Goal: Information Seeking & Learning: Compare options

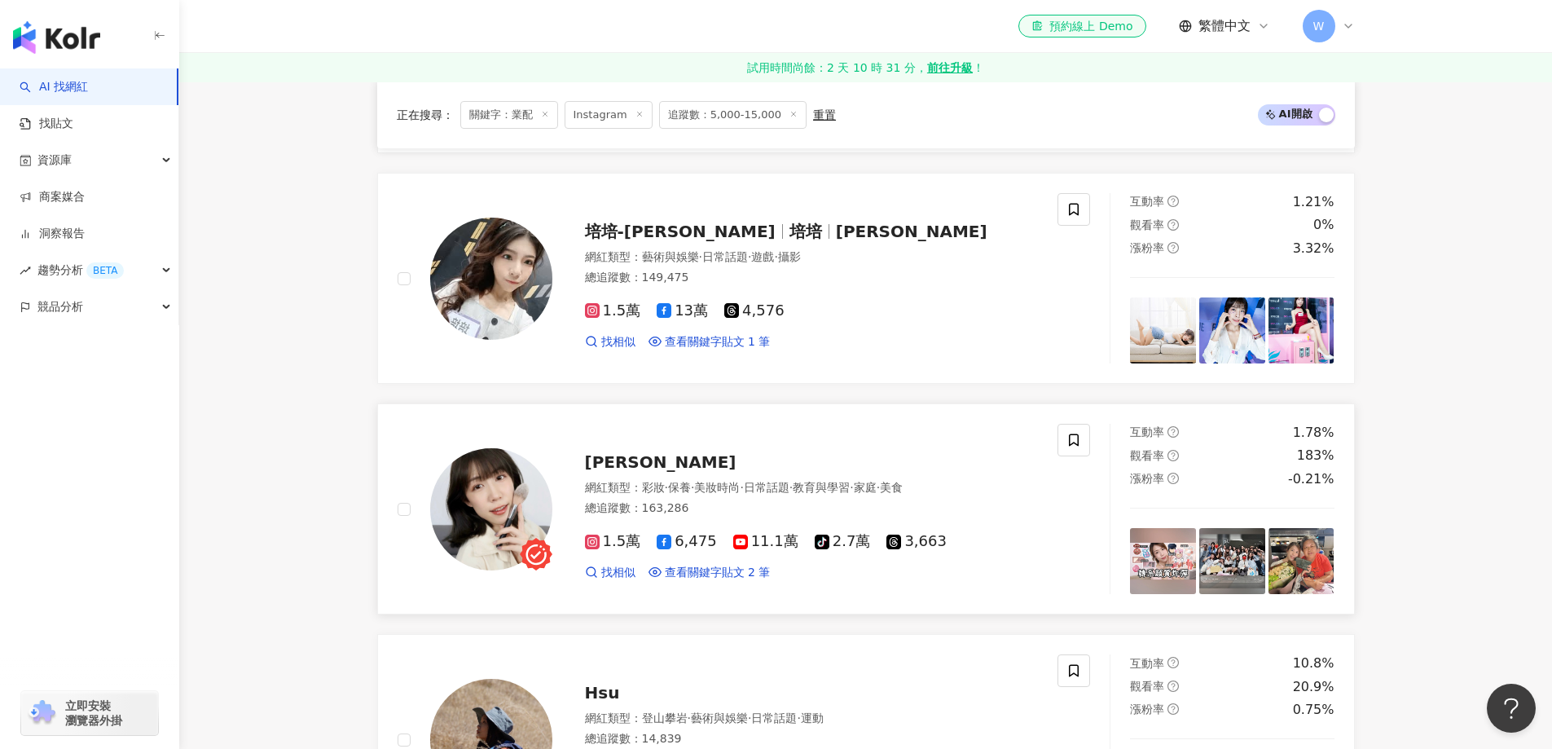
click at [828, 441] on div "Yuna悠那 網紅類型 ： 彩妝 · 保養 · 美妝時尚 · 日常話題 · 教育與學習 · 家庭 · 美食 總追蹤數 ： 163,286 1.5萬 6,475…" at bounding box center [795, 509] width 486 height 143
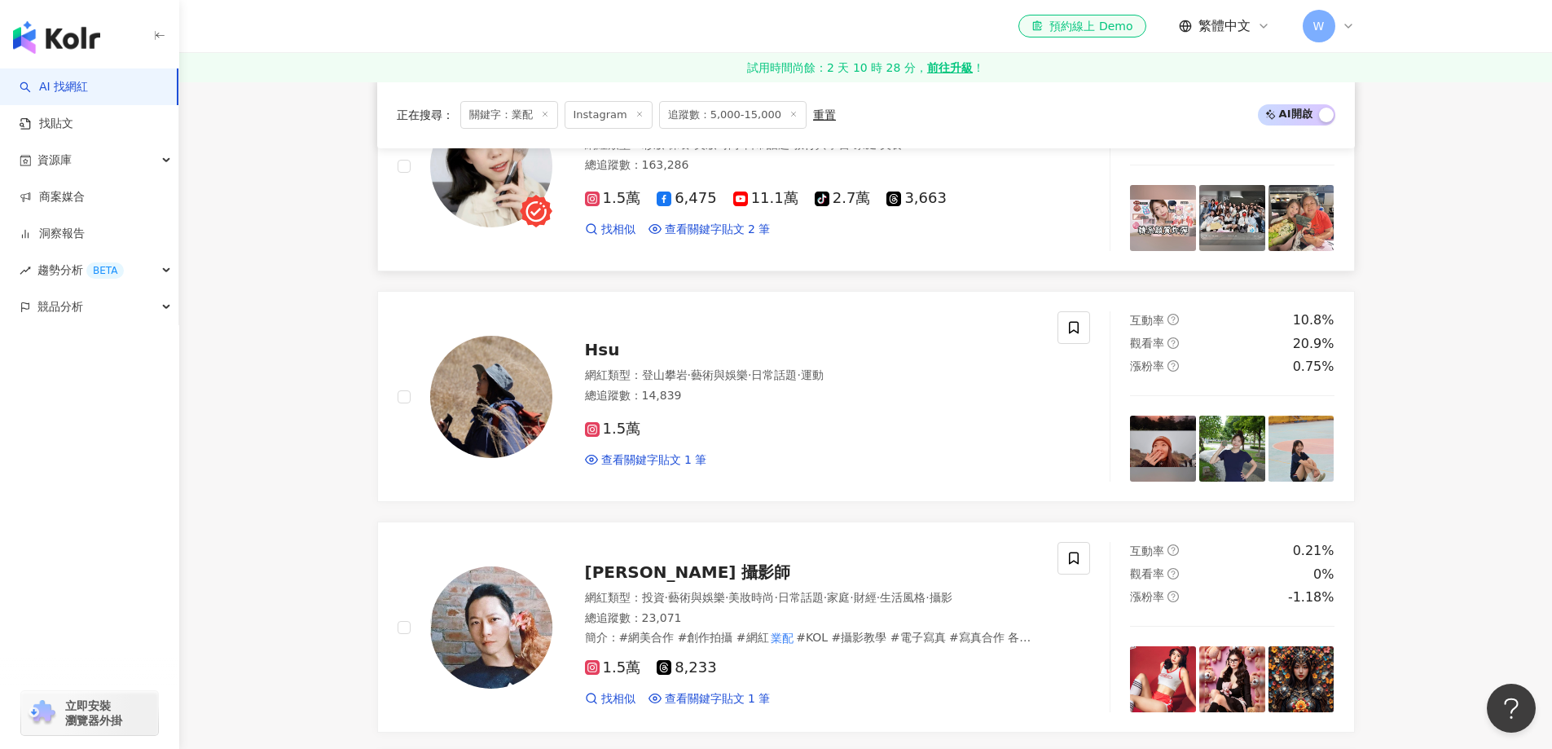
scroll to position [1629, 0]
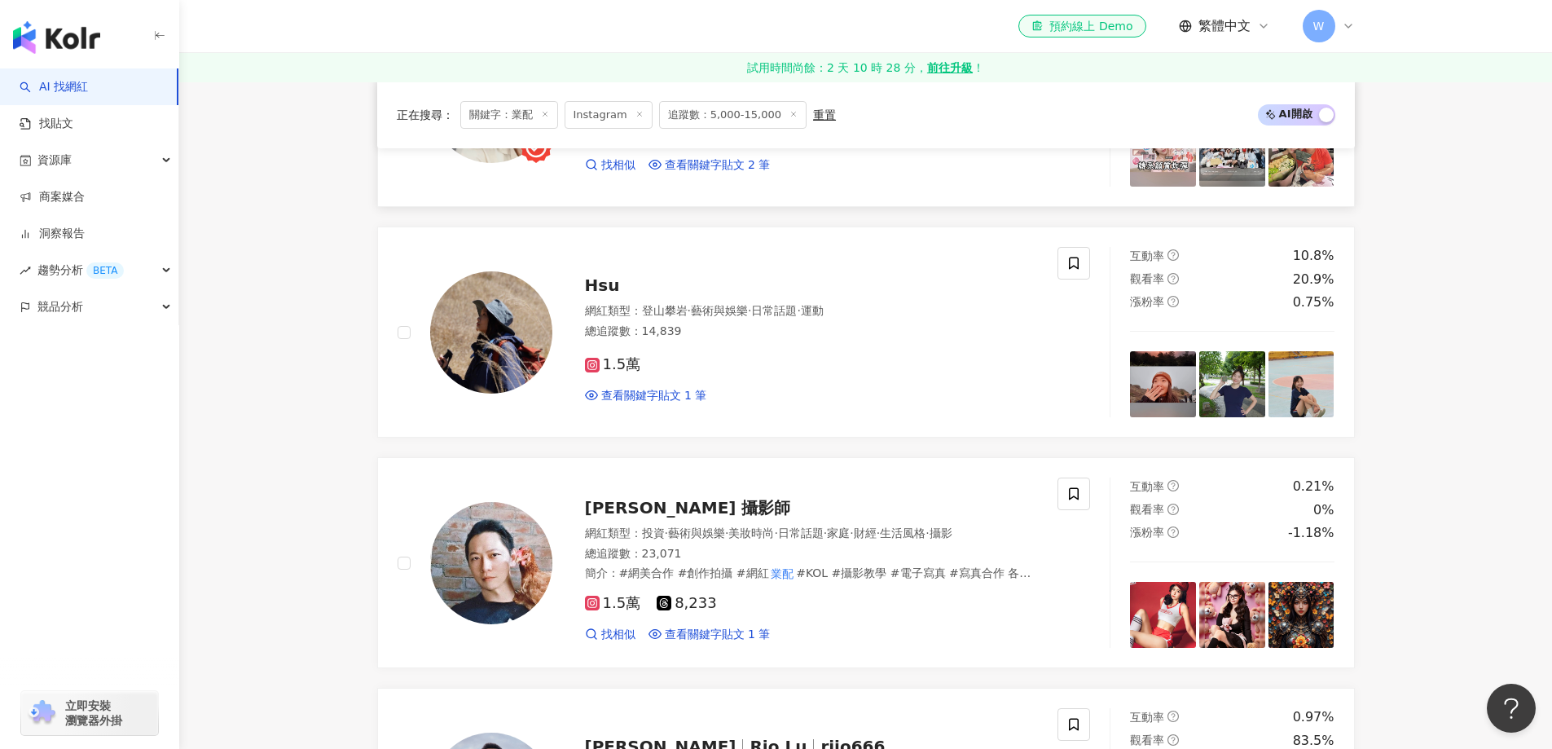
click at [824, 317] on span "運動" at bounding box center [812, 310] width 23 height 13
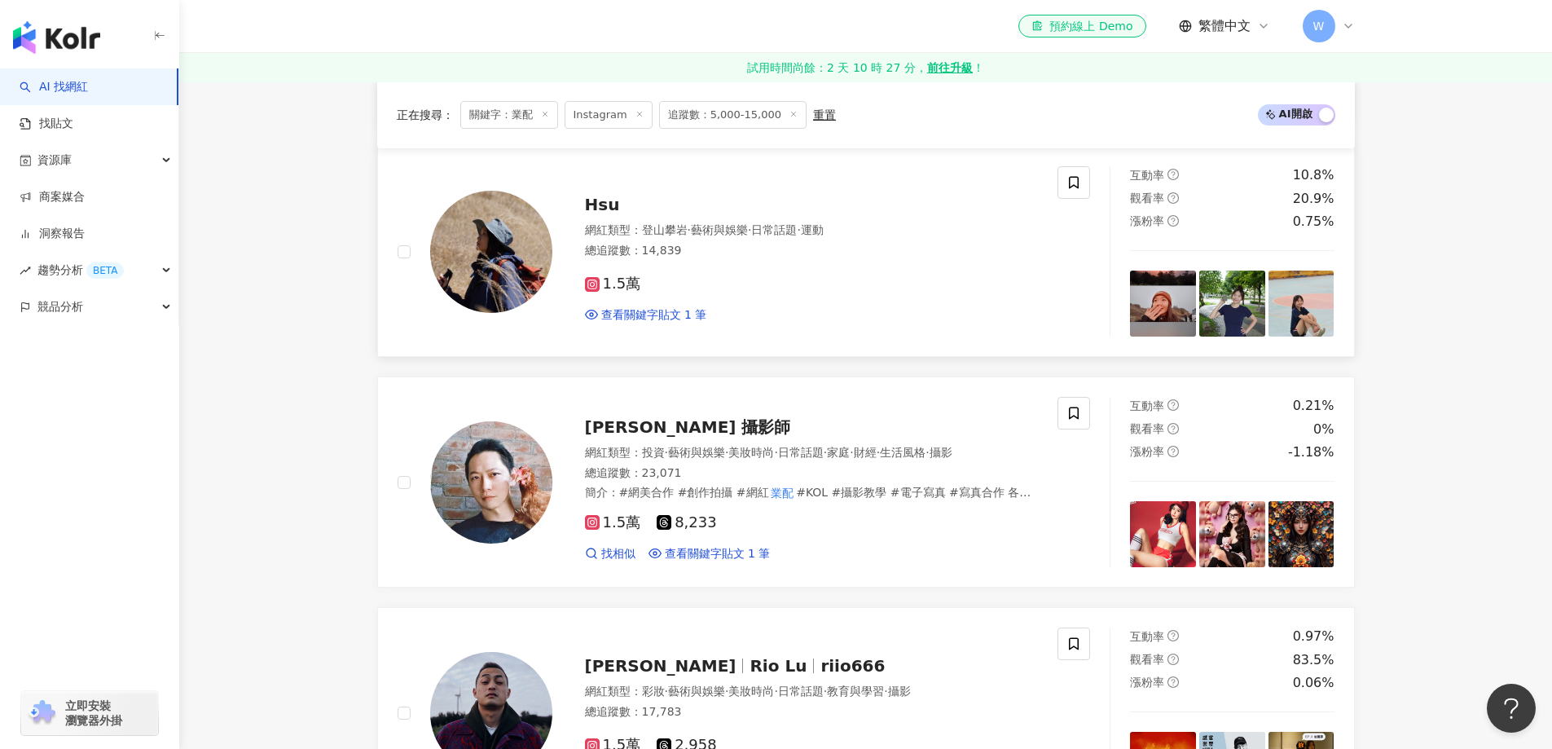
scroll to position [1711, 0]
click at [770, 498] on mark "業配" at bounding box center [783, 492] width 28 height 18
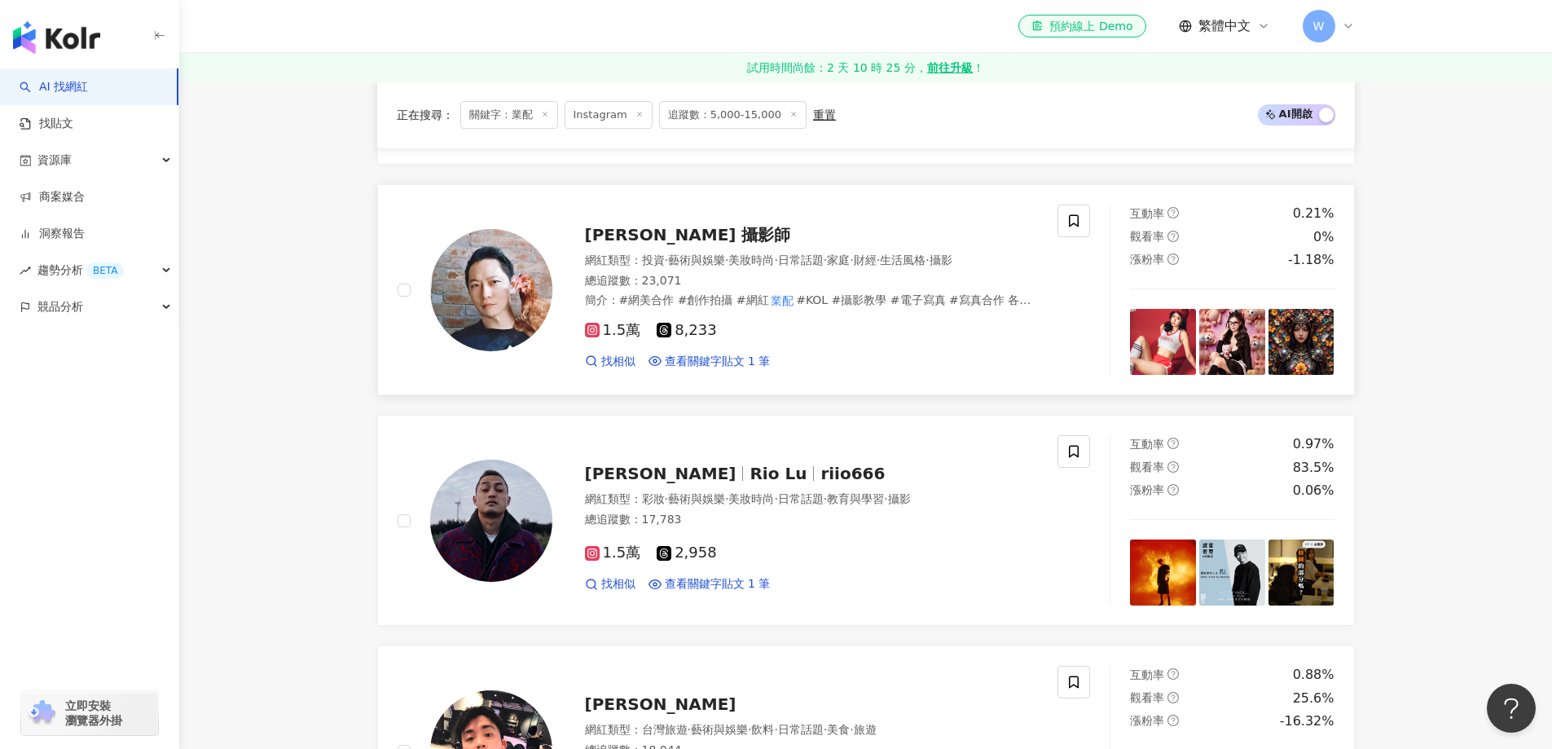
scroll to position [2037, 0]
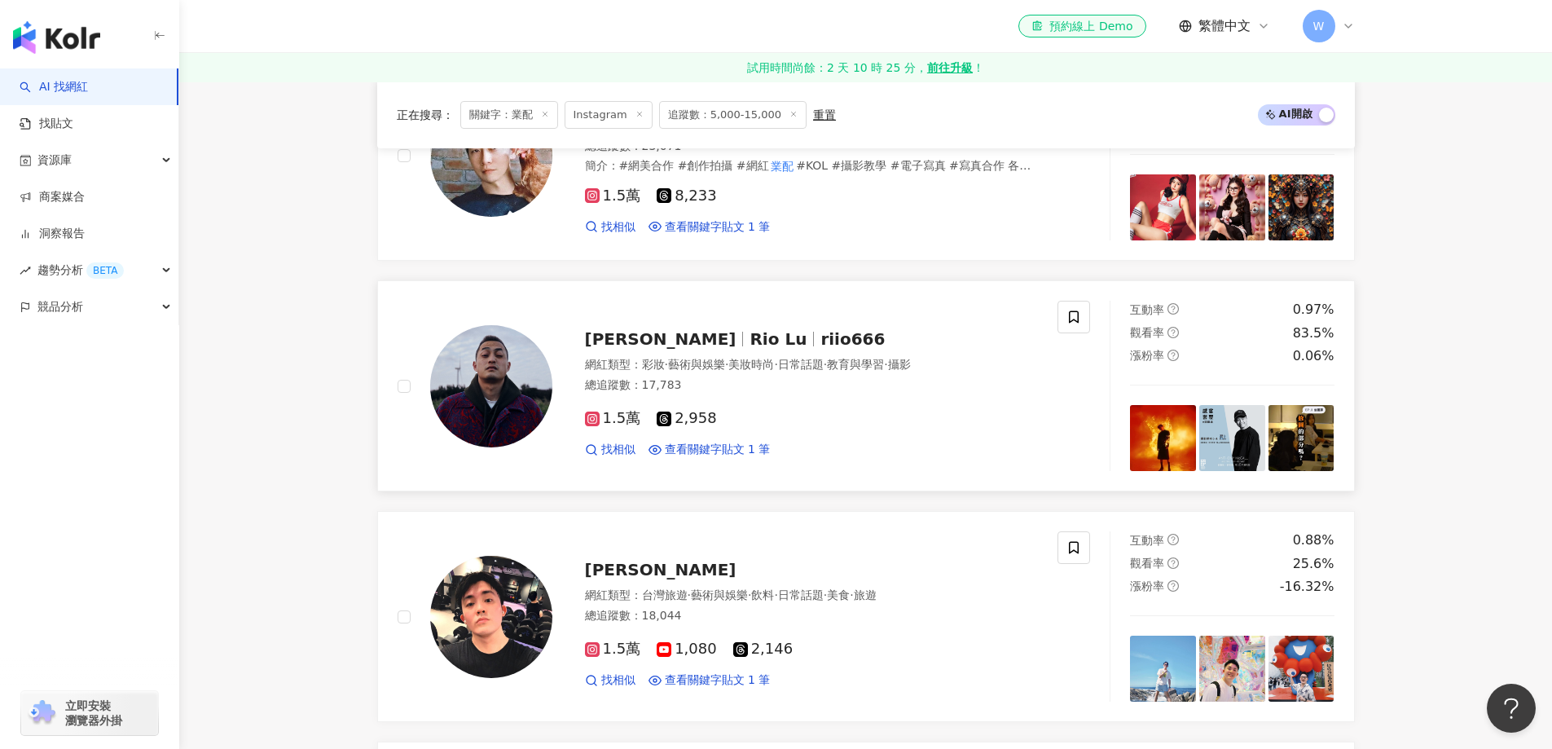
click at [777, 360] on span "·" at bounding box center [775, 364] width 3 height 13
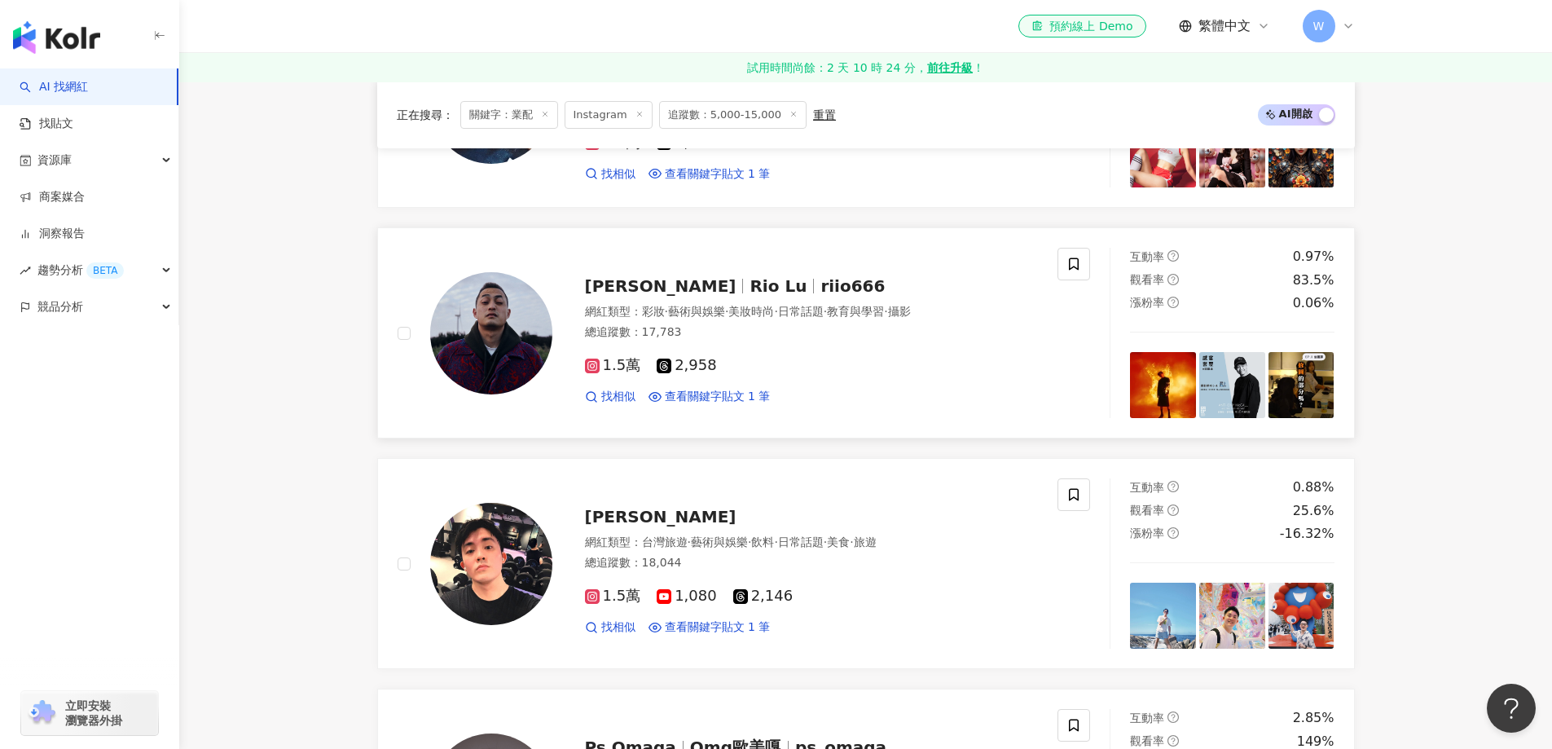
scroll to position [2200, 0]
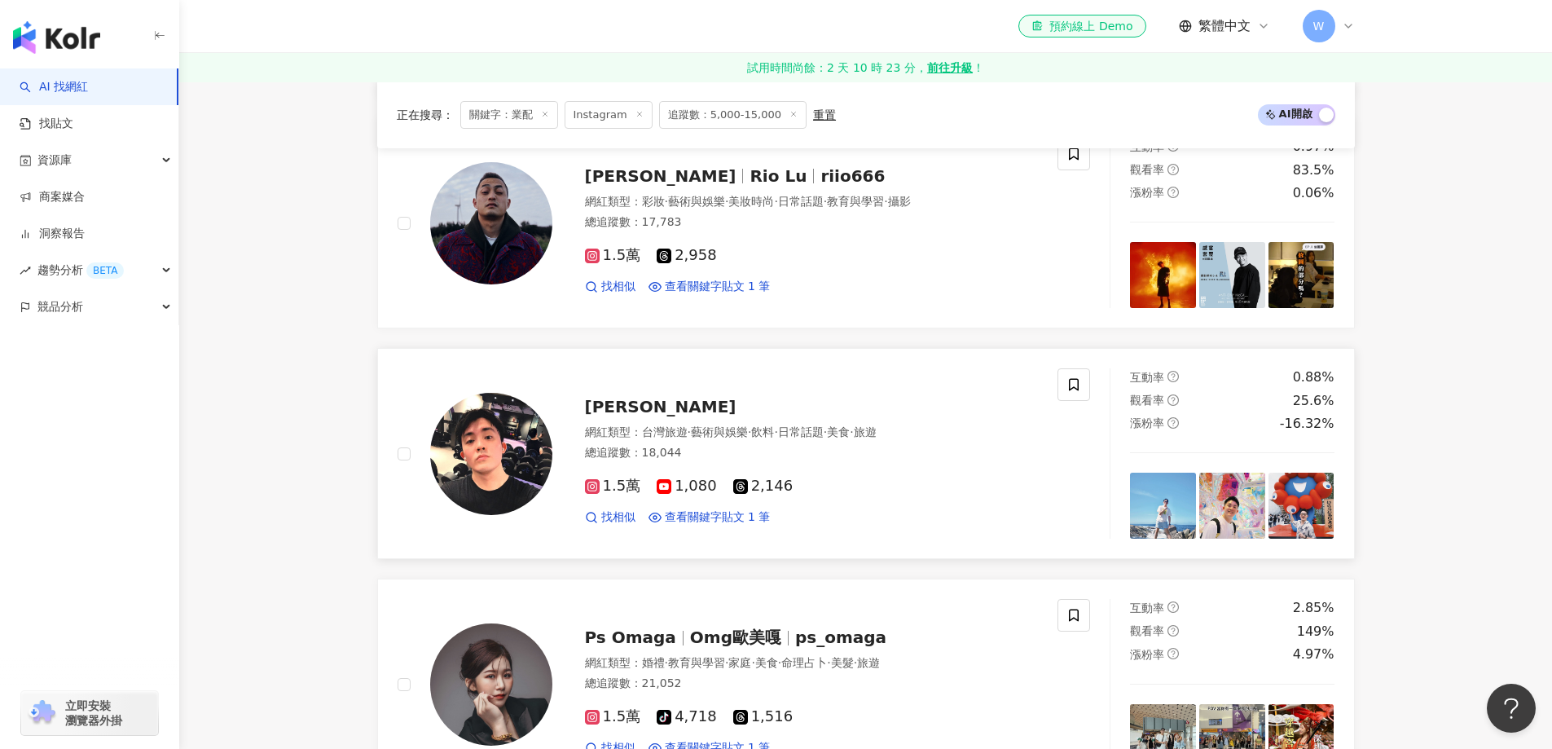
click at [890, 480] on div "1.5萬 1,080 2,146 找相似 查看關鍵字貼文 1 筆" at bounding box center [812, 494] width 454 height 60
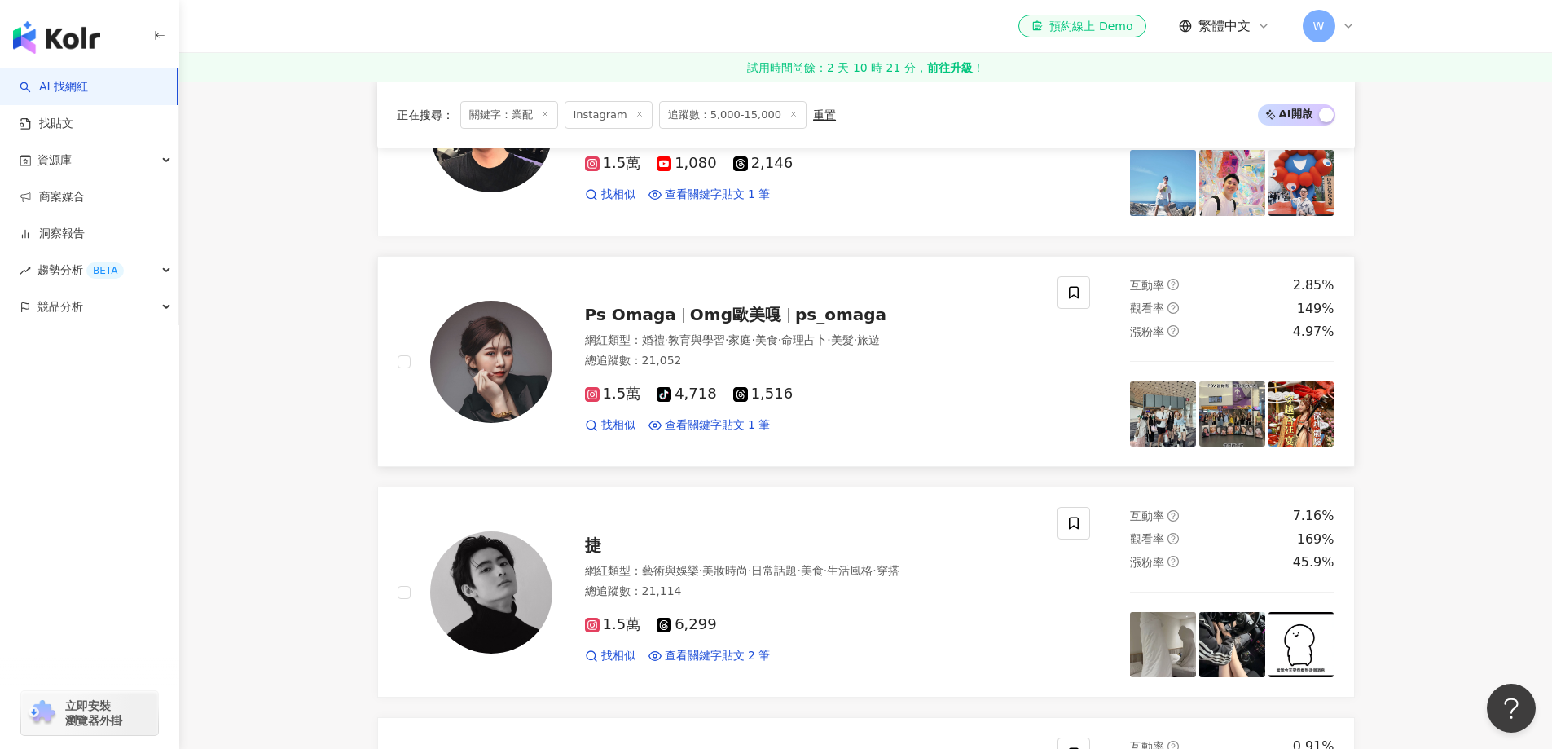
scroll to position [2607, 0]
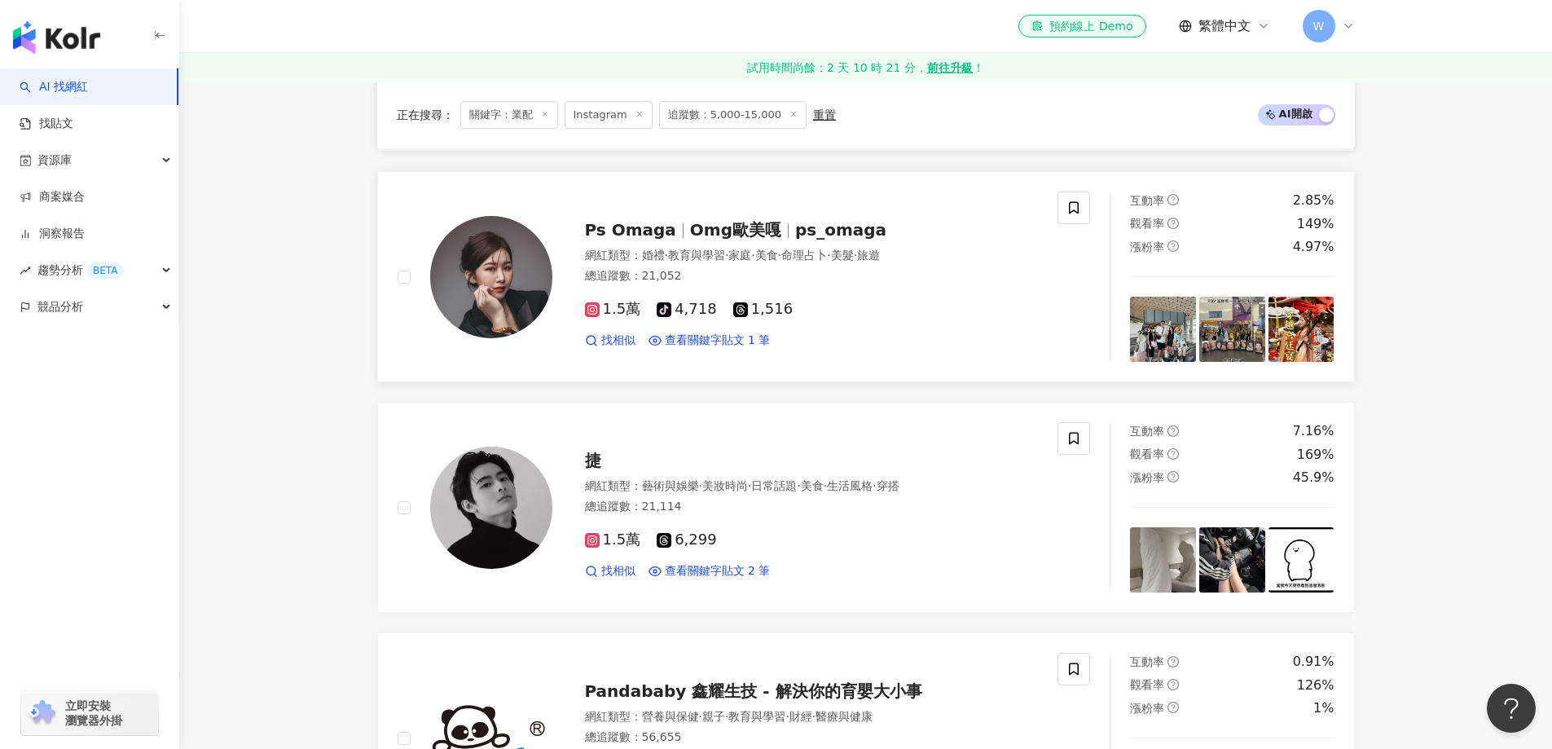
click at [838, 303] on div "1.5萬 tiktok-icon 4,718 1,516 找相似 查看關鍵字貼文 1 筆" at bounding box center [812, 318] width 454 height 60
click at [623, 480] on div "捷 網紅類型 ： 藝術與娛樂 · 美妝時尚 · 日常話題 · 美食 · 生活風格 · 穿搭 總追蹤數 ： 21,114 1.5萬 6,299 找相似 查看關鍵…" at bounding box center [795, 507] width 486 height 143
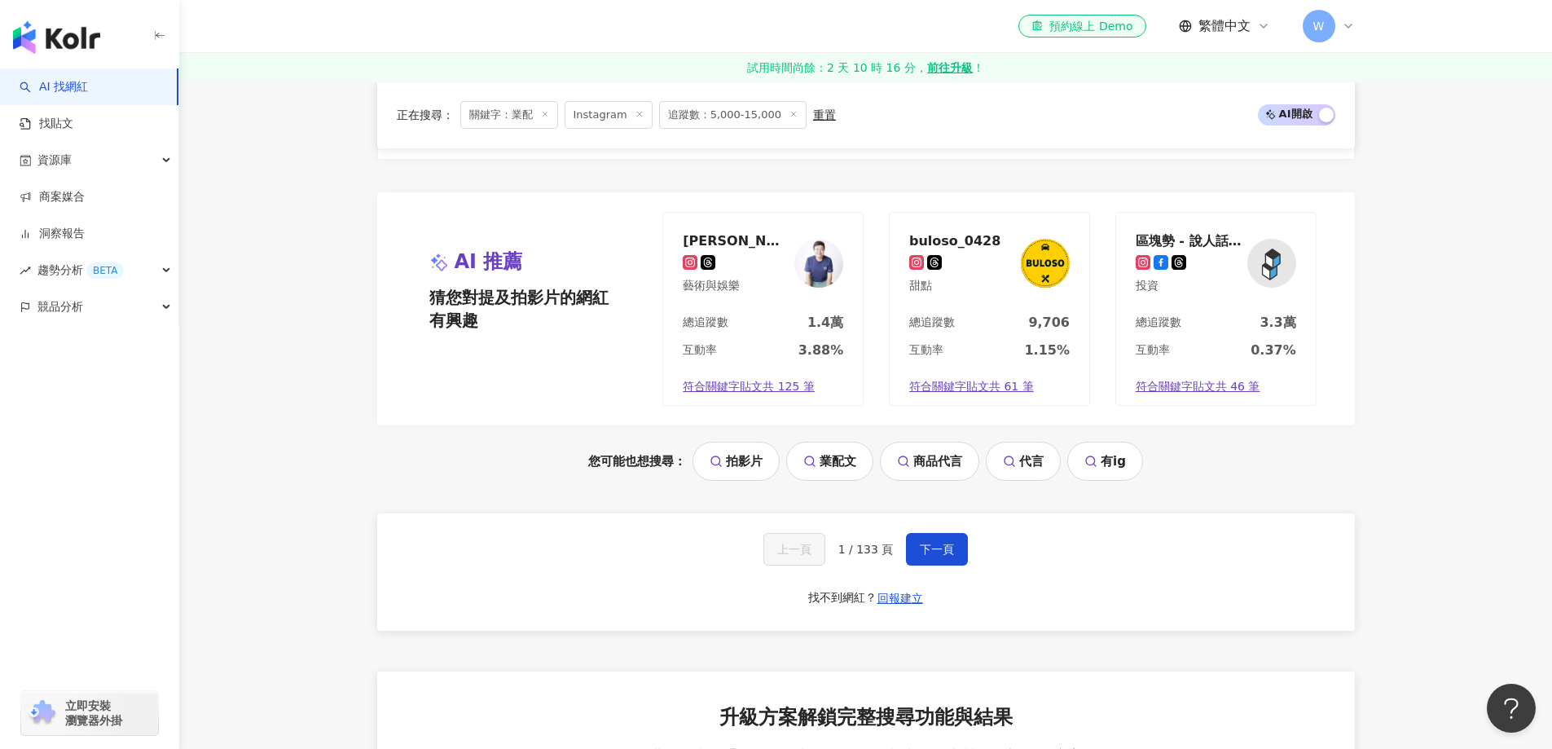
scroll to position [3340, 0]
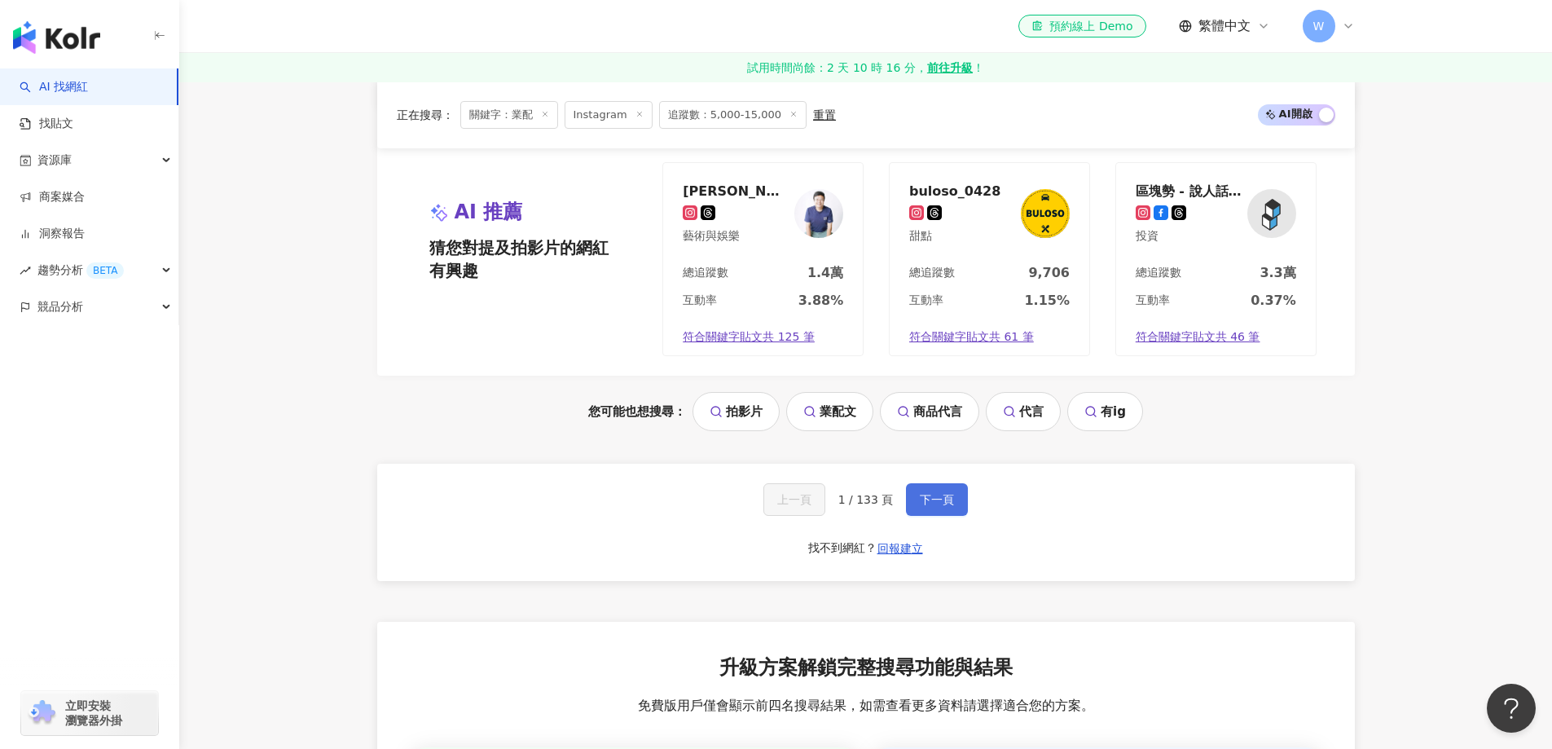
click at [920, 504] on span "下一頁" at bounding box center [937, 499] width 34 height 13
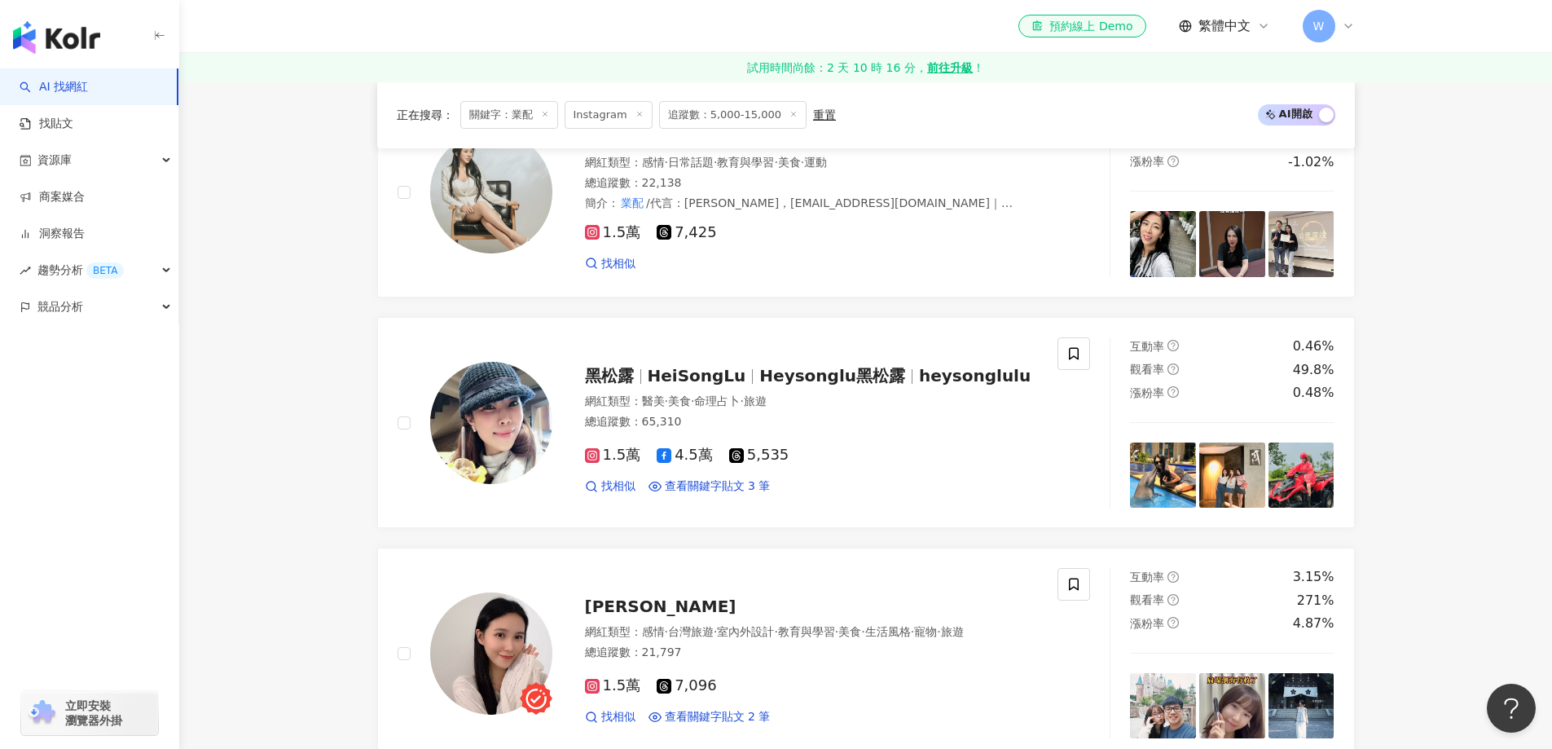
scroll to position [3500, 0]
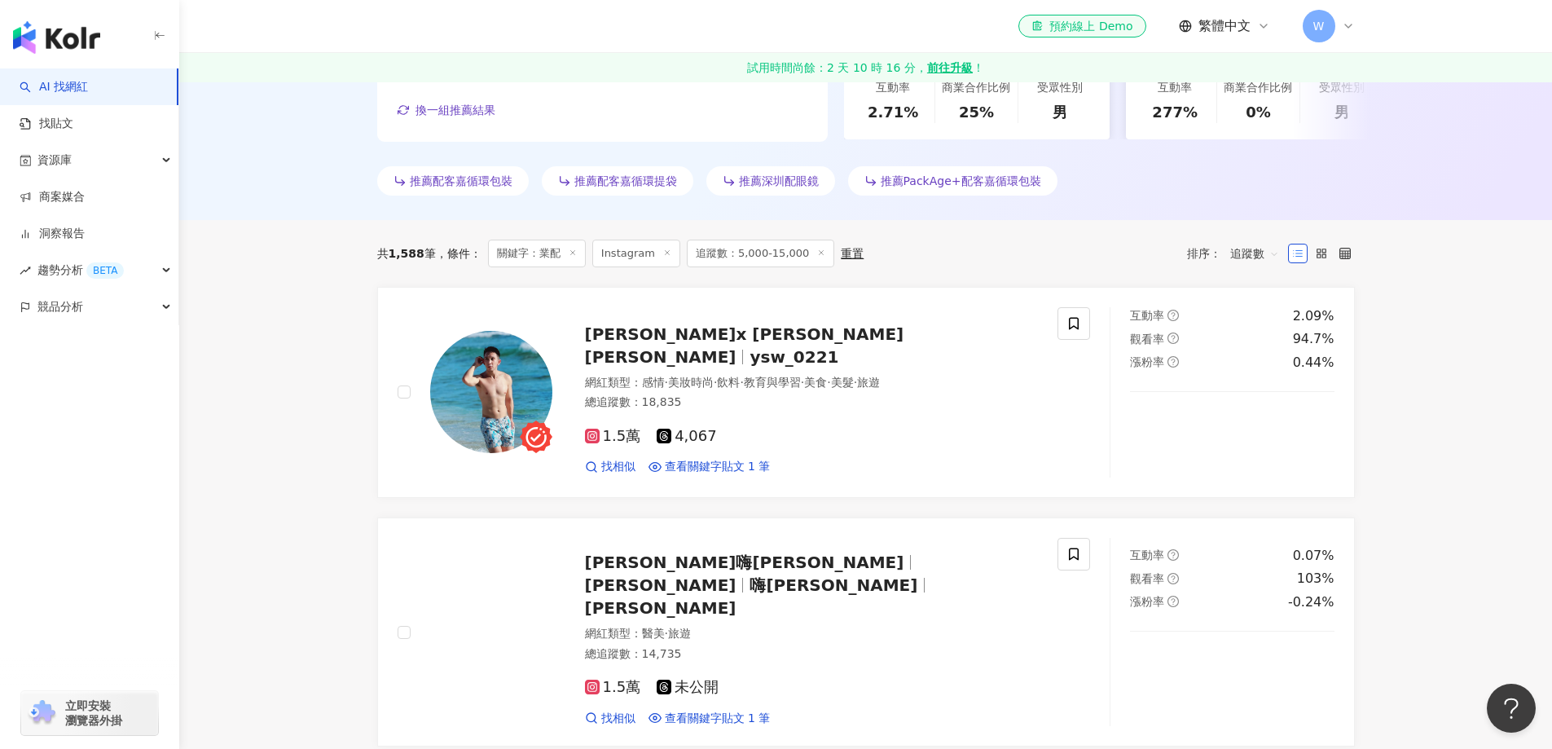
scroll to position [377, 0]
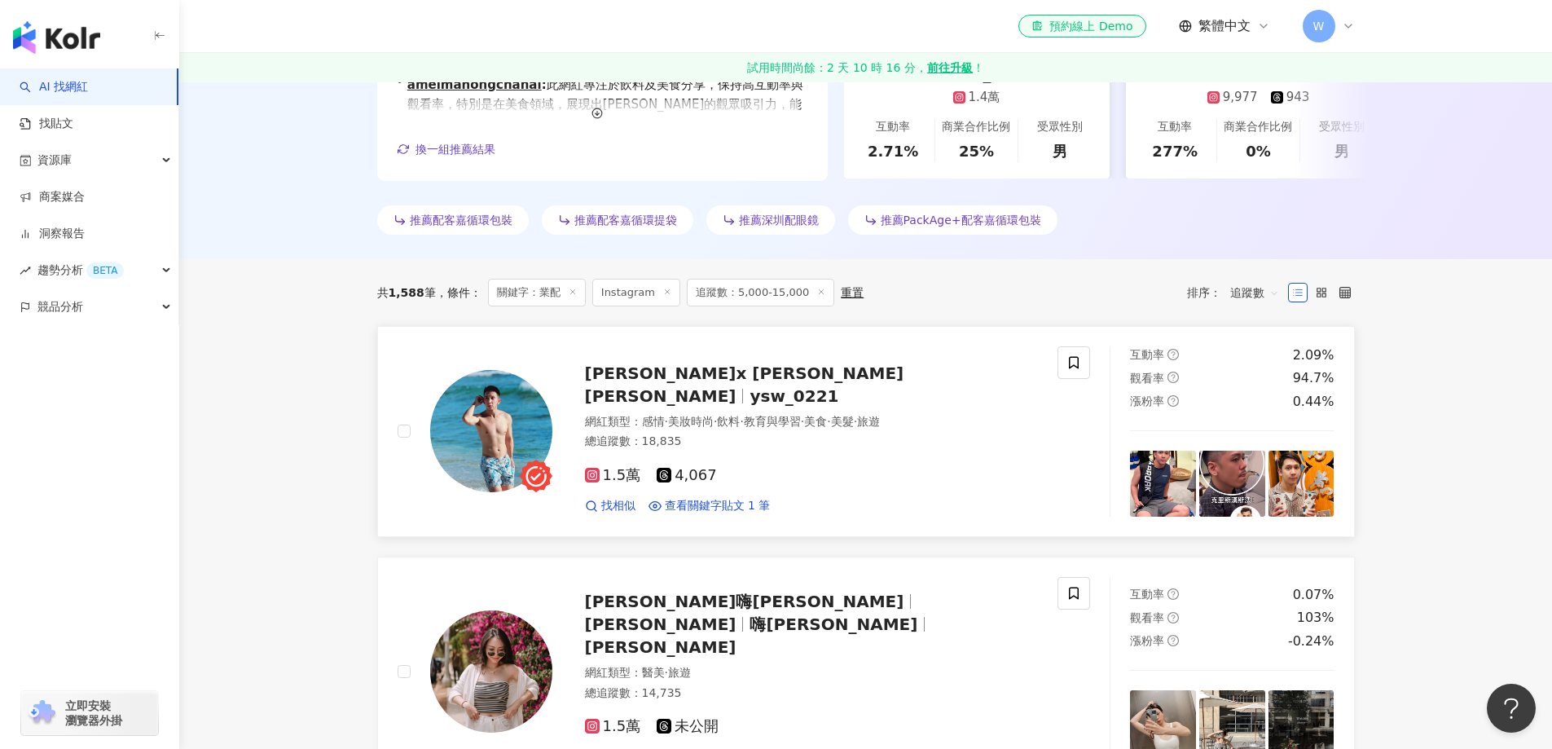
click at [717, 415] on span "·" at bounding box center [715, 421] width 3 height 13
click at [736, 637] on span "Raïssa Lin" at bounding box center [661, 647] width 152 height 20
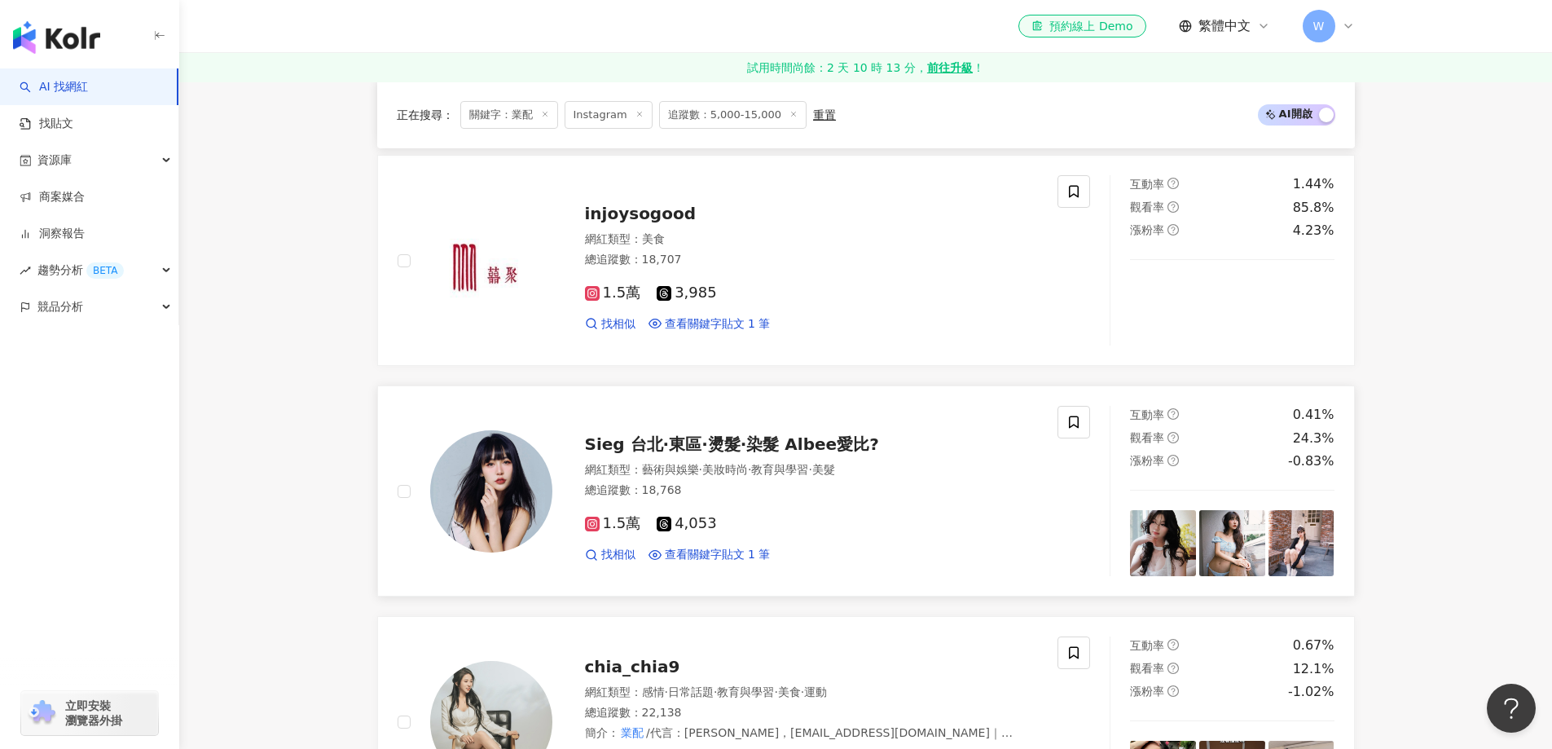
scroll to position [1029, 0]
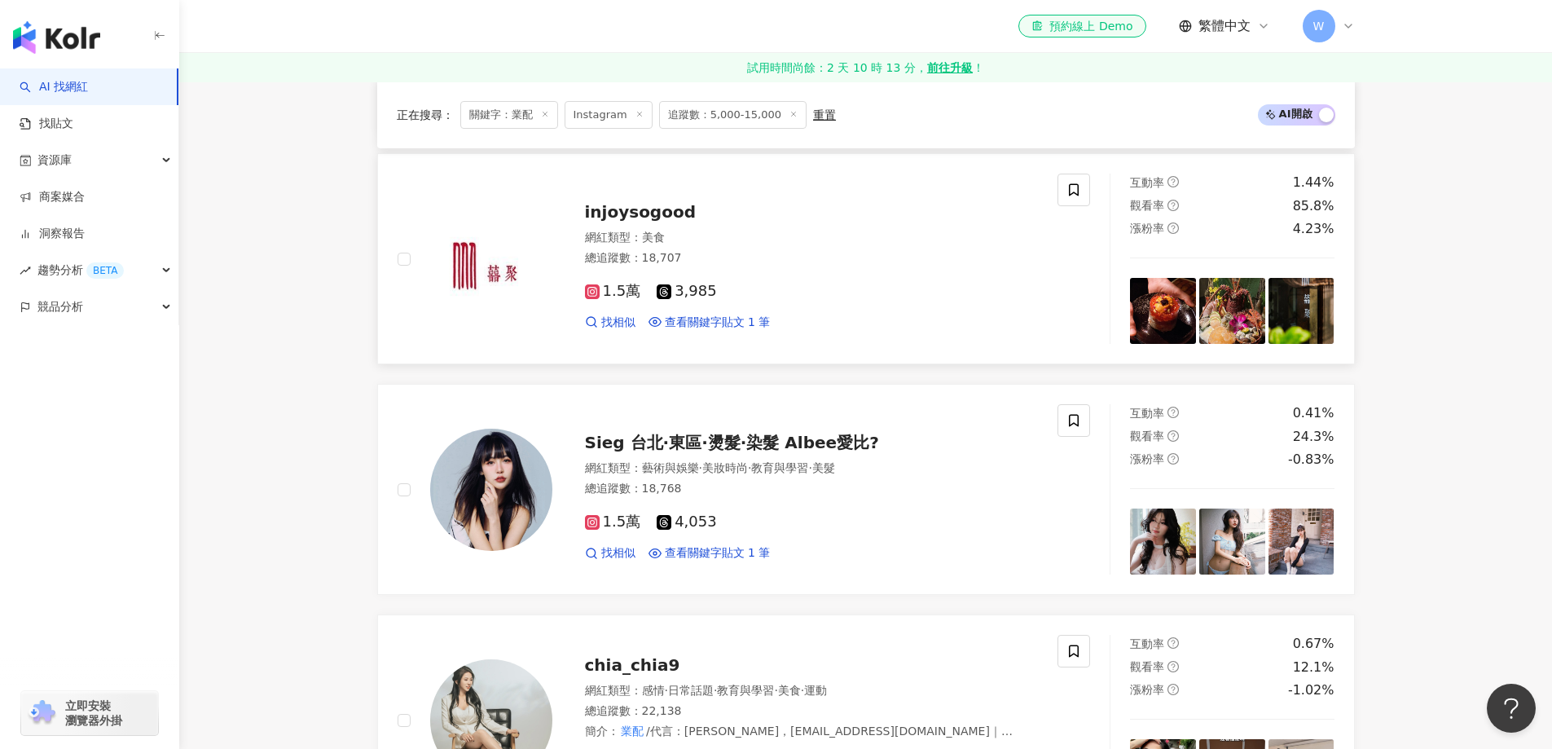
click at [822, 283] on div "1.5萬 3,985" at bounding box center [812, 292] width 454 height 18
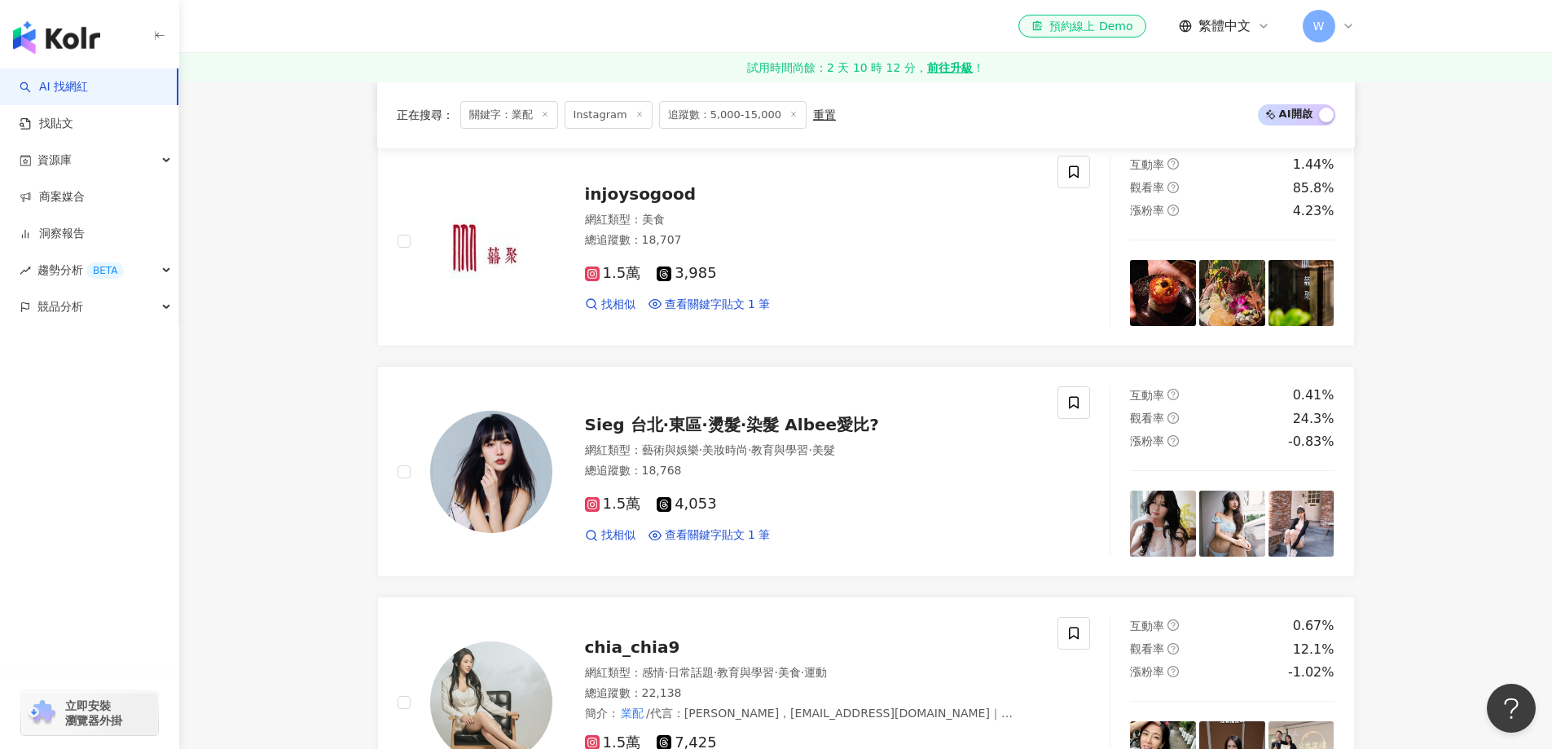
scroll to position [1273, 0]
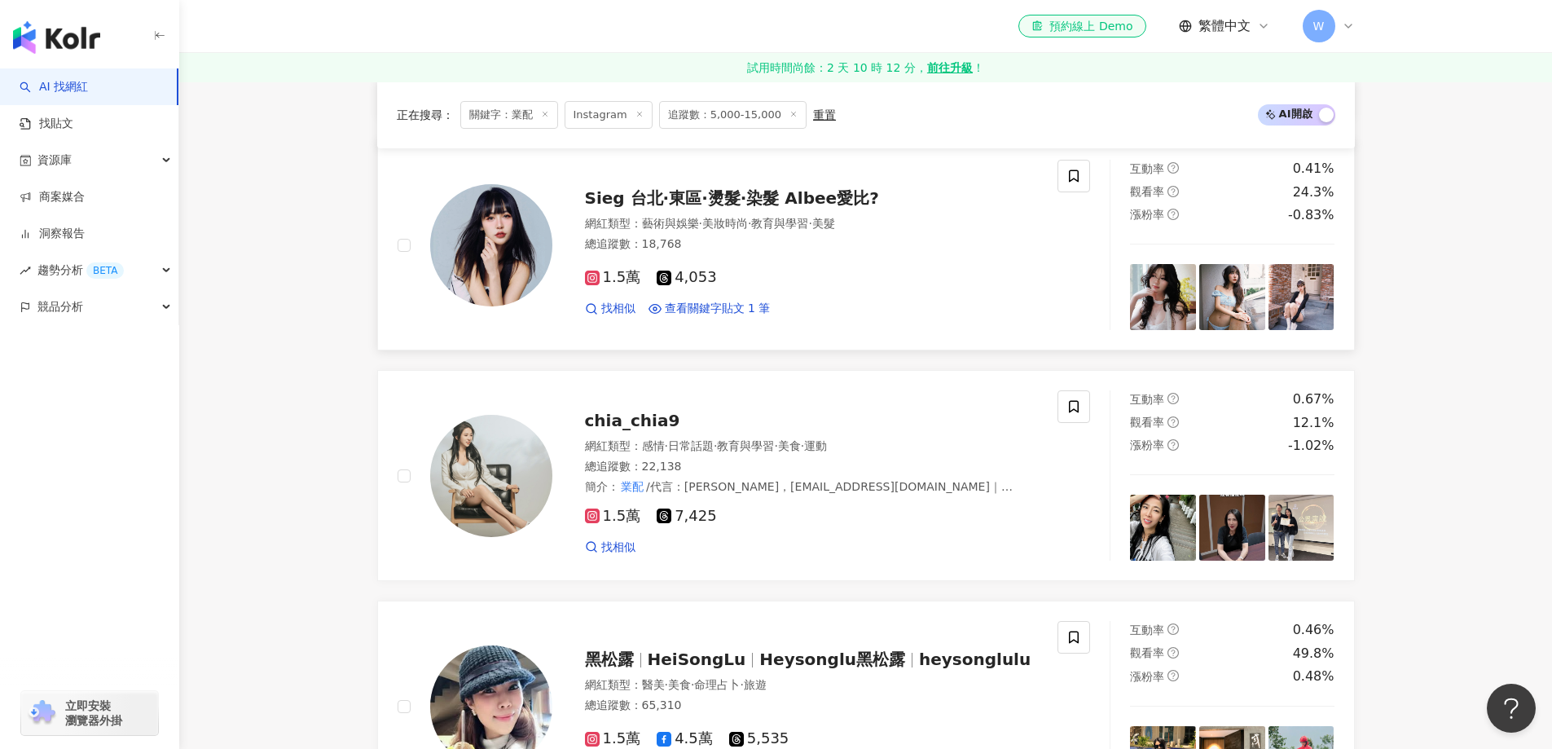
click at [849, 269] on div "1.5萬 4,053" at bounding box center [812, 278] width 454 height 18
click at [665, 439] on span "·" at bounding box center [666, 445] width 3 height 13
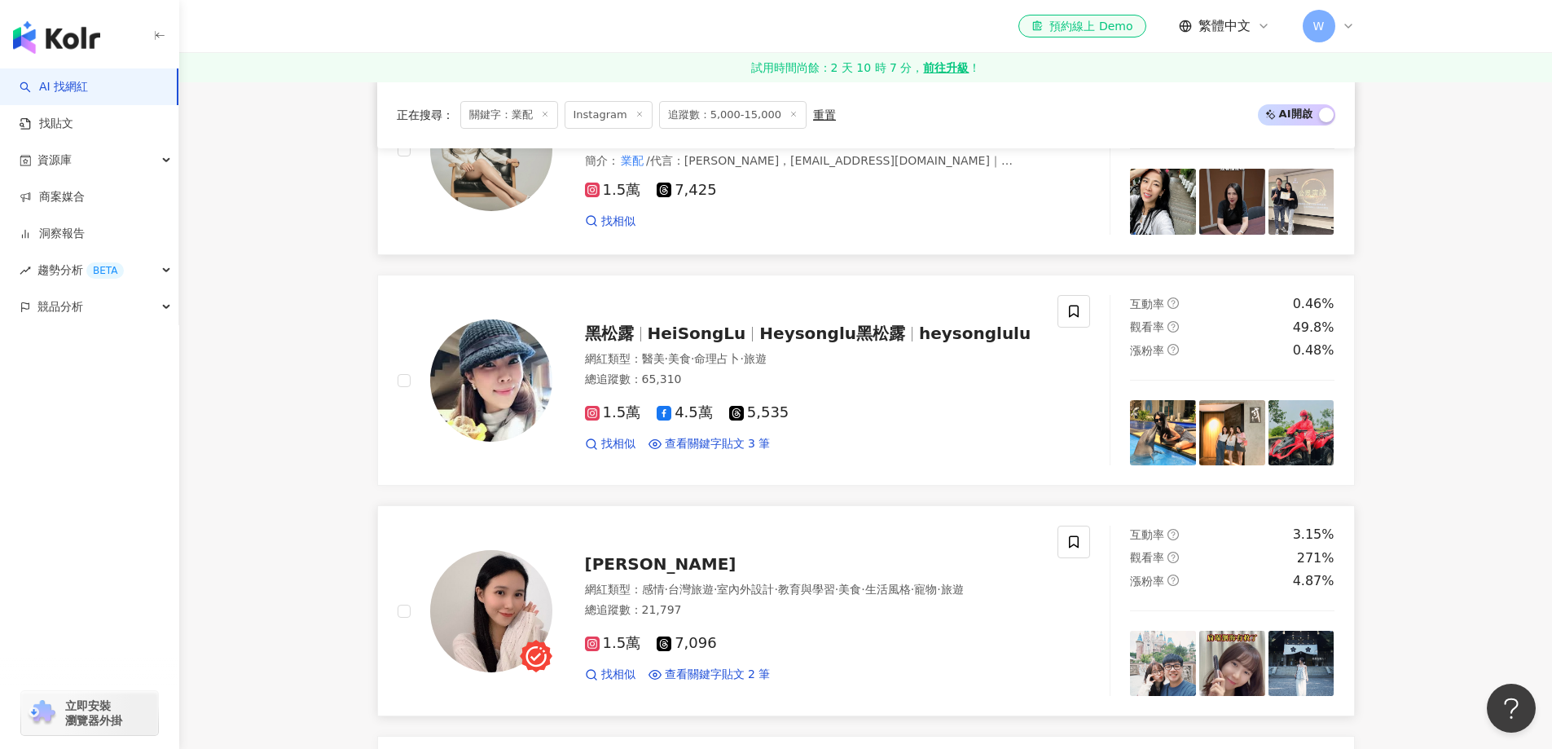
scroll to position [1681, 0]
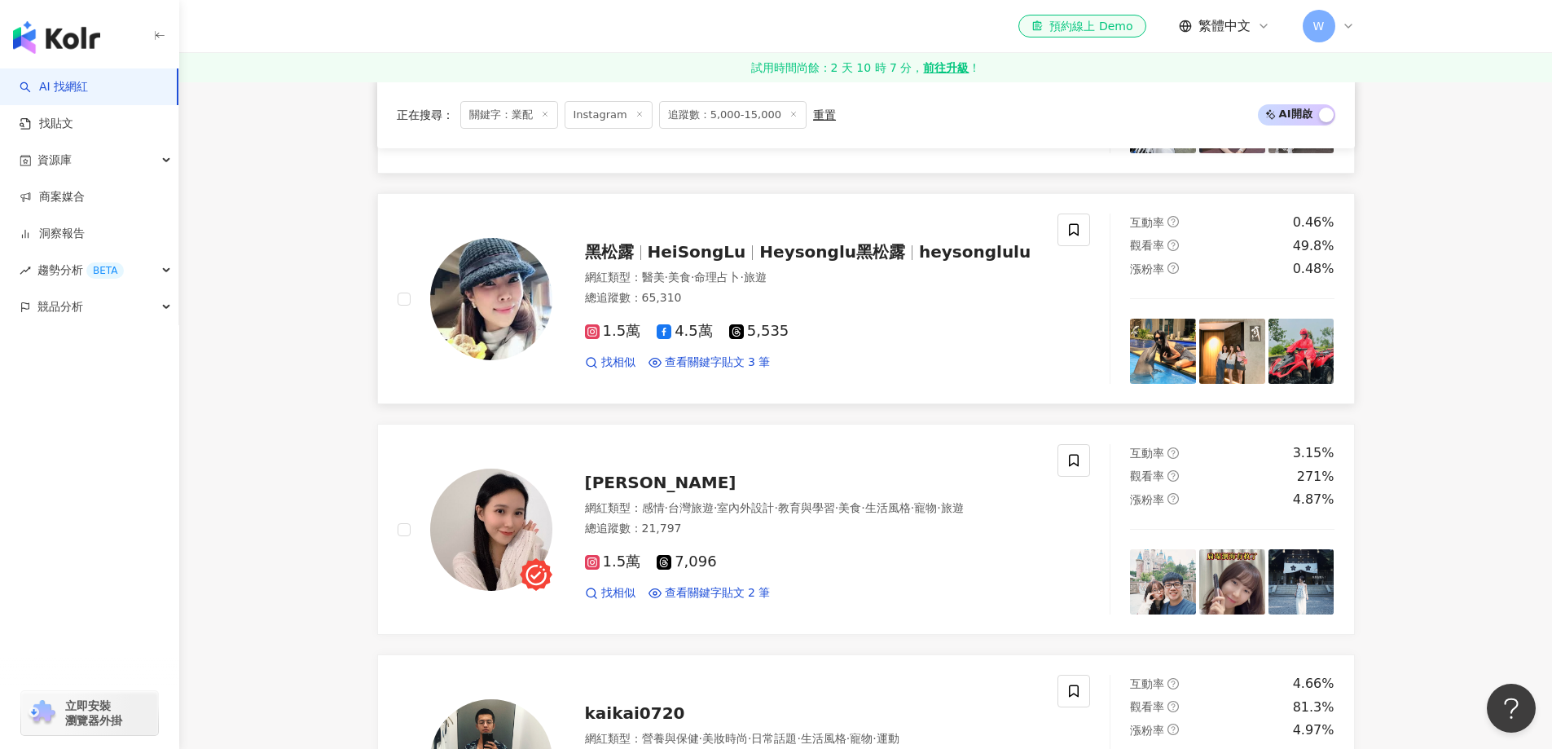
click at [728, 310] on div "1.5萬 4.5萬 5,535 找相似 查看關鍵字貼文 3 筆" at bounding box center [812, 340] width 454 height 60
click at [874, 522] on div "總追蹤數 ： 21,797" at bounding box center [812, 529] width 454 height 16
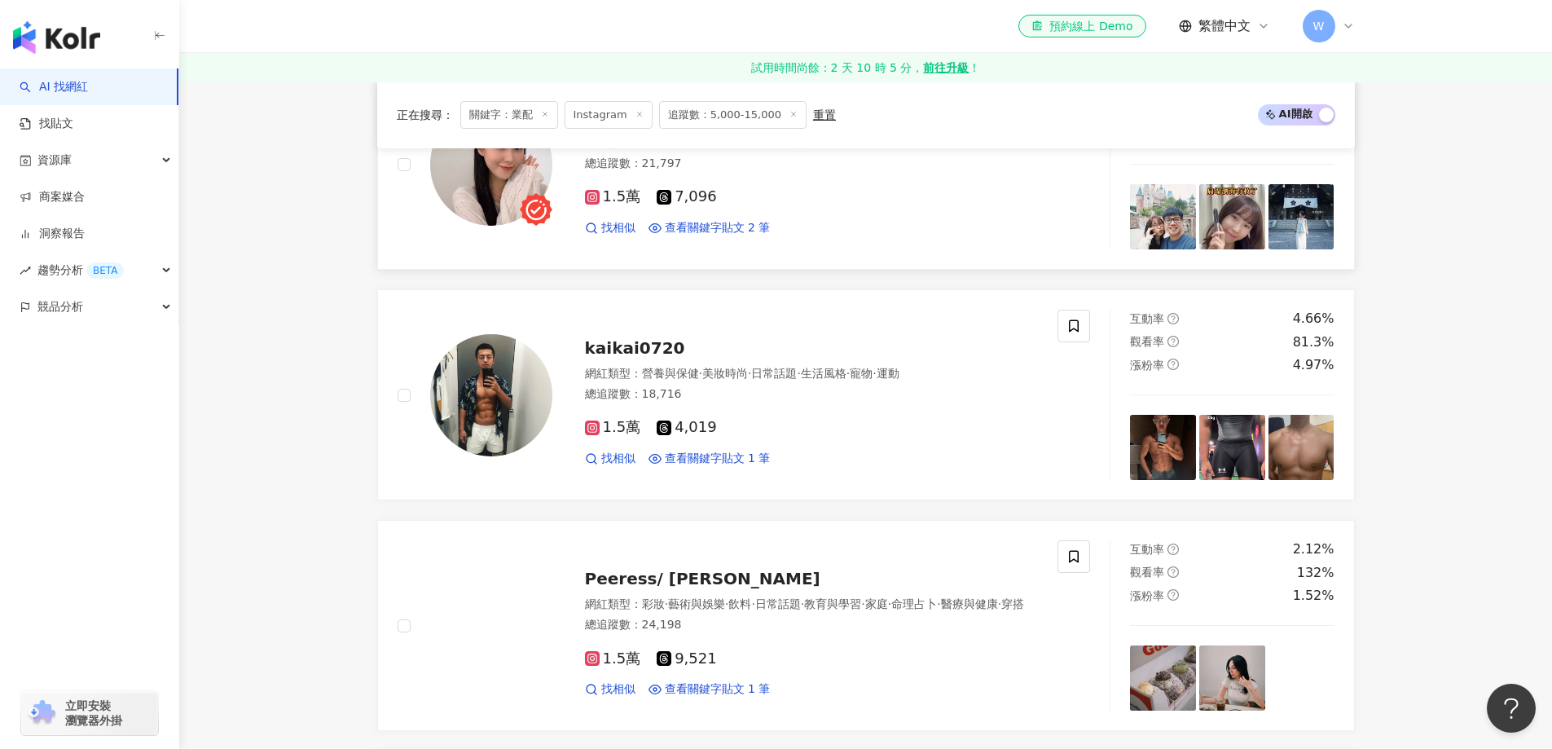
scroll to position [2088, 0]
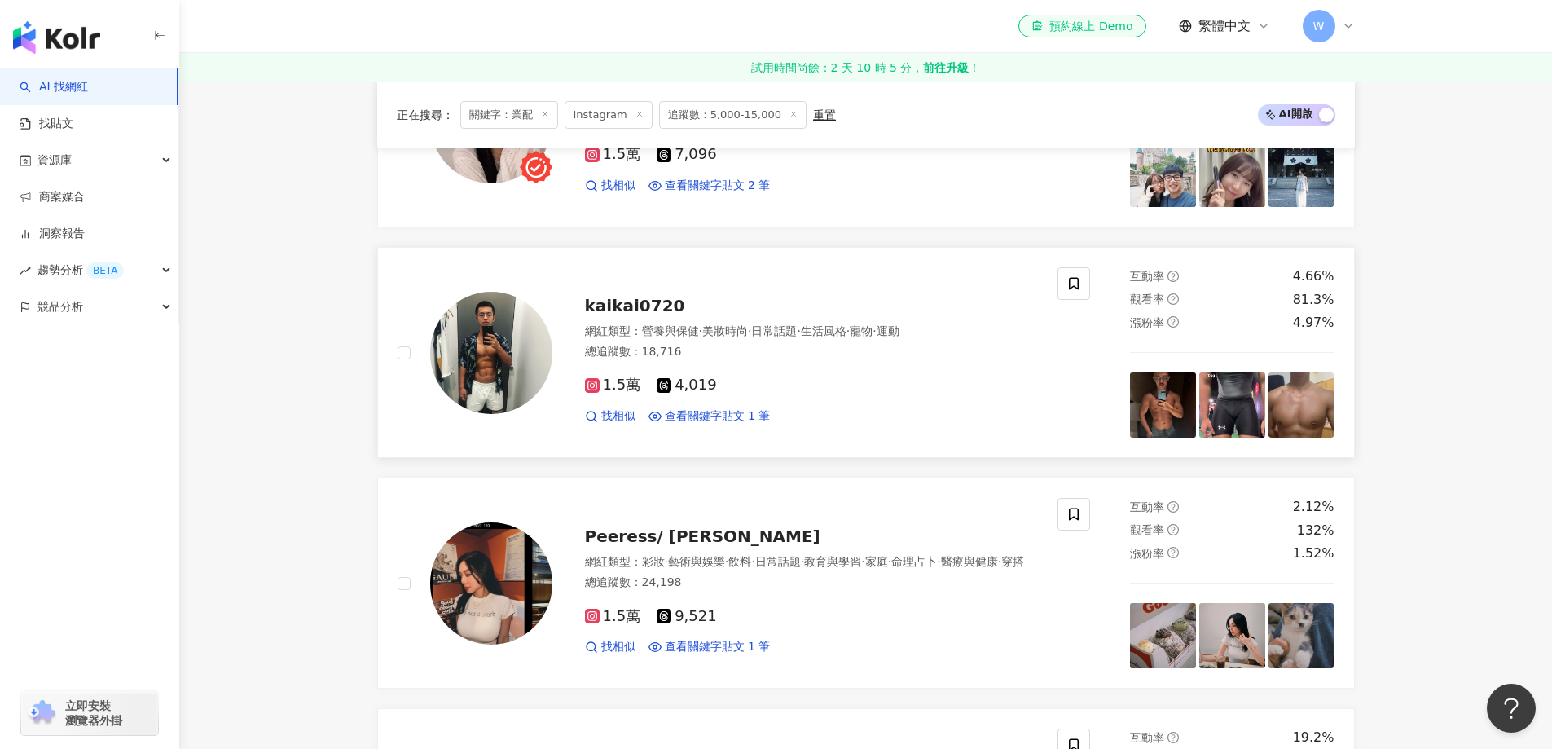
click at [814, 344] on div "總追蹤數 ： 18,716" at bounding box center [812, 352] width 454 height 16
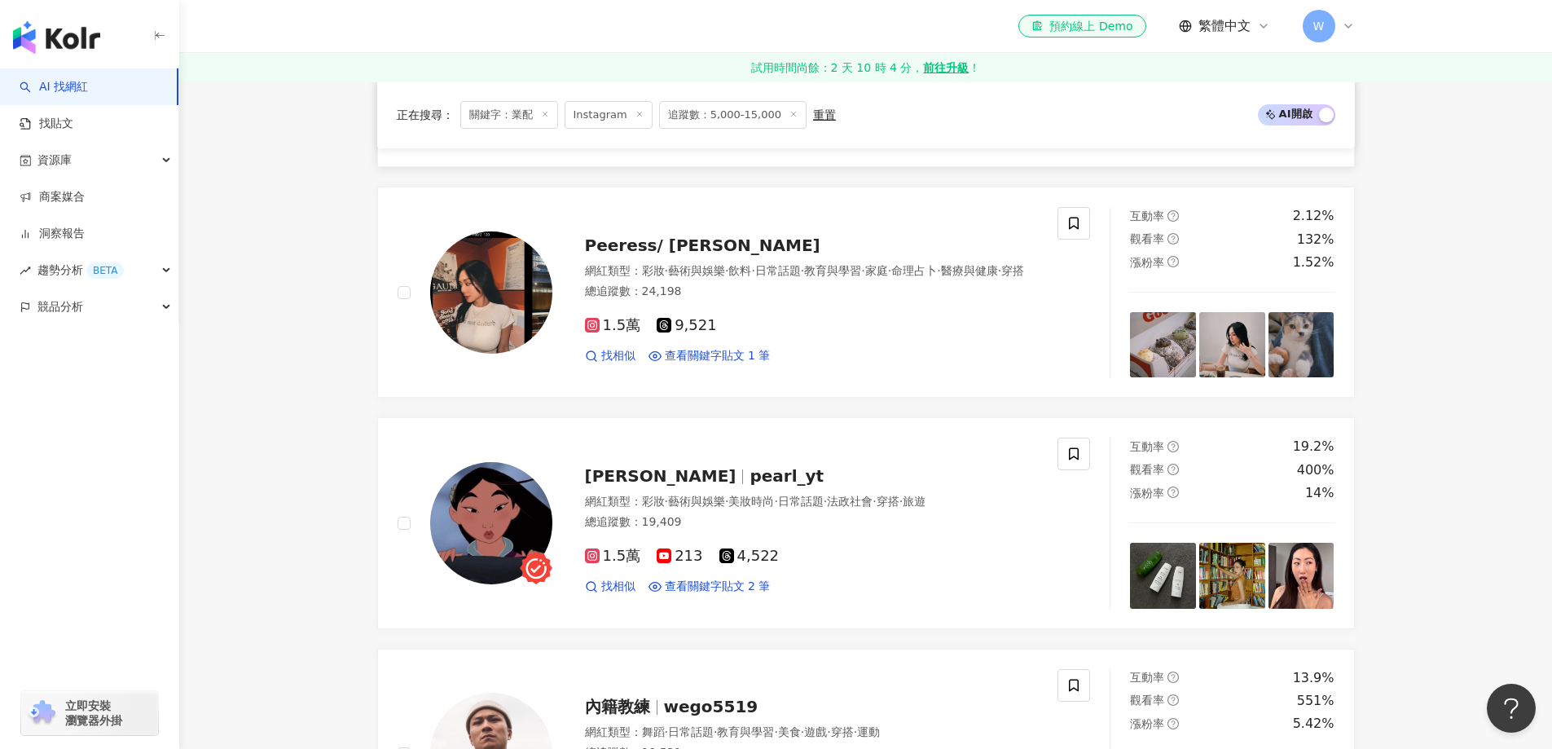
scroll to position [2414, 0]
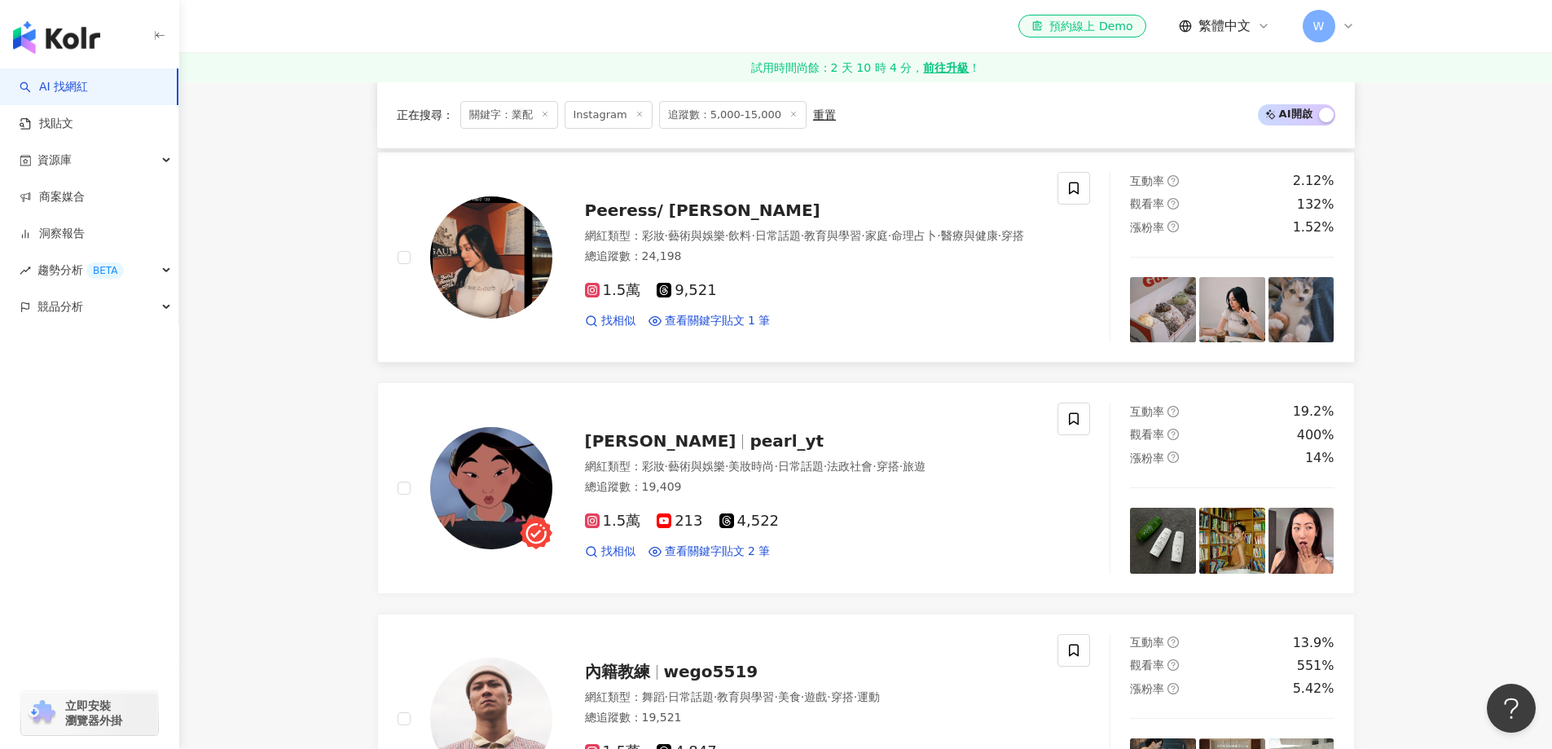
click at [691, 282] on span "9,521" at bounding box center [687, 290] width 60 height 17
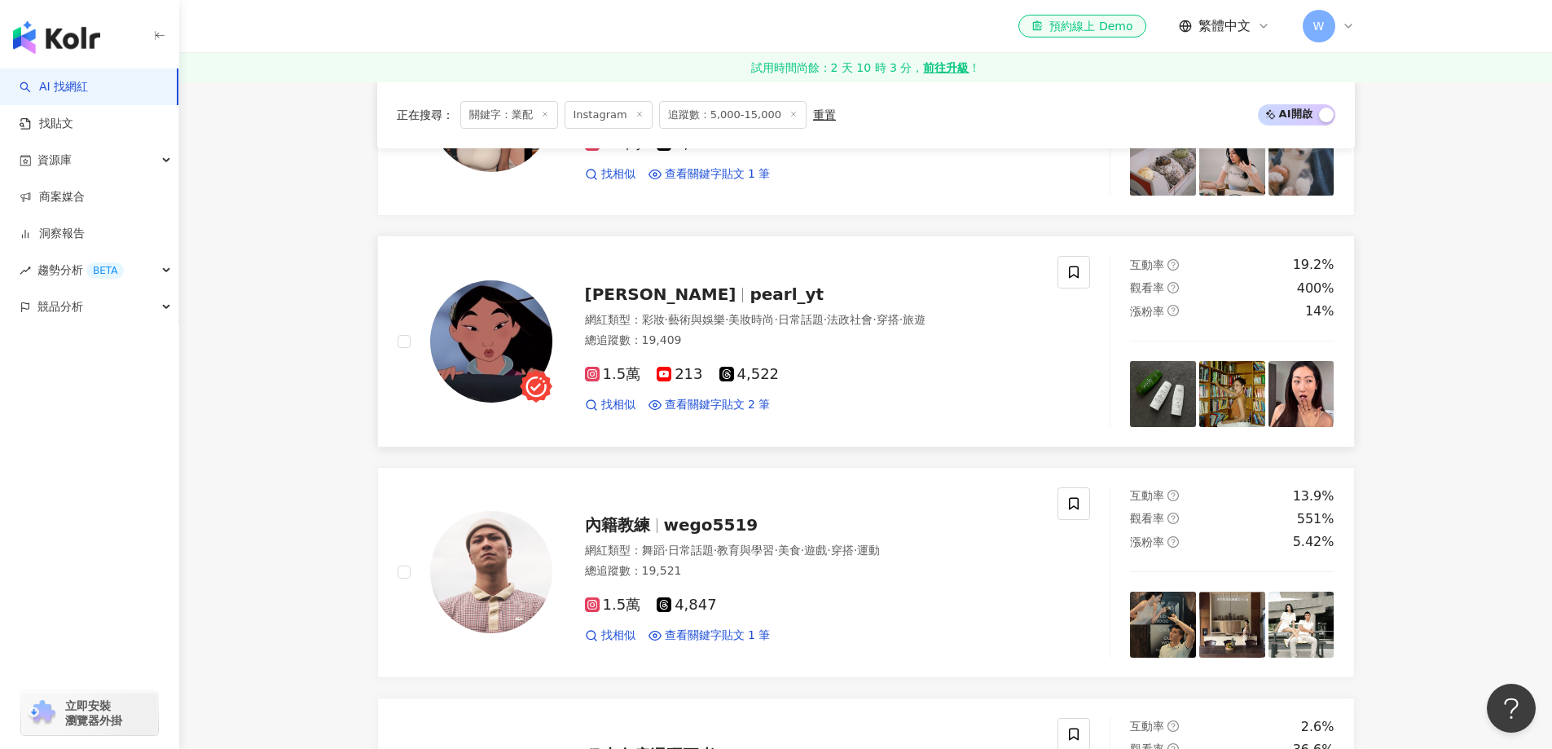
scroll to position [2577, 0]
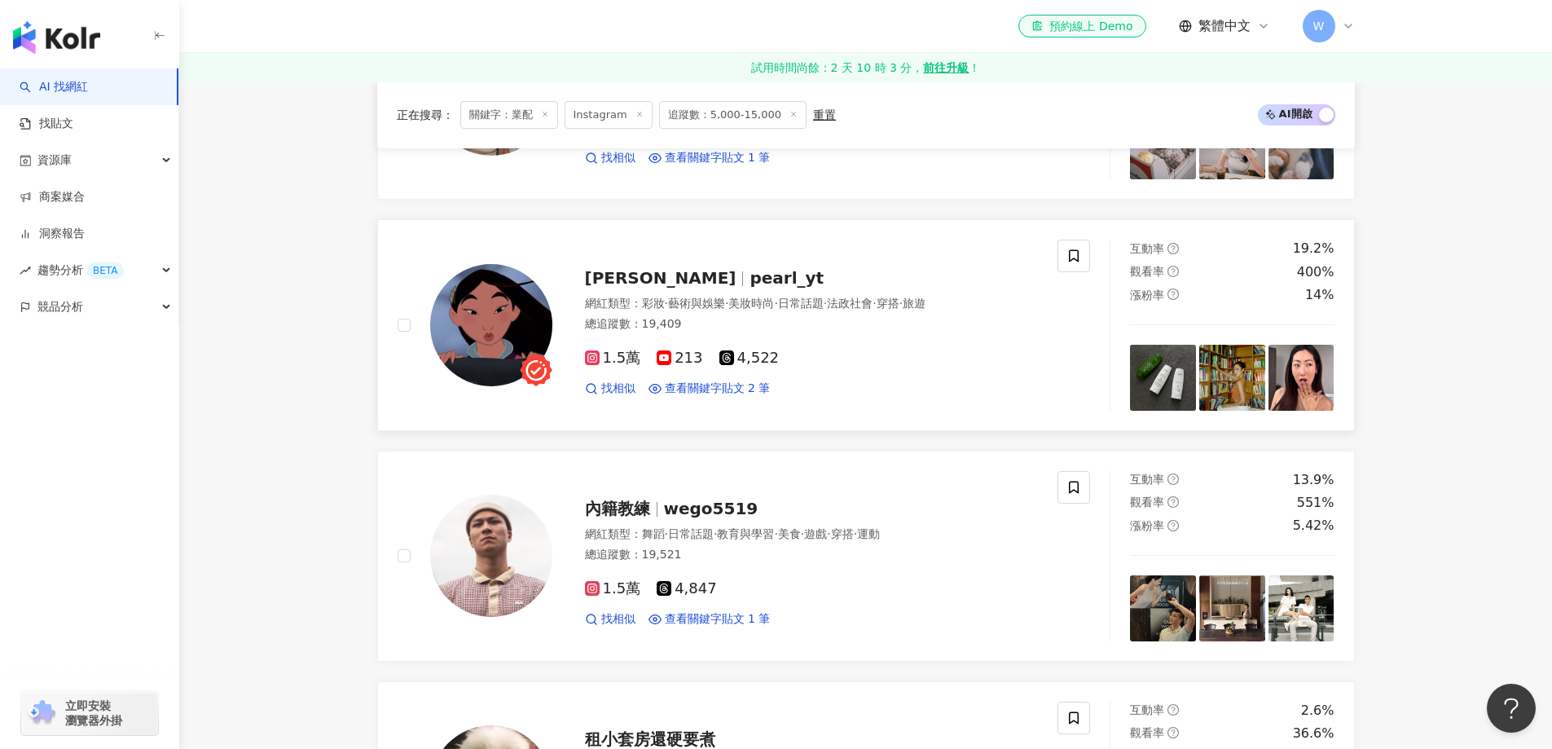
click at [816, 350] on div "1.5萬 213 4,522 找相似 查看關鍵字貼文 2 筆" at bounding box center [812, 366] width 454 height 60
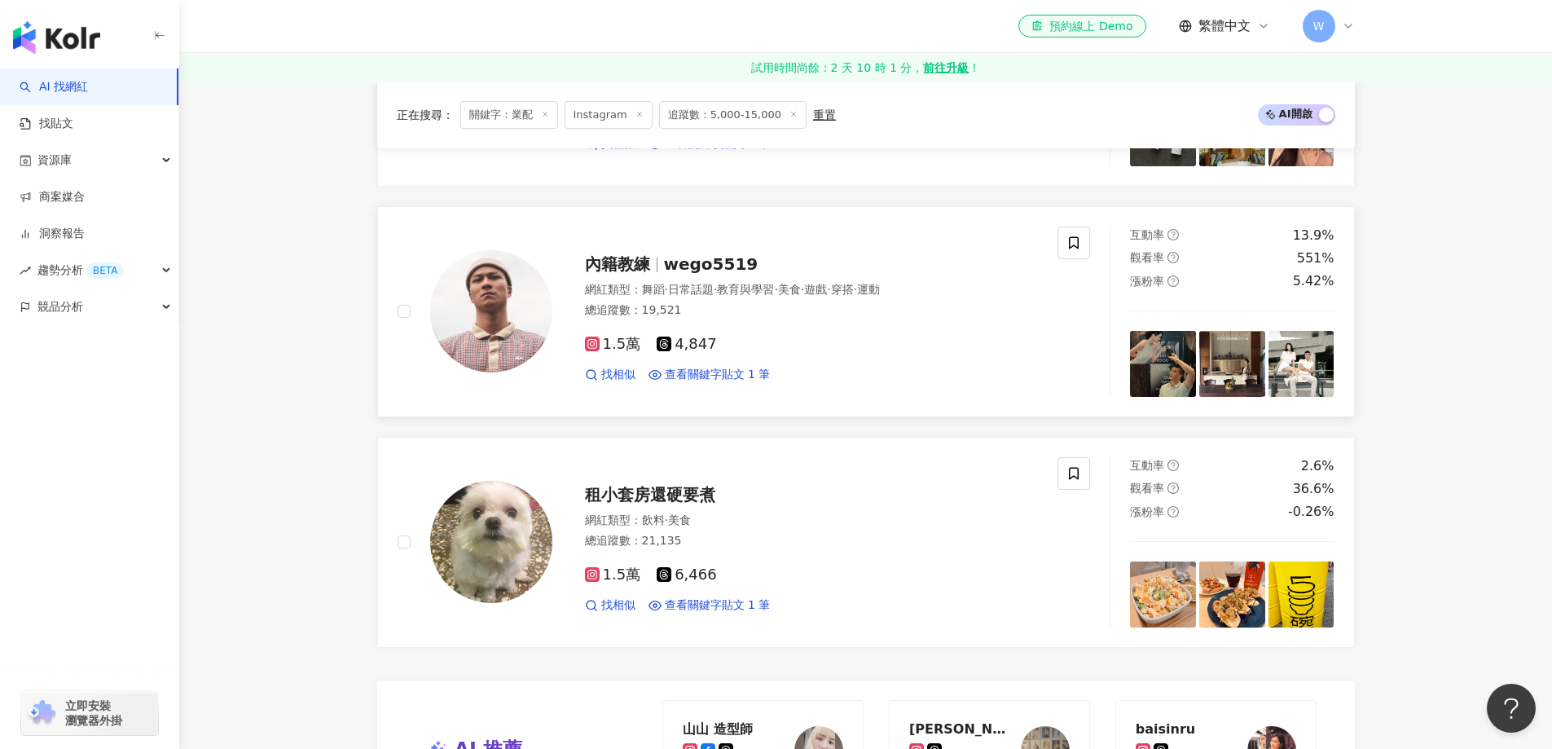
click at [789, 302] on div "總追蹤數 ： 19,521" at bounding box center [812, 310] width 454 height 16
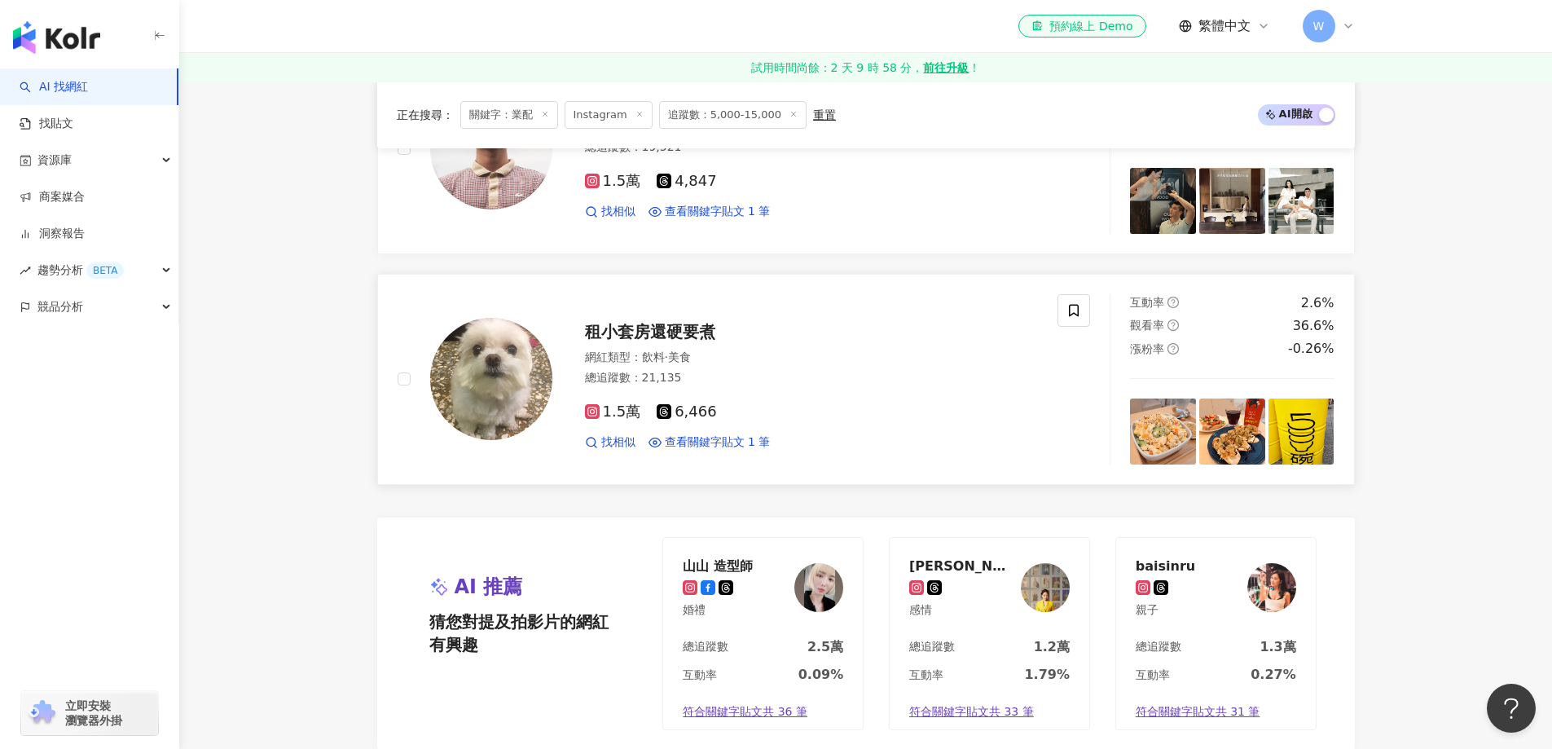
click at [652, 322] on span "租小套房還硬要煮" at bounding box center [650, 332] width 130 height 20
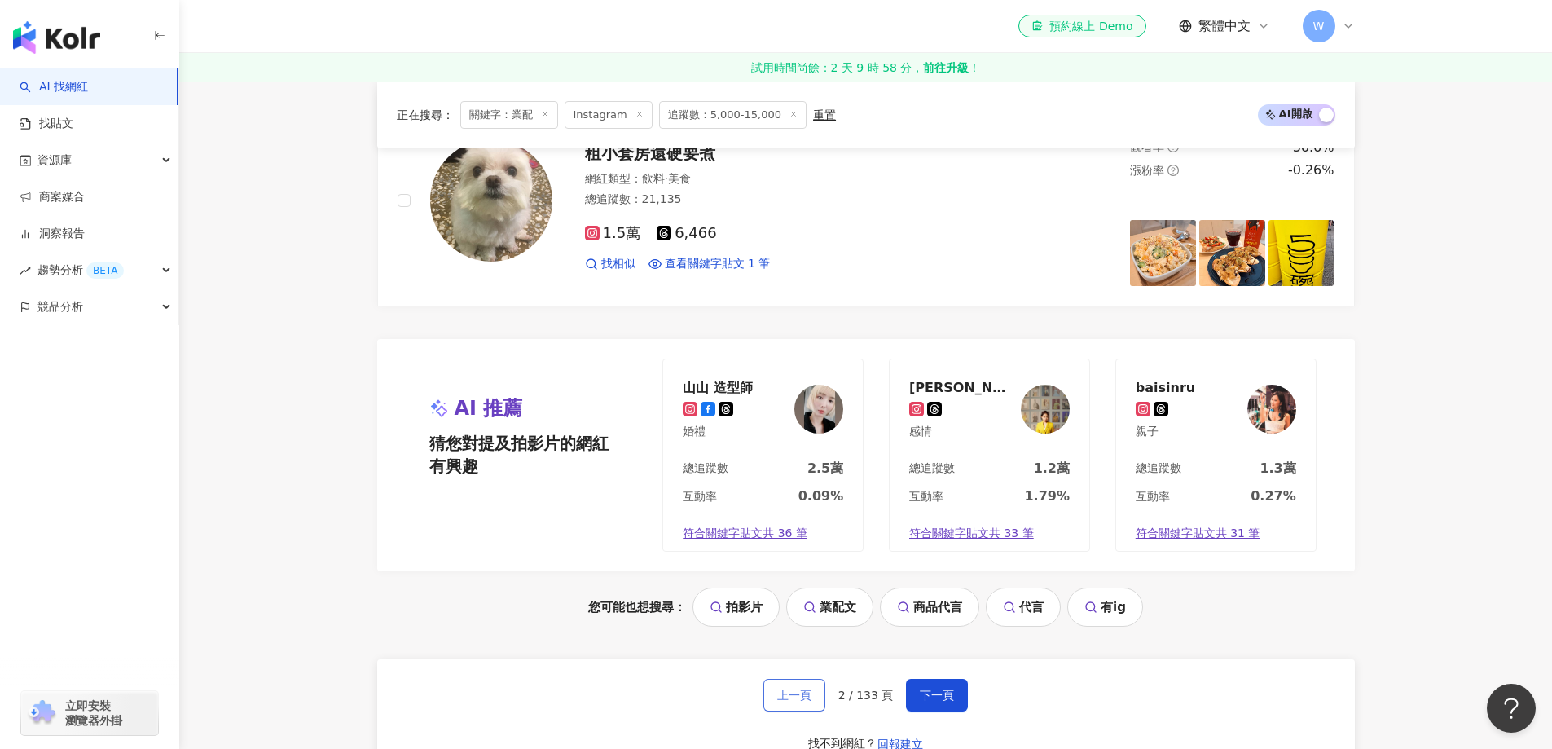
scroll to position [3392, 0]
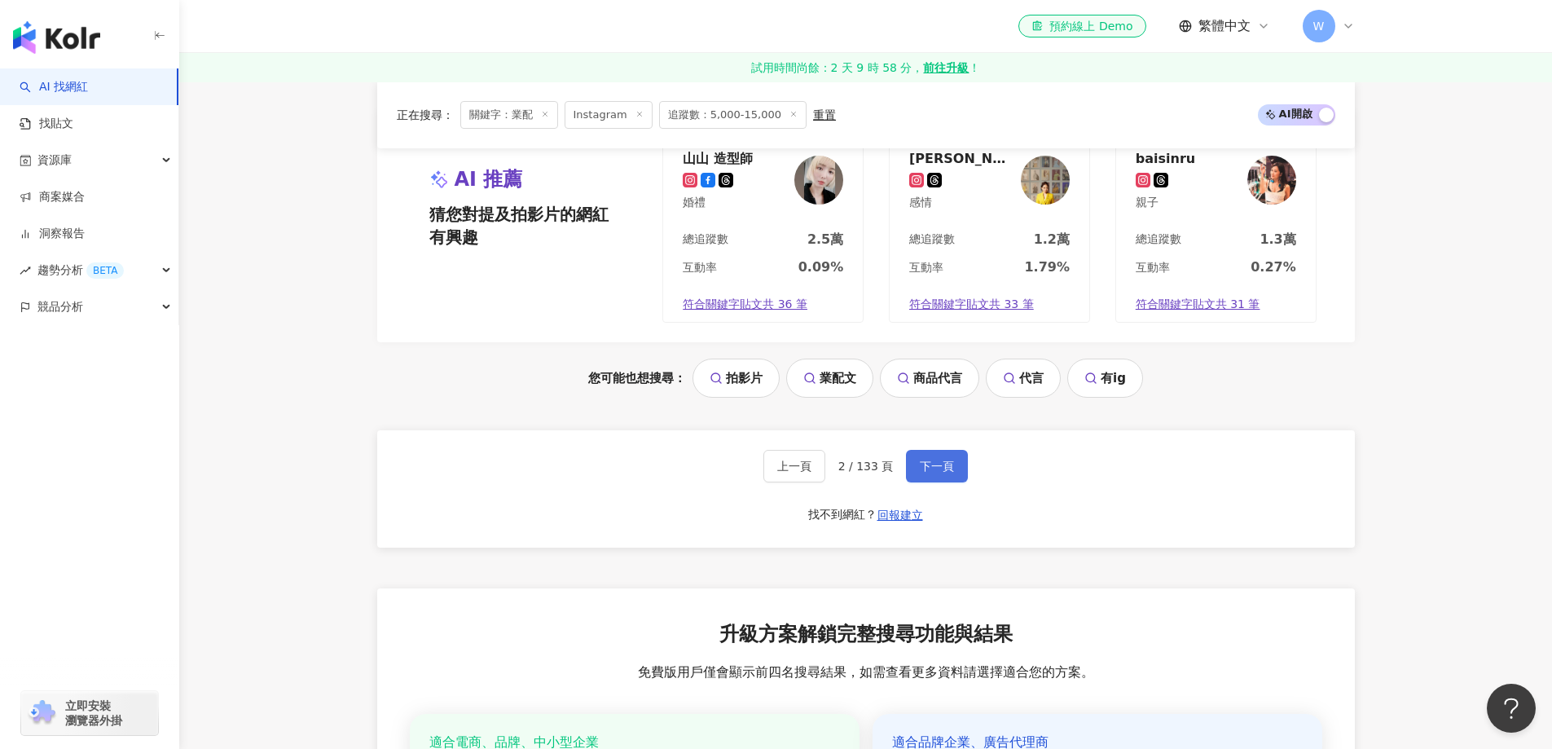
click at [920, 459] on span "下一頁" at bounding box center [937, 465] width 34 height 13
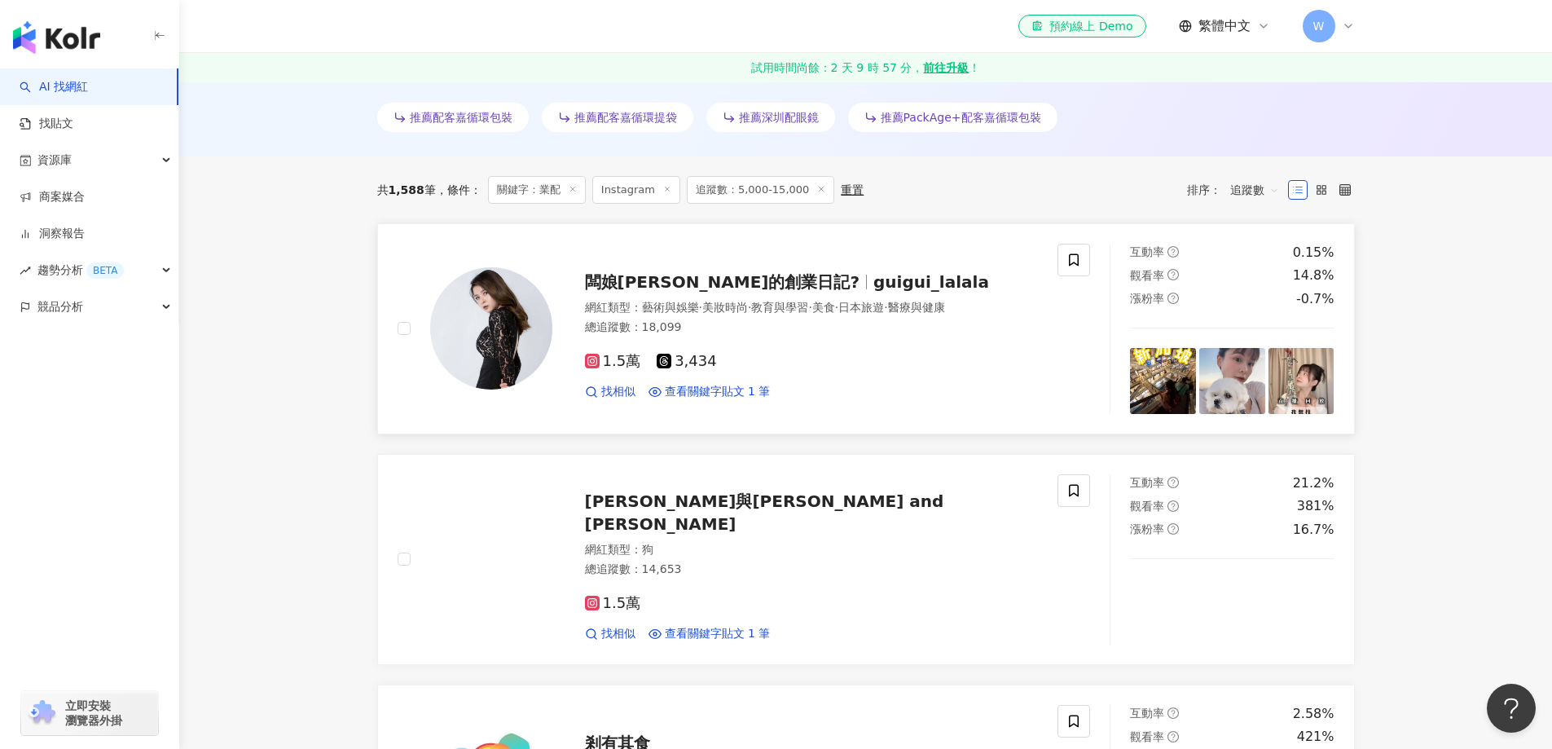
scroll to position [489, 0]
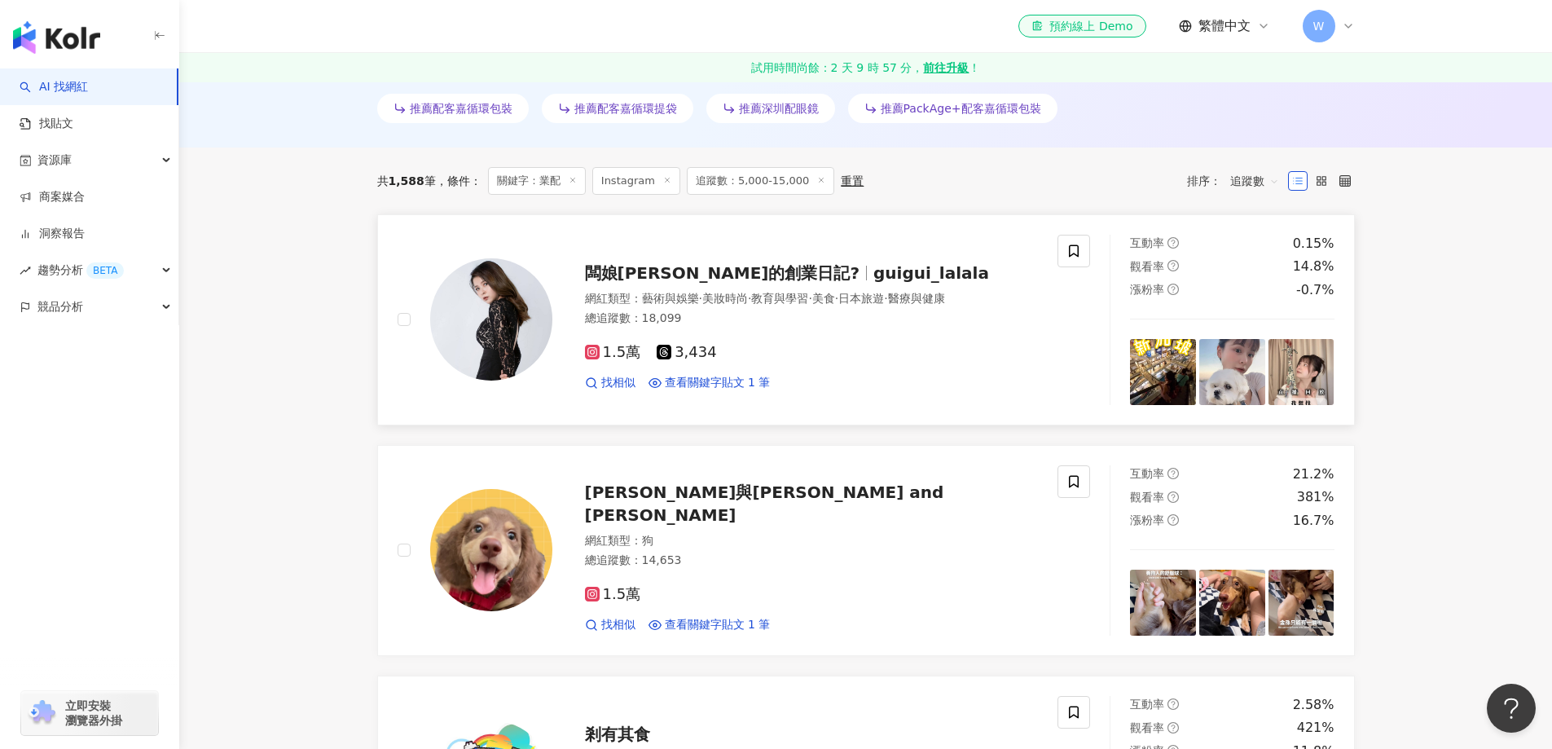
click at [758, 339] on div "1.5萬 3,434 找相似 查看關鍵字貼文 1 筆" at bounding box center [812, 361] width 454 height 60
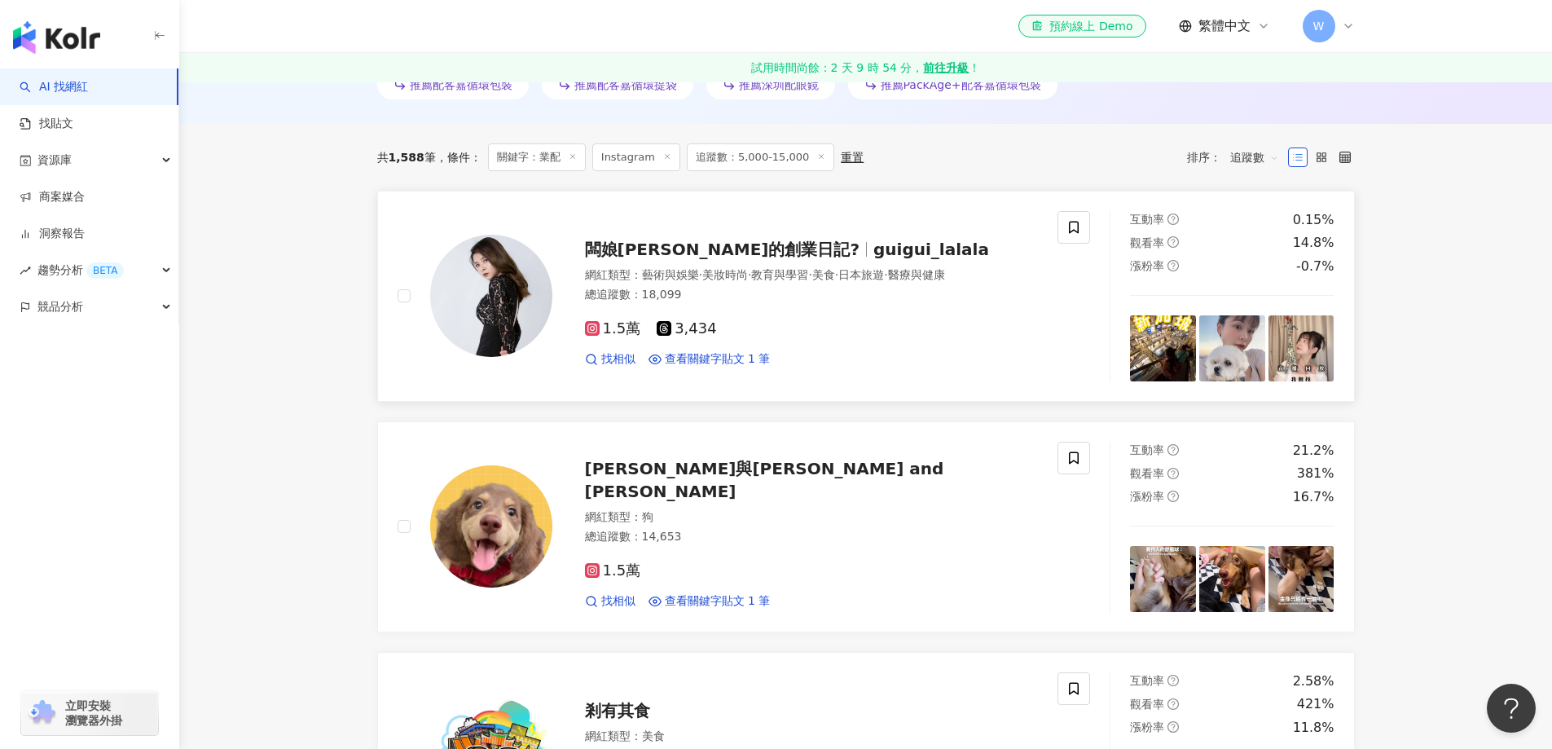
scroll to position [652, 0]
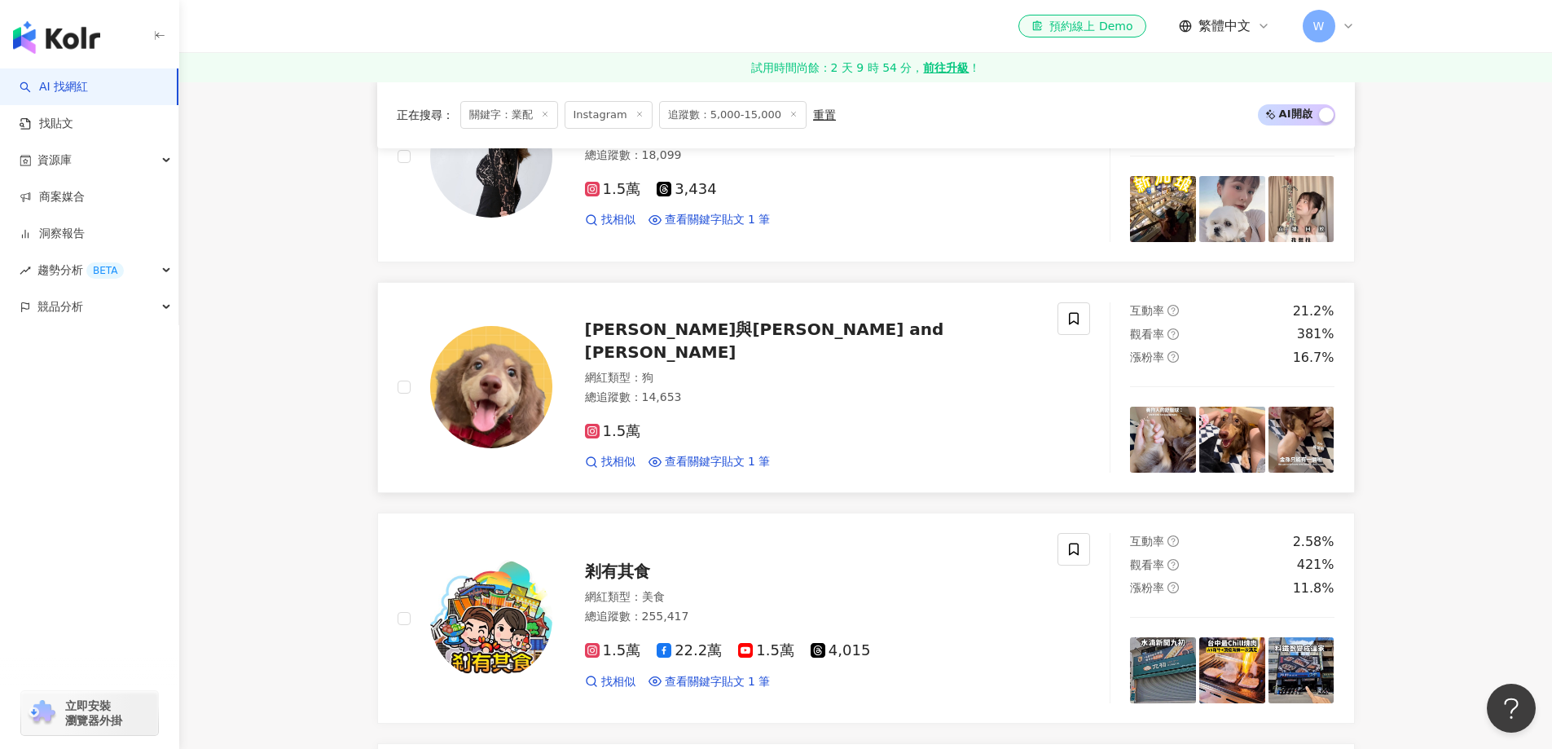
click at [793, 410] on div "1.5萬 找相似 查看關鍵字貼文 1 筆" at bounding box center [812, 440] width 454 height 60
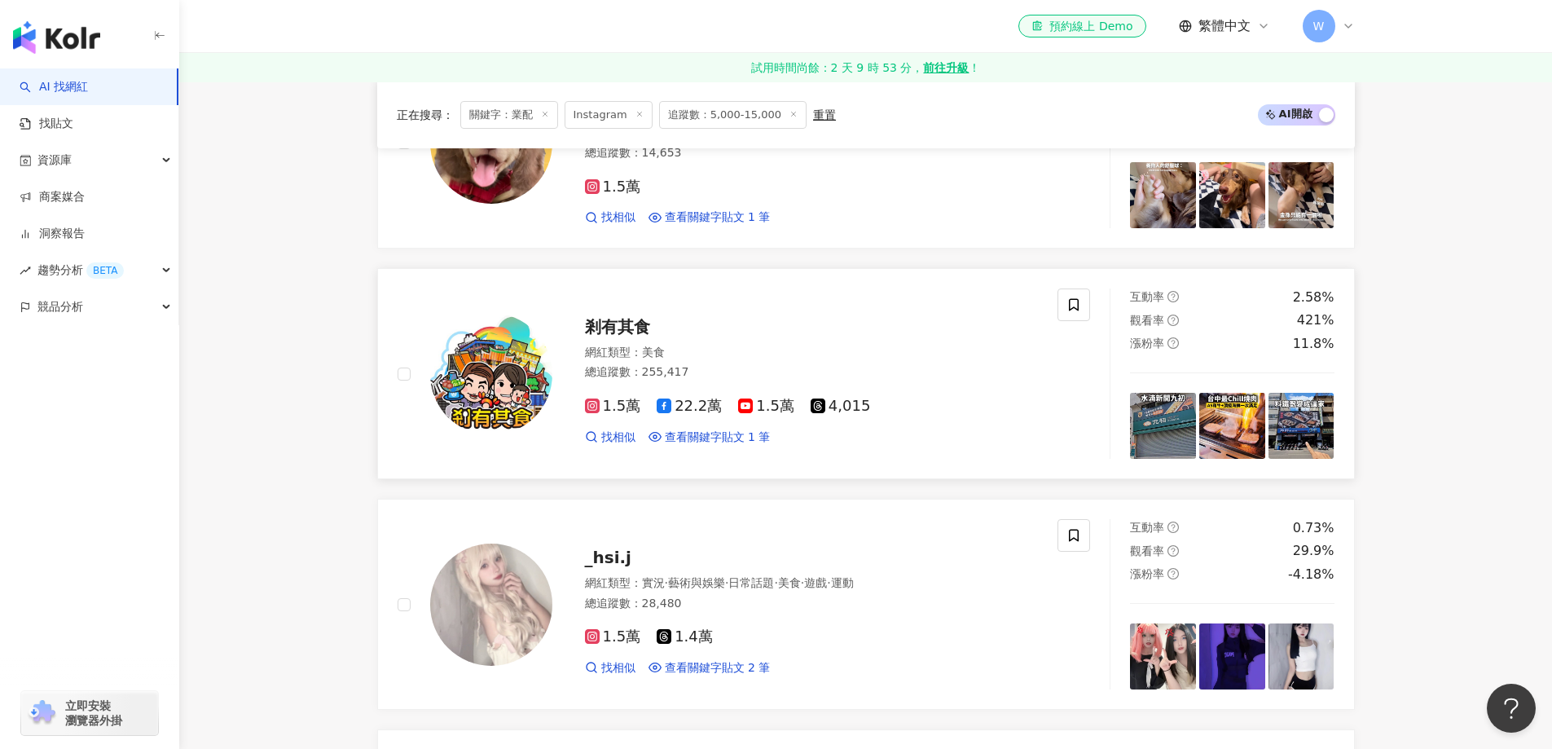
click at [848, 375] on div "總追蹤數 ： 255,417" at bounding box center [812, 372] width 454 height 16
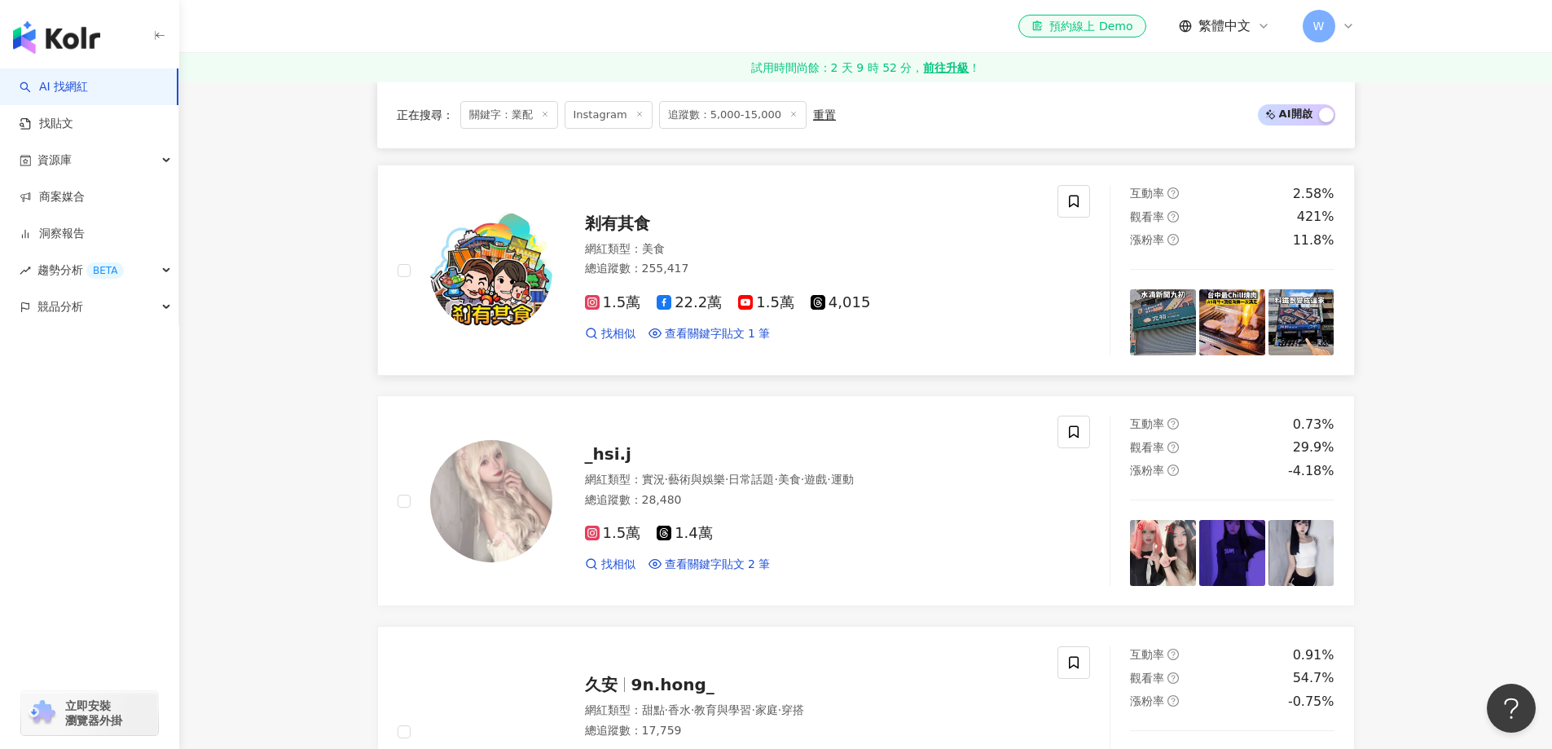
scroll to position [1141, 0]
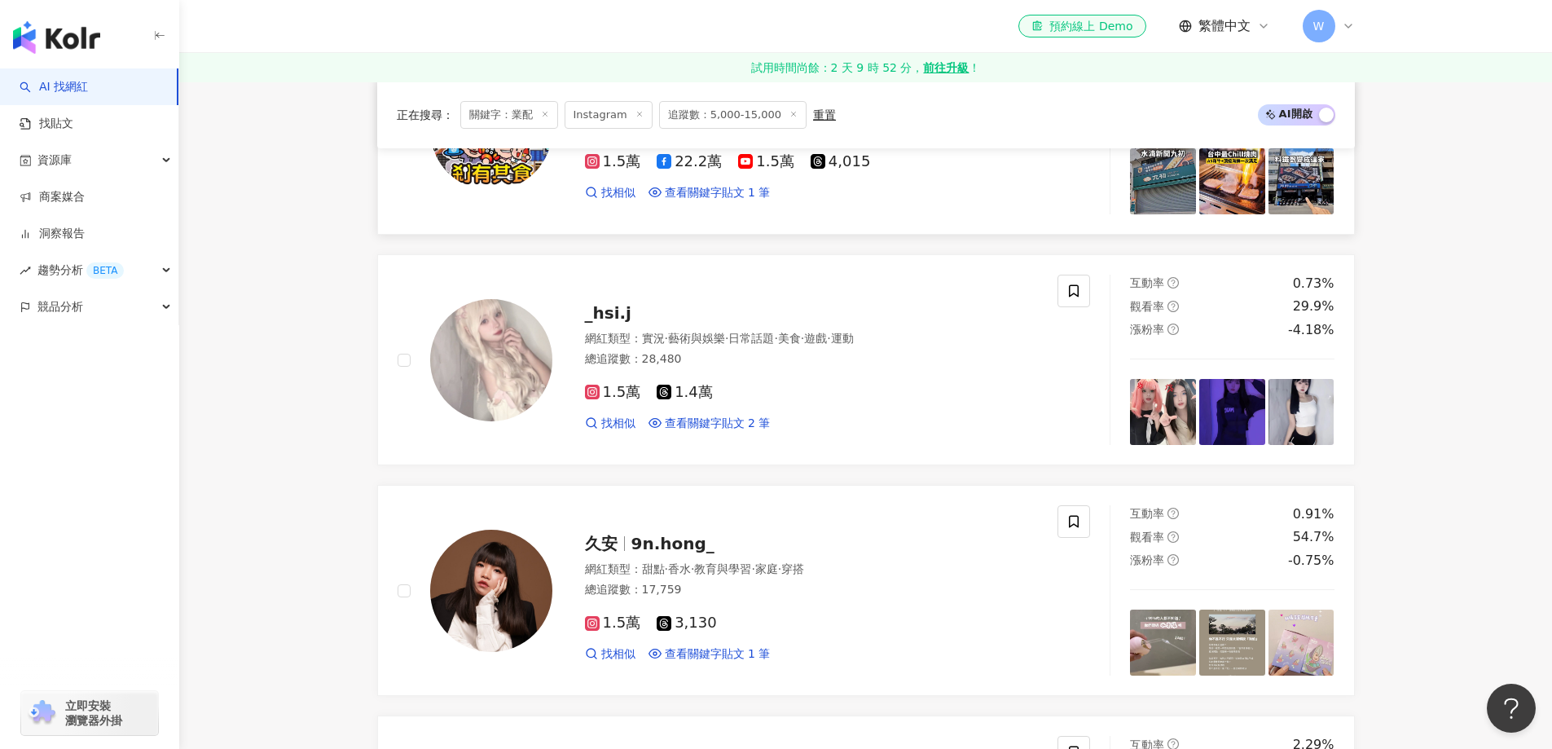
click at [728, 345] on span "·" at bounding box center [726, 338] width 3 height 13
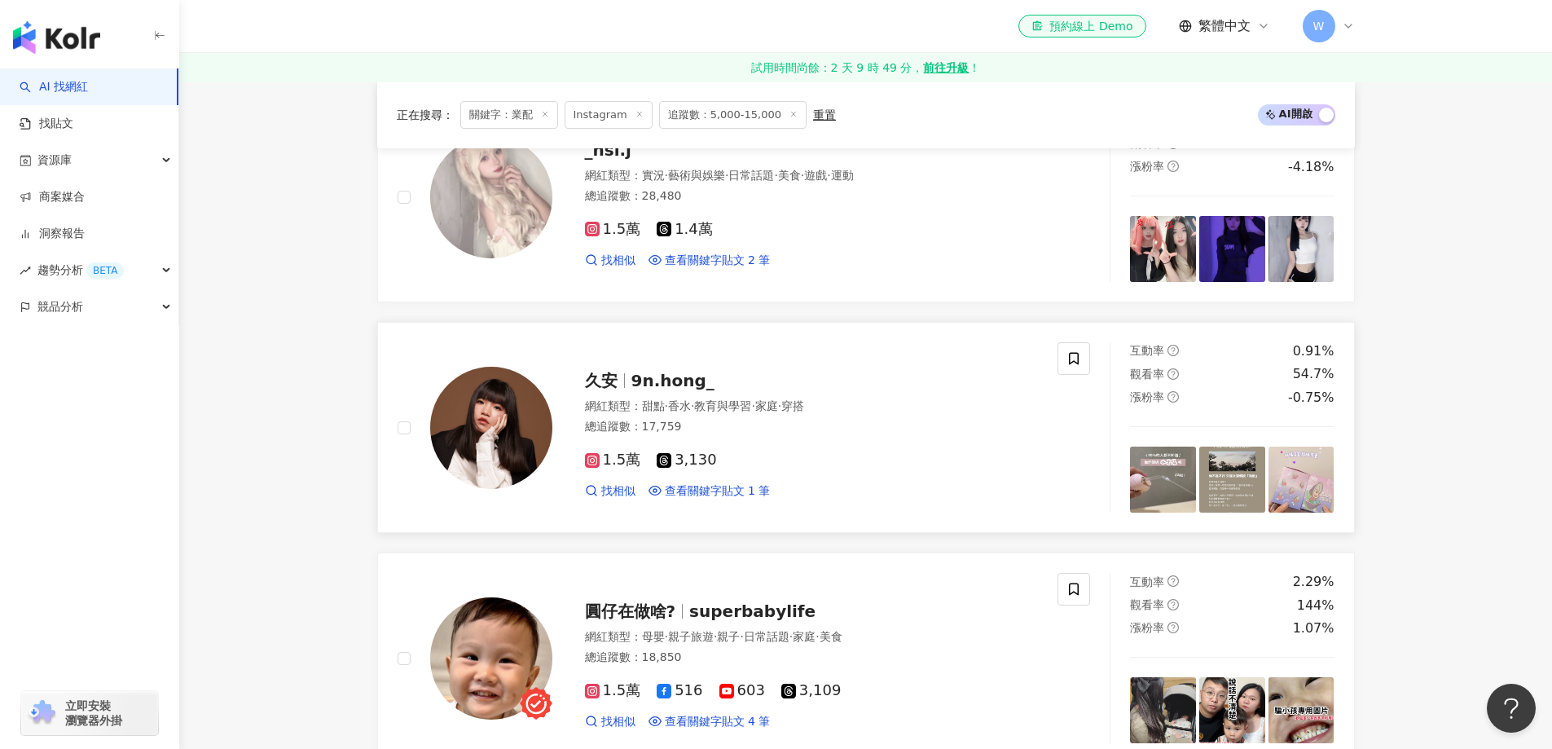
click at [732, 427] on div "總追蹤數 ： 17,759" at bounding box center [812, 427] width 454 height 16
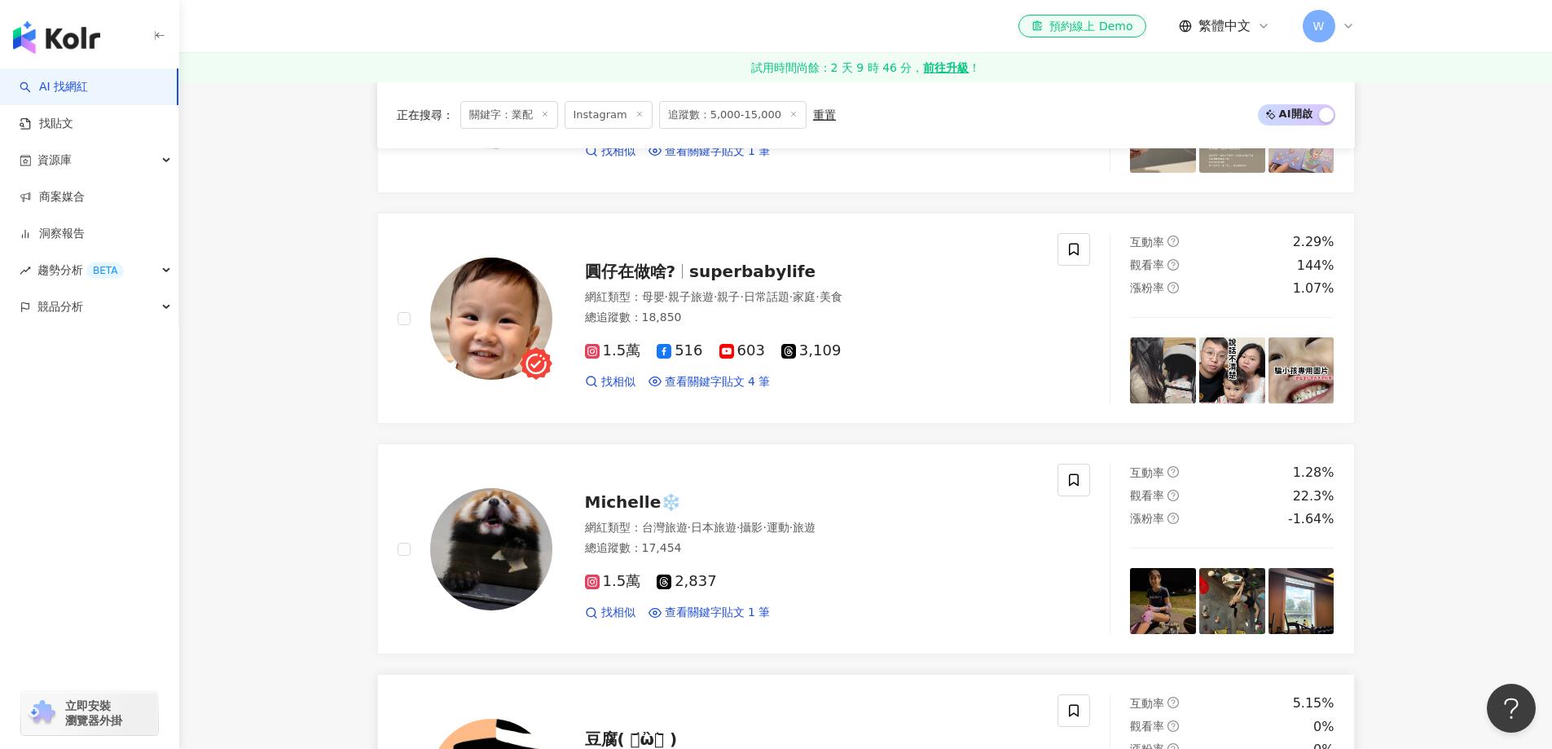
scroll to position [1548, 0]
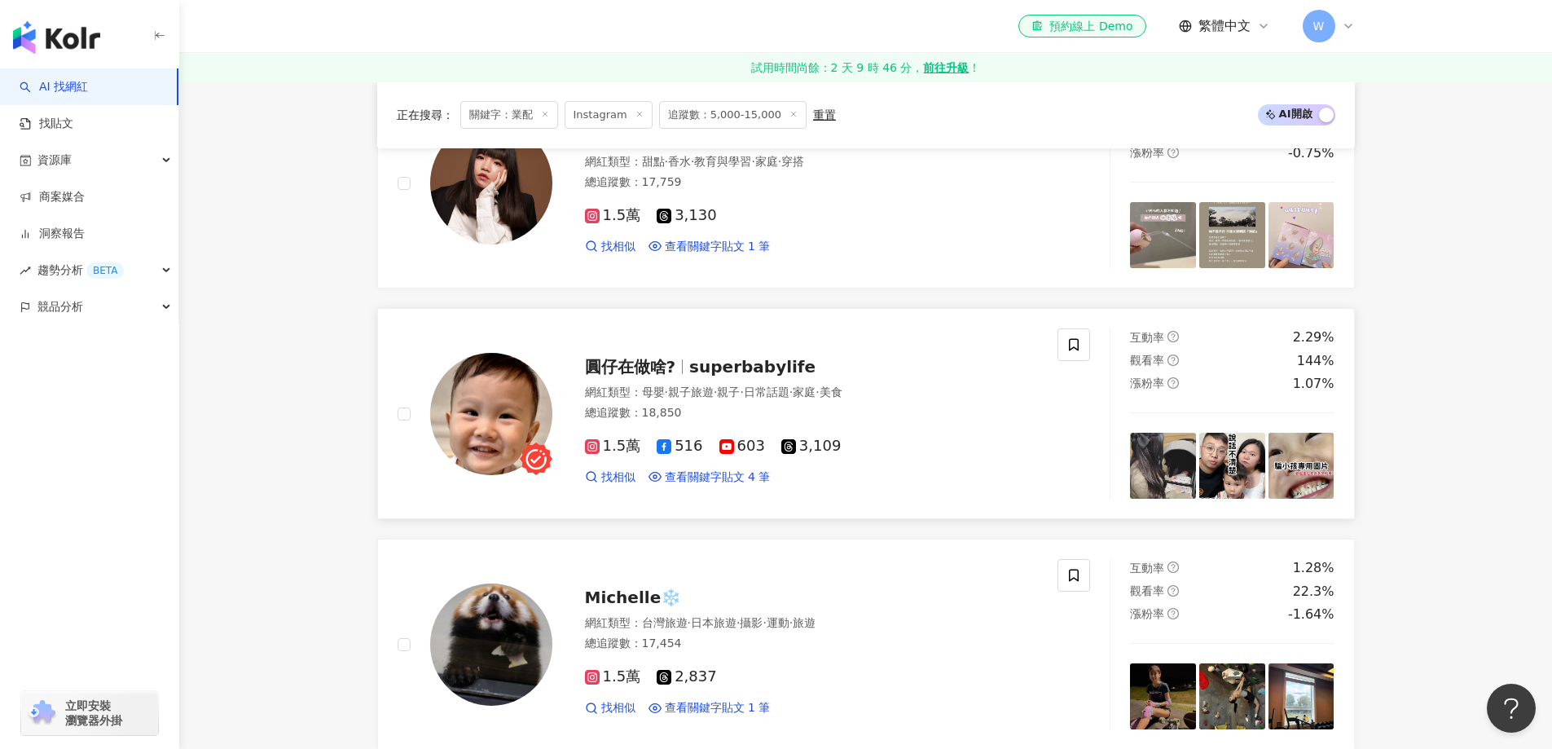
click at [819, 385] on span "·" at bounding box center [817, 391] width 3 height 13
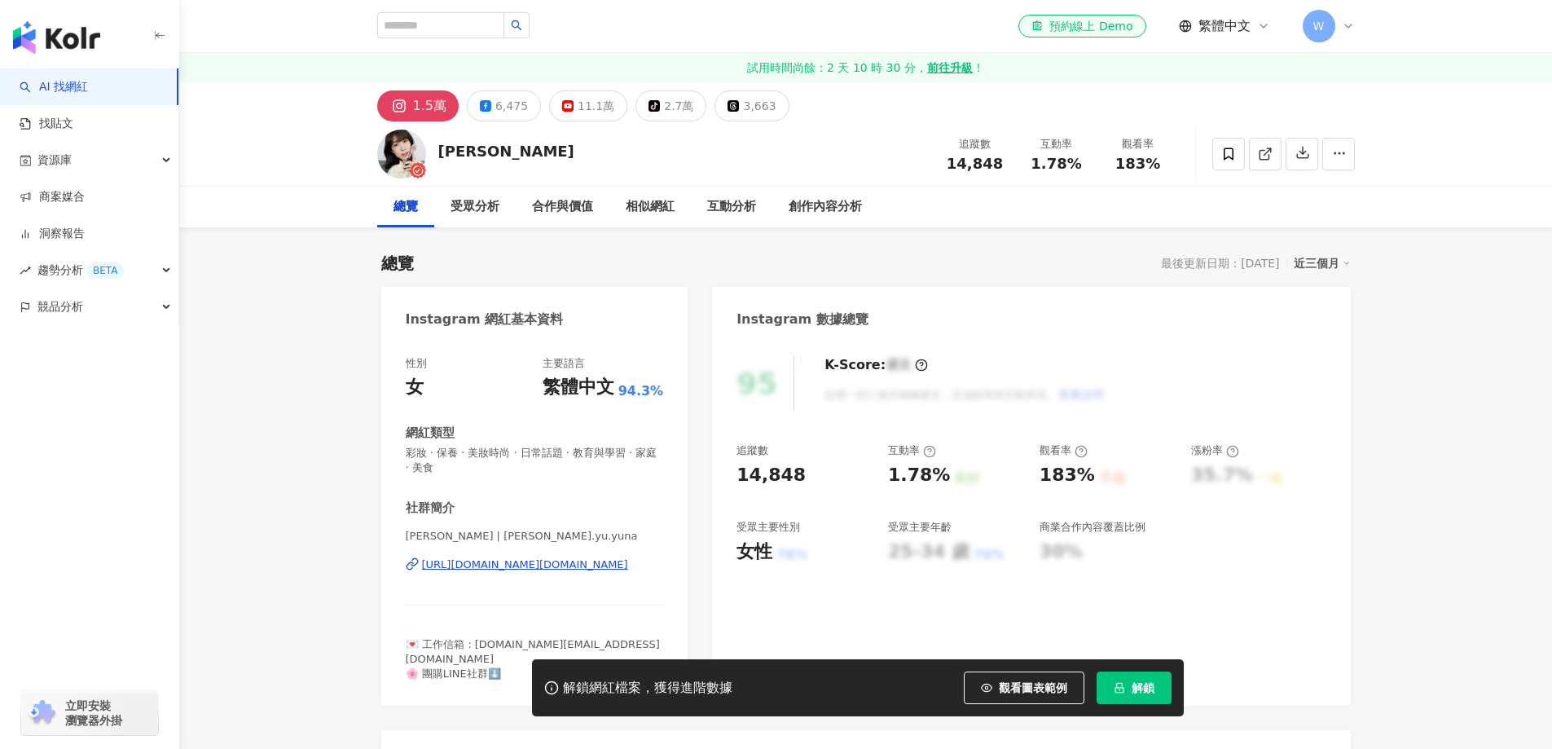
click at [481, 565] on div "https://www.instagram.com/yuna.yu.yuna/" at bounding box center [525, 564] width 206 height 15
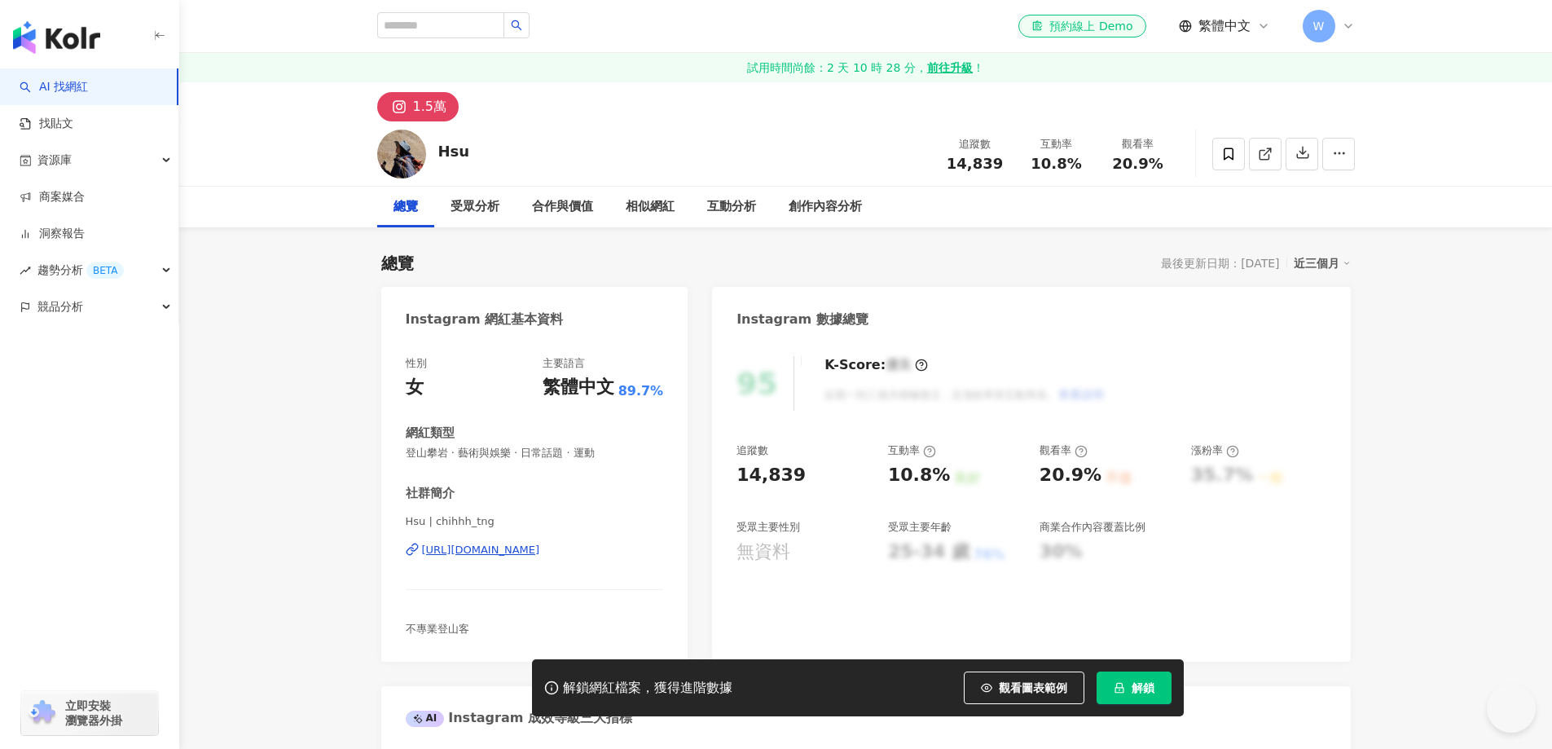
click at [534, 550] on div "https://www.instagram.com/chihhh_tng/" at bounding box center [481, 550] width 118 height 15
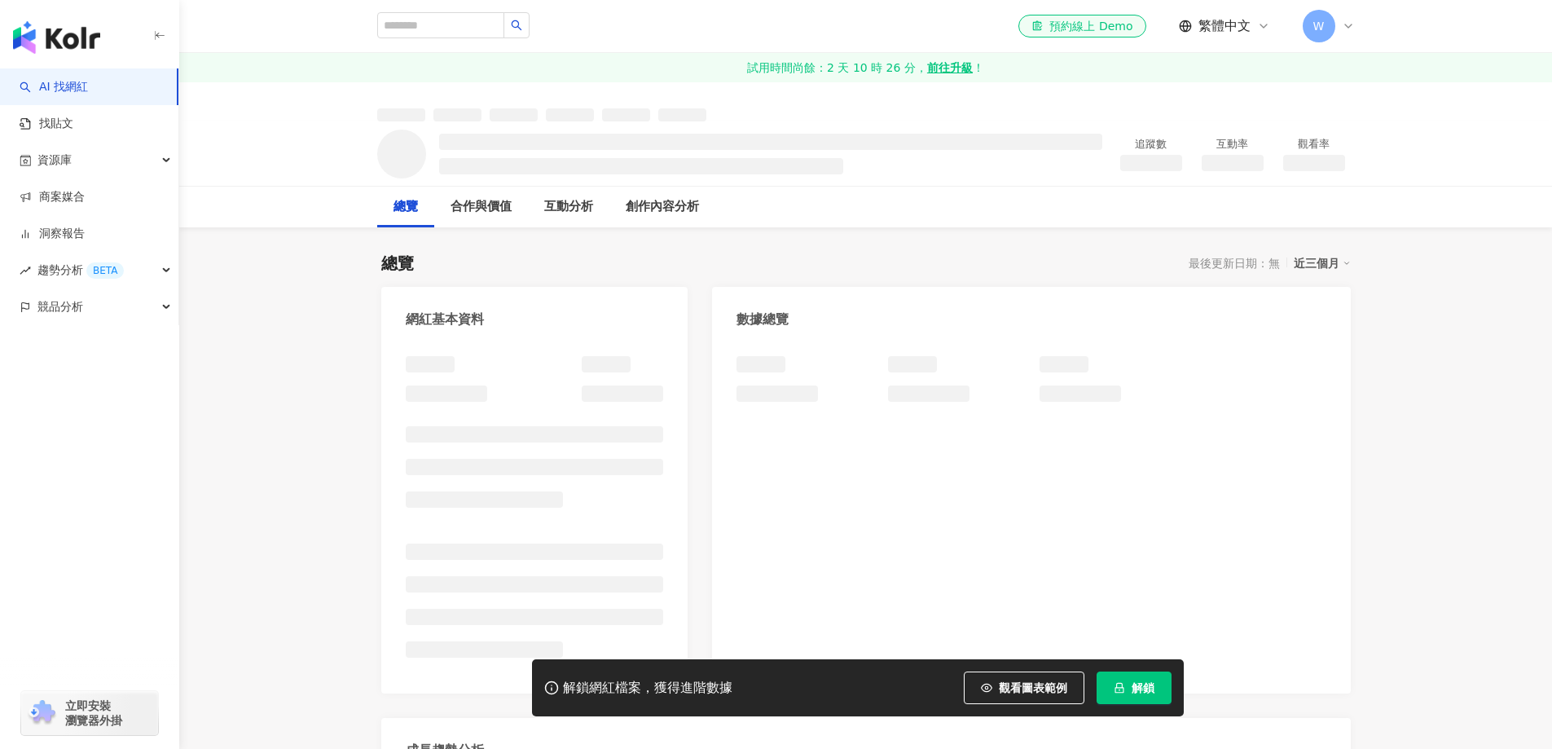
scroll to position [81, 0]
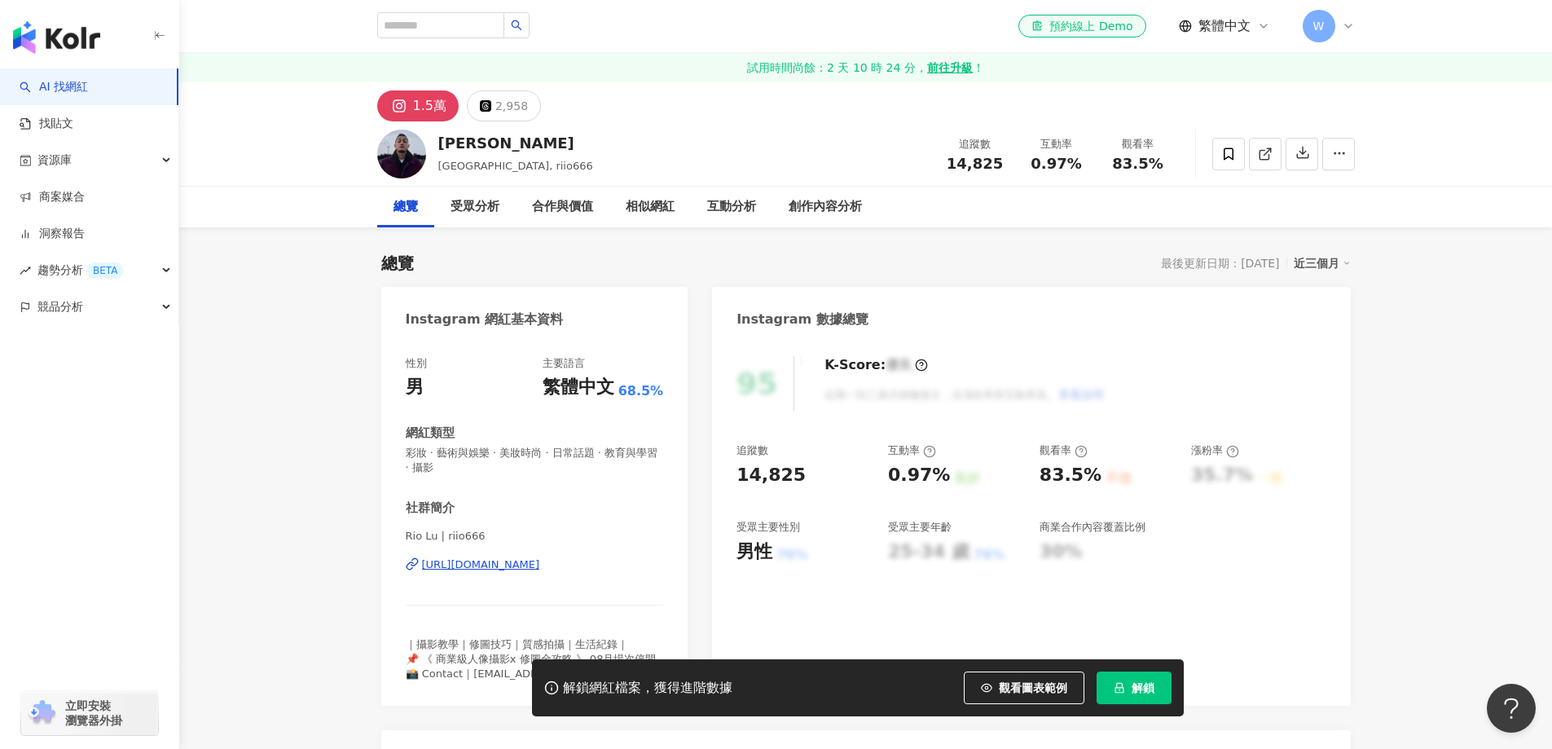
click at [525, 563] on div "https://www.instagram.com/riio666/" at bounding box center [481, 564] width 118 height 15
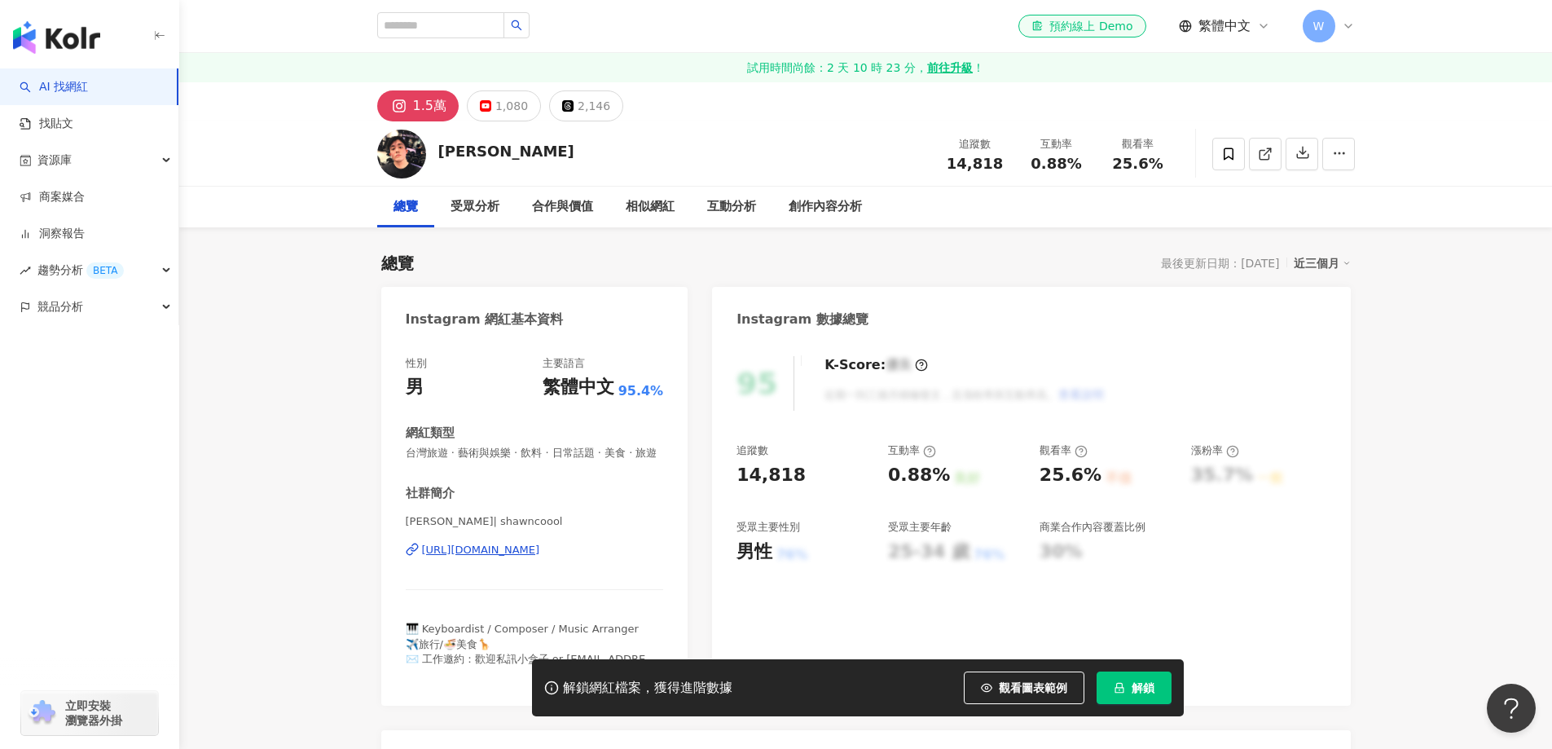
click at [540, 543] on div "[URL][DOMAIN_NAME]" at bounding box center [481, 550] width 118 height 15
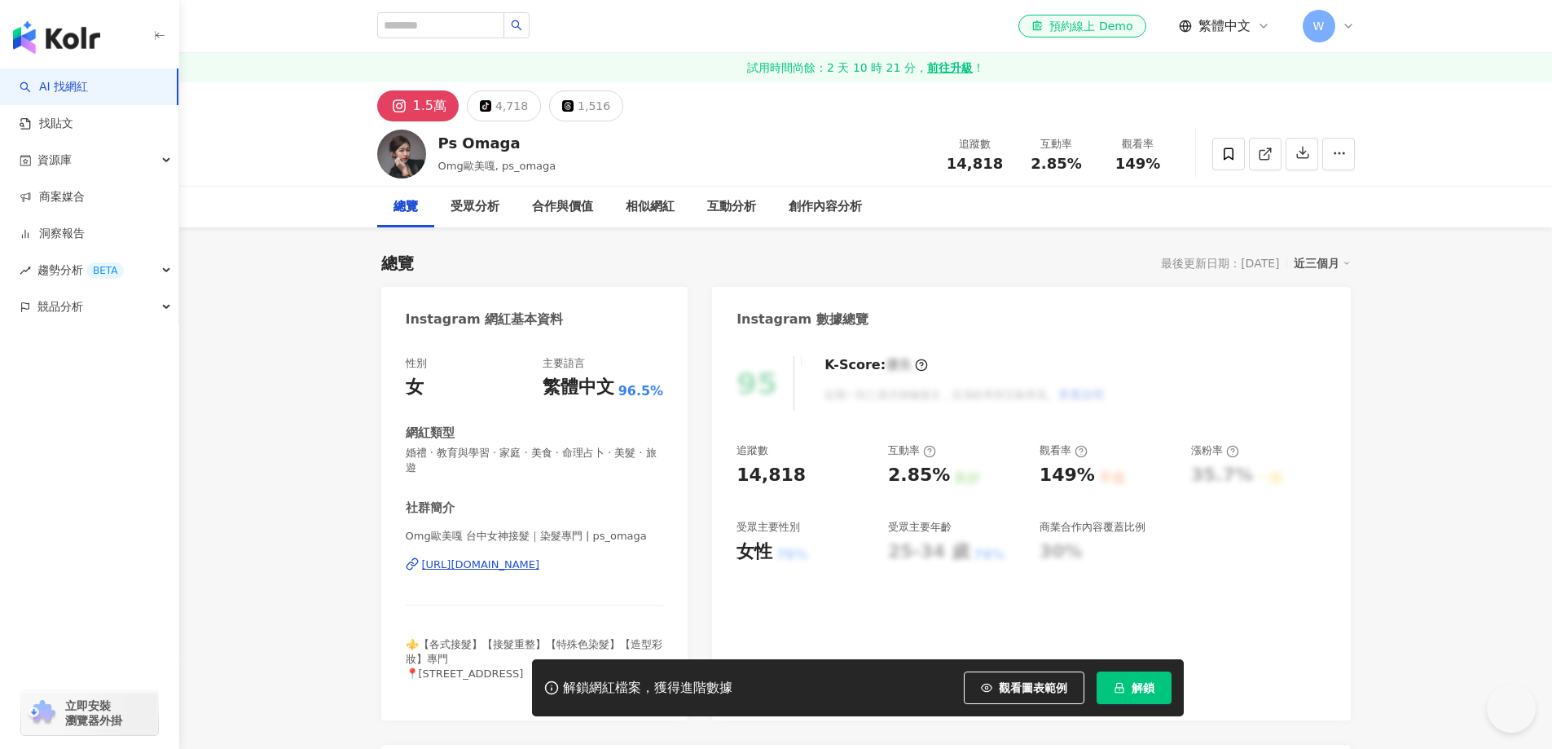
click at [525, 560] on div "https://www.instagram.com/ps_omaga/" at bounding box center [481, 564] width 118 height 15
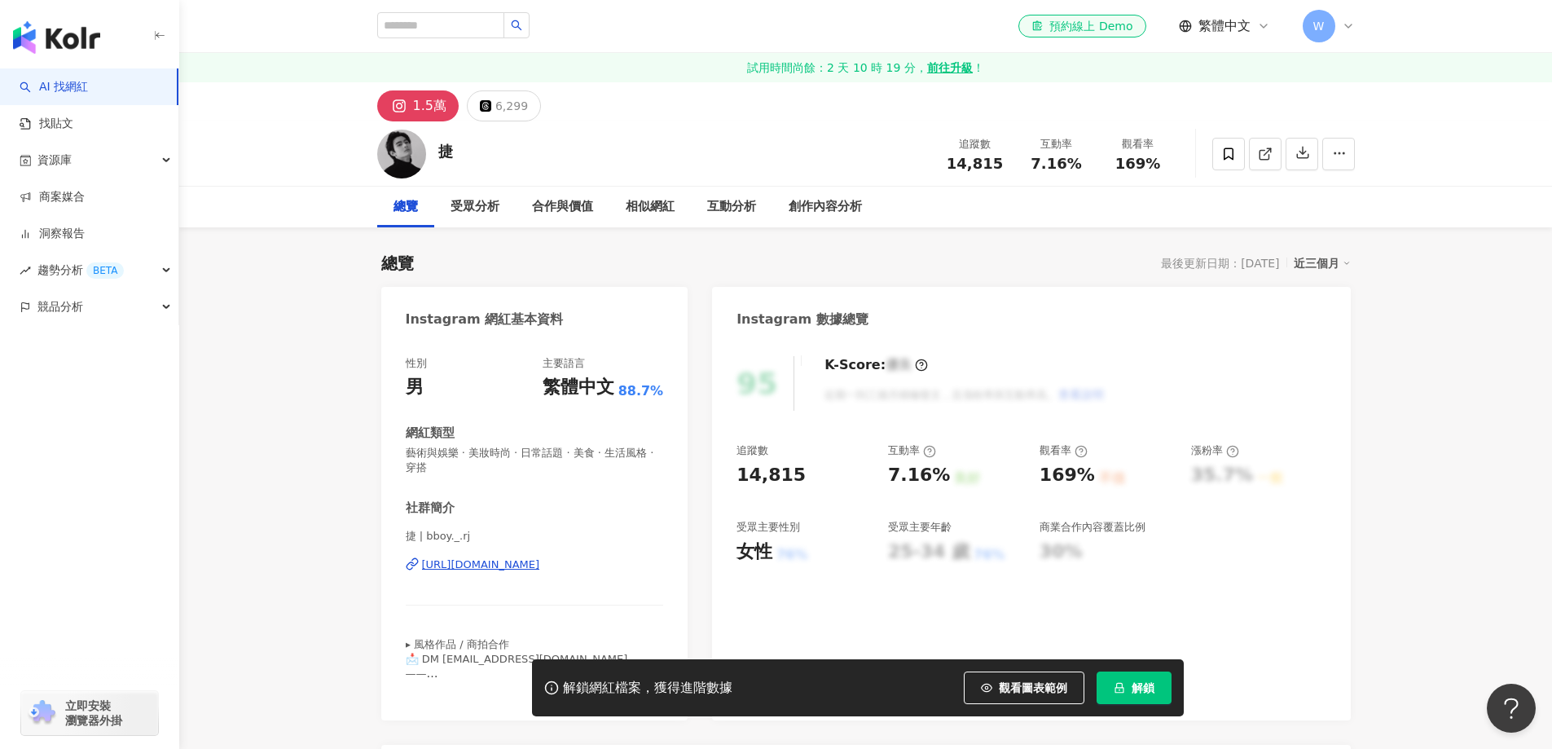
click at [540, 572] on div "https://www.instagram.com/bboy._.rj/" at bounding box center [481, 564] width 118 height 15
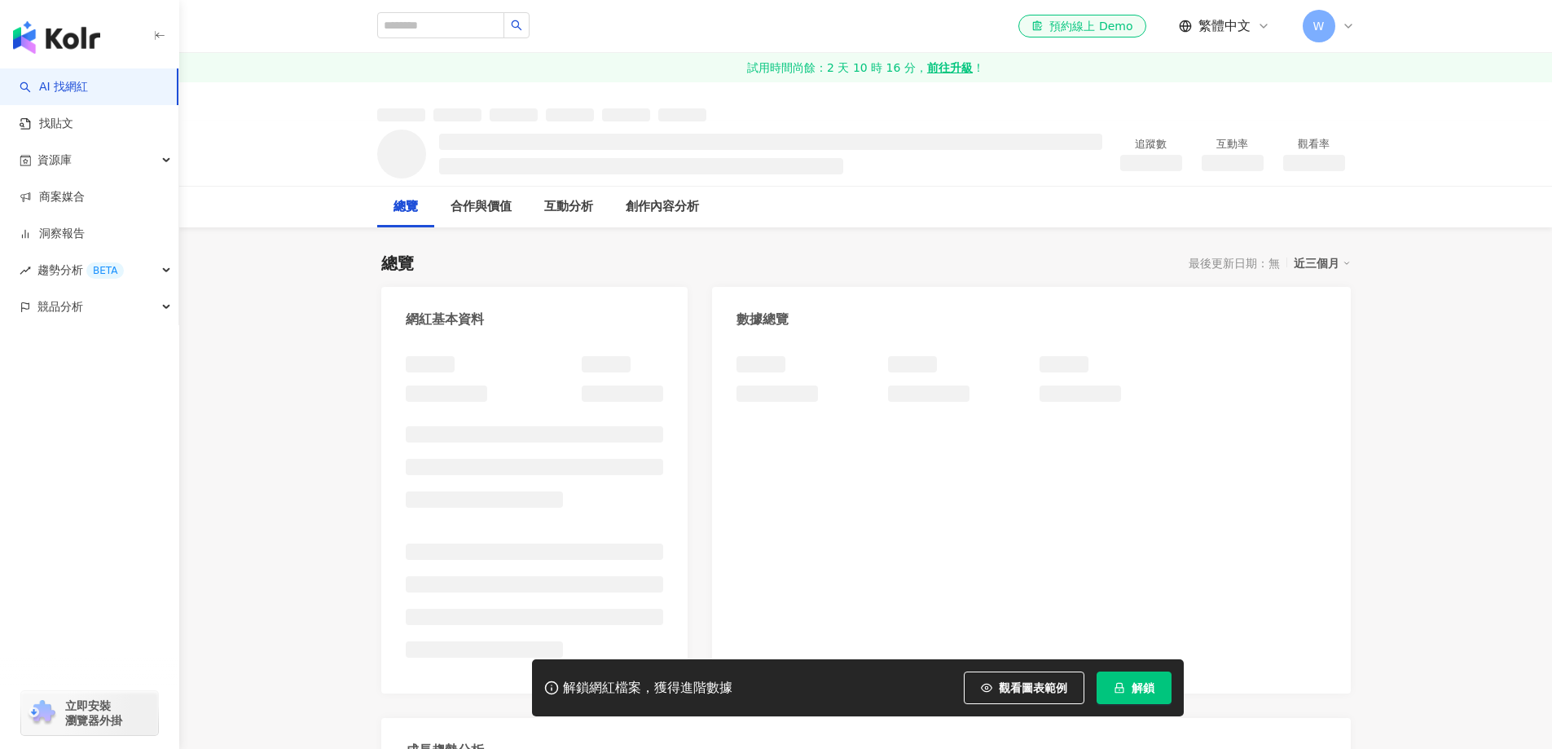
scroll to position [1, 0]
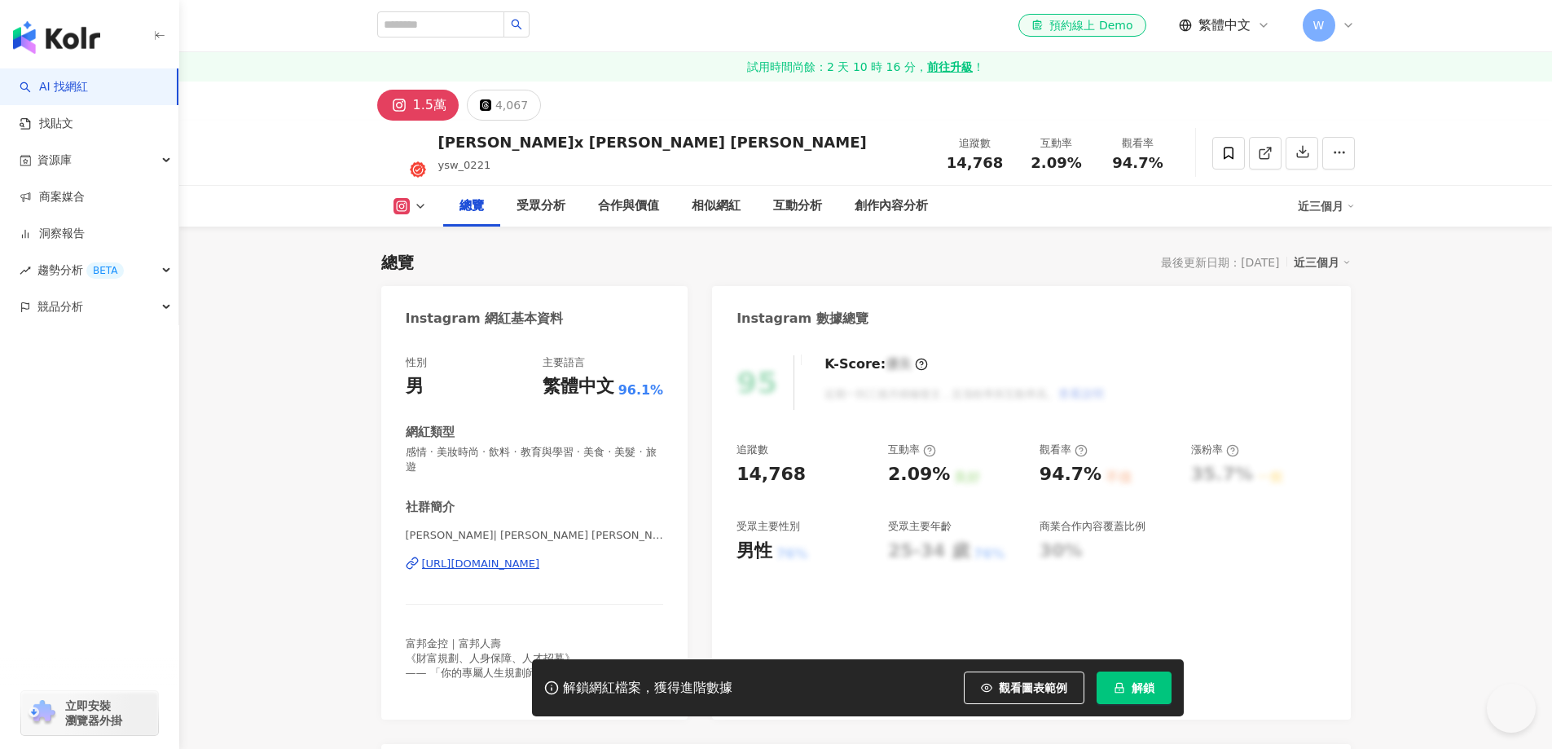
scroll to position [163, 0]
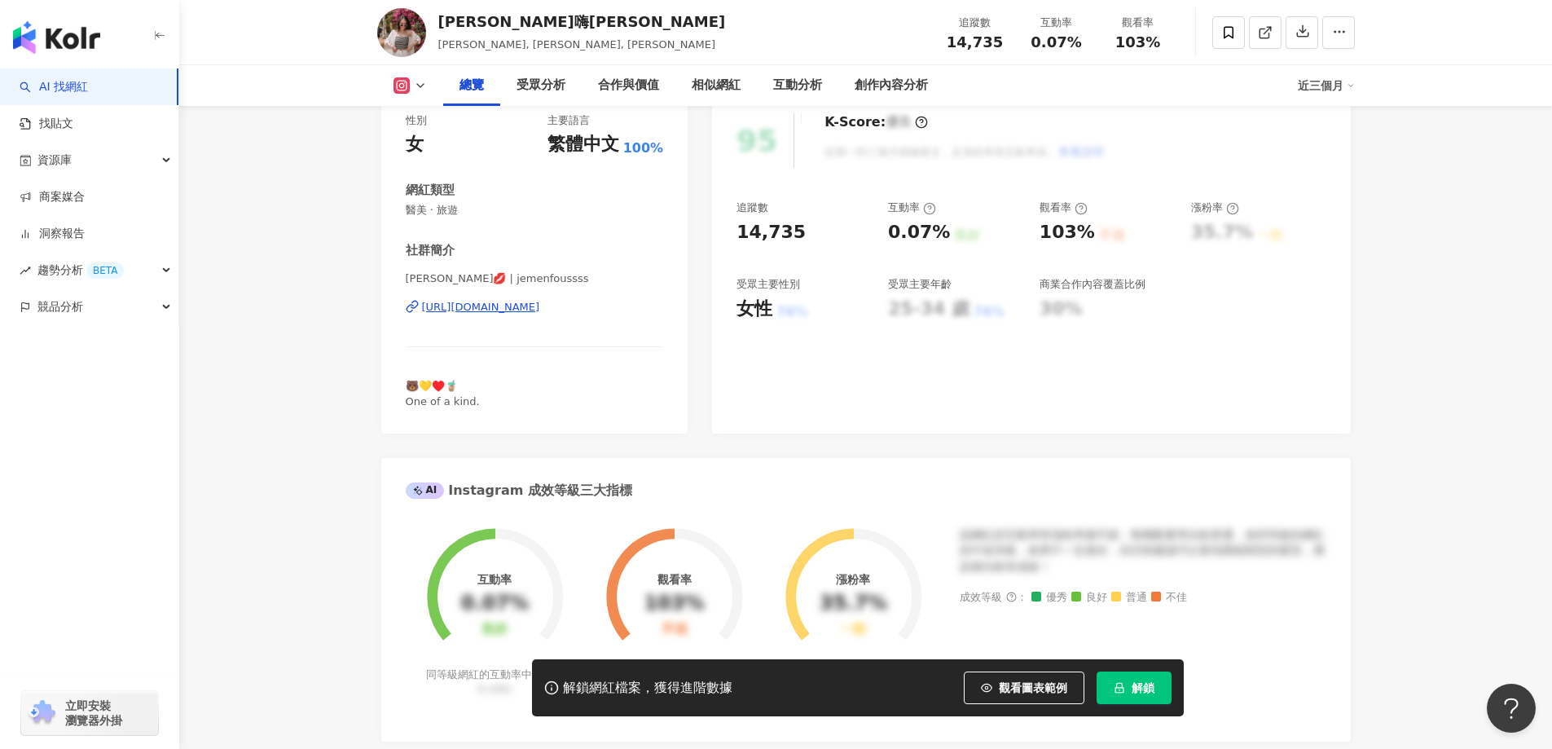
scroll to position [244, 0]
click at [540, 311] on div "https://www.instagram.com/jemenfoussss/" at bounding box center [481, 305] width 118 height 15
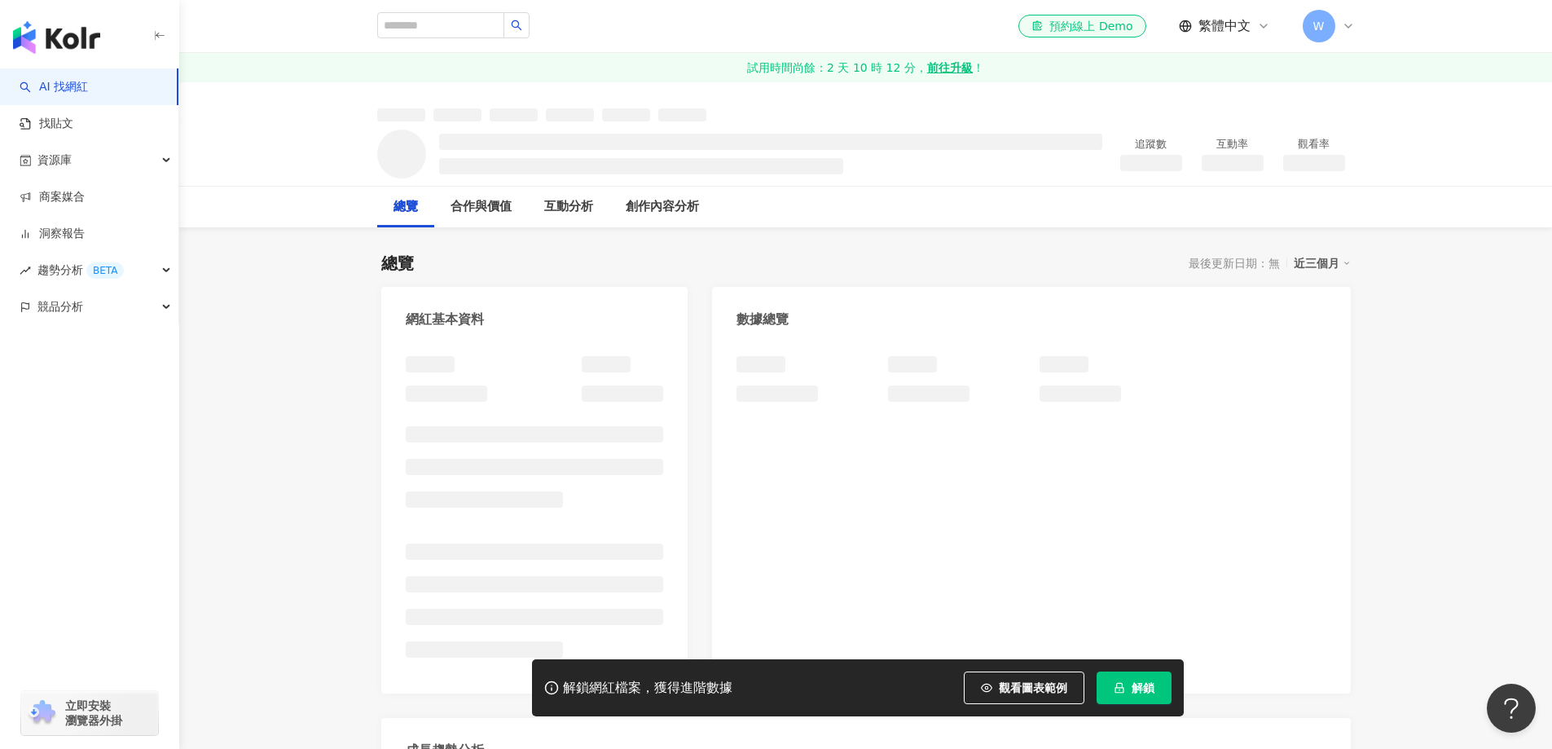
click at [816, 249] on div "總覽 最後更新日期：無 近三個月 網紅基本資料 數據總覽 成長趨勢分析 追蹤趨勢圖表" at bounding box center [866, 596] width 970 height 723
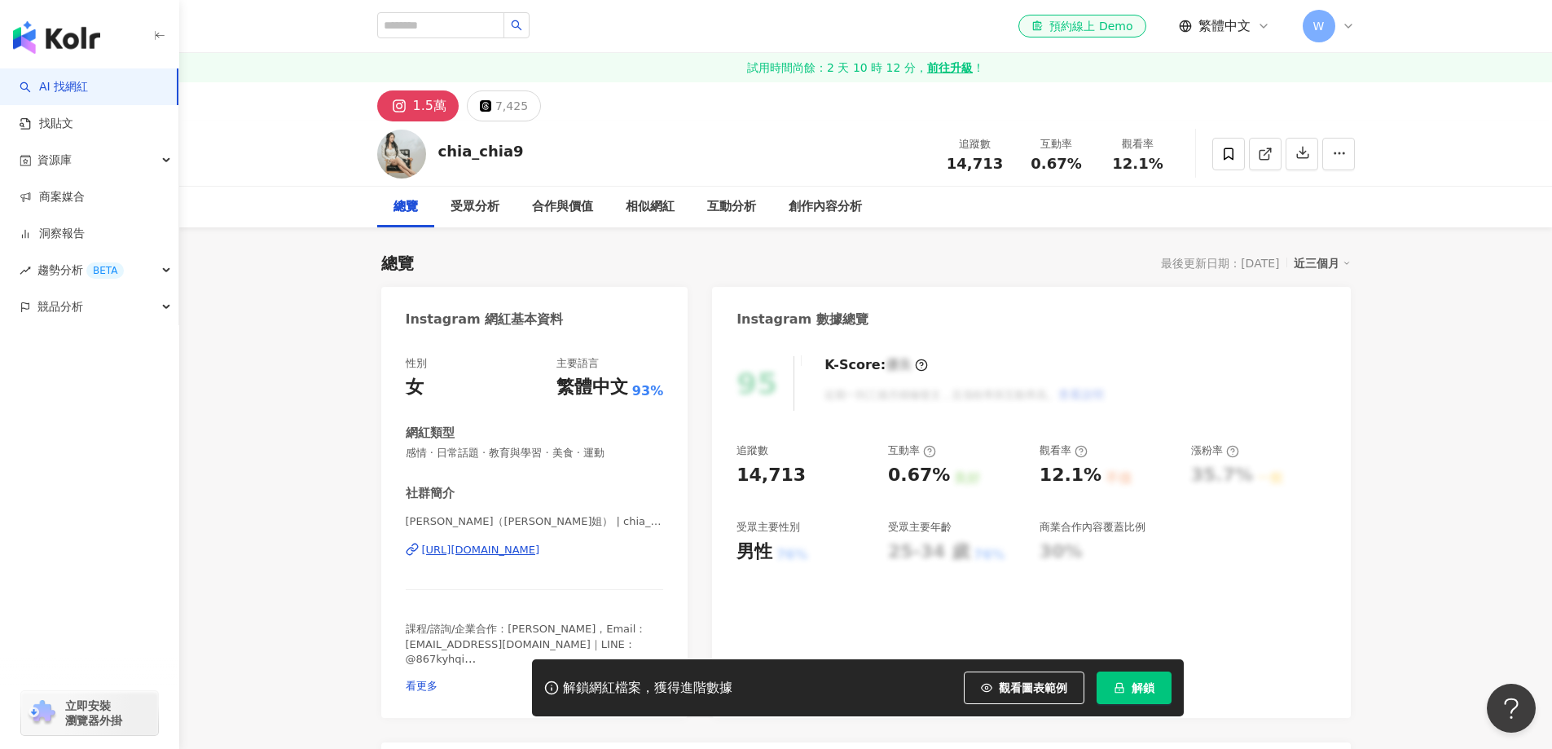
click at [540, 552] on div "https://www.instagram.com/chia_chia9/" at bounding box center [481, 550] width 118 height 15
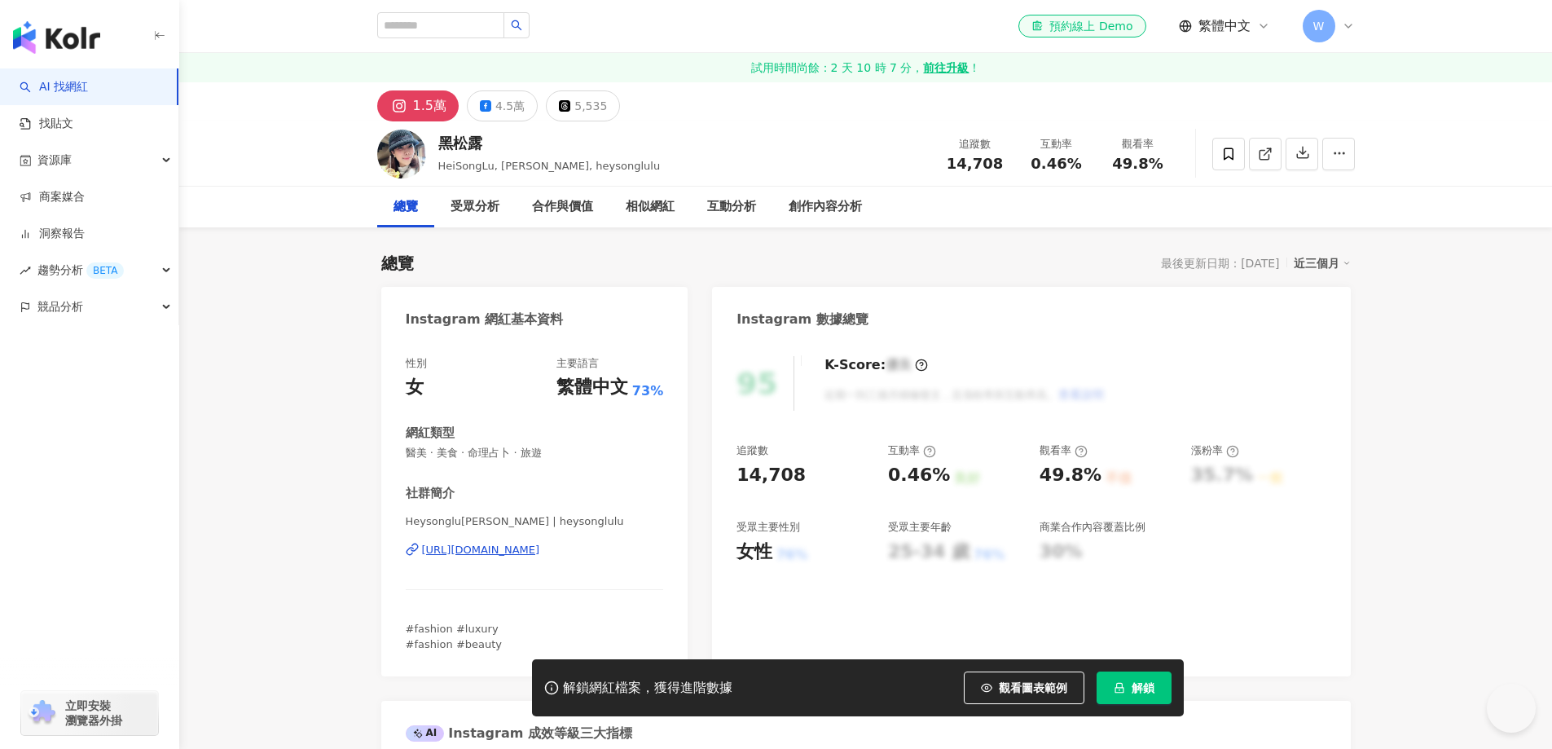
scroll to position [81, 0]
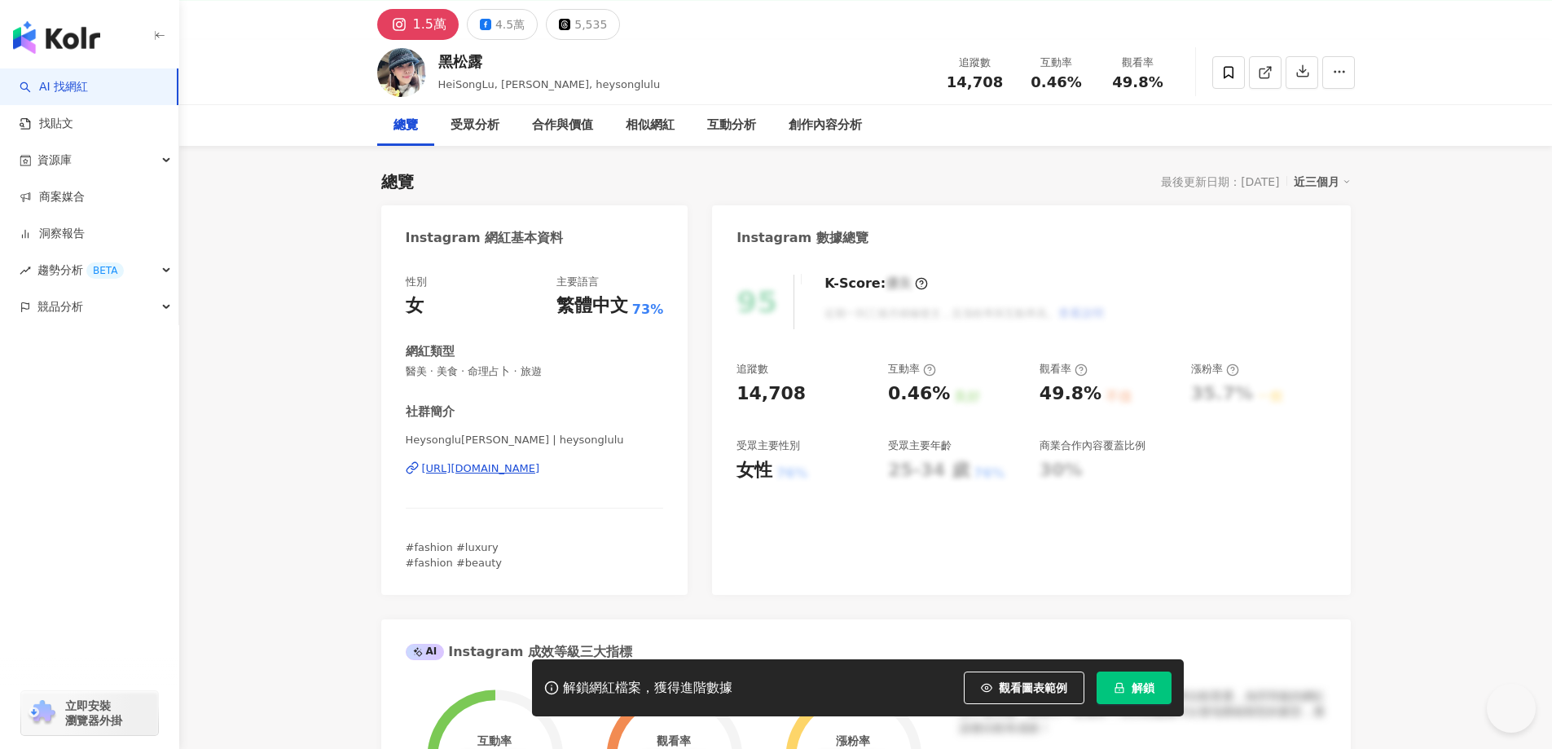
click at [540, 468] on div "https://www.instagram.com/heysonglulu/" at bounding box center [481, 468] width 118 height 15
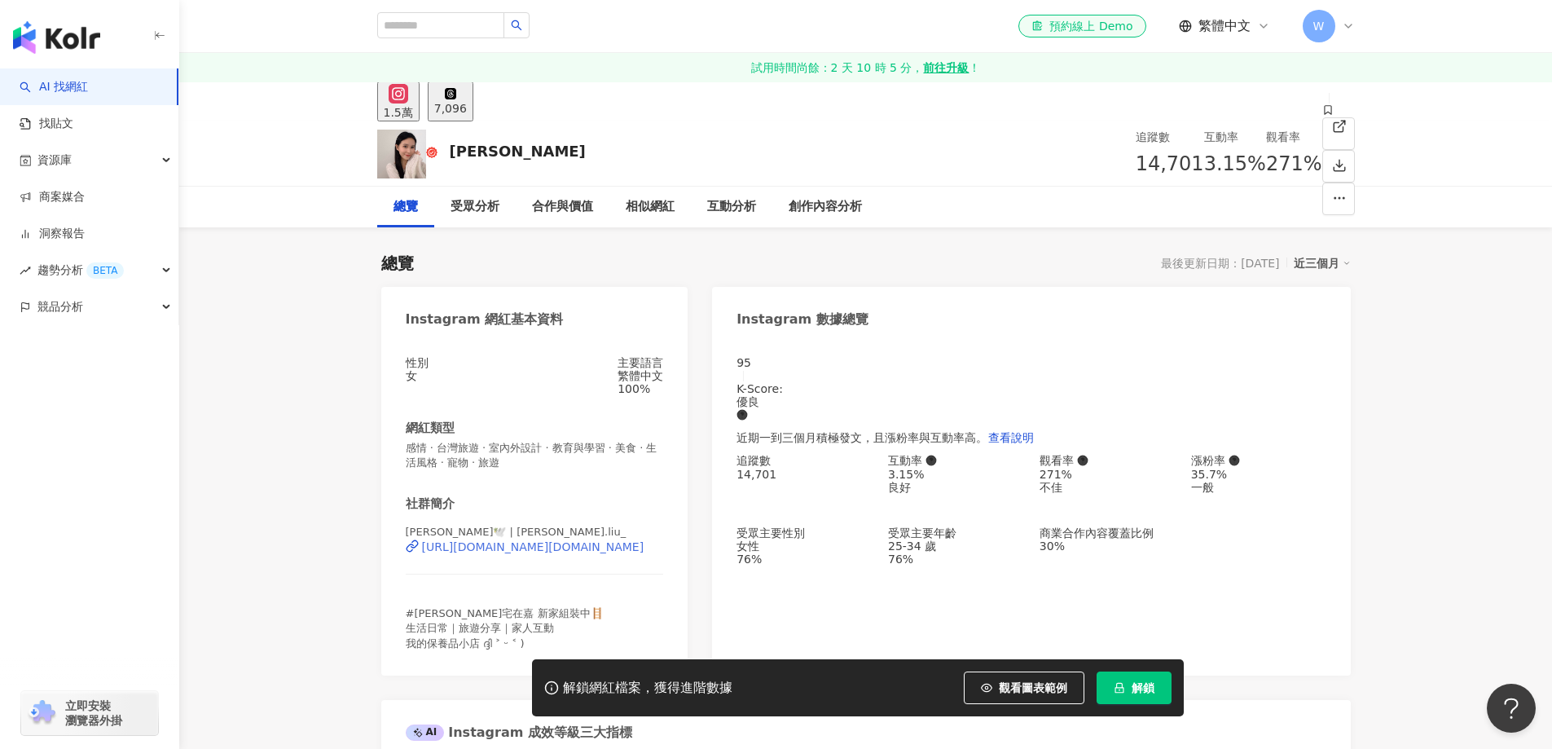
scroll to position [326, 0]
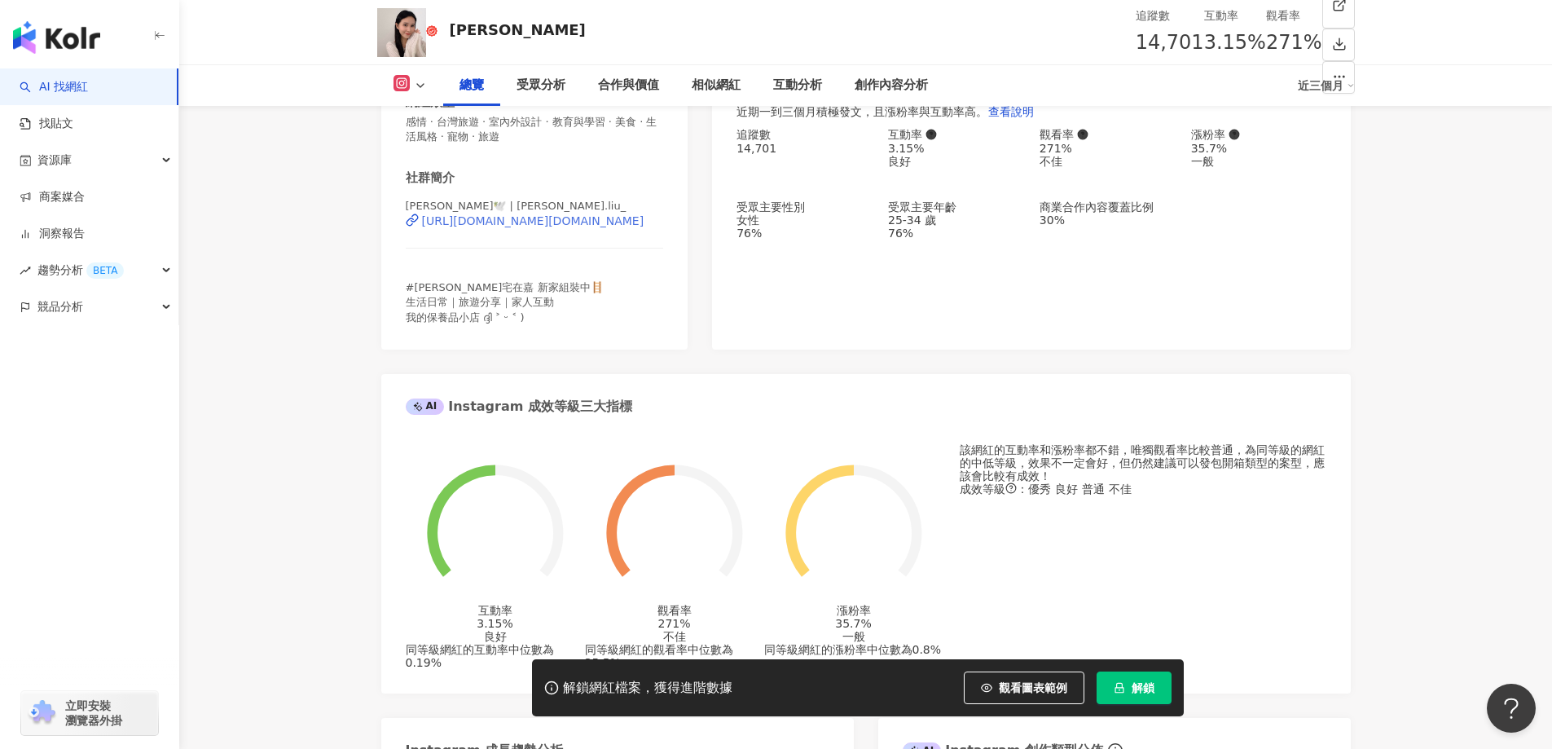
click at [549, 227] on div "https://www.instagram.com/maggie.liu_/" at bounding box center [533, 220] width 222 height 13
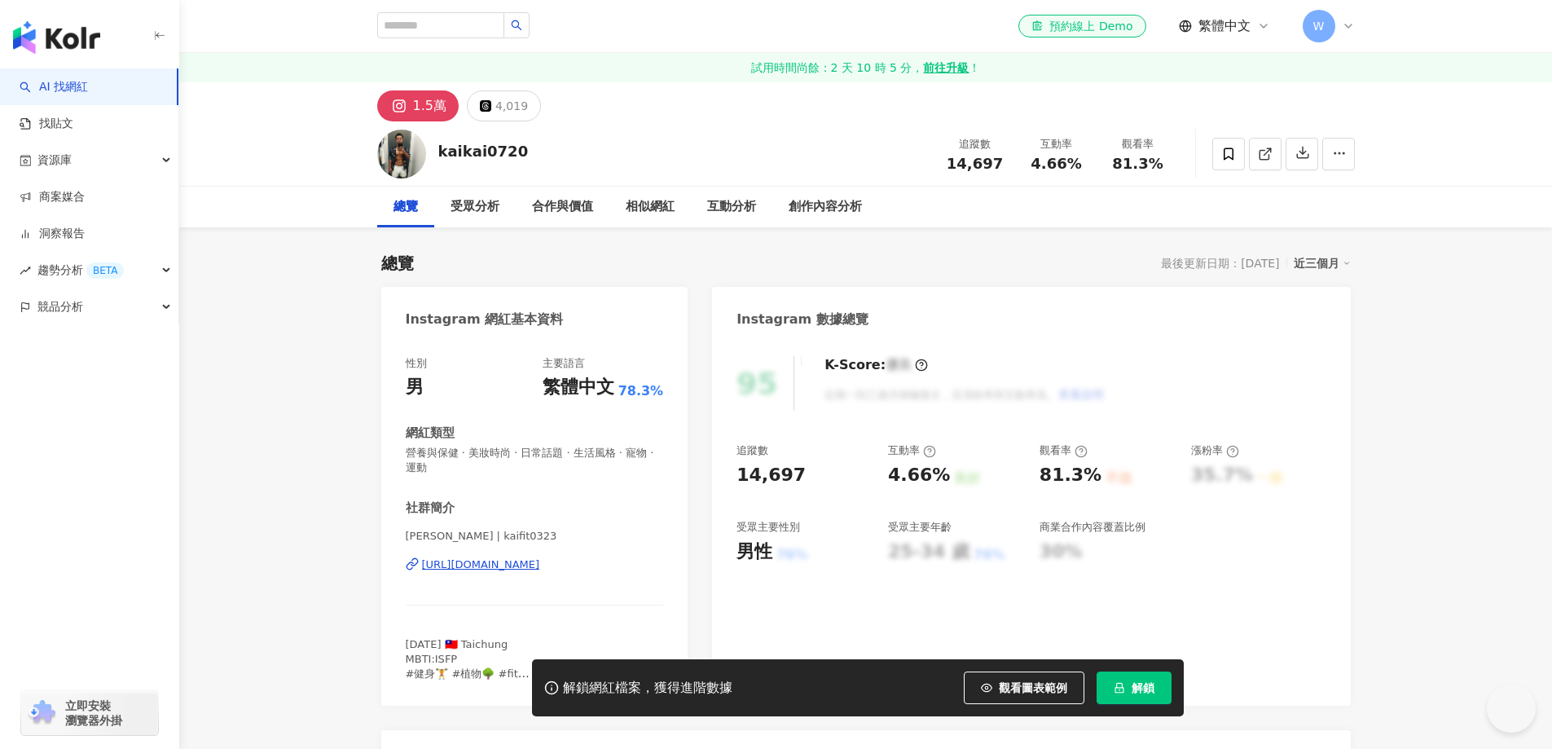
click at [540, 557] on div "https://www.instagram.com/kaifit0323/" at bounding box center [481, 564] width 118 height 15
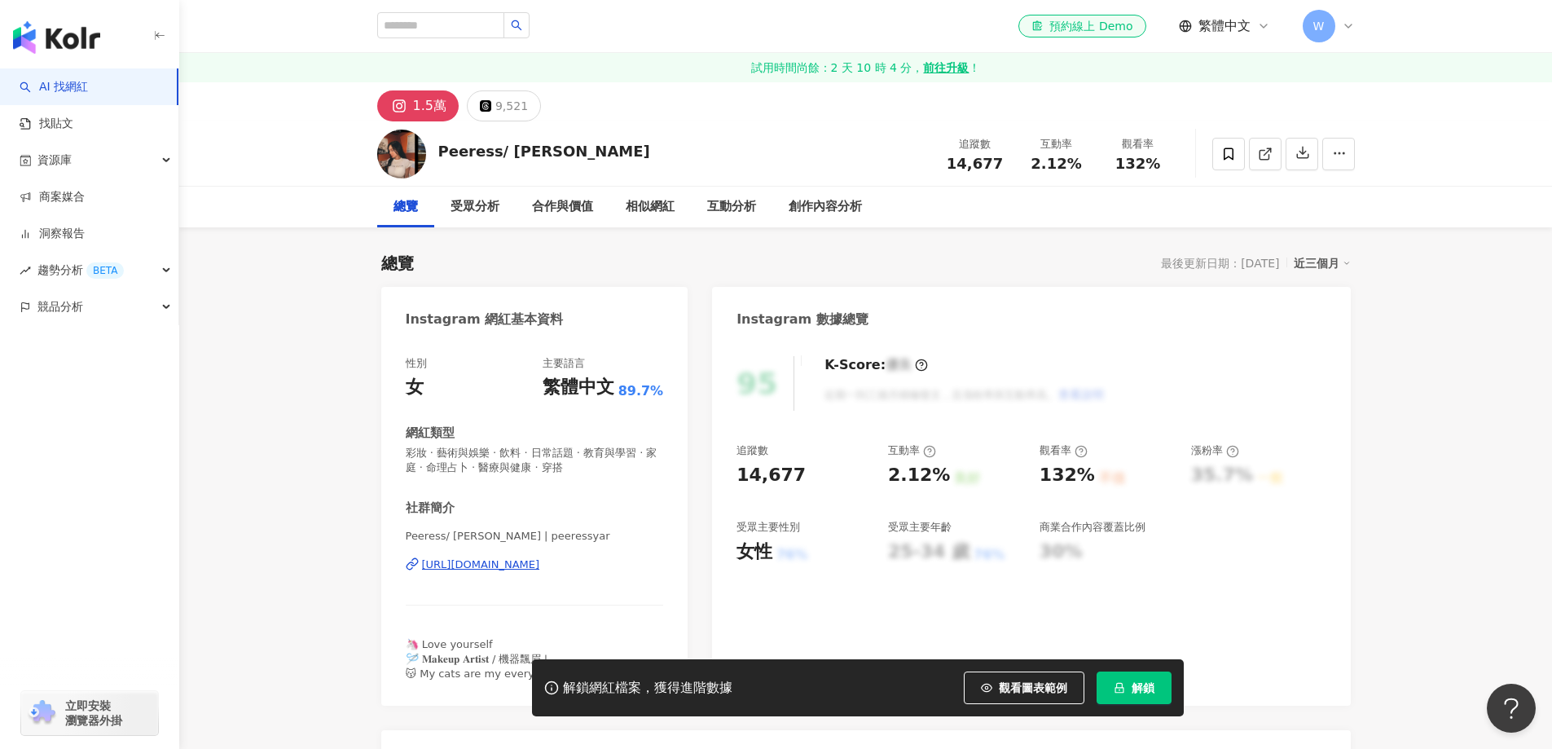
click at [540, 557] on div "https://www.instagram.com/peeressyar/" at bounding box center [481, 564] width 118 height 15
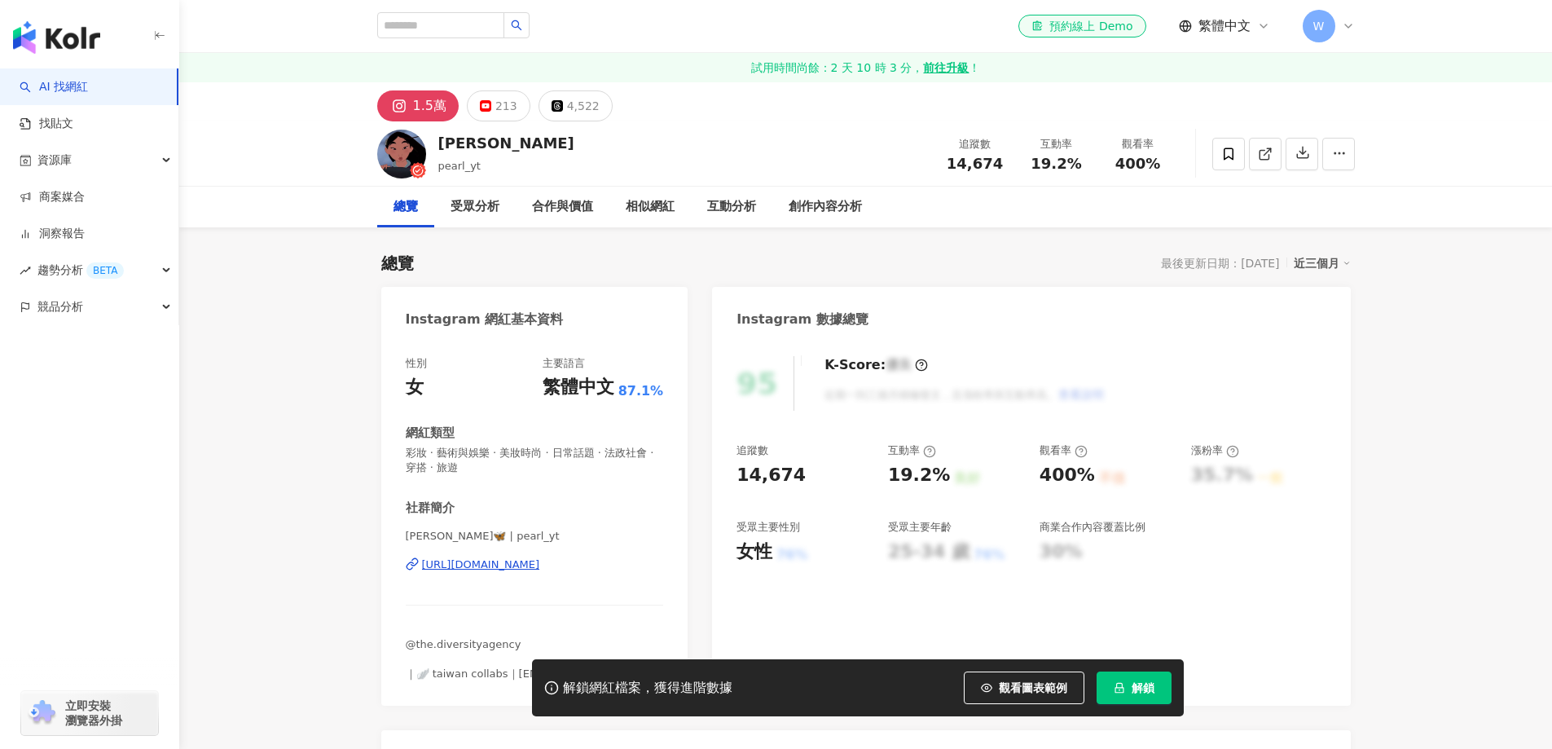
click at [540, 568] on div "[URL][DOMAIN_NAME]" at bounding box center [481, 564] width 118 height 15
click at [540, 557] on div "https://www.instagram.com/wego5519/" at bounding box center [481, 564] width 118 height 15
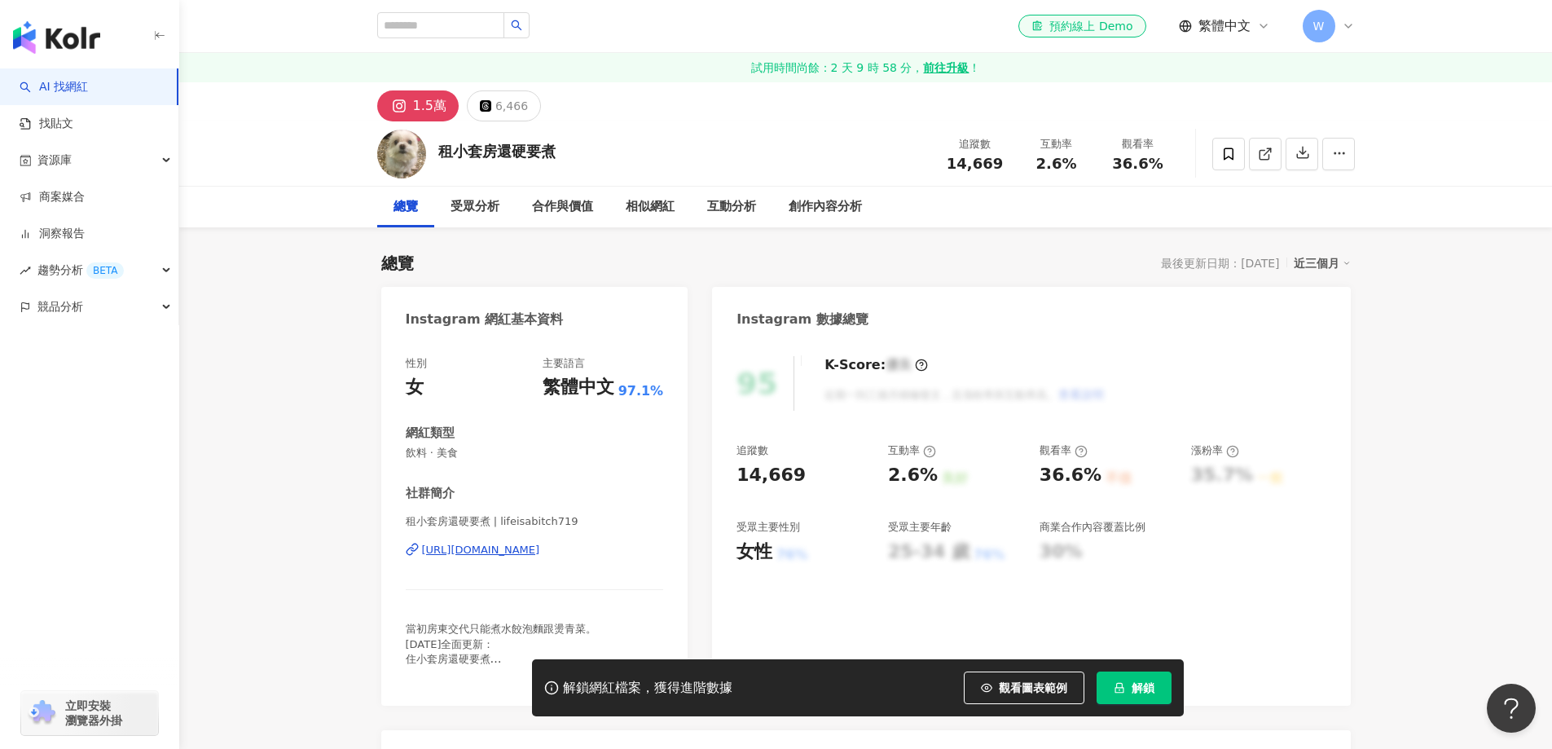
click at [540, 543] on div "https://www.instagram.com/lifeisabitch719/" at bounding box center [481, 550] width 118 height 15
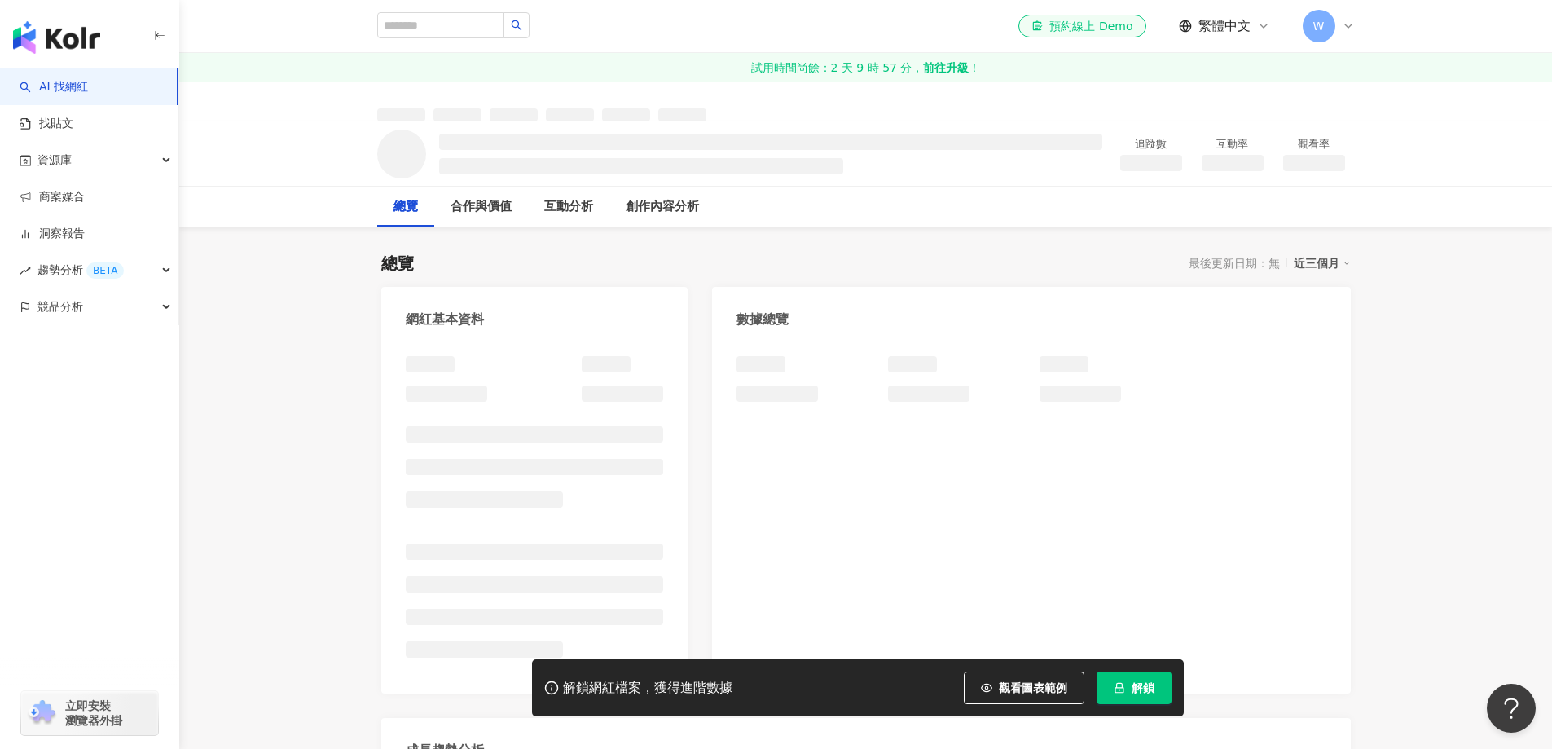
scroll to position [63, 0]
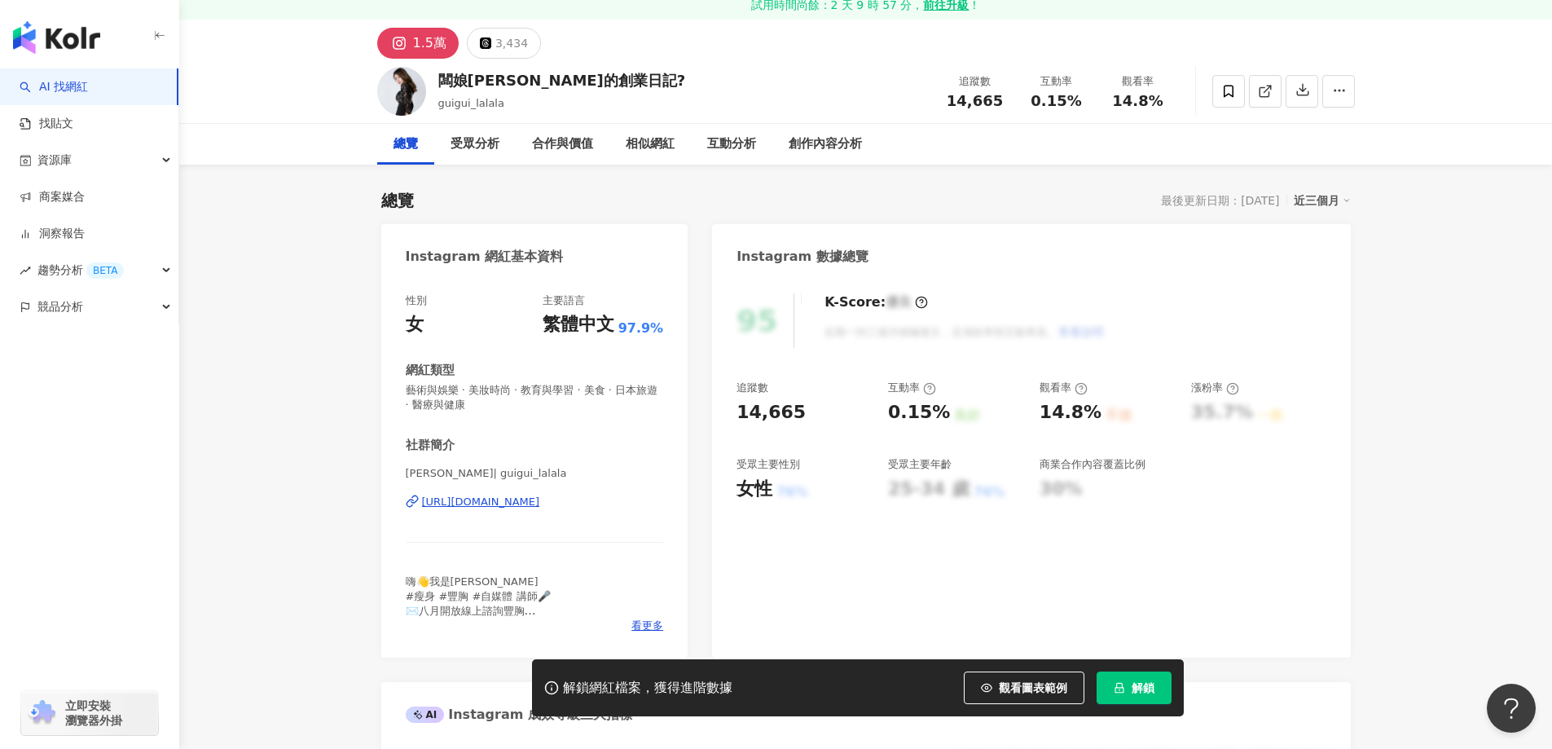
click at [540, 495] on div "https://www.instagram.com/guigui_lalala/" at bounding box center [481, 502] width 118 height 15
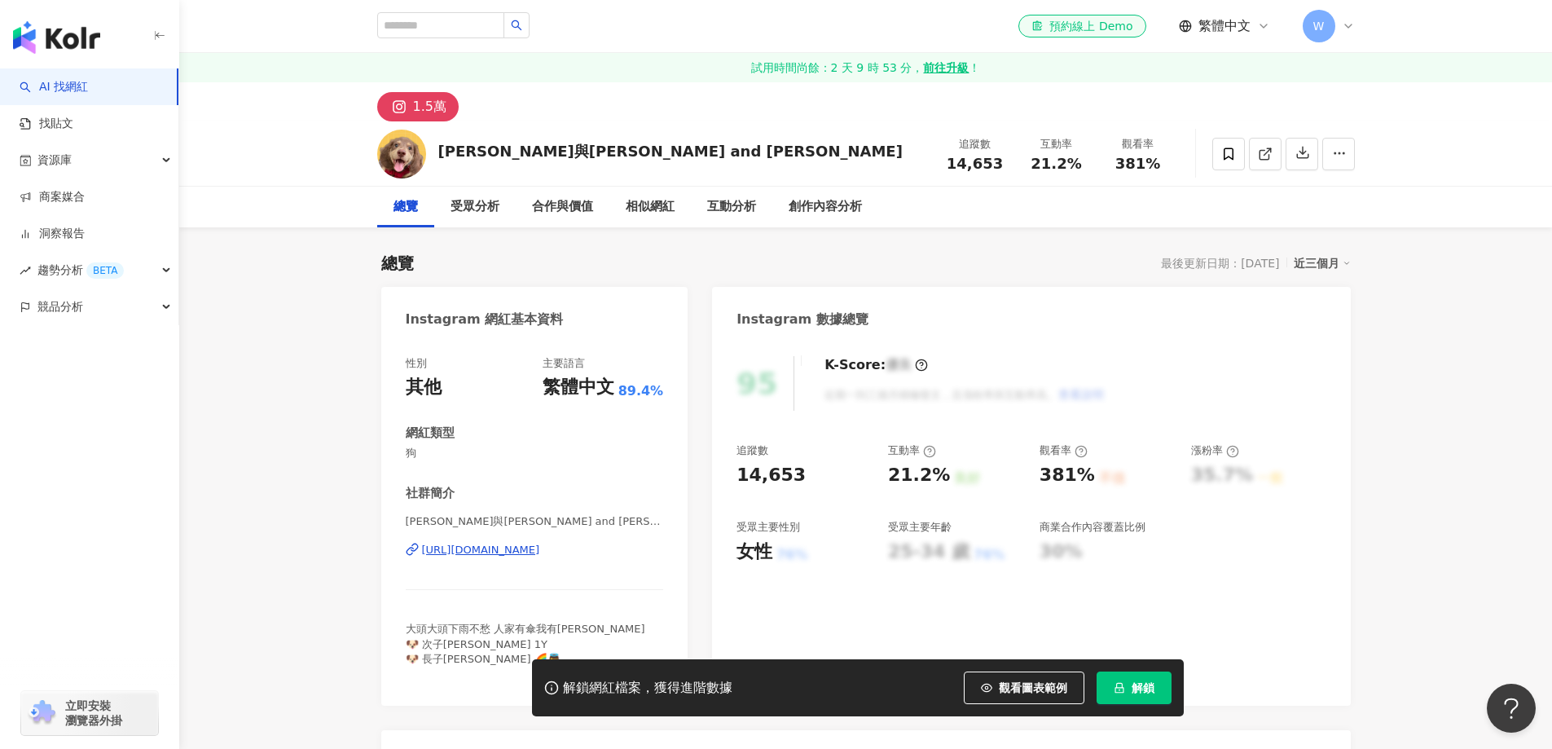
scroll to position [81, 0]
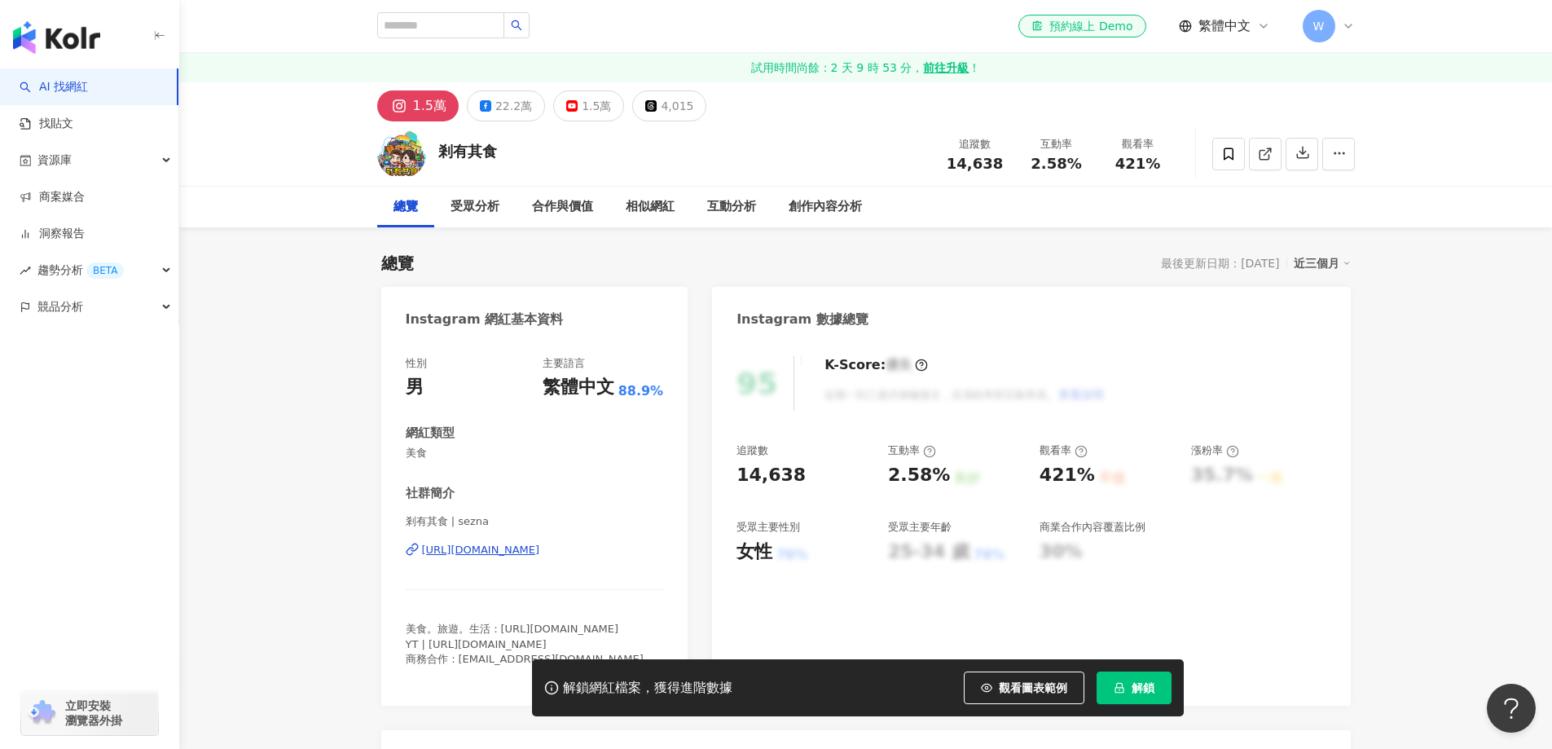
click at [540, 543] on div "[URL][DOMAIN_NAME]" at bounding box center [481, 550] width 118 height 15
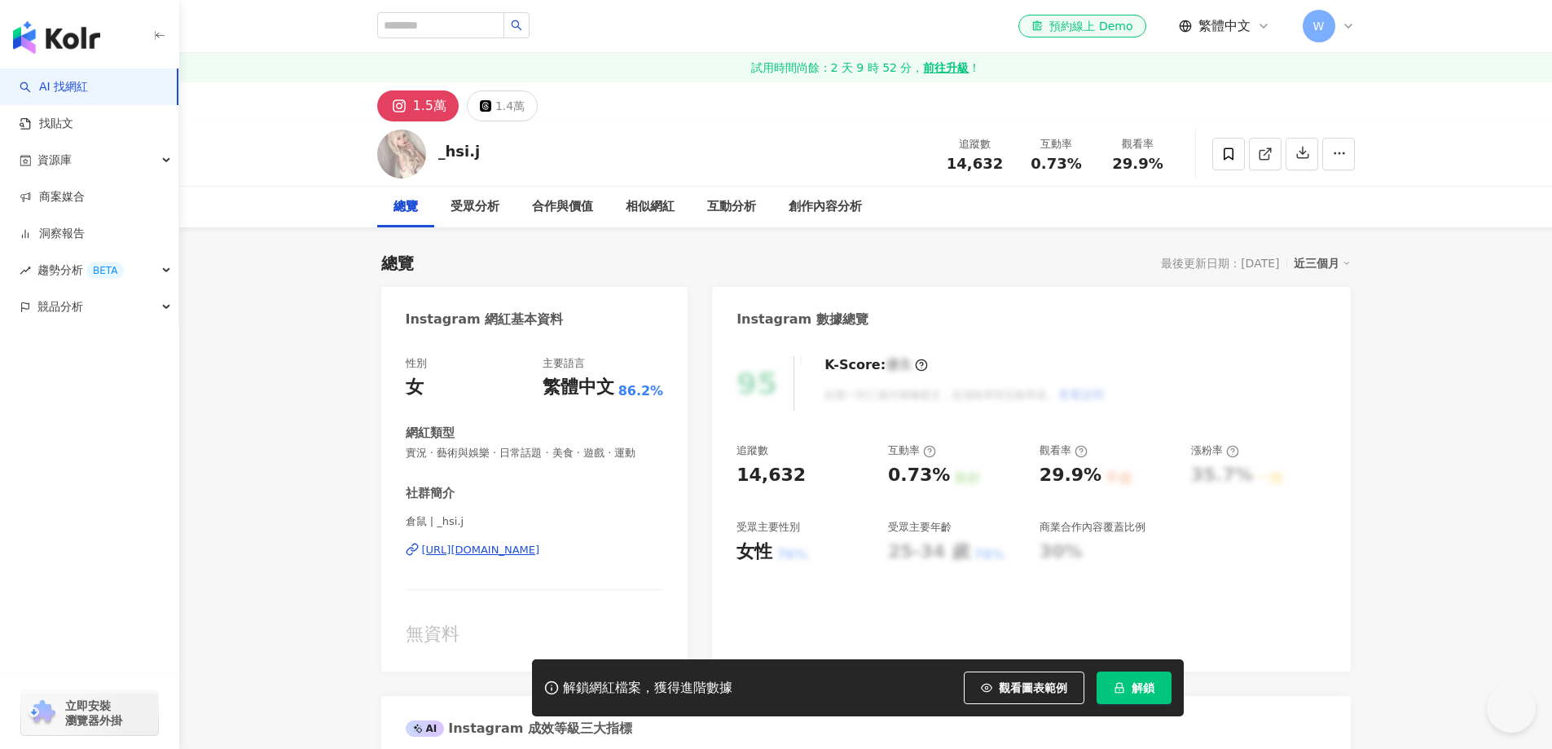
click at [540, 549] on div "https://www.instagram.com/_hsi.j/" at bounding box center [481, 550] width 118 height 15
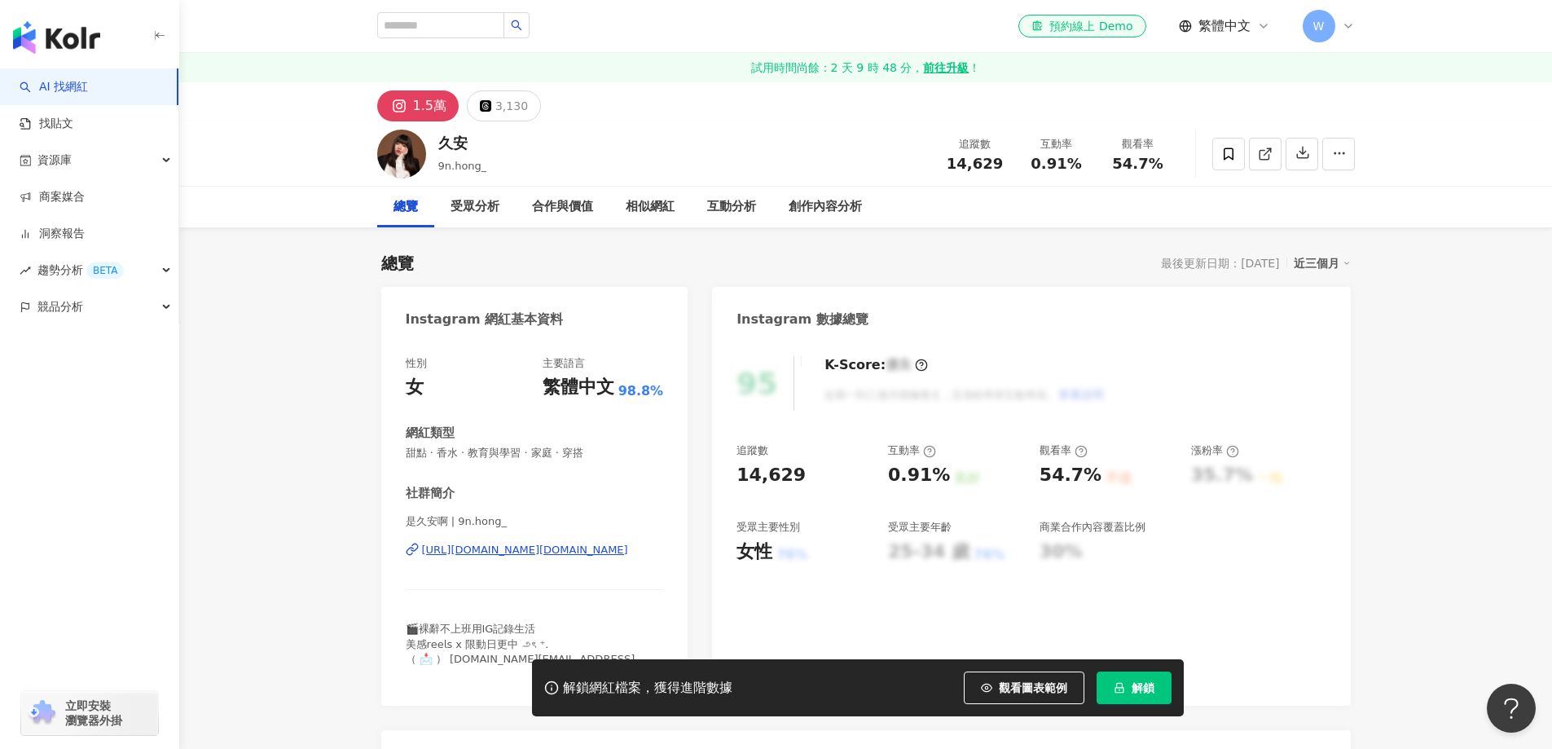
click at [527, 556] on div "https://www.instagram.com/9n.hong_/" at bounding box center [525, 550] width 206 height 15
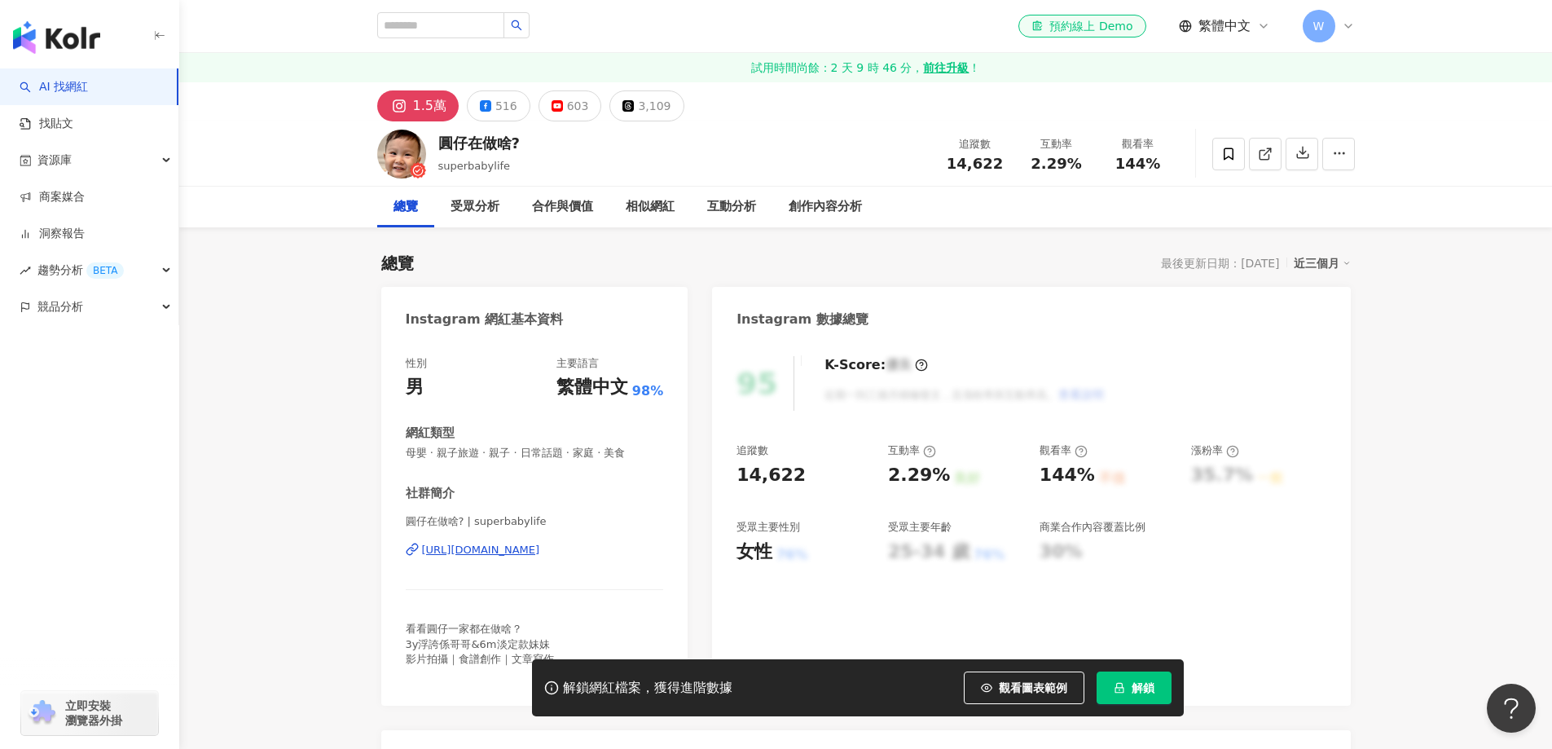
click at [524, 549] on div "https://www.instagram.com/superbabylife/" at bounding box center [481, 550] width 118 height 15
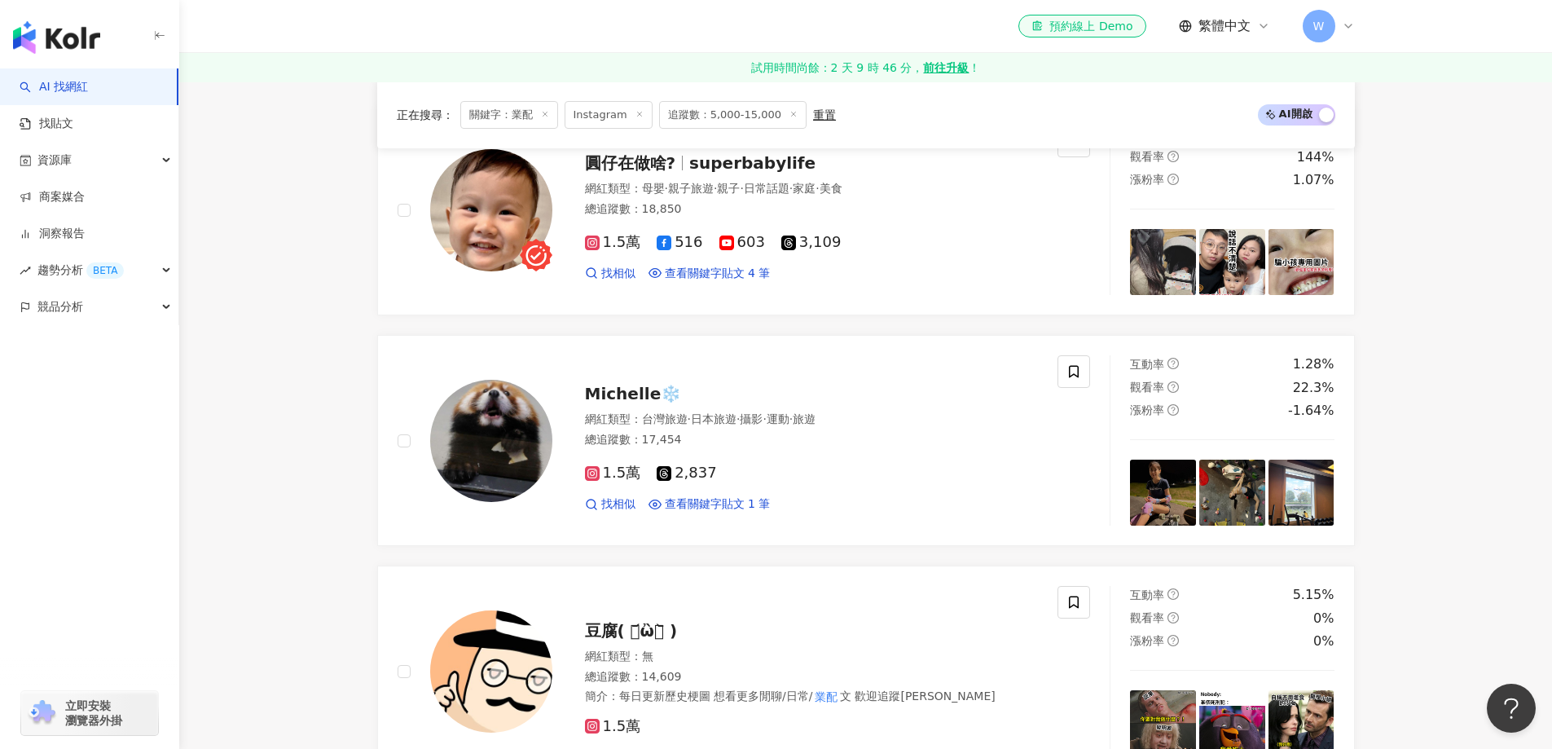
scroll to position [1792, 0]
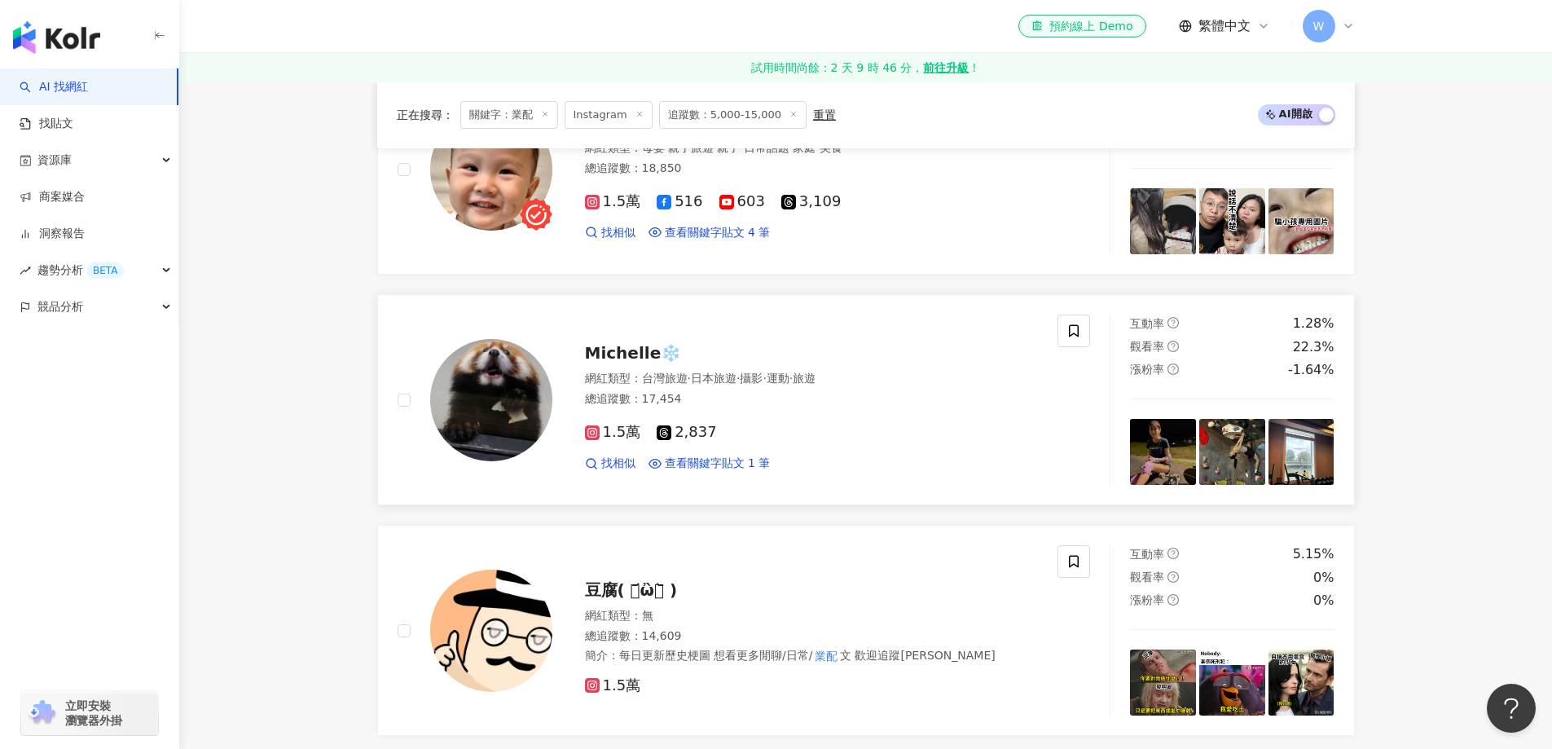
click at [793, 383] on span "·" at bounding box center [790, 378] width 3 height 13
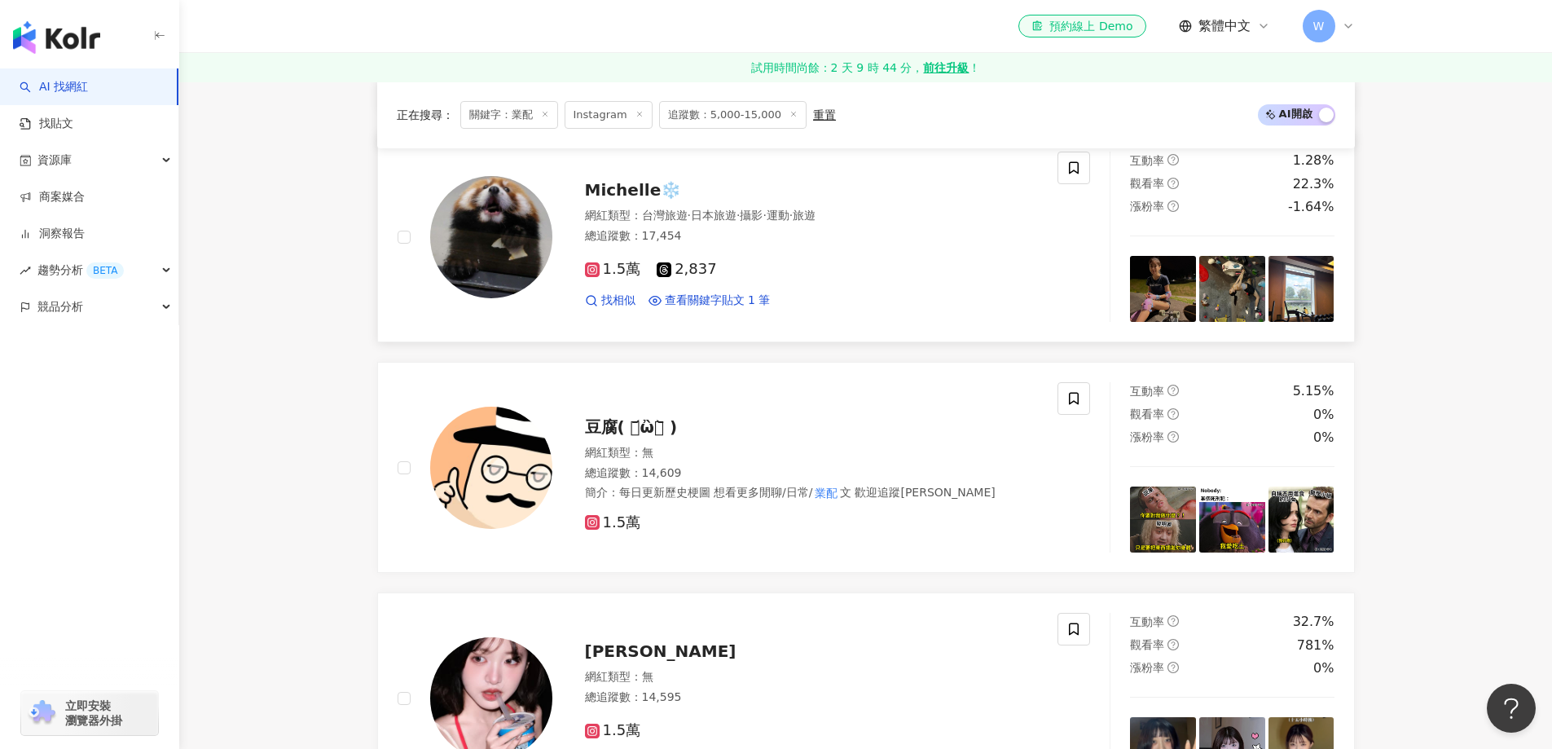
click at [310, 374] on main "Instagram ** 台灣 搜尋 e3150459-153a-411d-9368-19ec3dc41b20 🦋Kimberley Leung🦋 1,692…" at bounding box center [865, 268] width 1373 height 4285
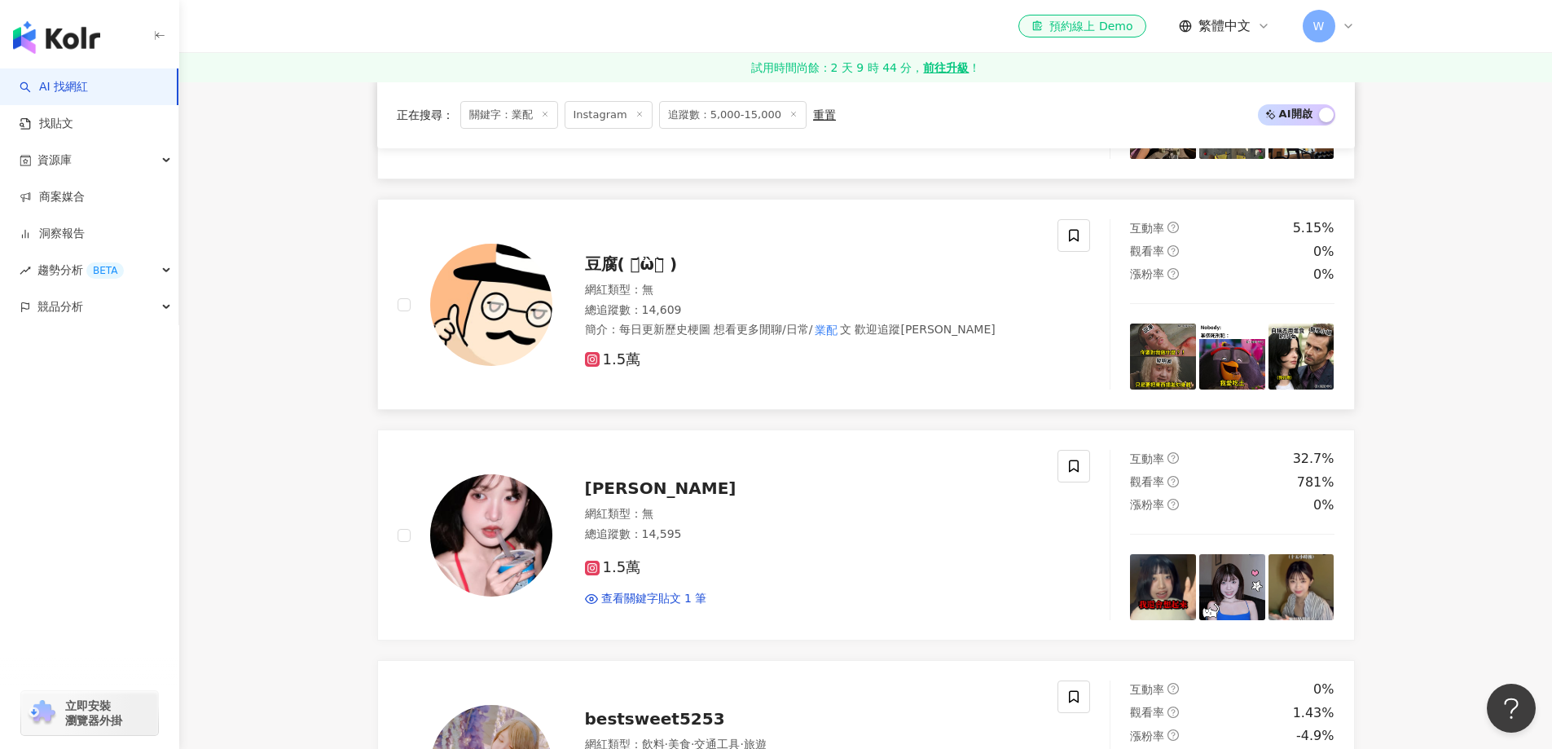
click at [785, 301] on div "網紅類型 ： 無 總追蹤數 ： 14,609 簡介 ： 每日更新歷史梗圖 想看更多閒聊/日常/ 業配 文 歡迎追蹤Dcard" at bounding box center [812, 310] width 454 height 56
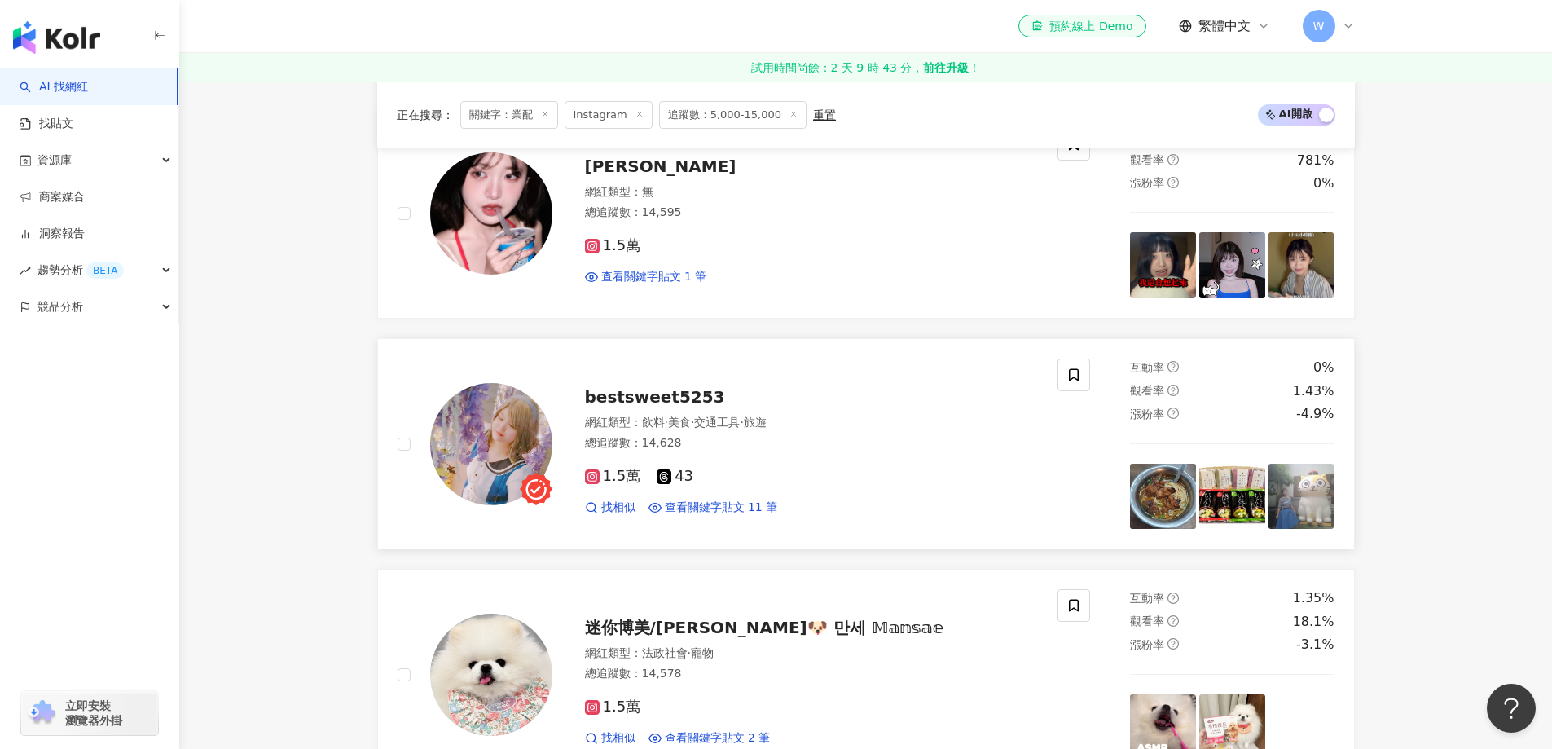
scroll to position [2444, 0]
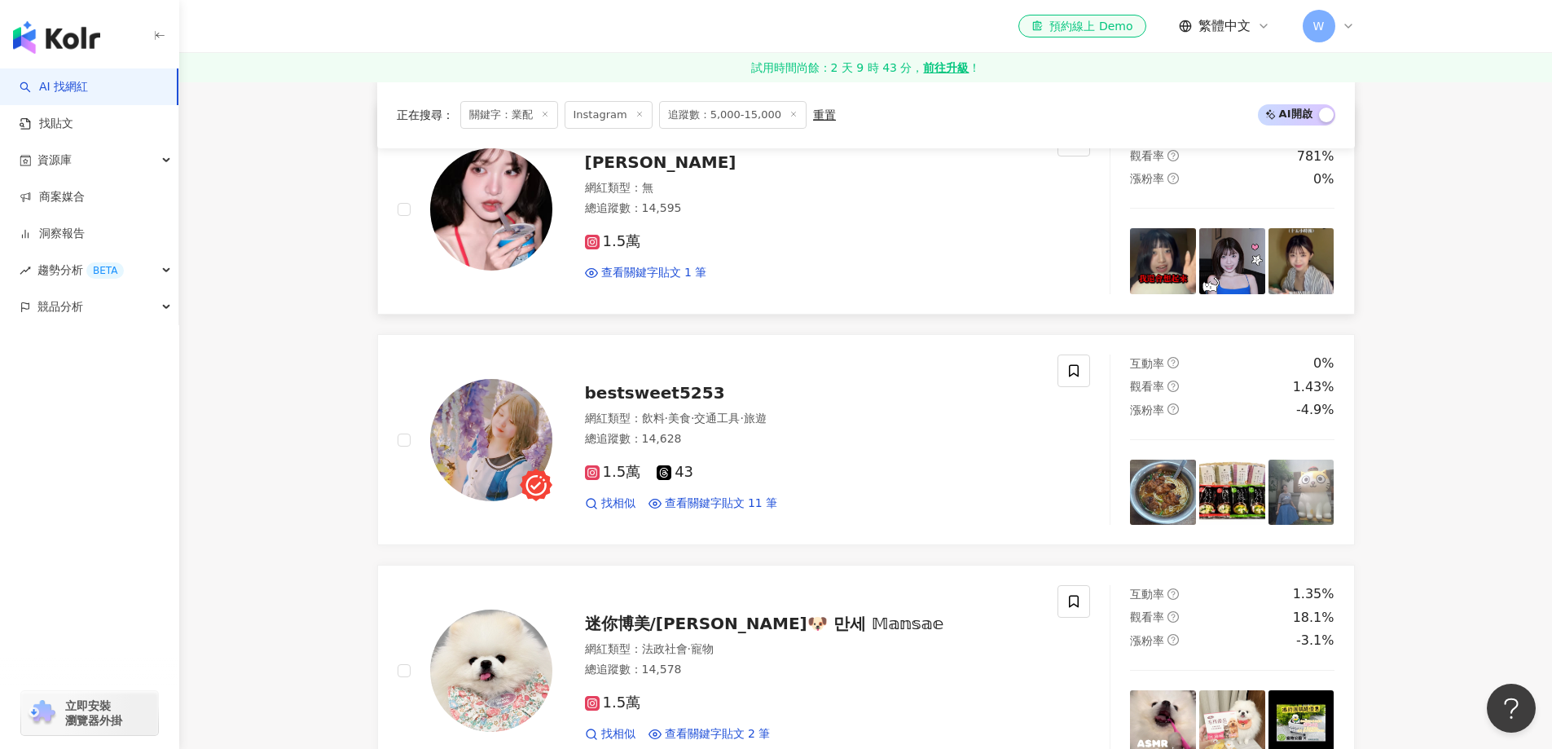
click at [798, 249] on div "1.5萬" at bounding box center [812, 242] width 454 height 18
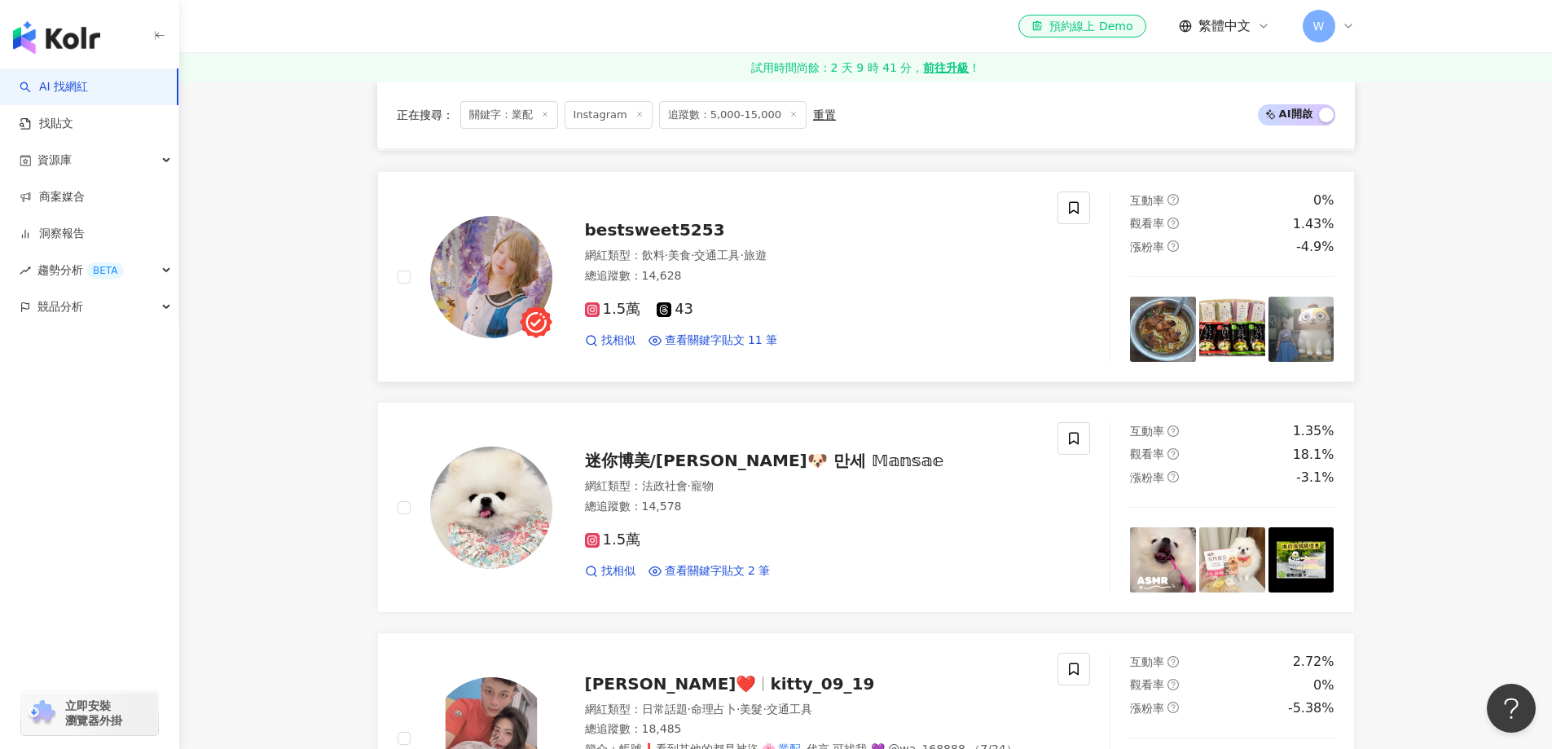
click at [740, 260] on span "交通工具" at bounding box center [717, 254] width 46 height 13
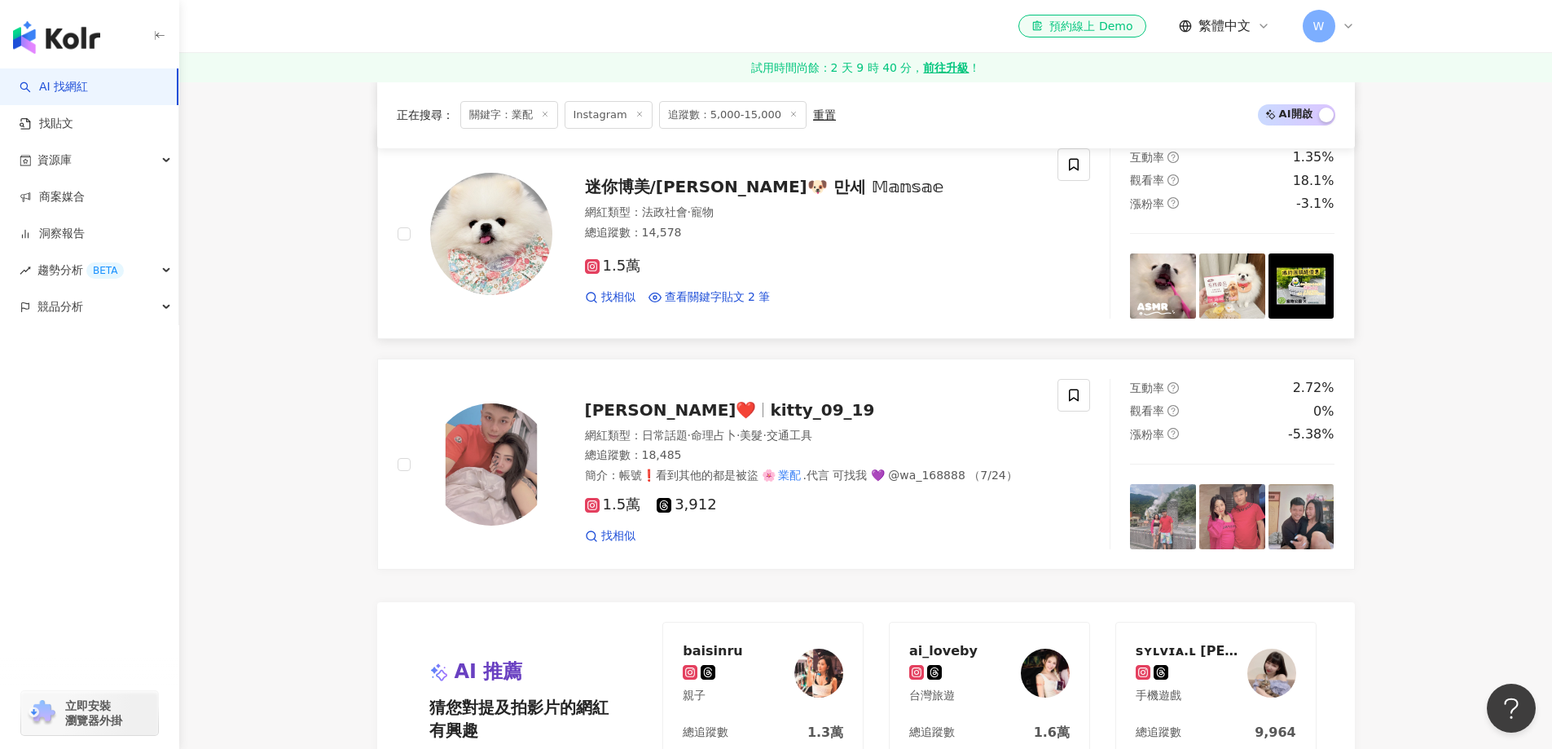
scroll to position [2851, 0]
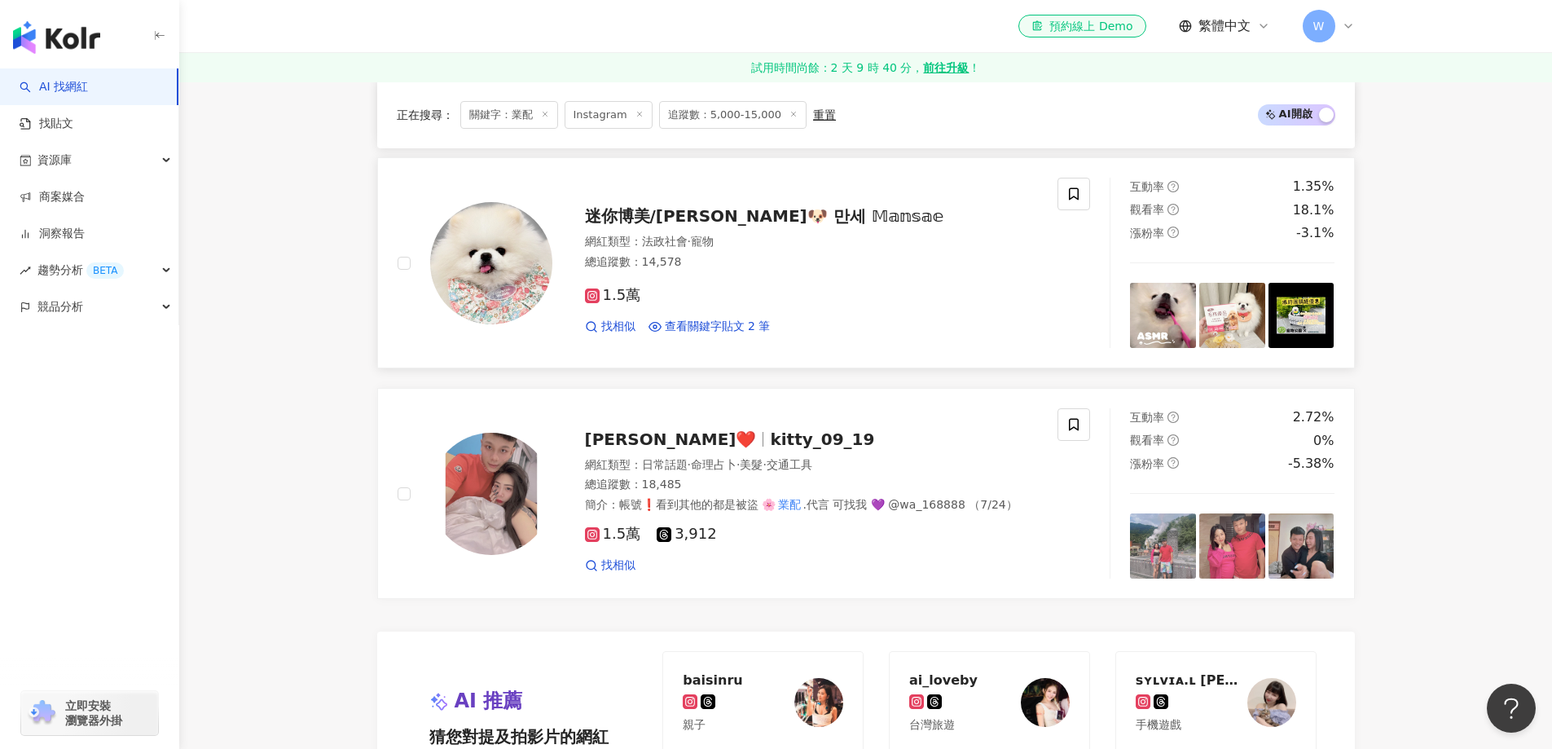
click at [726, 273] on div "網紅類型 ： 法政社會 · 寵物 總追蹤數 ： 14,578" at bounding box center [812, 254] width 454 height 40
click at [766, 470] on span "·" at bounding box center [764, 464] width 3 height 13
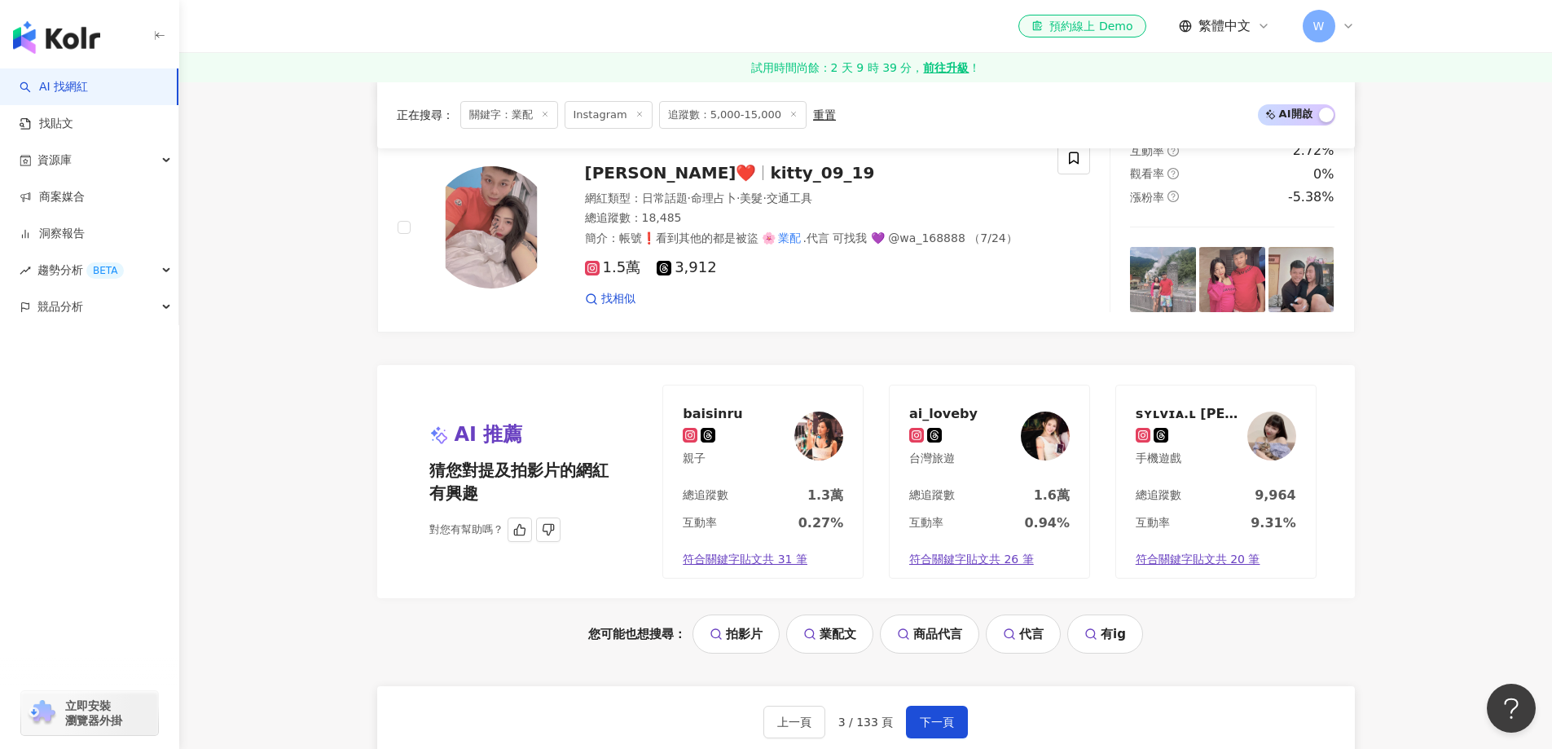
scroll to position [3259, 0]
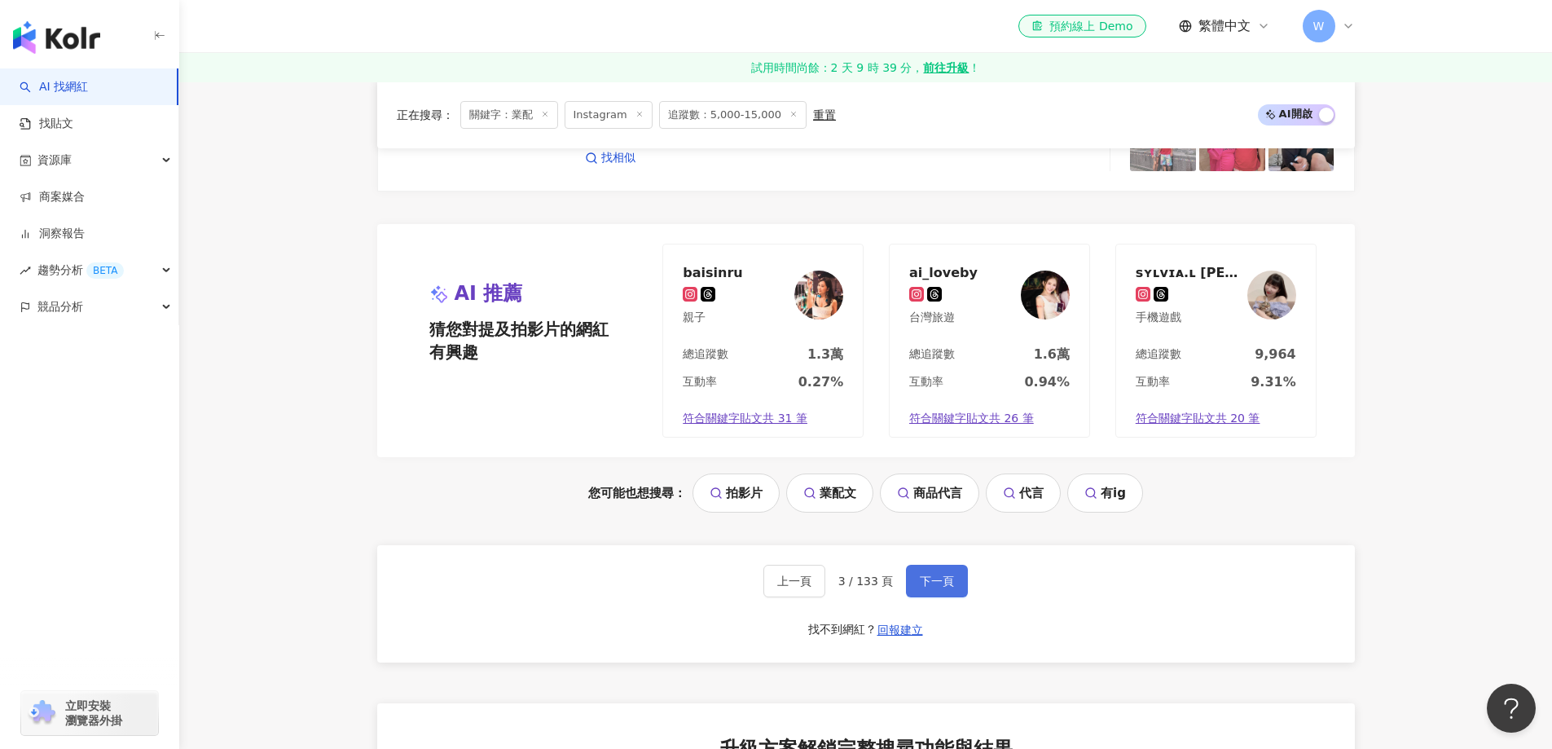
click at [964, 572] on button "下一頁" at bounding box center [937, 581] width 62 height 33
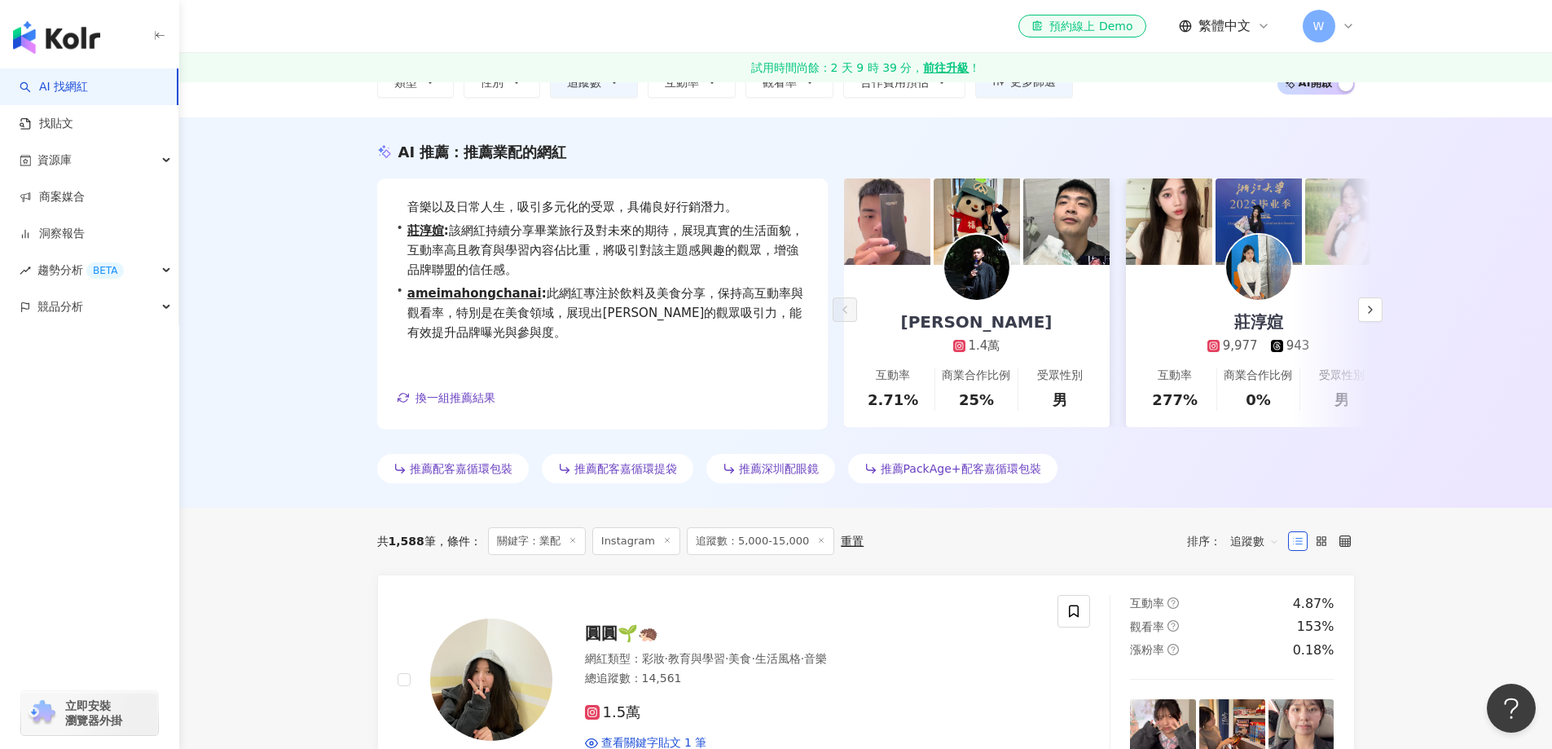
scroll to position [373, 0]
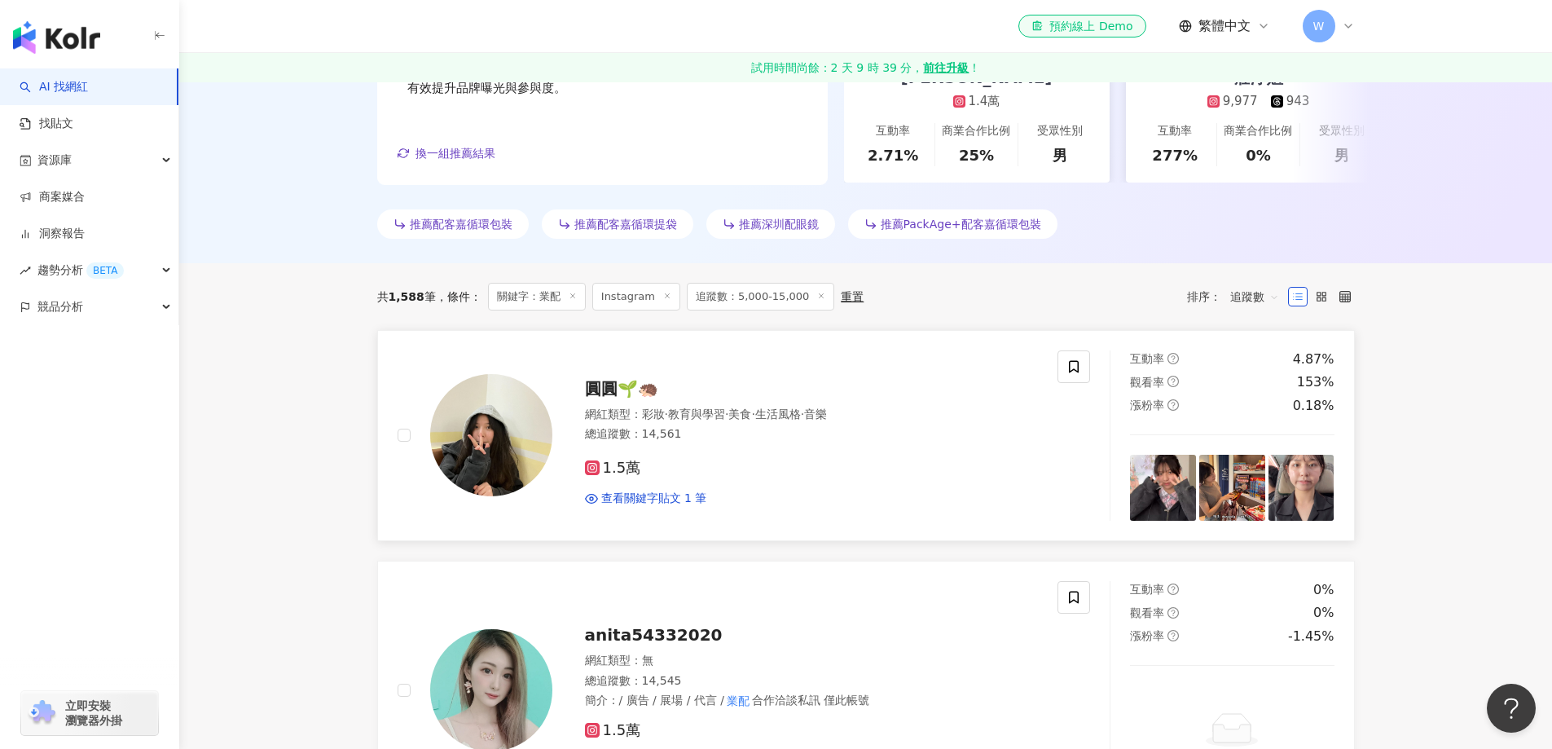
click at [765, 394] on div "圓圓🌱🦔" at bounding box center [812, 388] width 454 height 23
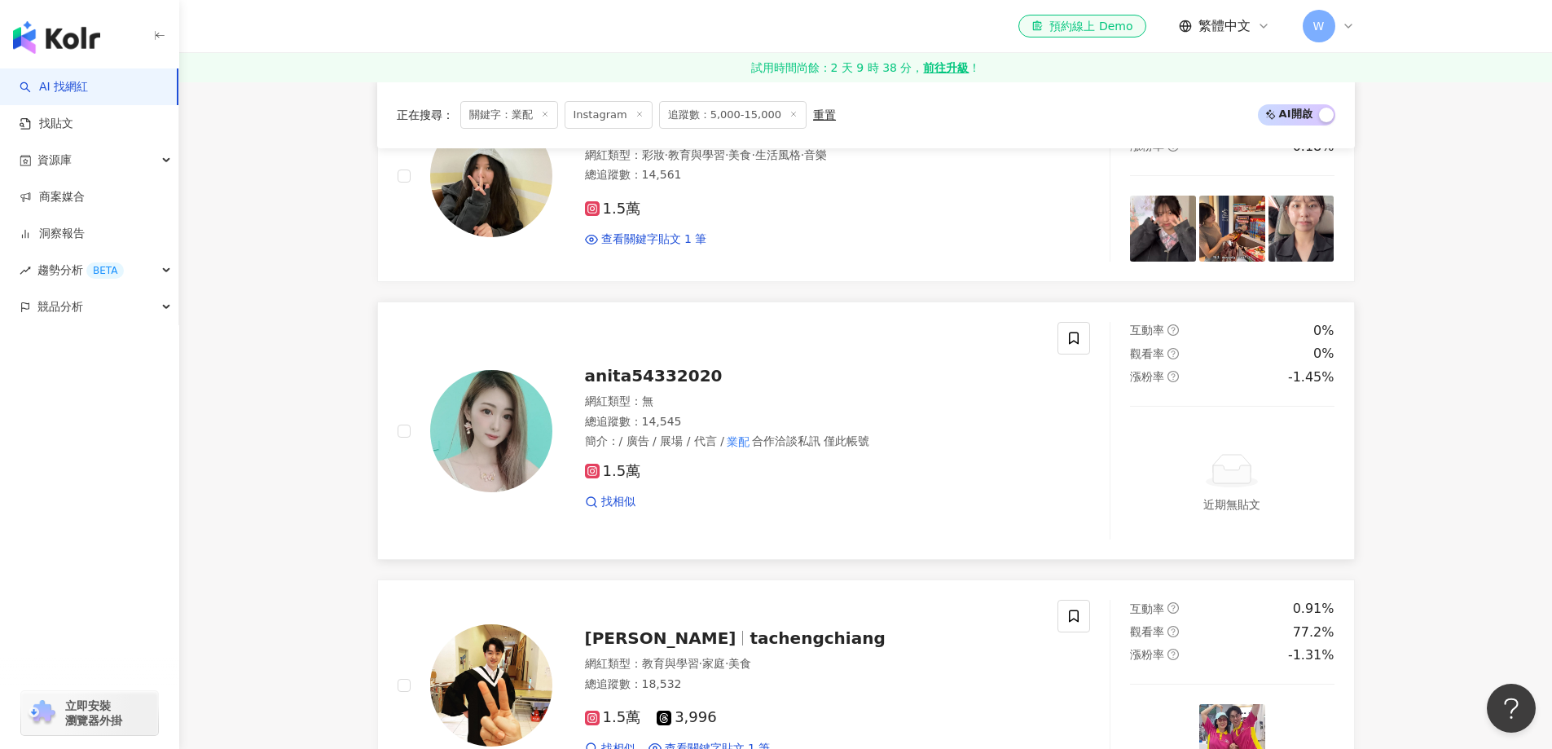
scroll to position [699, 0]
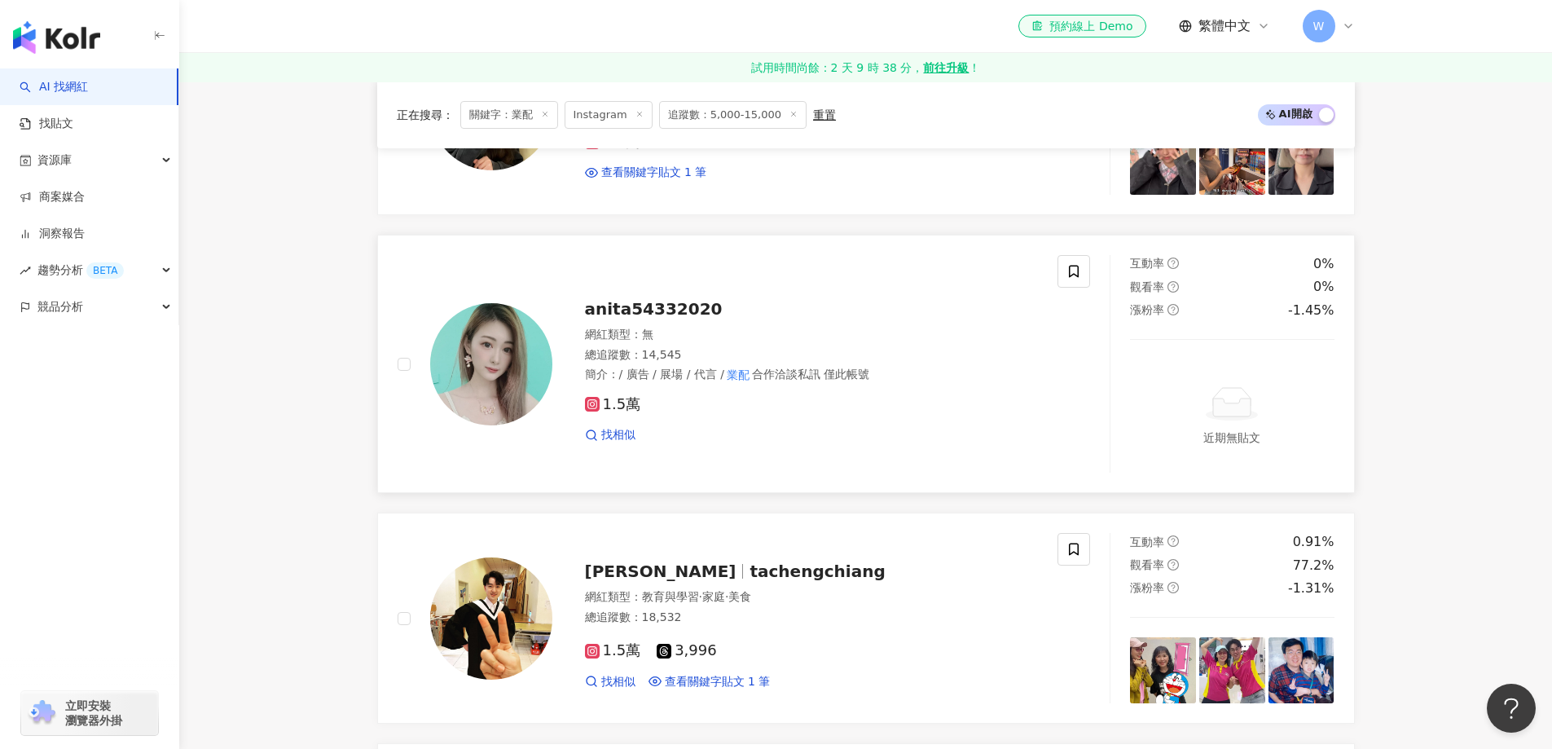
click at [760, 407] on div "1.5萬" at bounding box center [812, 405] width 454 height 18
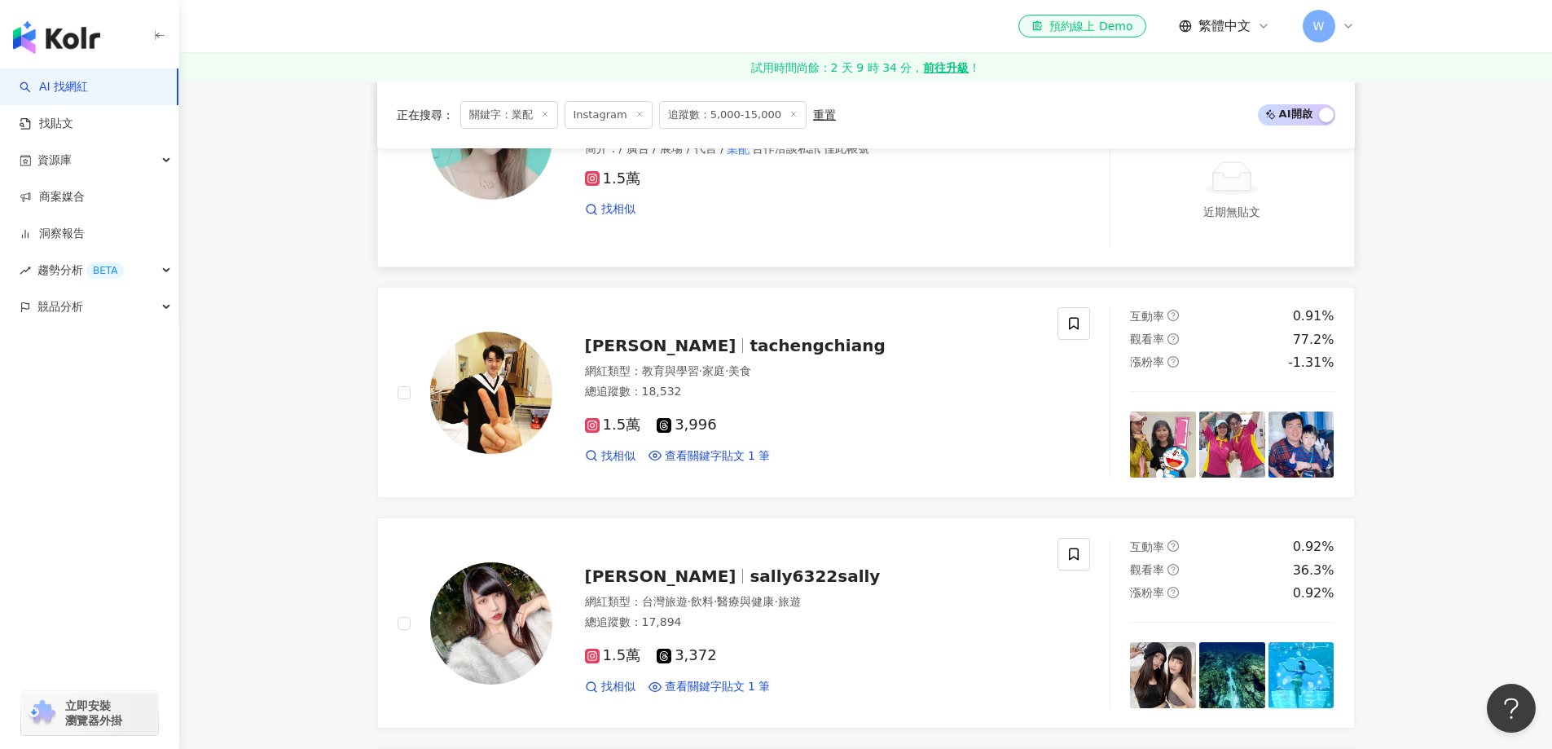
scroll to position [943, 0]
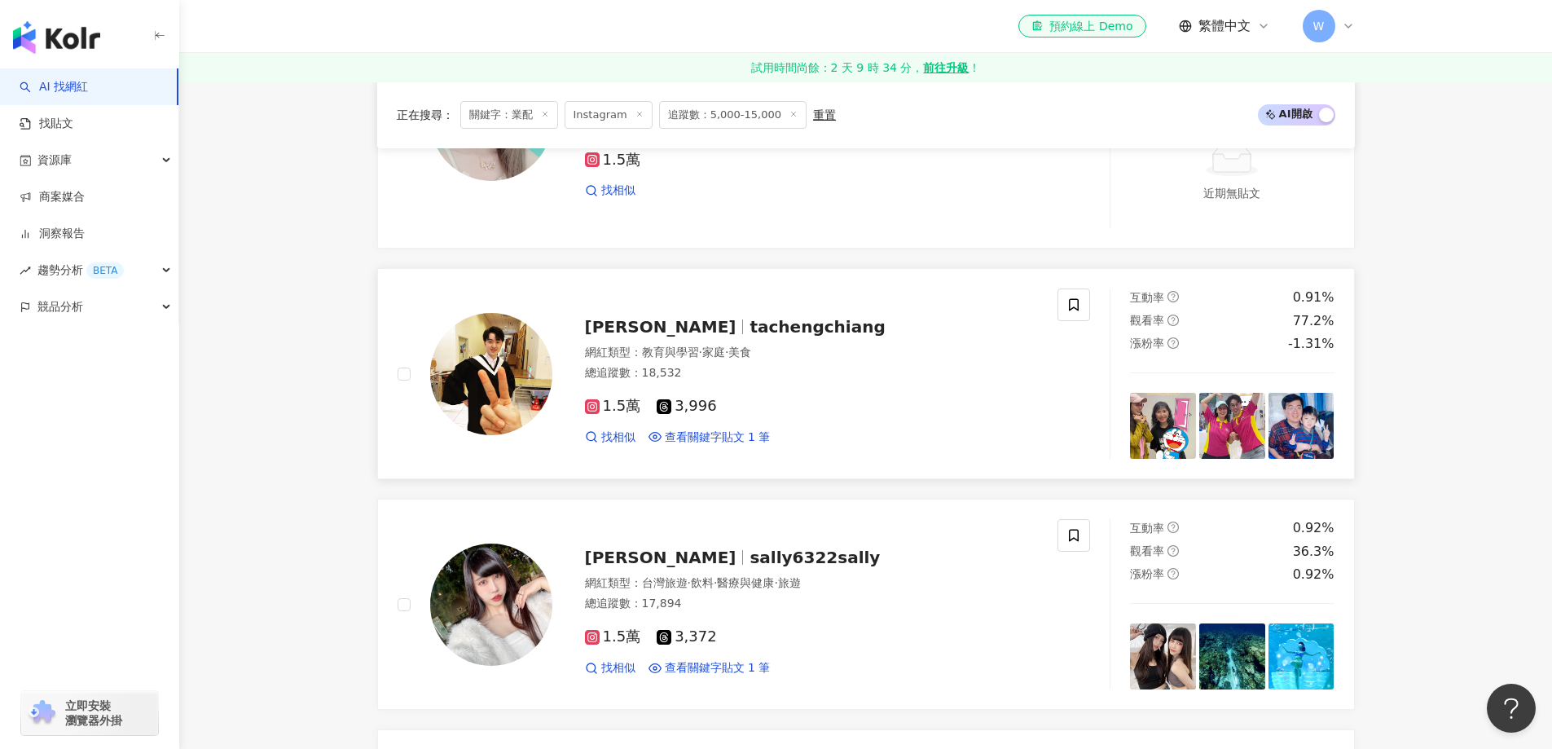
click at [846, 332] on div "TaCheng Chiang tachengchiang" at bounding box center [812, 326] width 454 height 23
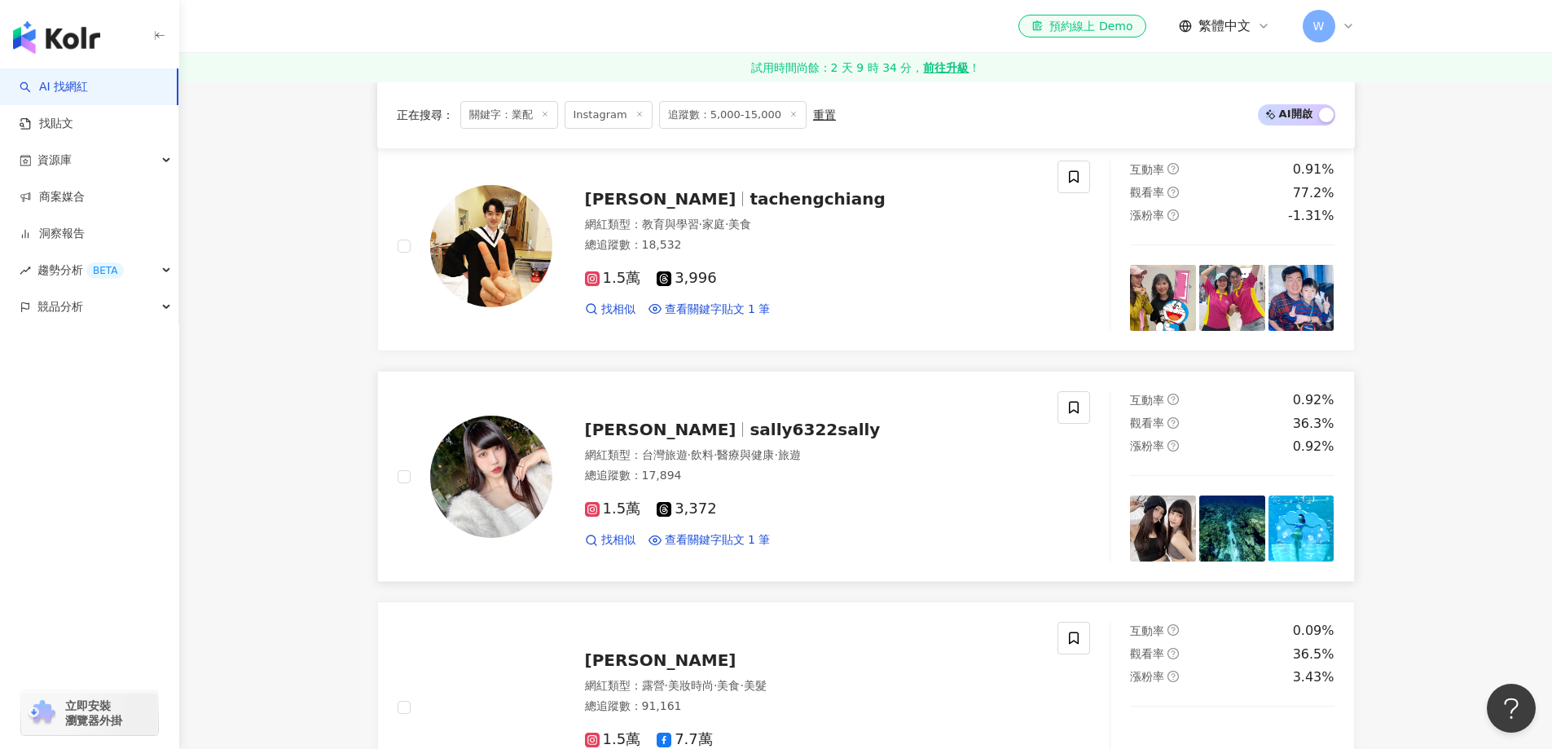
scroll to position [1106, 0]
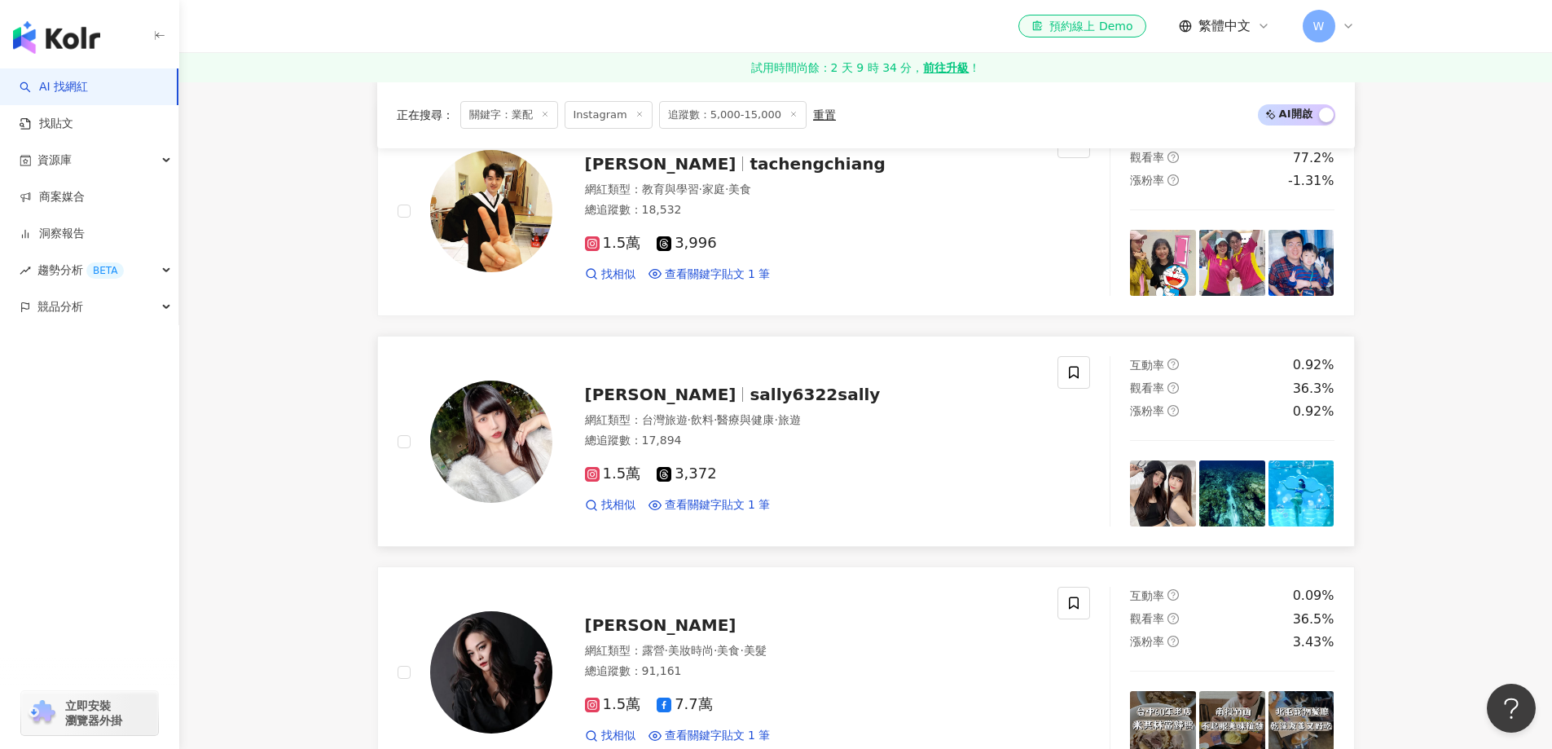
click at [934, 438] on div "總追蹤數 ： 17,894" at bounding box center [812, 441] width 454 height 16
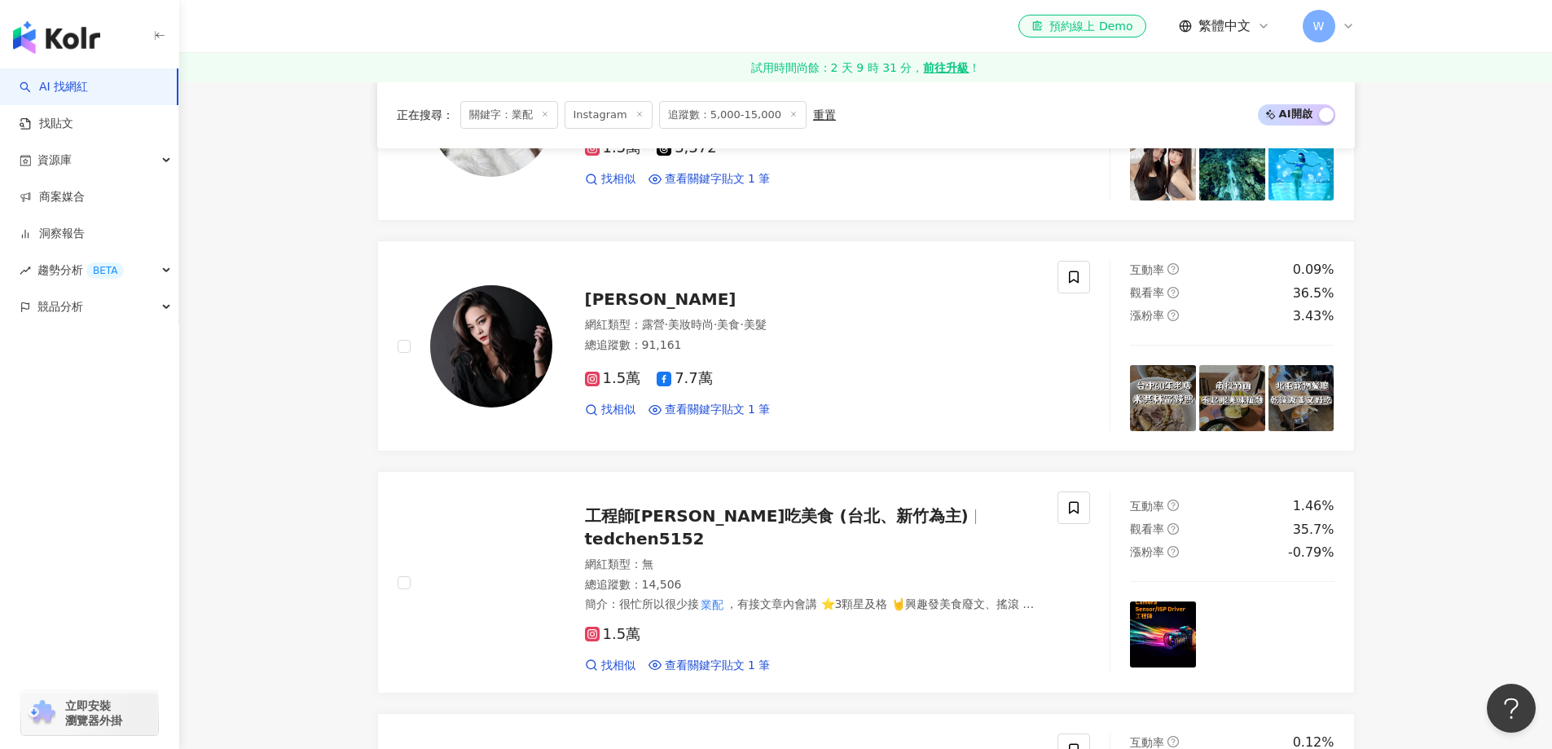
scroll to position [1514, 0]
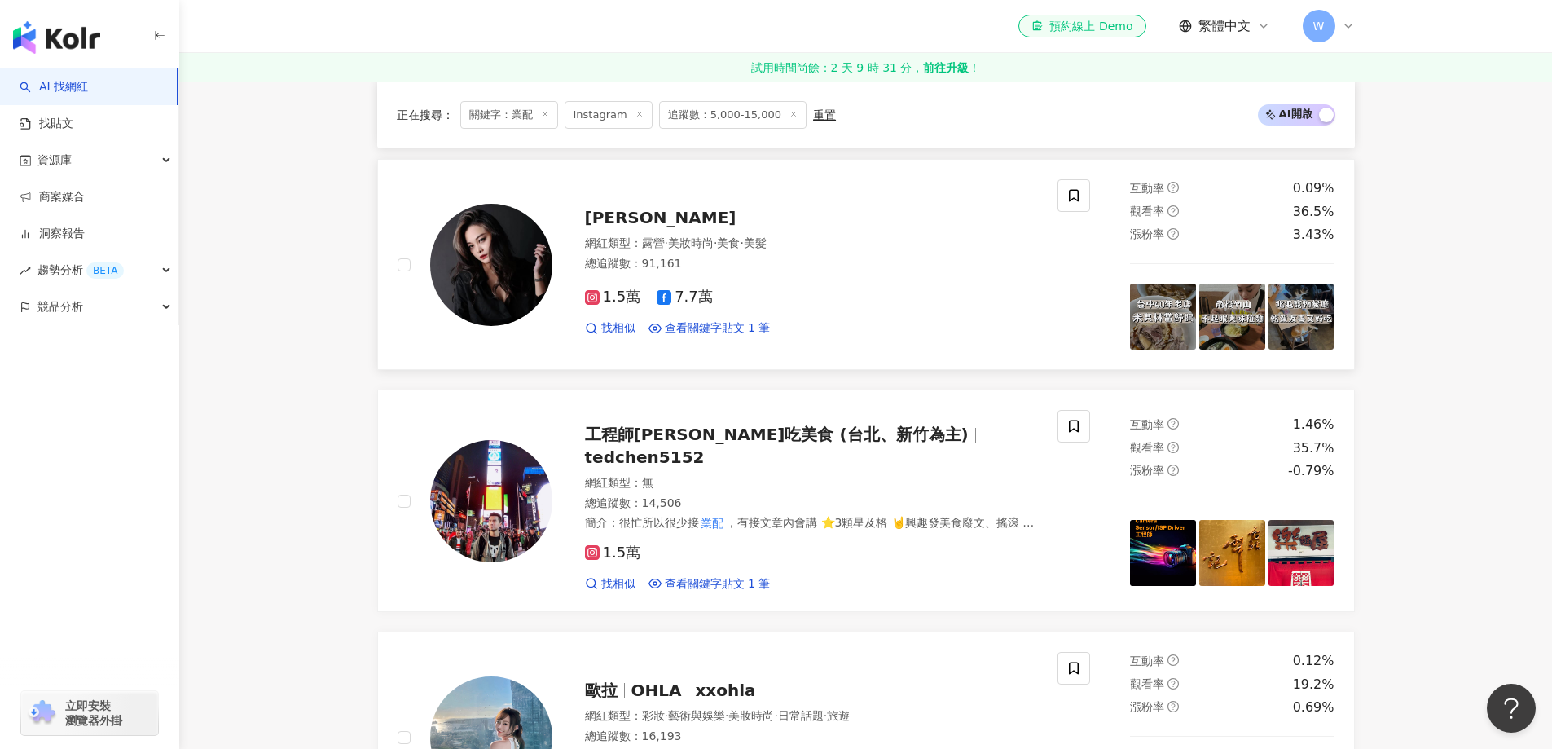
drag, startPoint x: 284, startPoint y: 358, endPoint x: 425, endPoint y: 323, distance: 146.0
click at [286, 358] on main "Instagram ** 台灣 搜尋 e3150459-153a-411d-9368-19ec3dc41b20 🦋Kimberley Leung🦋 1,692…" at bounding box center [865, 740] width 1373 height 4344
click at [717, 243] on span "·" at bounding box center [715, 242] width 3 height 13
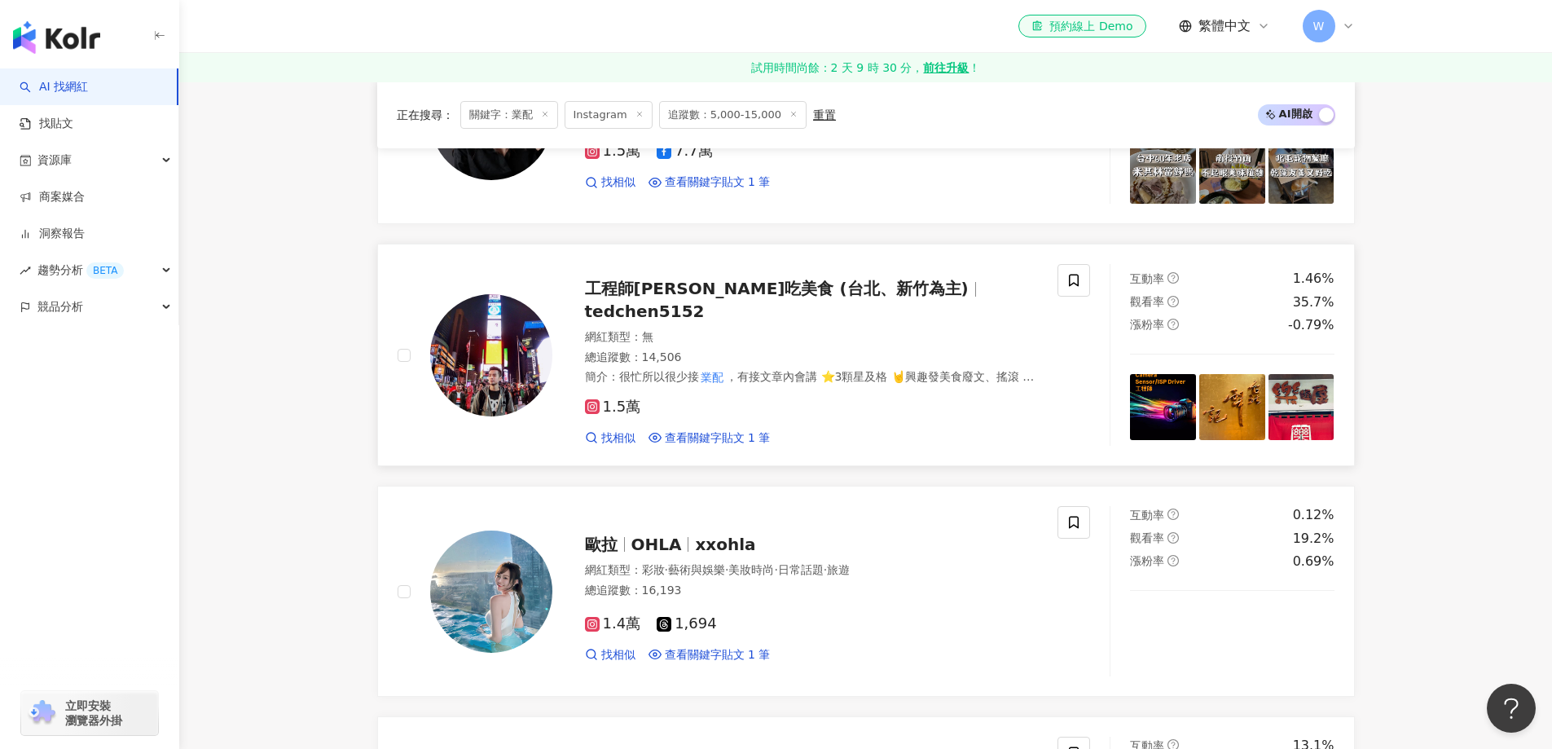
scroll to position [1677, 0]
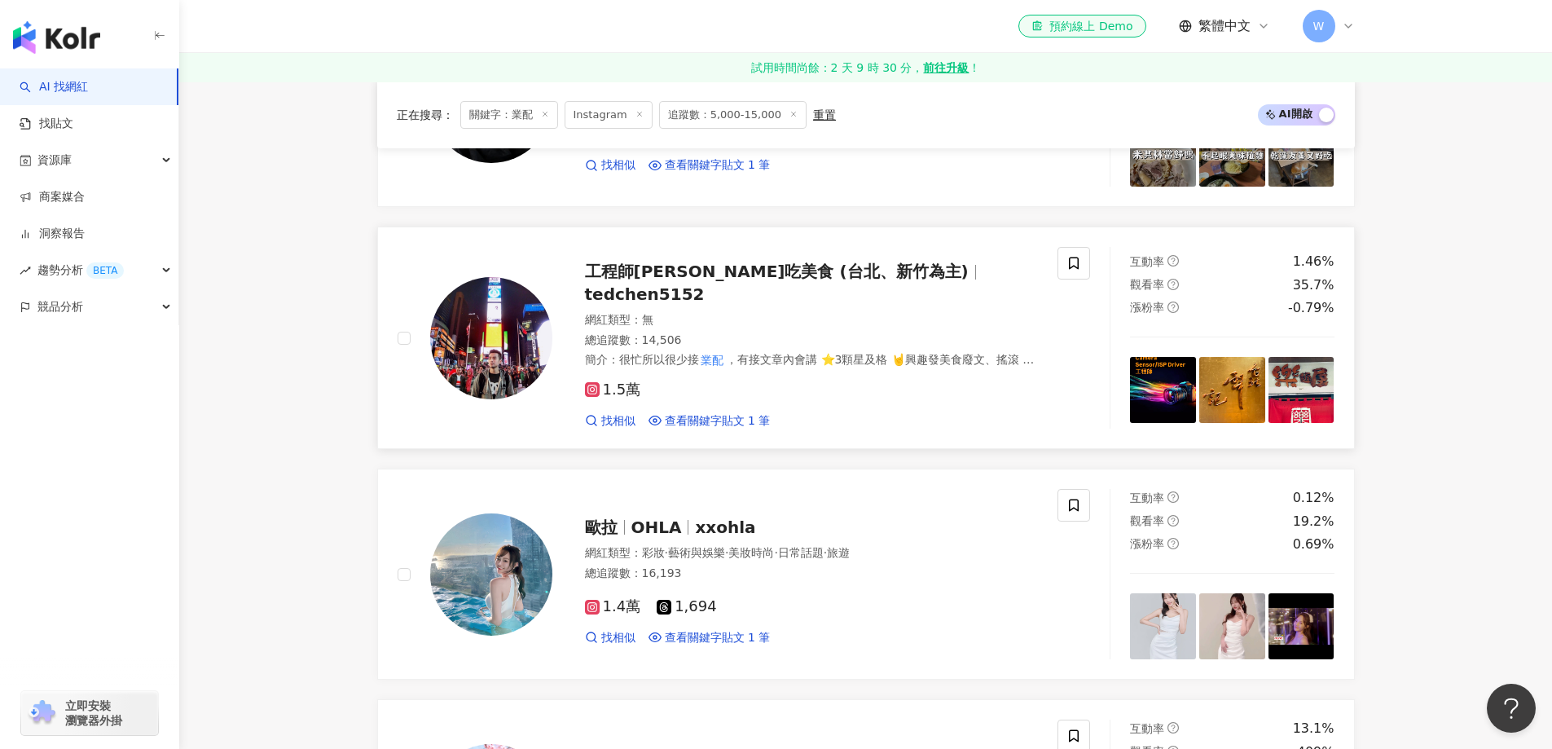
click at [824, 312] on div "網紅類型 ： 無" at bounding box center [812, 320] width 454 height 16
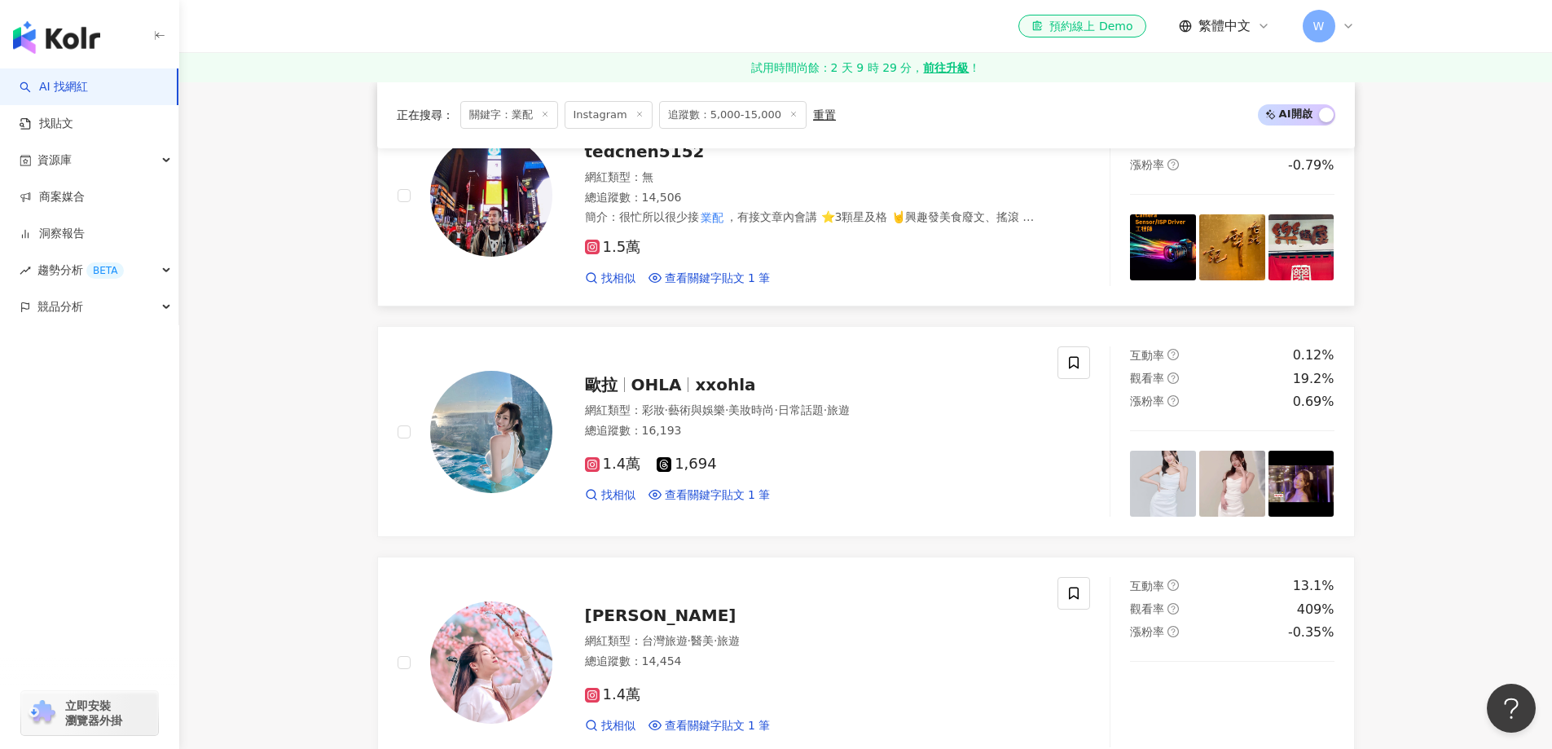
scroll to position [1840, 0]
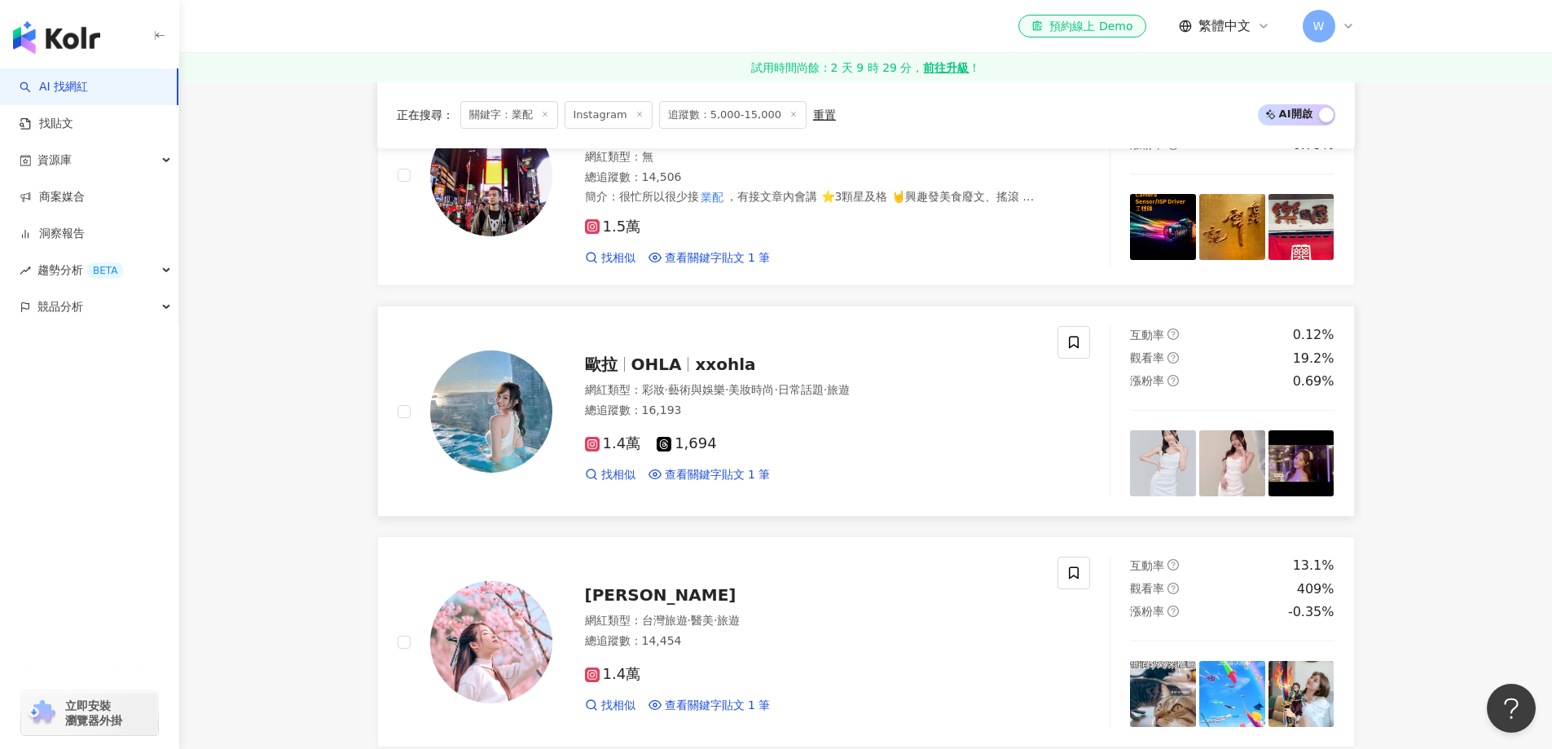
click at [723, 383] on span "藝術與娛樂" at bounding box center [696, 389] width 57 height 13
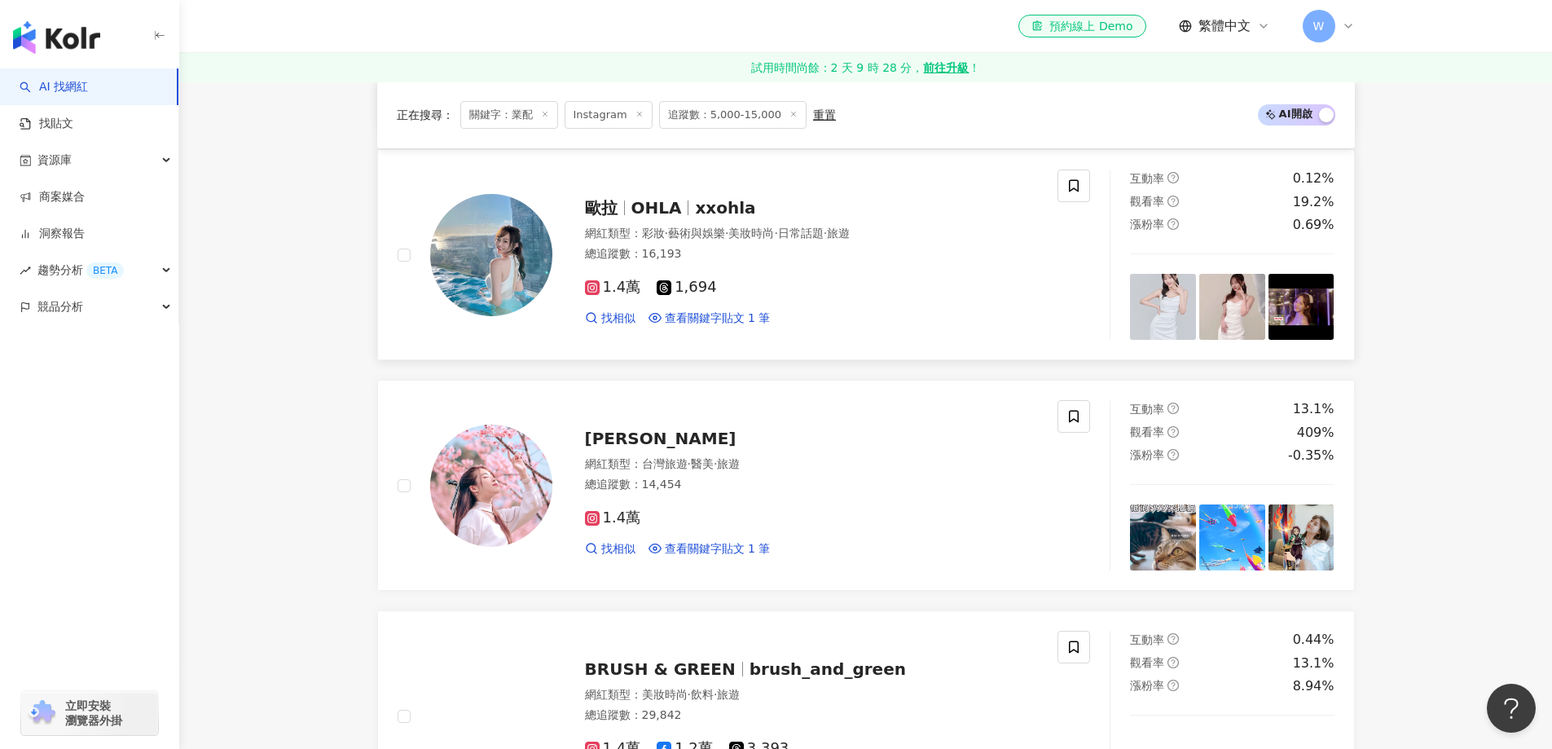
scroll to position [2084, 0]
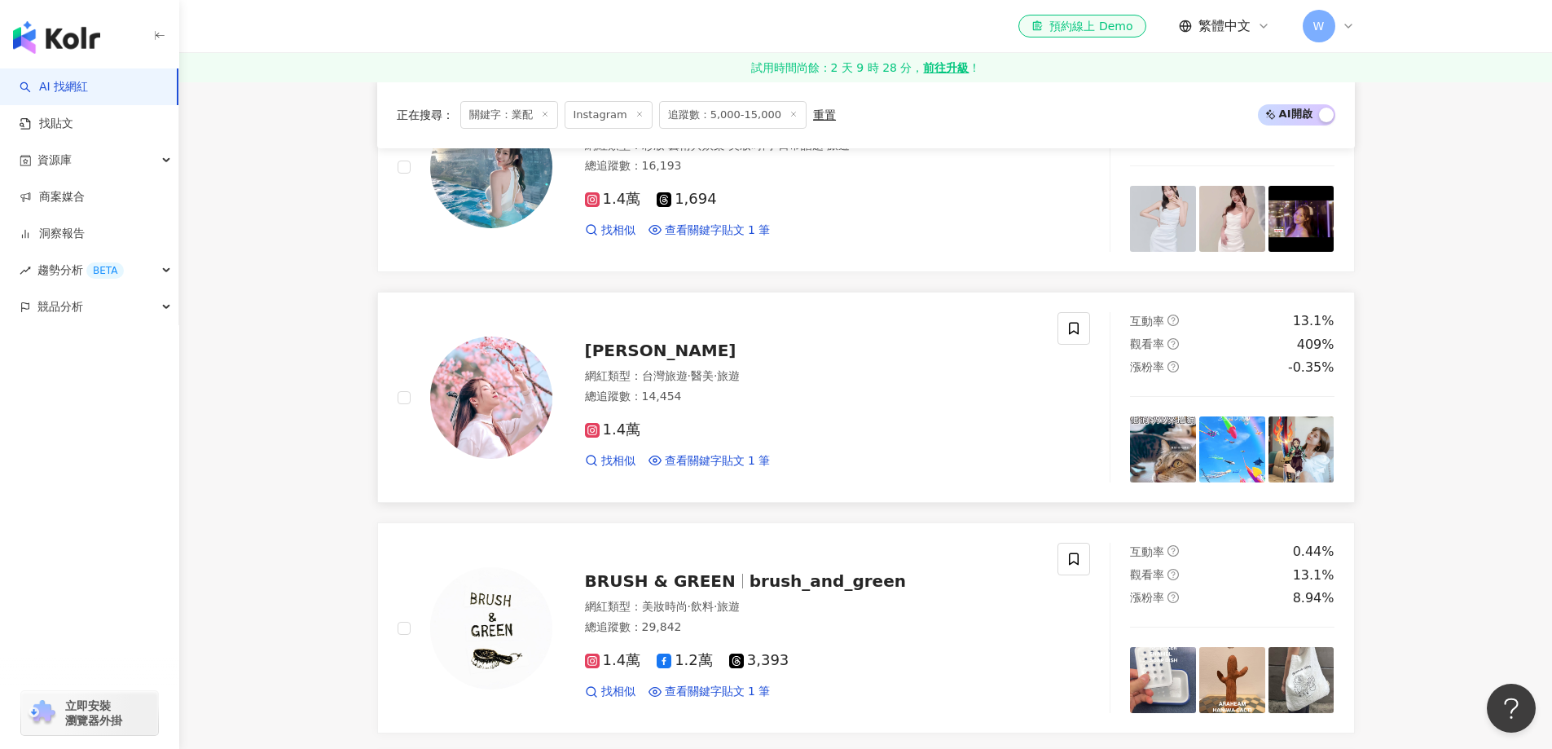
click at [802, 408] on div "1.4萬 找相似 查看關鍵字貼文 1 筆" at bounding box center [812, 438] width 454 height 60
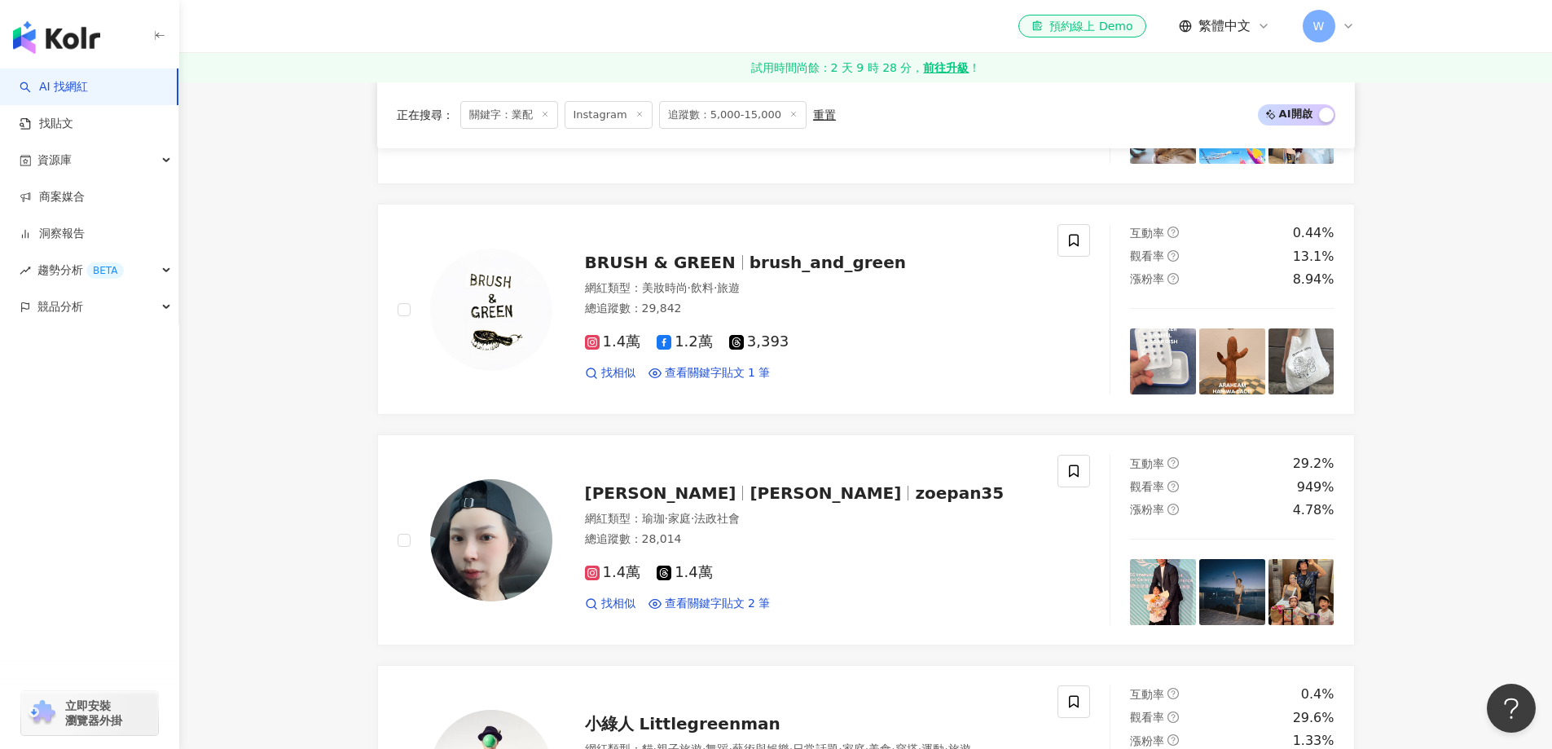
scroll to position [2410, 0]
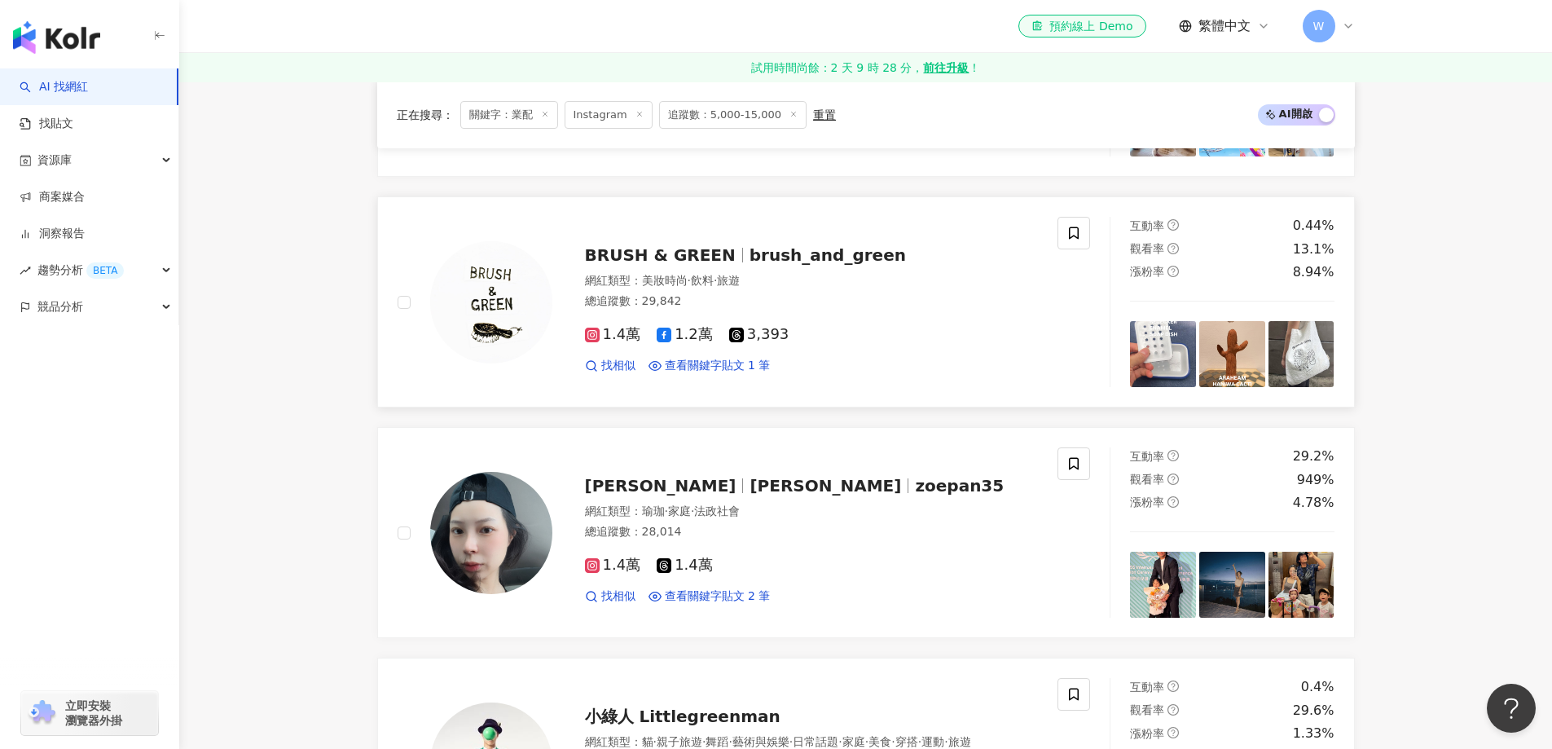
click at [754, 332] on span "3,393" at bounding box center [759, 334] width 60 height 17
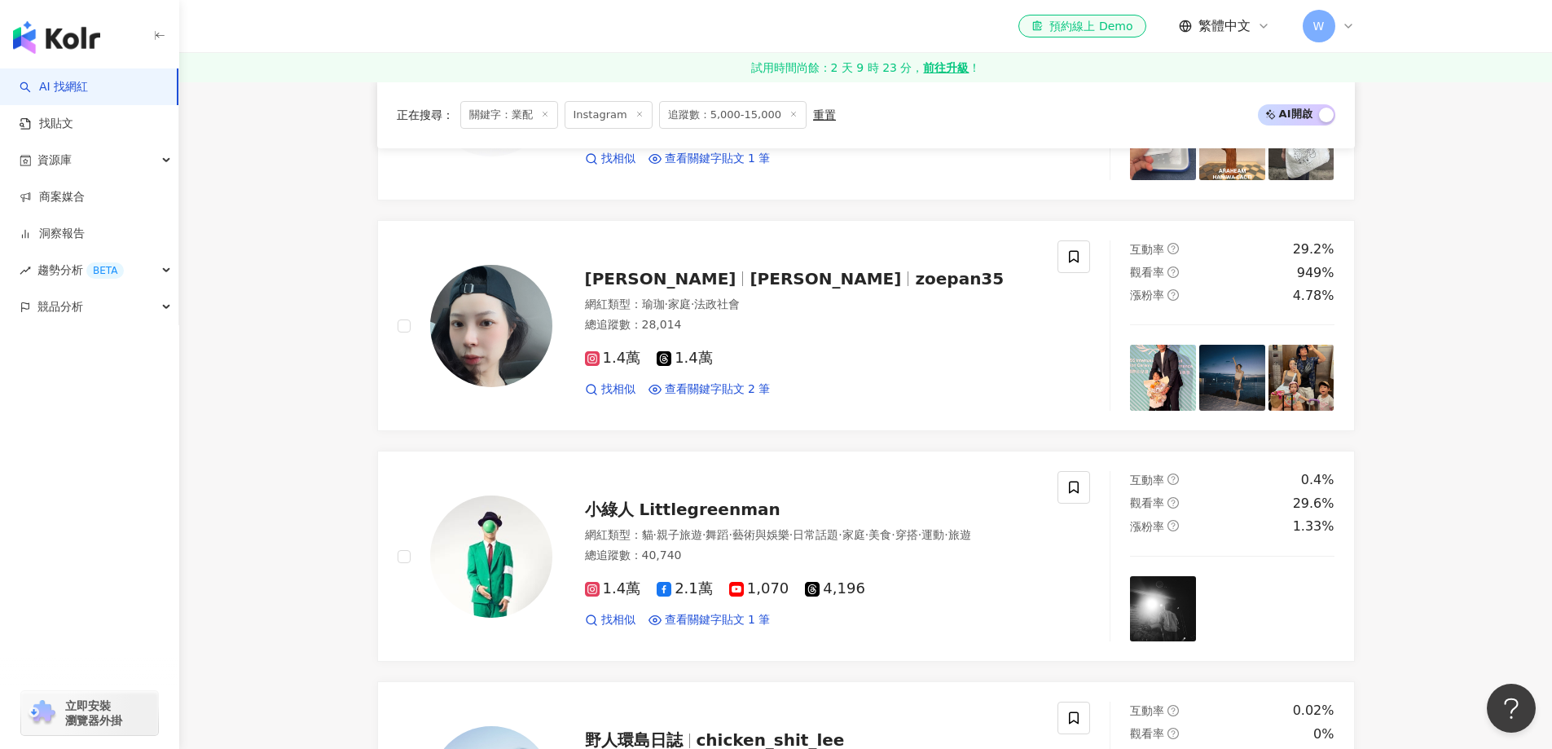
scroll to position [2654, 0]
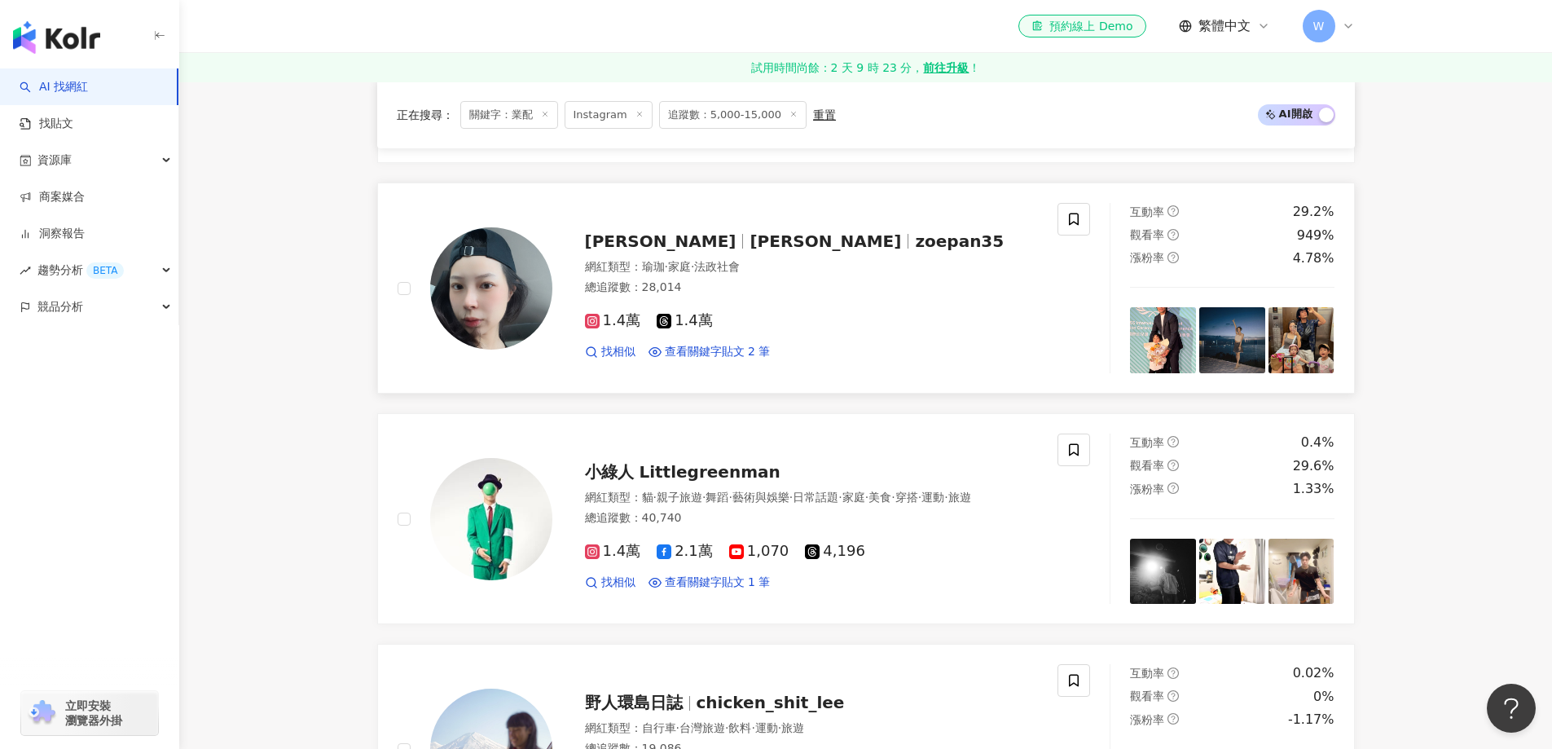
click at [942, 299] on div "1.4萬 1.4萬 找相似 查看關鍵字貼文 2 筆" at bounding box center [812, 329] width 454 height 60
click at [710, 462] on span "小綠人 Littlegreenman" at bounding box center [683, 472] width 196 height 20
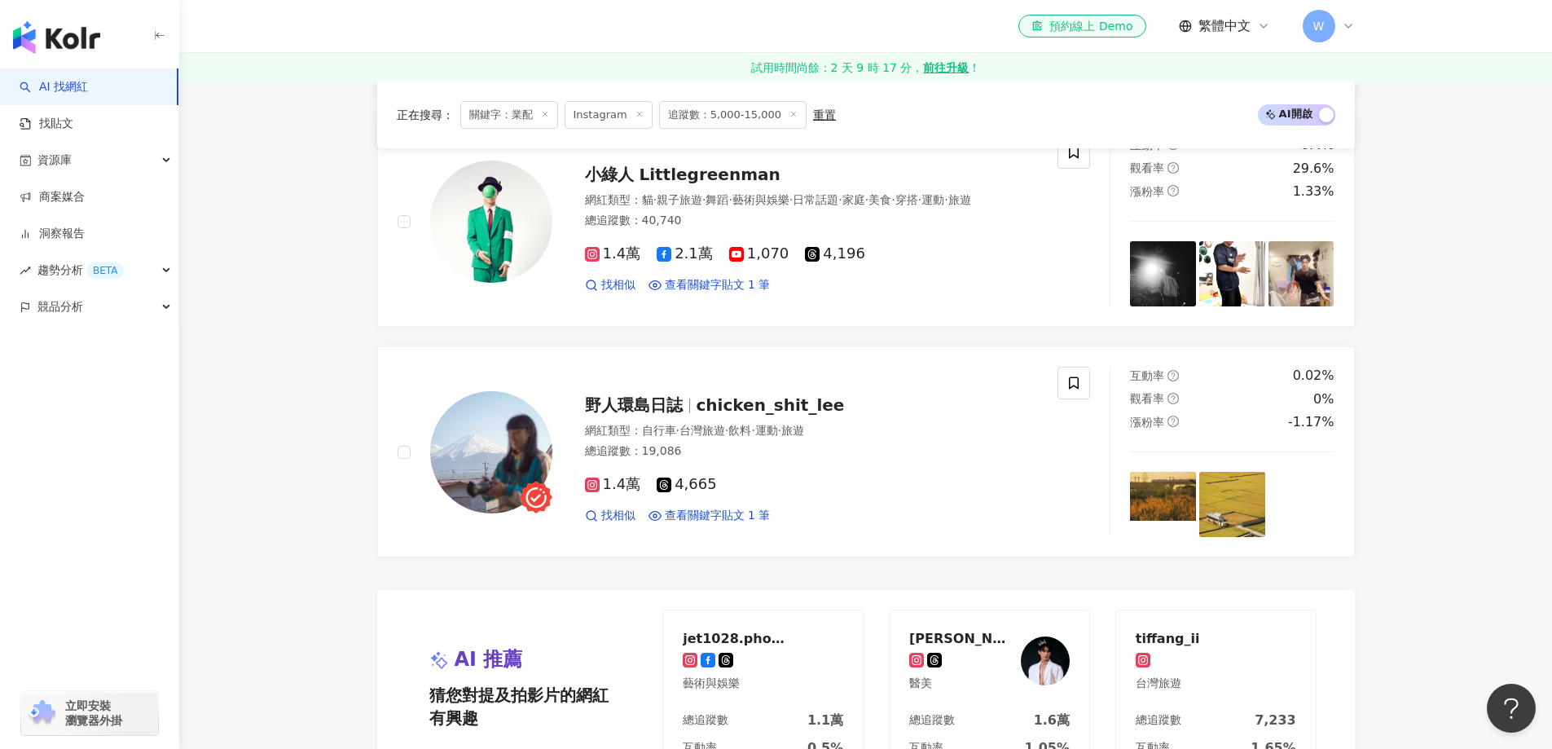
scroll to position [3062, 0]
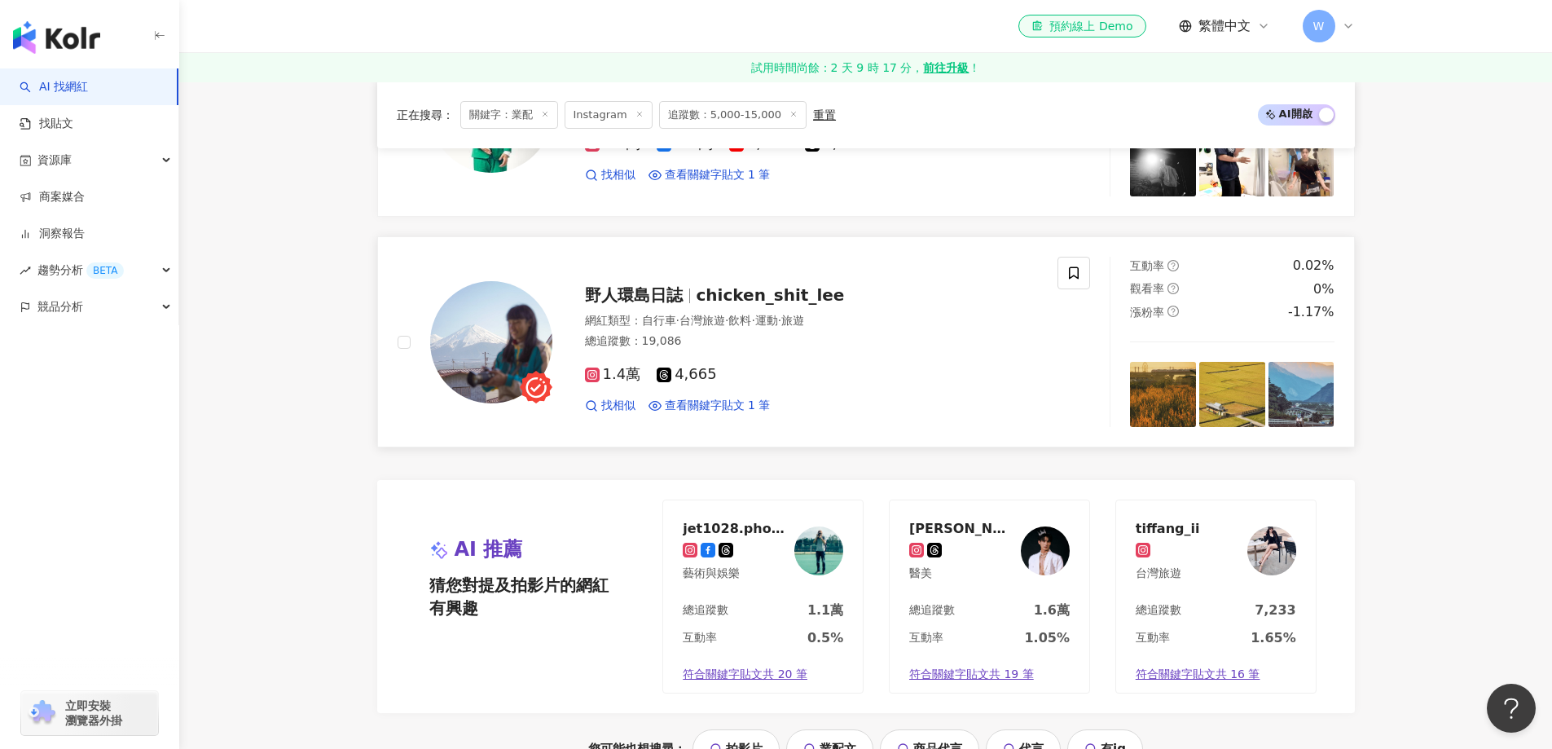
click at [754, 314] on span "·" at bounding box center [752, 320] width 3 height 13
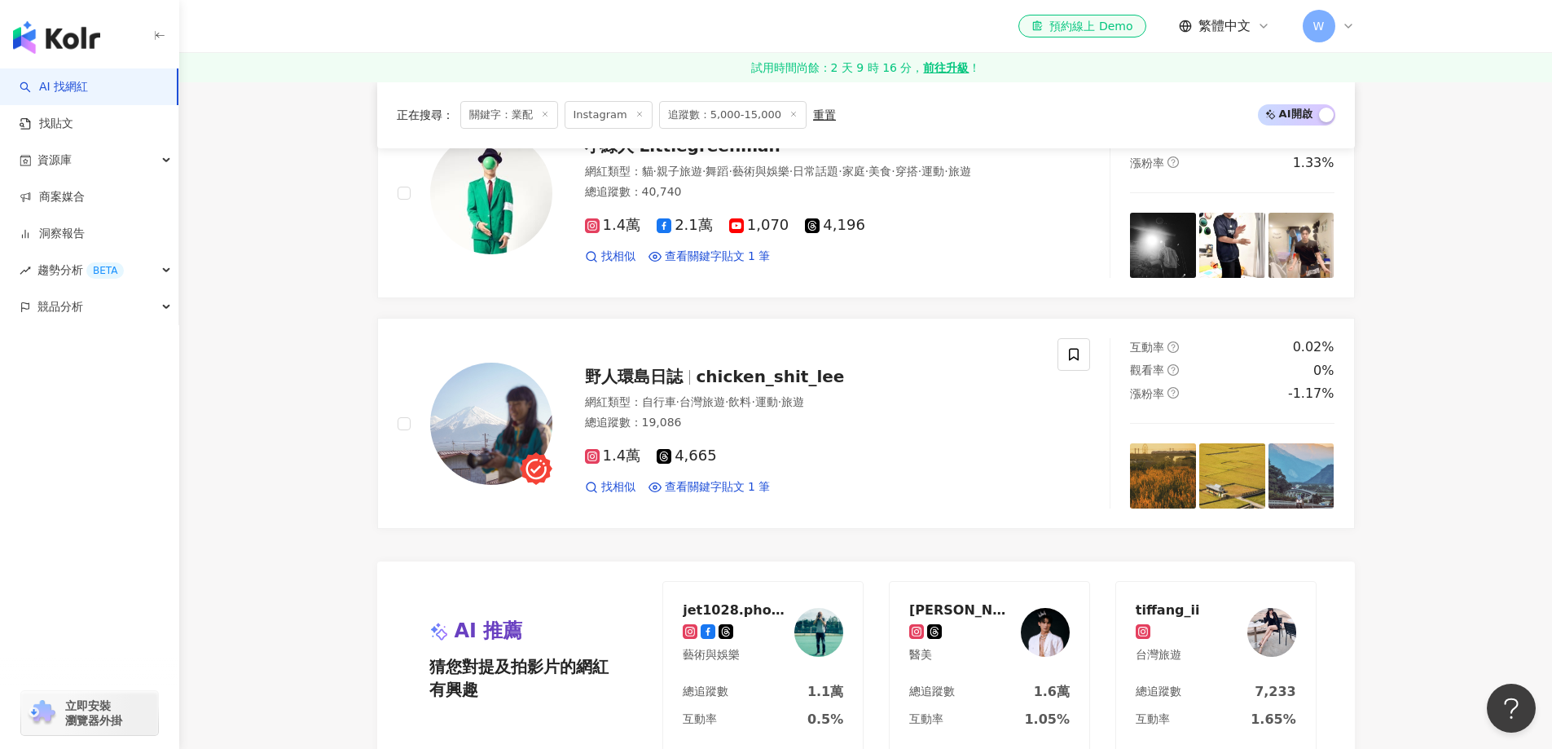
scroll to position [3469, 0]
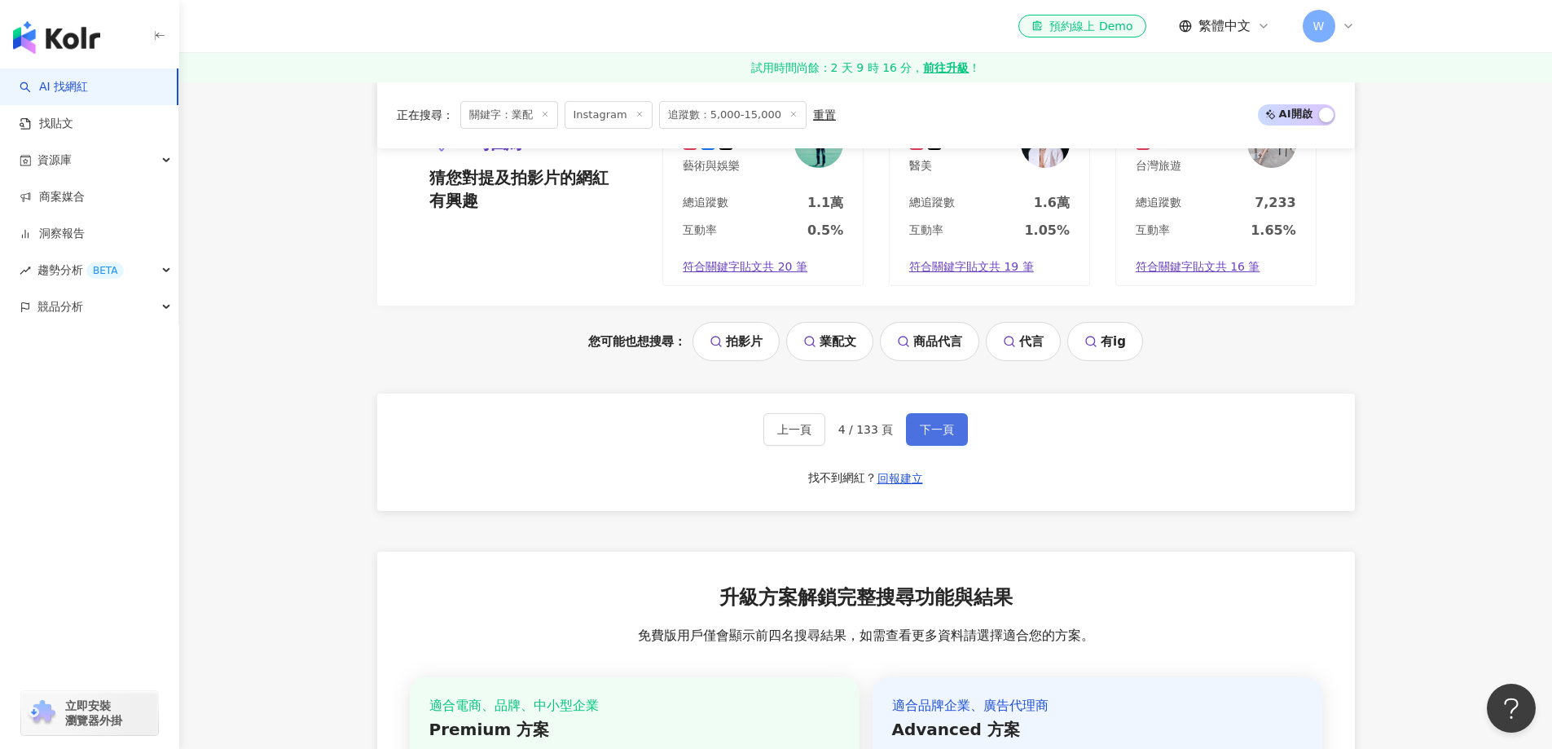
click at [921, 423] on span "下一頁" at bounding box center [937, 429] width 34 height 13
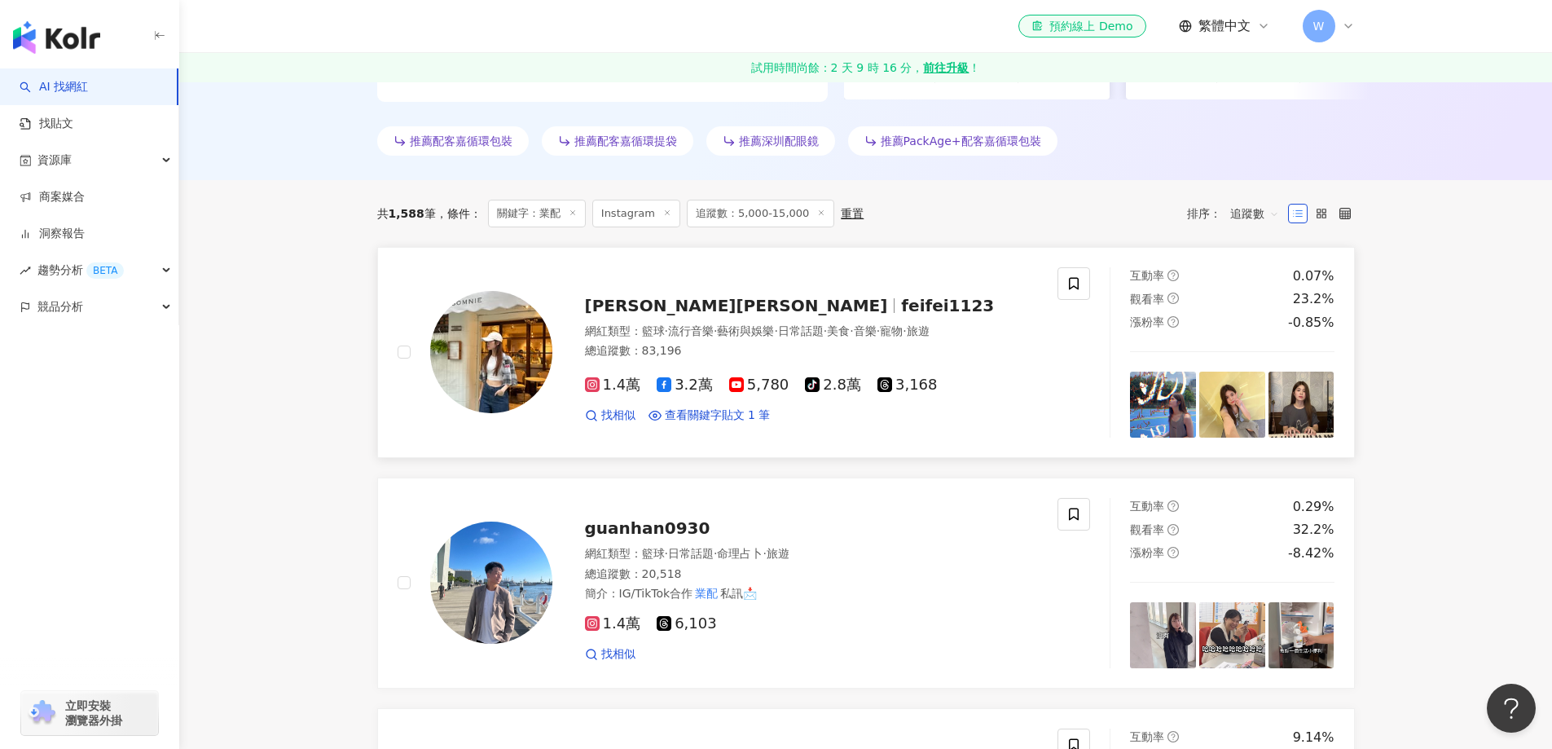
scroll to position [427, 0]
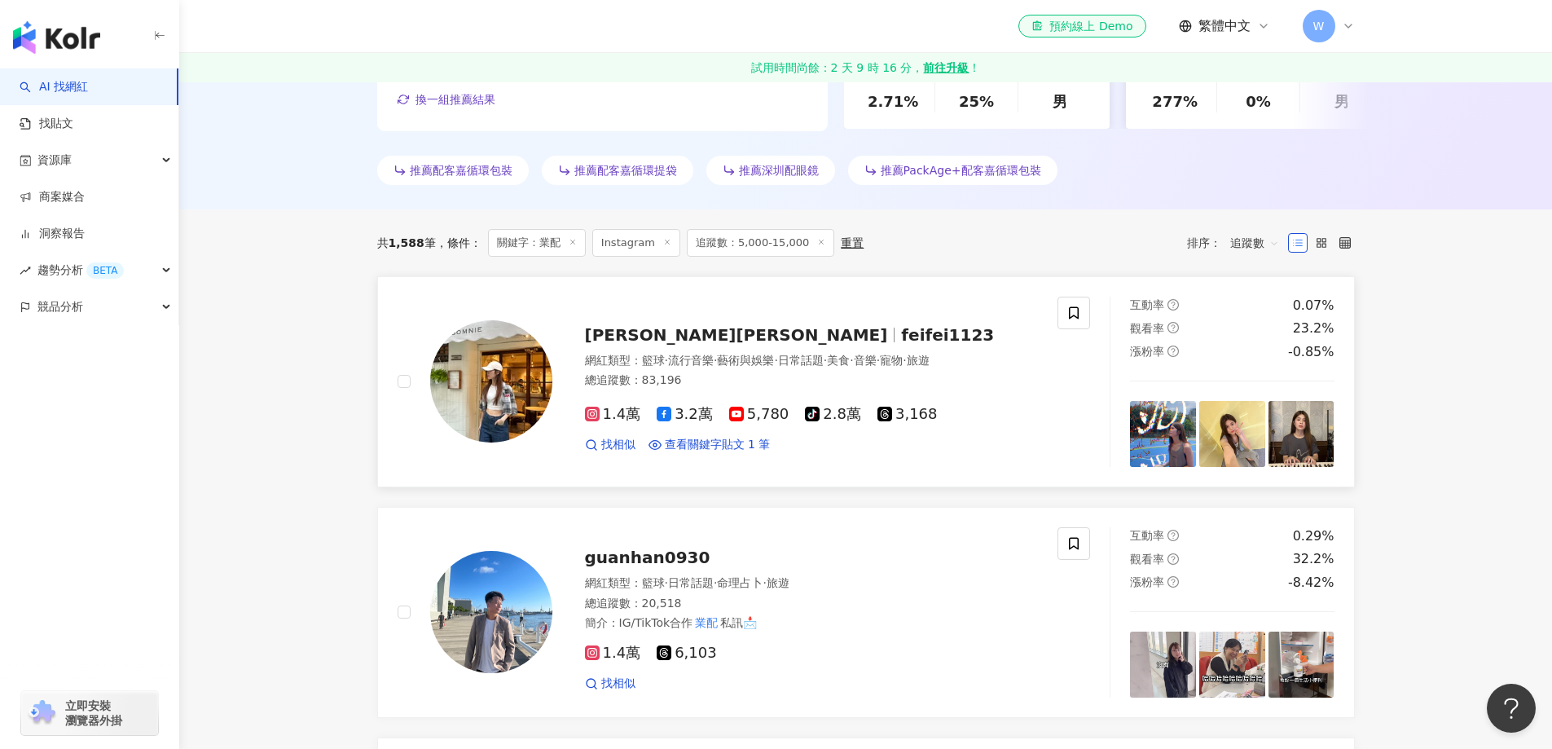
click at [904, 376] on div "總追蹤數 ： 83,196" at bounding box center [812, 380] width 454 height 16
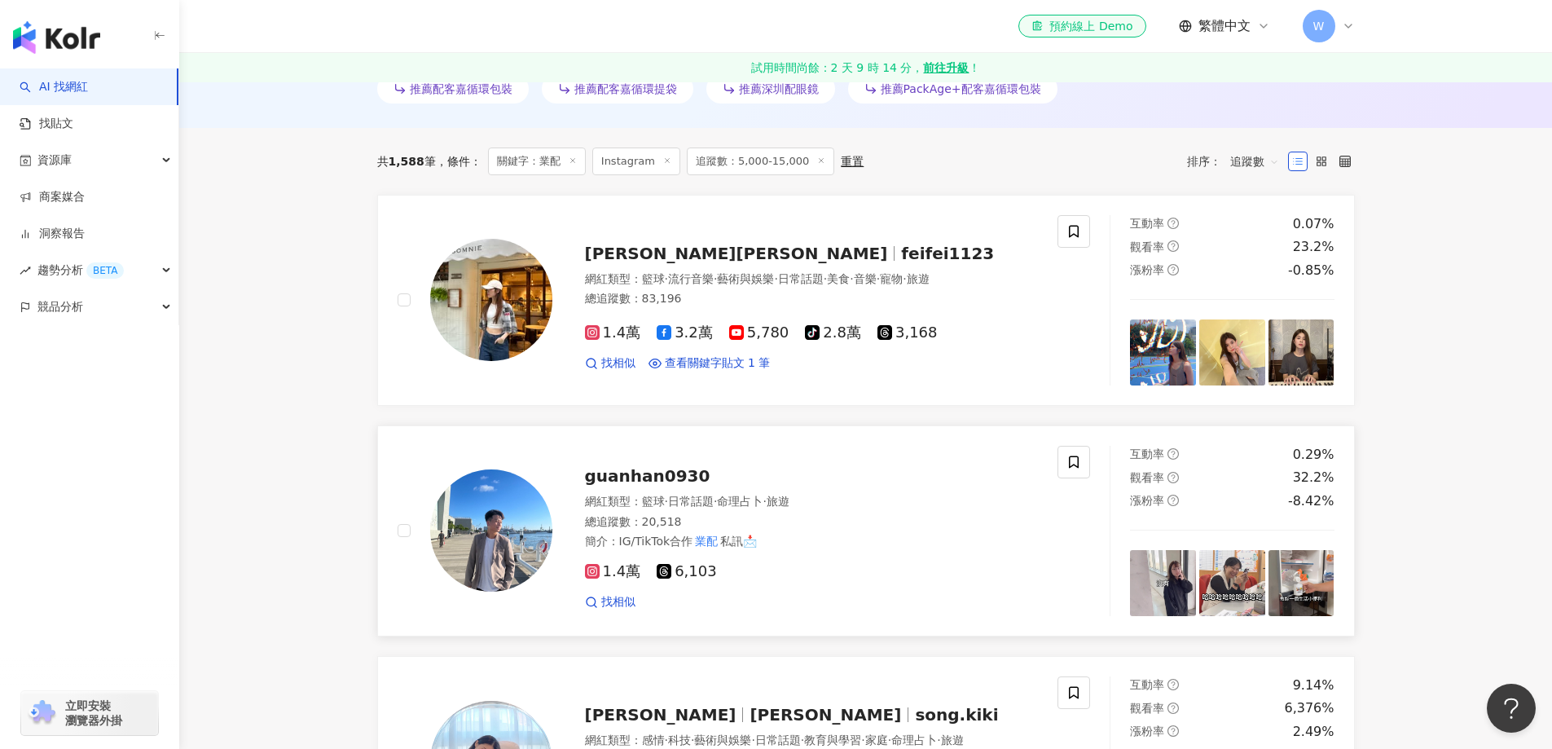
click at [763, 543] on div "簡介 ： IG/TikTok合作 業配 私訊📩" at bounding box center [812, 542] width 454 height 16
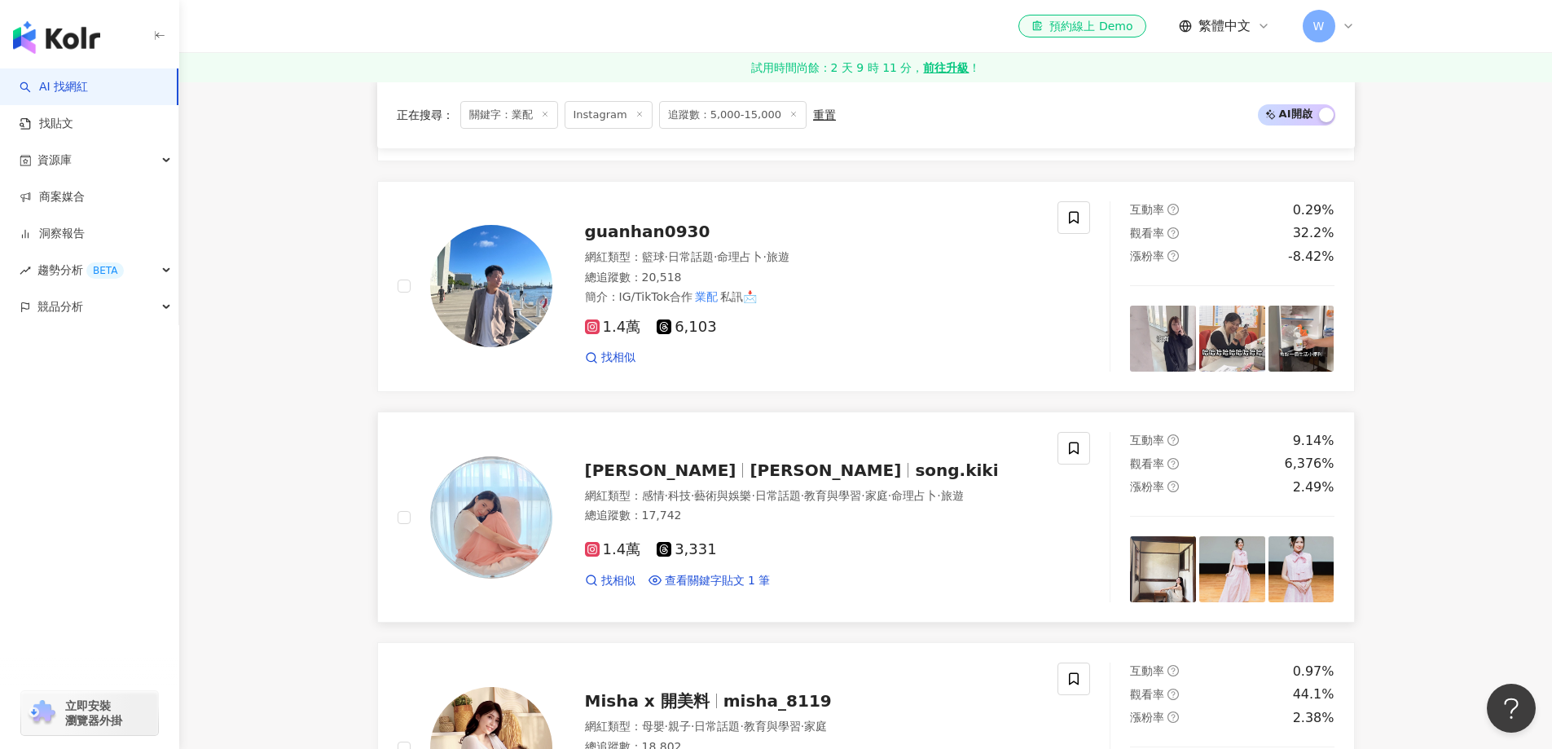
click at [614, 488] on div "網紅類型 ： 感情 · 科技 · 藝術與娛樂 · 日常話題 · 教育與學習 · 家庭 · 命理占卜 · 旅遊" at bounding box center [812, 496] width 454 height 16
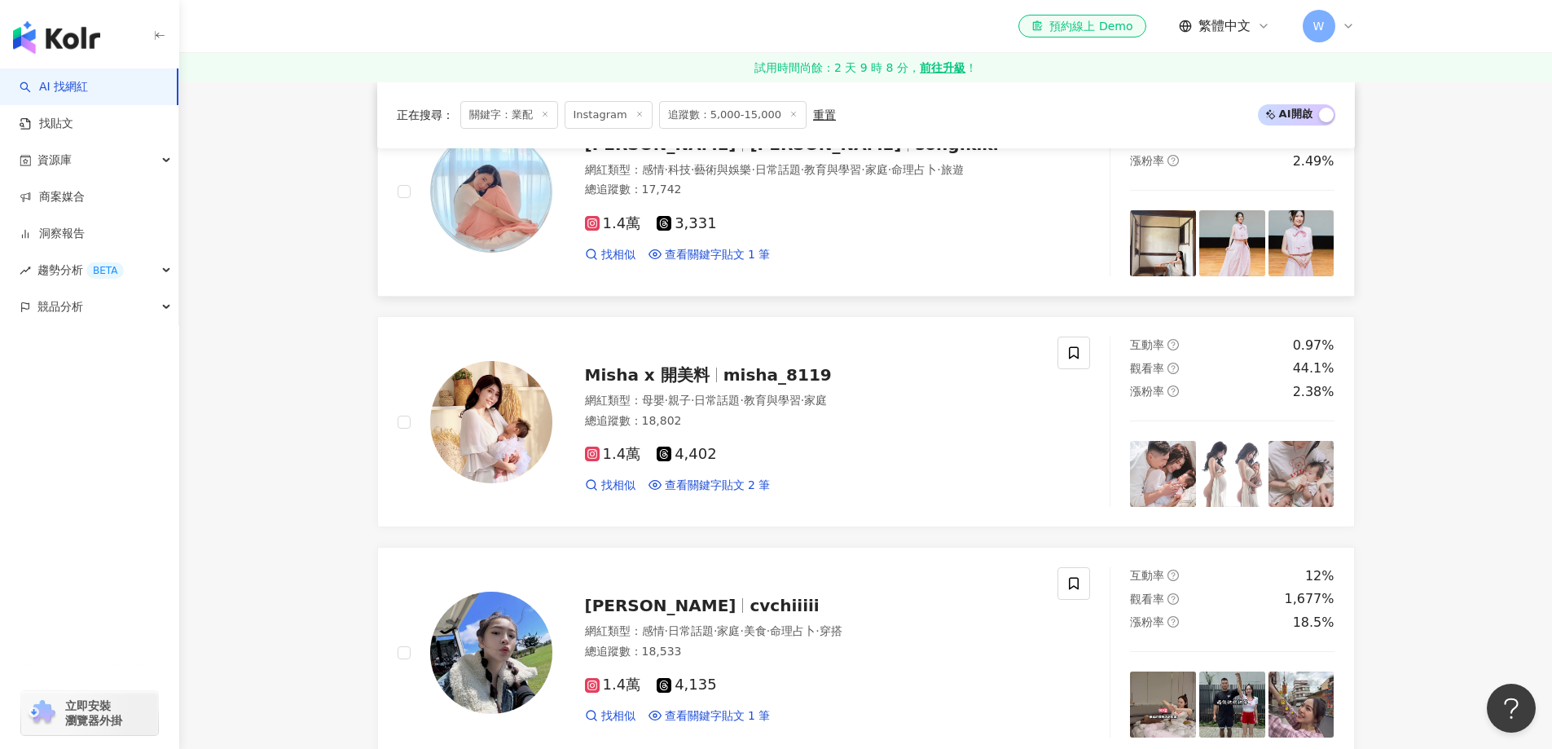
scroll to position [1160, 0]
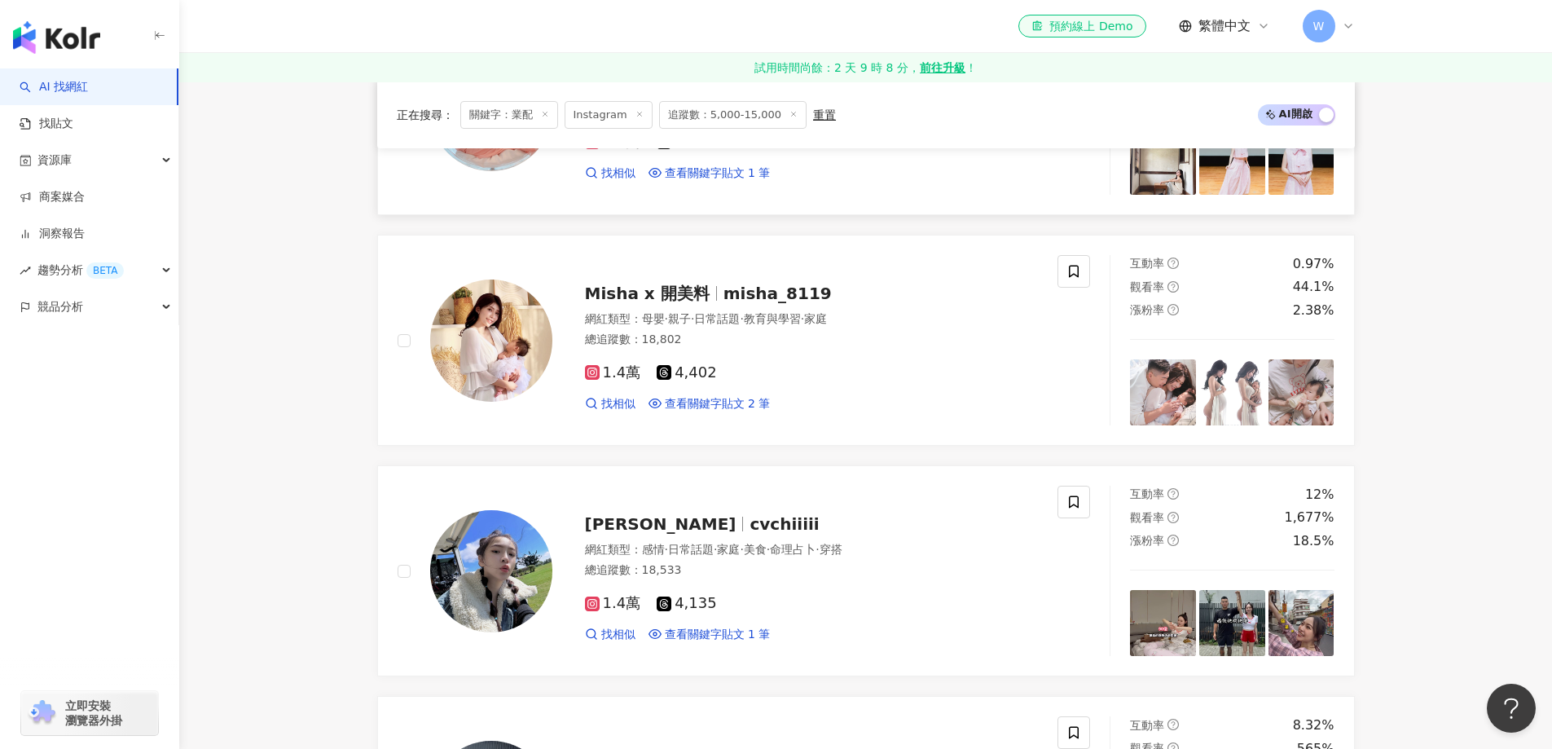
click at [791, 338] on div "總追蹤數 ： 18,802" at bounding box center [812, 340] width 454 height 16
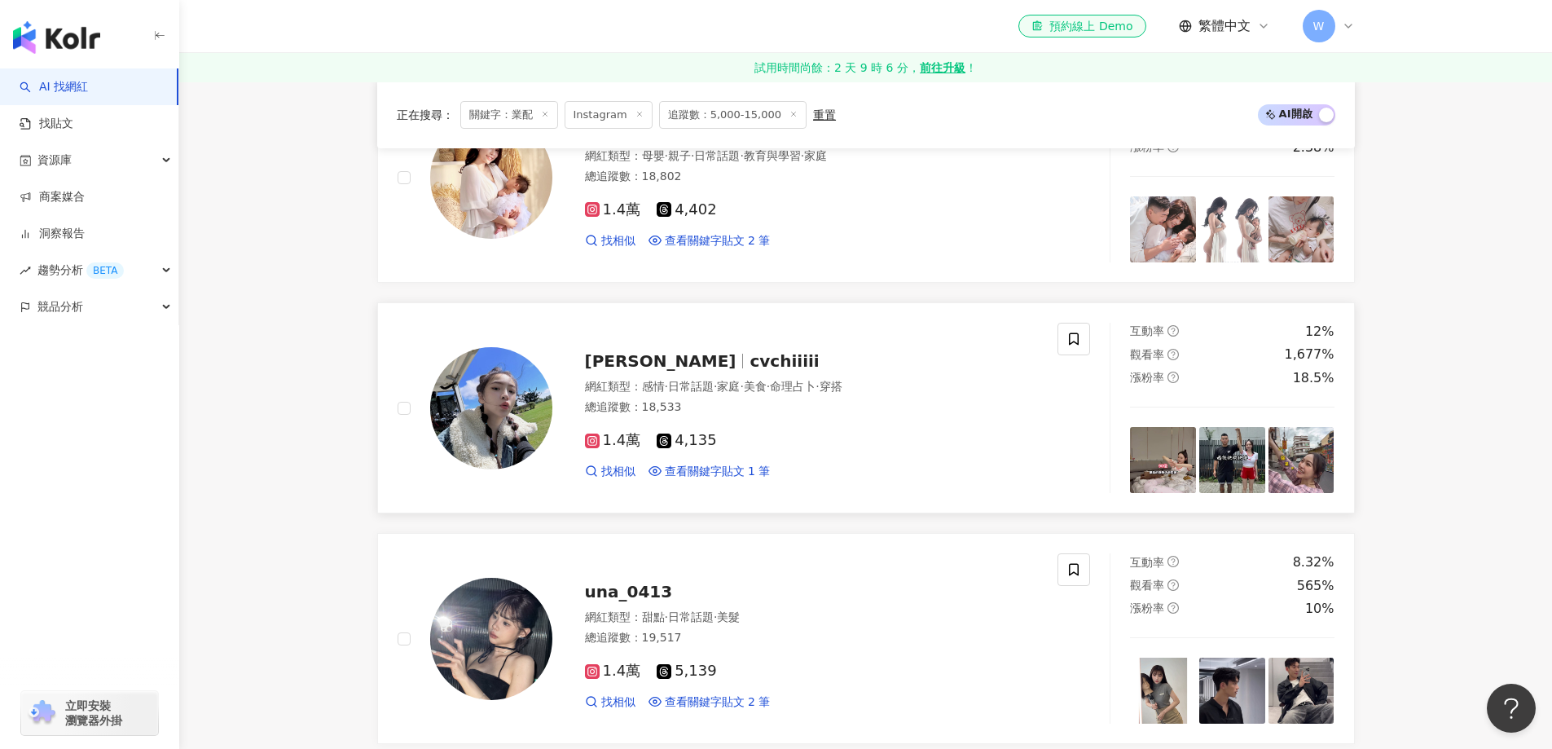
click at [694, 389] on span "日常話題" at bounding box center [691, 386] width 46 height 13
click at [717, 610] on span "·" at bounding box center [715, 616] width 3 height 13
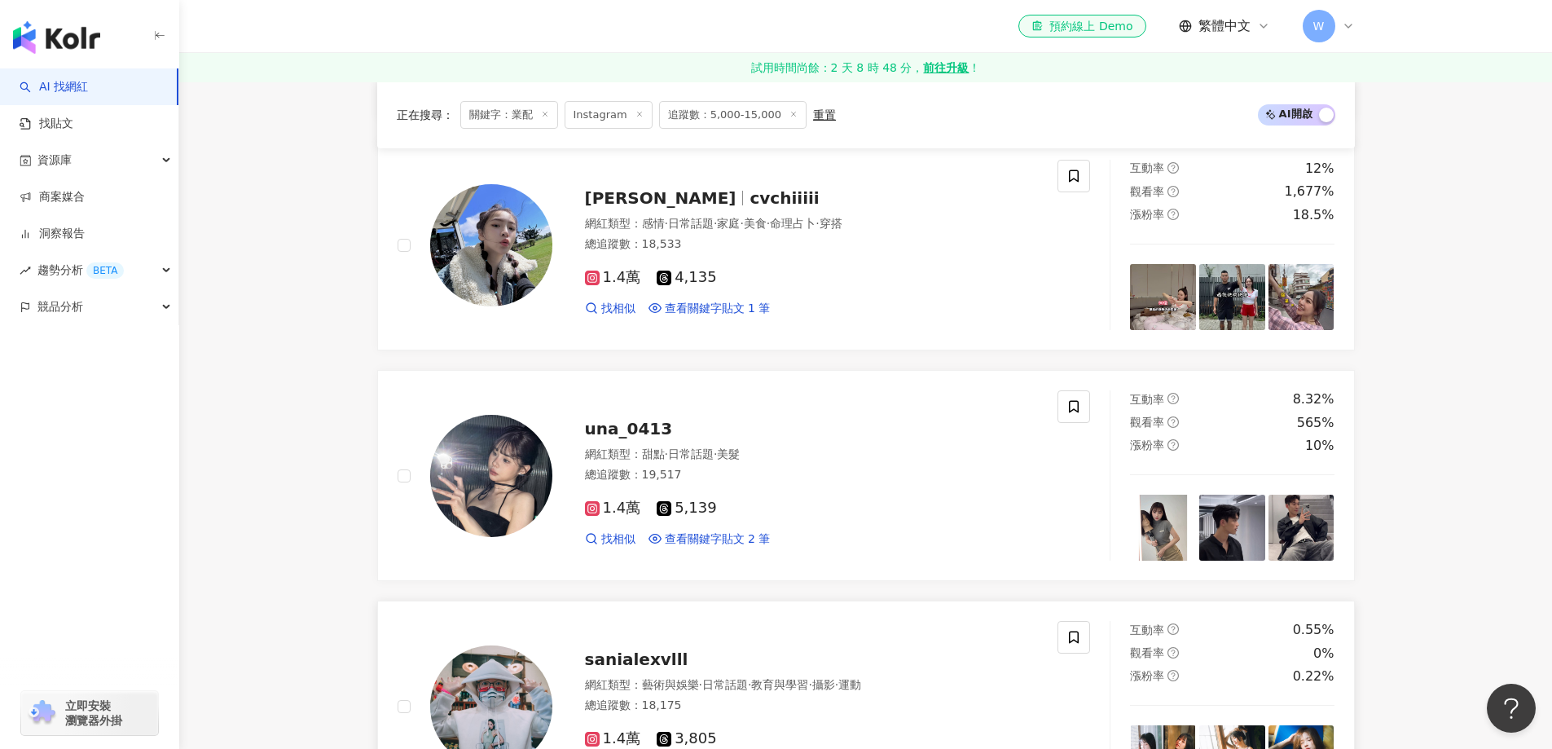
scroll to position [1730, 0]
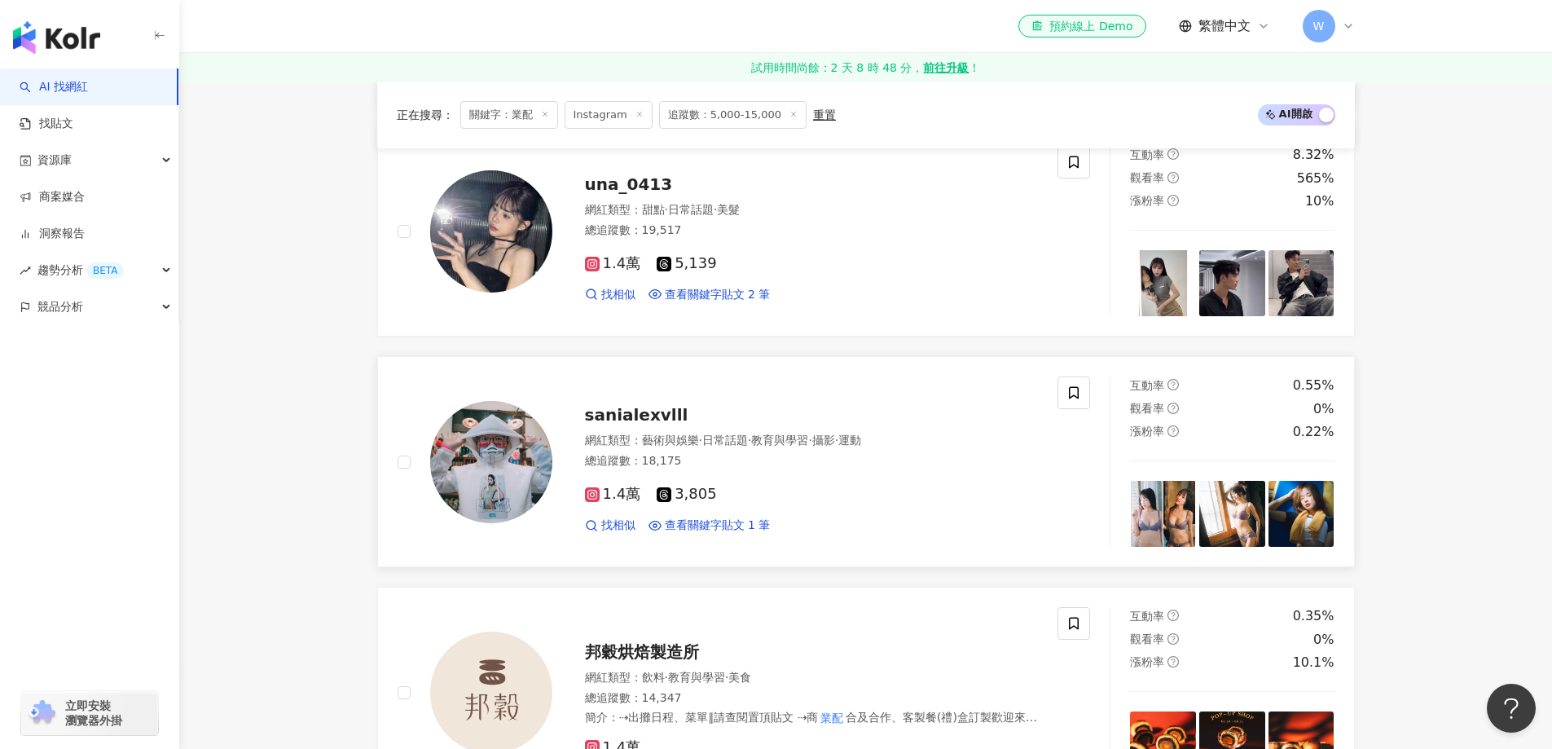
click at [599, 446] on div "網紅類型 ： 藝術與娛樂 · 日常話題 · 教育與學習 · 攝影 · 運動" at bounding box center [812, 441] width 454 height 16
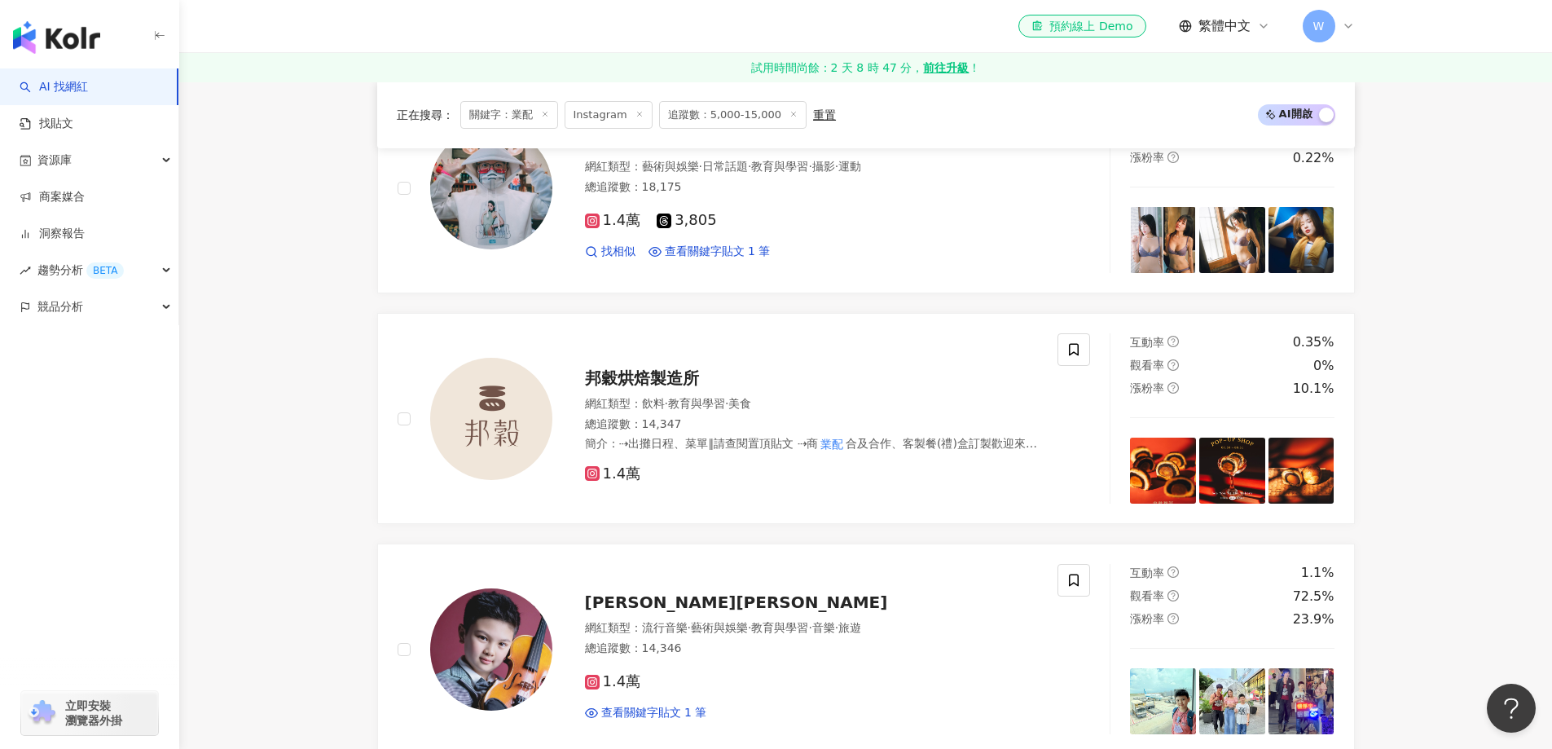
scroll to position [2056, 0]
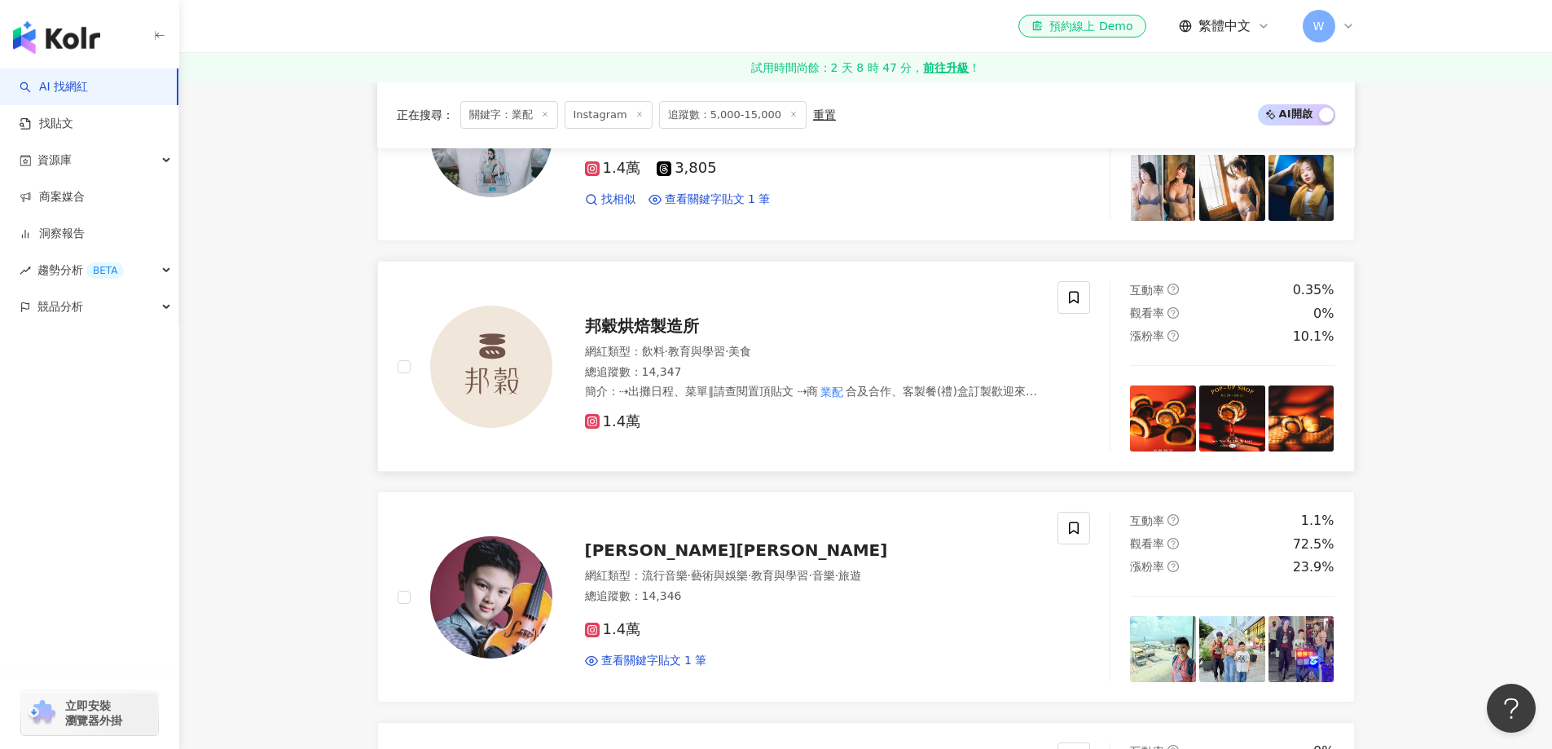
click at [751, 350] on span "美食" at bounding box center [739, 351] width 23 height 13
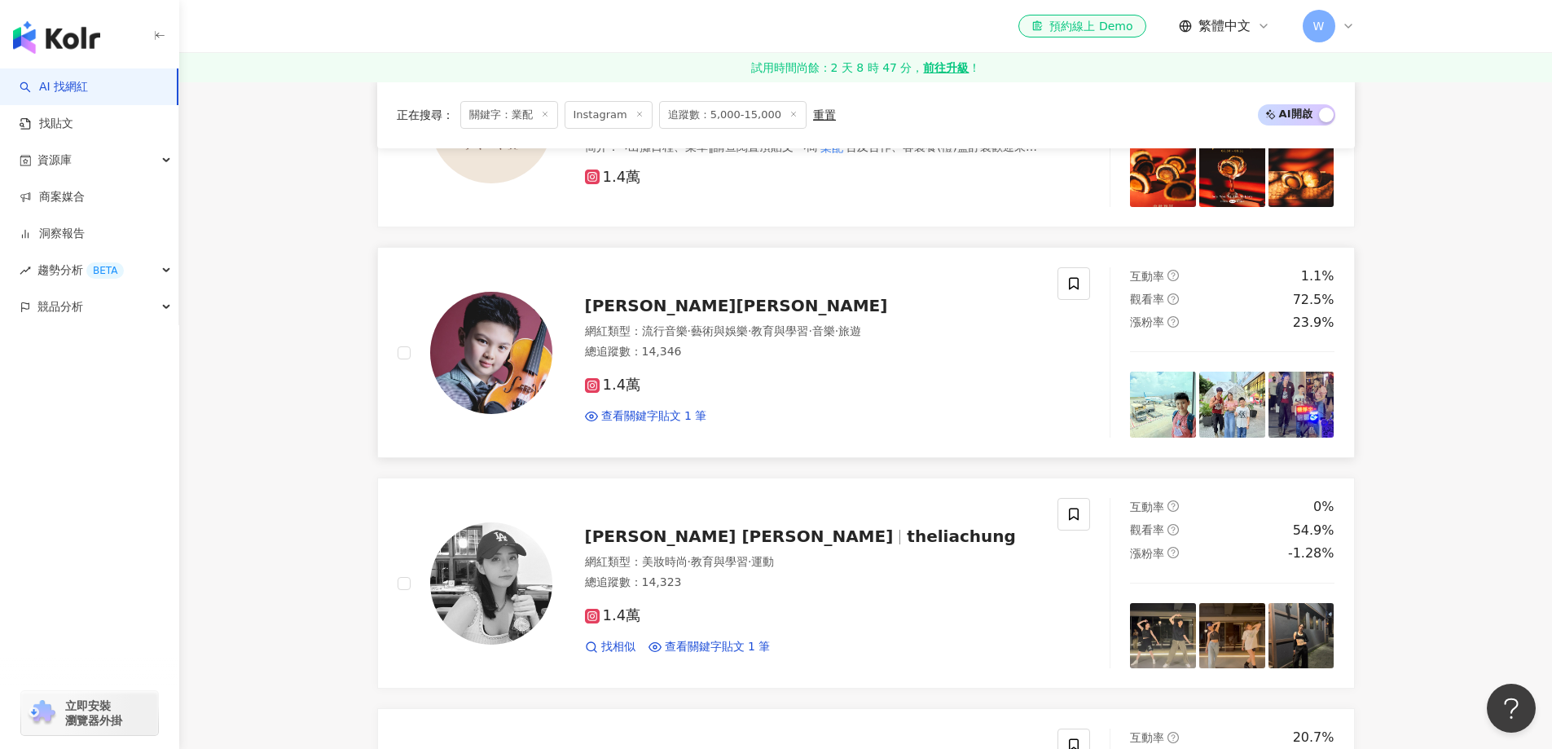
click at [718, 367] on div "1.4萬 查看關鍵字貼文 1 筆" at bounding box center [812, 393] width 454 height 60
click at [733, 559] on span "教育與學習" at bounding box center [719, 561] width 57 height 13
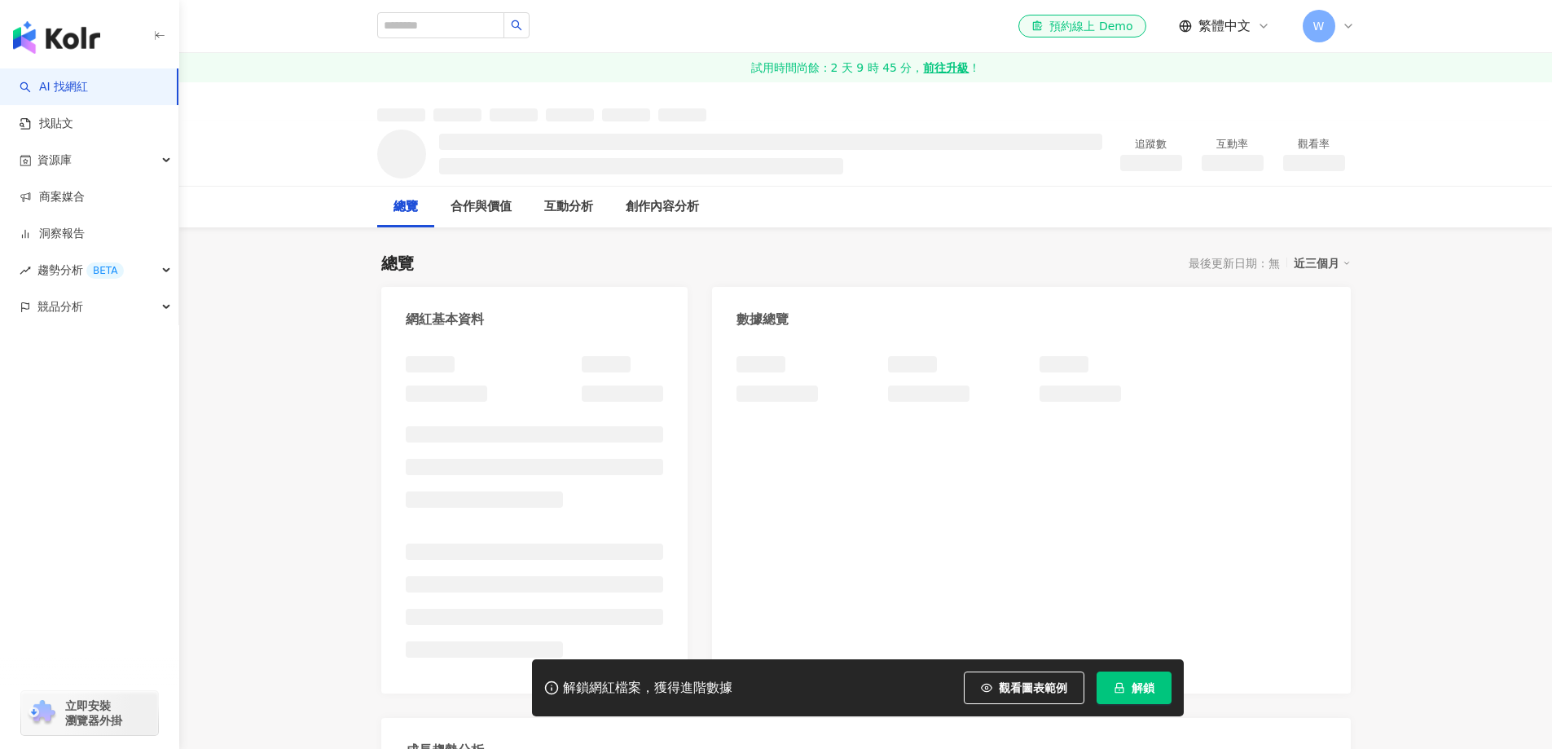
click at [706, 416] on div "網紅基本資料 數據總覽 成長趨勢分析 追蹤趨勢圖表" at bounding box center [866, 623] width 970 height 672
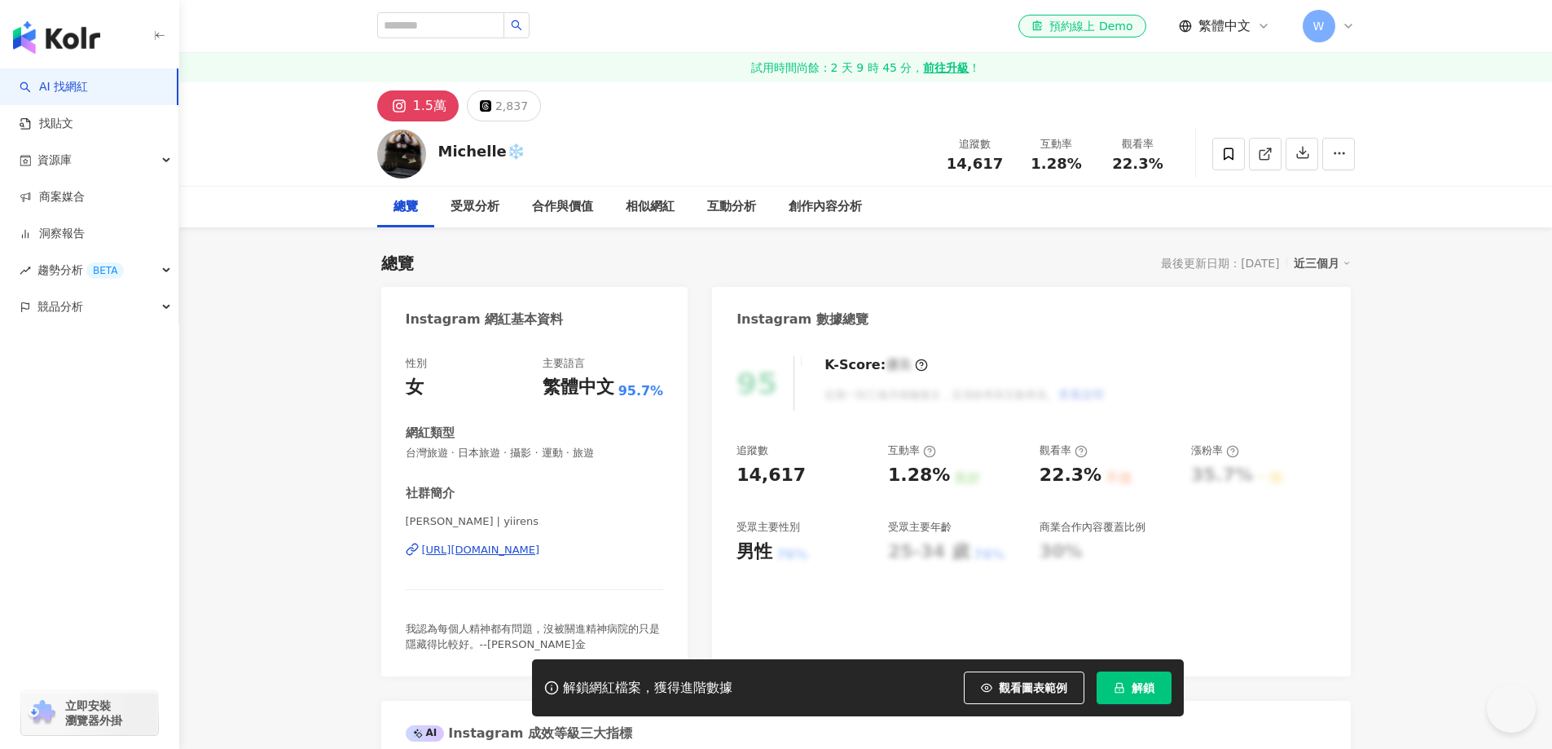
click at [517, 547] on div "https://www.instagram.com/yiirens/" at bounding box center [481, 550] width 118 height 15
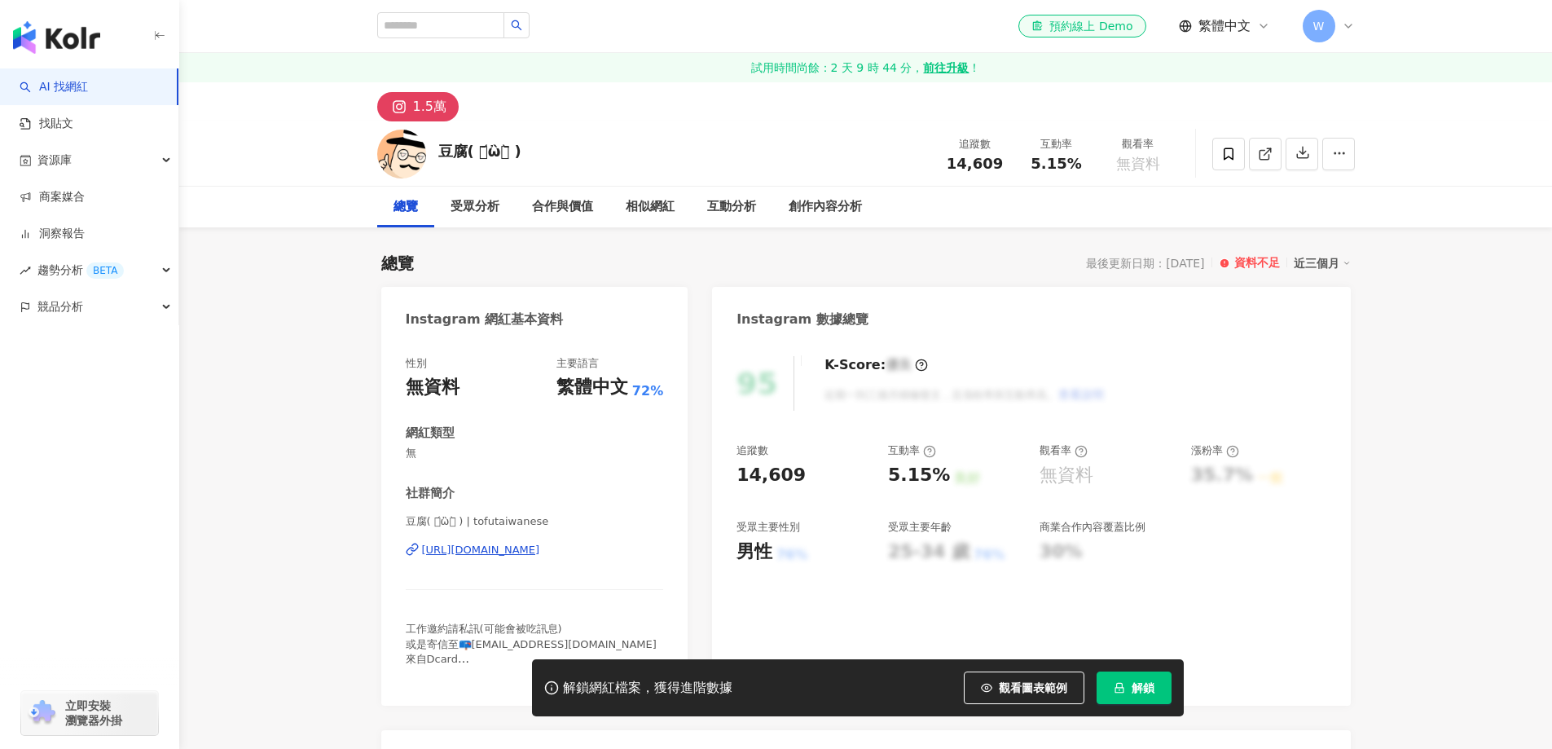
click at [540, 543] on div "https://www.instagram.com/tofutaiwanese/" at bounding box center [481, 550] width 118 height 15
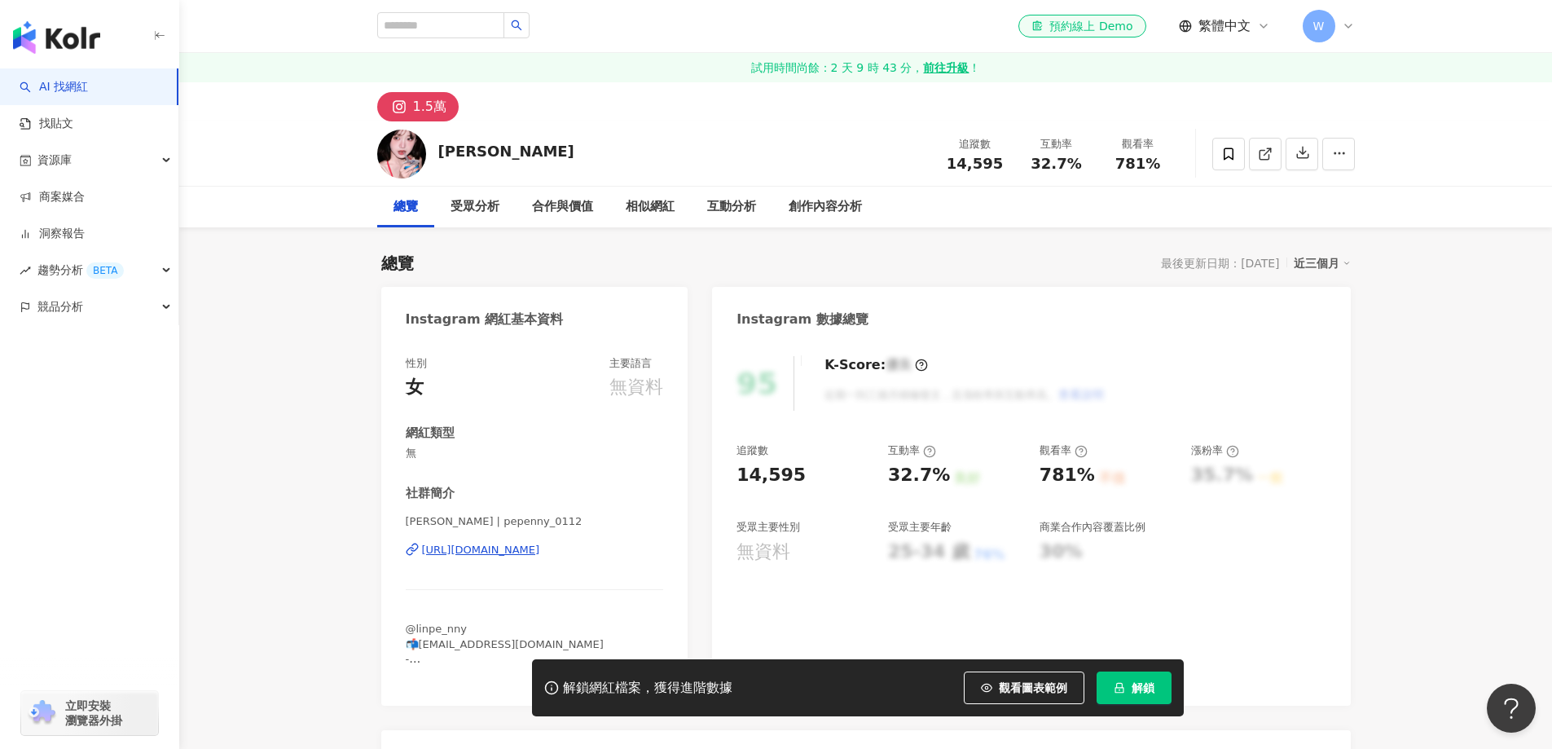
click at [540, 554] on div "[URL][DOMAIN_NAME]" at bounding box center [481, 550] width 118 height 15
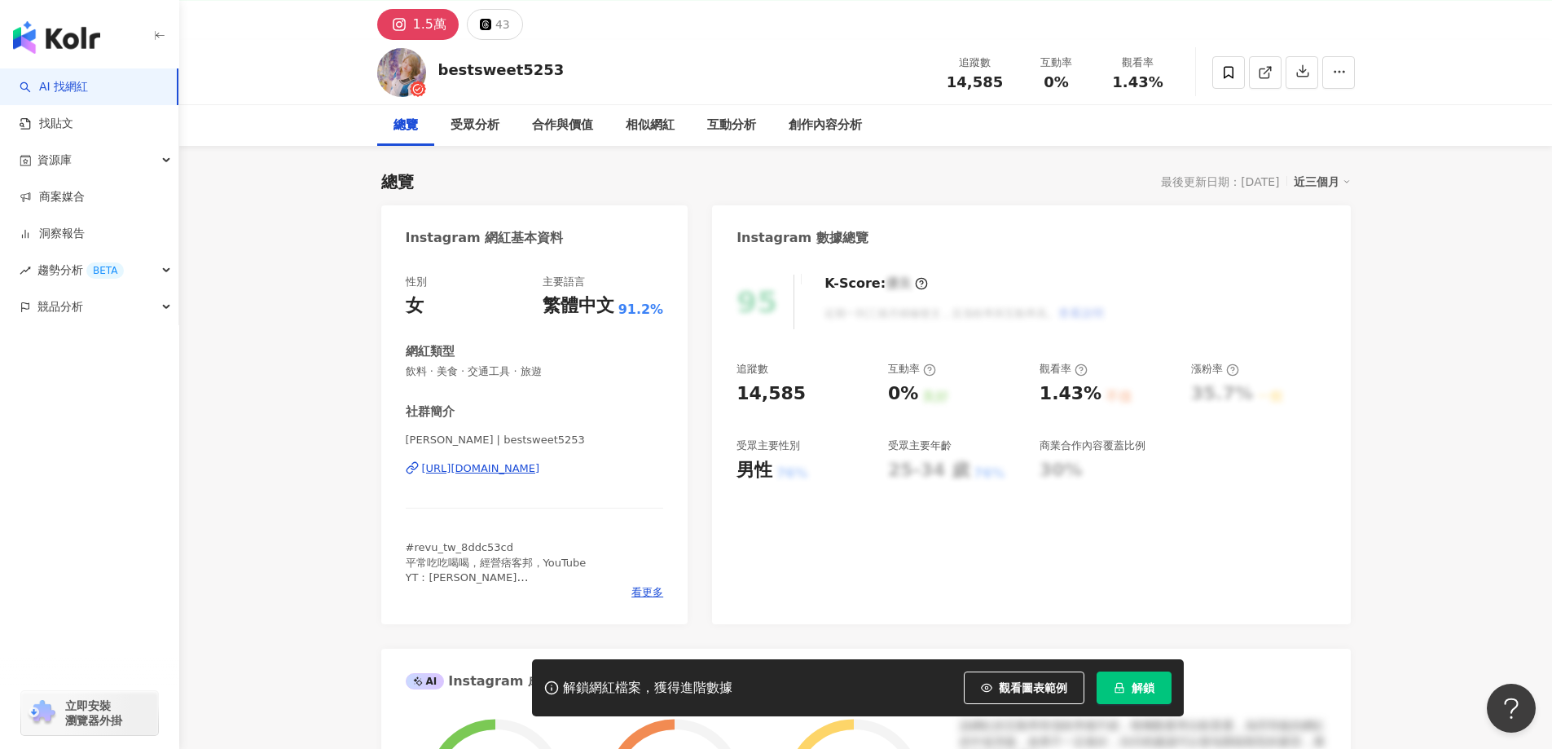
click at [540, 471] on div "https://www.instagram.com/bestsweet5253/" at bounding box center [481, 468] width 118 height 15
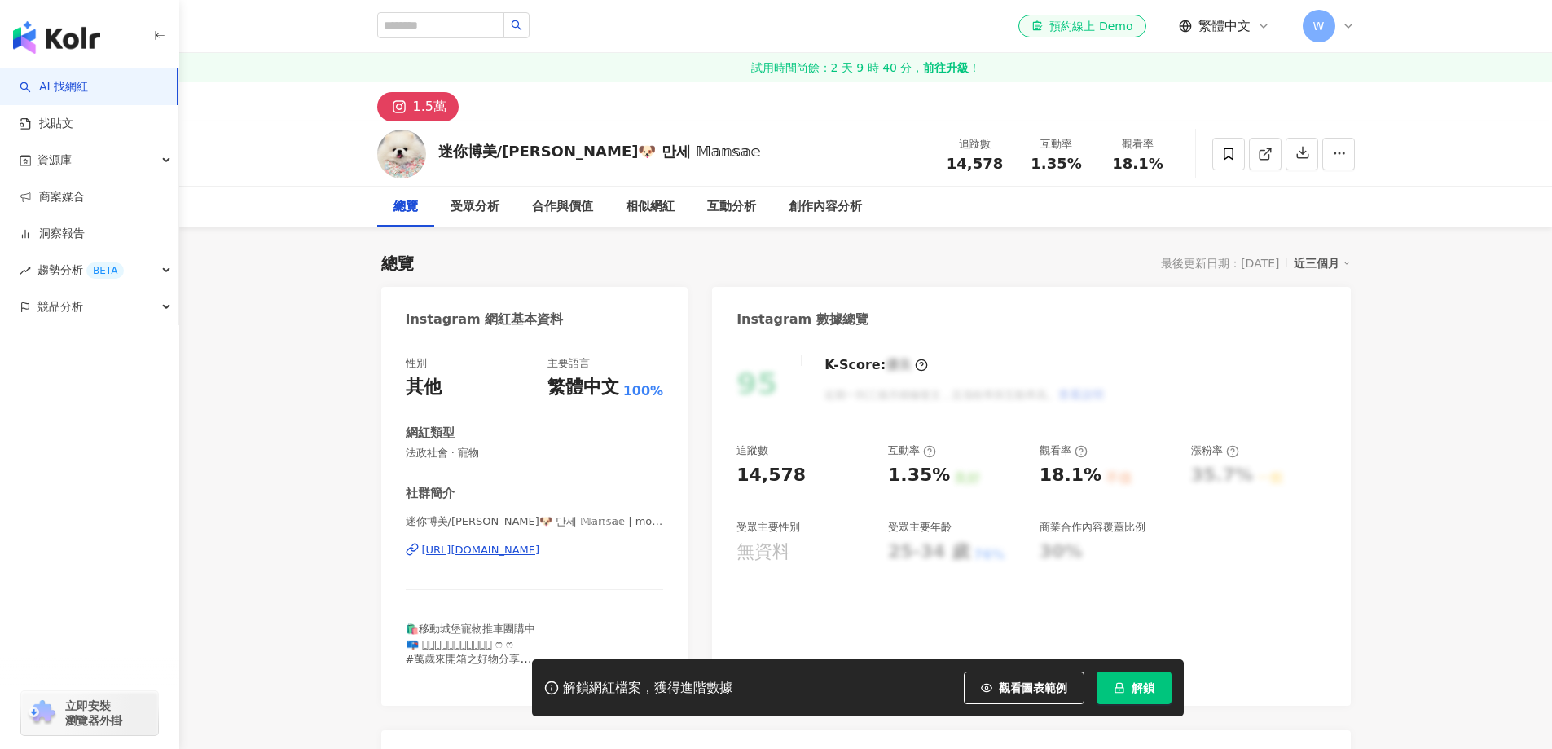
click at [540, 549] on div "https://www.instagram.com/momsbaby_mansae/" at bounding box center [481, 550] width 118 height 15
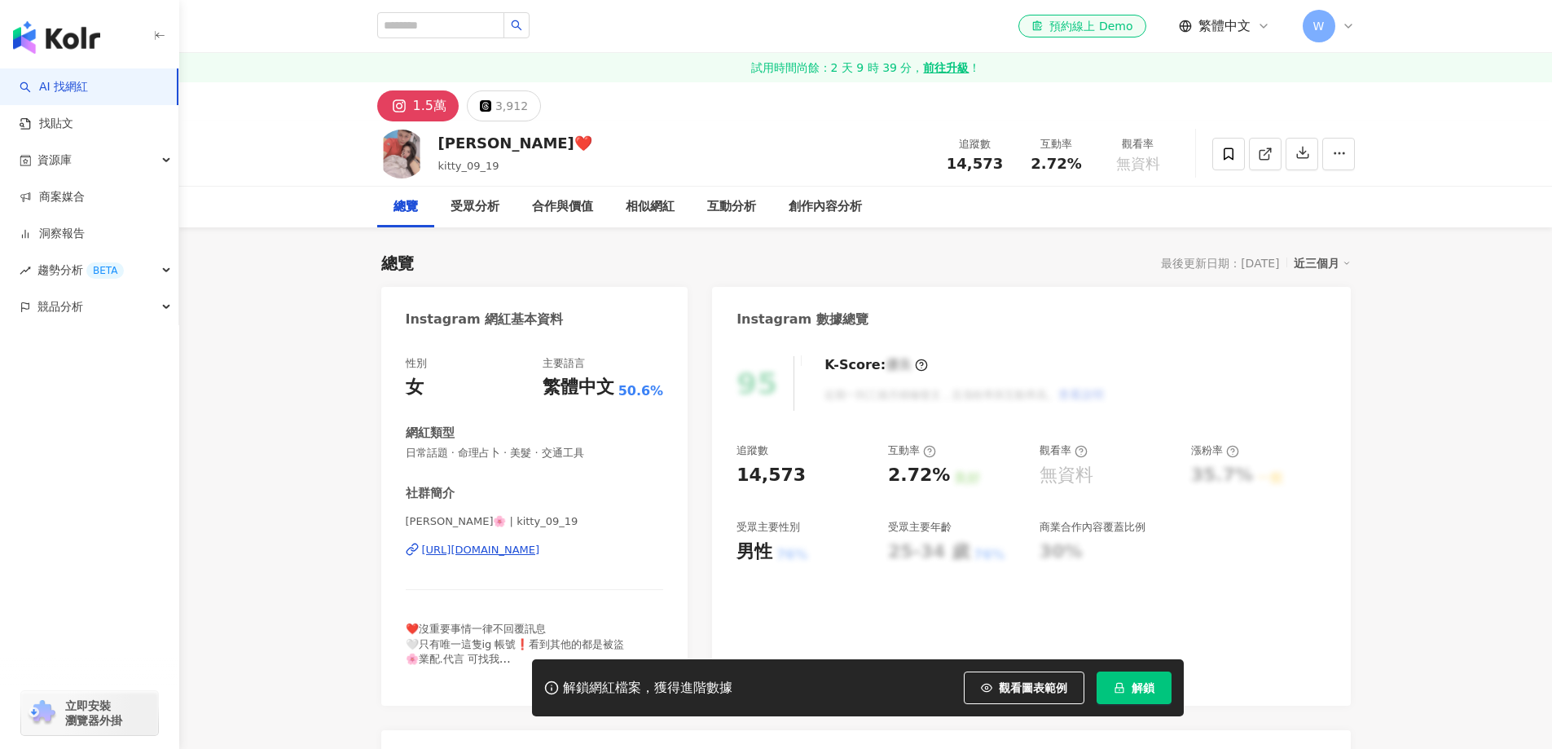
scroll to position [163, 0]
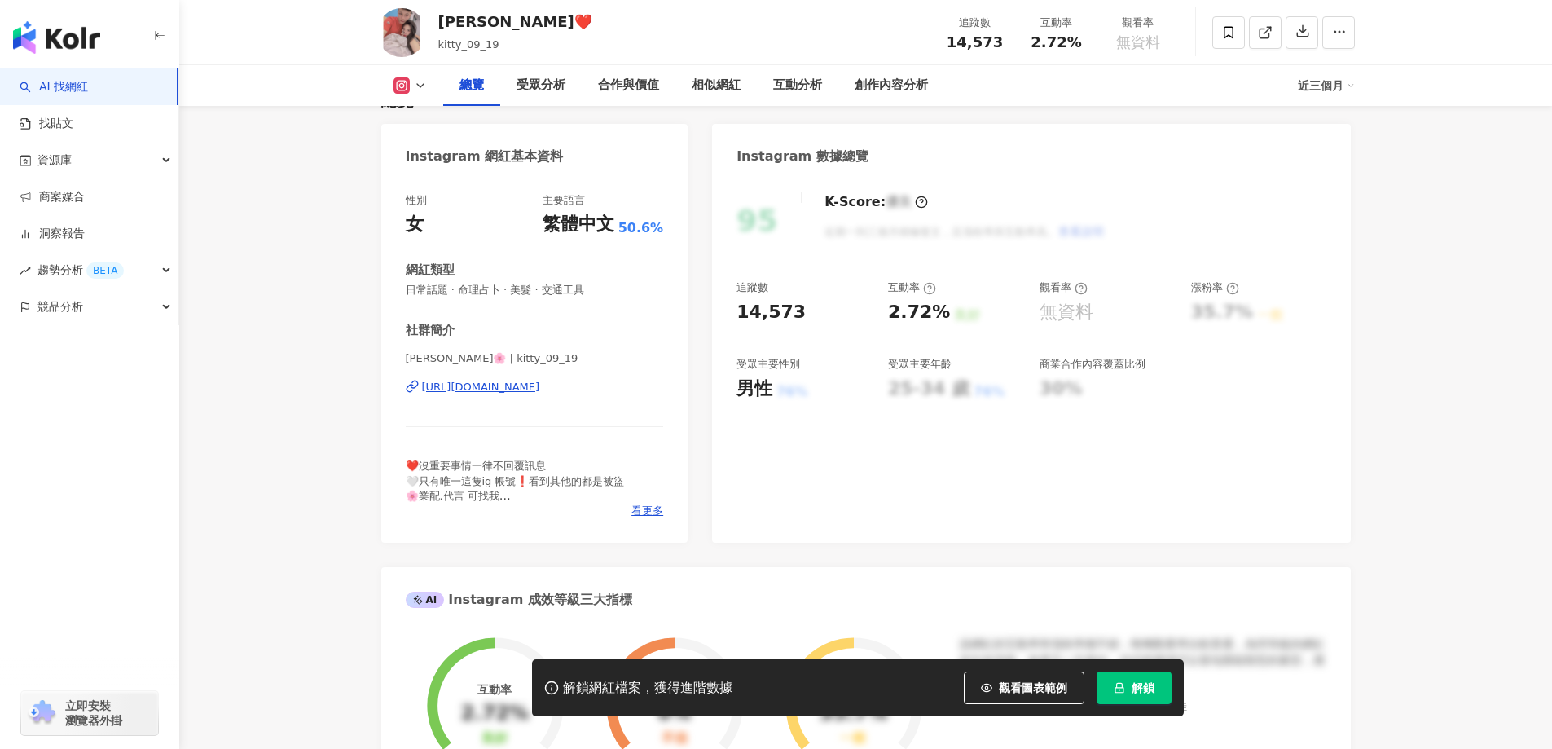
click at [523, 380] on div "https://www.instagram.com/kitty_09_19/" at bounding box center [481, 387] width 118 height 15
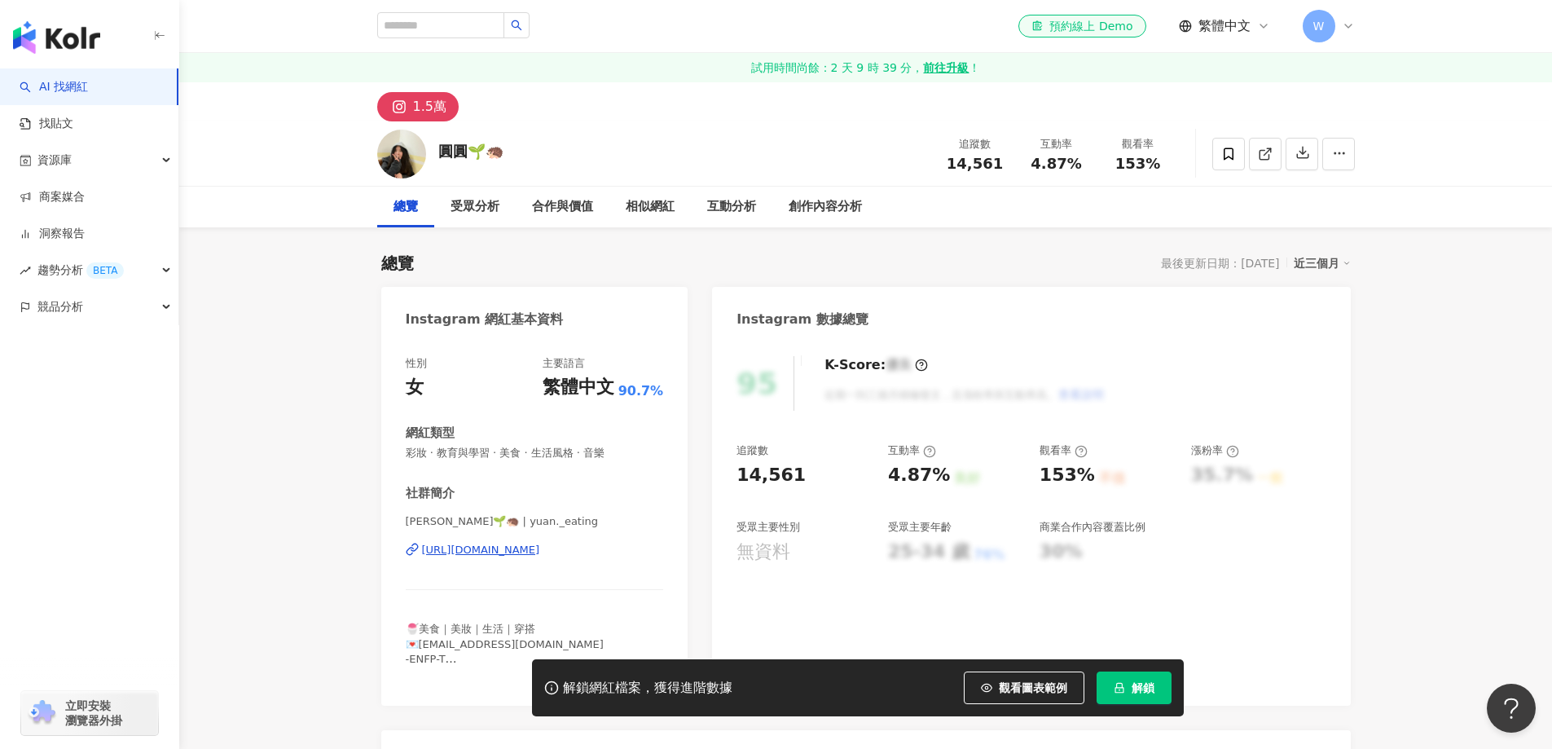
click at [502, 543] on div "https://www.instagram.com/yuan._eating/" at bounding box center [481, 550] width 118 height 15
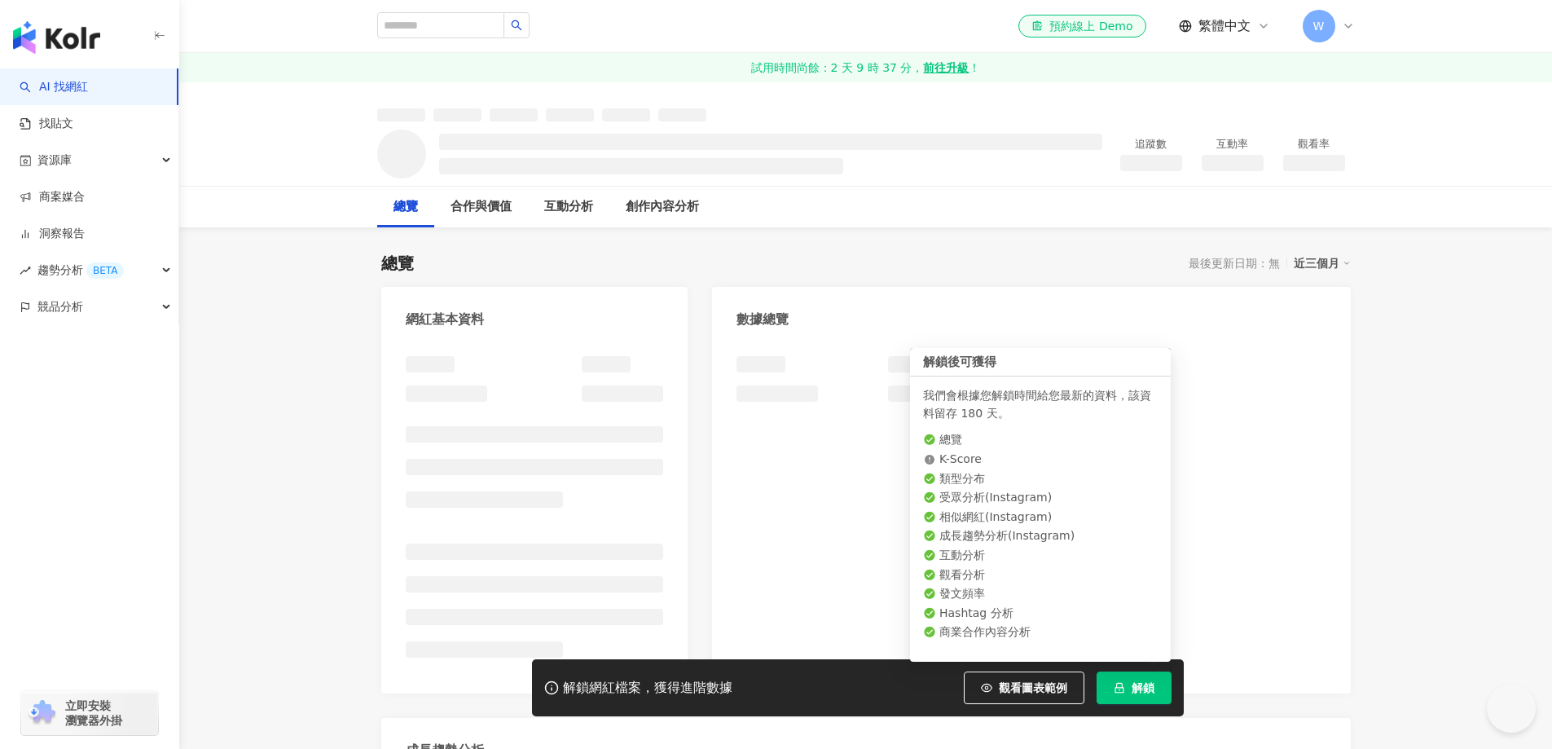
scroll to position [19, 0]
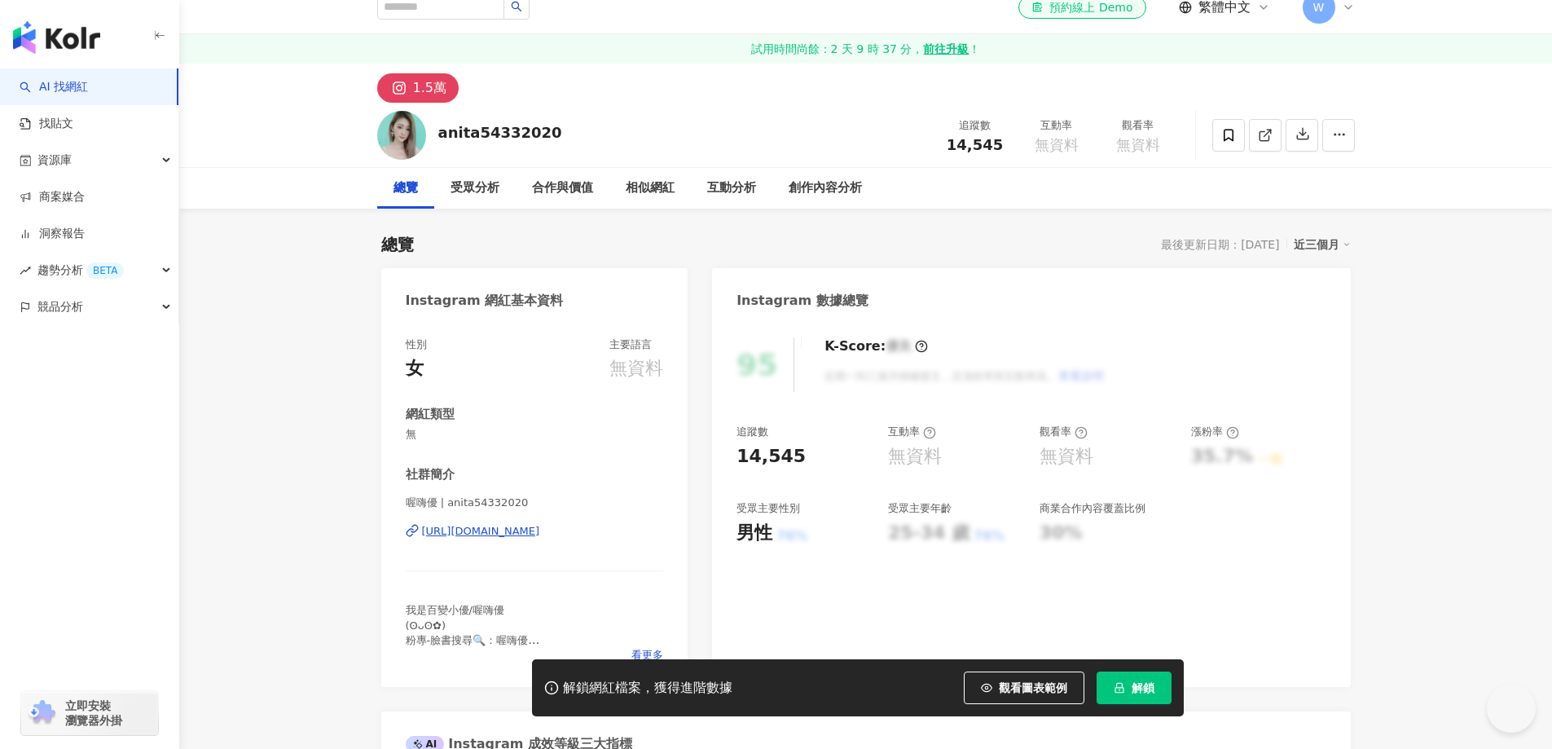
scroll to position [81, 0]
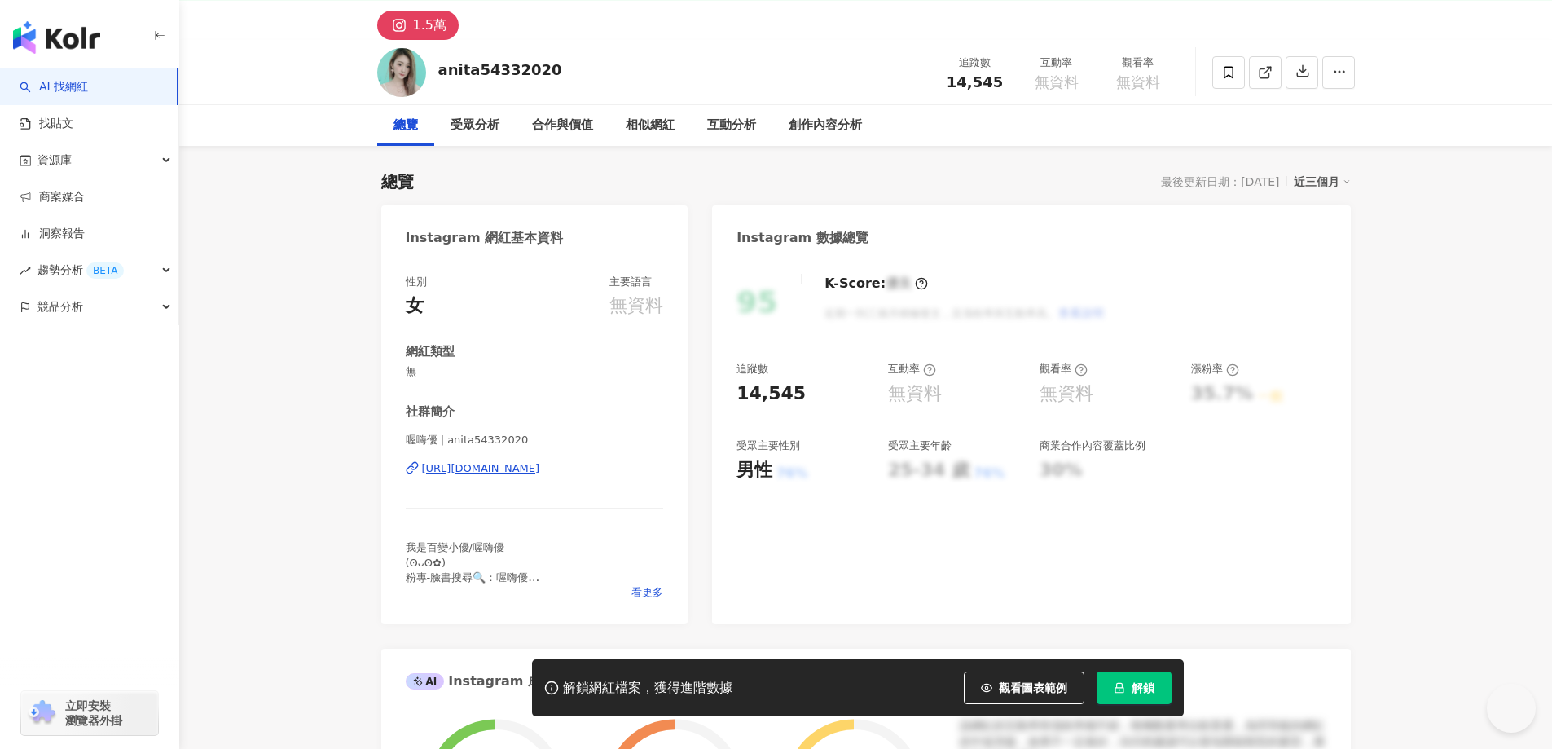
click at [535, 464] on div "https://www.instagram.com/anita54332020/" at bounding box center [481, 468] width 118 height 15
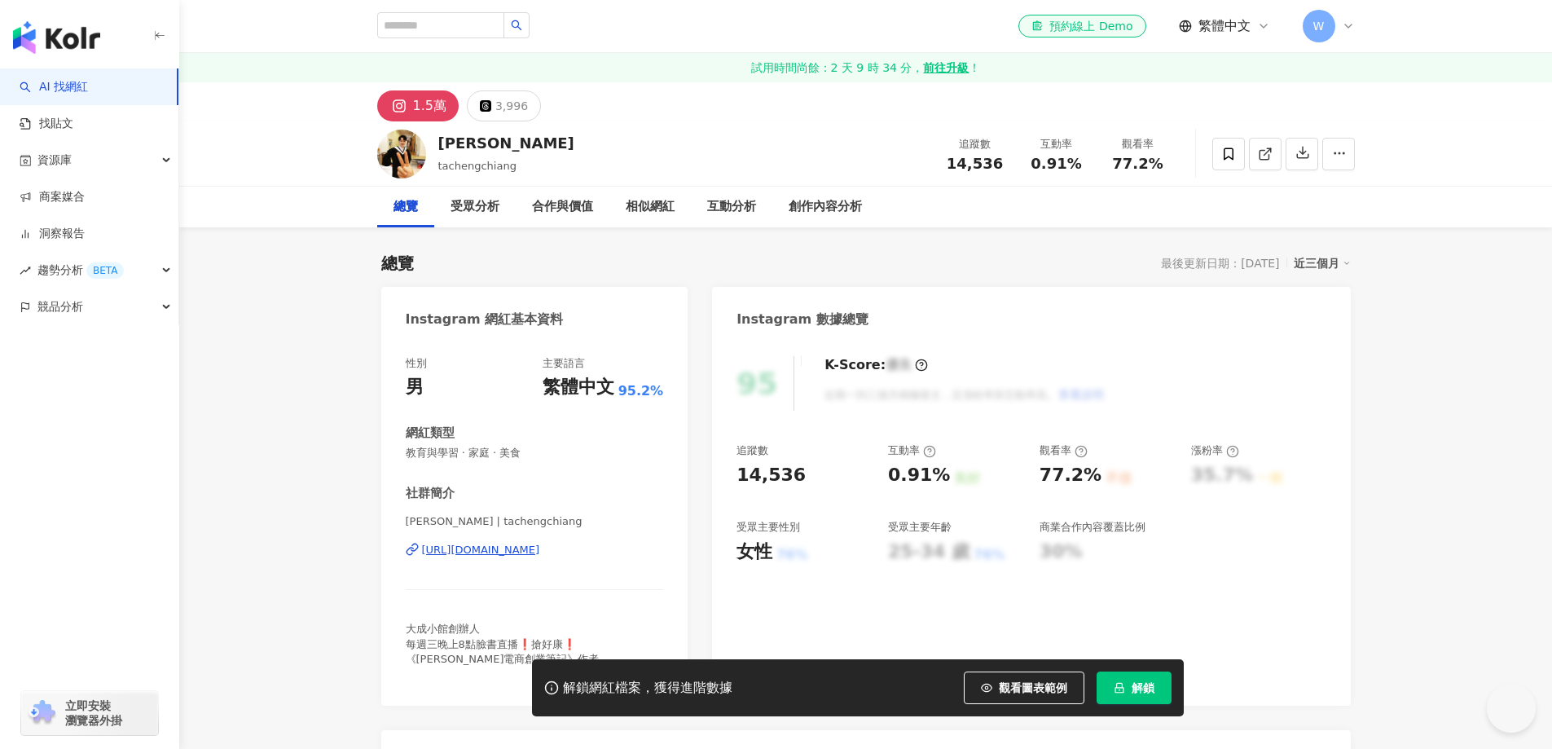
click at [564, 389] on div "繁體中文" at bounding box center [579, 387] width 72 height 25
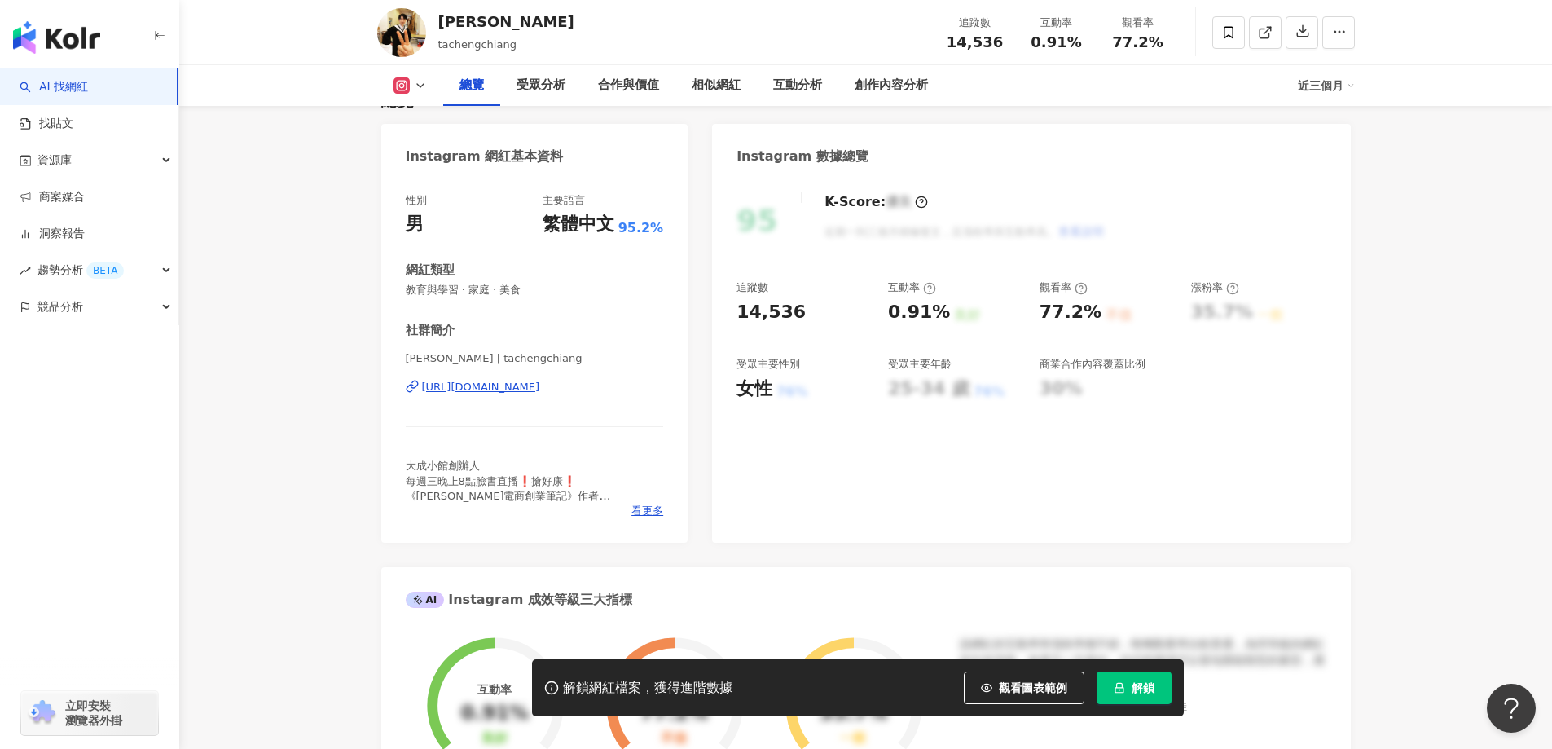
click at [540, 384] on div "https://www.instagram.com/tachengchiang/" at bounding box center [481, 387] width 118 height 15
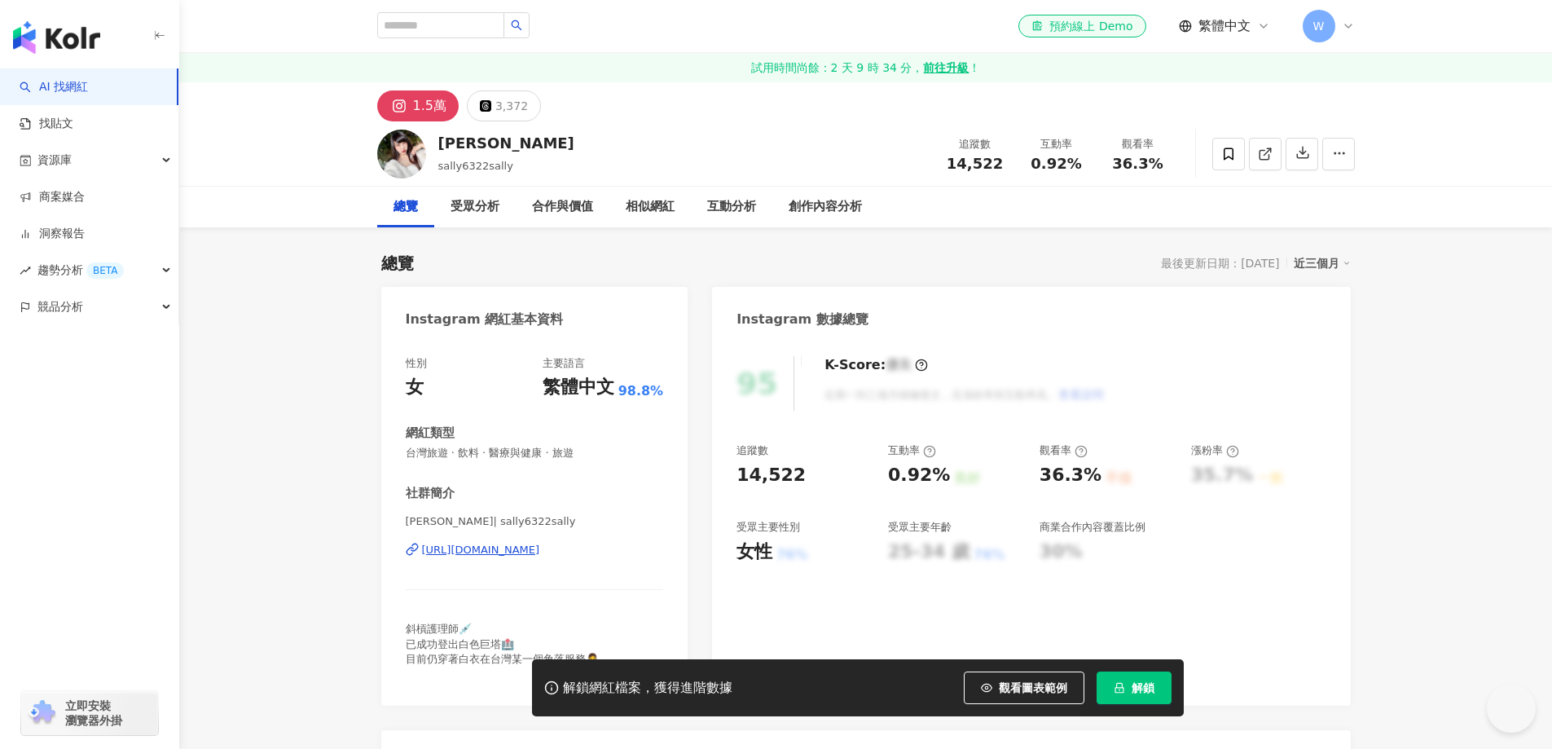
click at [540, 551] on div "[URL][DOMAIN_NAME]" at bounding box center [481, 550] width 118 height 15
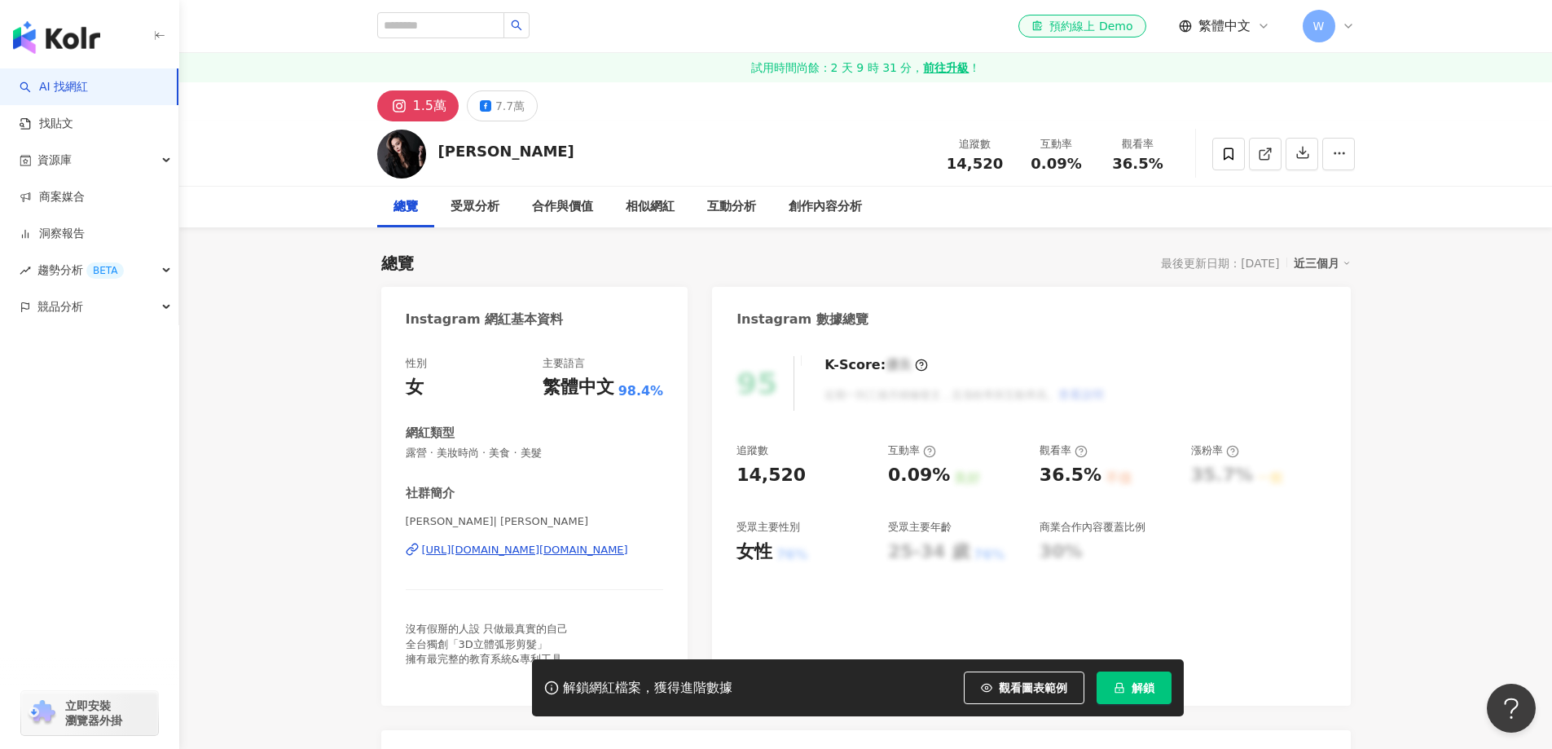
click at [551, 552] on div "https://www.instagram.com/c.c.lai_cblaze/" at bounding box center [525, 550] width 206 height 15
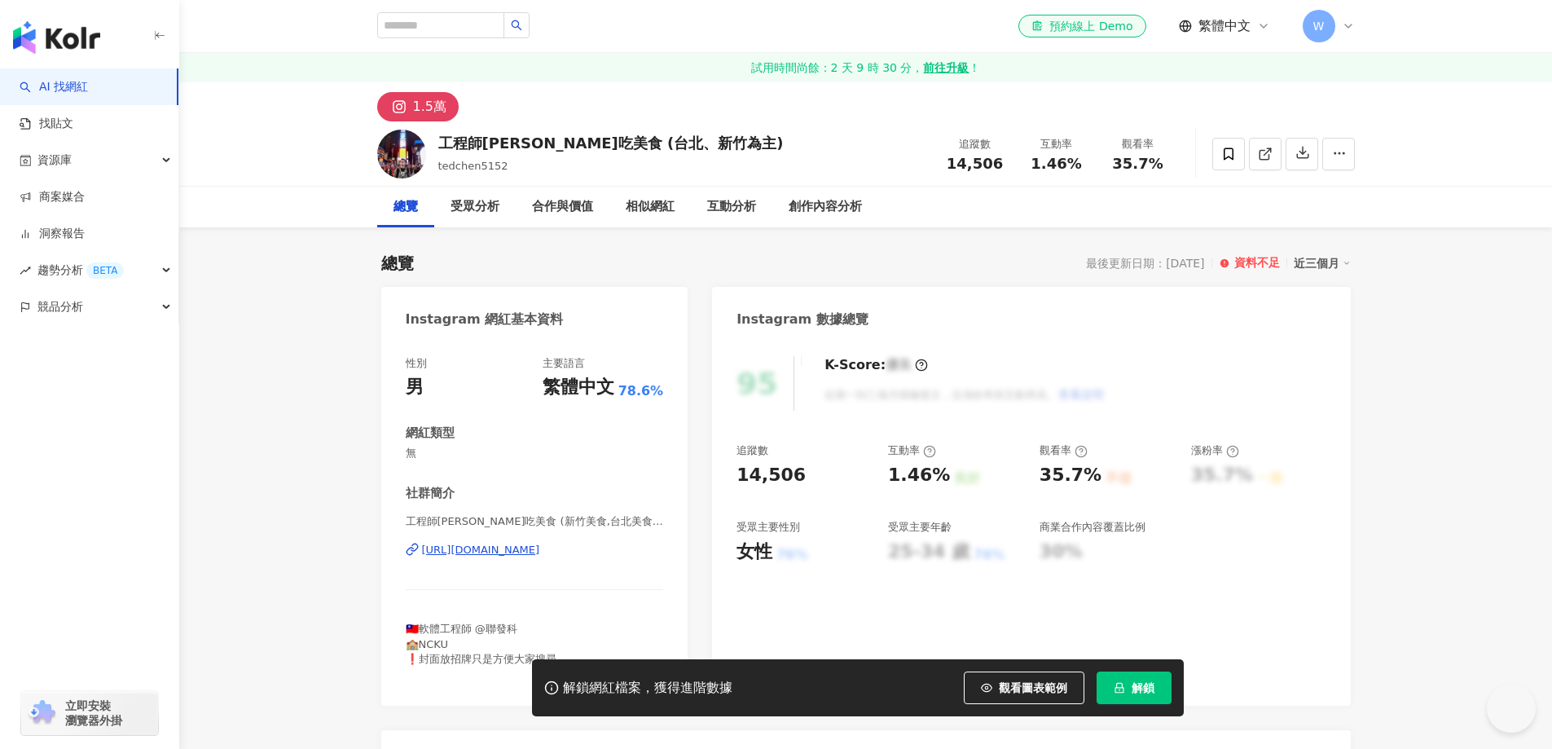
click at [540, 550] on div "[URL][DOMAIN_NAME]" at bounding box center [481, 550] width 118 height 15
click at [540, 552] on div "[URL][DOMAIN_NAME]" at bounding box center [481, 550] width 118 height 15
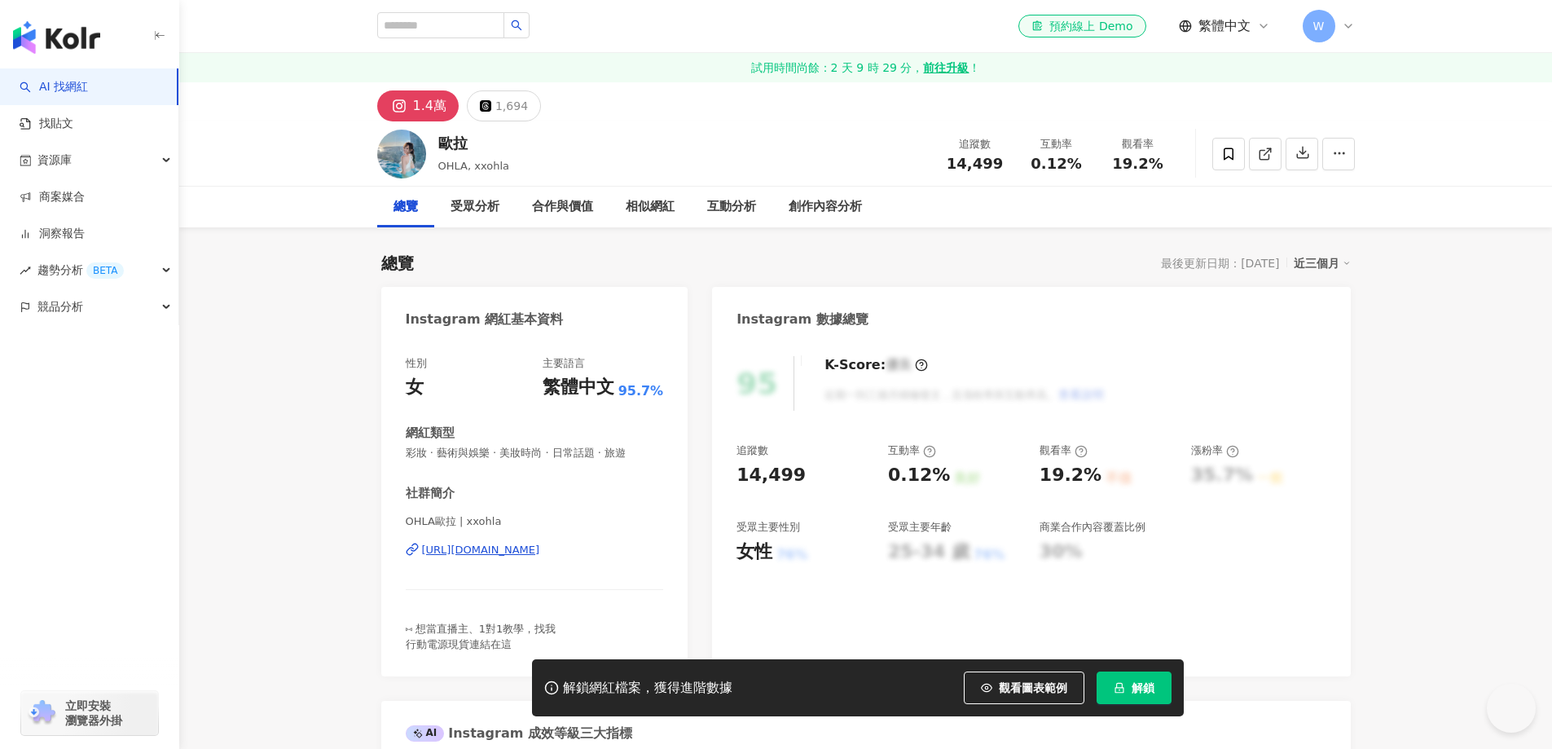
click at [519, 543] on div "https://www.instagram.com/xxohla/" at bounding box center [481, 550] width 118 height 15
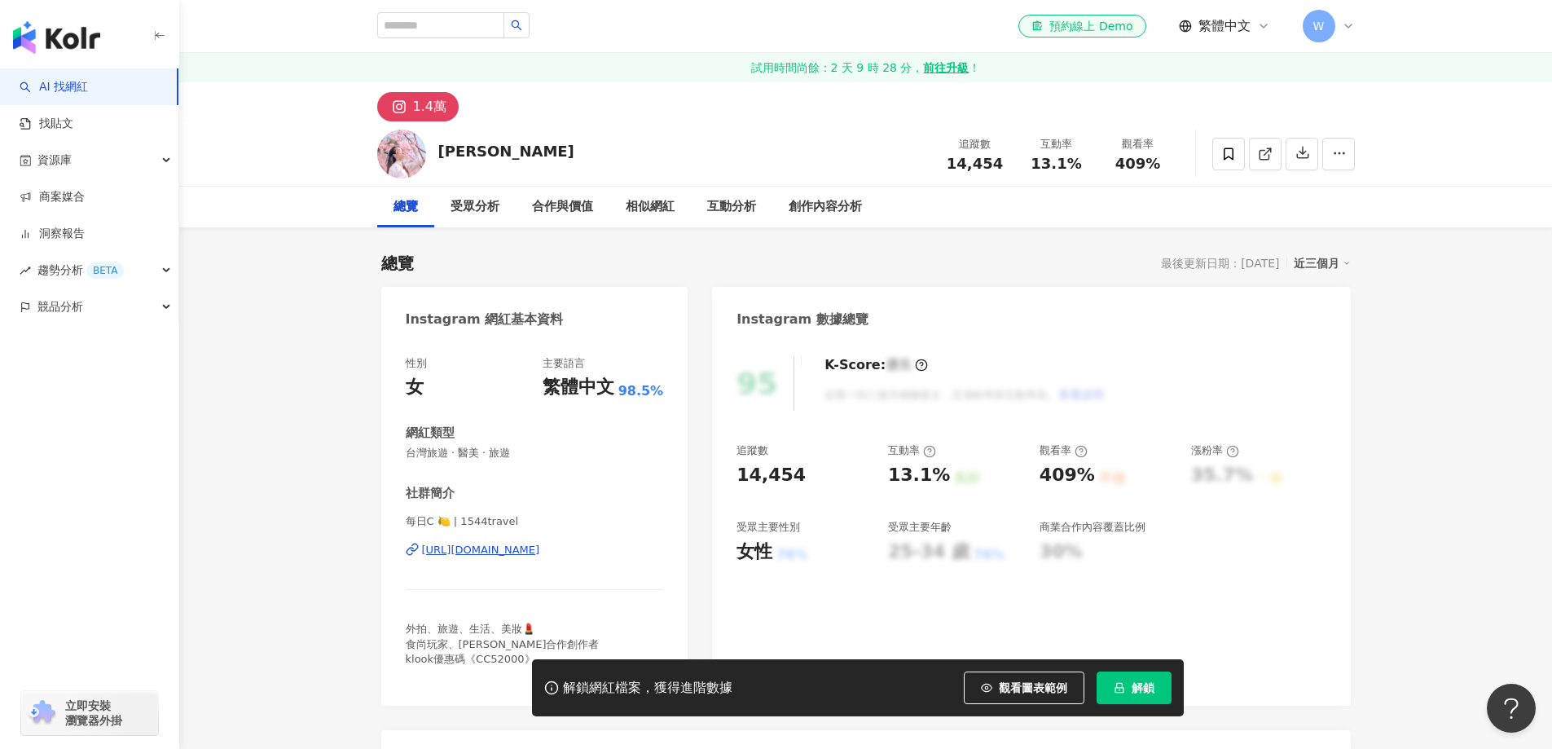
click at [540, 543] on div "[URL][DOMAIN_NAME]" at bounding box center [481, 550] width 118 height 15
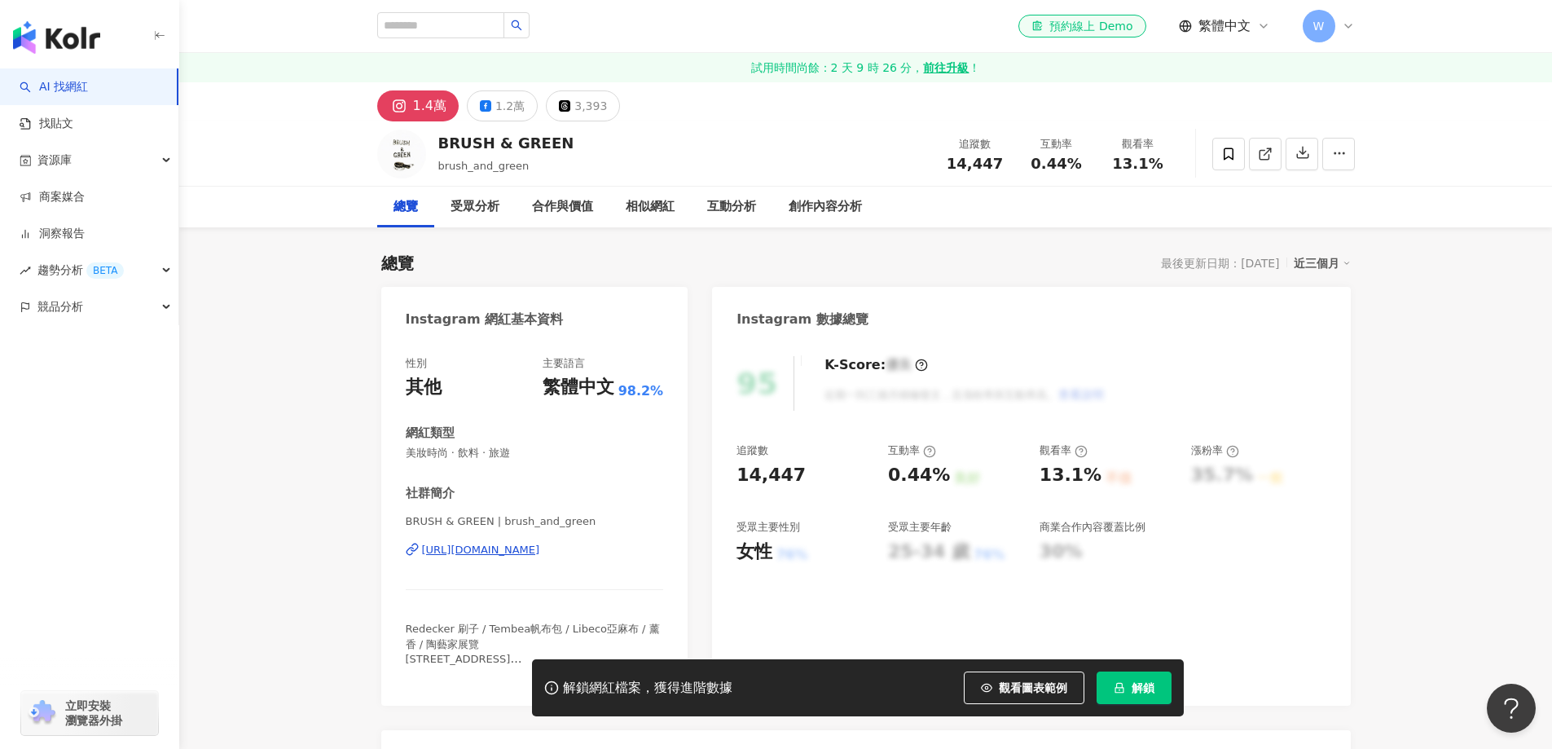
scroll to position [163, 0]
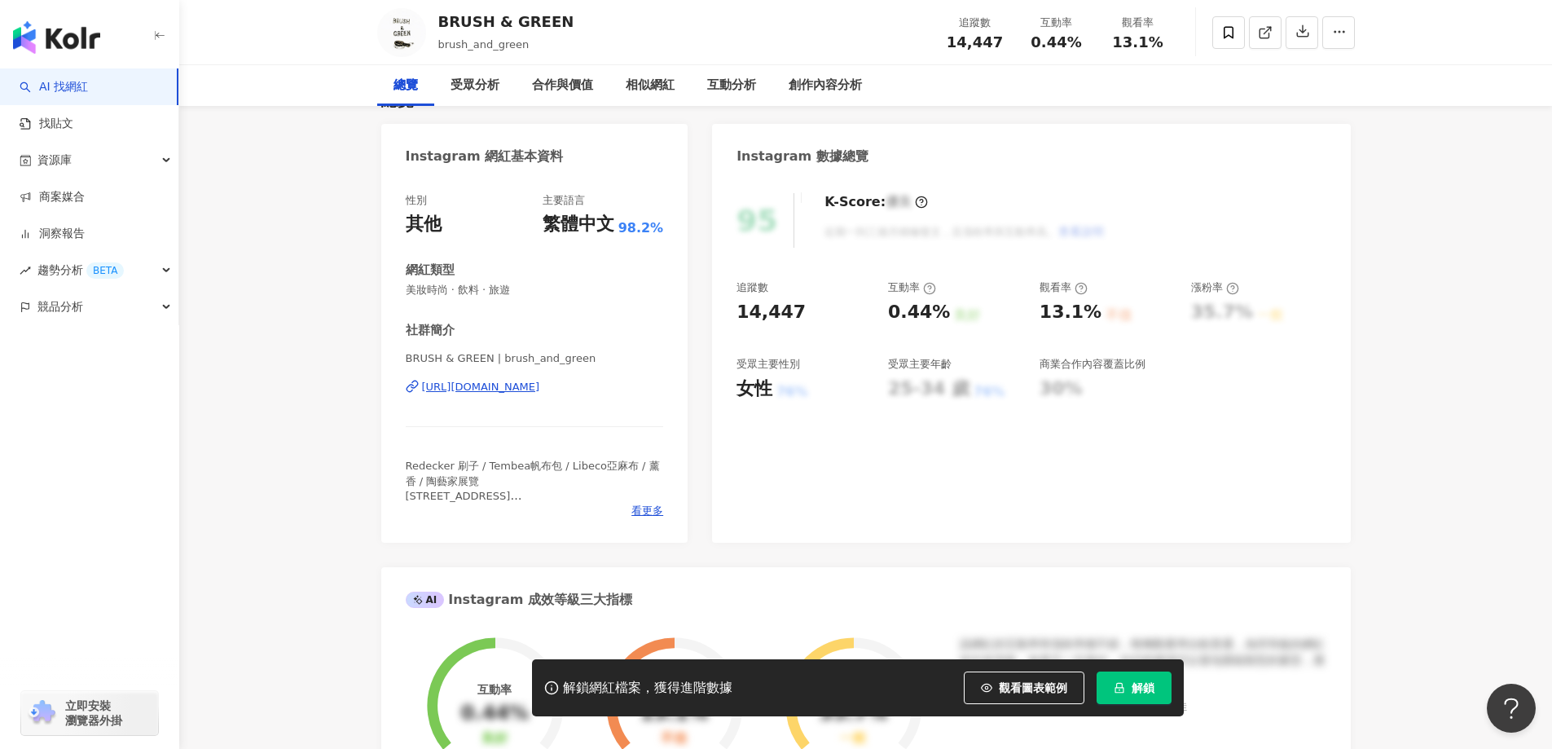
click at [537, 388] on div "https://www.instagram.com/brush_and_green/" at bounding box center [481, 387] width 118 height 15
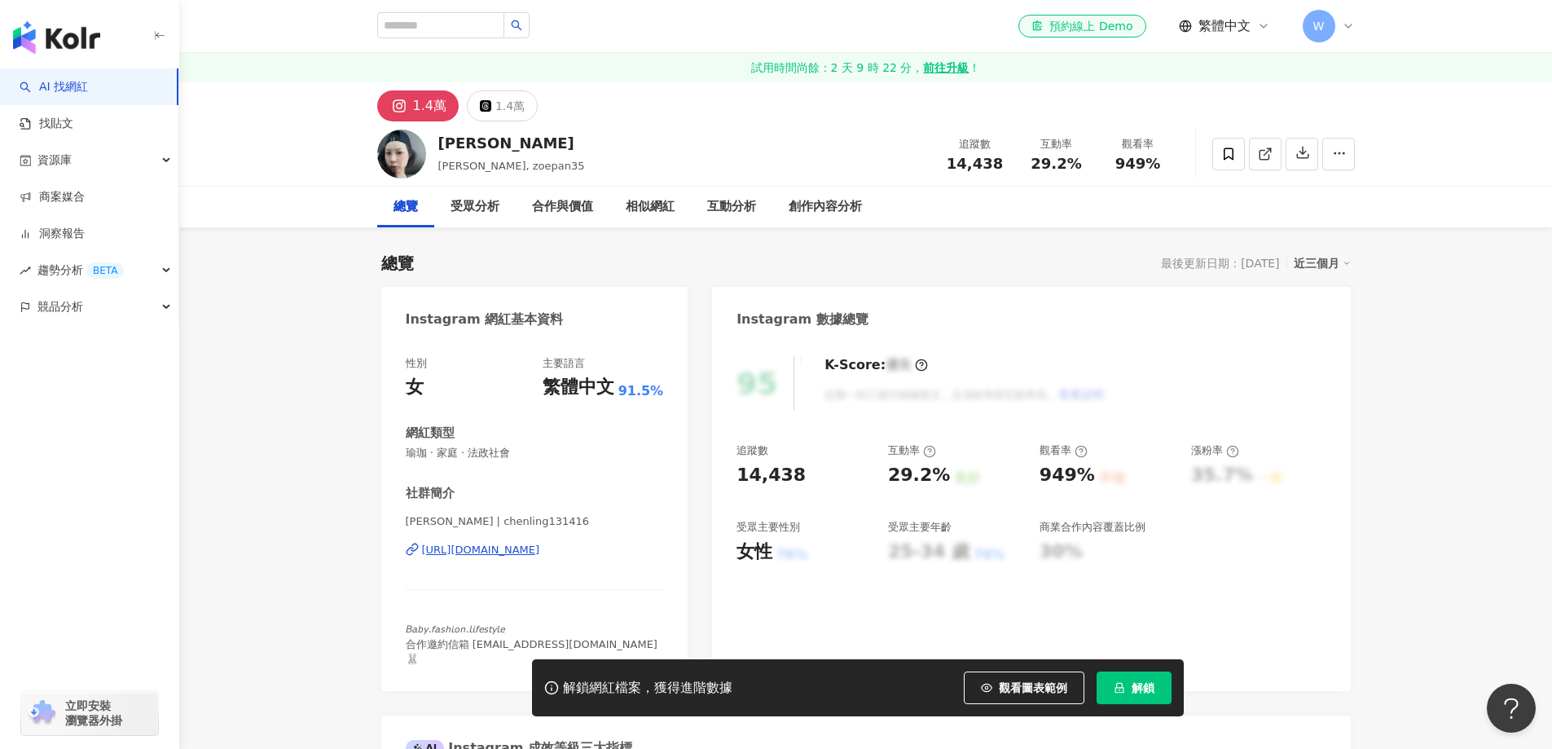
click at [517, 548] on div "[URL][DOMAIN_NAME]" at bounding box center [481, 550] width 118 height 15
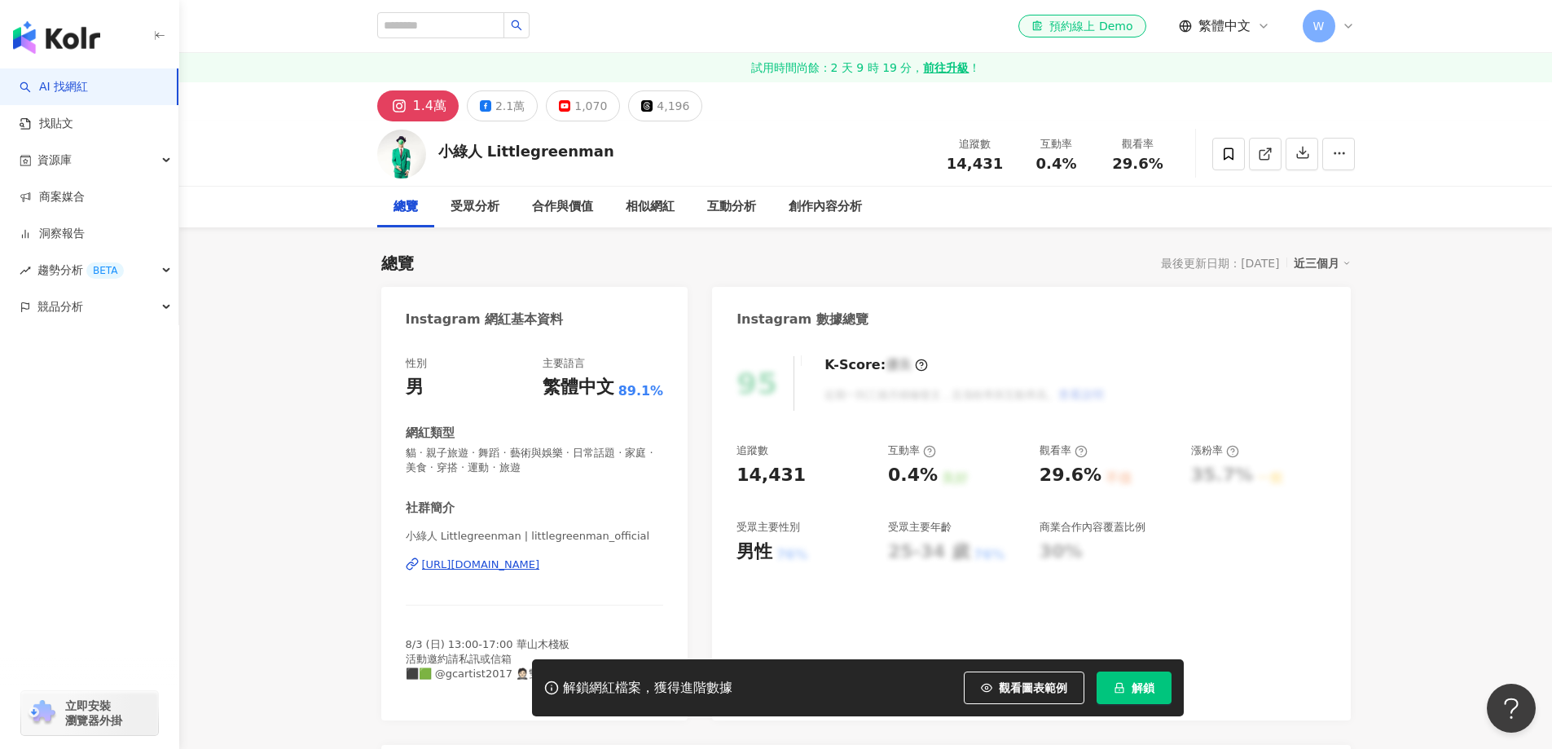
scroll to position [81, 0]
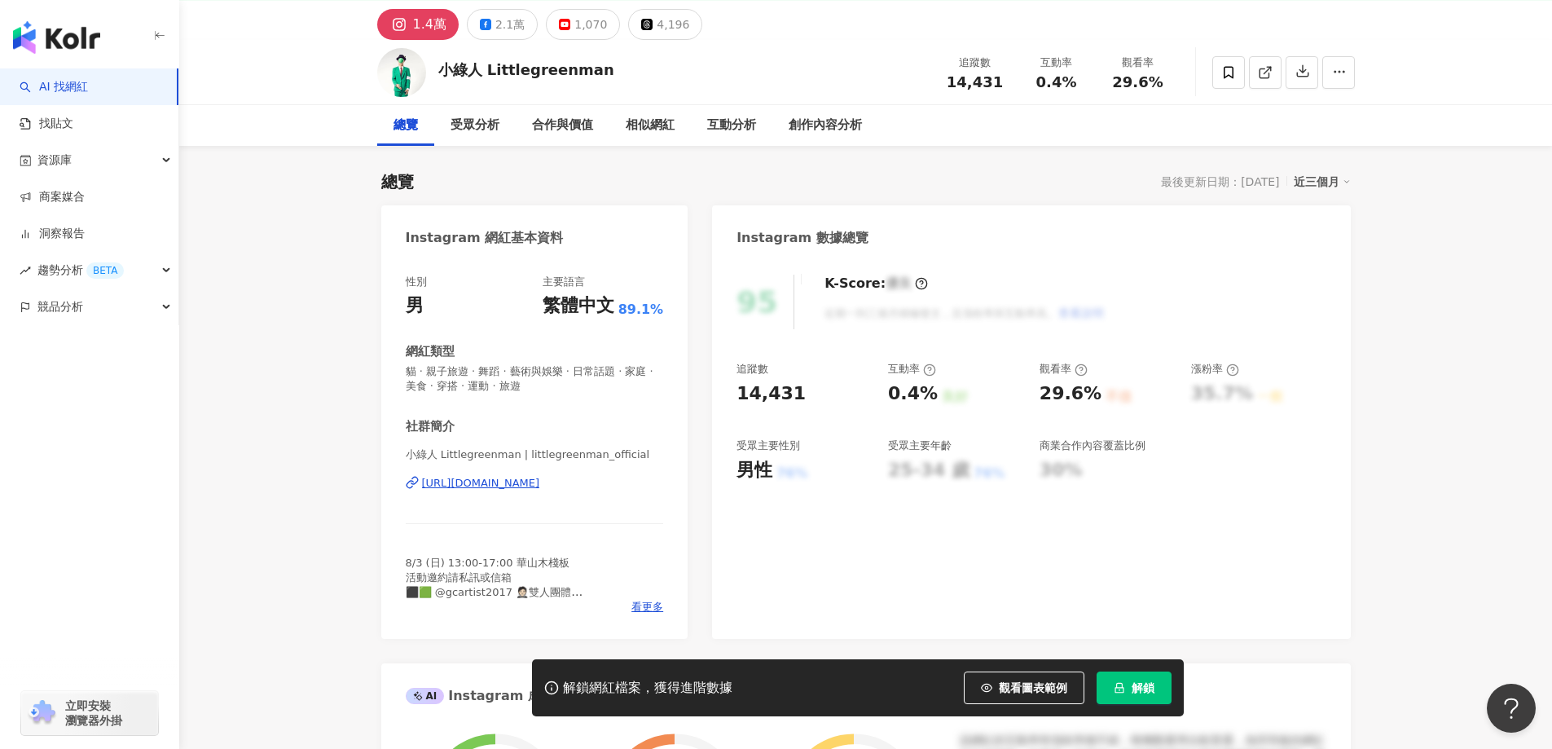
click at [540, 482] on div "https://www.instagram.com/littlegreenman_official/" at bounding box center [481, 483] width 118 height 15
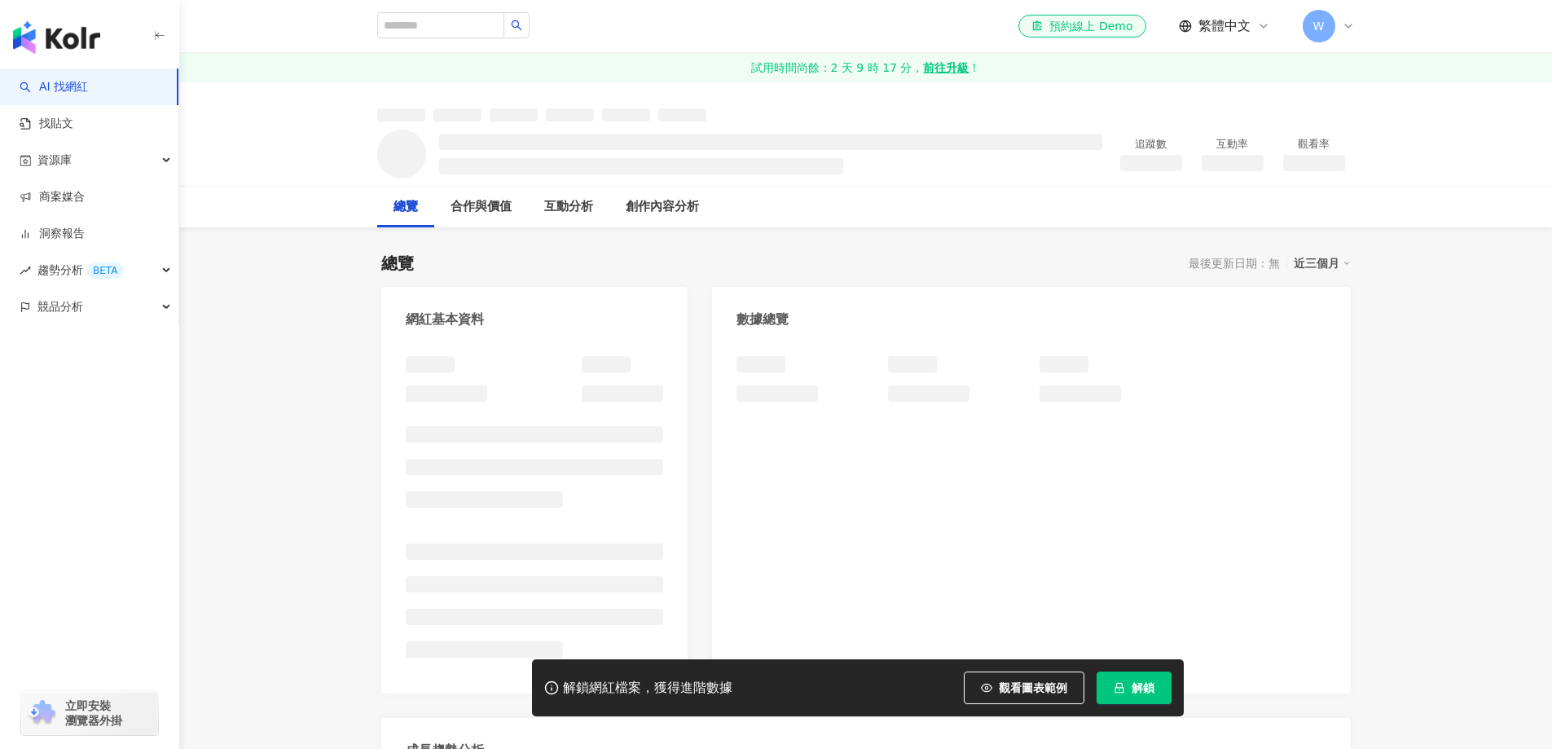
scroll to position [63, 0]
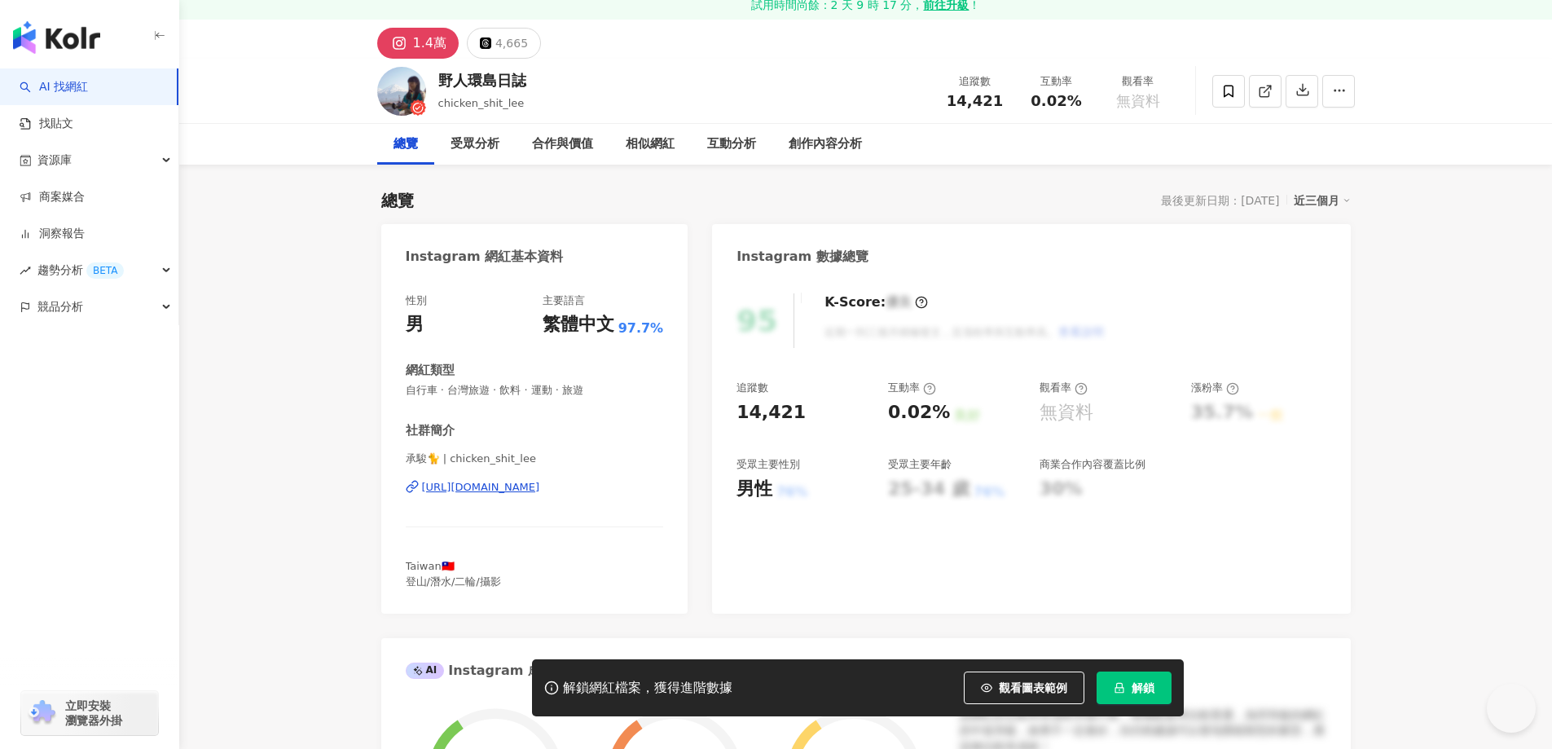
click at [540, 480] on div "[URL][DOMAIN_NAME]" at bounding box center [481, 487] width 118 height 15
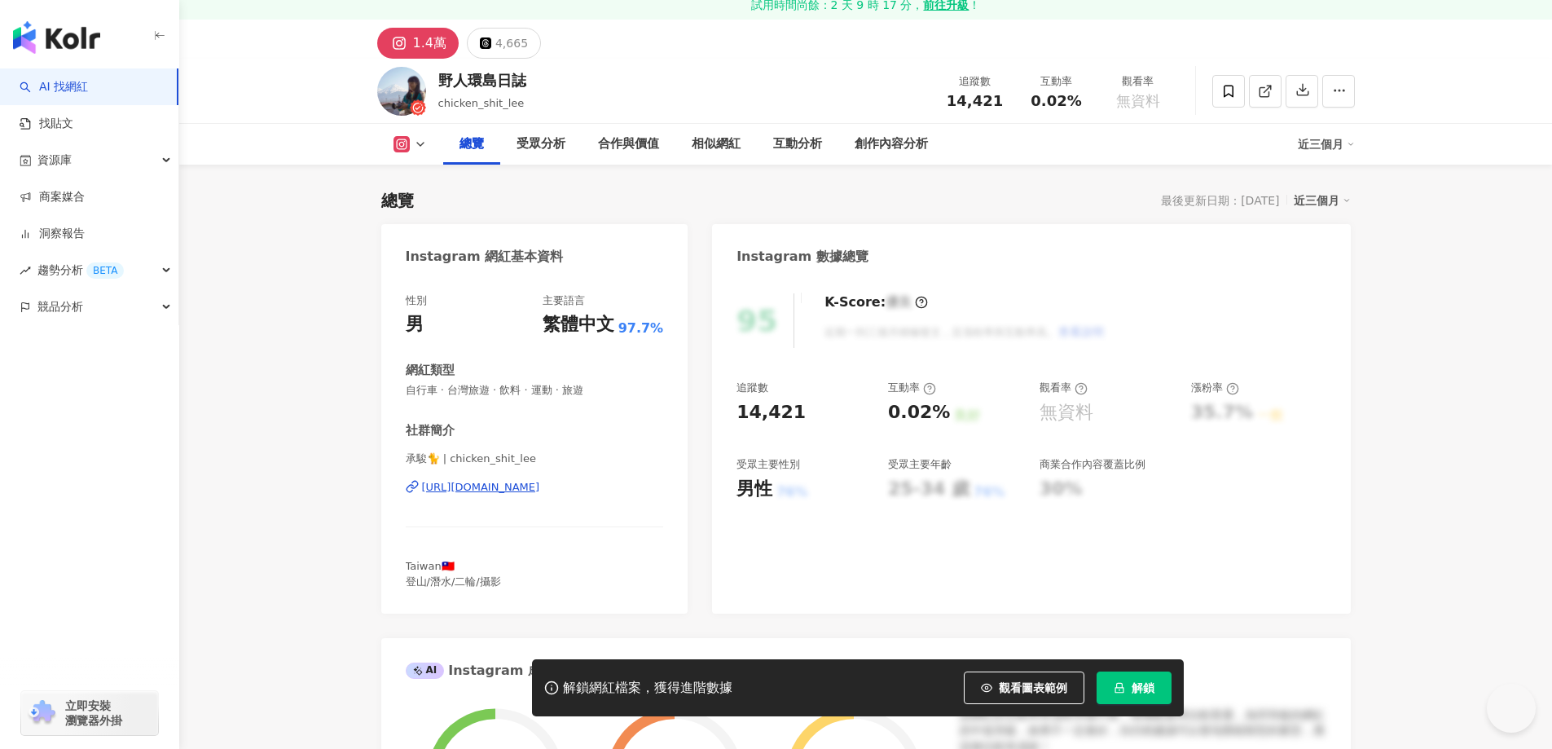
scroll to position [163, 0]
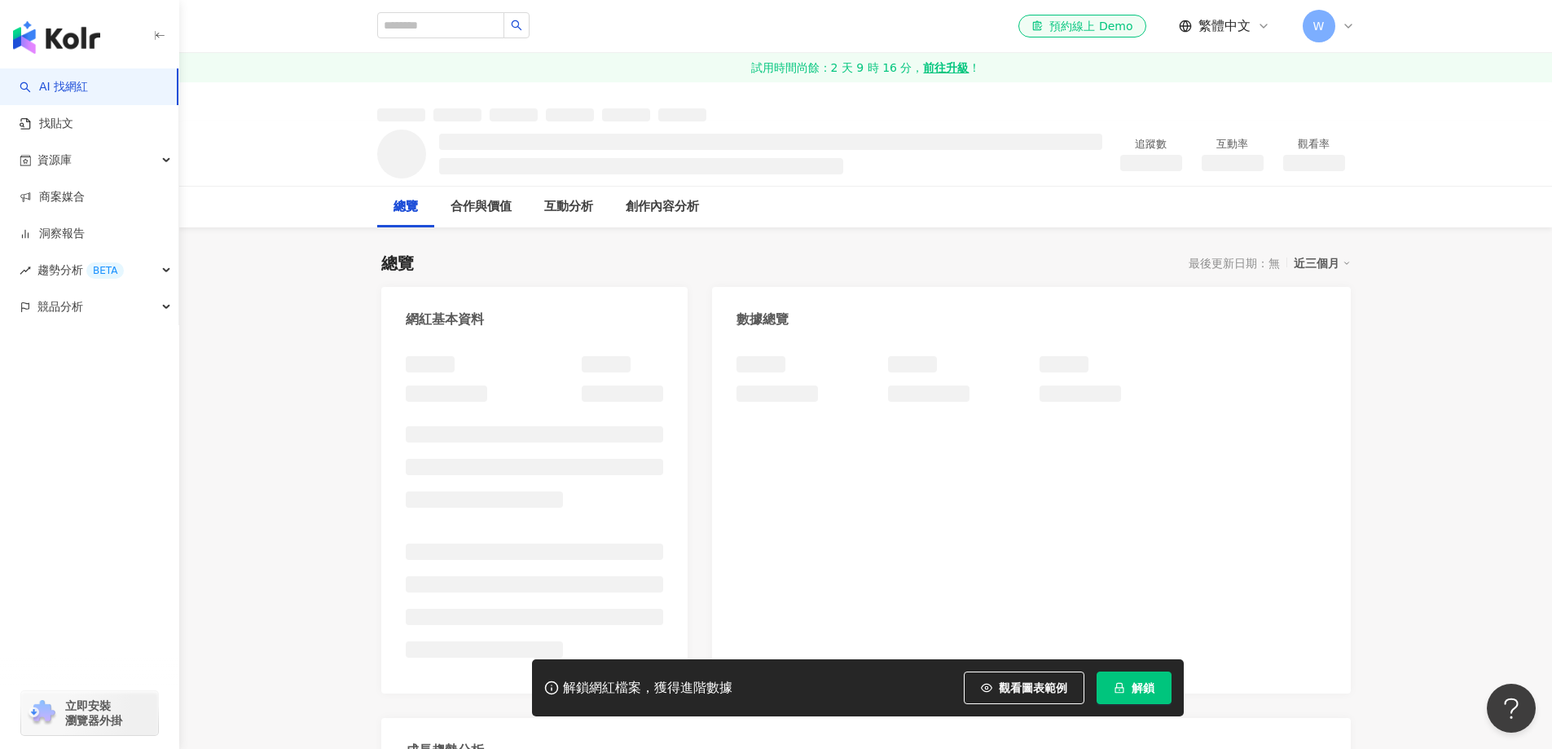
click at [530, 484] on div at bounding box center [535, 512] width 258 height 313
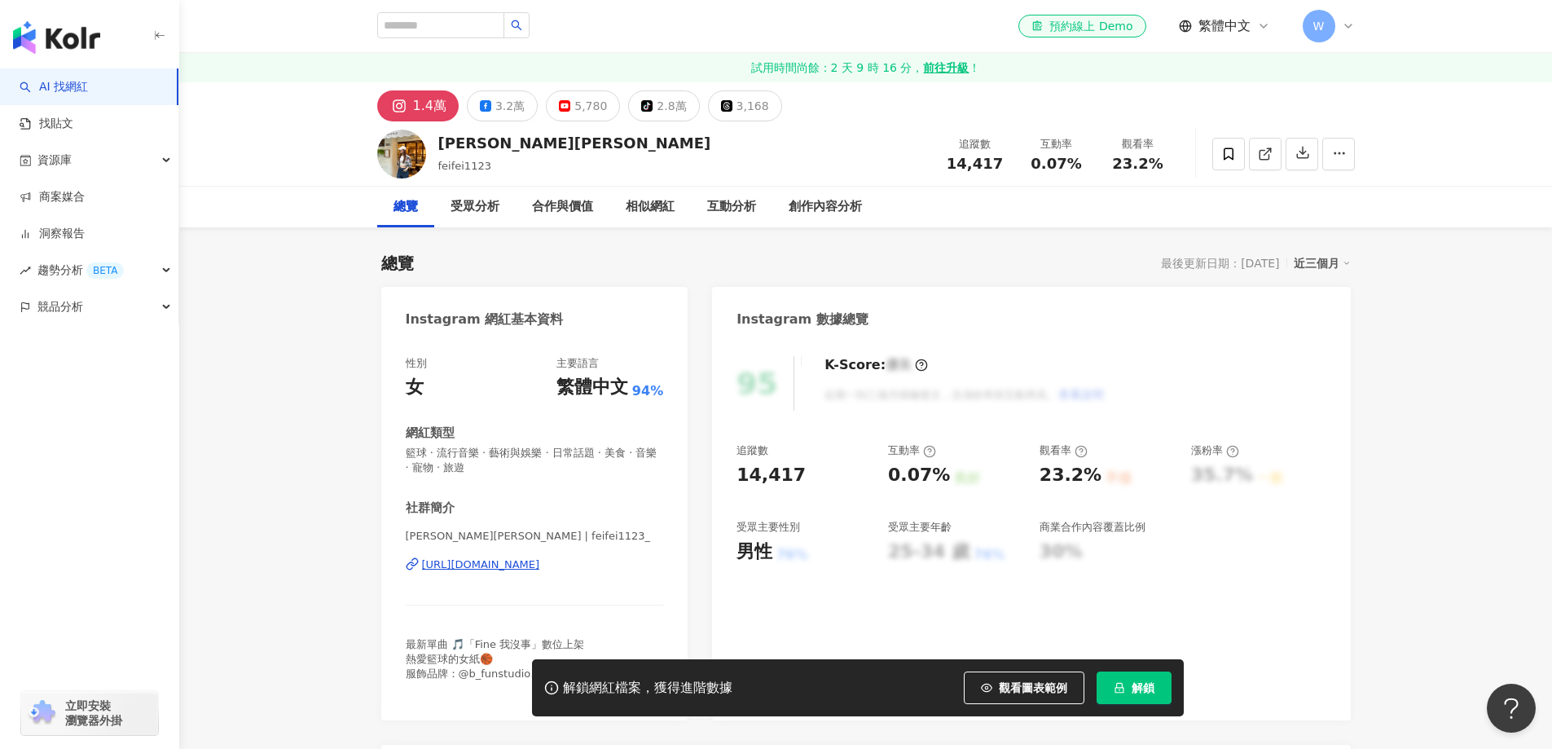
scroll to position [81, 0]
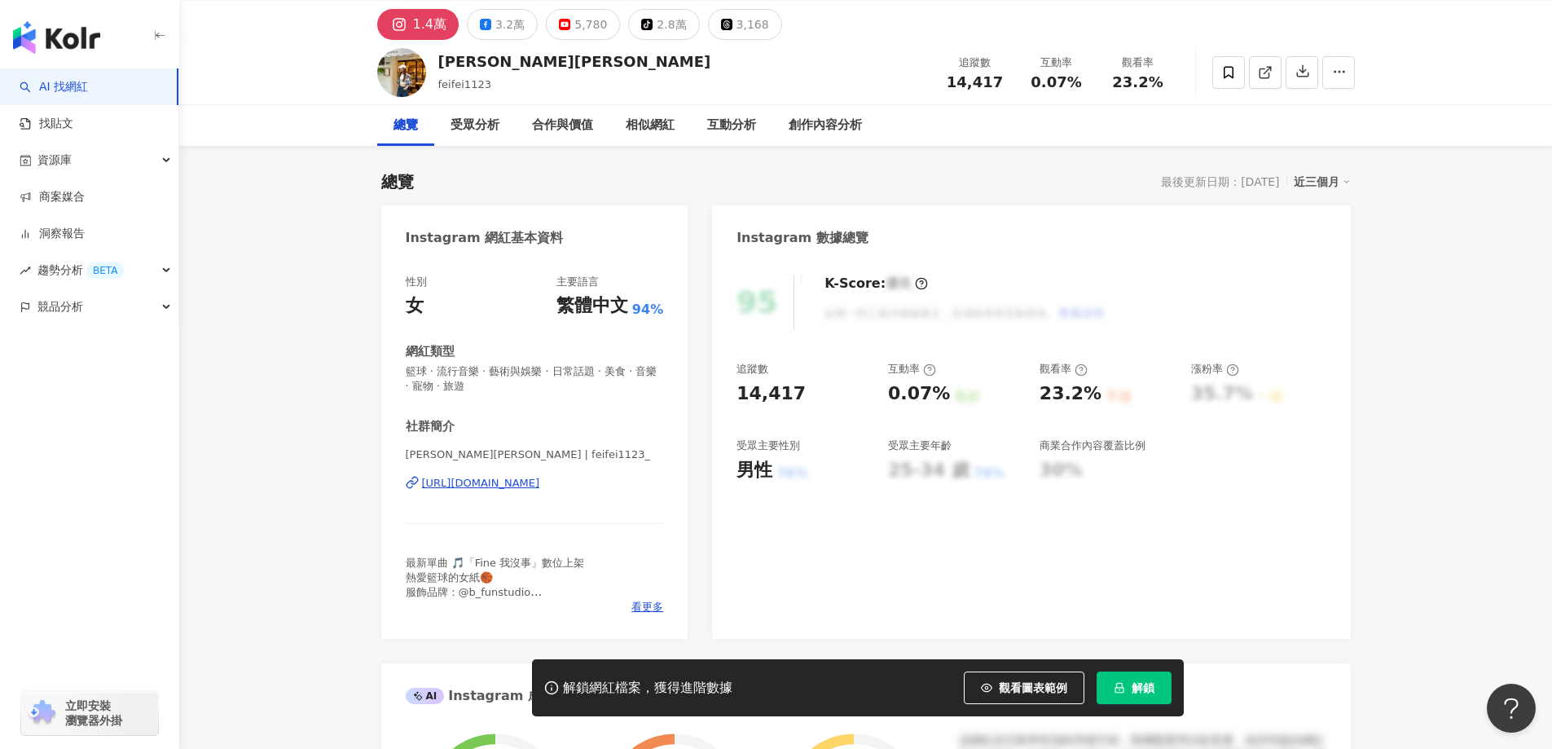
click at [540, 481] on div "https://www.instagram.com/feifei1123_/" at bounding box center [481, 483] width 118 height 15
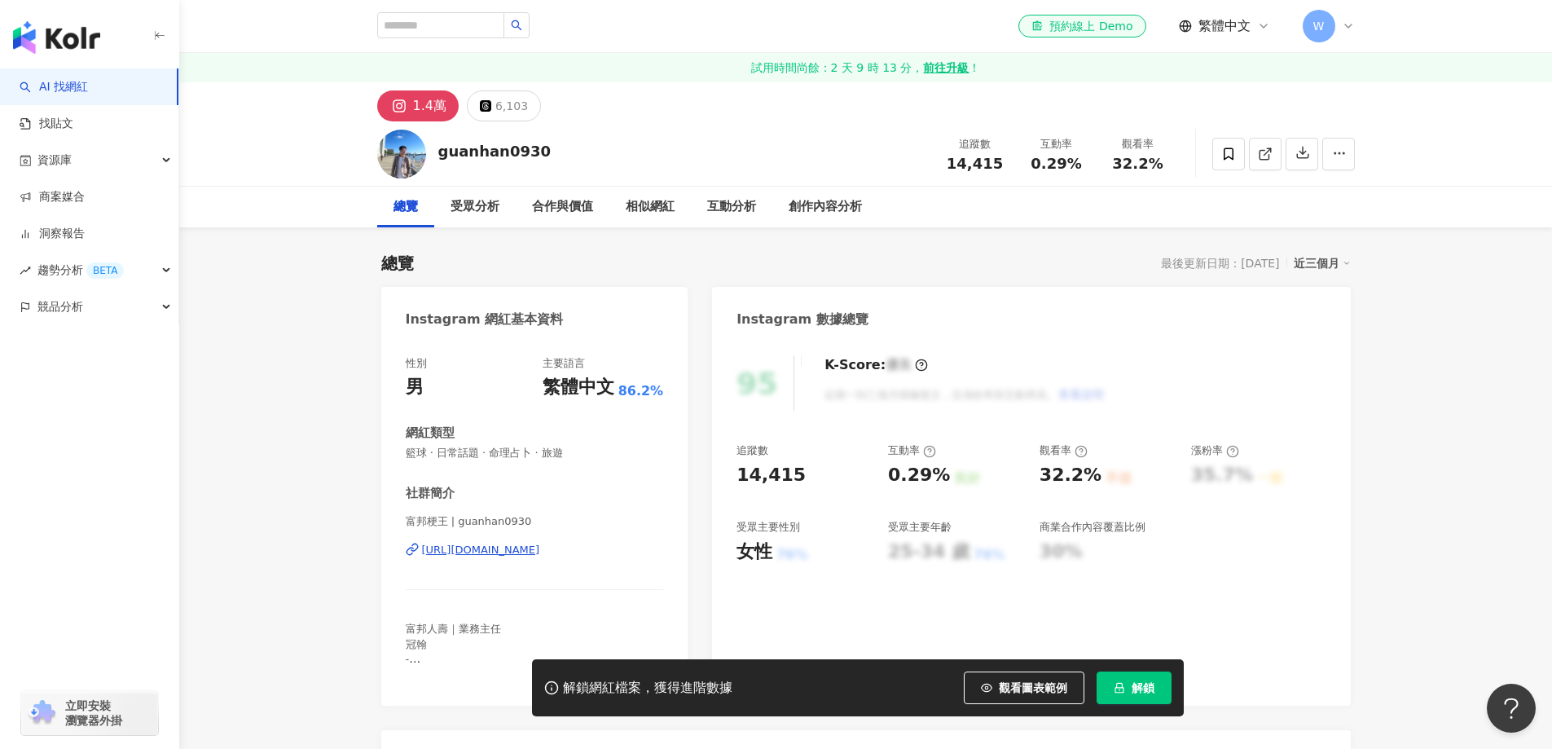
click at [540, 547] on div "https://www.instagram.com/guanhan0930/" at bounding box center [481, 550] width 118 height 15
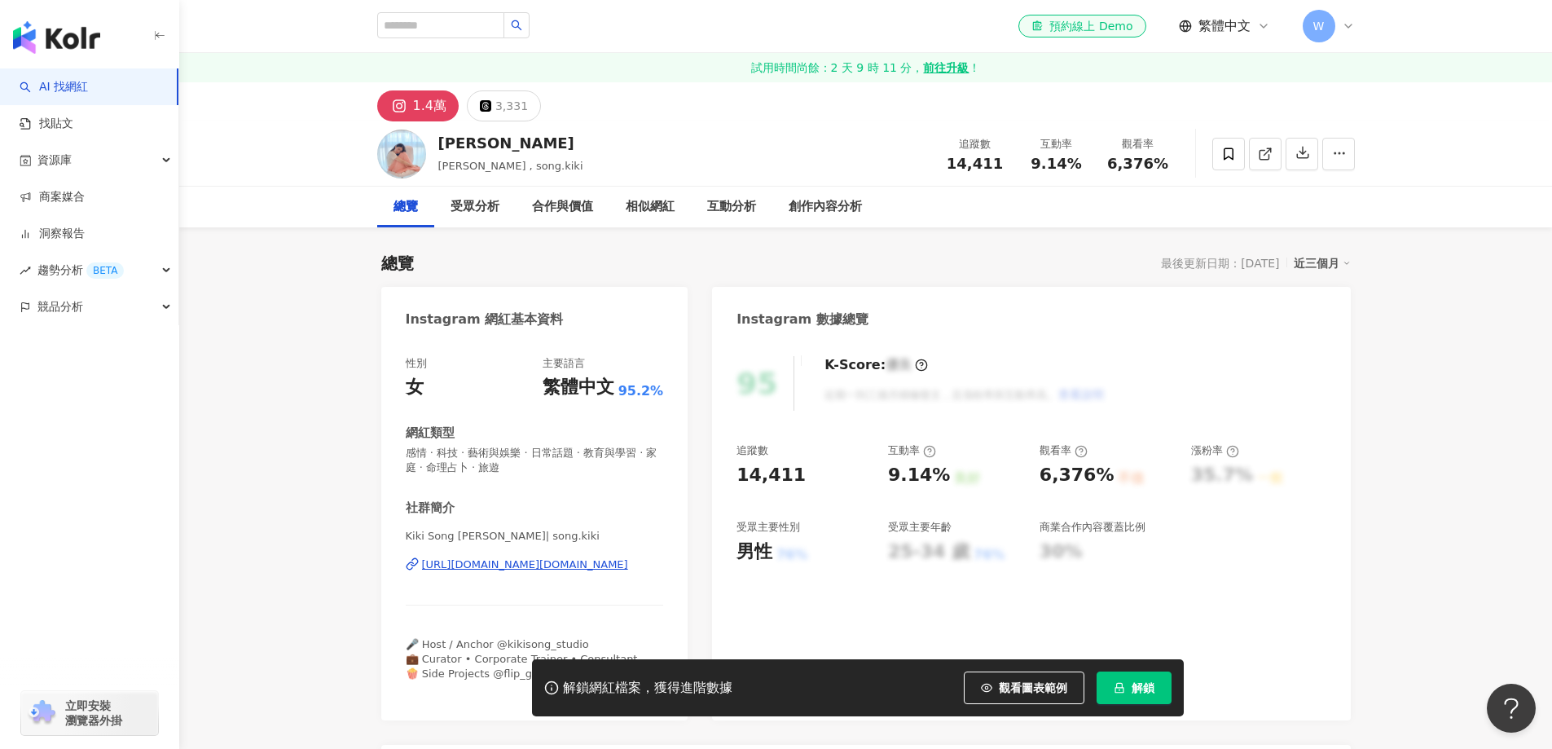
click at [578, 567] on div "https://www.instagram.com/song.kiki/" at bounding box center [525, 564] width 206 height 15
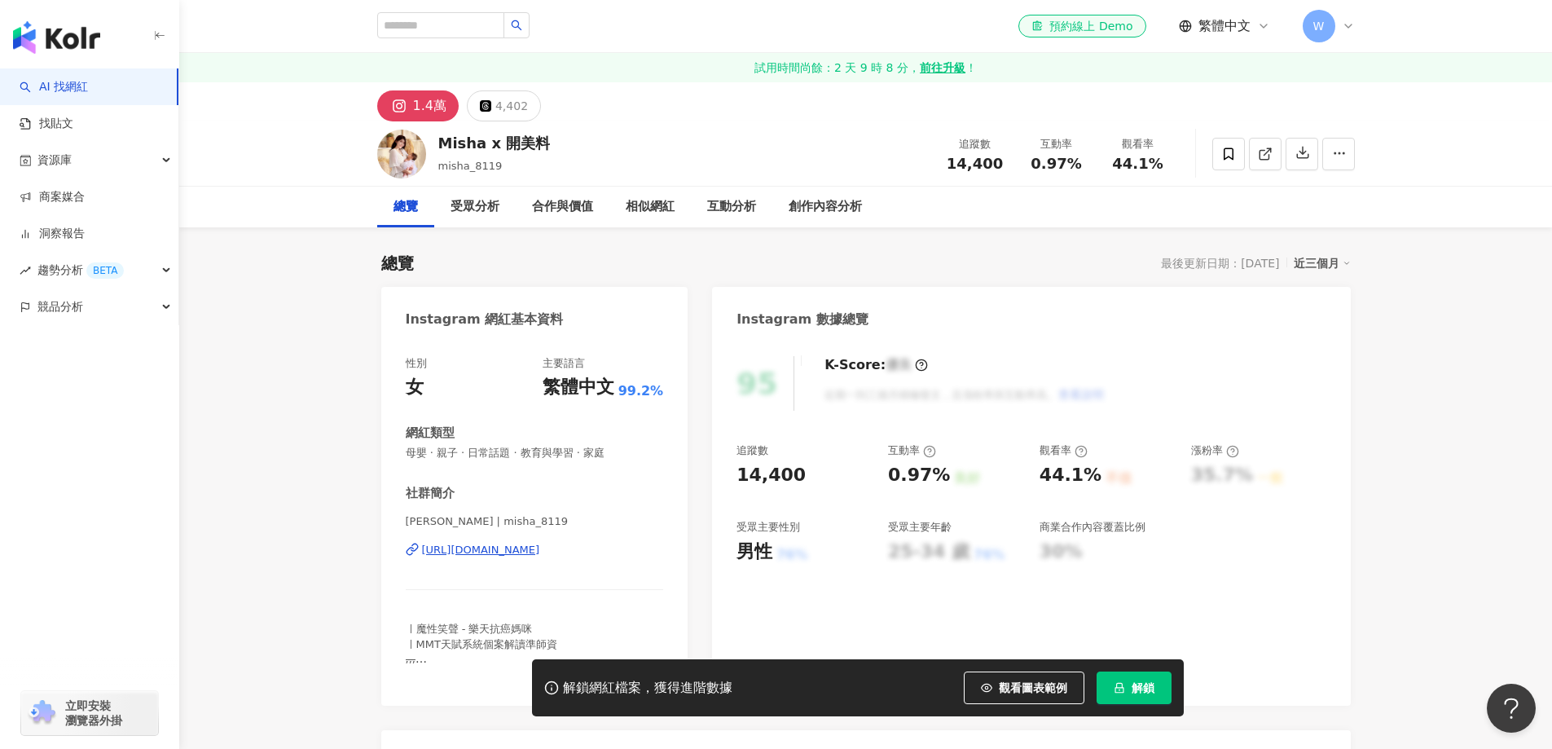
click at [540, 553] on div "https://www.instagram.com/misha_8119/" at bounding box center [481, 550] width 118 height 15
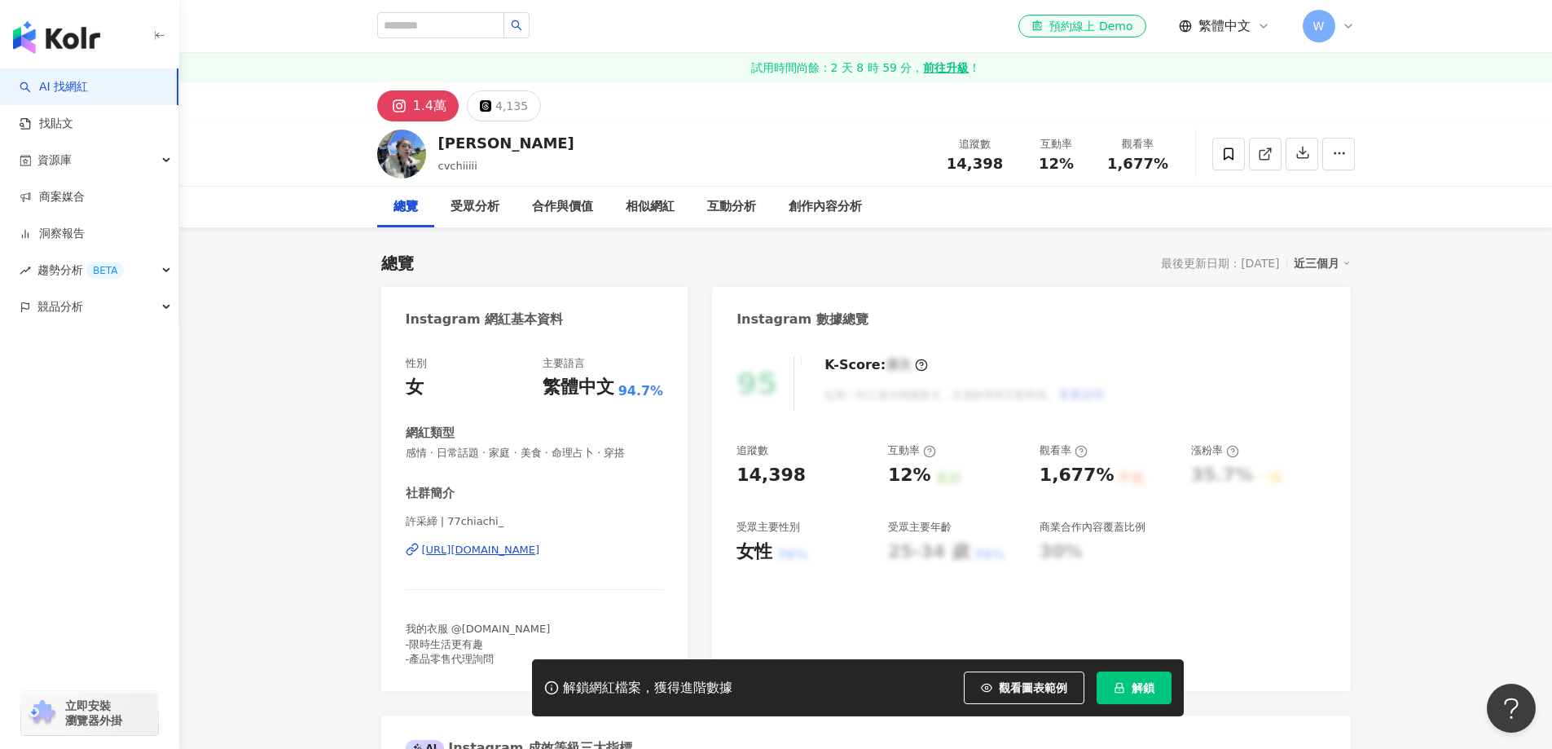
click at [540, 547] on div "https://www.instagram.com/77chiachi_/" at bounding box center [481, 550] width 118 height 15
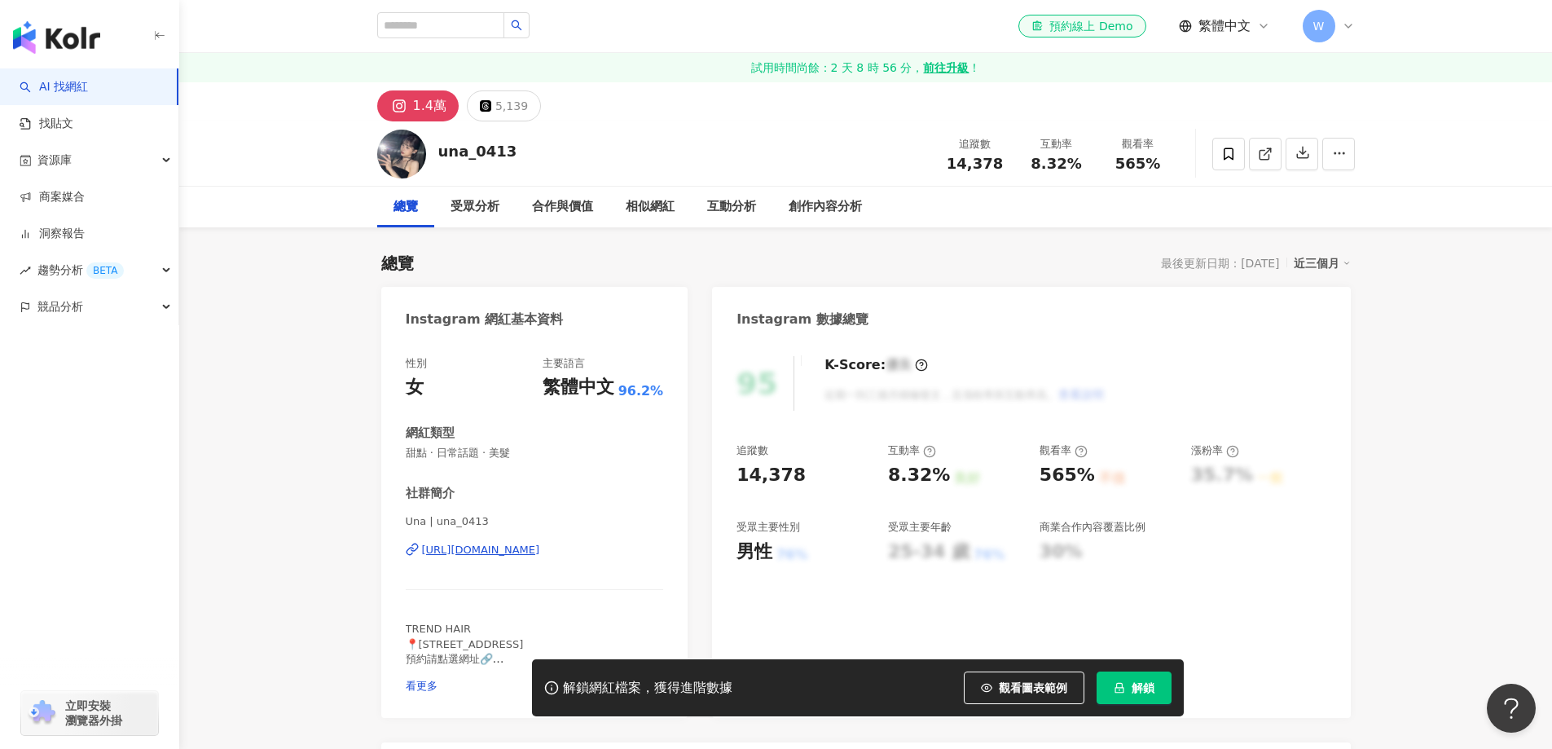
click at [540, 550] on div "[URL][DOMAIN_NAME]" at bounding box center [481, 550] width 118 height 15
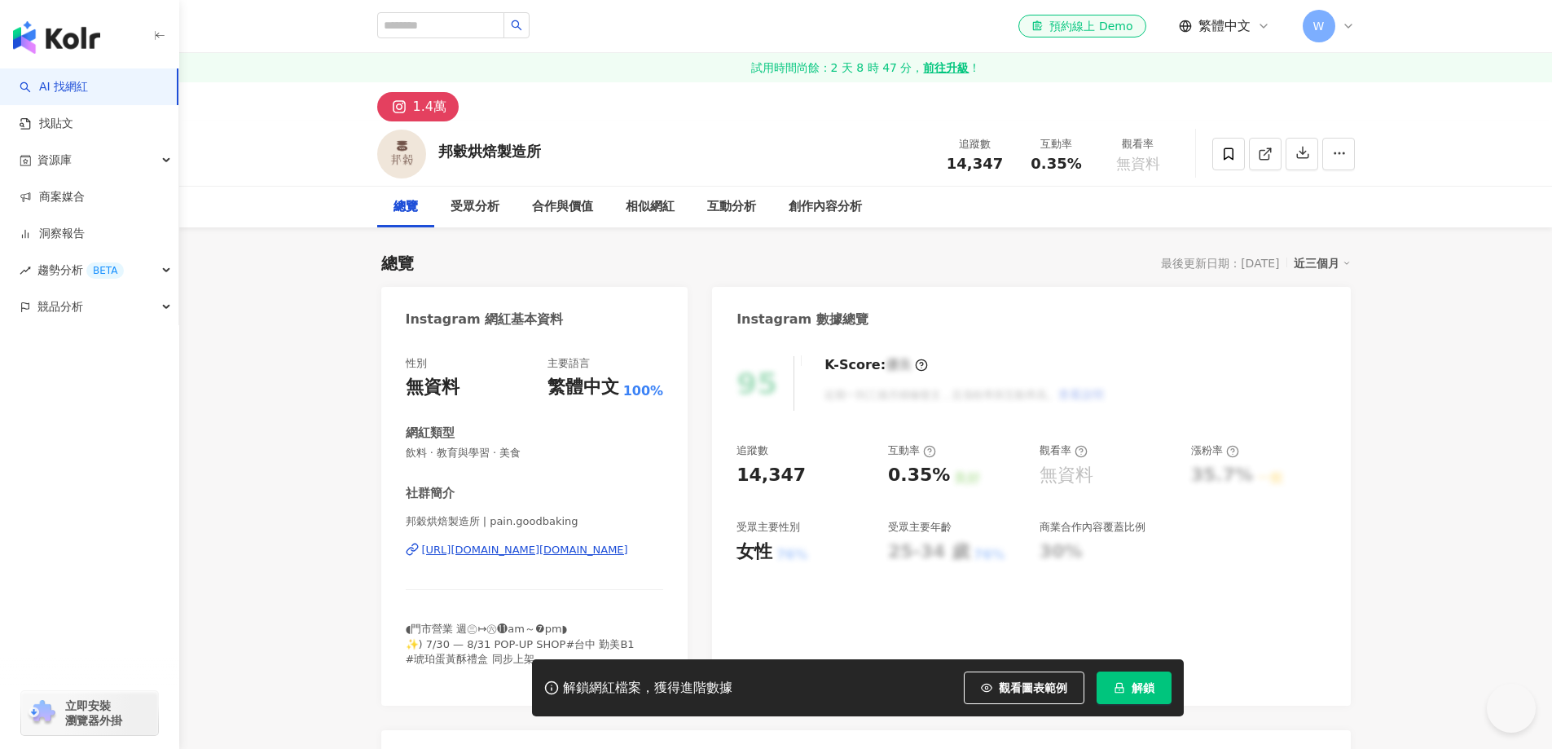
click at [573, 548] on div "https://www.instagram.com/pain.goodbaking/" at bounding box center [525, 550] width 206 height 15
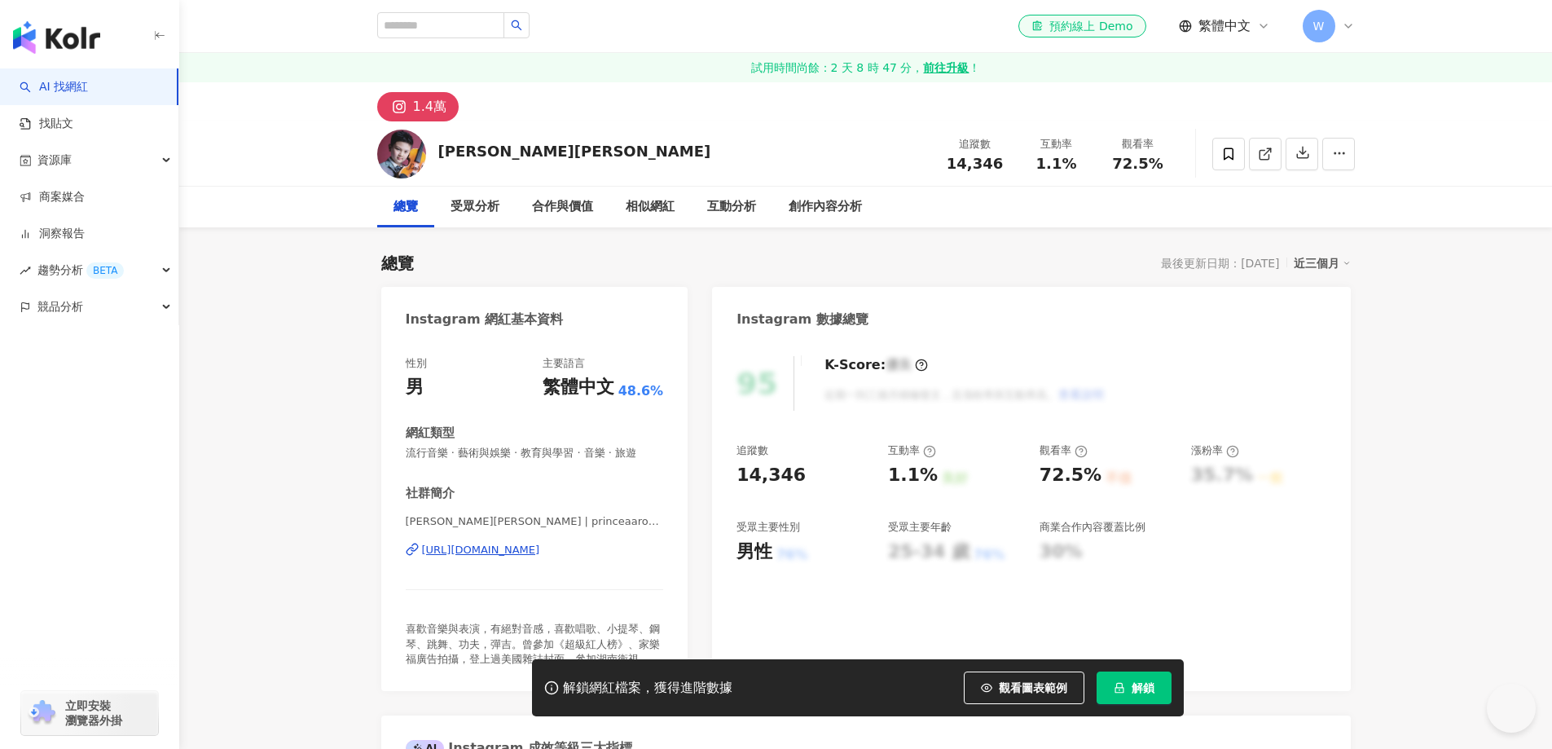
click at [540, 547] on div "https://www.instagram.com/princeaaronchu/" at bounding box center [481, 550] width 118 height 15
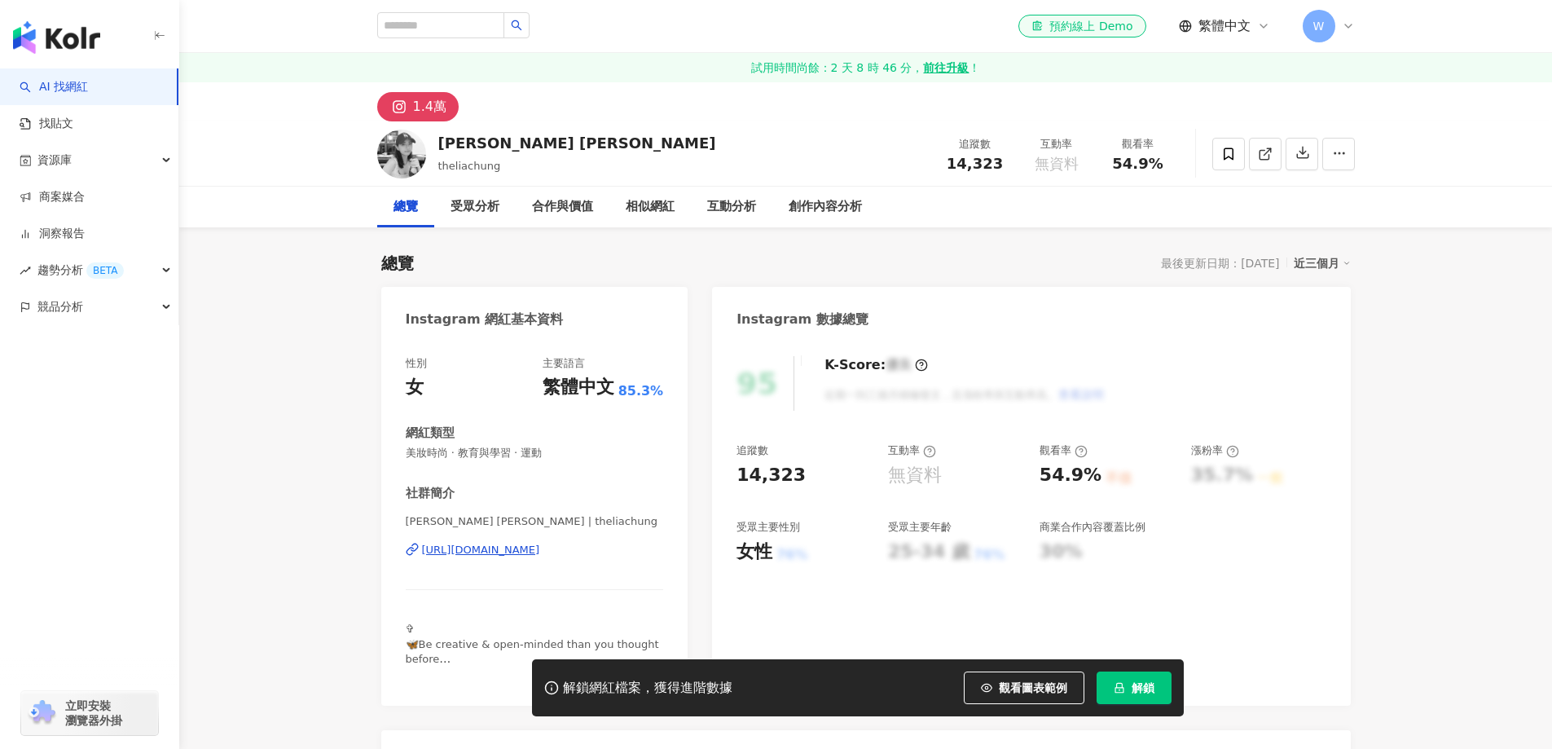
click at [540, 551] on div "https://www.instagram.com/theliachung/" at bounding box center [481, 550] width 118 height 15
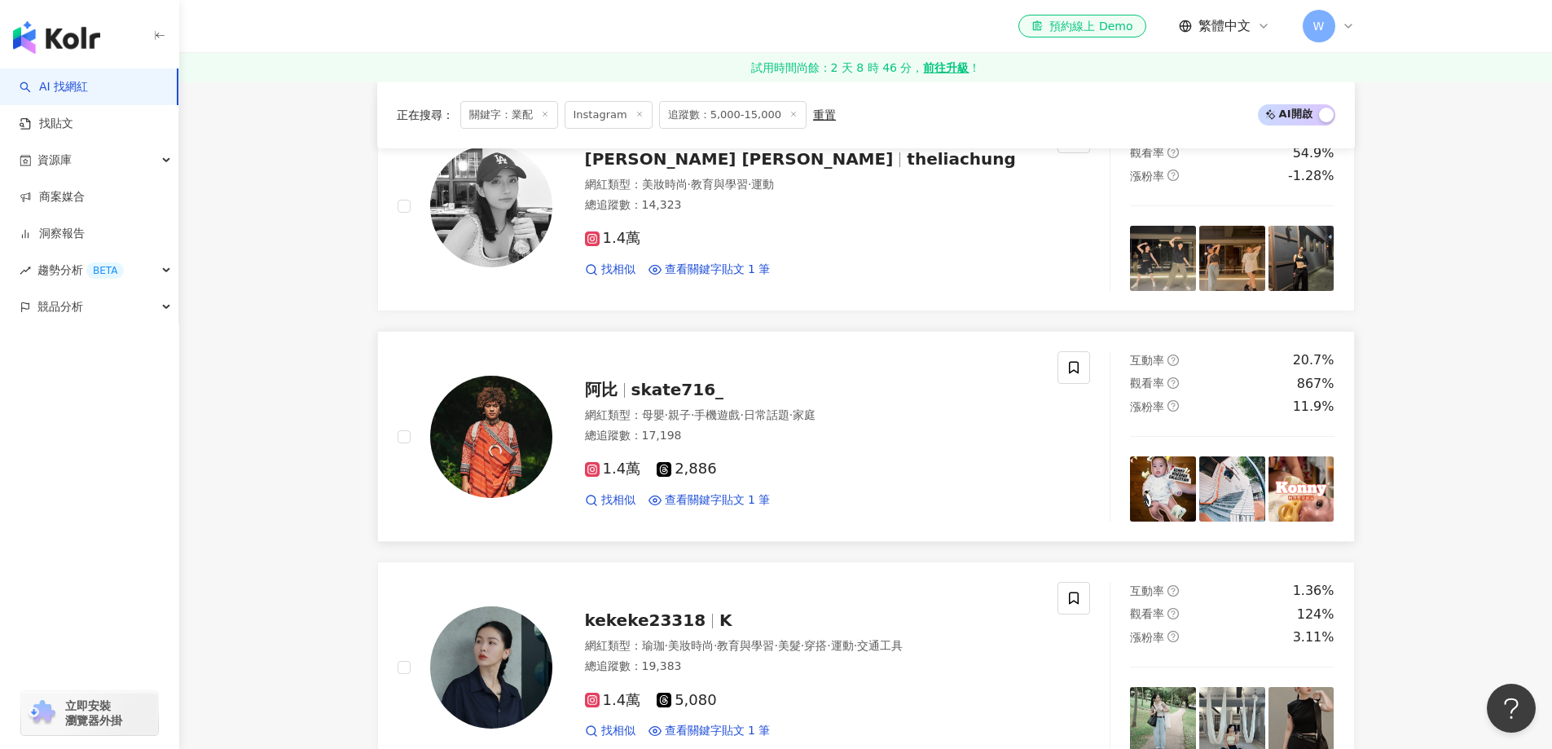
scroll to position [2708, 0]
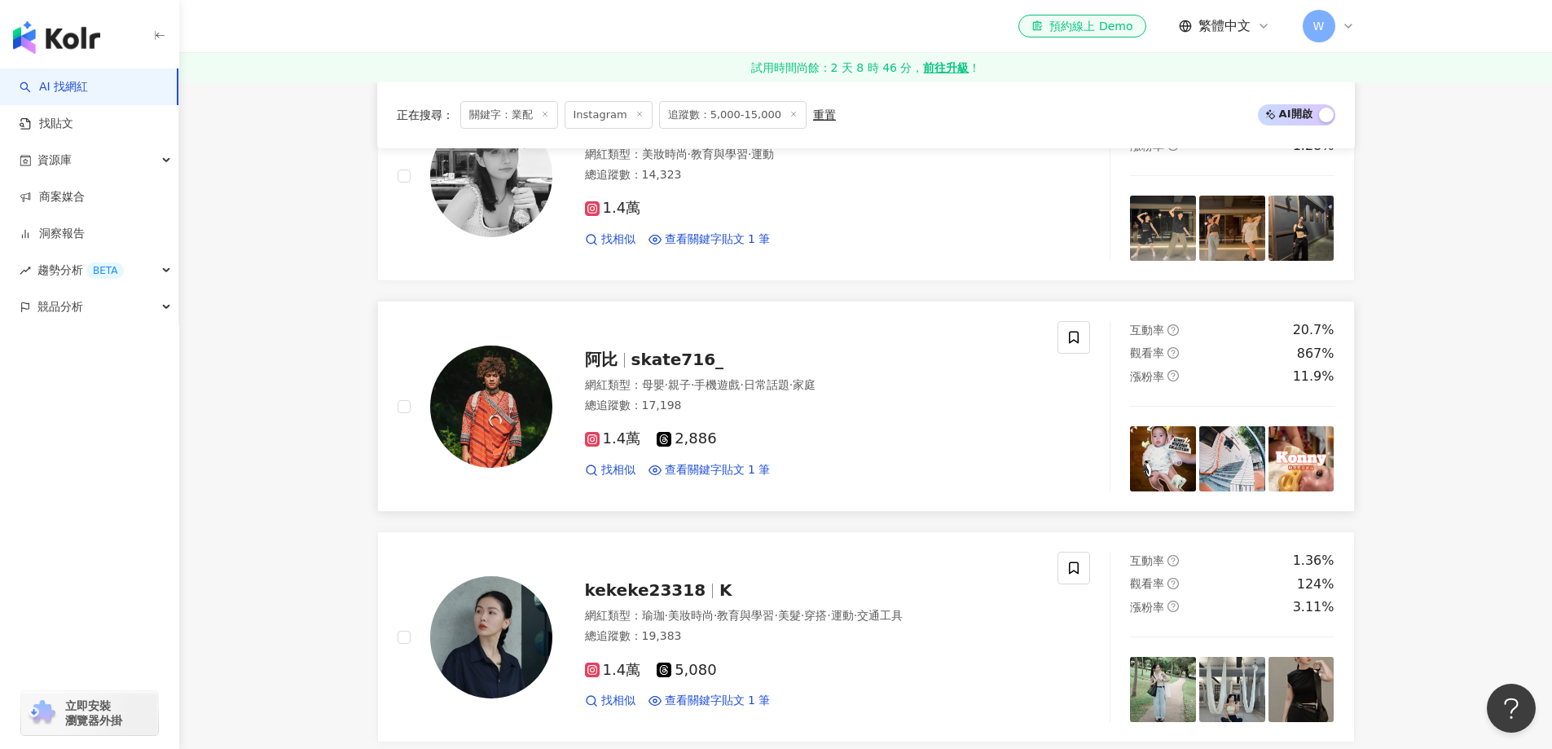
click at [750, 374] on div "阿比 skate716_ 網紅類型 ： 母嬰 · 親子 · 手機遊戲 · 日常話題 · 家庭 總追蹤數 ： 17,198 1.4萬 2,886 找相似 查看關…" at bounding box center [795, 406] width 486 height 143
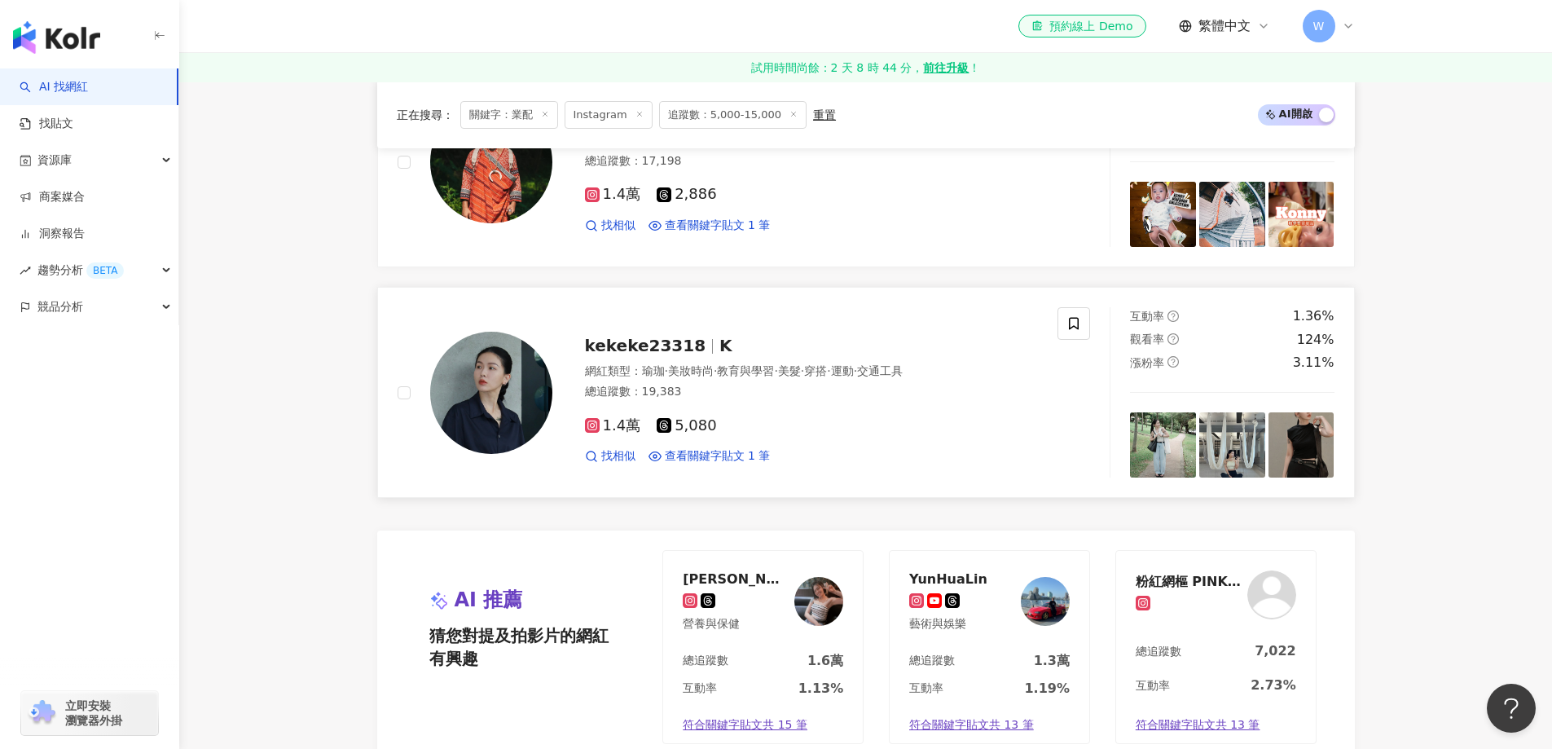
click at [685, 365] on span "美妝時尚" at bounding box center [691, 370] width 46 height 13
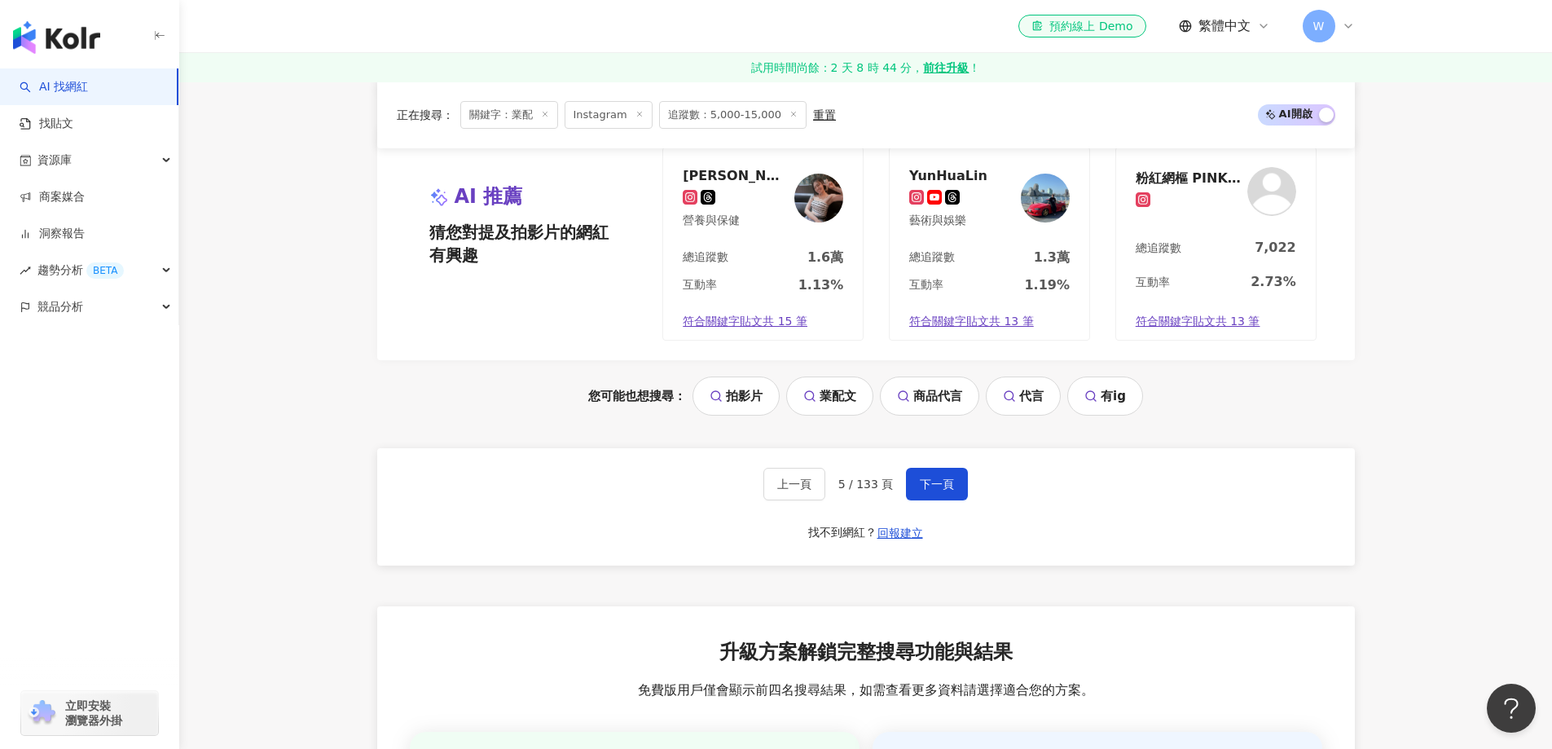
scroll to position [3360, 0]
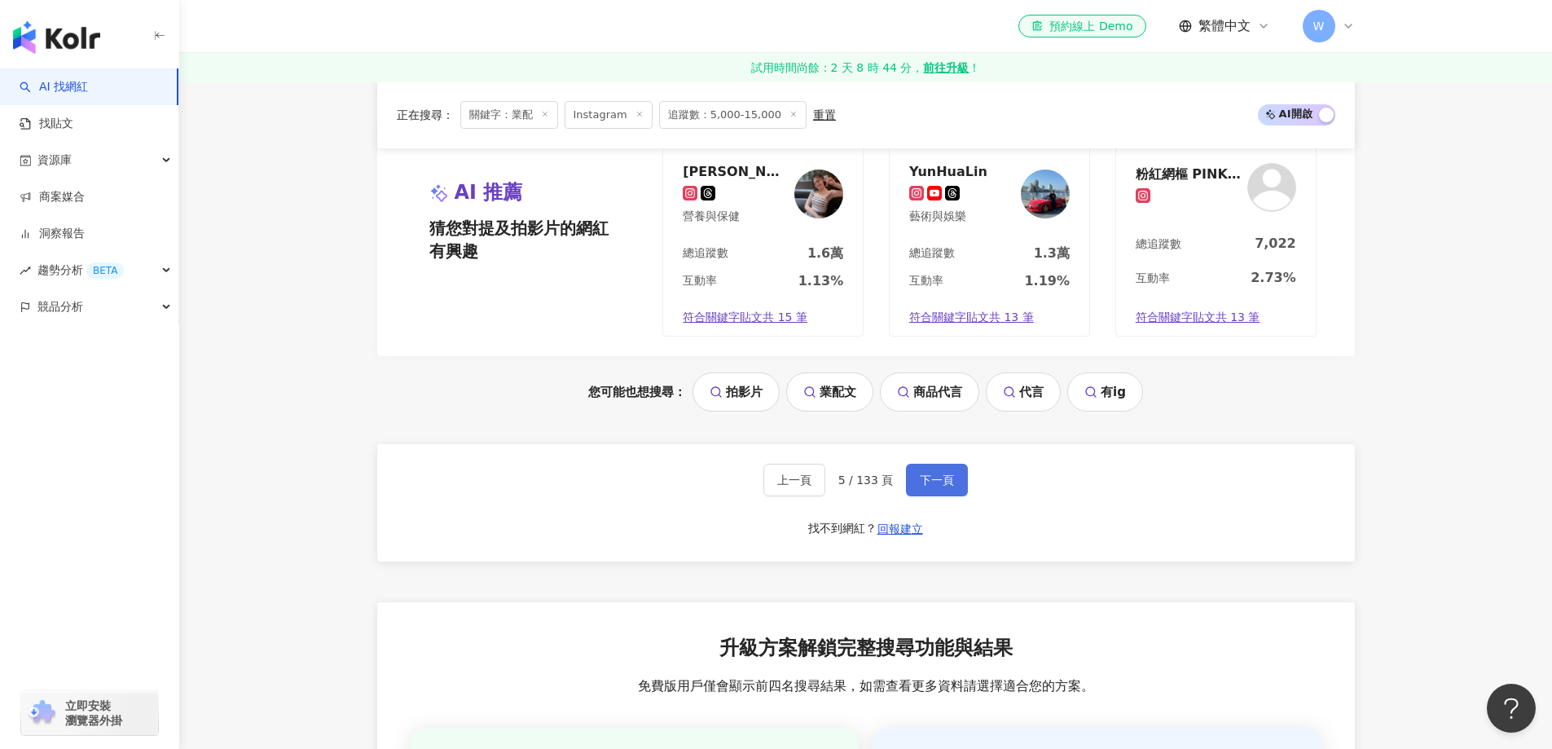
click at [911, 488] on button "下一頁" at bounding box center [937, 480] width 62 height 33
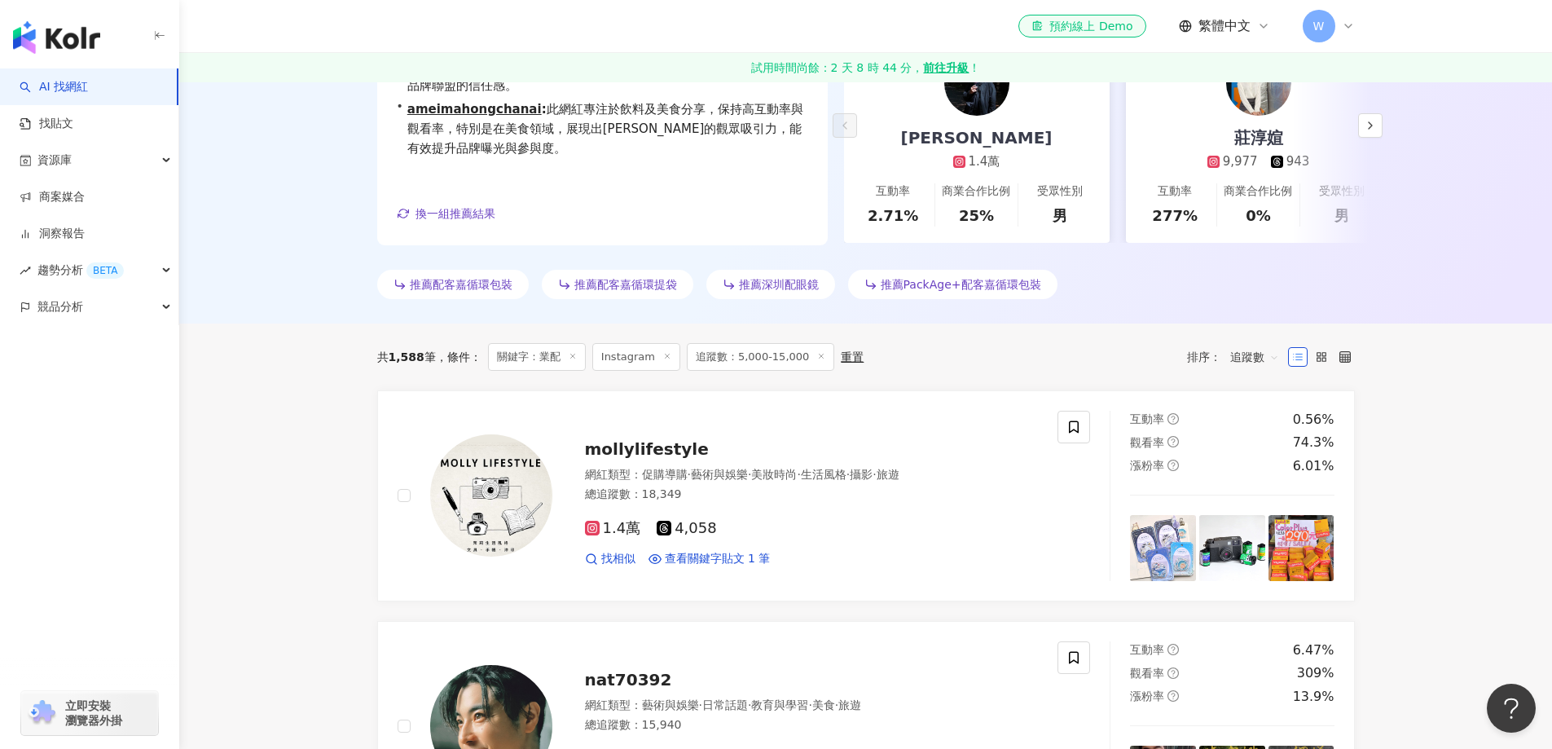
scroll to position [326, 0]
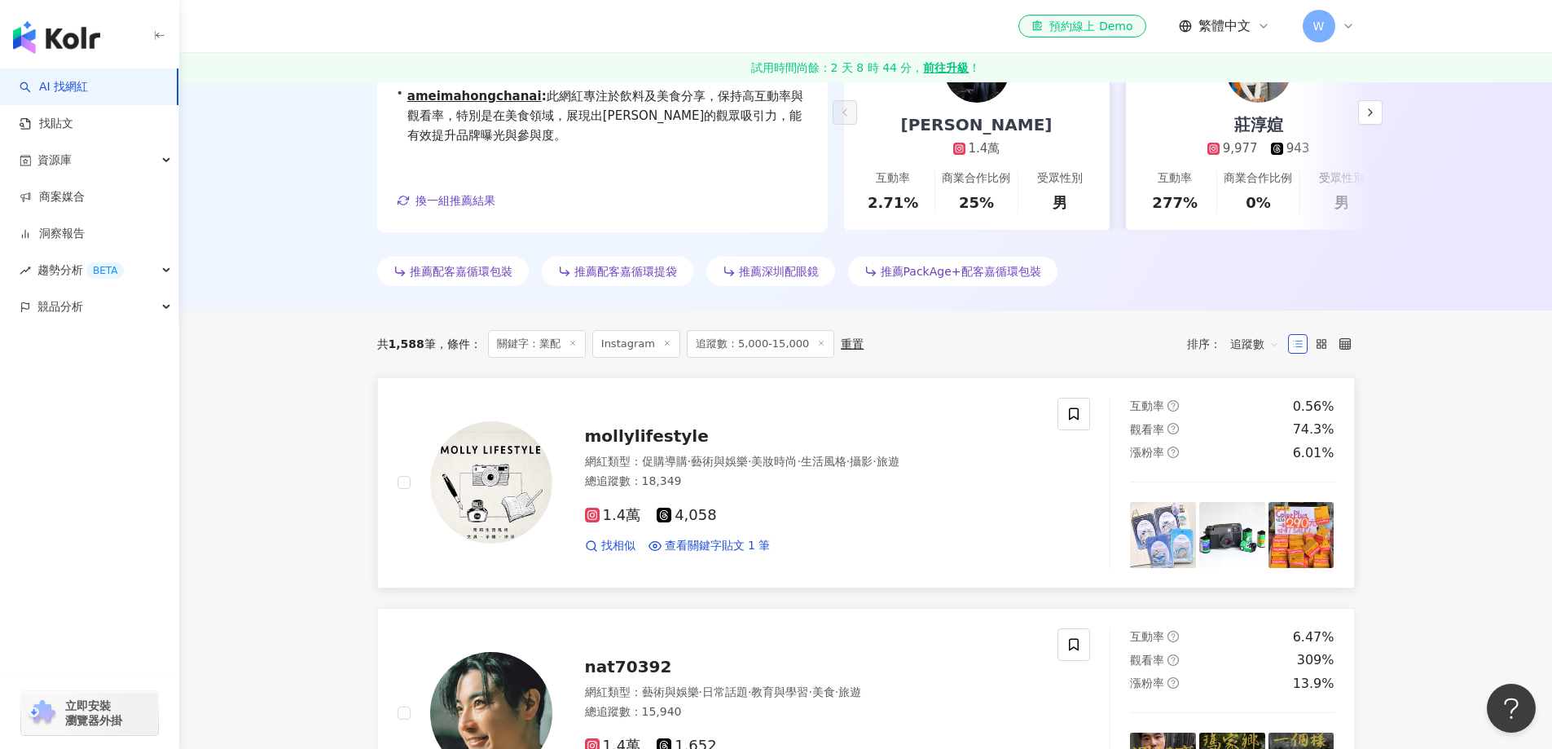
click at [697, 442] on div "mollylifestyle" at bounding box center [812, 435] width 454 height 23
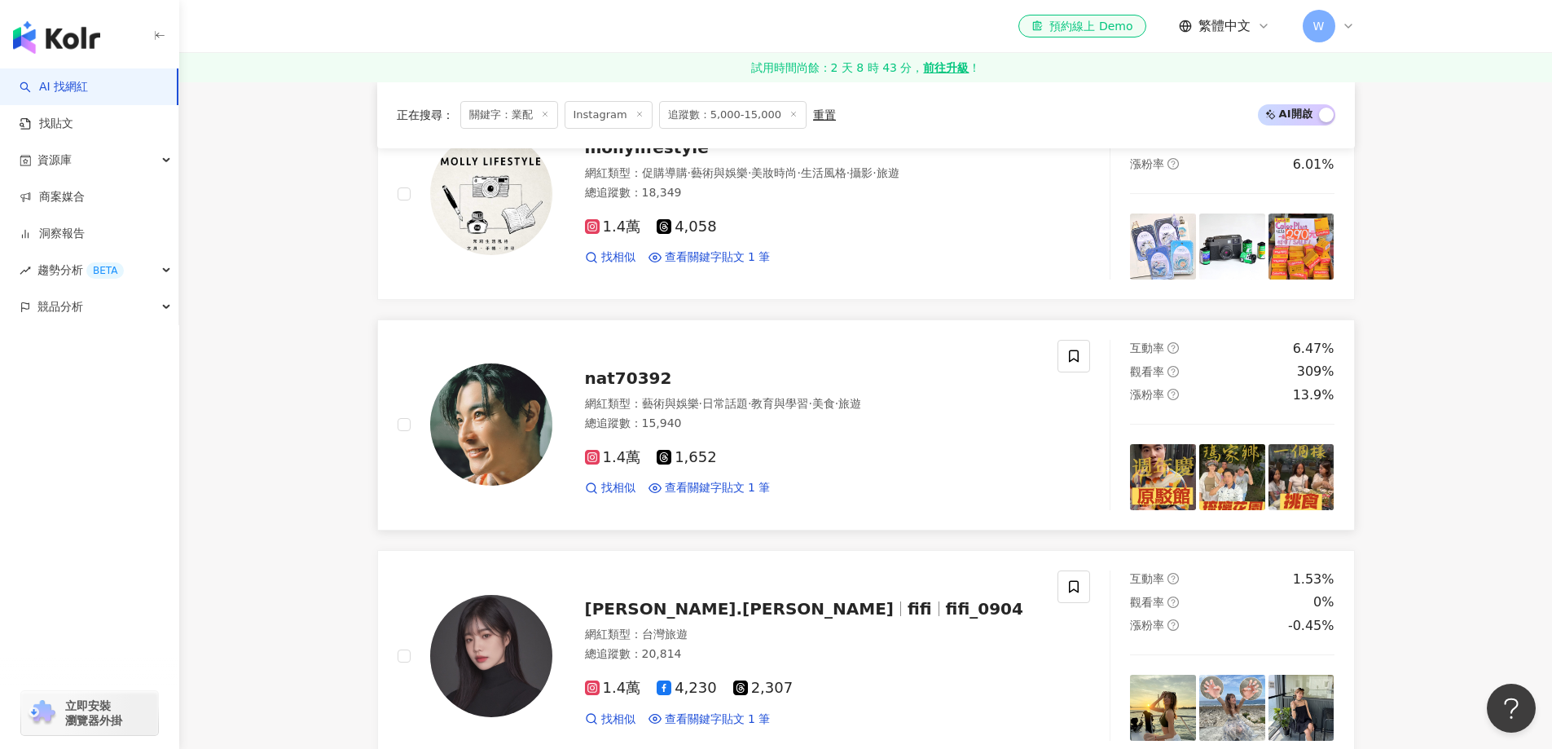
scroll to position [652, 0]
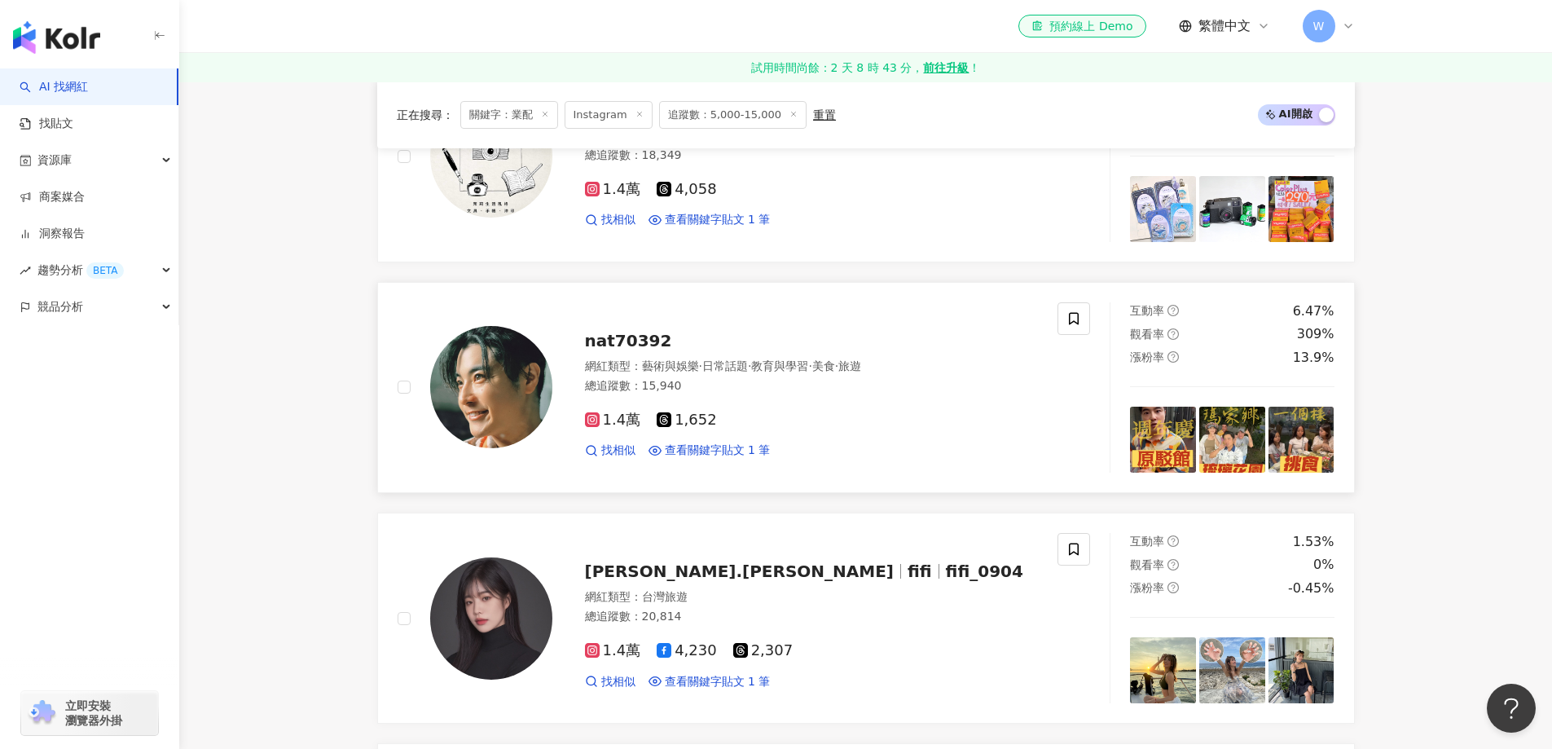
click at [635, 372] on div "網紅類型 ： 藝術與娛樂 · 日常話題 · 教育與學習 · 美食 · 旅遊" at bounding box center [812, 366] width 454 height 16
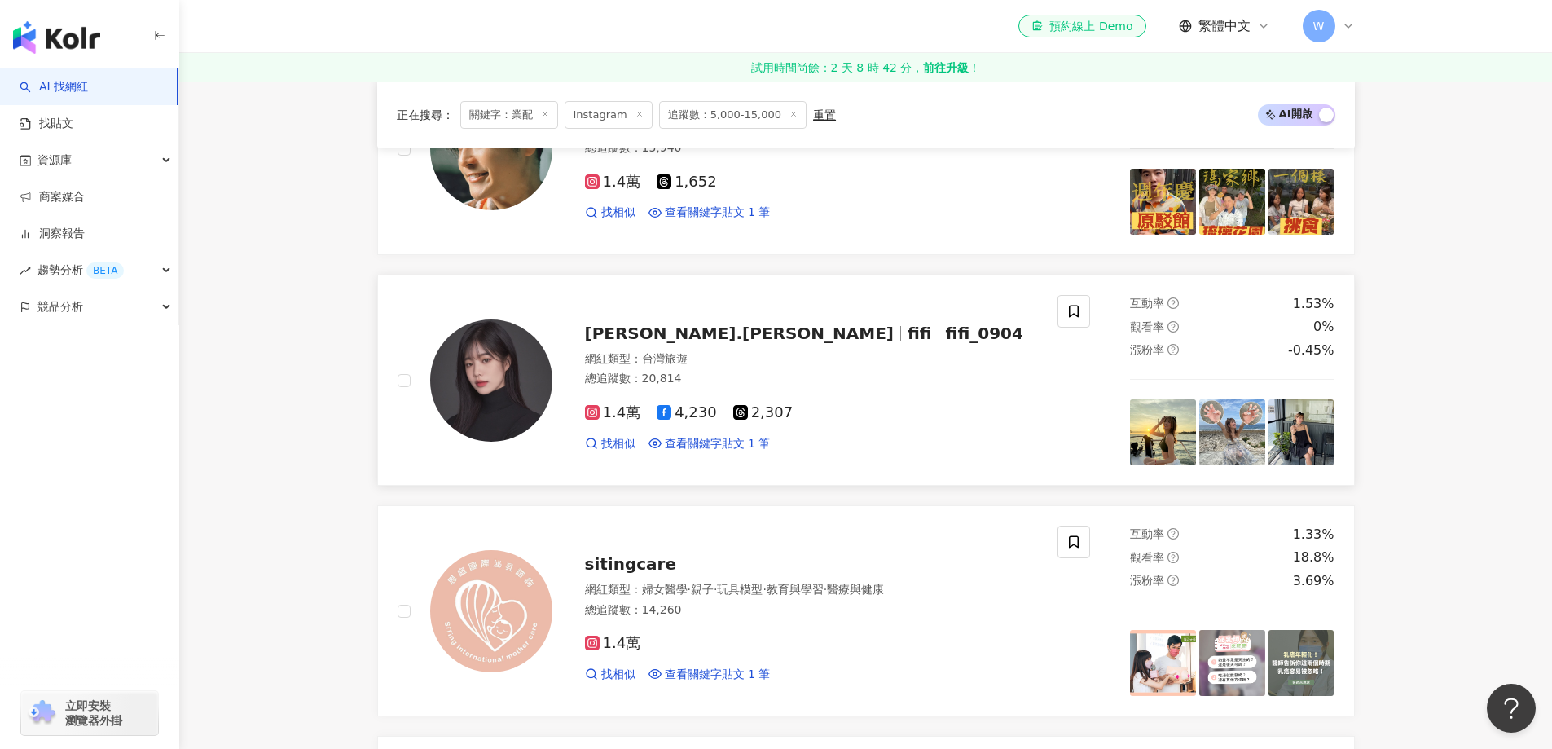
scroll to position [896, 0]
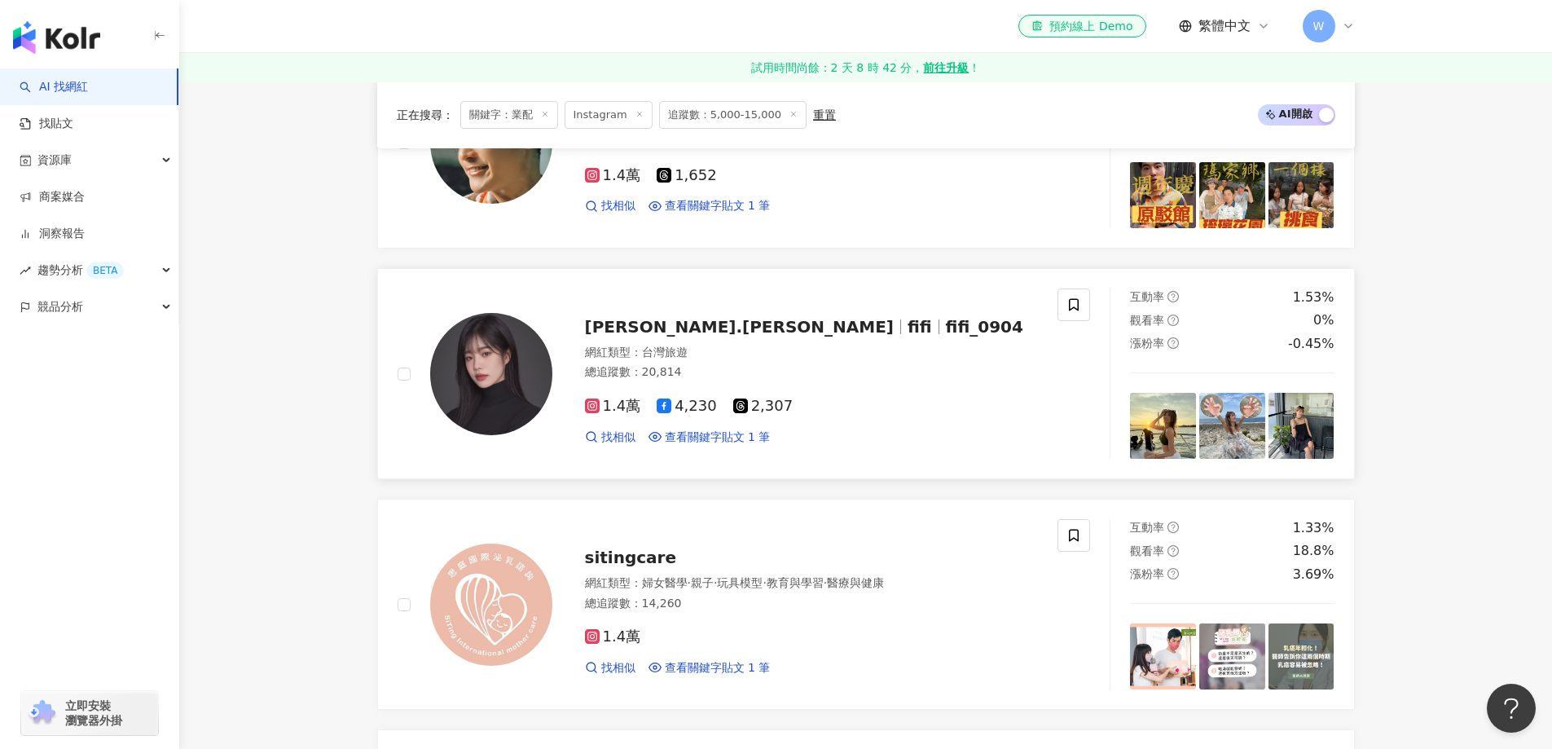
click at [750, 350] on div "網紅類型 ： 台灣旅遊" at bounding box center [812, 353] width 454 height 16
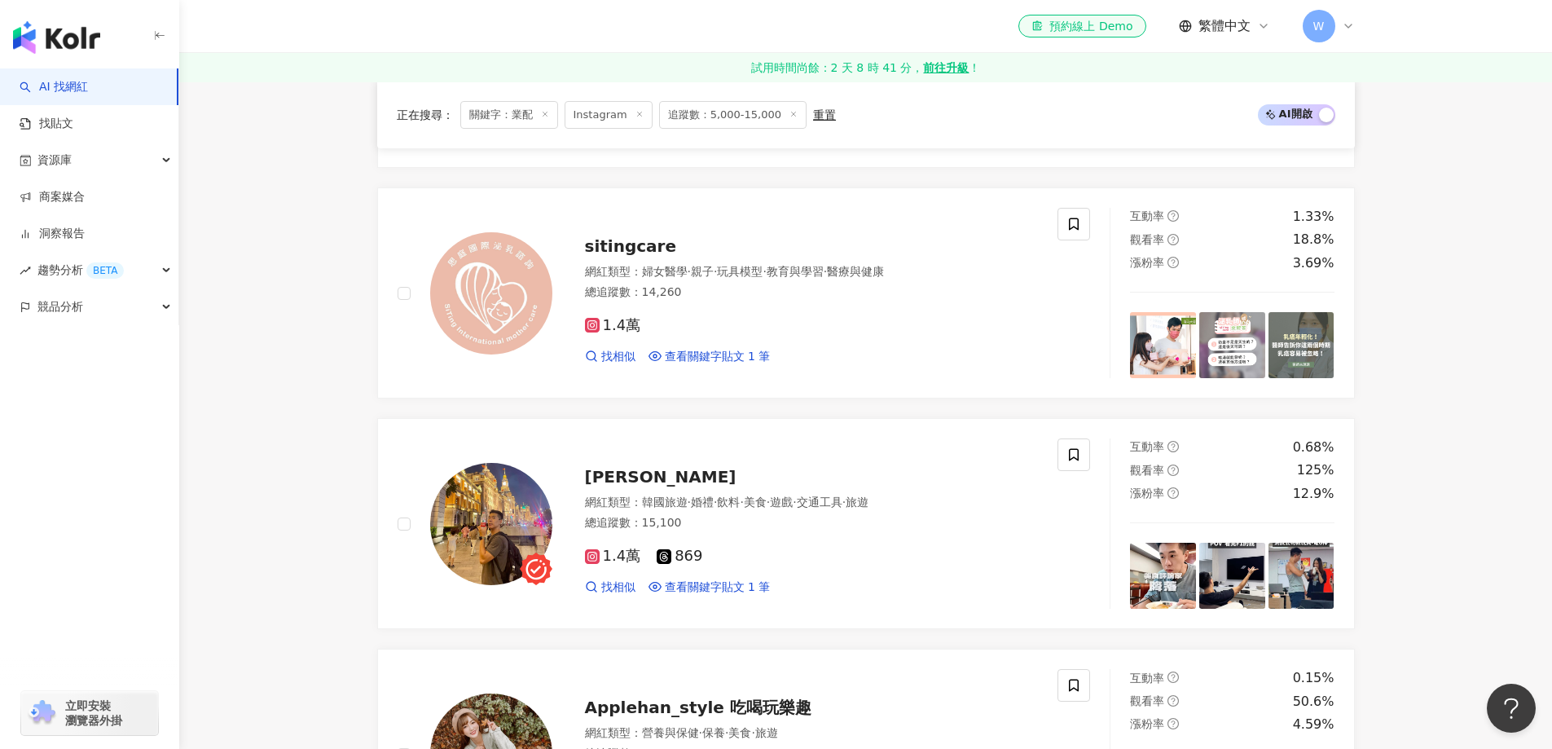
scroll to position [1304, 0]
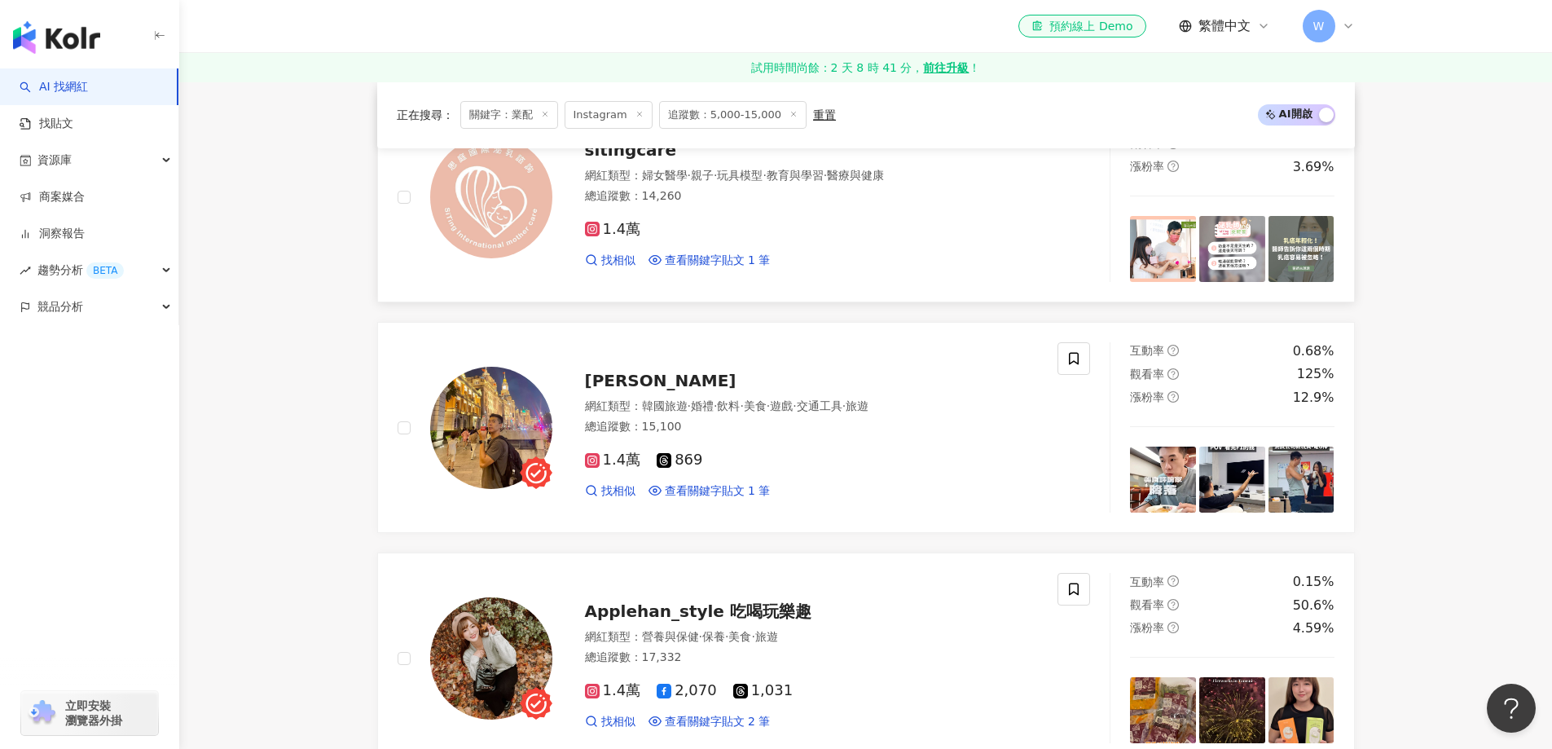
click at [717, 174] on span "·" at bounding box center [715, 175] width 3 height 13
click at [761, 416] on div "網紅類型 ： 韓國旅遊 · 婚禮 · 飲料 · 美食 · 遊戲 · 交通工具 · 旅遊 總追蹤數 ： 15,100" at bounding box center [812, 418] width 454 height 40
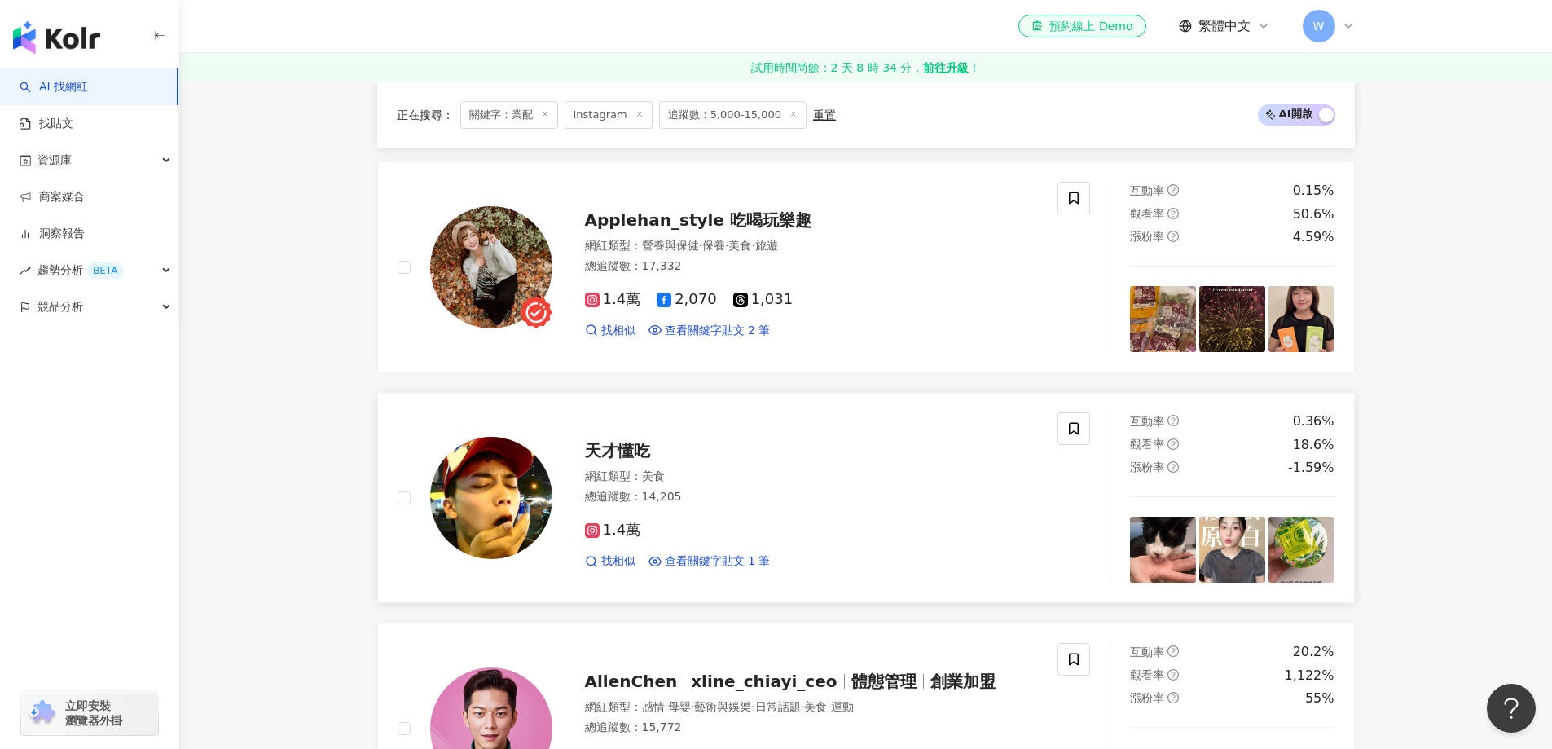
scroll to position [1711, 0]
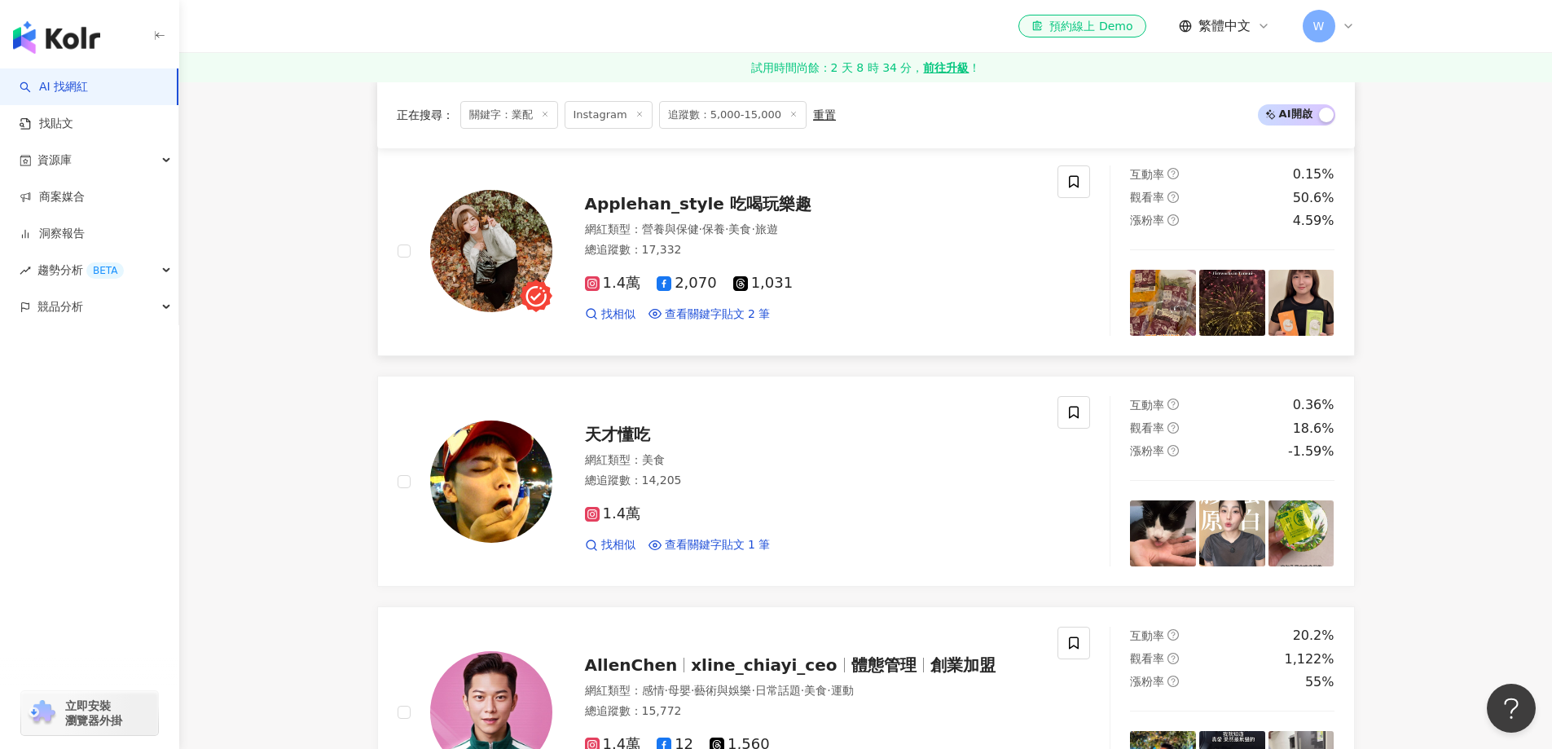
click at [932, 281] on div "1.4萬 2,070 1,031" at bounding box center [812, 284] width 454 height 18
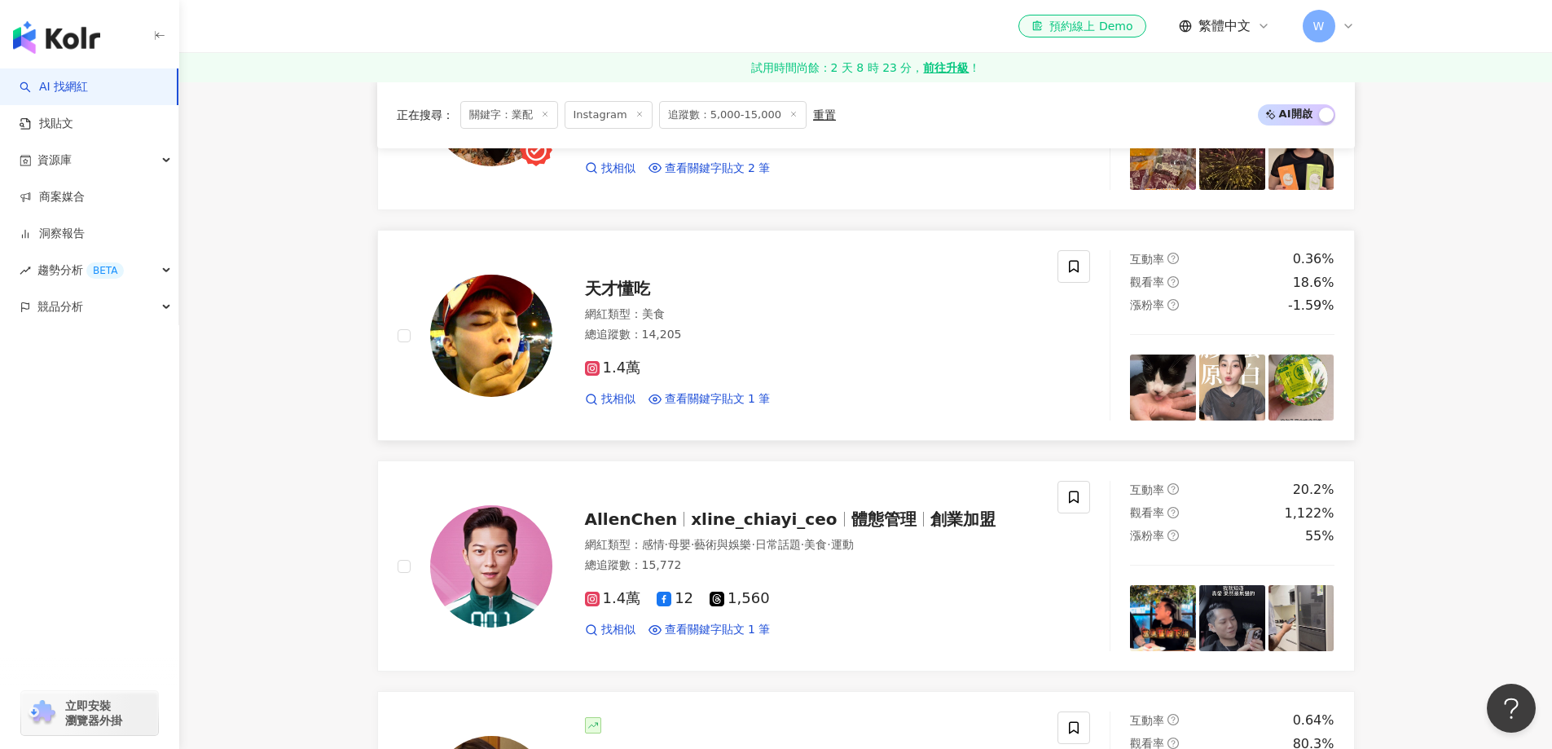
scroll to position [1874, 0]
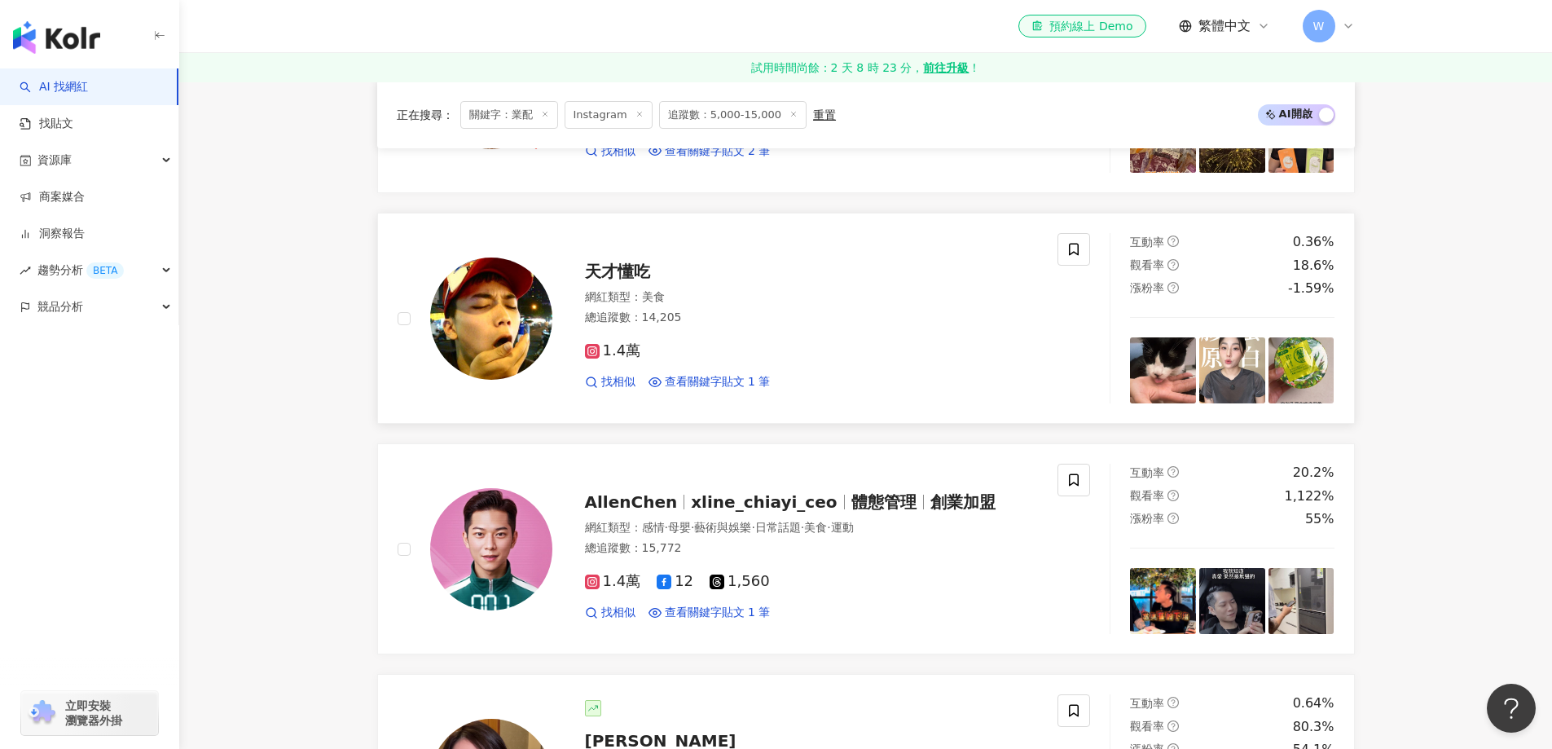
click at [757, 310] on div "總追蹤數 ： 14,205" at bounding box center [812, 318] width 454 height 16
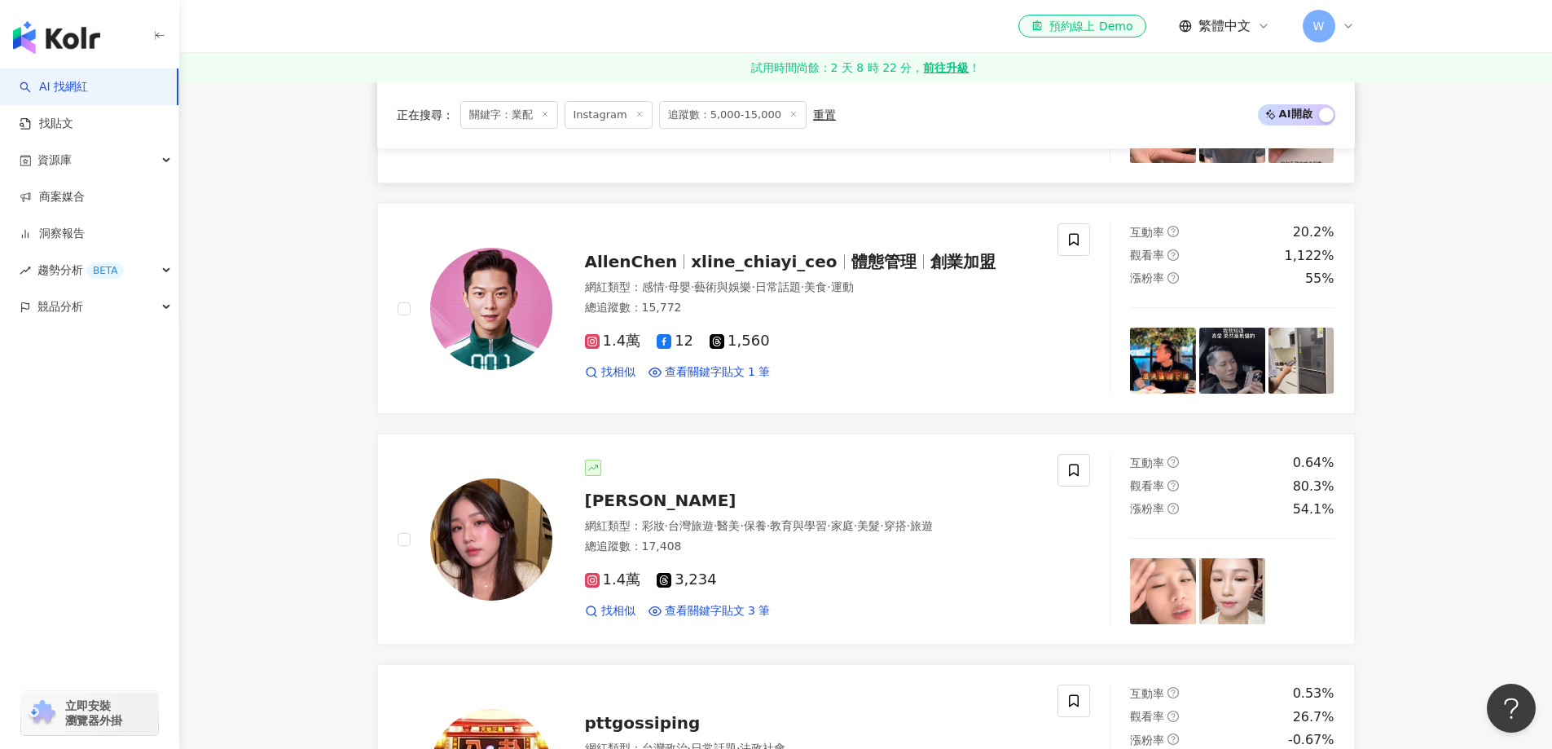
scroll to position [2118, 0]
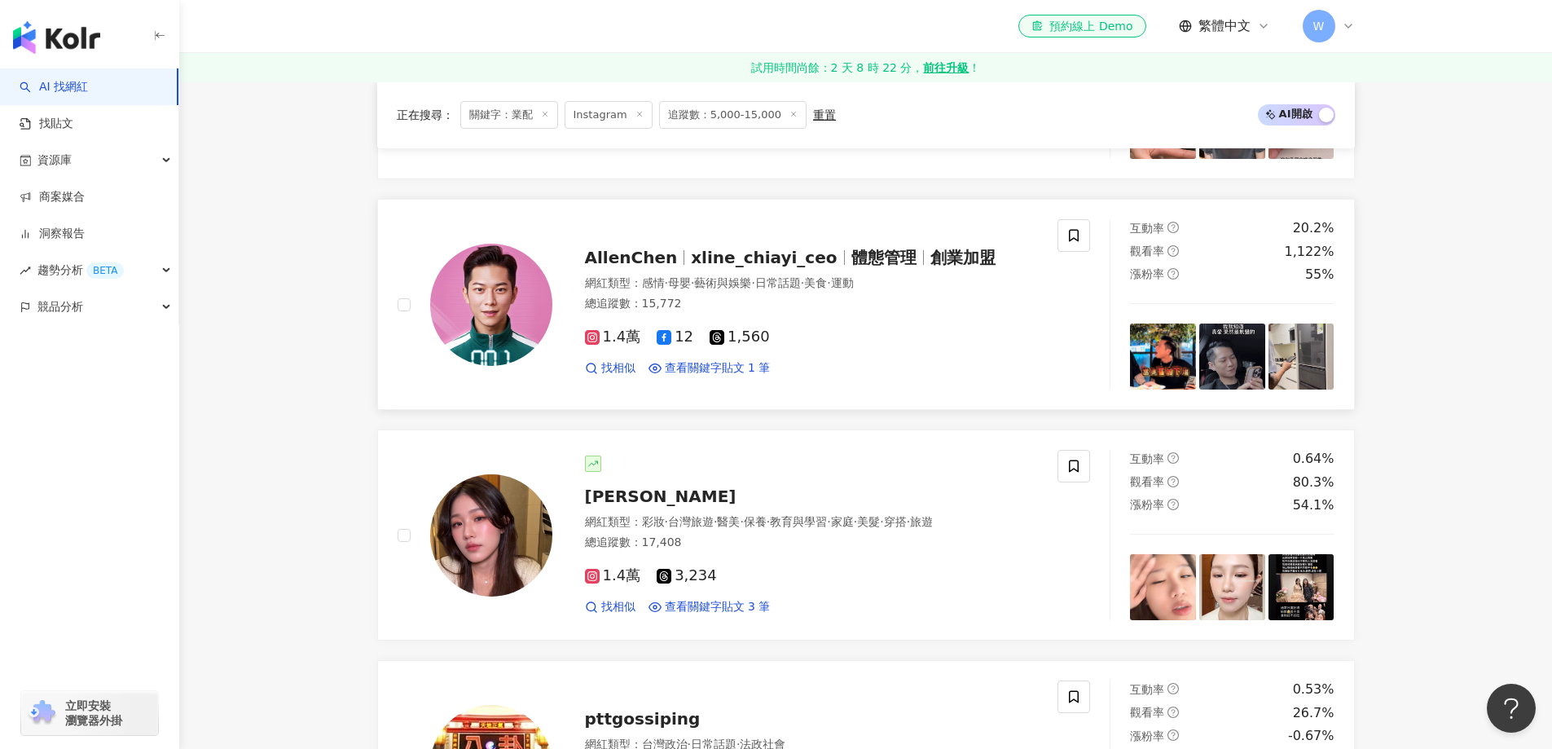
click at [801, 289] on span "日常話題" at bounding box center [778, 282] width 46 height 13
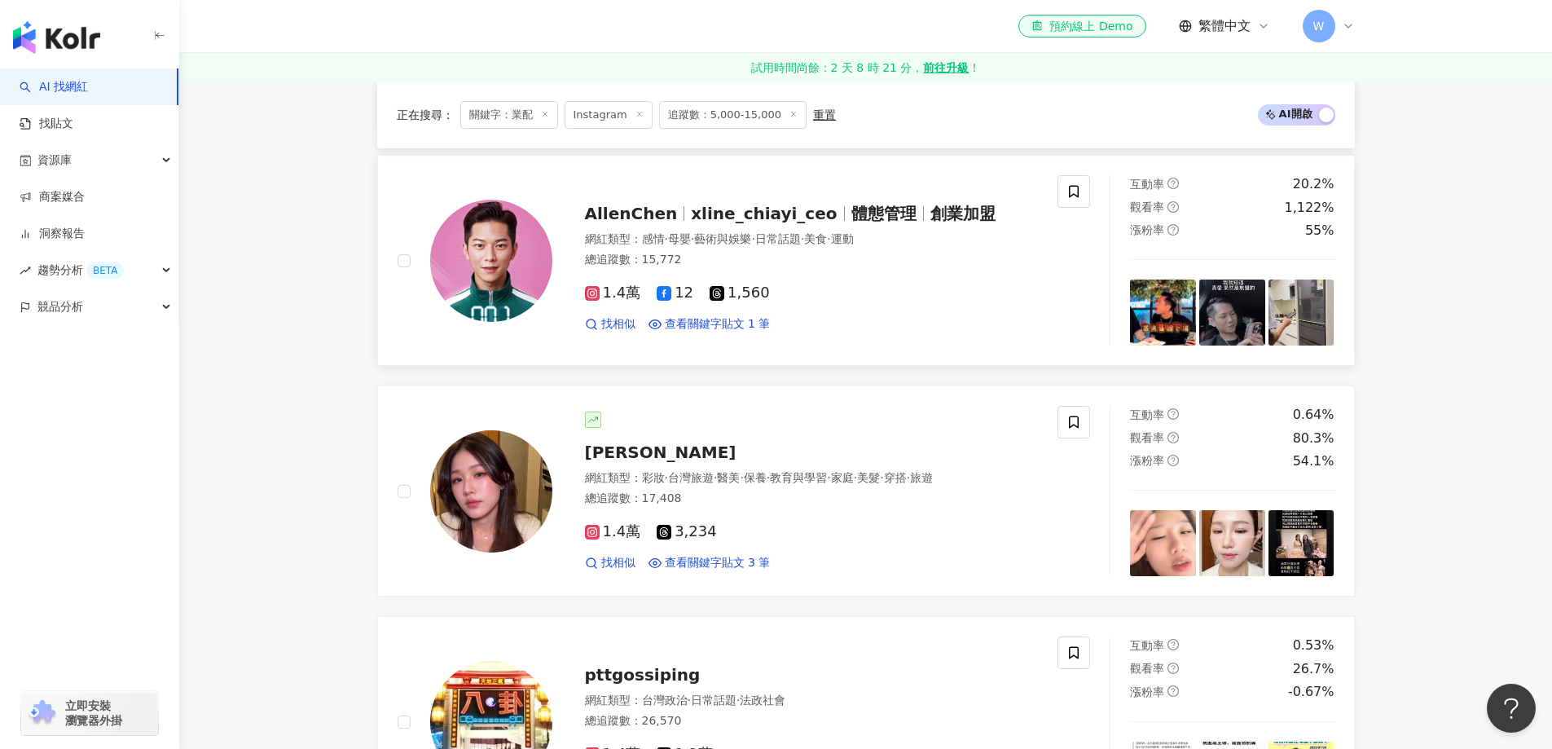
scroll to position [2200, 0]
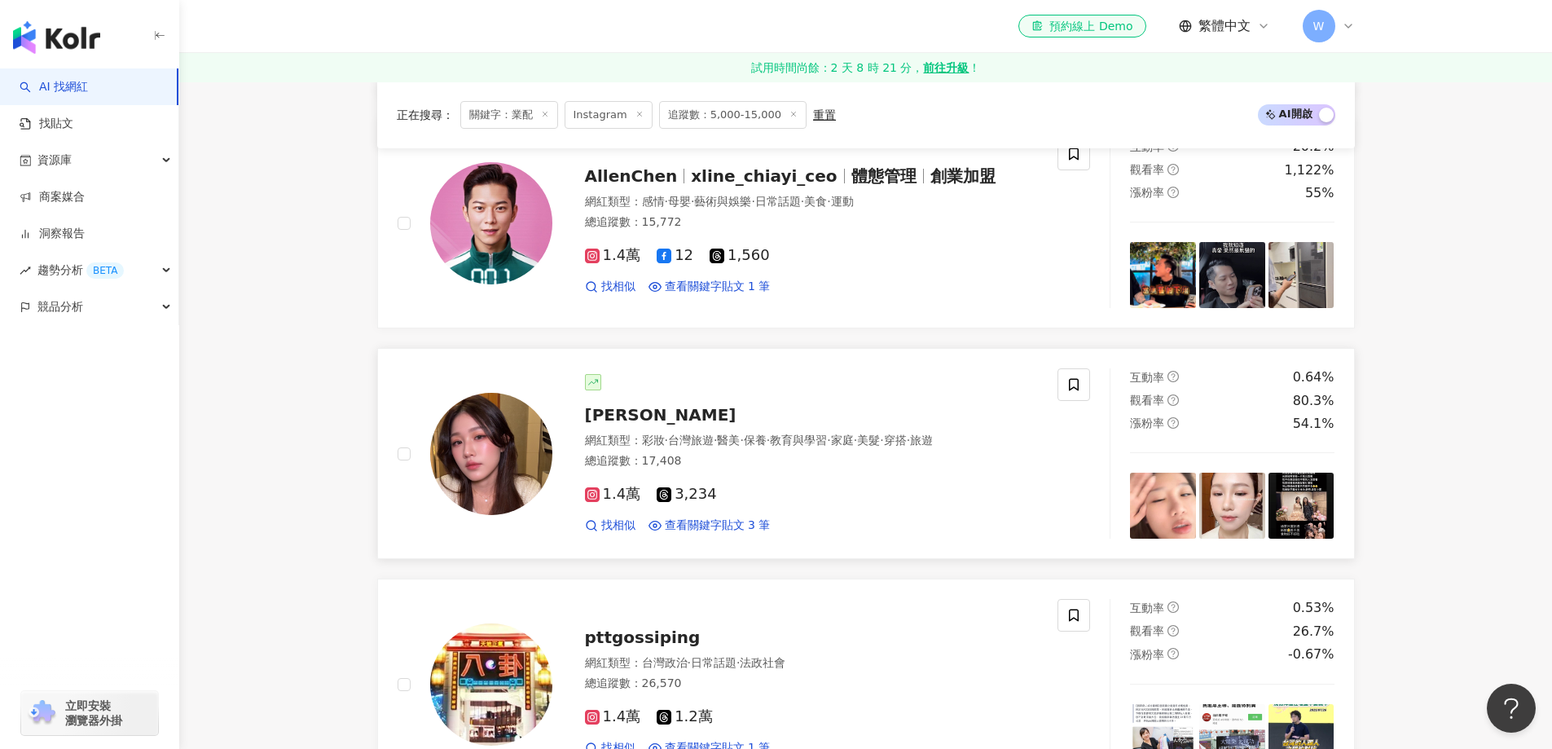
click at [802, 457] on div "總追蹤數 ： 17,408" at bounding box center [812, 461] width 454 height 16
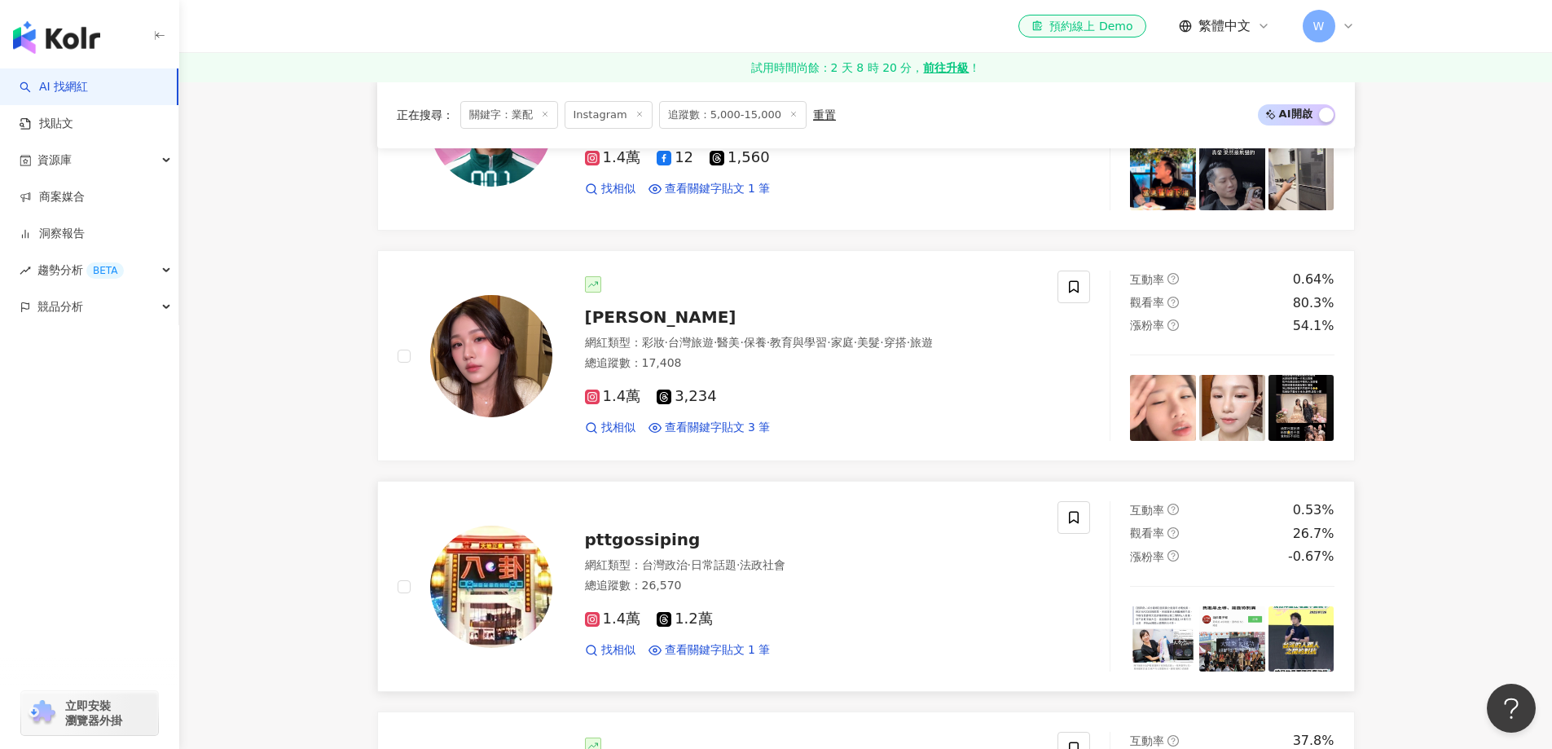
scroll to position [2363, 0]
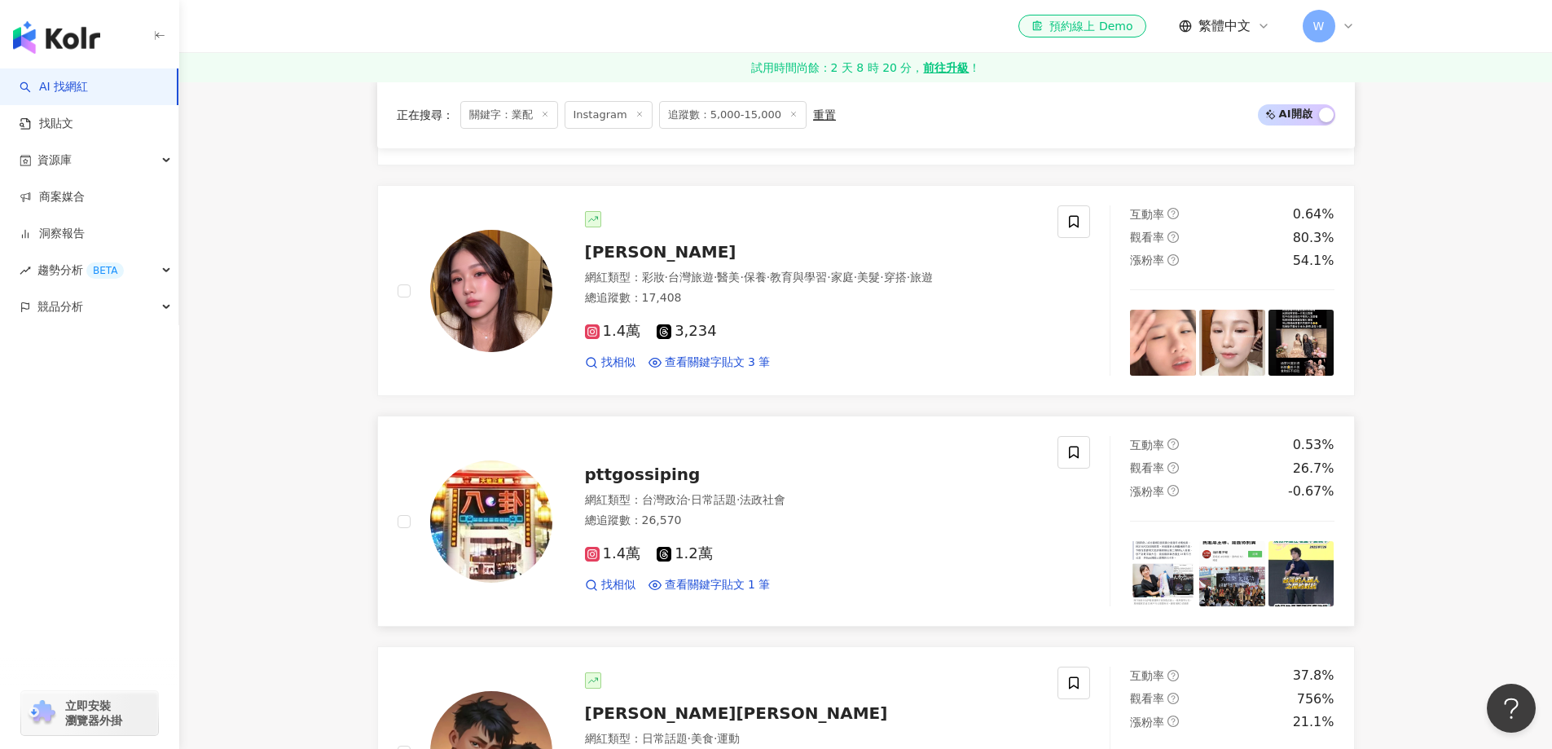
click at [728, 486] on div "pttgossiping 網紅類型 ： 台灣政治 · 日常話題 · 法政社會 總追蹤數 ： 26,570 1.4萬 1.2萬 找相似 查看關鍵字貼文 1 筆" at bounding box center [795, 521] width 486 height 143
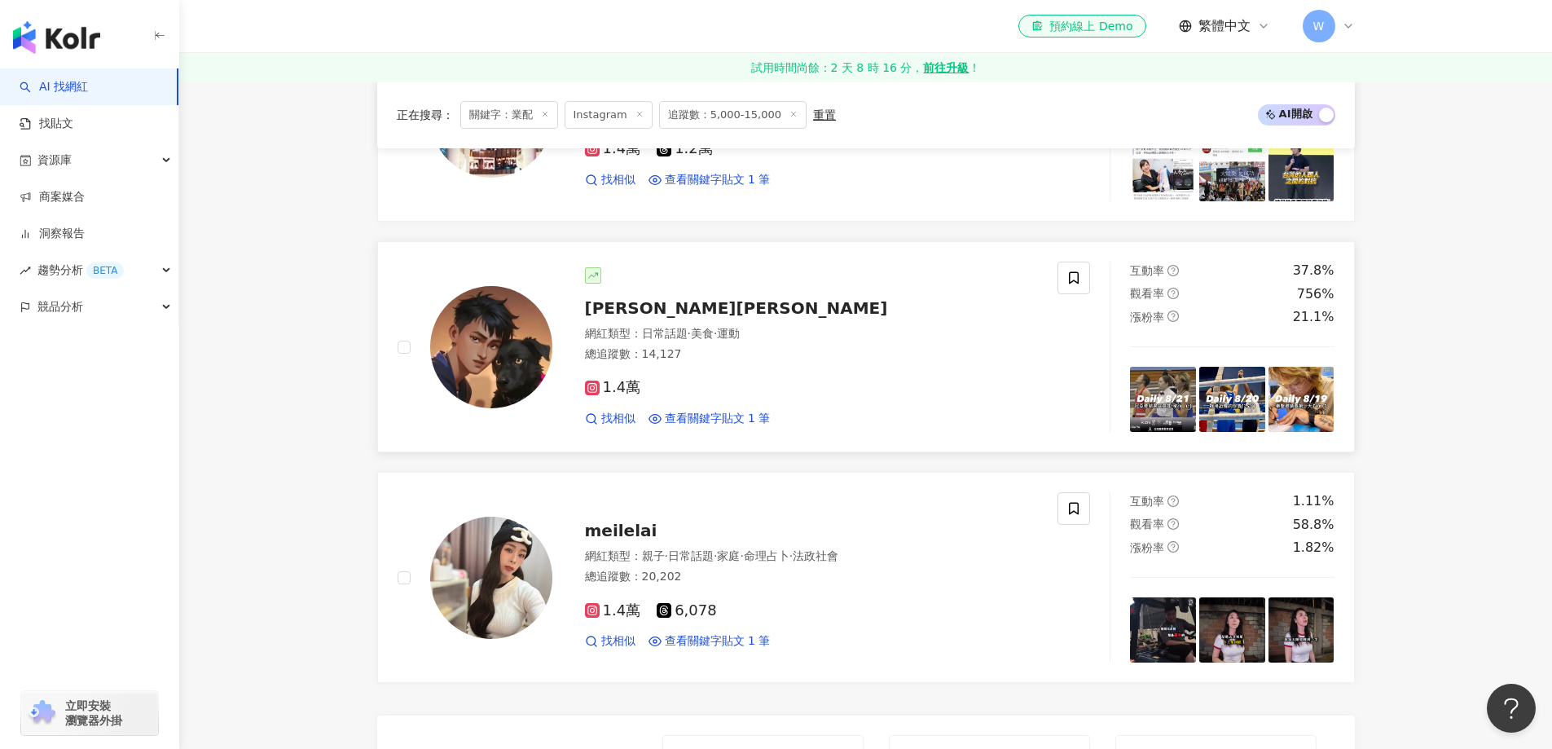
scroll to position [2770, 0]
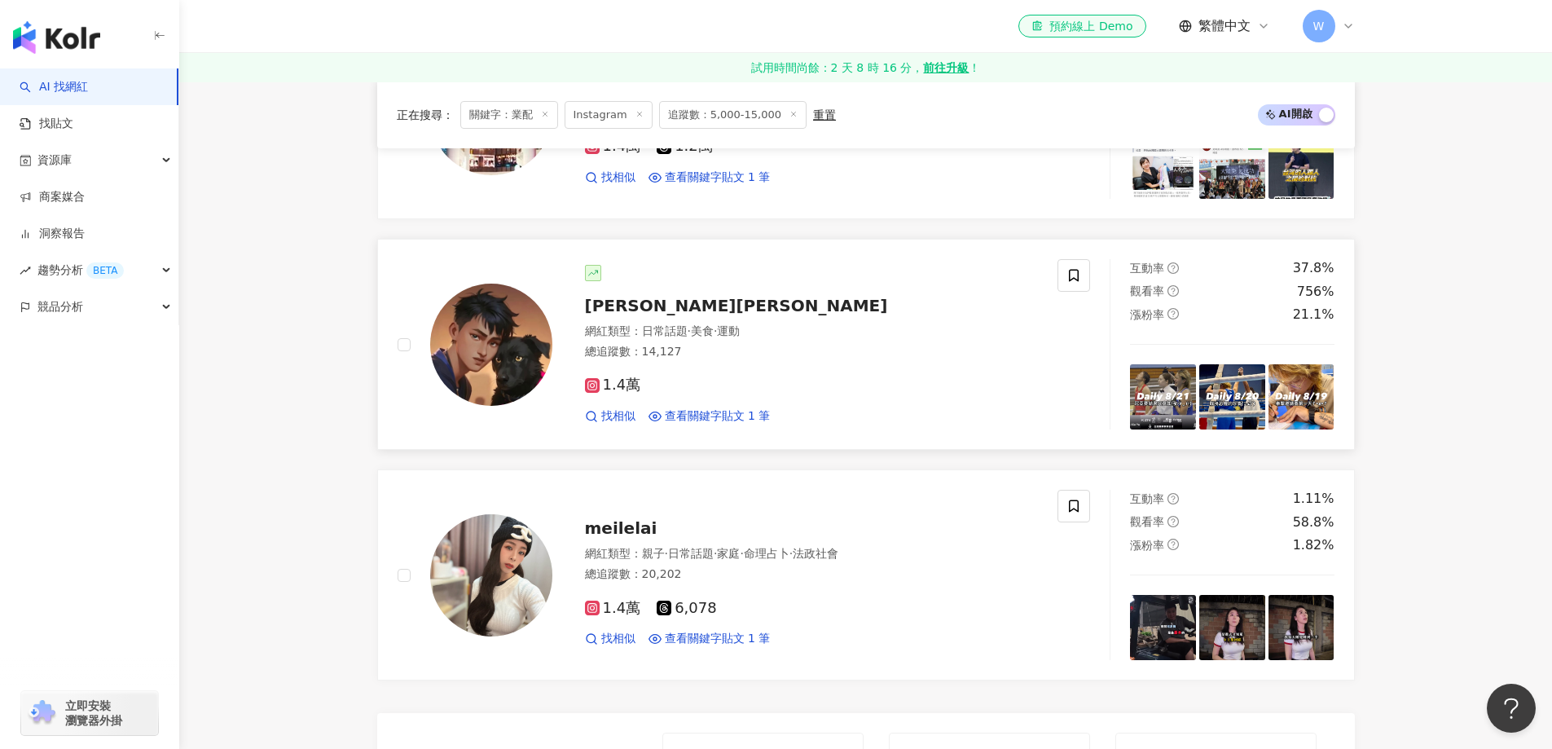
click at [715, 347] on div "總追蹤數 ： 14,127" at bounding box center [812, 352] width 454 height 16
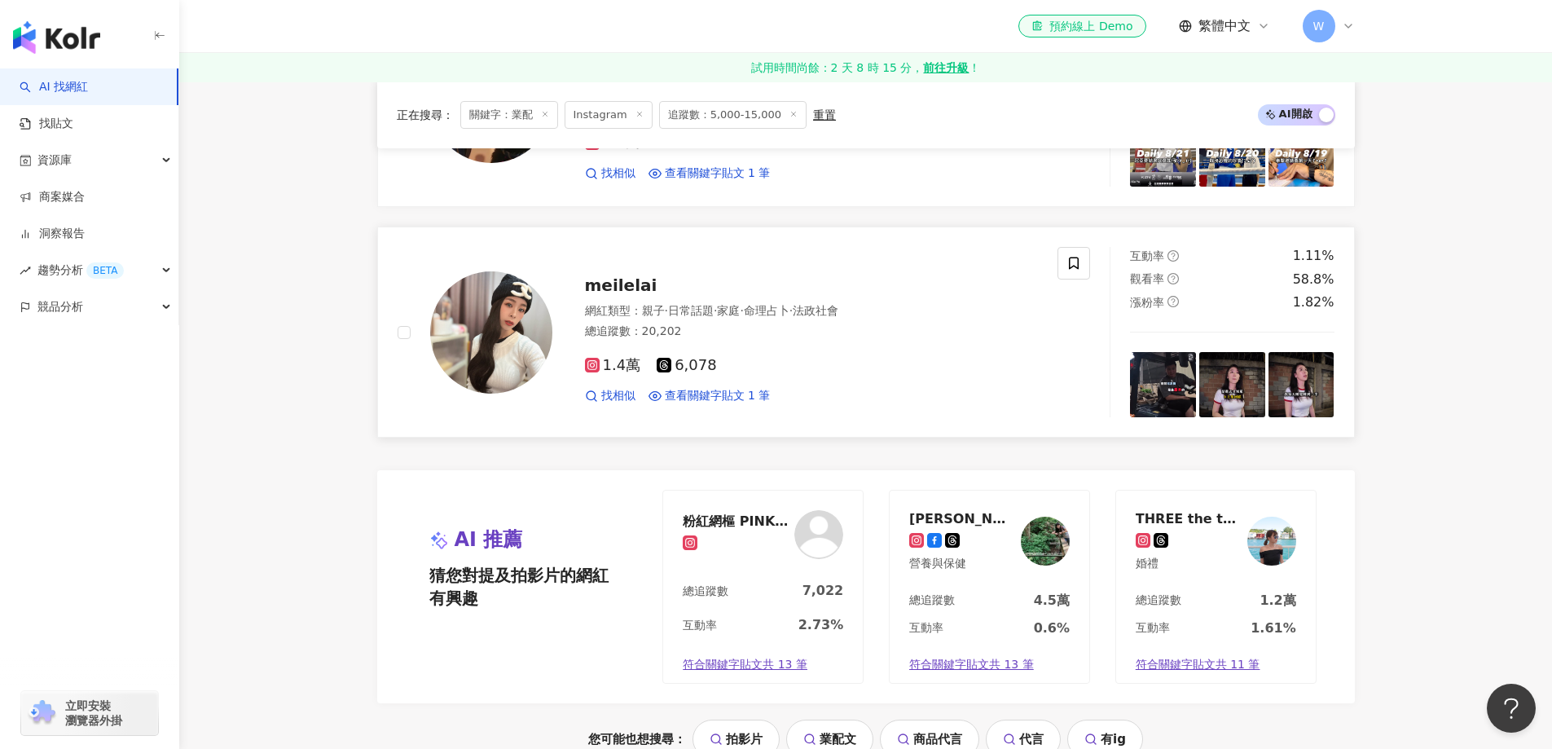
scroll to position [3014, 0]
click at [717, 309] on span "·" at bounding box center [715, 308] width 3 height 13
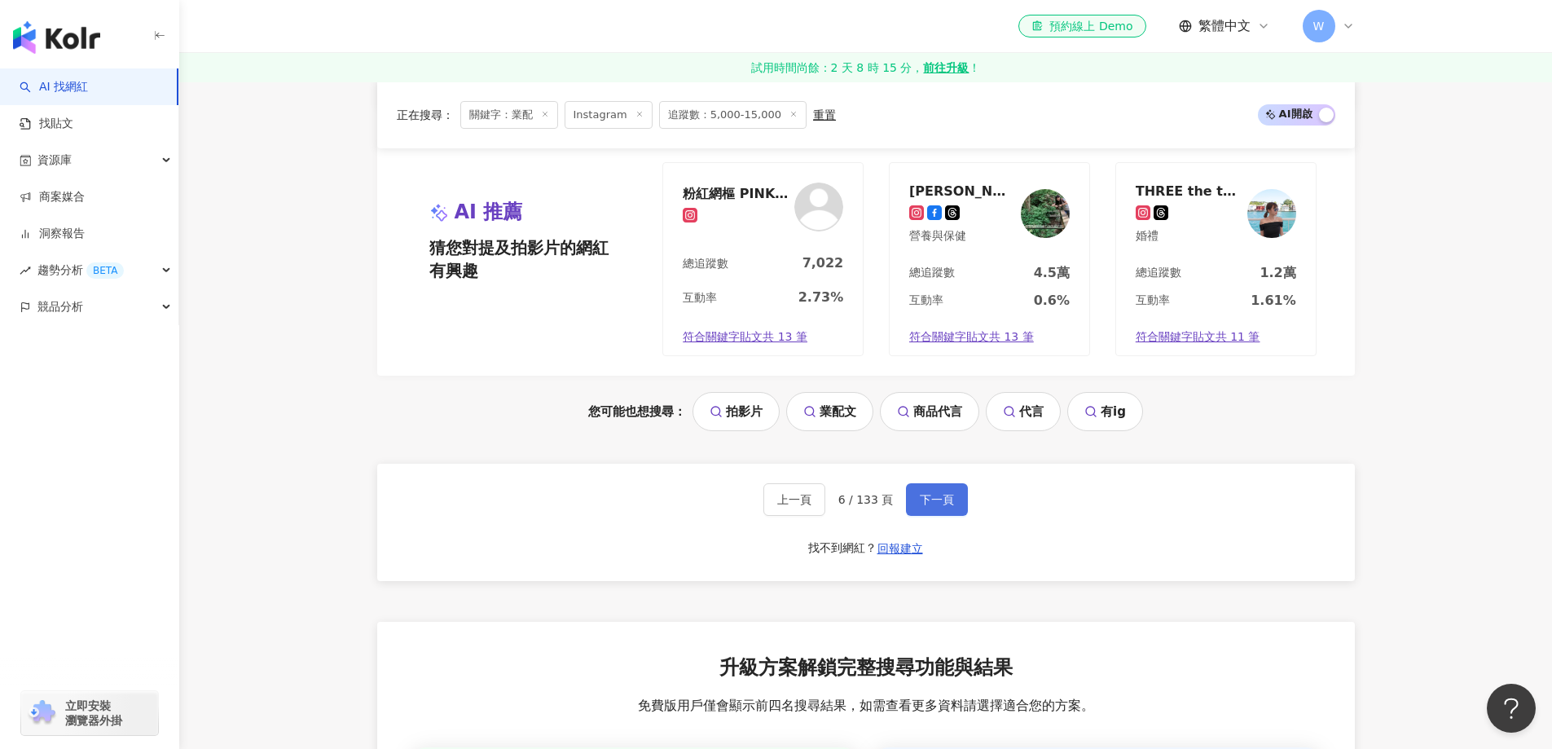
click at [931, 508] on button "下一頁" at bounding box center [937, 499] width 62 height 33
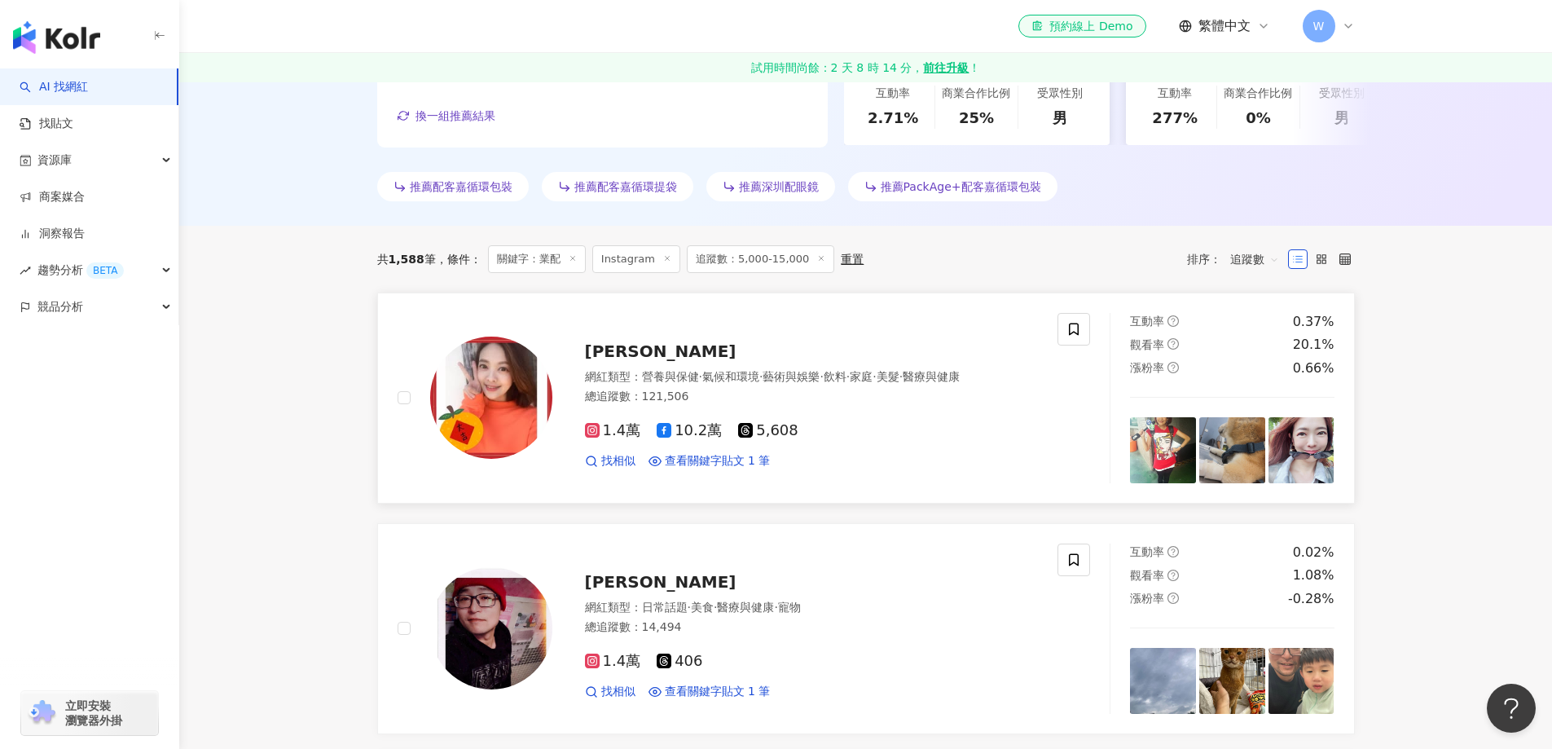
scroll to position [440, 0]
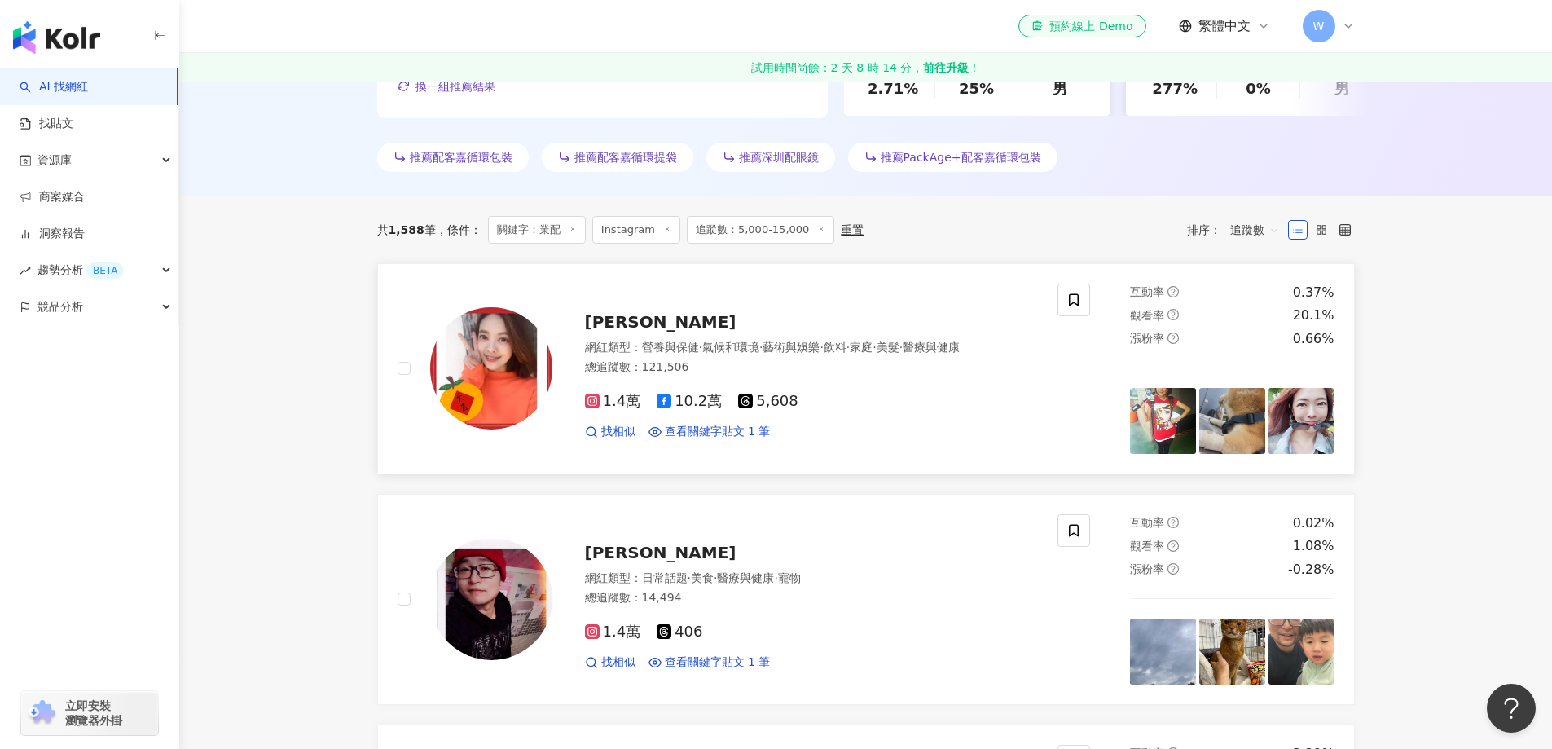
click at [767, 356] on div "網紅類型 ： 營養與保健 · 氣候和環境 · 藝術與娛樂 · 飲料 · 家庭 · 美髮 · 醫療與健康 總追蹤數 ： 121,506" at bounding box center [812, 360] width 454 height 40
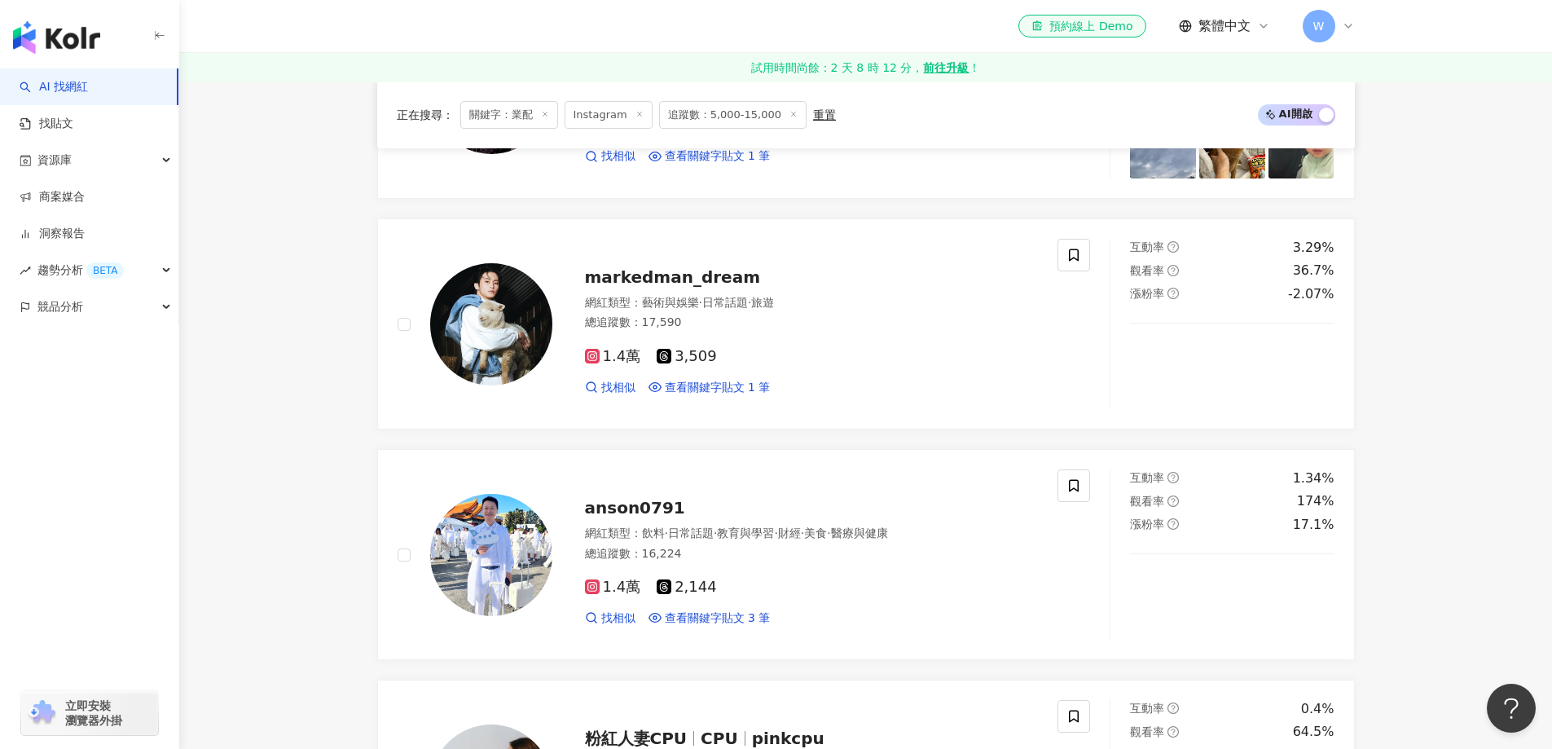
scroll to position [1010, 0]
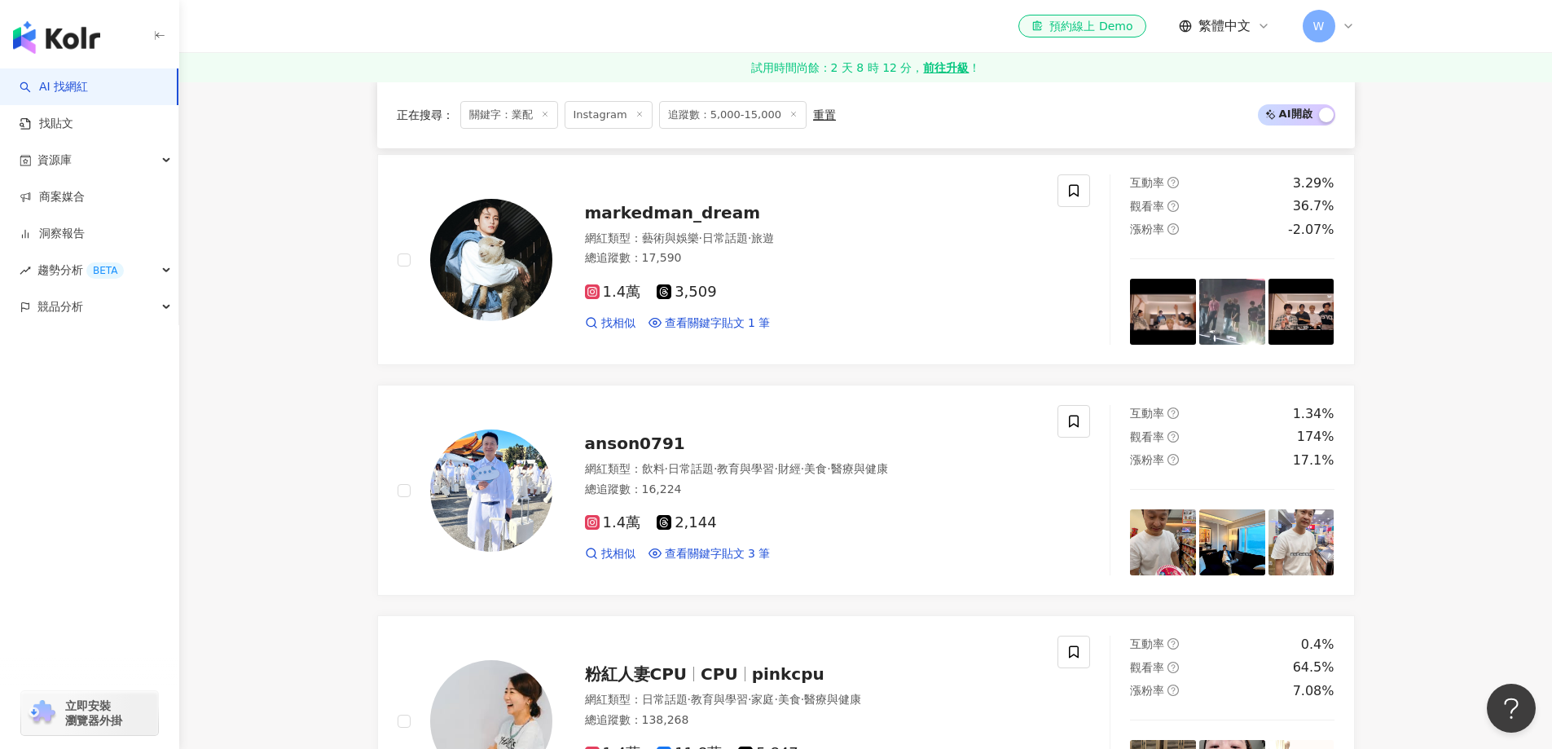
click at [754, 298] on div "1.4萬 3,509" at bounding box center [812, 293] width 454 height 18
click at [748, 509] on div "1.4萬 2,144 找相似 查看關鍵字貼文 3 筆" at bounding box center [812, 531] width 454 height 60
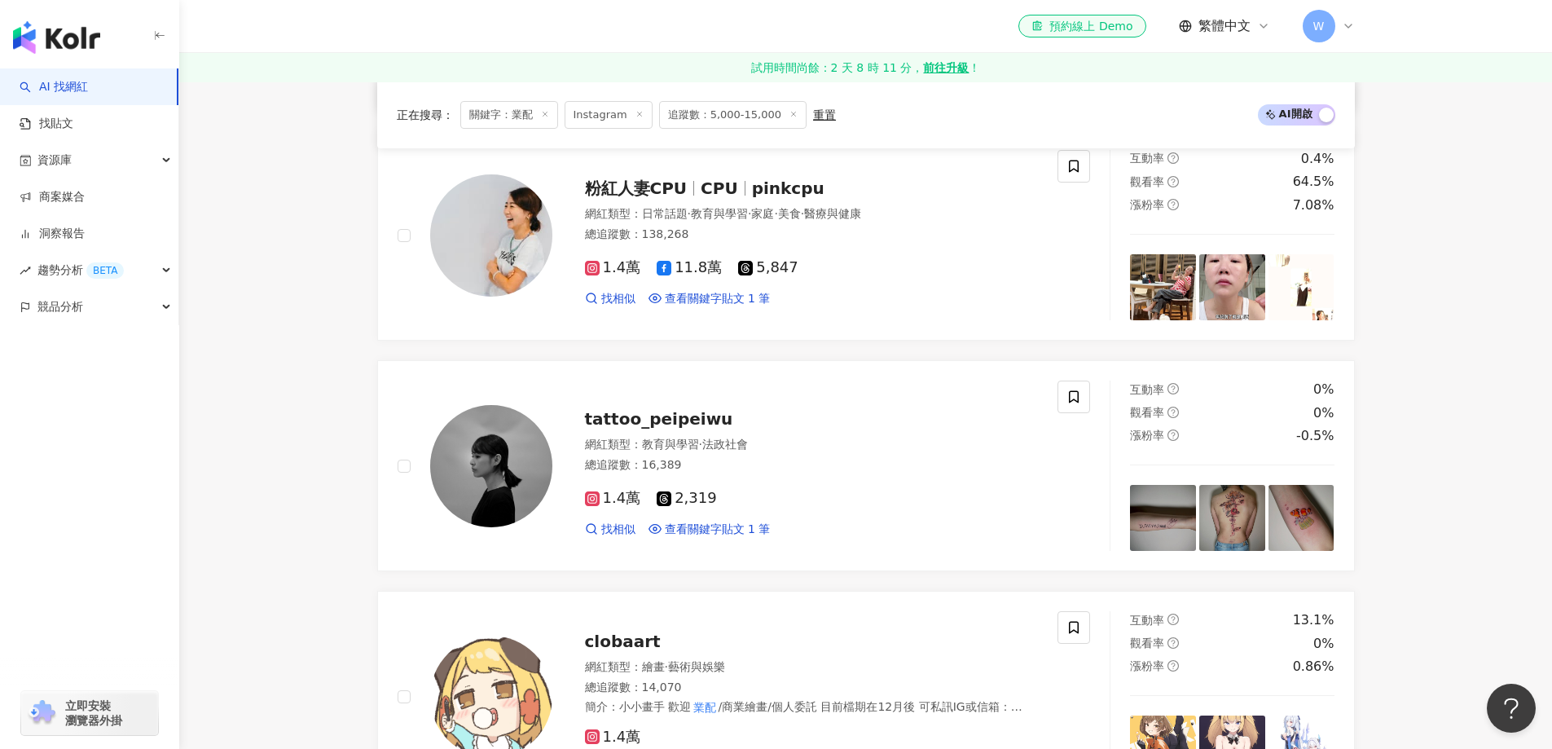
scroll to position [1499, 0]
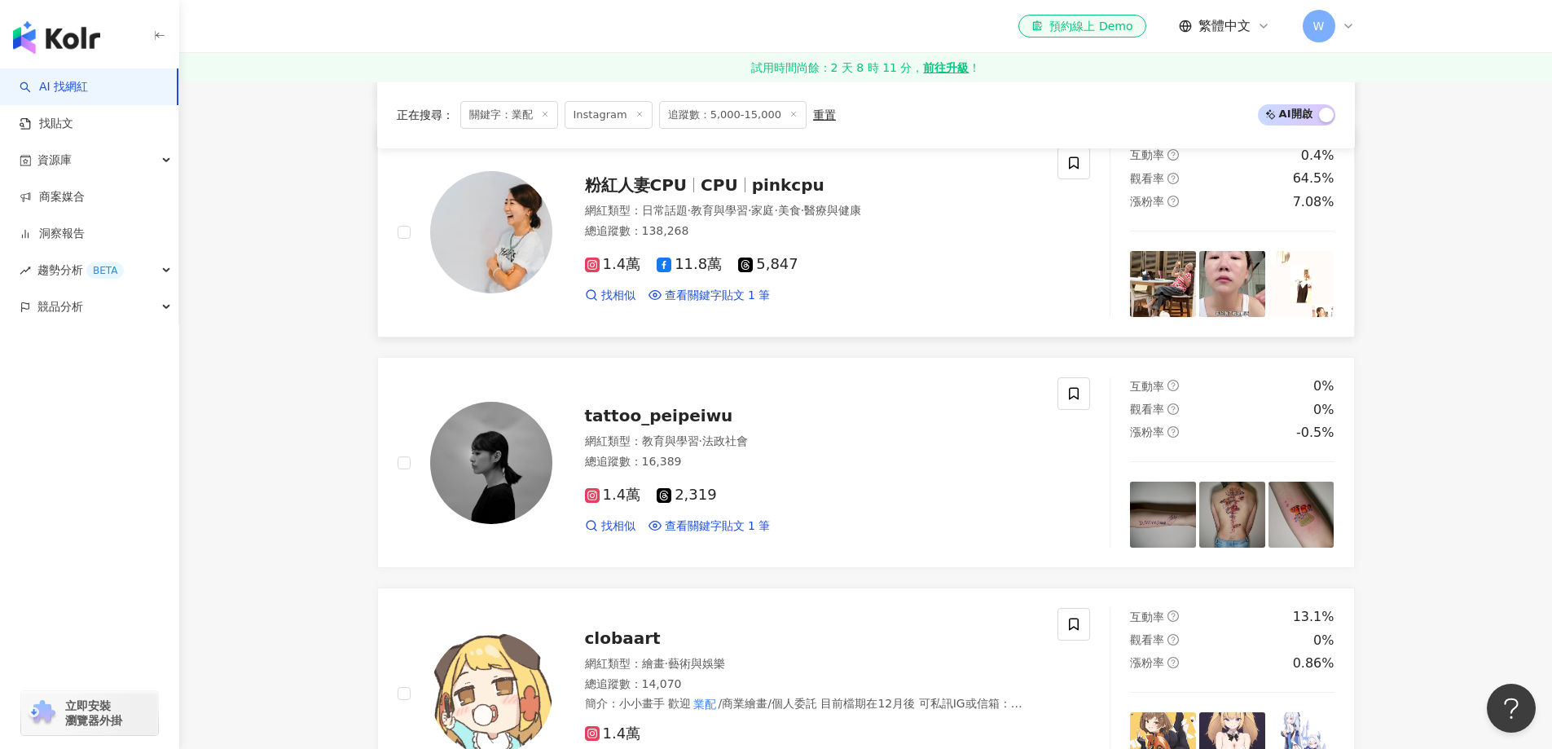
click at [822, 268] on div "1.4萬 11.8萬 5,847" at bounding box center [812, 265] width 454 height 18
click at [758, 450] on div "網紅類型 ： 教育與學習 · 法政社會" at bounding box center [812, 441] width 454 height 16
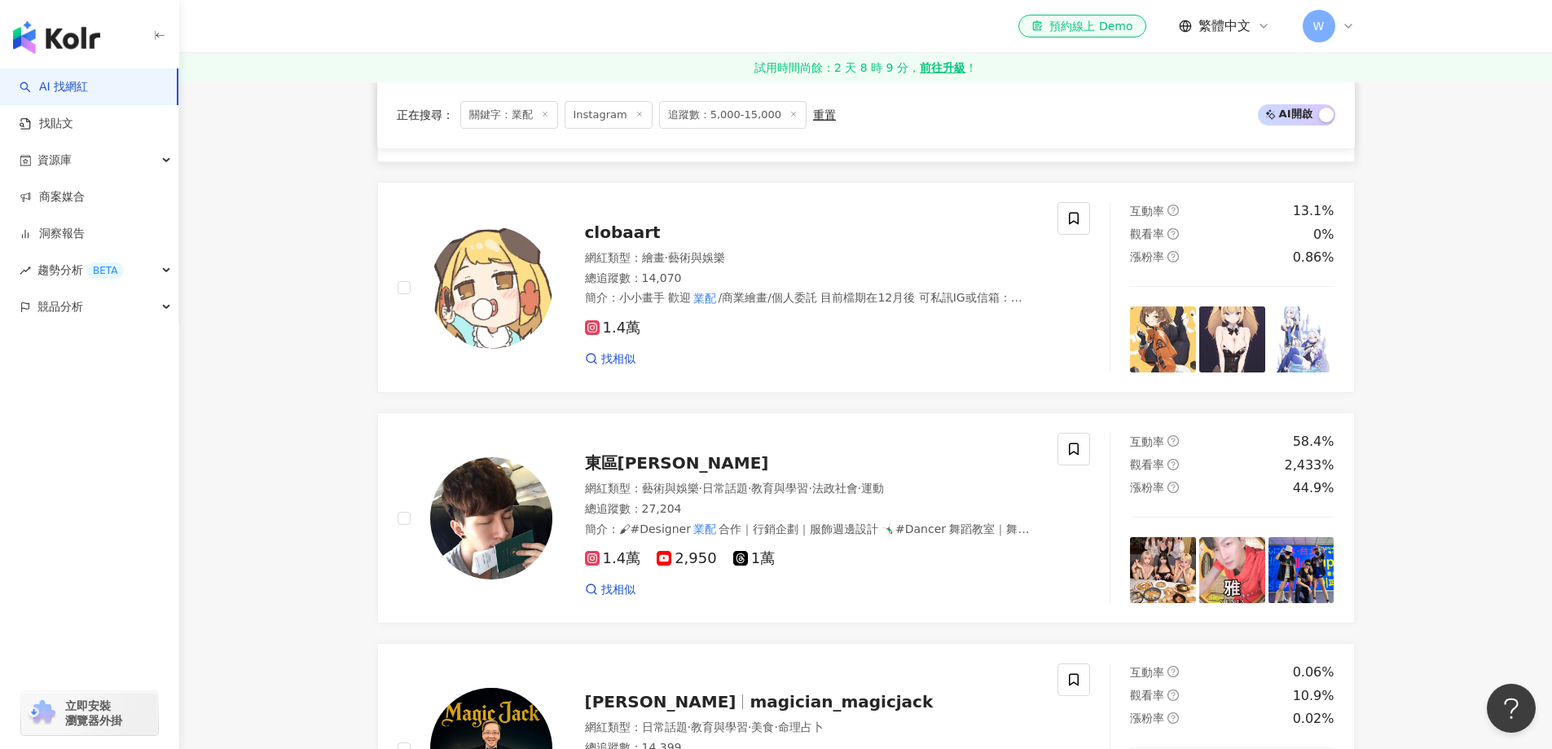
scroll to position [1906, 0]
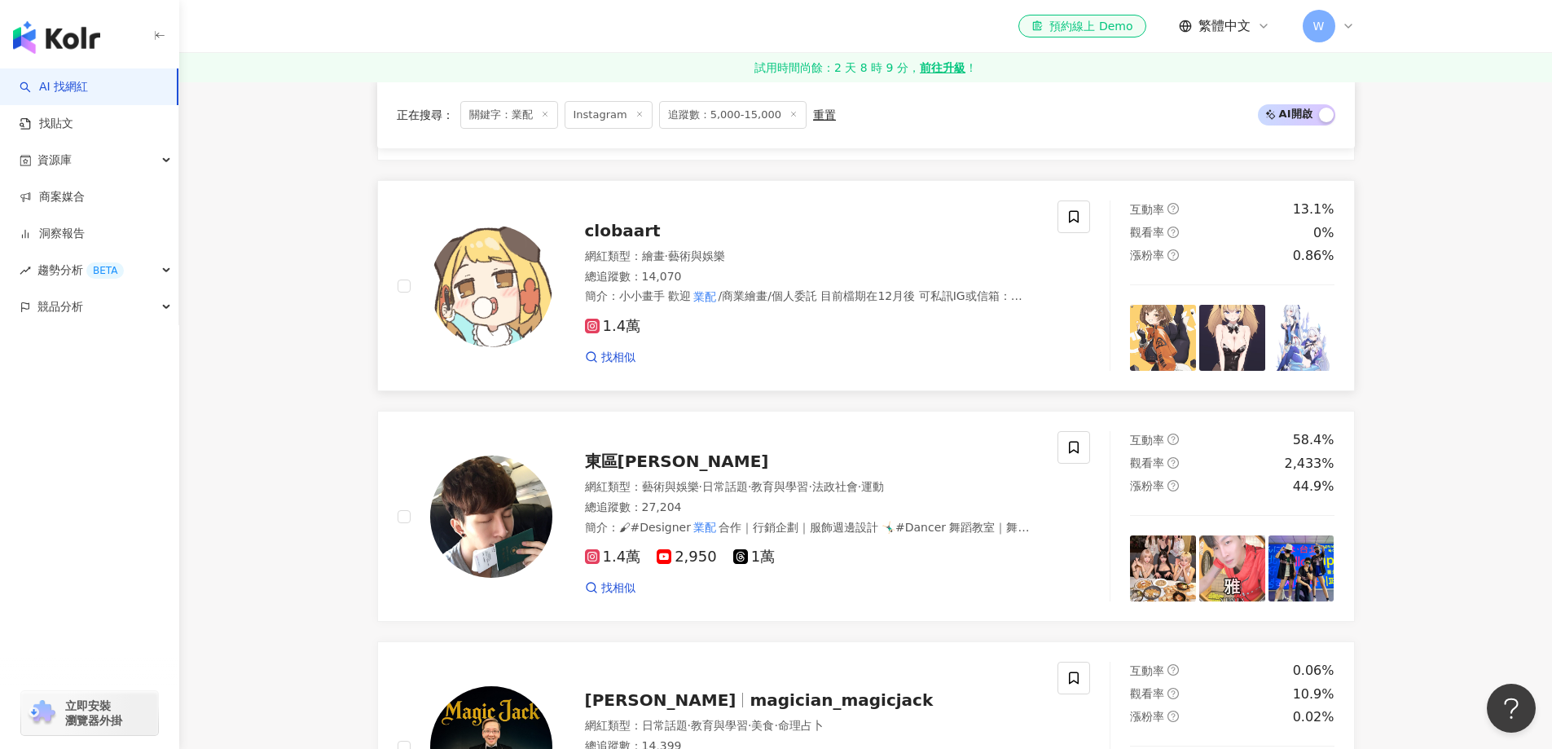
click at [759, 261] on div "網紅類型 ： 繪畫 · 藝術與娛樂" at bounding box center [812, 256] width 454 height 16
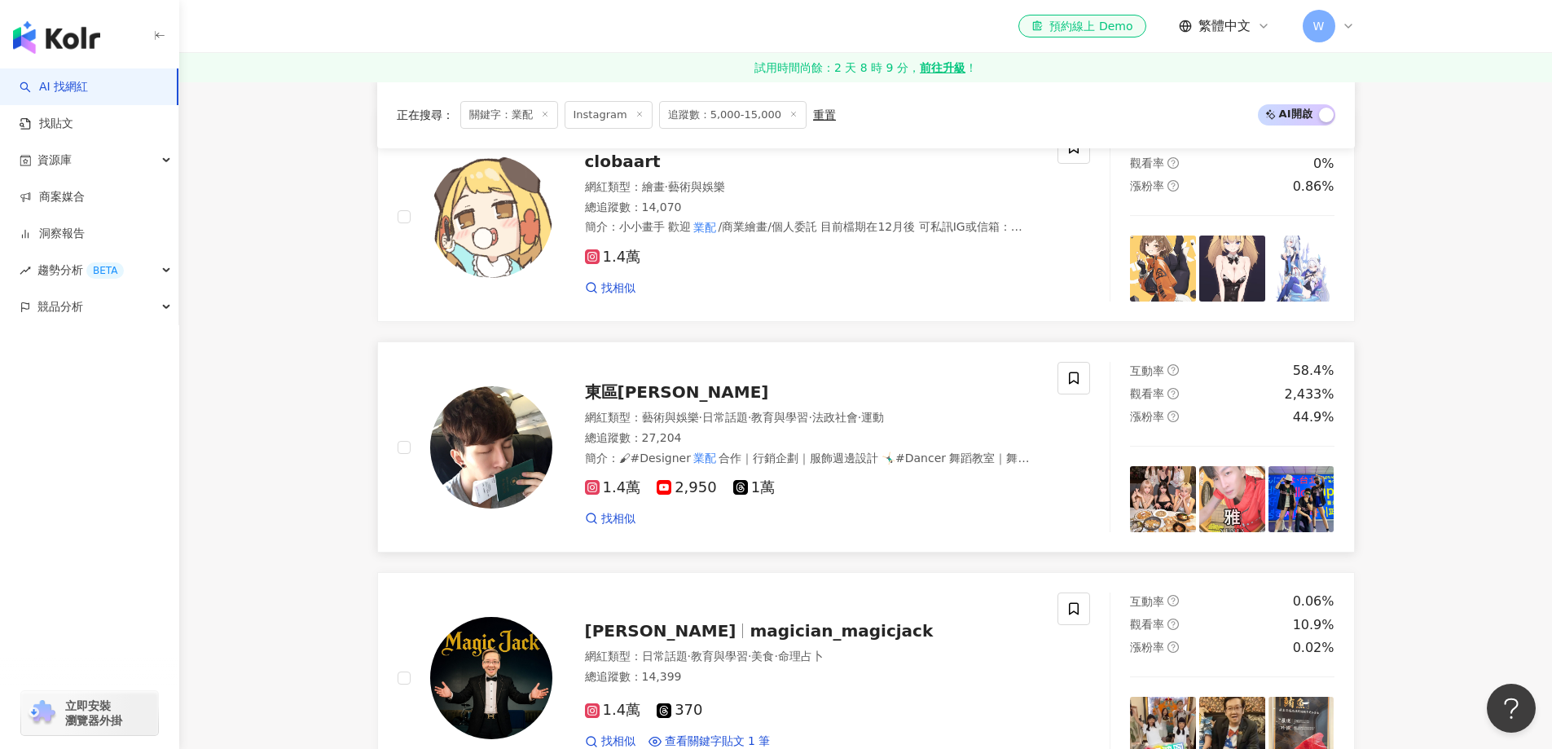
scroll to position [2069, 0]
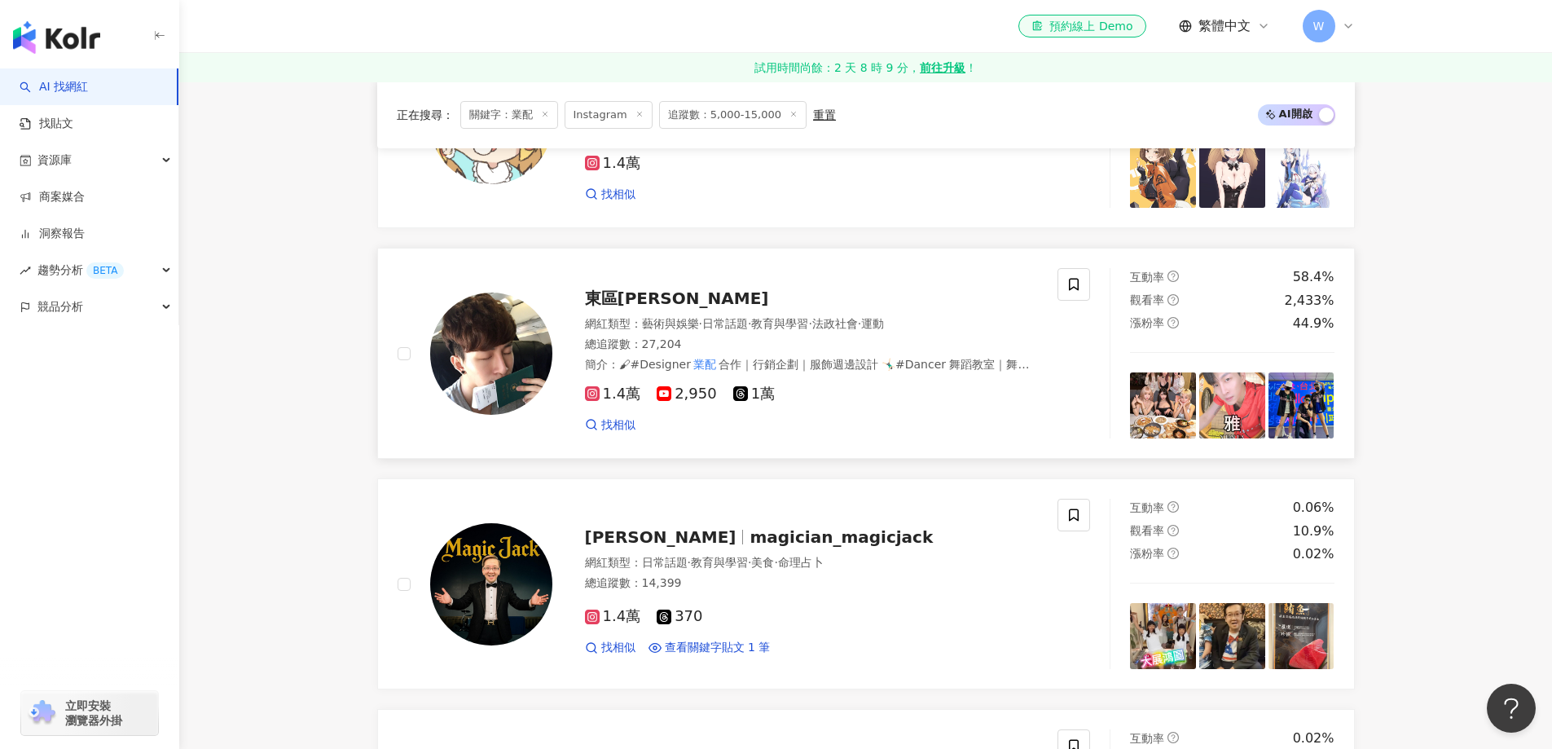
click at [619, 288] on span "東區鄭智薰" at bounding box center [677, 298] width 184 height 20
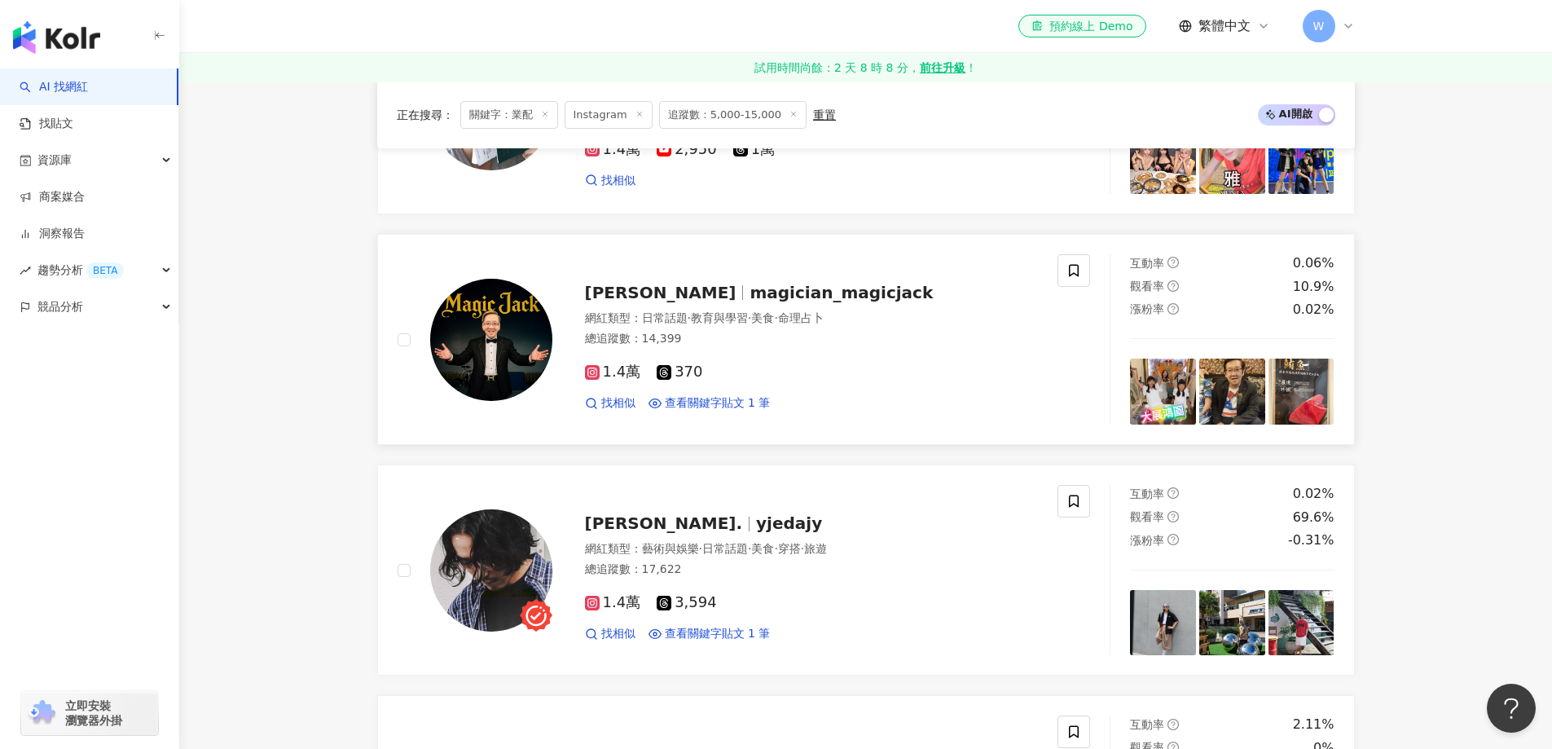
click at [824, 345] on div "總追蹤數 ： 14,399" at bounding box center [812, 339] width 454 height 16
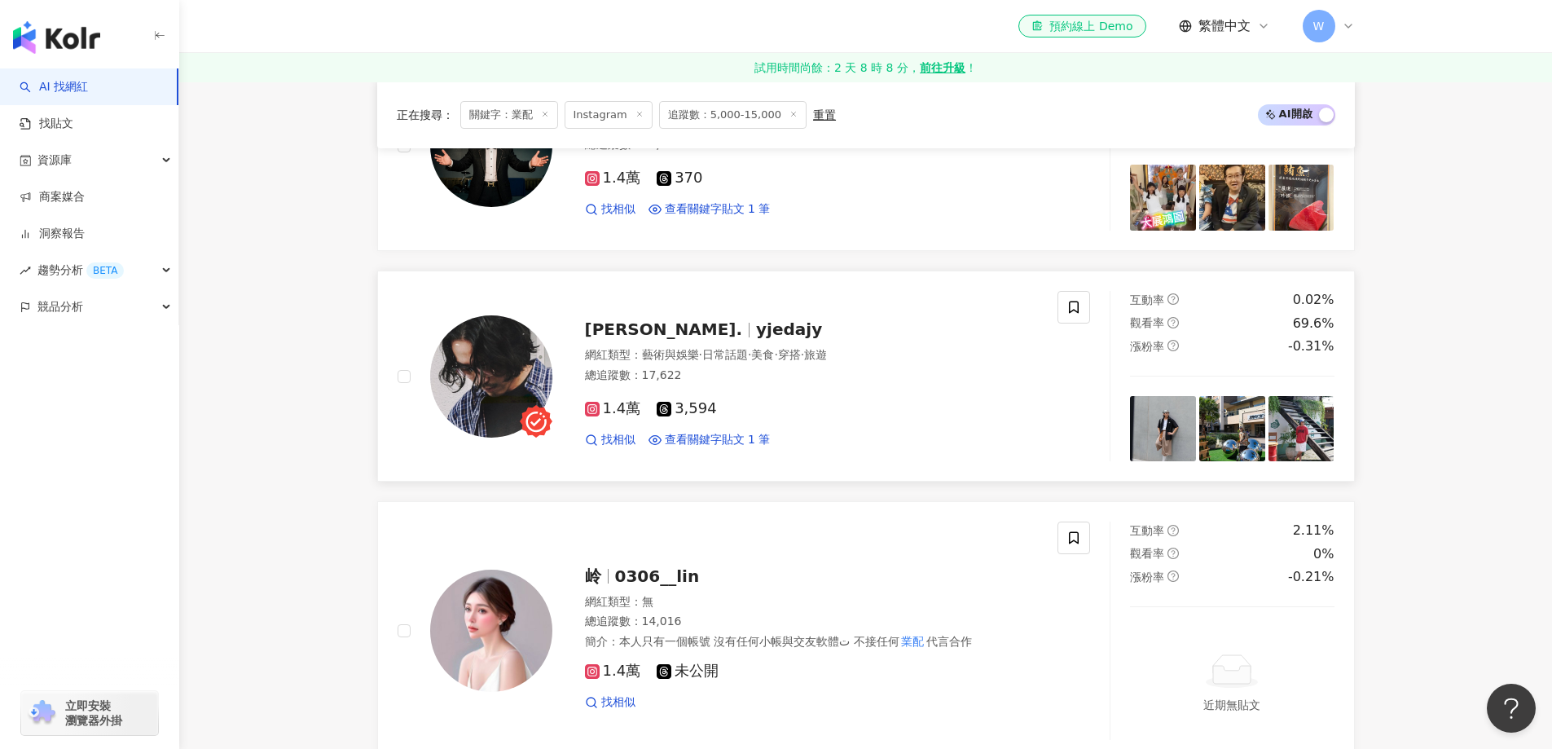
scroll to position [2558, 0]
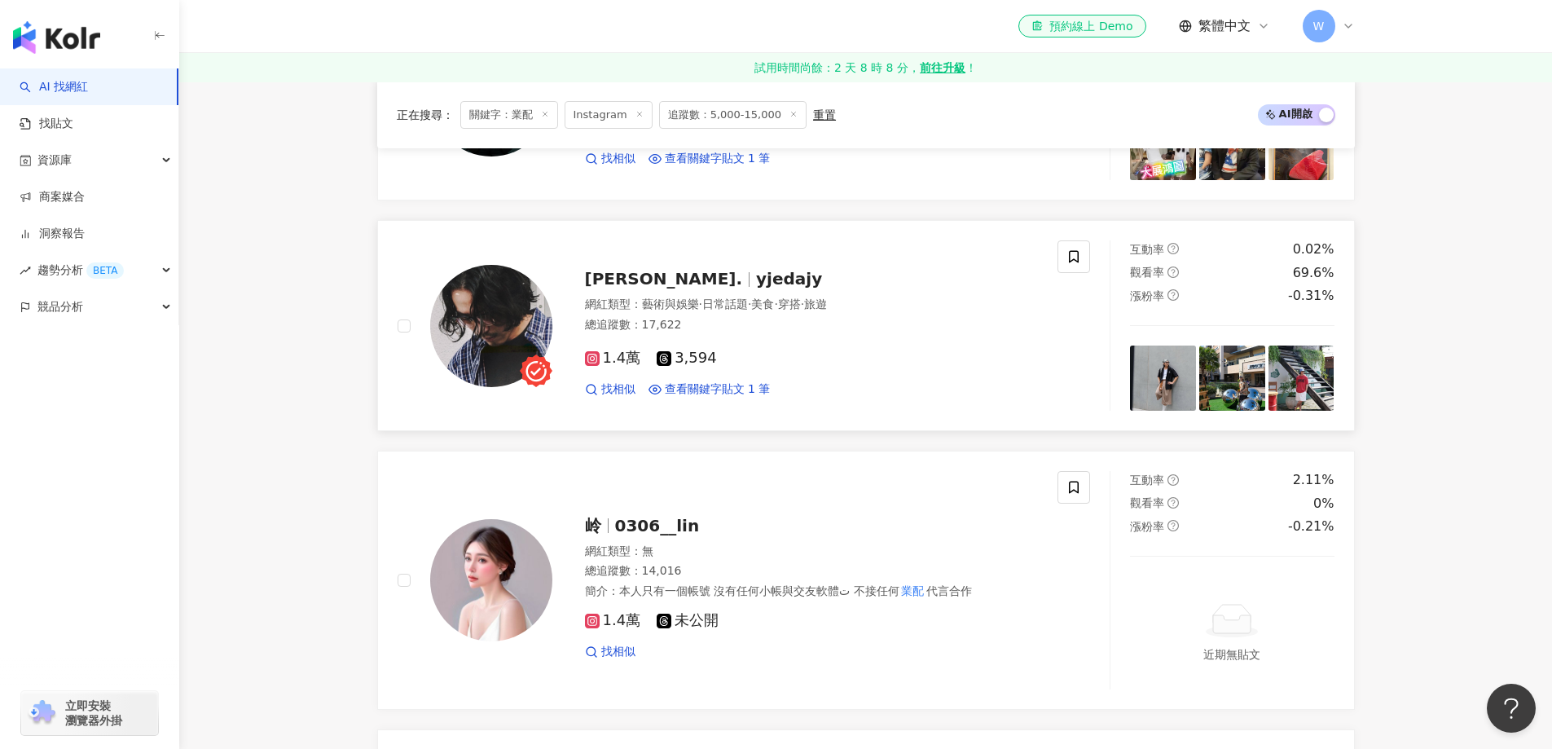
click at [774, 297] on span "美食" at bounding box center [762, 303] width 23 height 13
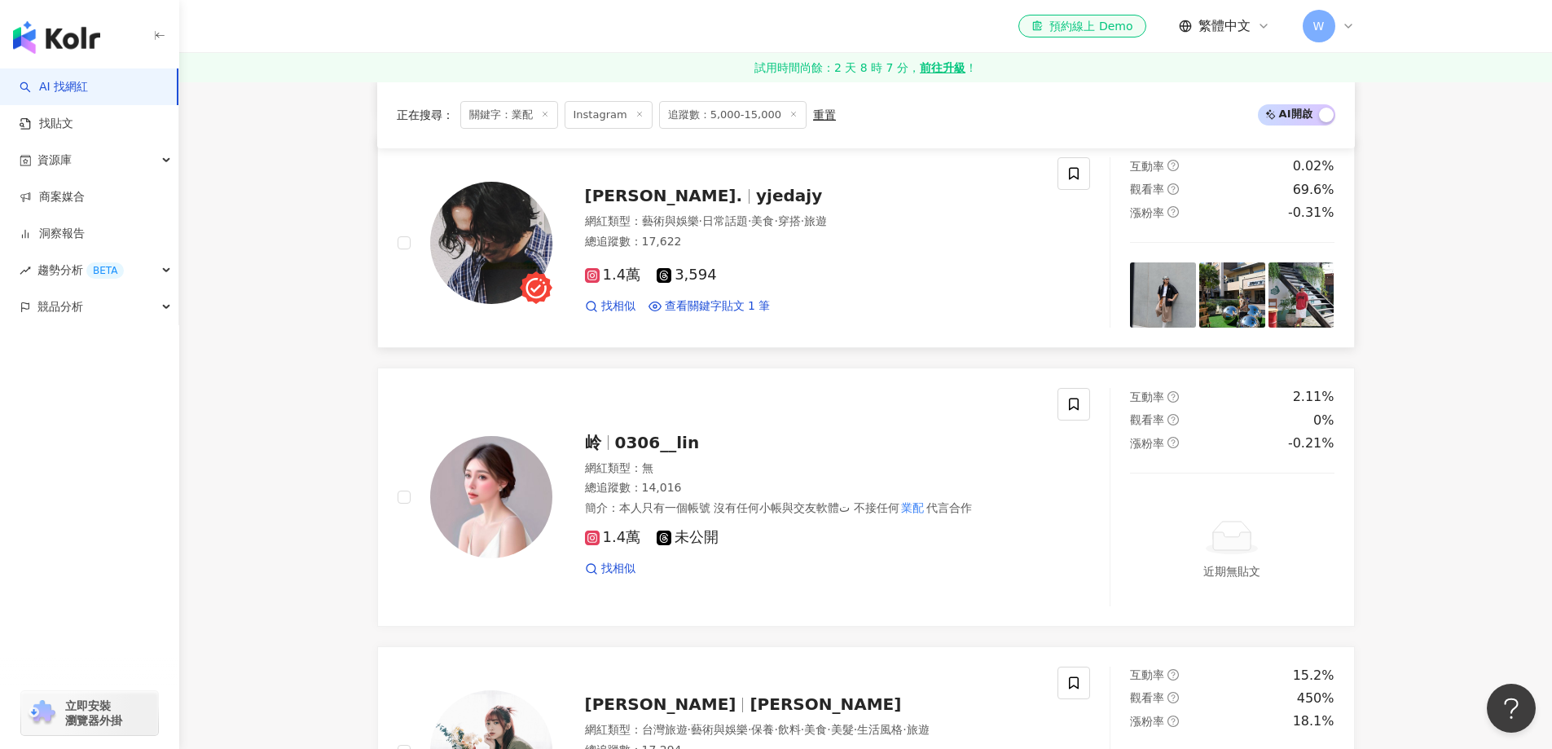
scroll to position [2640, 0]
click at [837, 474] on div "網紅類型 ： 無" at bounding box center [812, 470] width 454 height 16
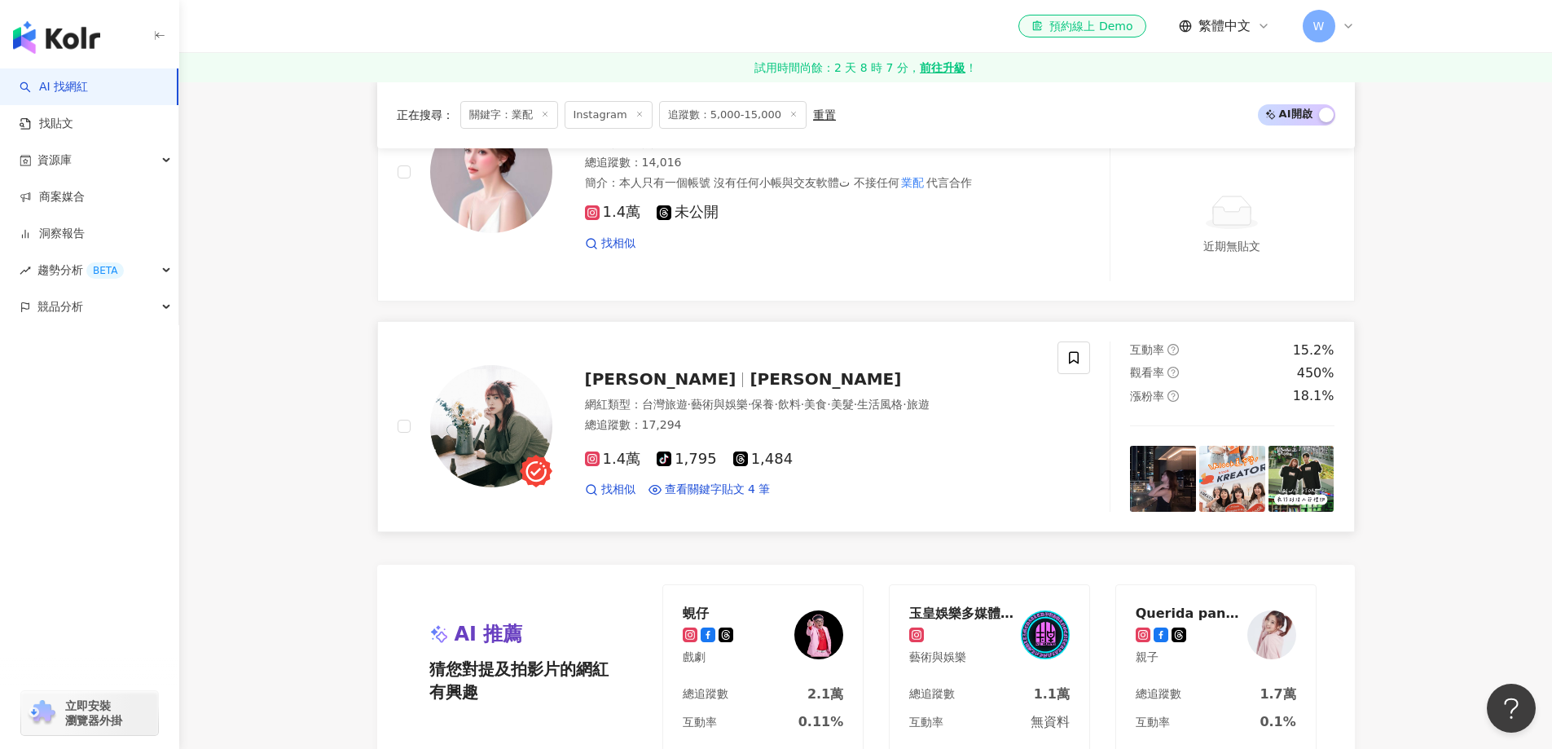
scroll to position [2966, 0]
click at [750, 374] on span "Jie小潔" at bounding box center [826, 380] width 152 height 20
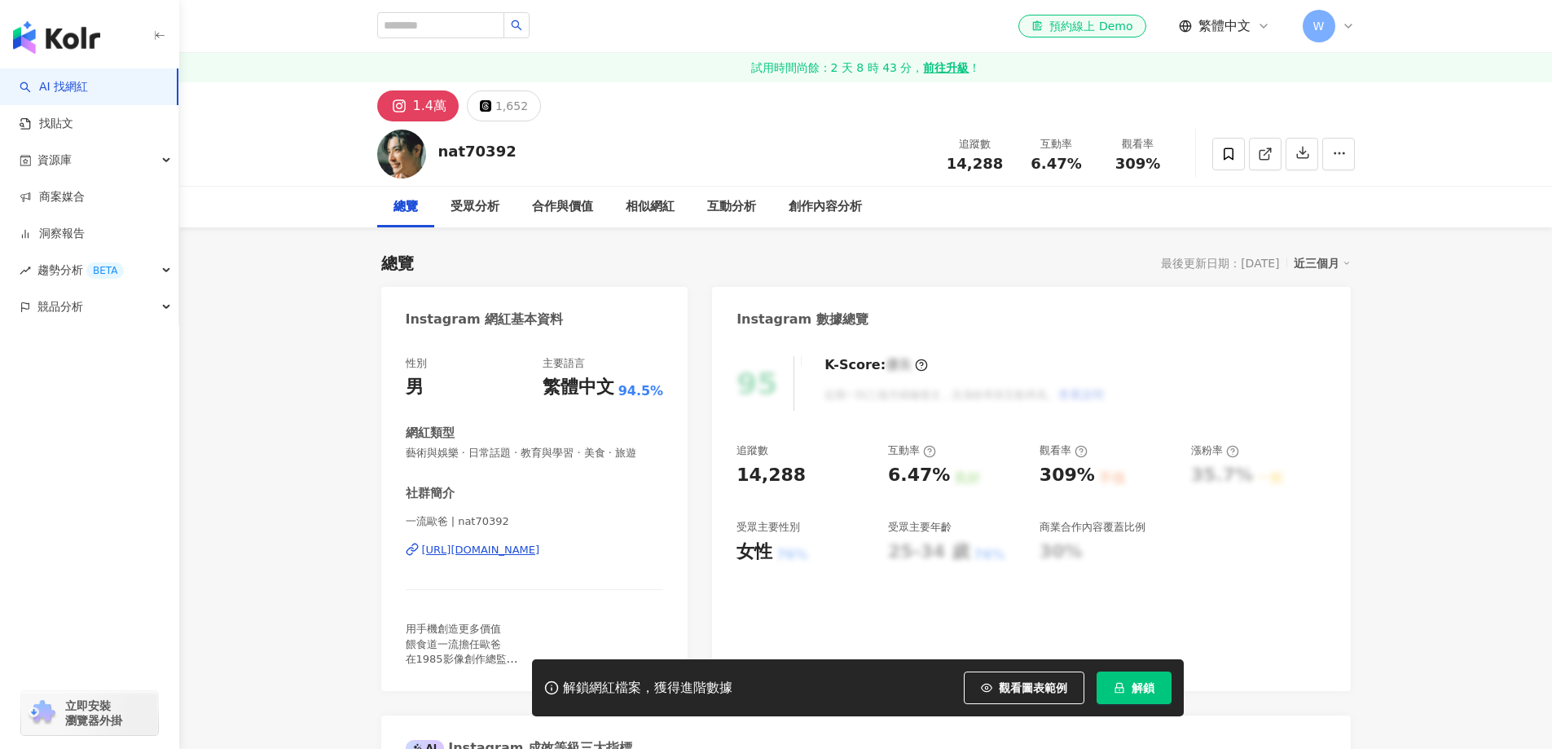
click at [552, 356] on div "性別 男 主要語言 繁體中文 94.5% 網紅類型 藝術與娛樂 · 日常話題 · 教育與學習 · 美食 · 旅遊 社群簡介 一流歐爸 | nat70392 h…" at bounding box center [535, 511] width 258 height 310
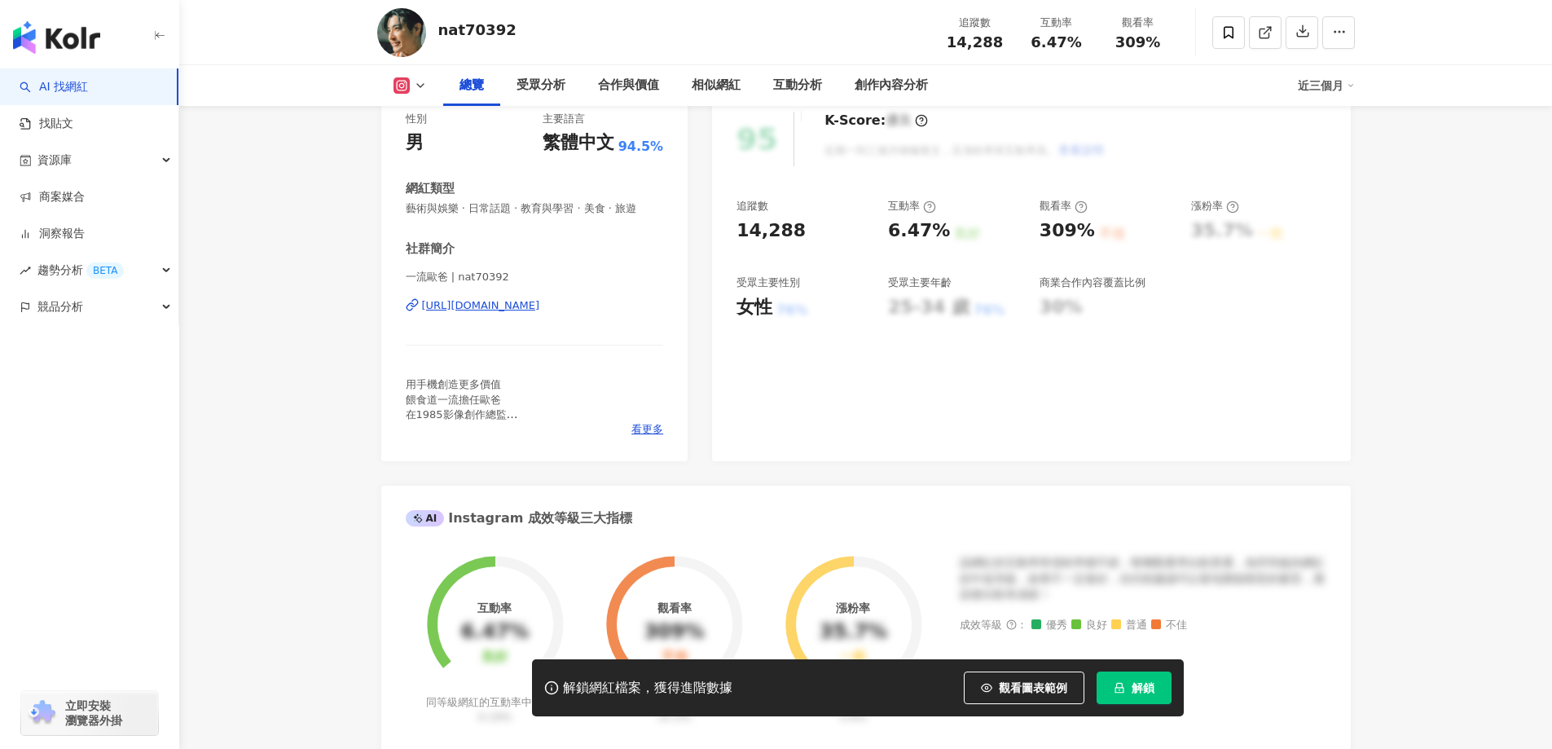
click at [540, 303] on div "https://www.instagram.com/nat70392/" at bounding box center [481, 305] width 118 height 15
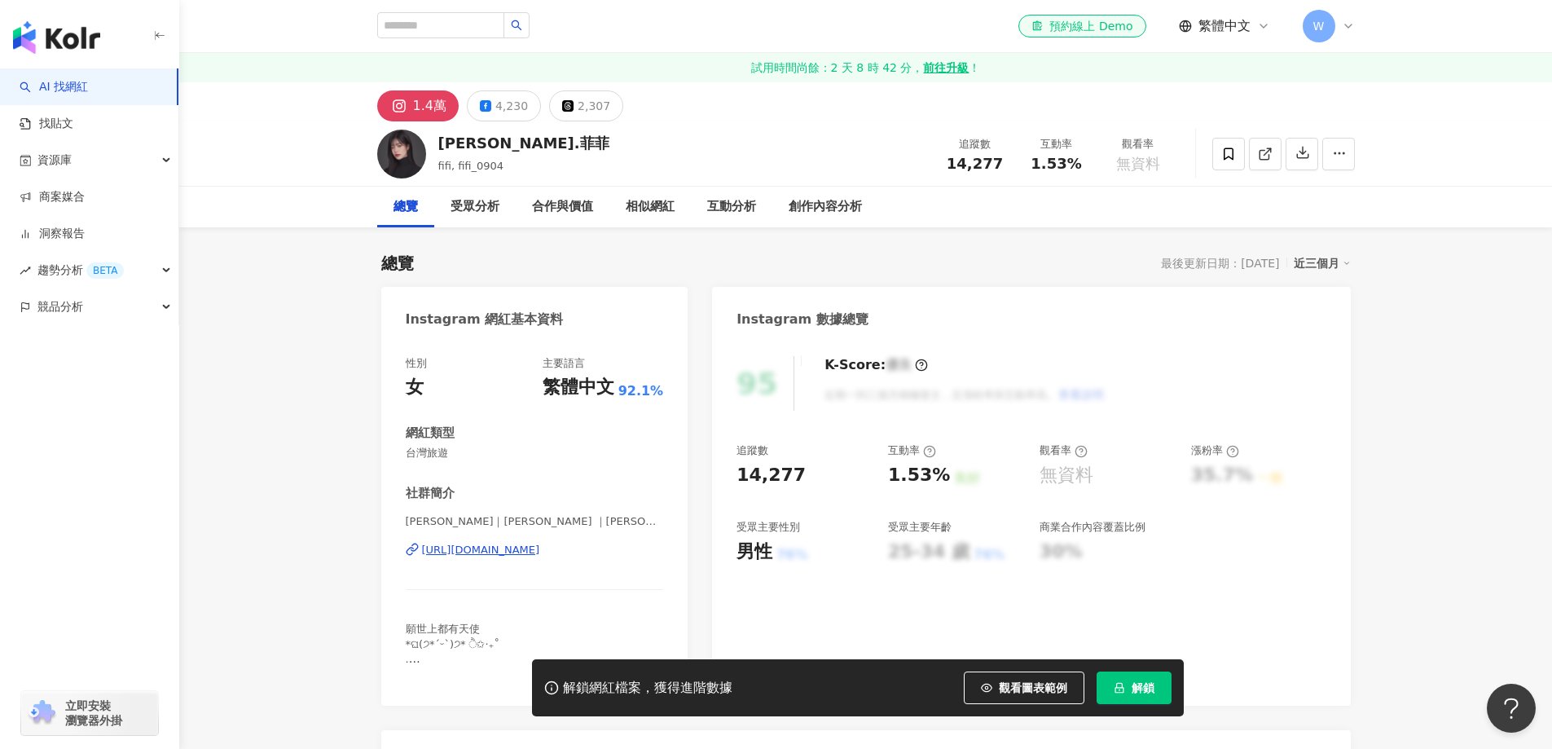
click at [540, 543] on div "[URL][DOMAIN_NAME]" at bounding box center [481, 550] width 118 height 15
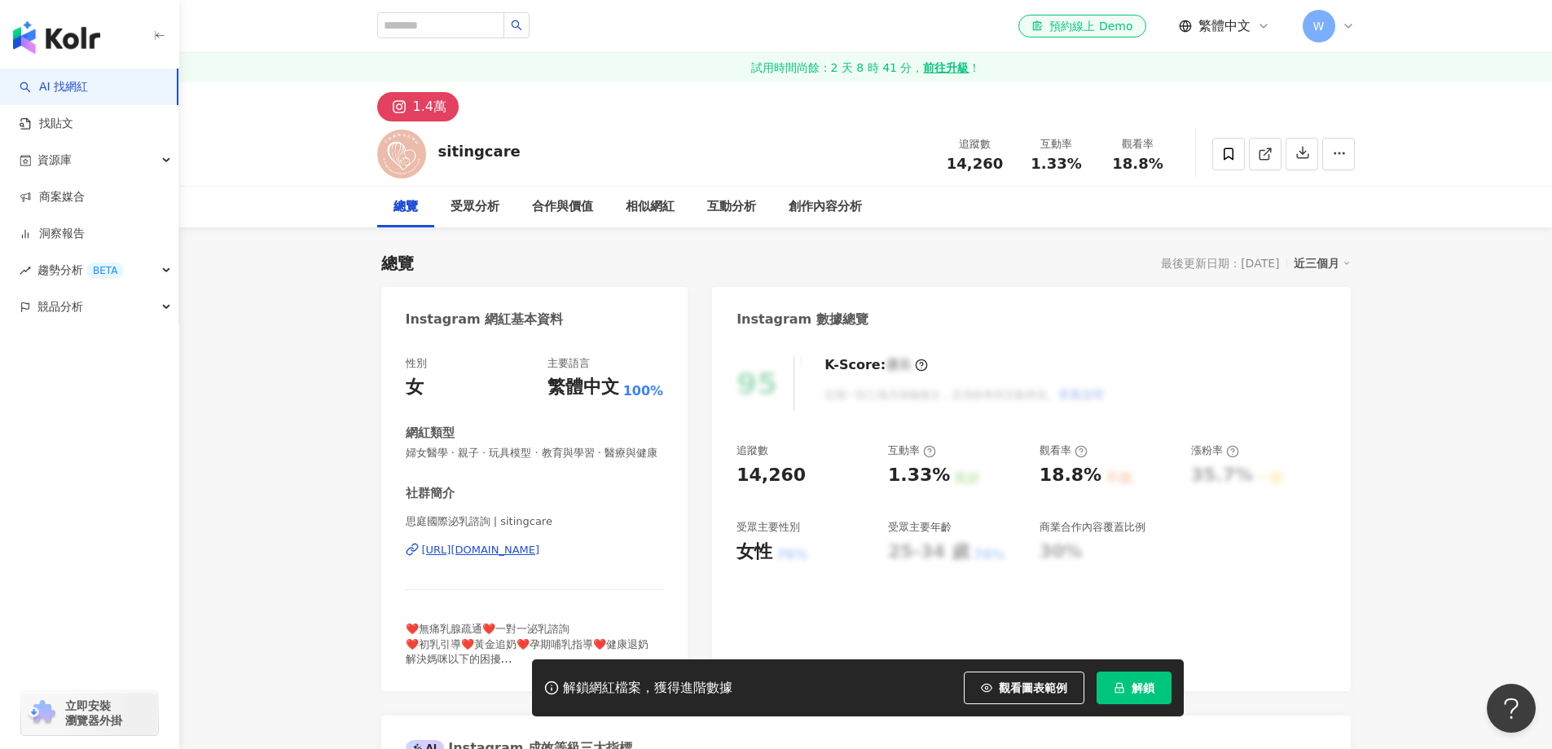
click at [501, 557] on div "https://www.instagram.com/sitingcare/" at bounding box center [481, 550] width 118 height 15
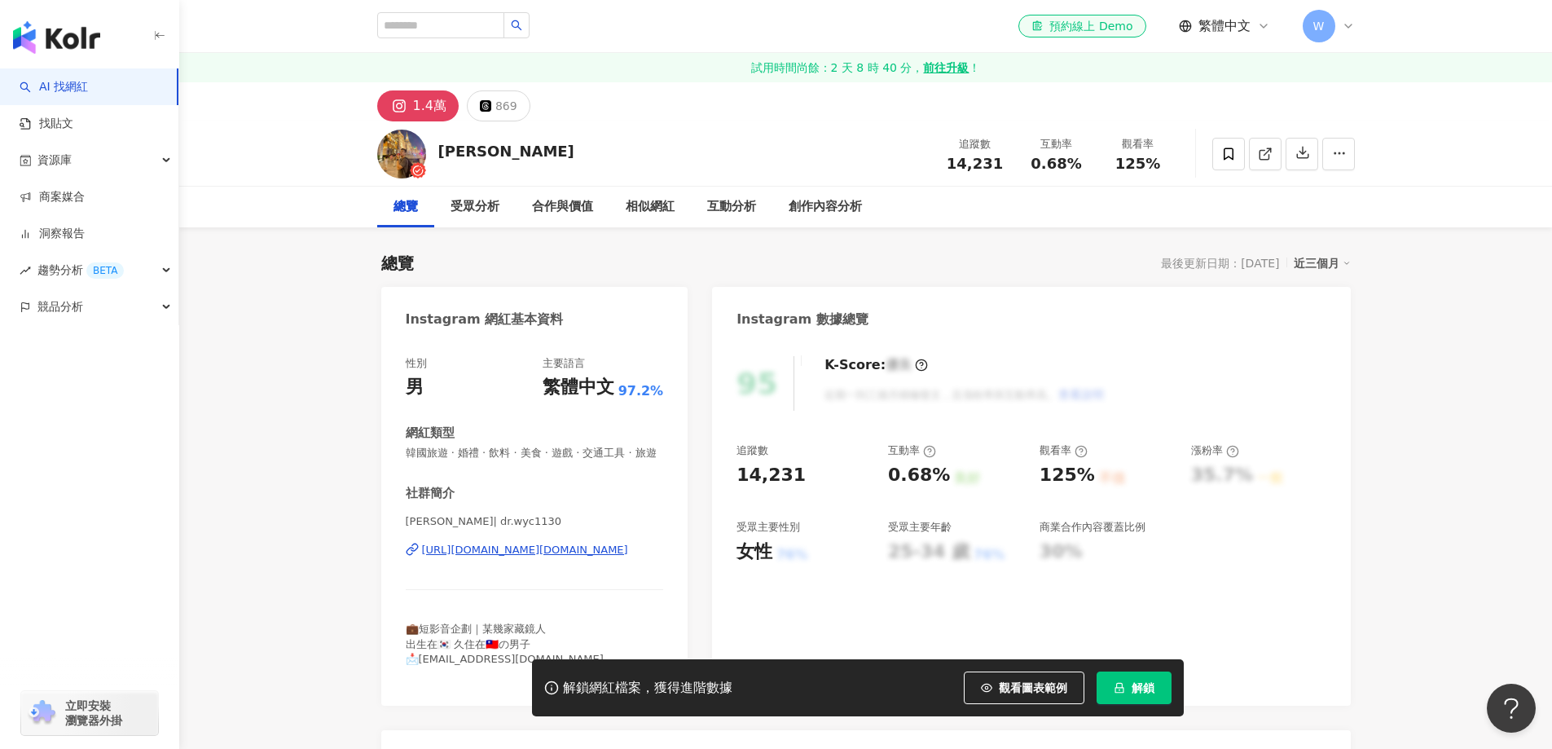
click at [575, 543] on div "https://www.instagram.com/dr.wyc1130/" at bounding box center [525, 550] width 206 height 15
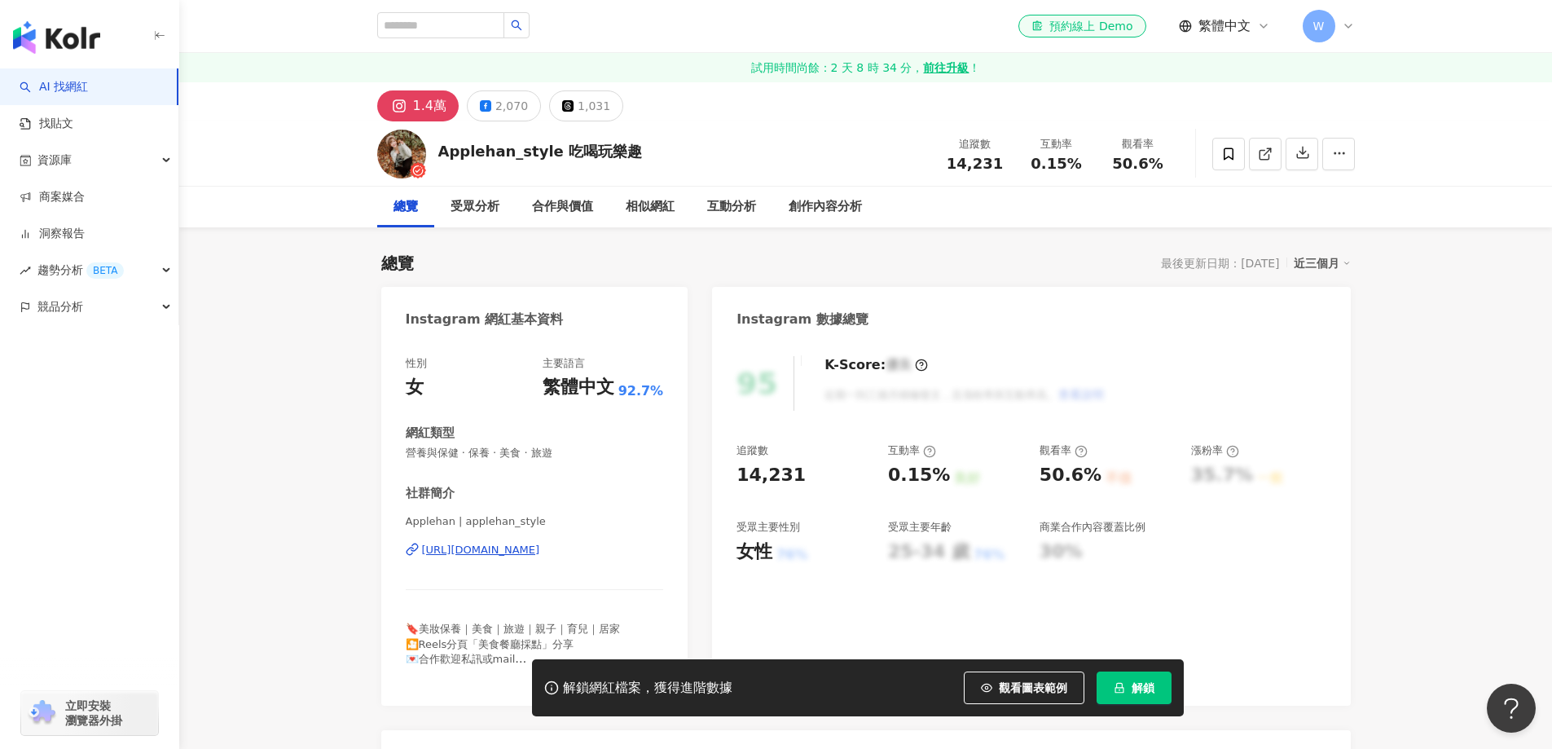
click at [540, 543] on div "[URL][DOMAIN_NAME]" at bounding box center [481, 550] width 118 height 15
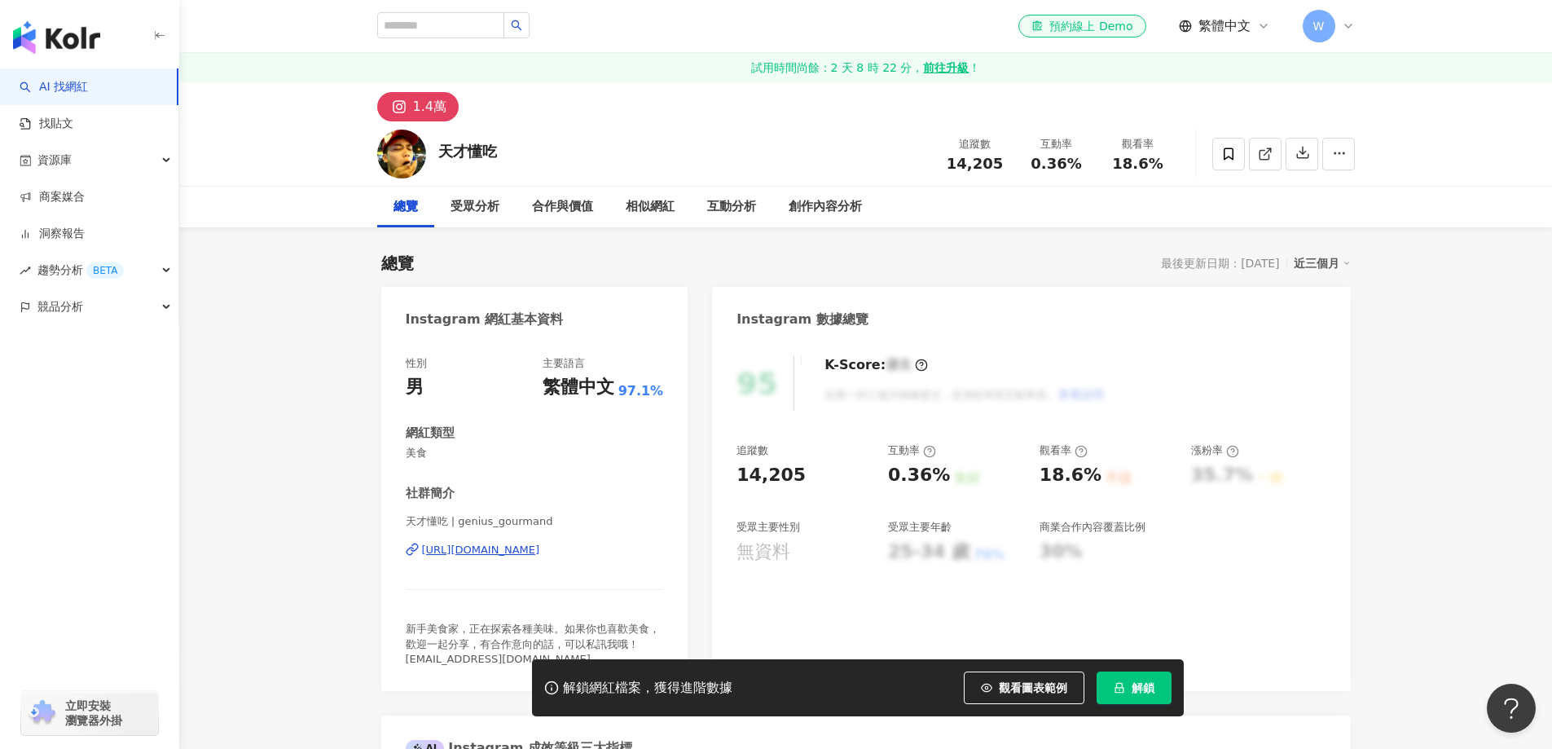
click at [540, 547] on div "https://www.instagram.com/genius_gourmand/" at bounding box center [481, 550] width 118 height 15
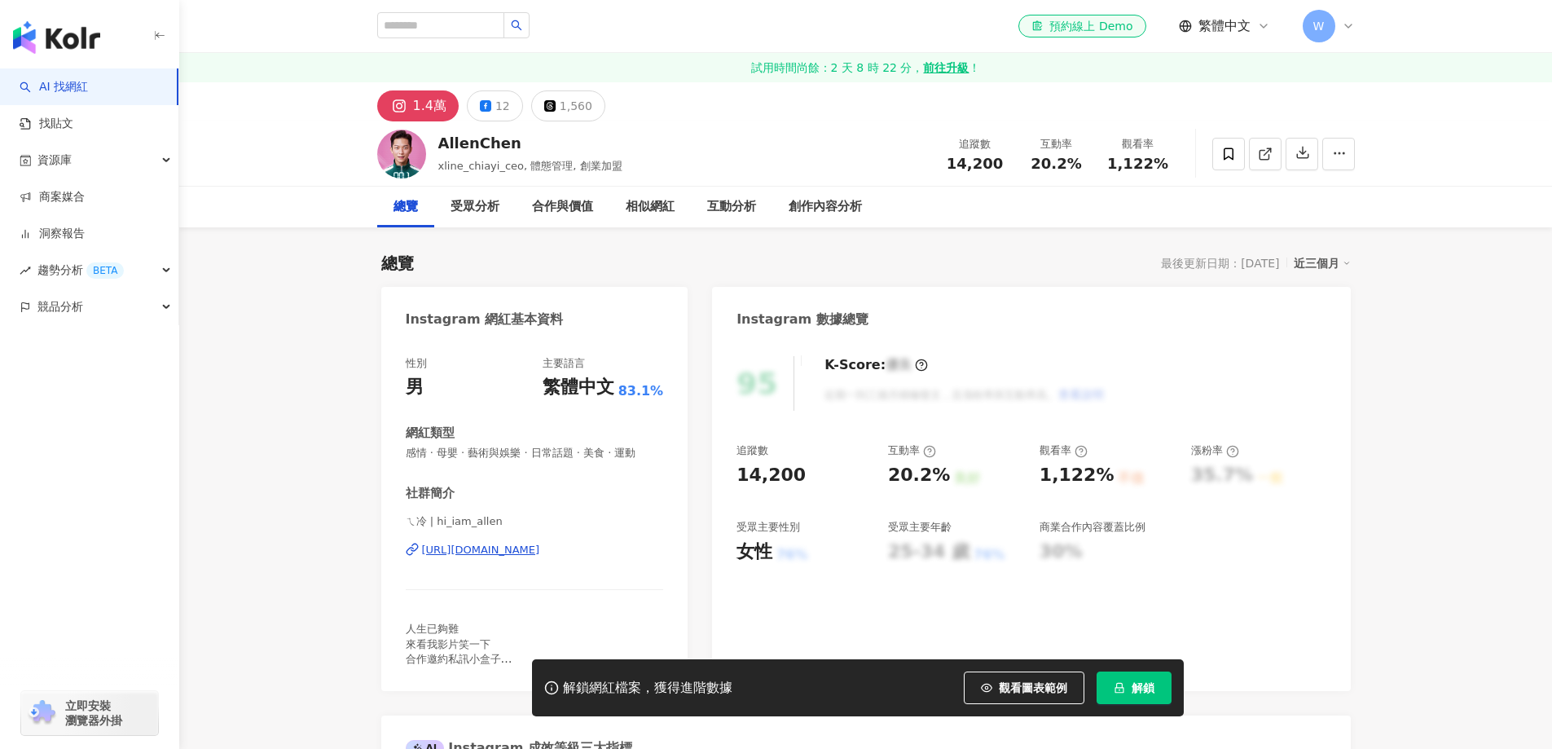
click at [512, 556] on div "https://www.instagram.com/hi_iam_allen/" at bounding box center [481, 550] width 118 height 15
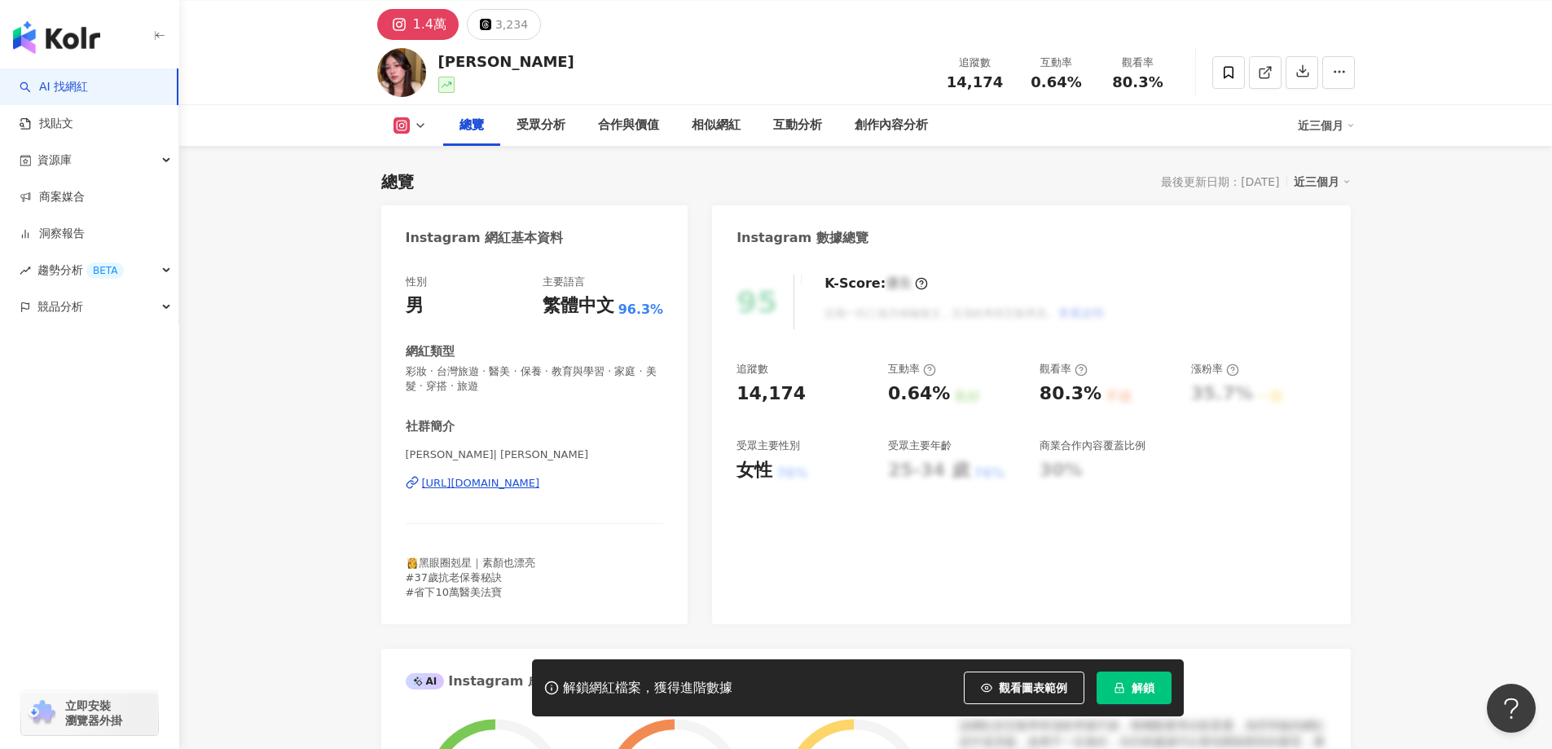
scroll to position [163, 0]
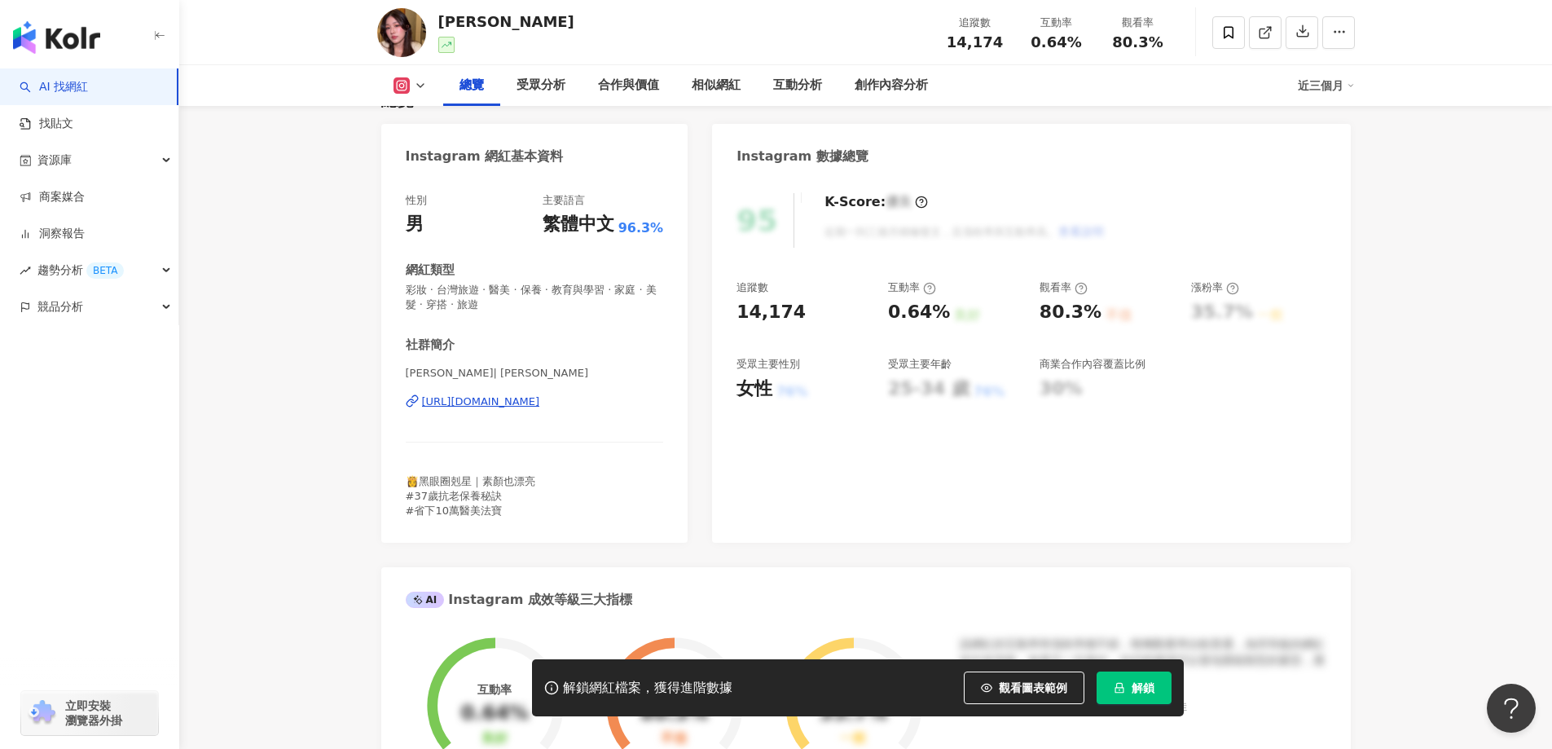
click at [540, 398] on div "https://www.instagram.com/emily_haircare/" at bounding box center [481, 401] width 118 height 15
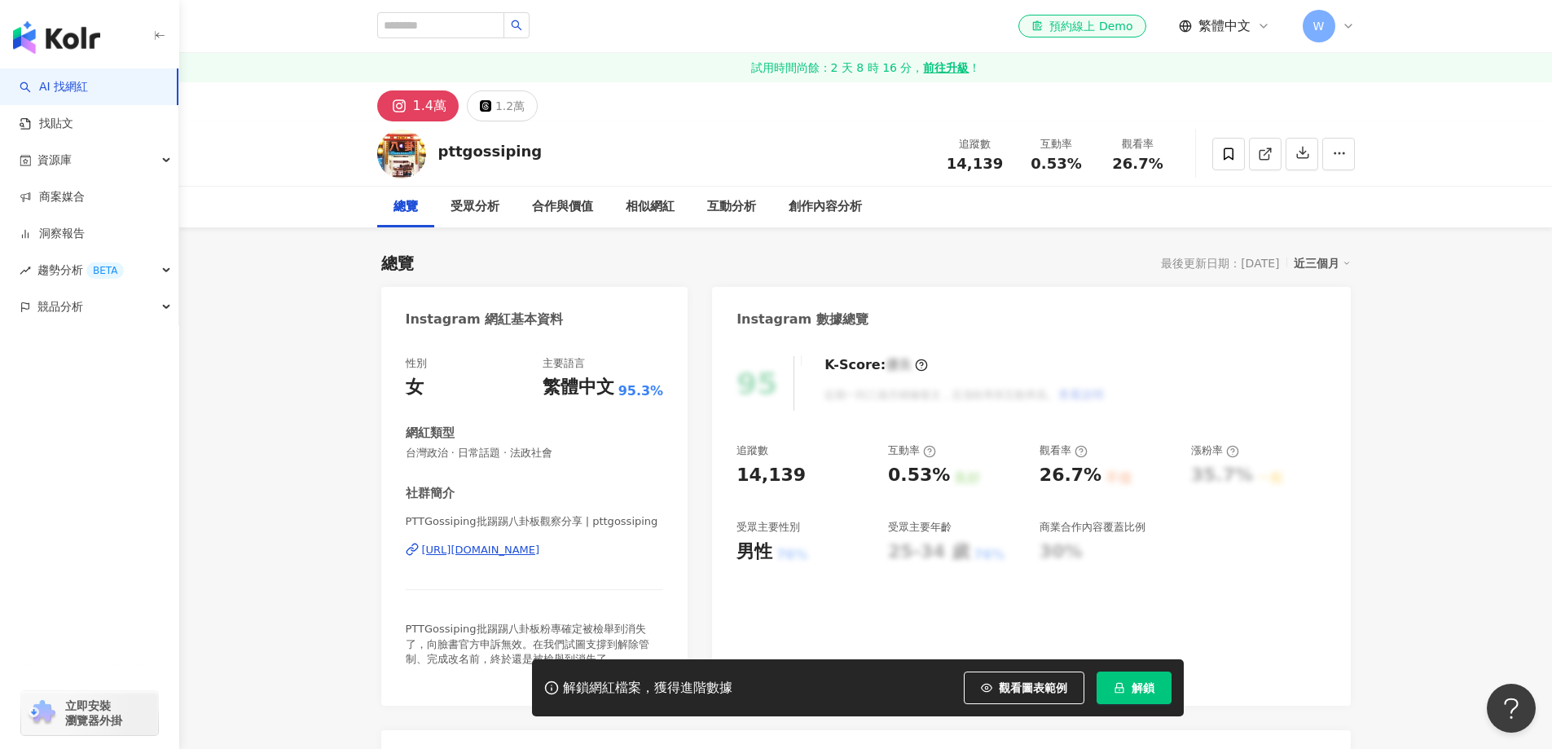
click at [540, 550] on div "https://www.instagram.com/pttgossiping/" at bounding box center [481, 550] width 118 height 15
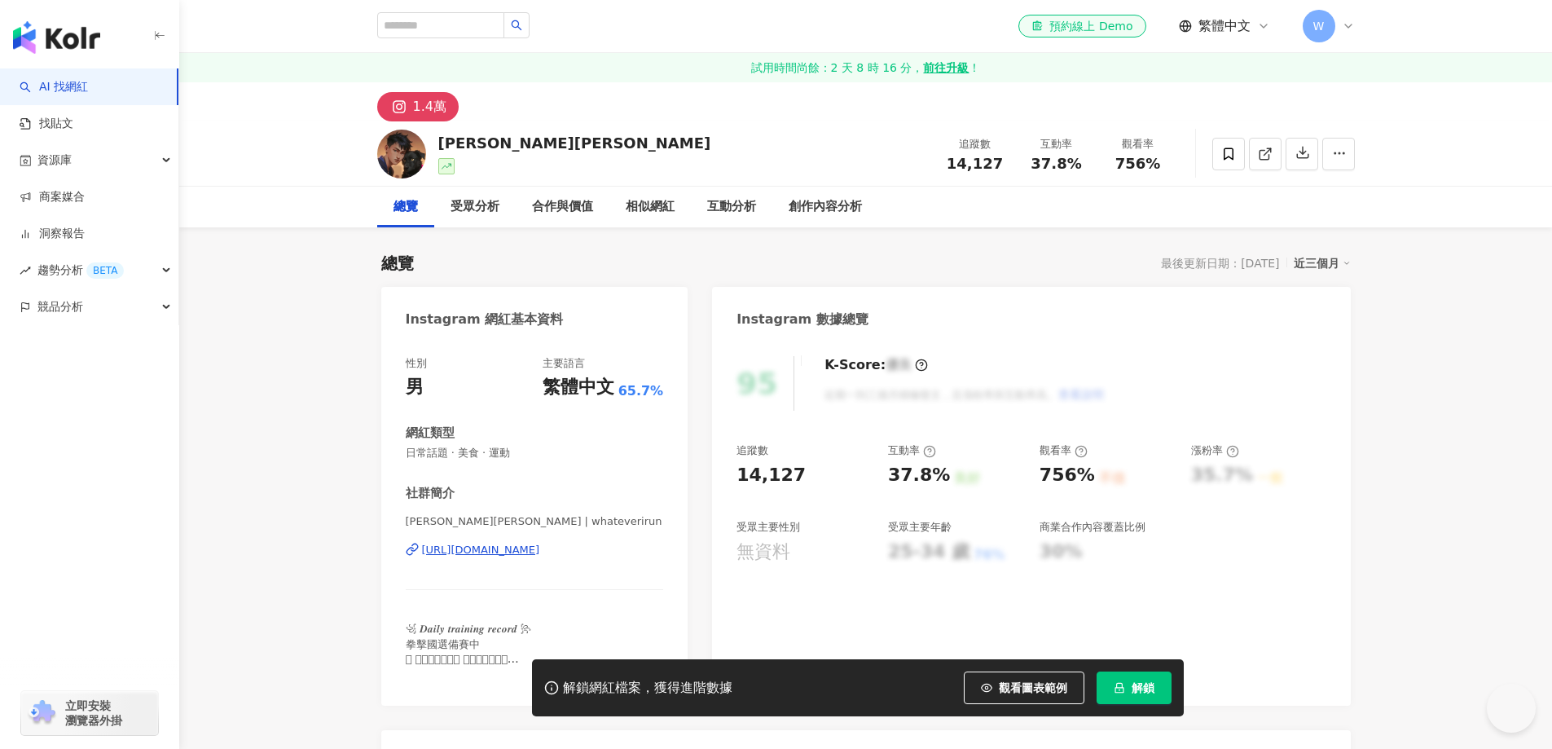
click at [540, 543] on div "https://www.instagram.com/whateverirun/" at bounding box center [481, 550] width 118 height 15
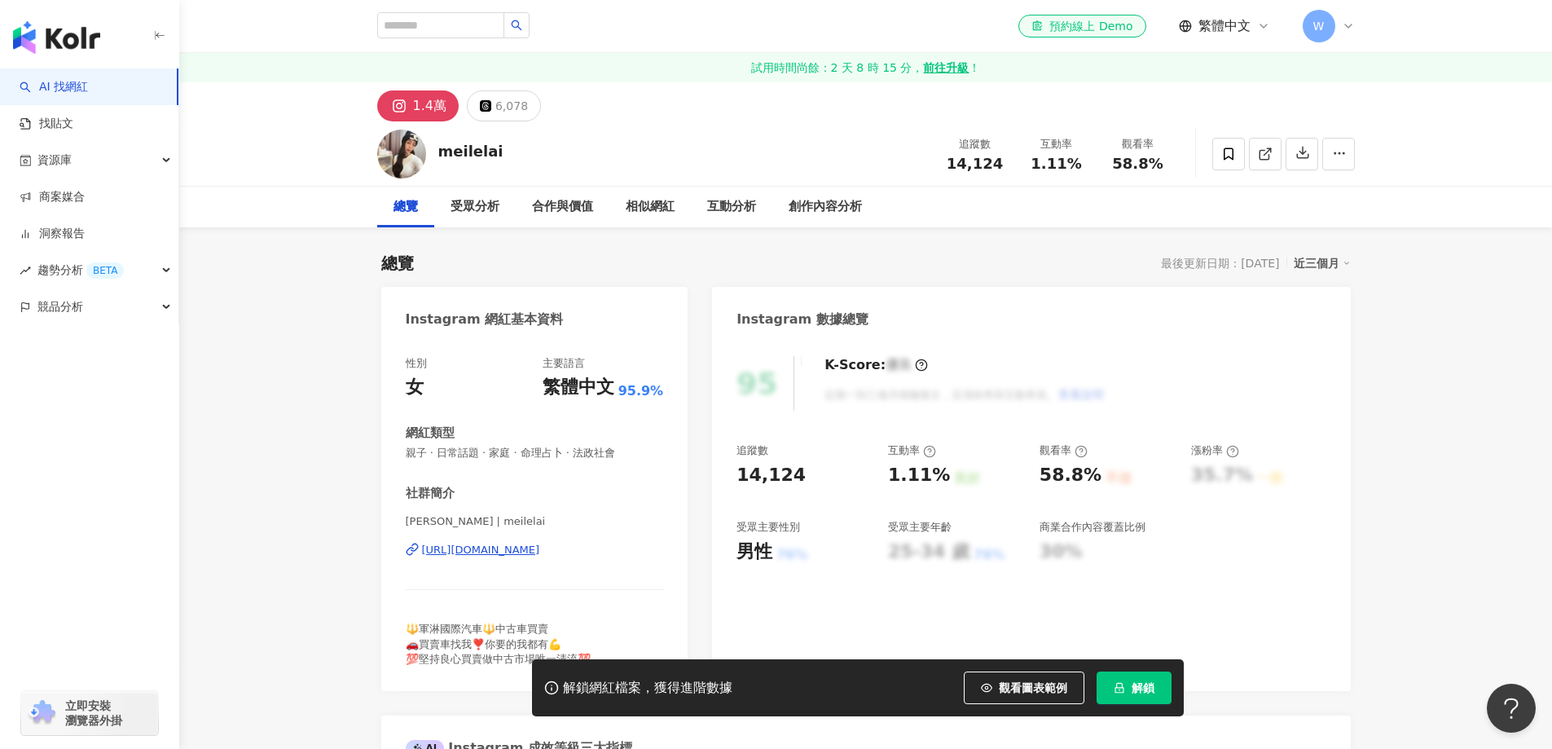
click at [578, 469] on div "性別 女 主要語言 繁體中文 95.9% 網紅類型 親子 · 日常話題 · 家庭 · 命理占卜 · 法政社會 社群簡介 賴美樂 | meilelai http…" at bounding box center [535, 511] width 258 height 310
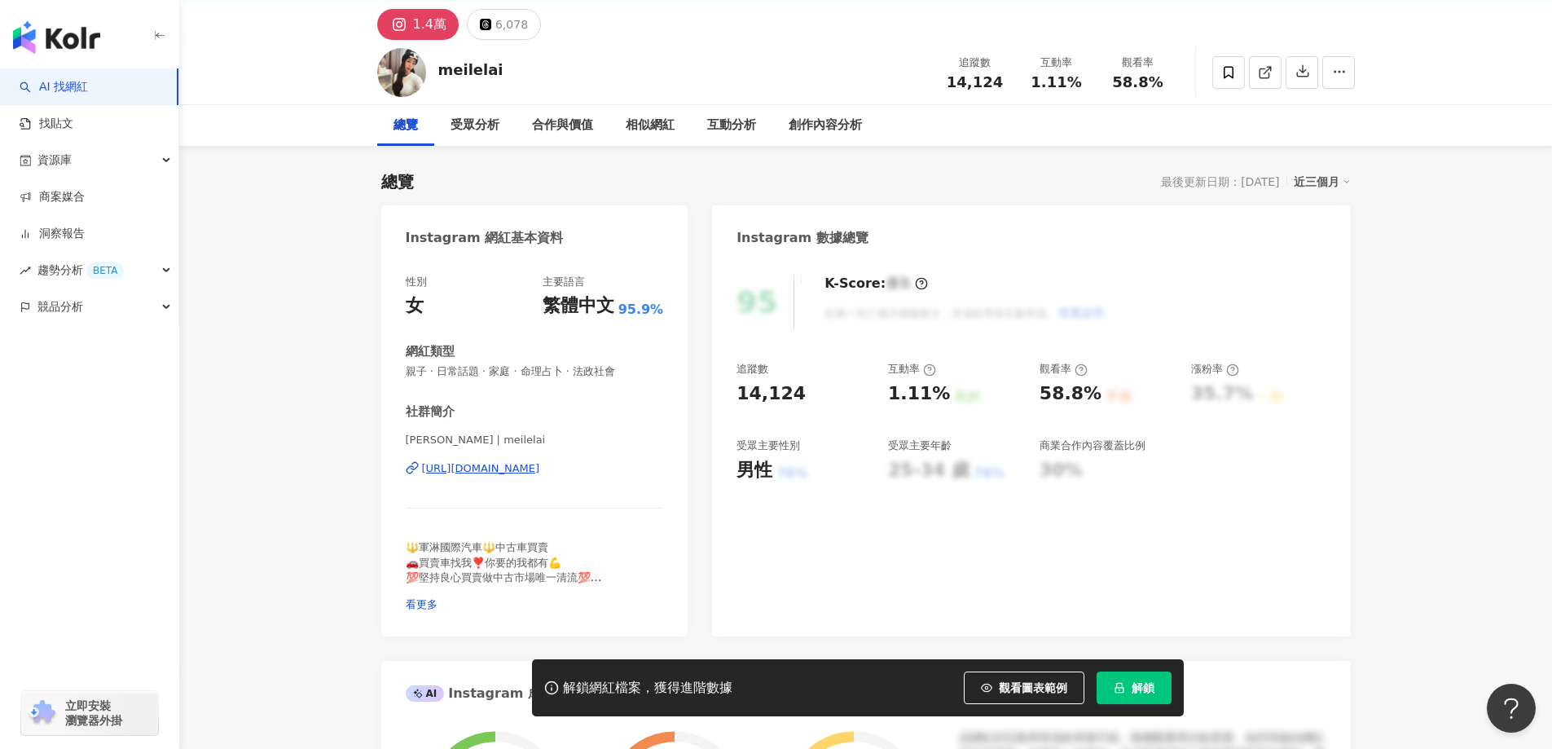
click at [540, 464] on div "https://www.instagram.com/meilelai/" at bounding box center [481, 468] width 118 height 15
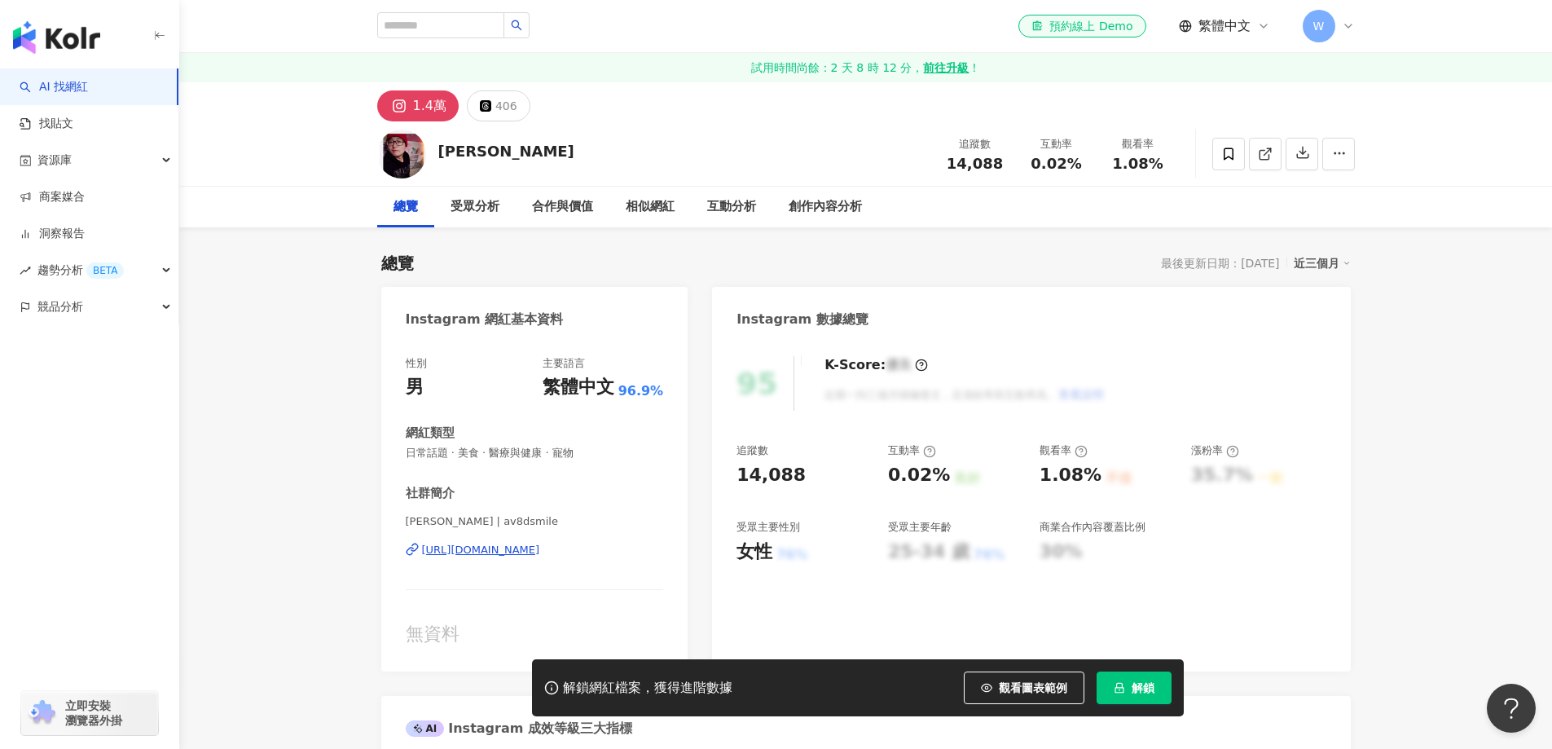
click at [530, 552] on div "[URL][DOMAIN_NAME]" at bounding box center [481, 550] width 118 height 15
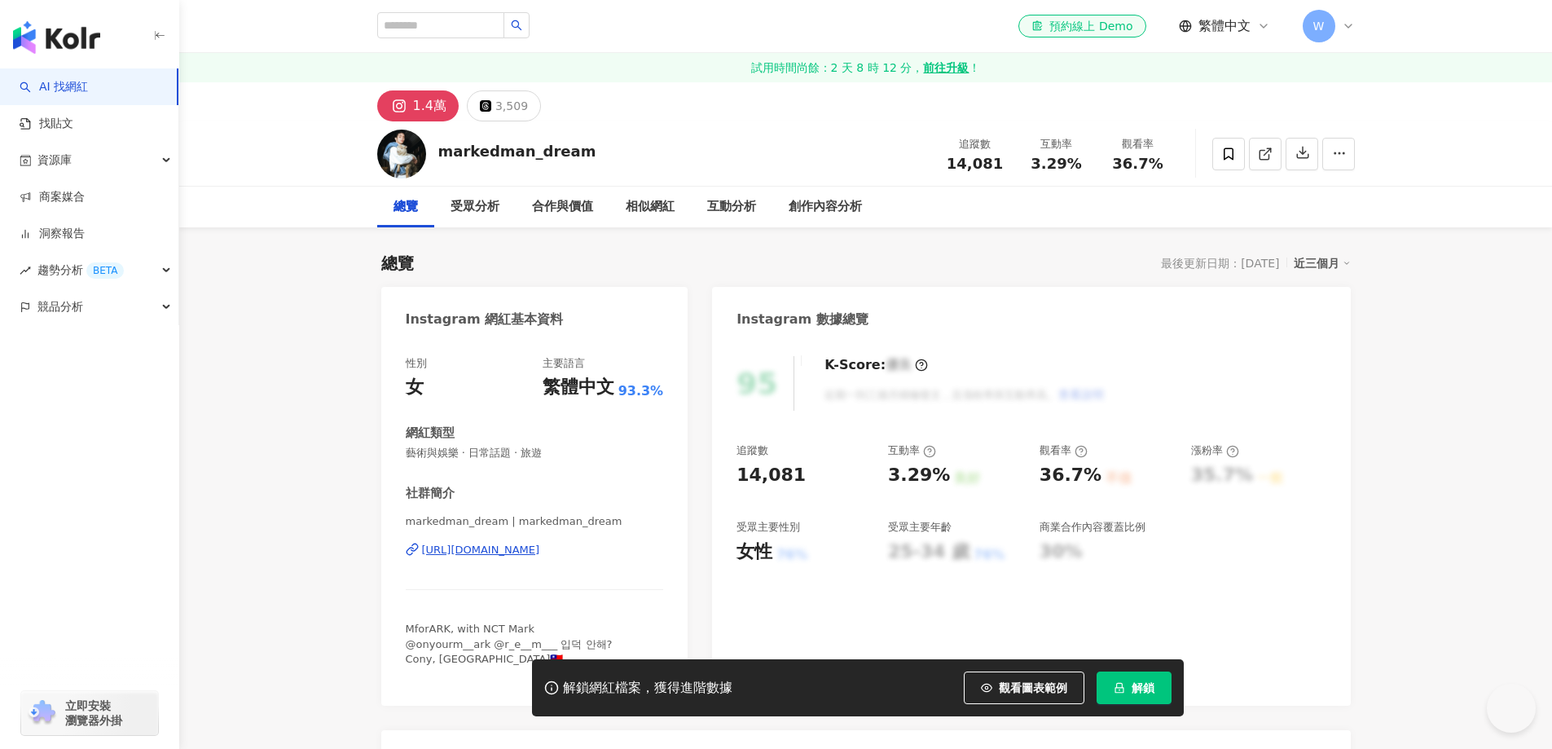
click at [540, 551] on div "https://www.instagram.com/markedman_dream/" at bounding box center [481, 550] width 118 height 15
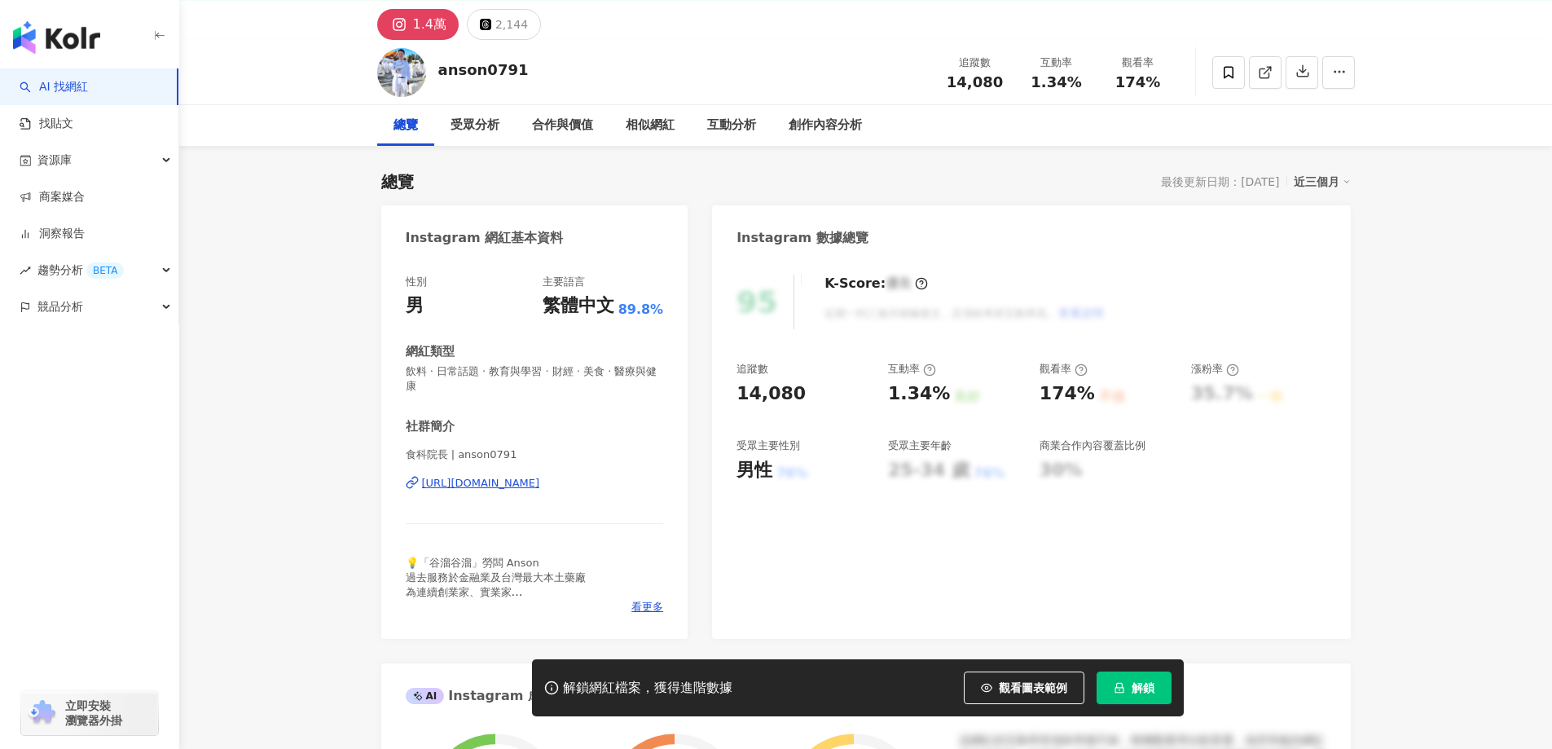
scroll to position [163, 0]
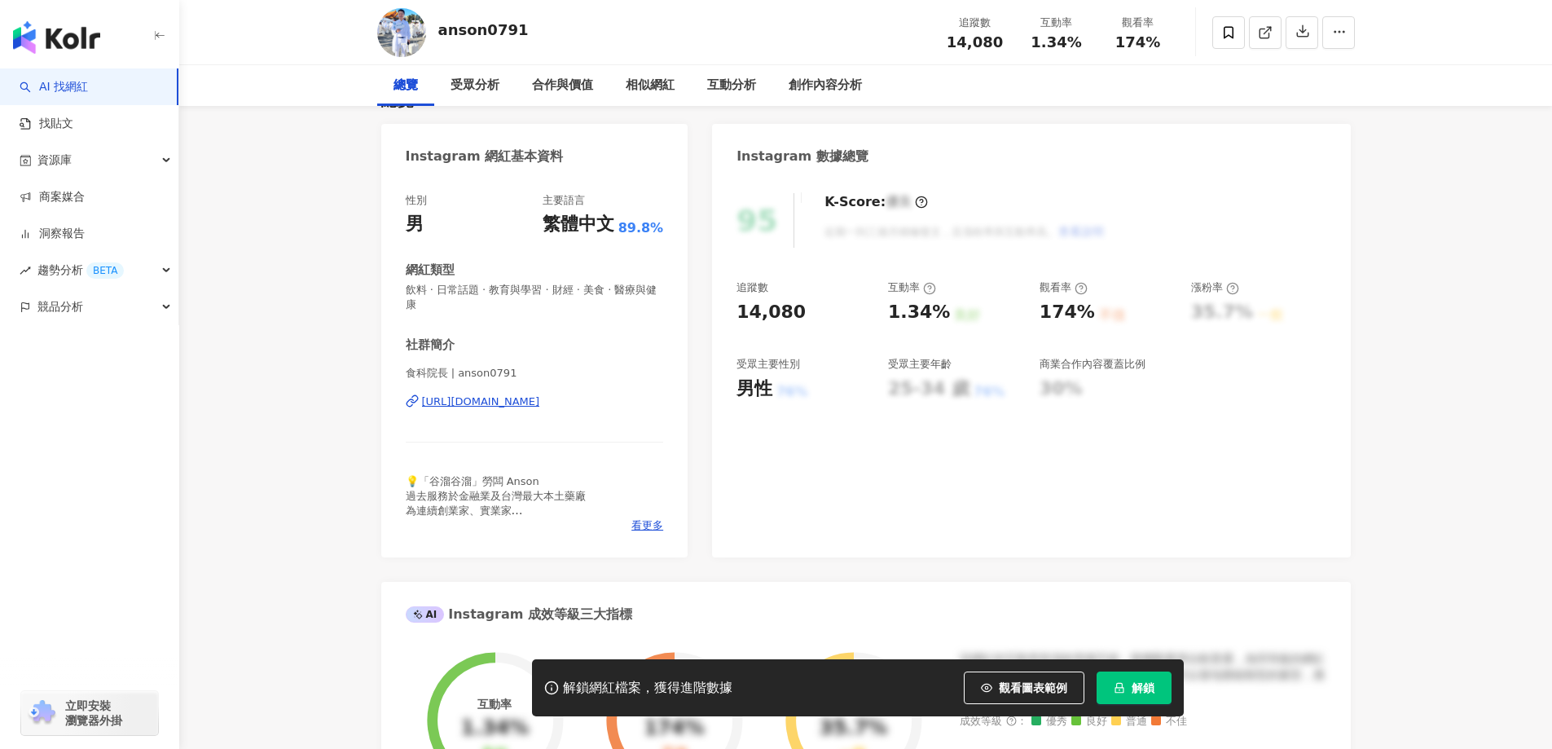
click at [540, 404] on div "https://www.instagram.com/anson0791/" at bounding box center [481, 401] width 118 height 15
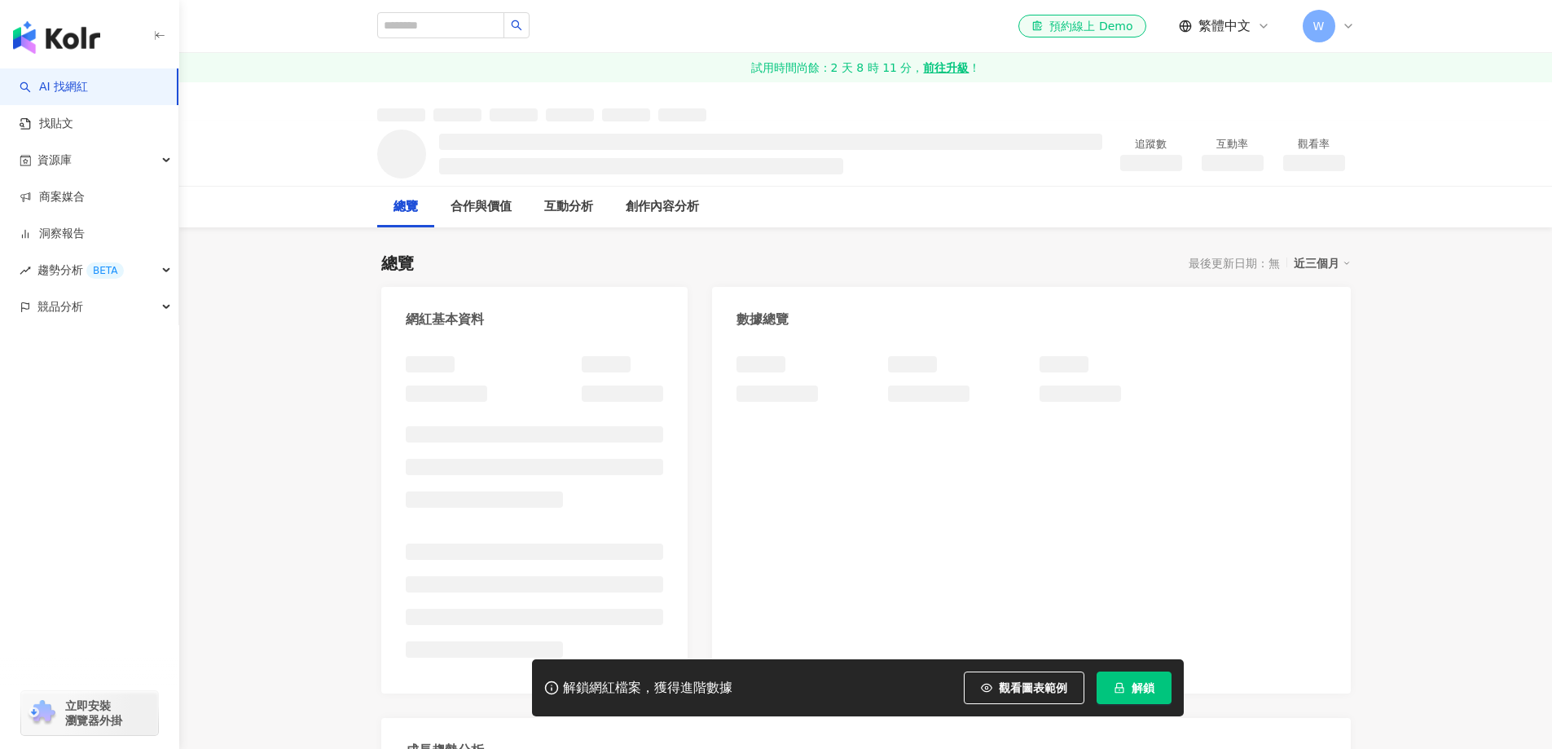
scroll to position [81, 0]
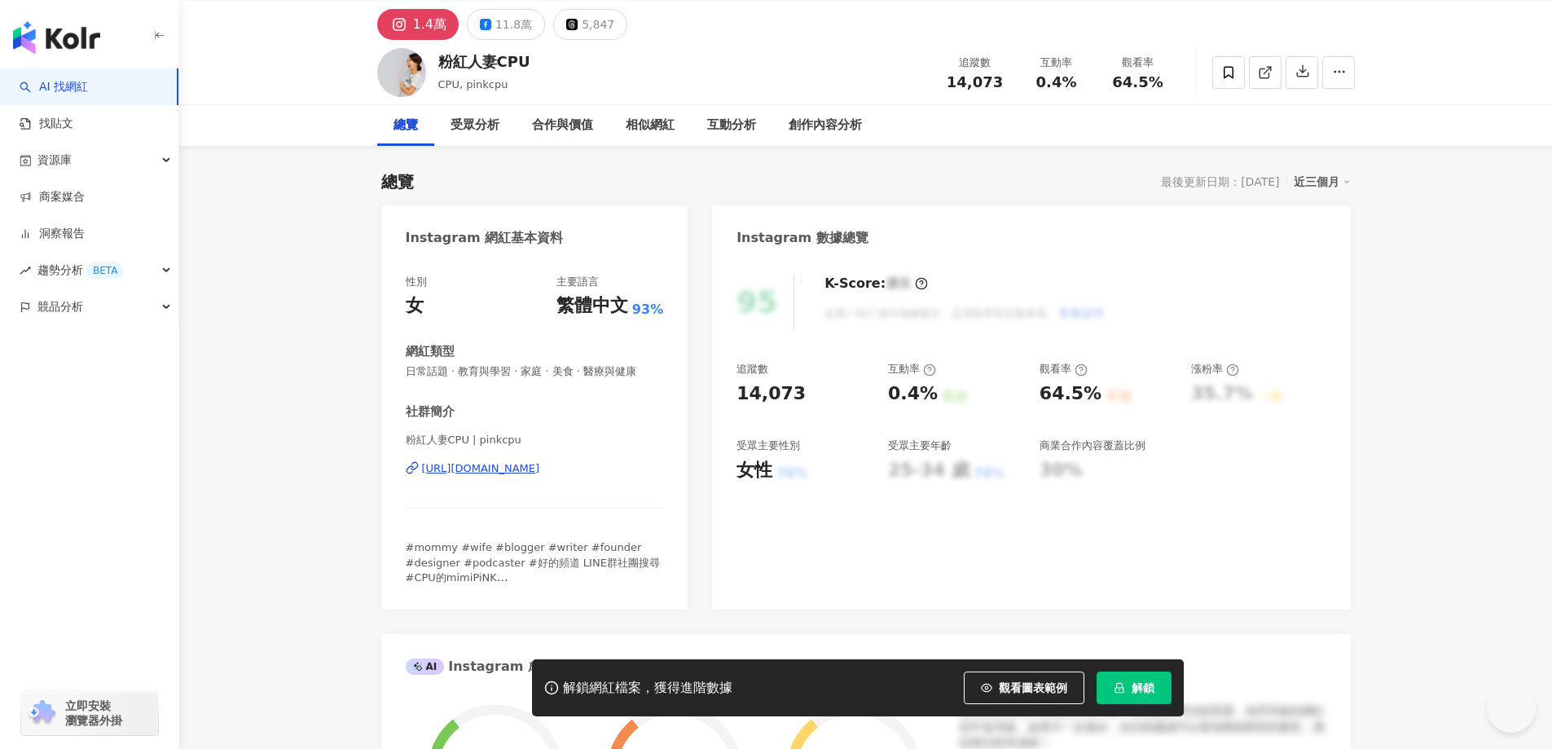
click at [459, 463] on div "https://www.instagram.com/pinkcpu/" at bounding box center [481, 468] width 118 height 15
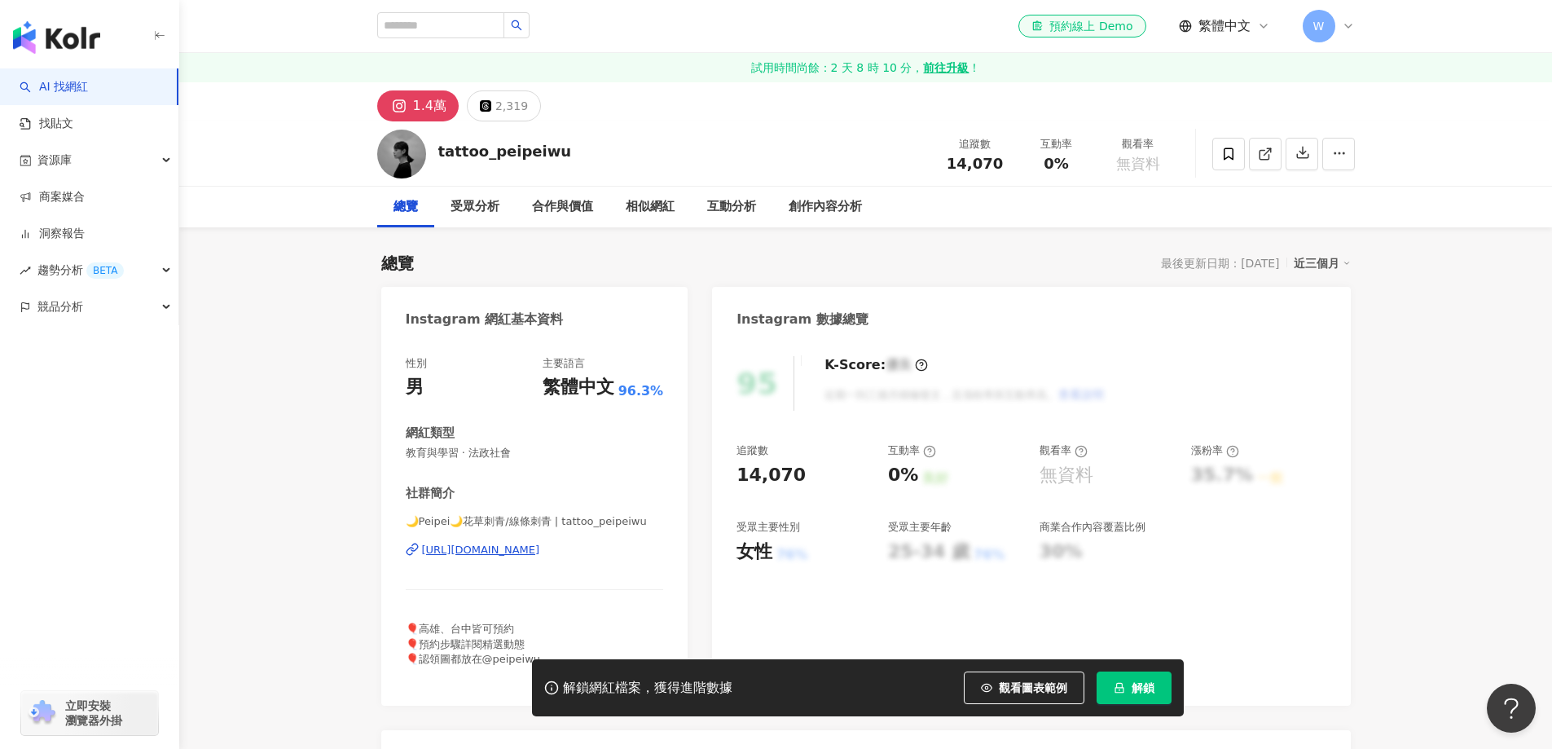
click at [540, 547] on div "[URL][DOMAIN_NAME]" at bounding box center [481, 550] width 118 height 15
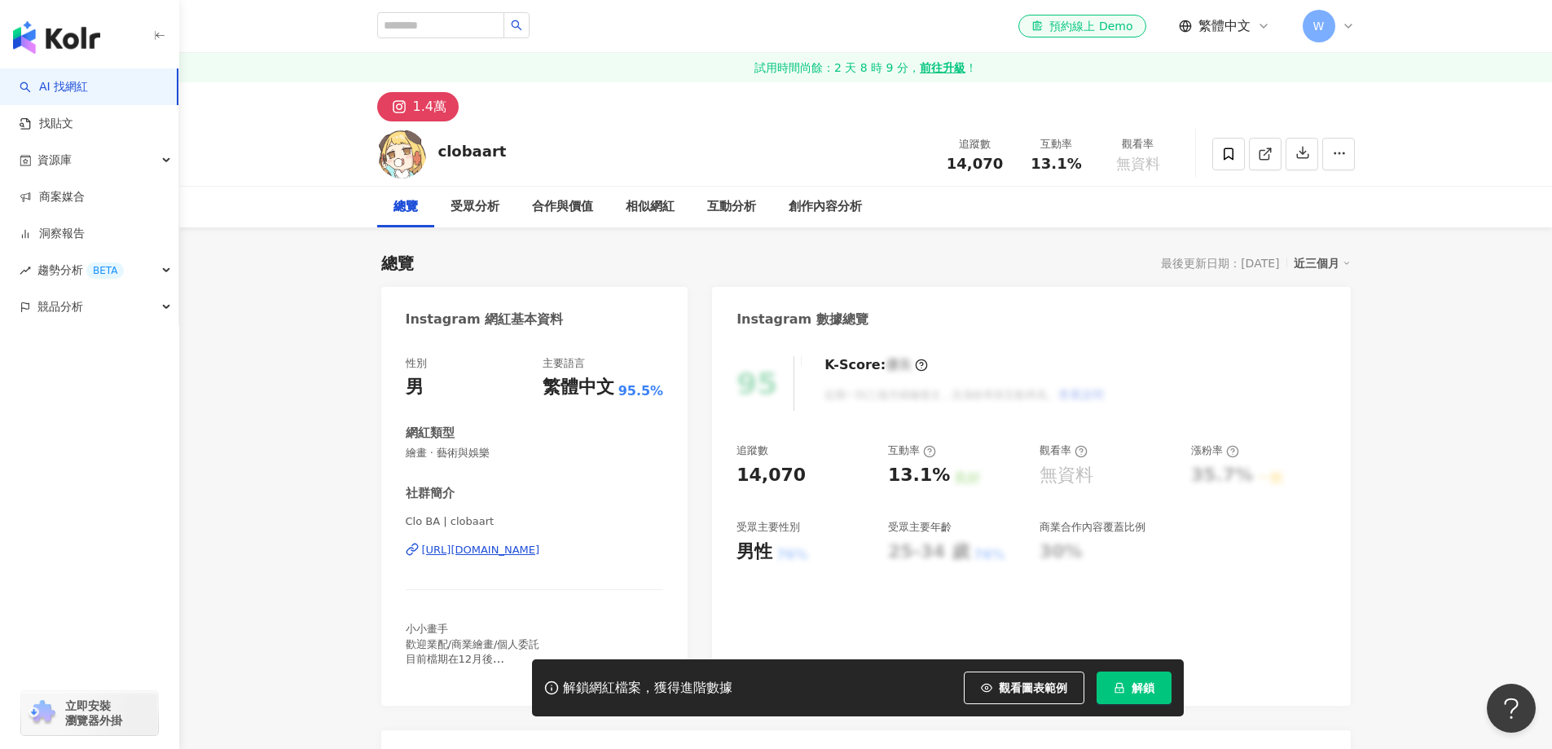
click at [540, 546] on div "https://www.instagram.com/clobaart/" at bounding box center [481, 550] width 118 height 15
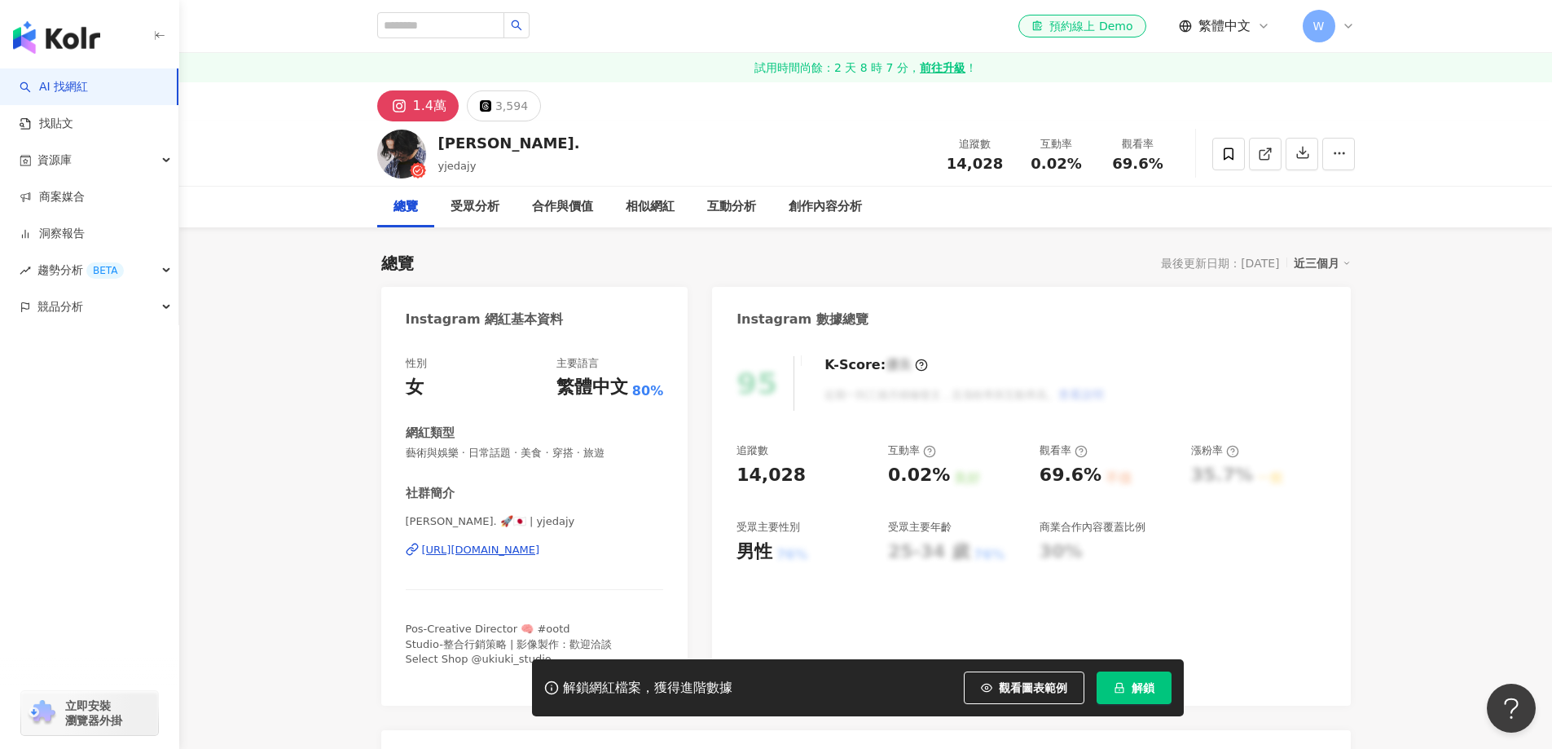
click at [499, 542] on div "[PERSON_NAME]. 🚀🇯🇵 | yjedajy [URL][DOMAIN_NAME]" at bounding box center [535, 561] width 258 height 95
drag, startPoint x: 503, startPoint y: 561, endPoint x: 517, endPoint y: 561, distance: 13.1
click at [506, 561] on div "[PERSON_NAME]. 🚀🇯🇵 | yjedajy [URL][DOMAIN_NAME]" at bounding box center [535, 561] width 258 height 95
click at [540, 547] on div "https://www.instagram.com/yjedajy/" at bounding box center [481, 550] width 118 height 15
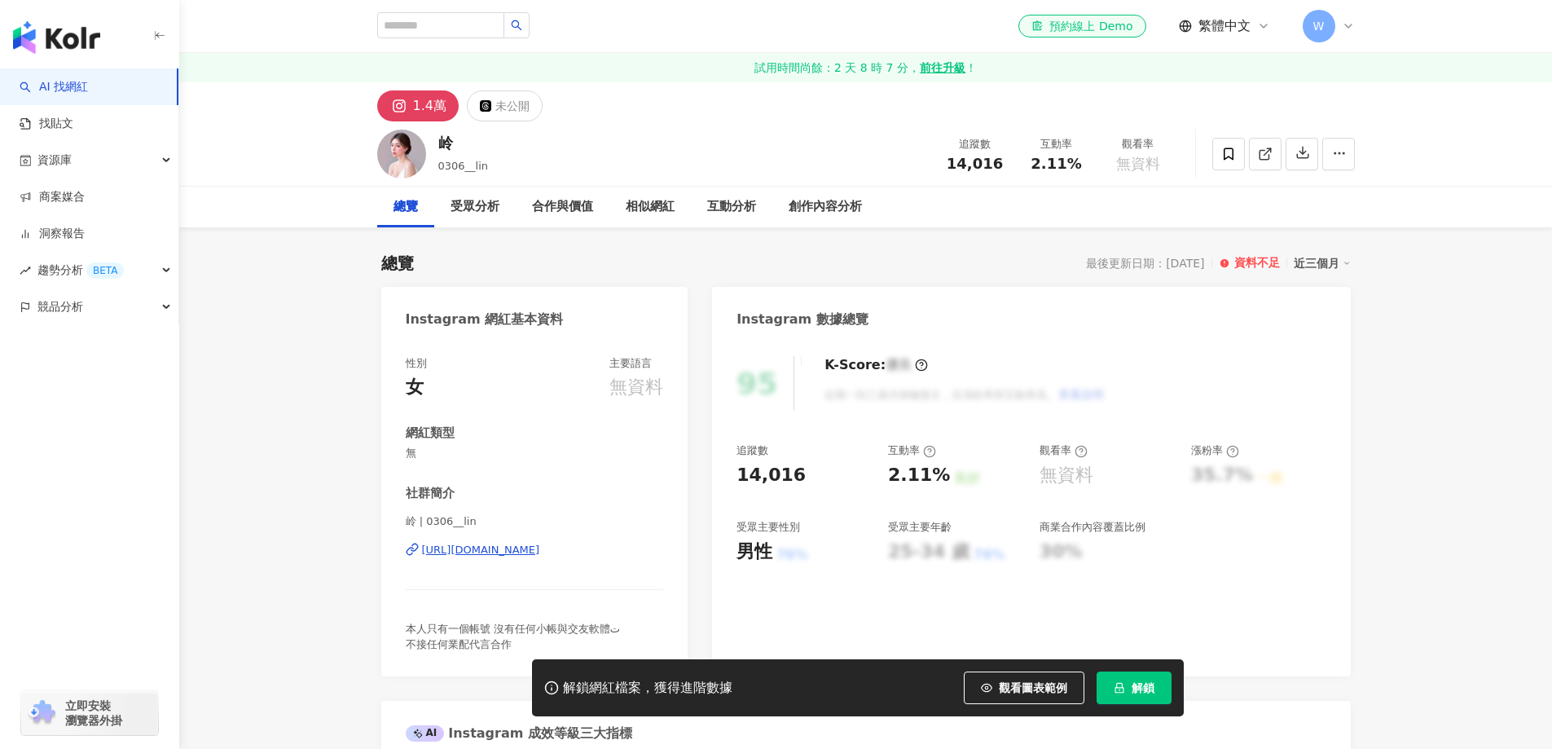
click at [540, 543] on div "https://www.instagram.com/0306__lin/" at bounding box center [481, 550] width 118 height 15
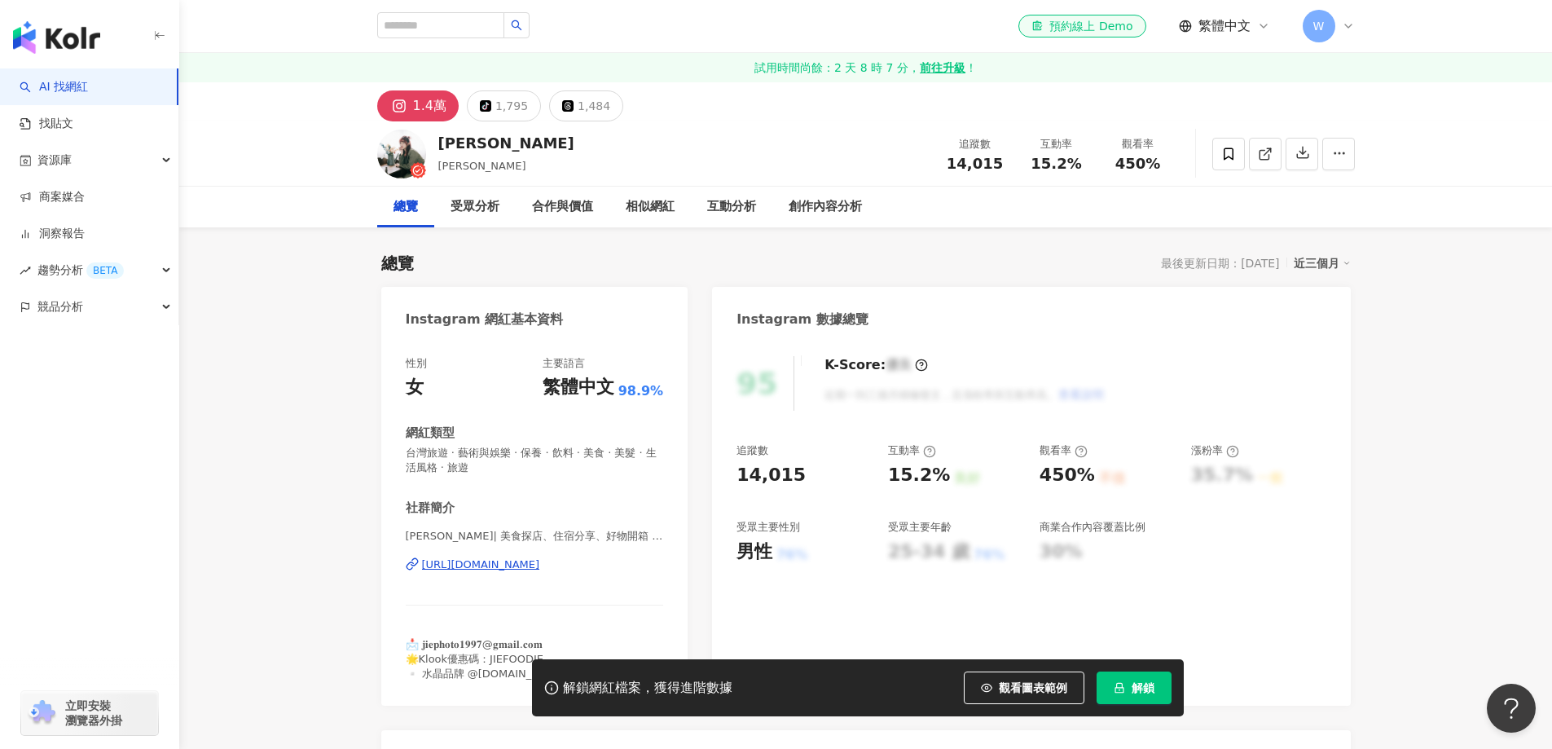
click at [540, 564] on div "https://www.instagram.com/_jiefoodie/" at bounding box center [481, 564] width 118 height 15
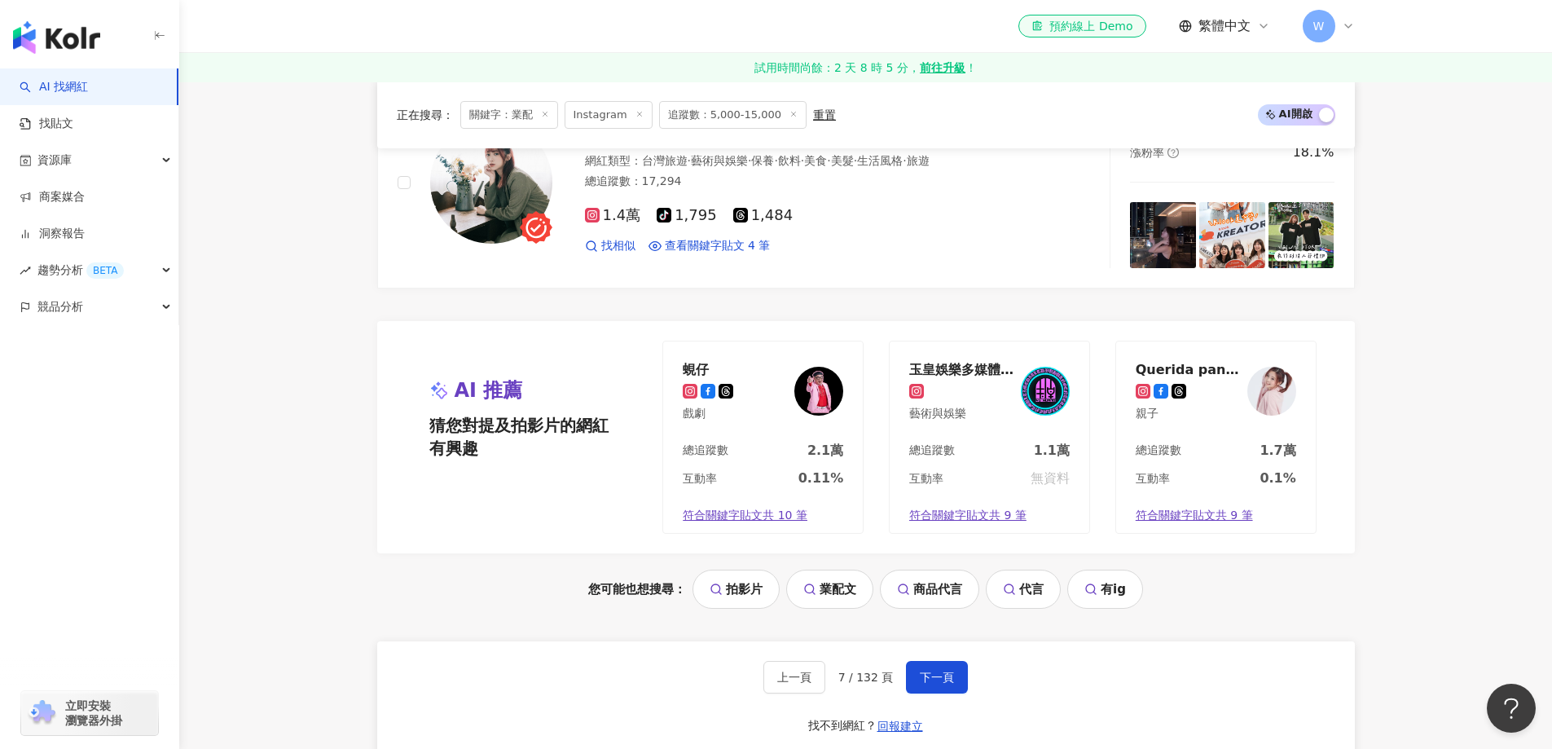
scroll to position [40, 0]
click at [929, 658] on div "上一頁 7 / 132 頁 下一頁 找不到網紅？ 回報建立" at bounding box center [866, 699] width 978 height 117
click at [929, 665] on button "下一頁" at bounding box center [937, 677] width 62 height 33
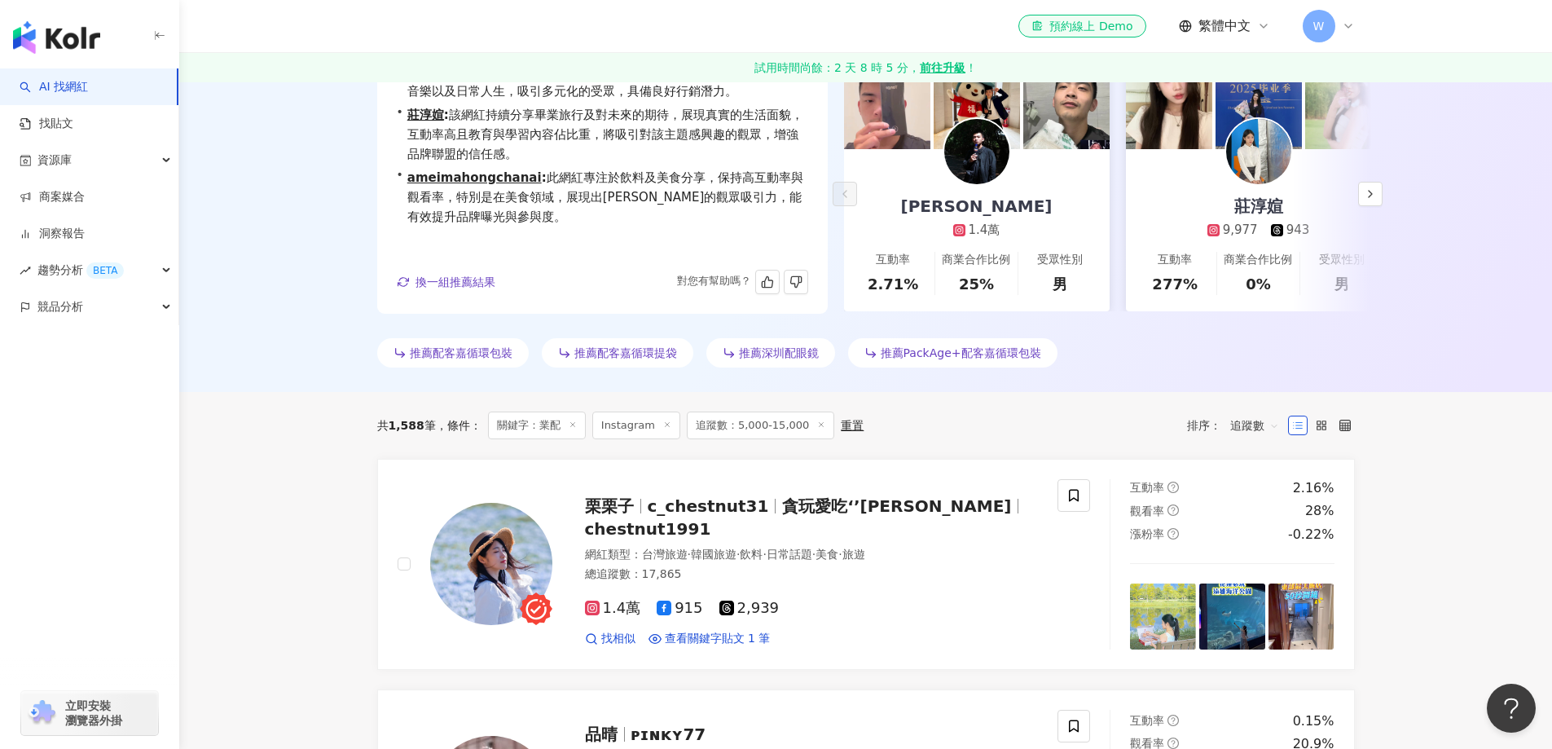
scroll to position [326, 0]
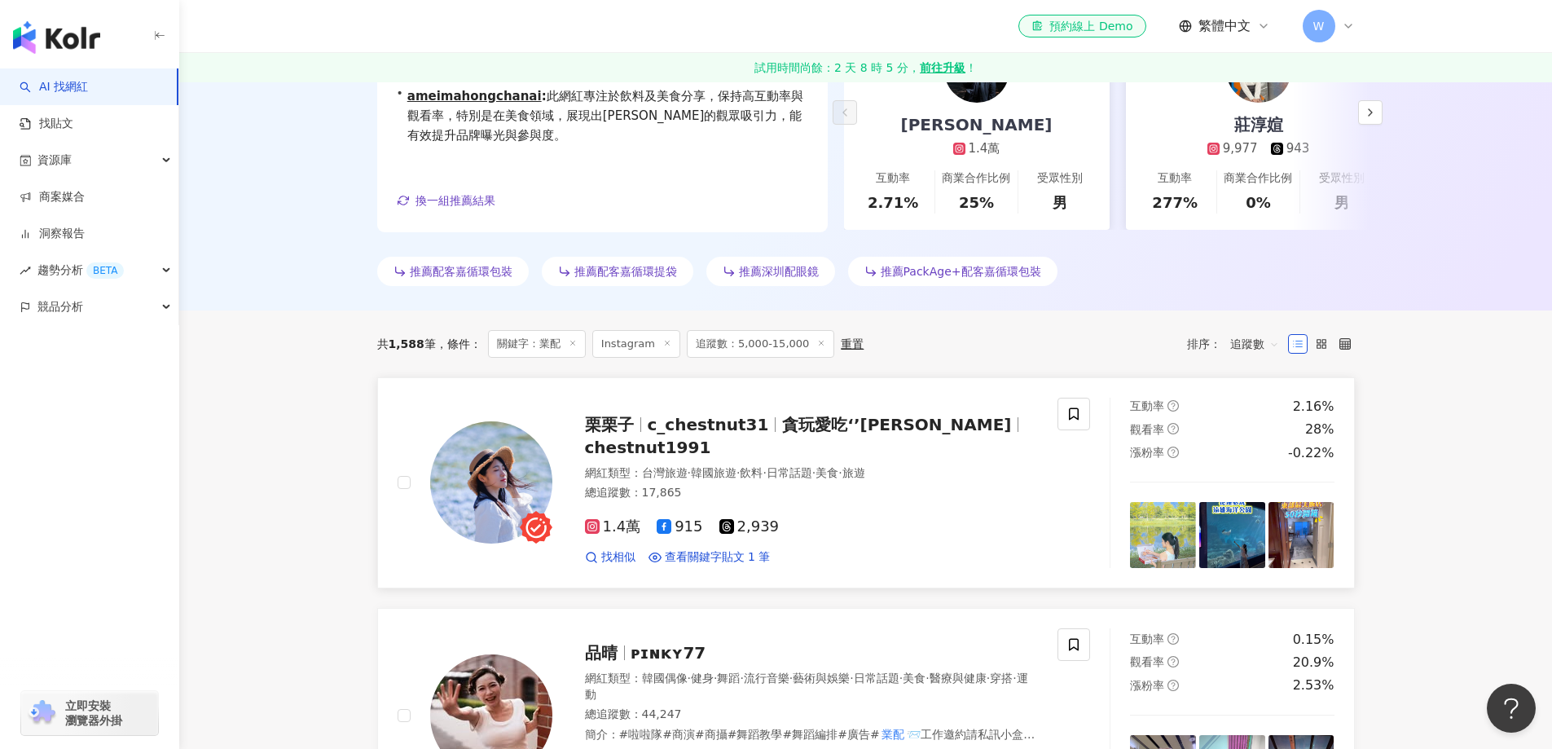
click at [813, 459] on div "[PERSON_NAME] c_chestnut31 貪玩愛吃‘’栗栗子 chestnut1991 網紅類型 ： 台灣旅遊 · 韓國旅遊 · 飲料 · 日常話…" at bounding box center [795, 482] width 486 height 165
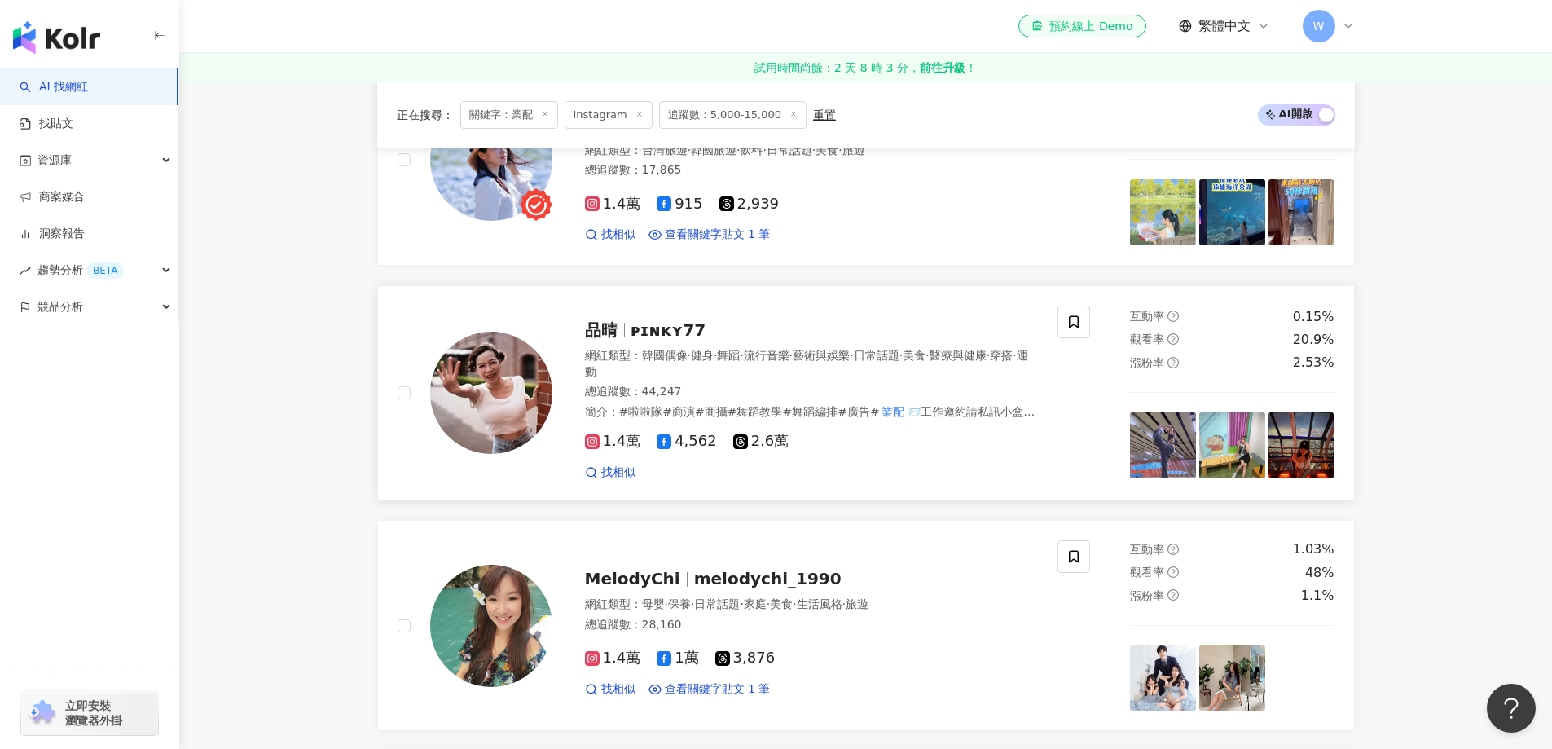
scroll to position [652, 0]
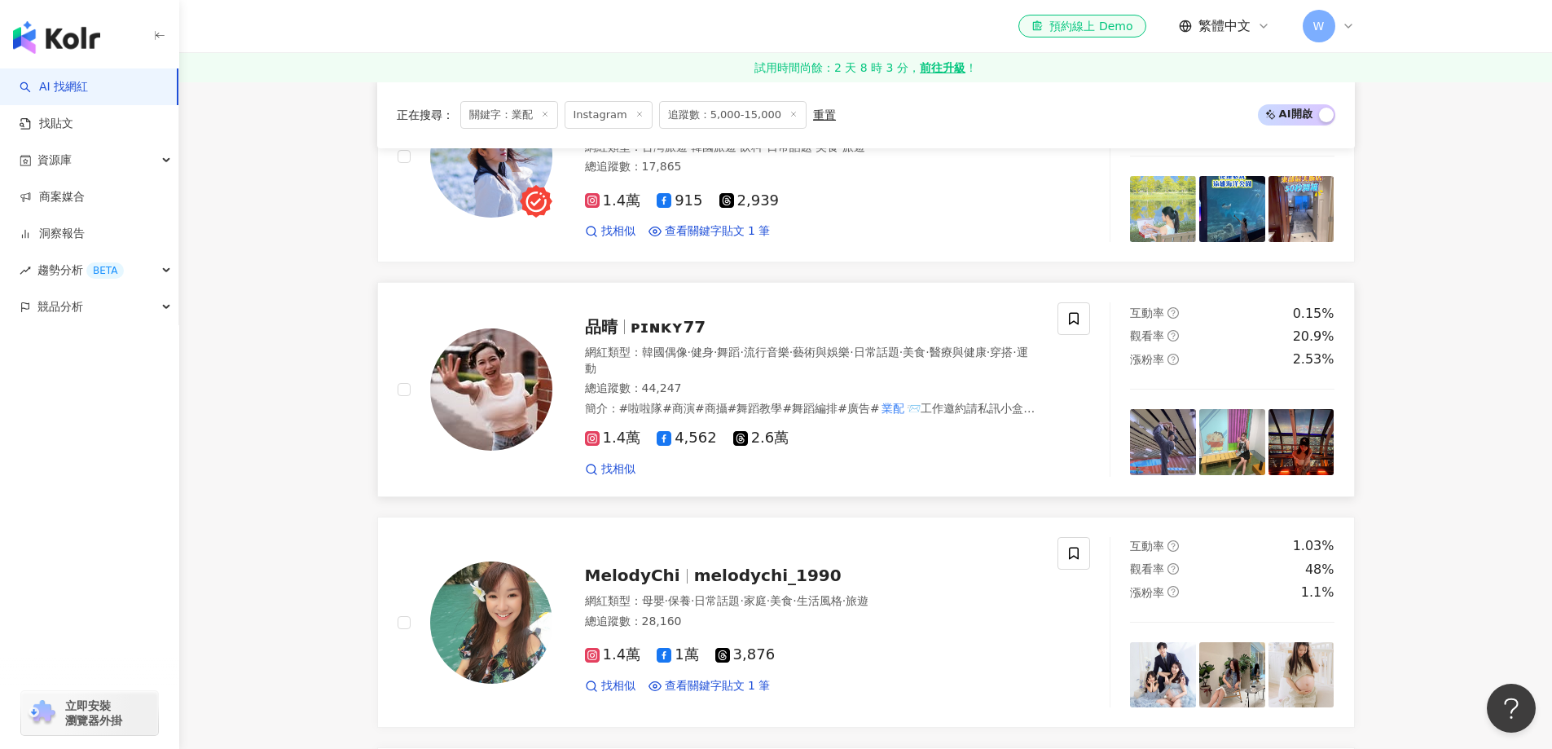
click at [793, 364] on div "網紅類型 ： 韓國偶像 · 健身 · 舞蹈 · 流行音樂 · 藝術與娛樂 · 日常話題 · 美食 · 醫療與健康 · 穿搭 · 運動" at bounding box center [812, 361] width 454 height 32
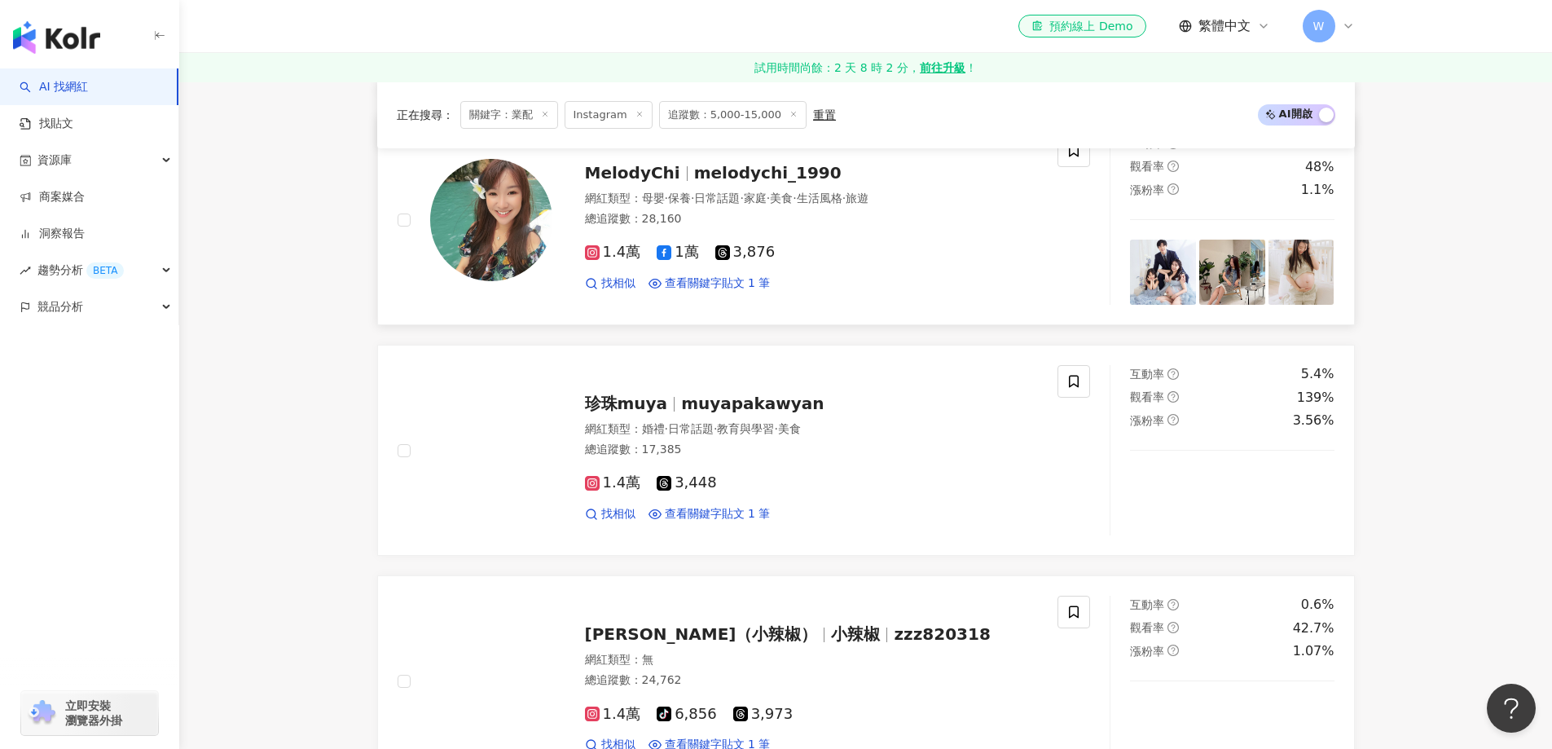
scroll to position [1059, 0]
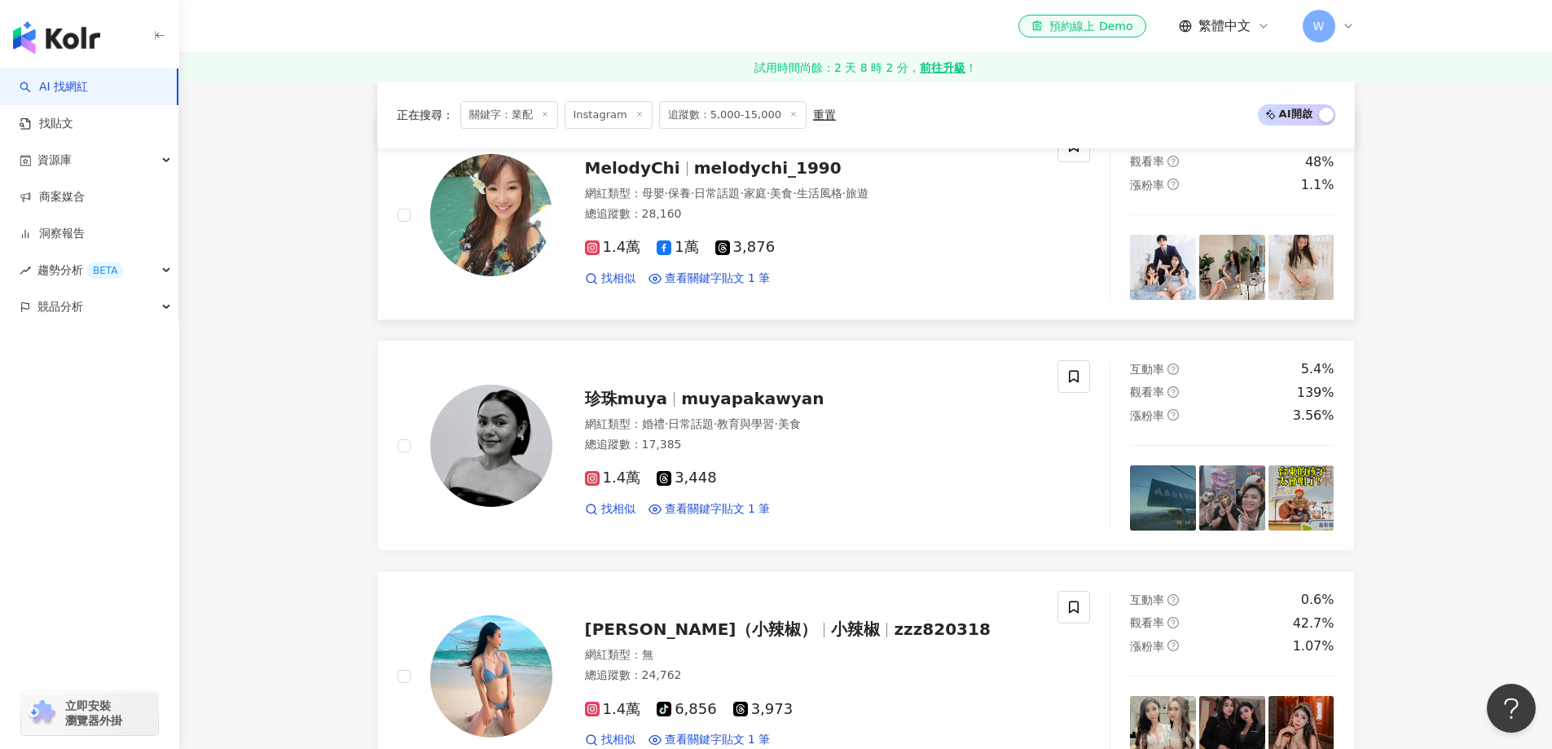
click at [776, 262] on div "1.4萬 1萬 3,876 找相似 查看關鍵字貼文 1 筆" at bounding box center [812, 256] width 454 height 60
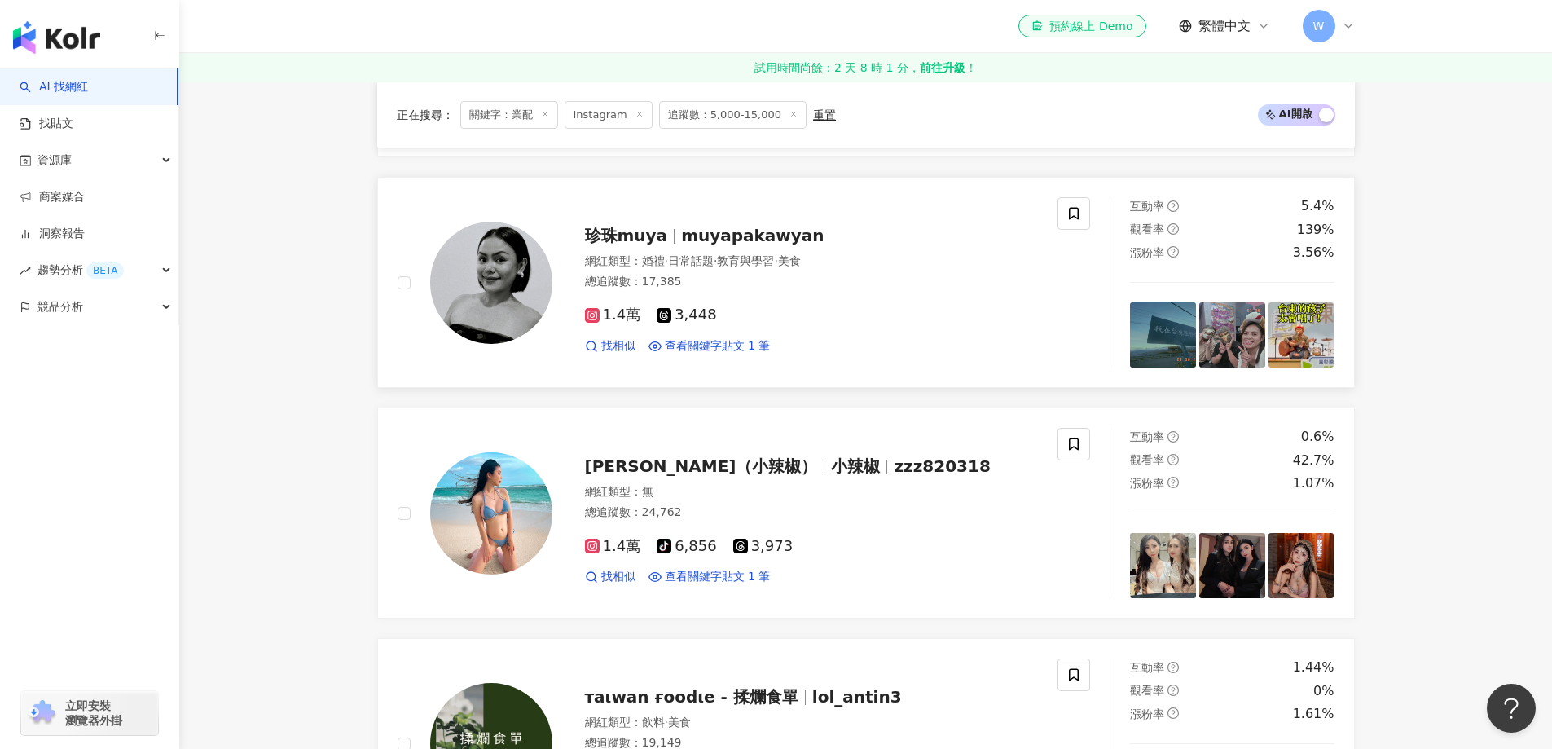
click at [849, 324] on div "1.4萬 3,448 找相似 查看關鍵字貼文 1 筆" at bounding box center [812, 323] width 454 height 60
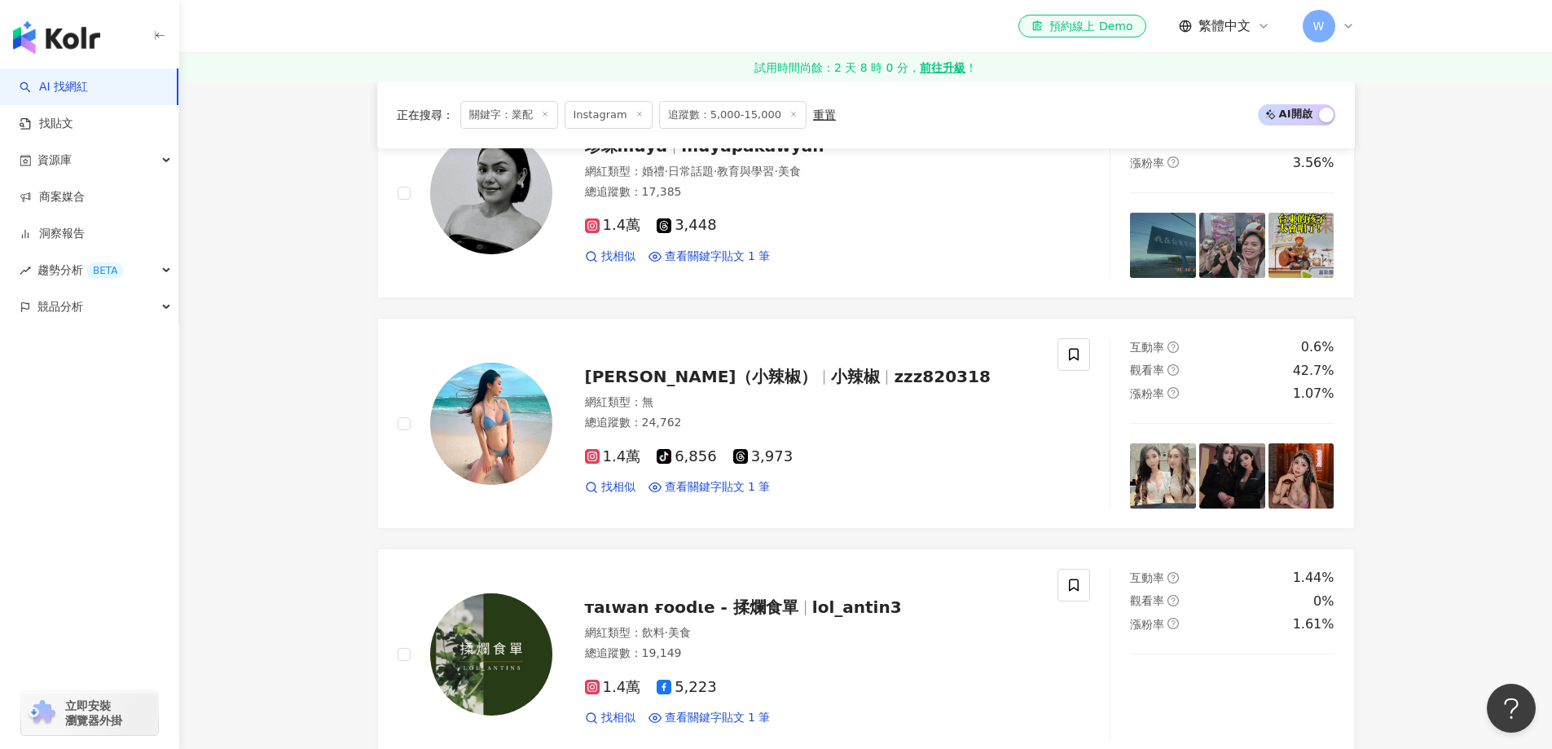
scroll to position [1466, 0]
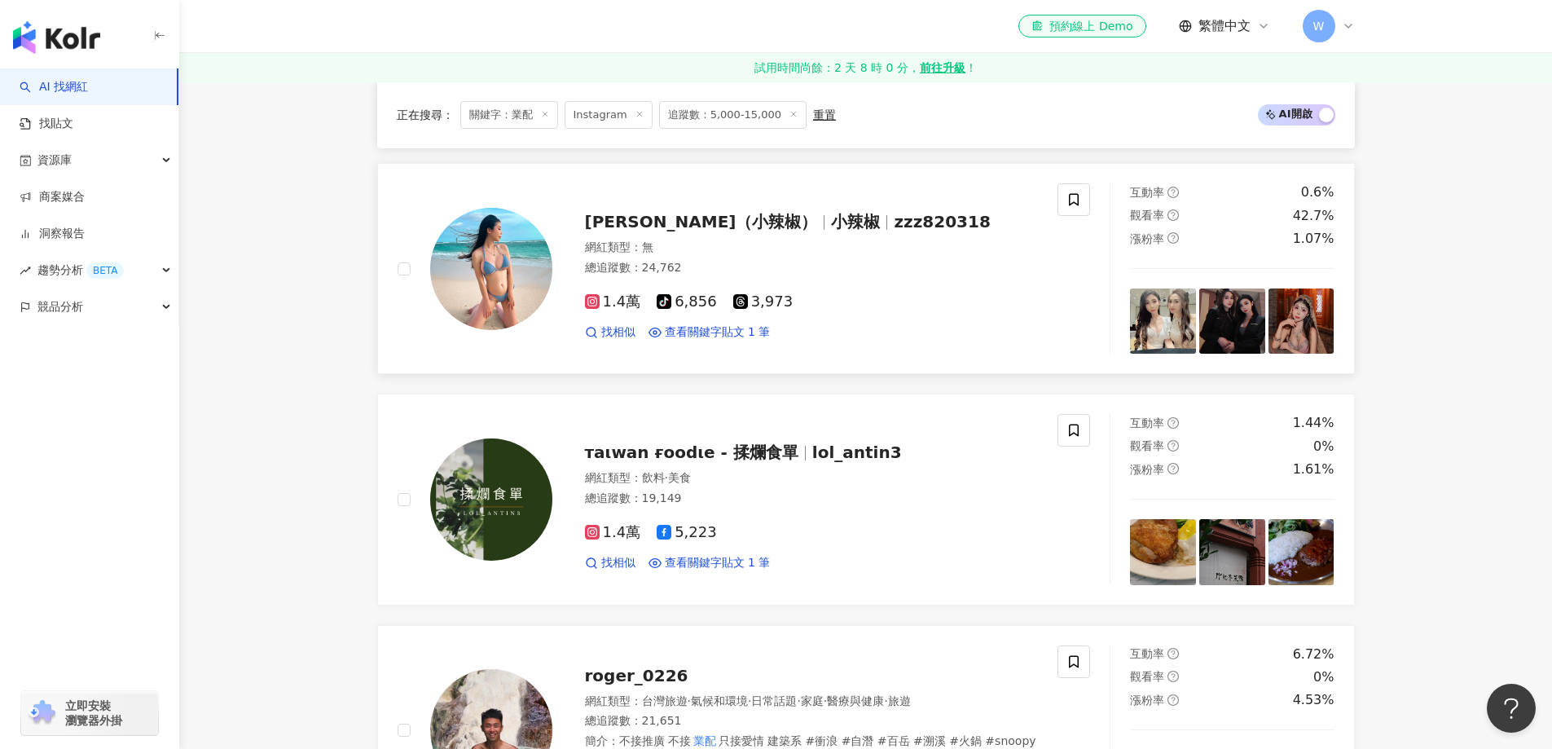
click at [801, 242] on div "網紅類型 ： 無" at bounding box center [812, 248] width 454 height 16
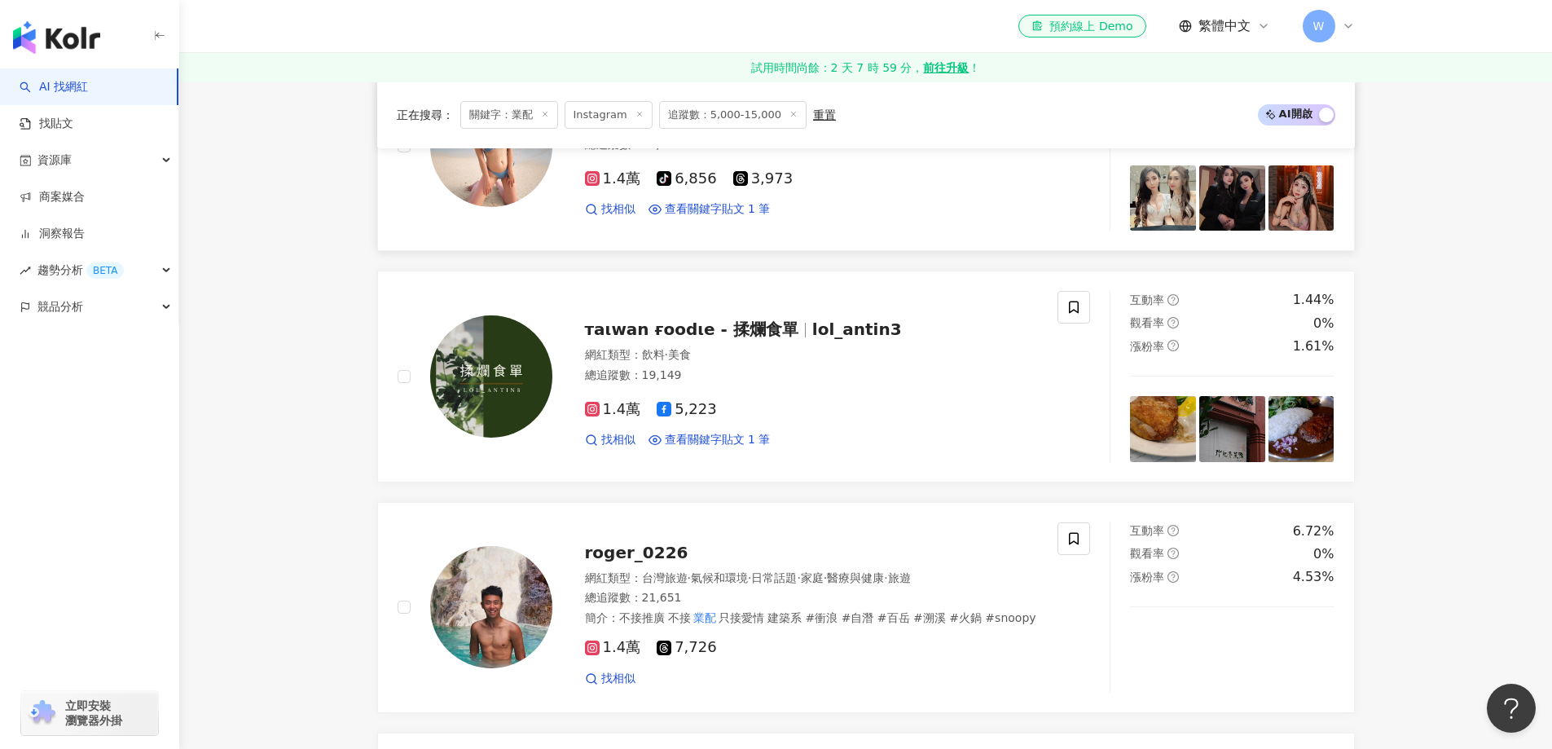
scroll to position [1629, 0]
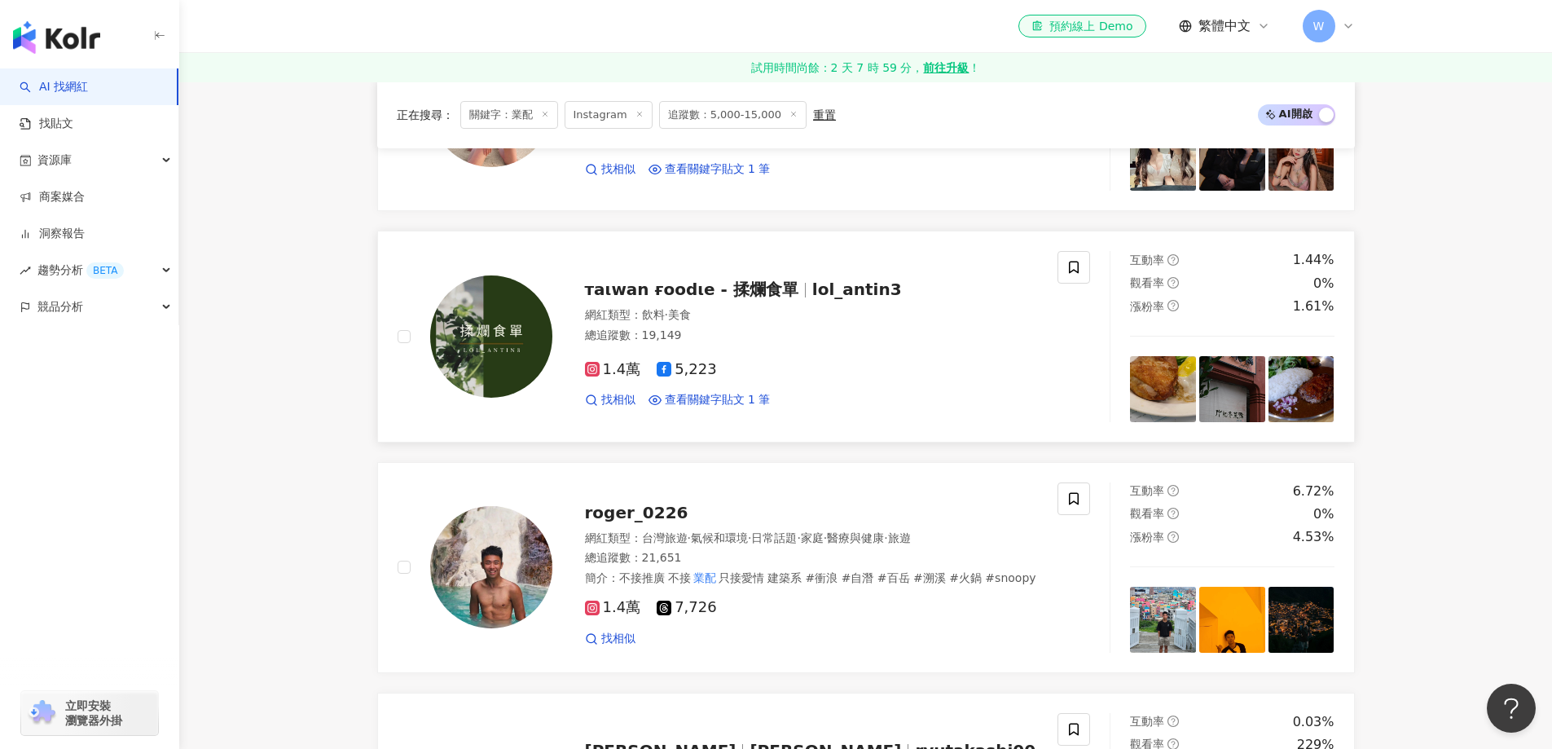
click at [820, 339] on div "總追蹤數 ： 19,149" at bounding box center [812, 336] width 454 height 16
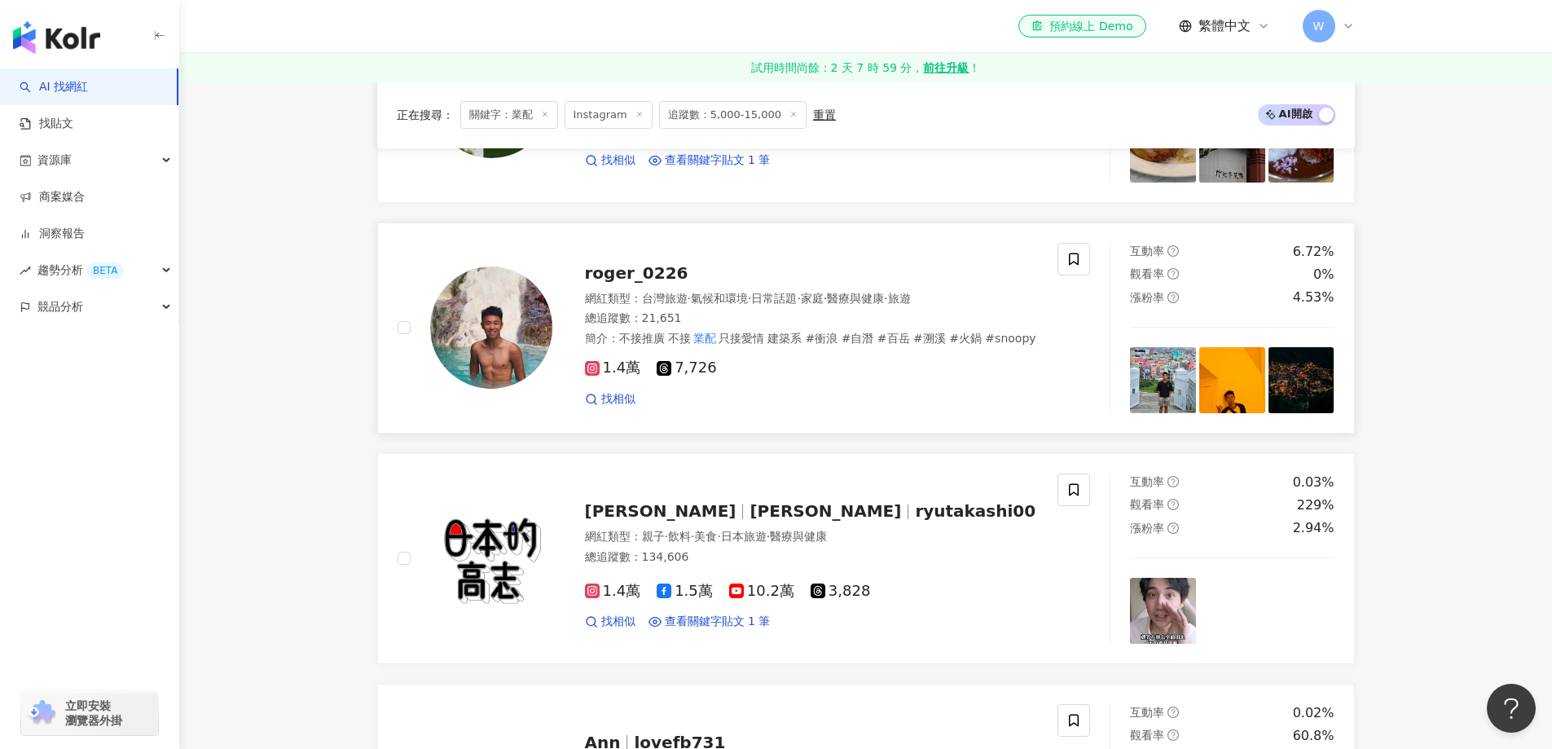
scroll to position [1874, 0]
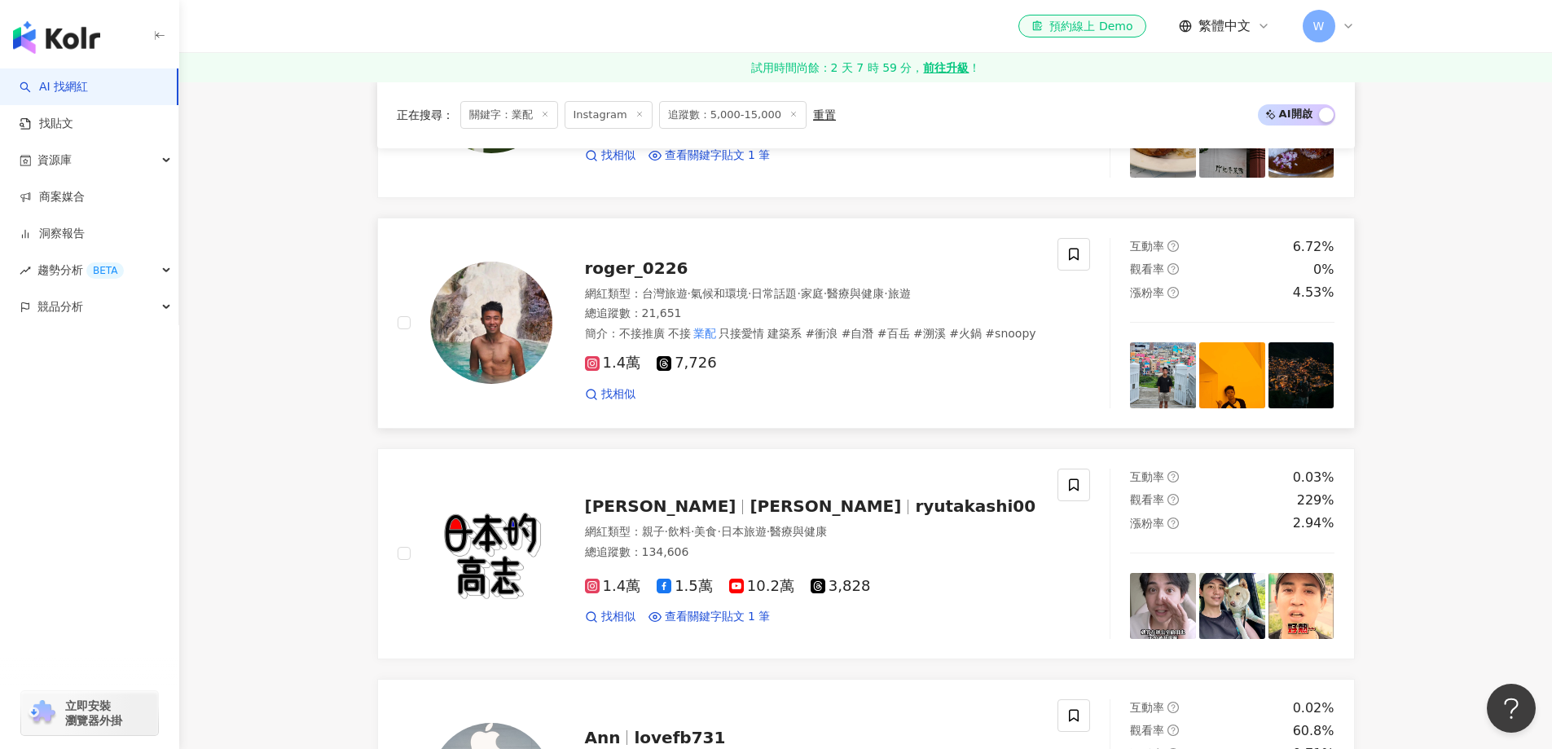
click at [831, 323] on div "網紅類型 ： 台灣旅遊 · 氣候和環境 · 日常話題 · 家庭 · 醫療與健康 · 旅遊 總追蹤數 ： 21,651 簡介 ： 不接推廣 不接 業配 只接愛情…" at bounding box center [812, 314] width 454 height 56
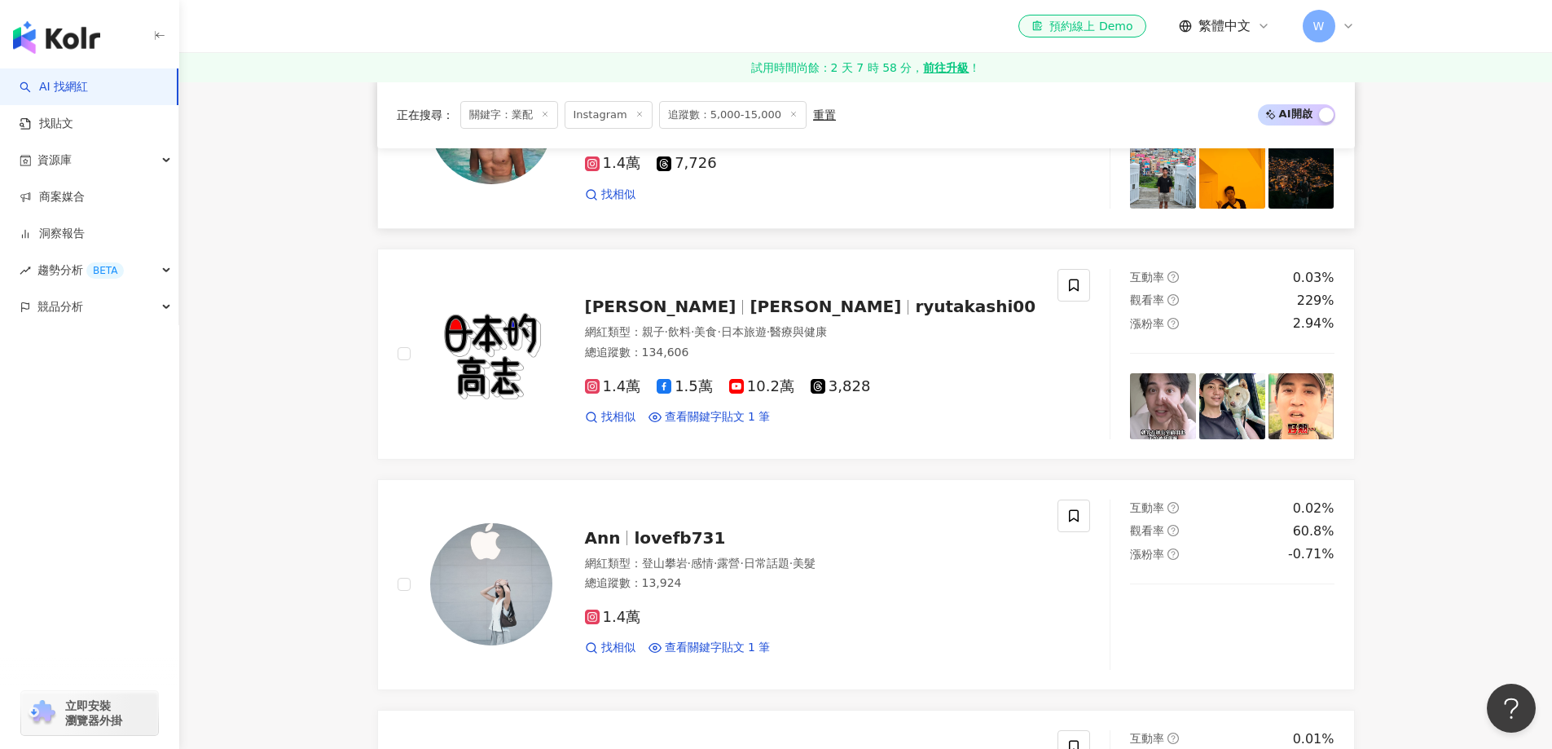
scroll to position [2118, 0]
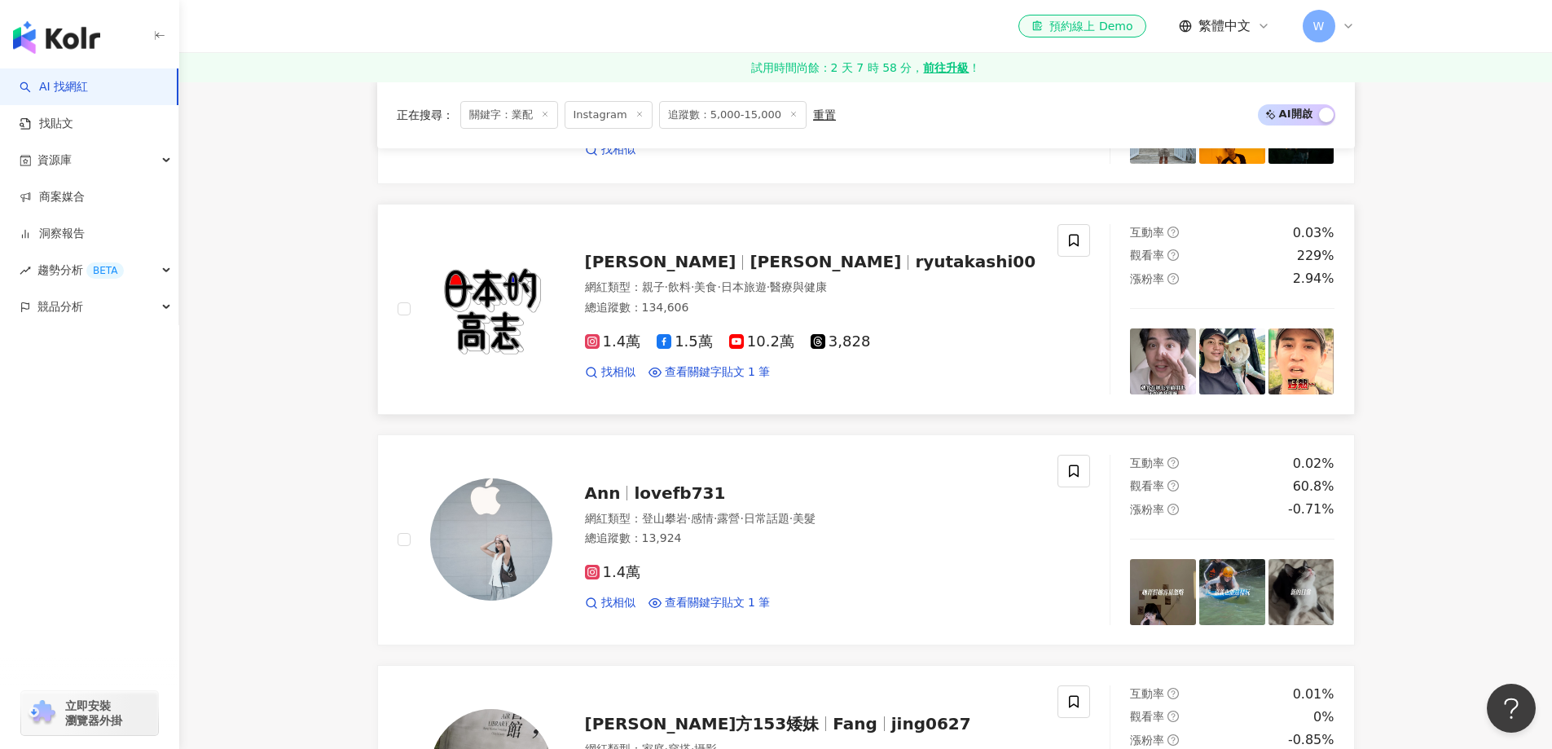
click at [759, 317] on div "網紅類型 ： 親子 · 飲料 · 美食 · 日本旅遊 · 醫療與健康 總追蹤數 ： 134,606" at bounding box center [812, 299] width 454 height 40
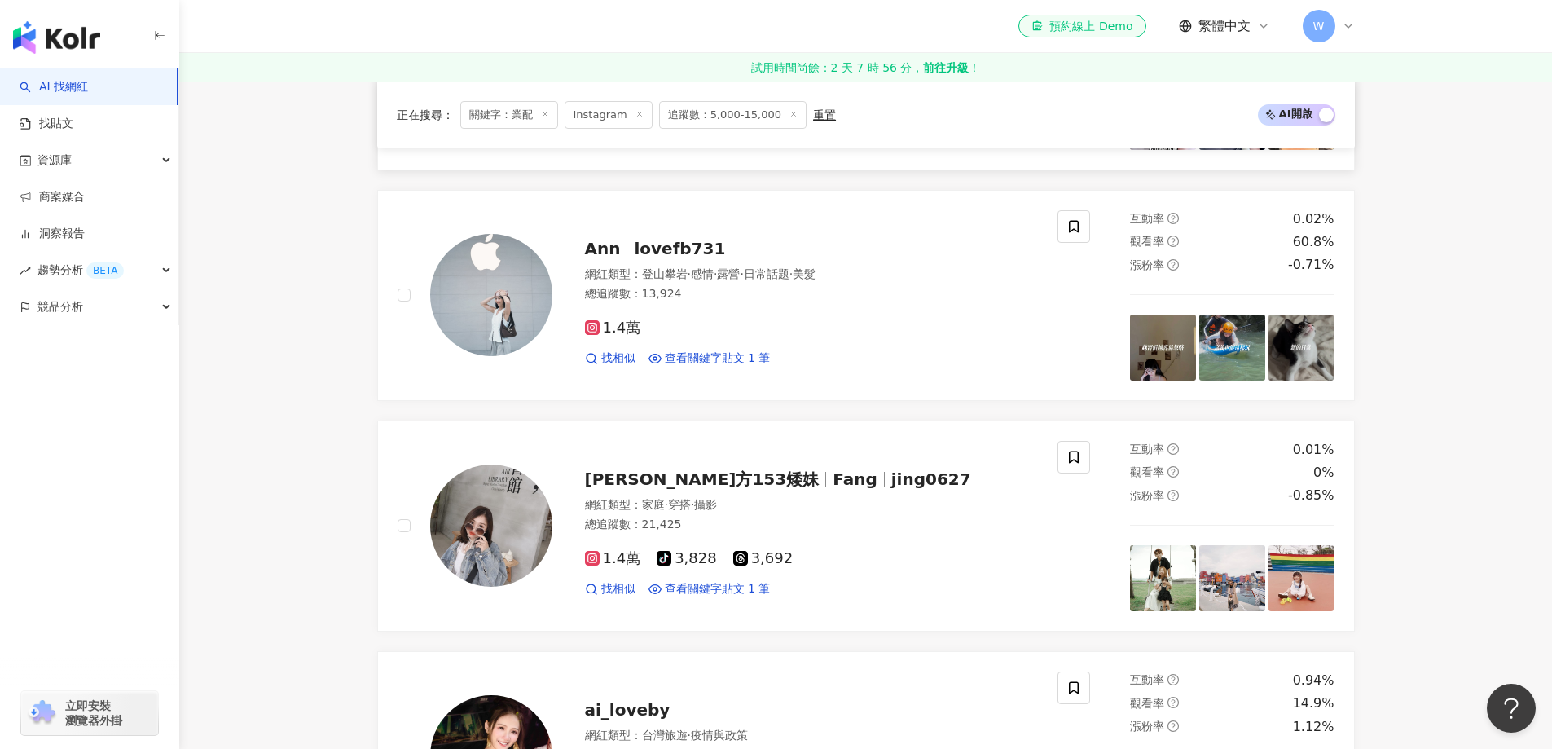
click at [840, 347] on div "1.4萬 找相似 查看關鍵字貼文 1 筆" at bounding box center [812, 336] width 454 height 60
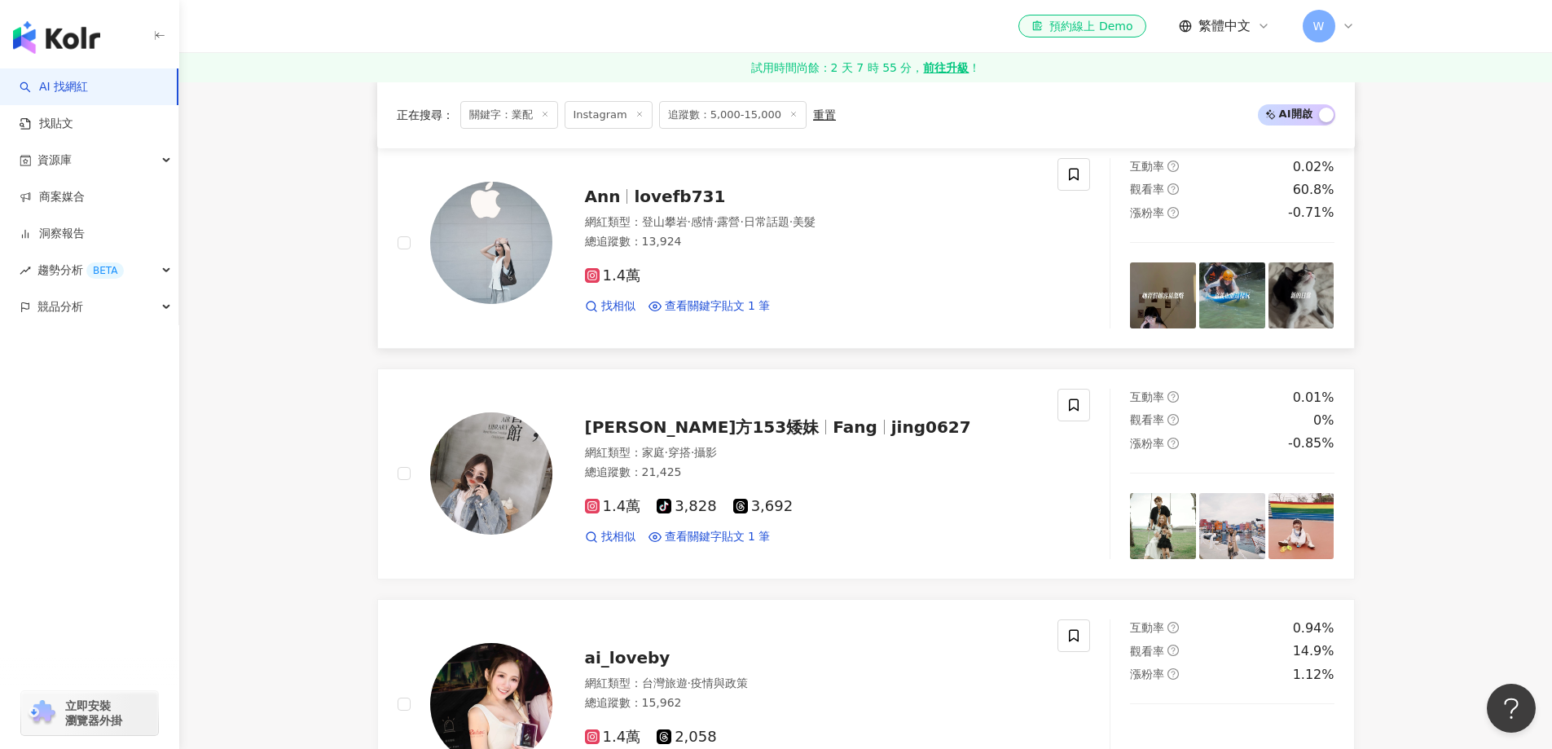
scroll to position [2444, 0]
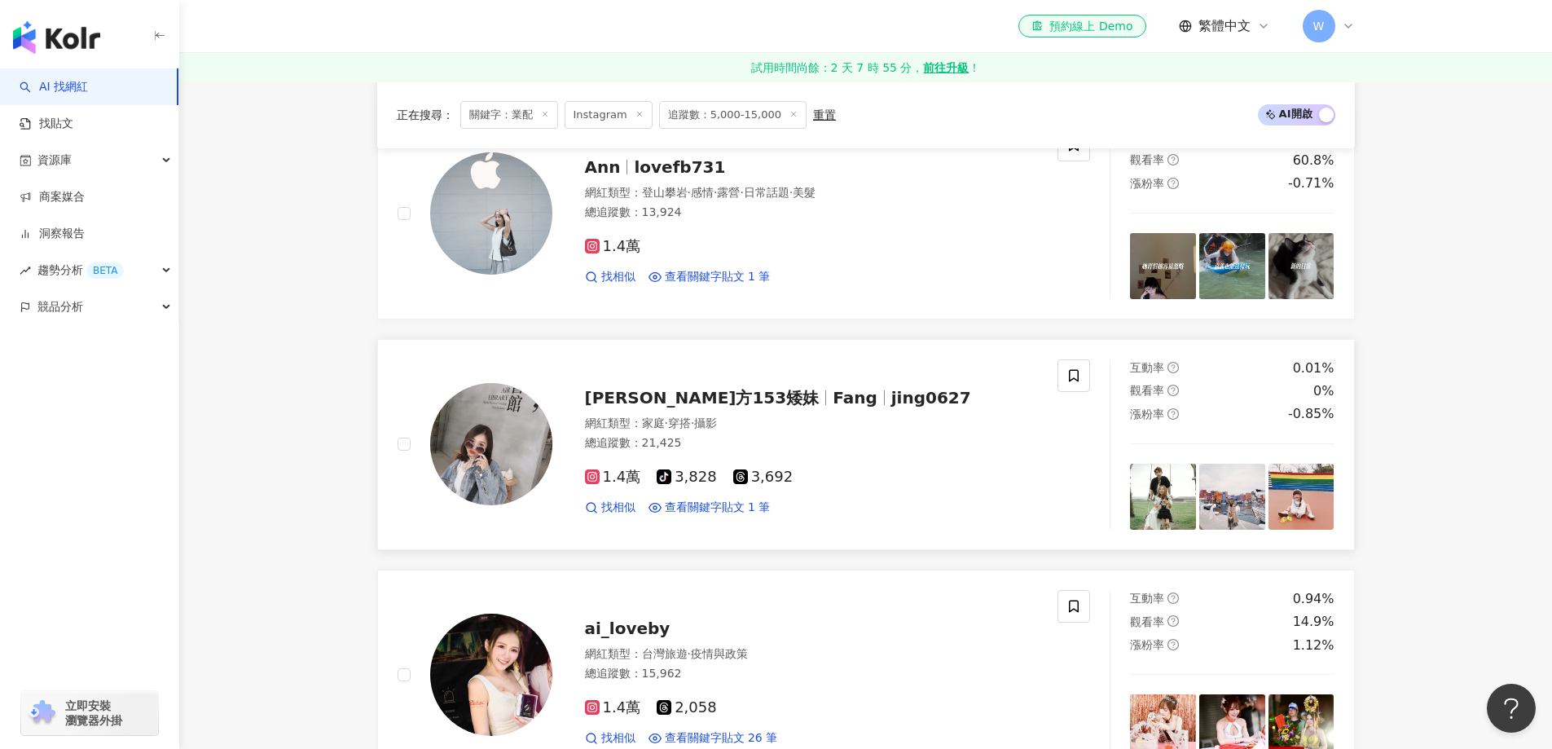
click at [777, 411] on div "方方方153矮妹 Fang jing0627 網紅類型 ： 家庭 · 穿搭 · 攝影 總追蹤數 ： 21,425 1.4萬 tiktok-icon 3,828…" at bounding box center [795, 444] width 486 height 143
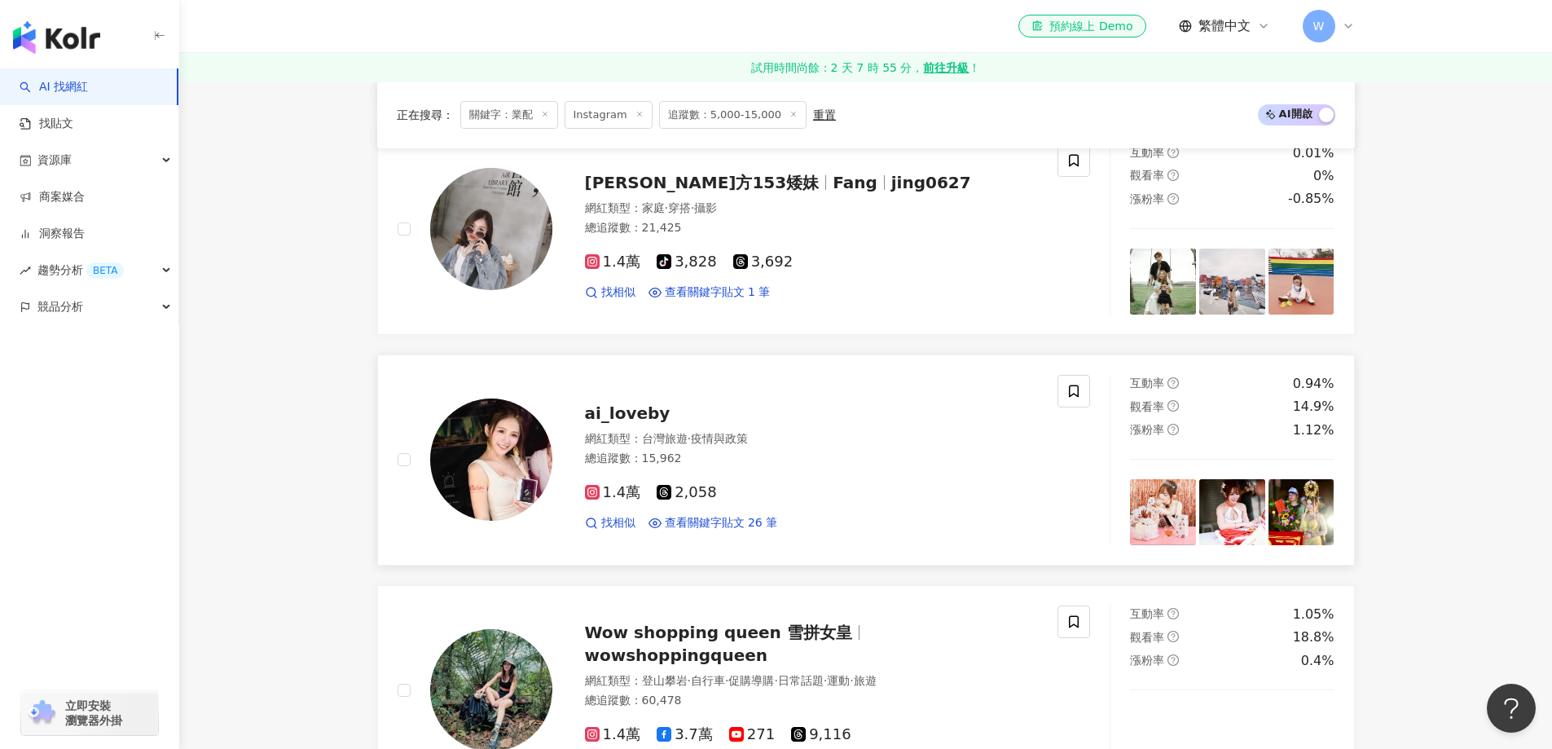
scroll to position [2689, 0]
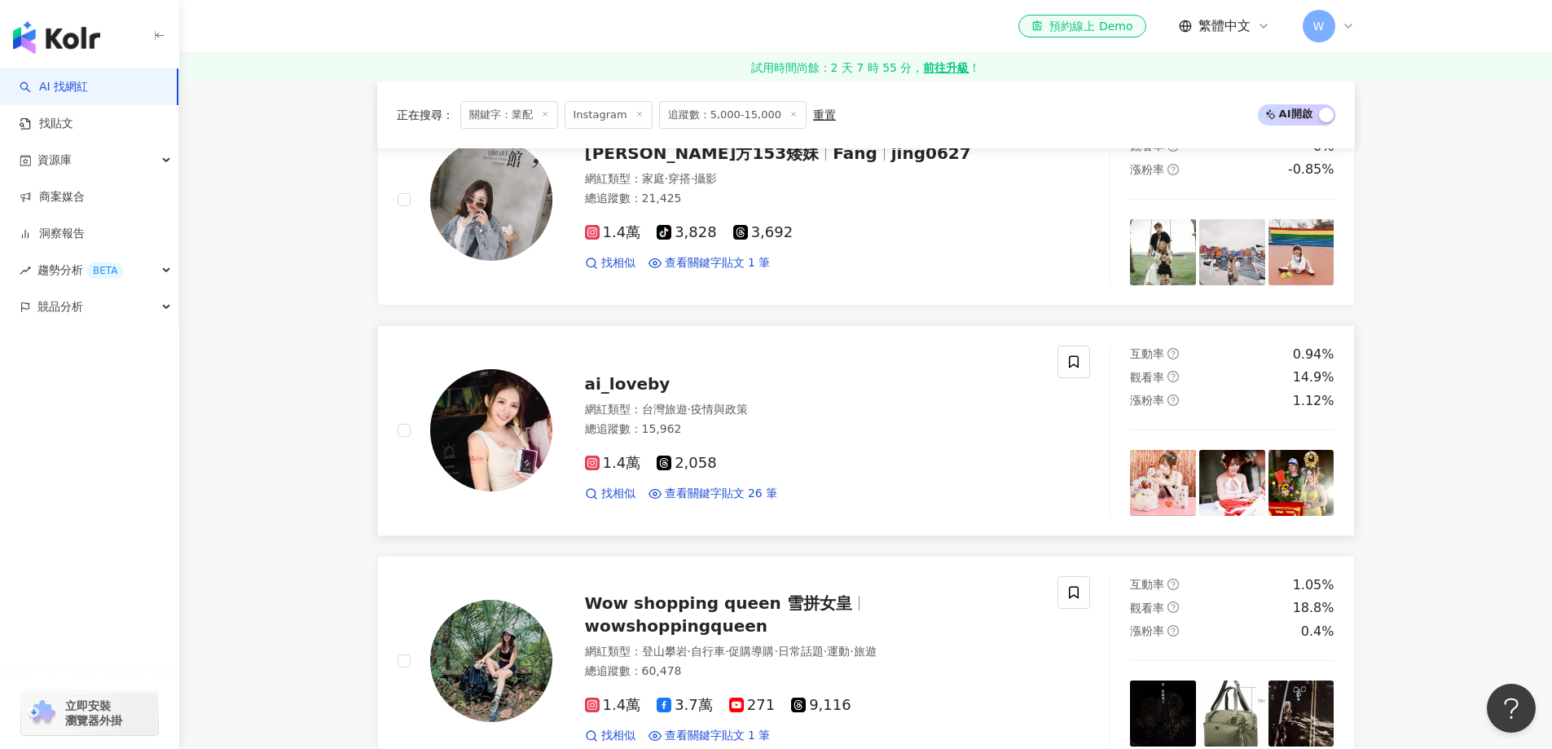
click at [804, 389] on div "ai_loveby" at bounding box center [812, 383] width 454 height 23
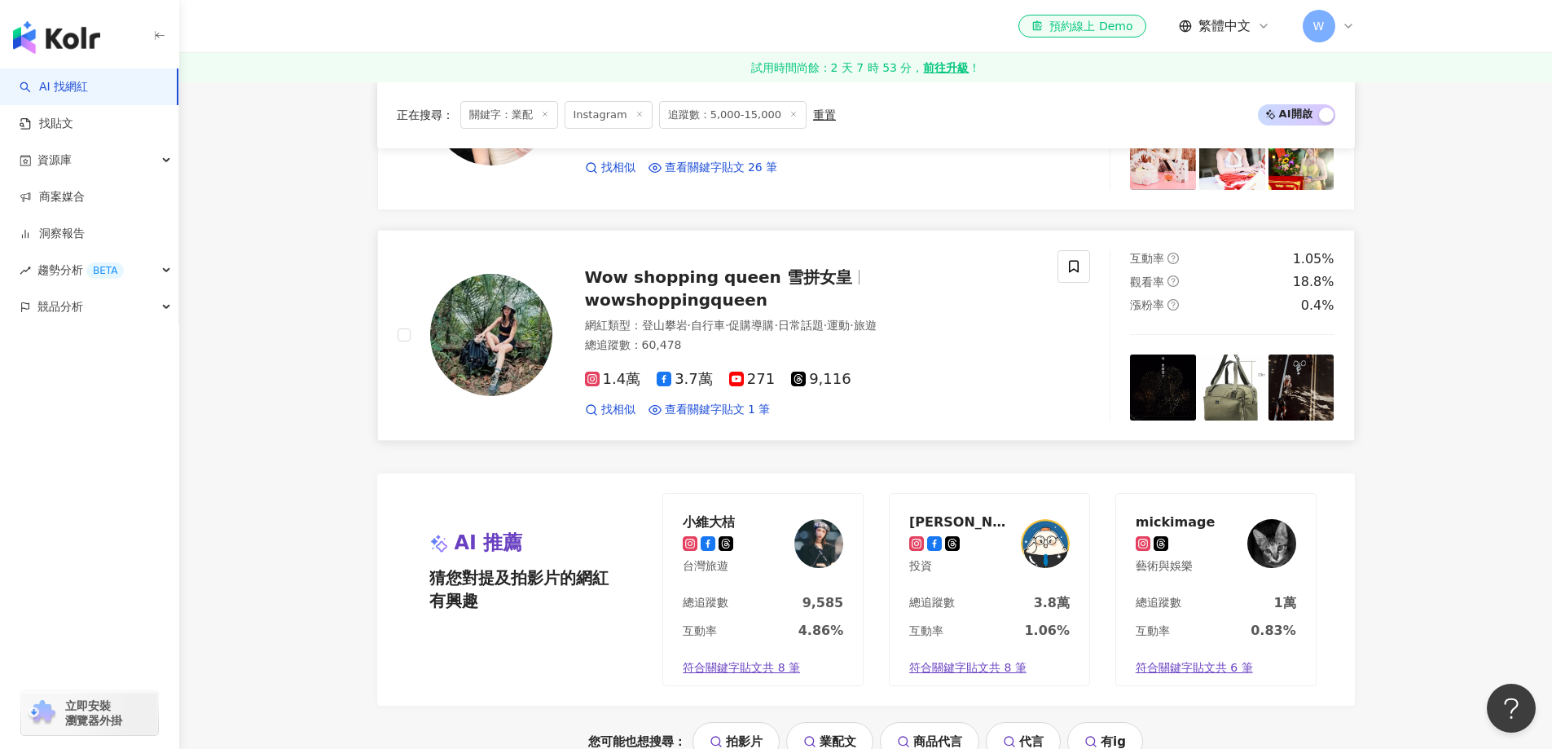
click at [782, 287] on span "Wow shopping queen 雪拼女皇" at bounding box center [718, 277] width 267 height 20
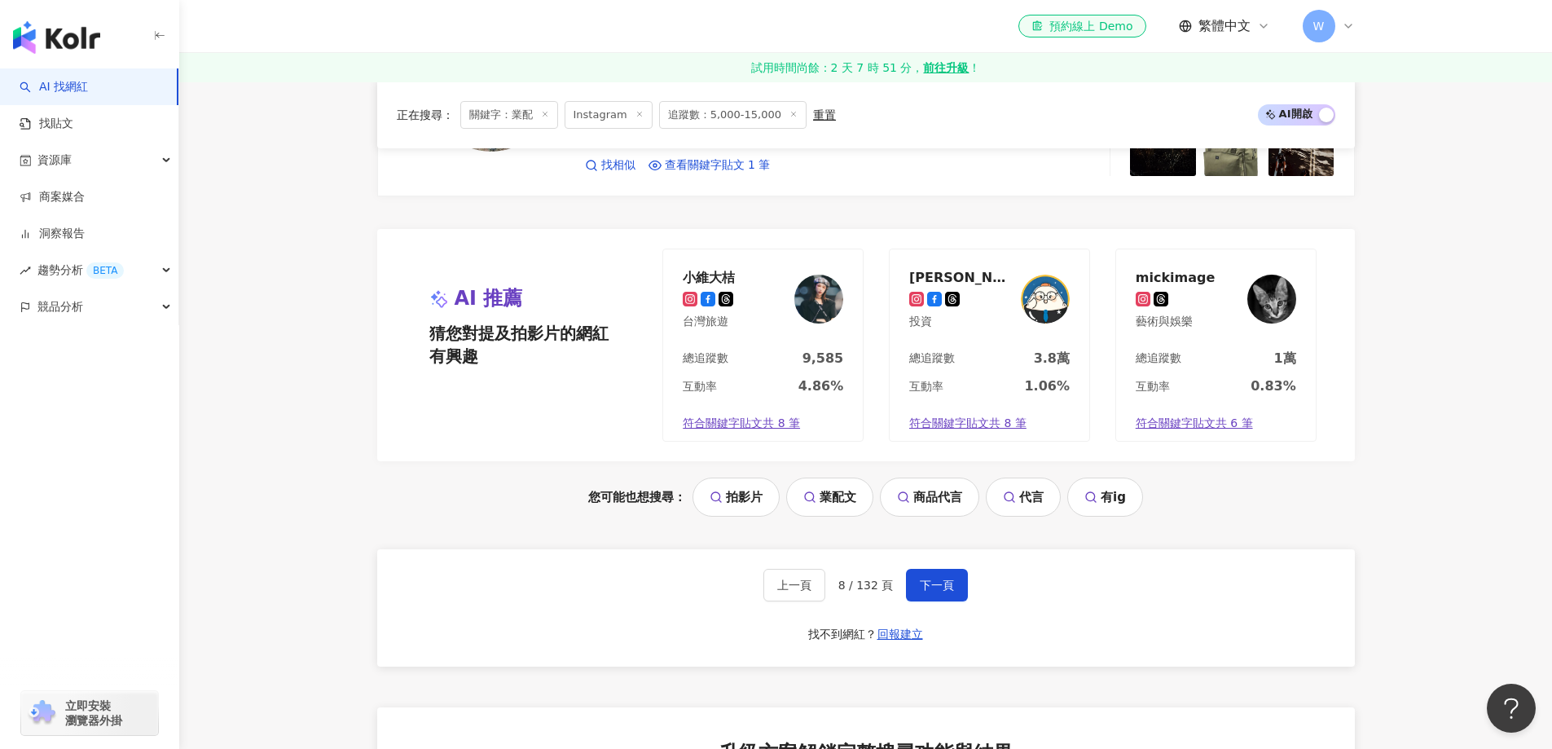
scroll to position [3340, 0]
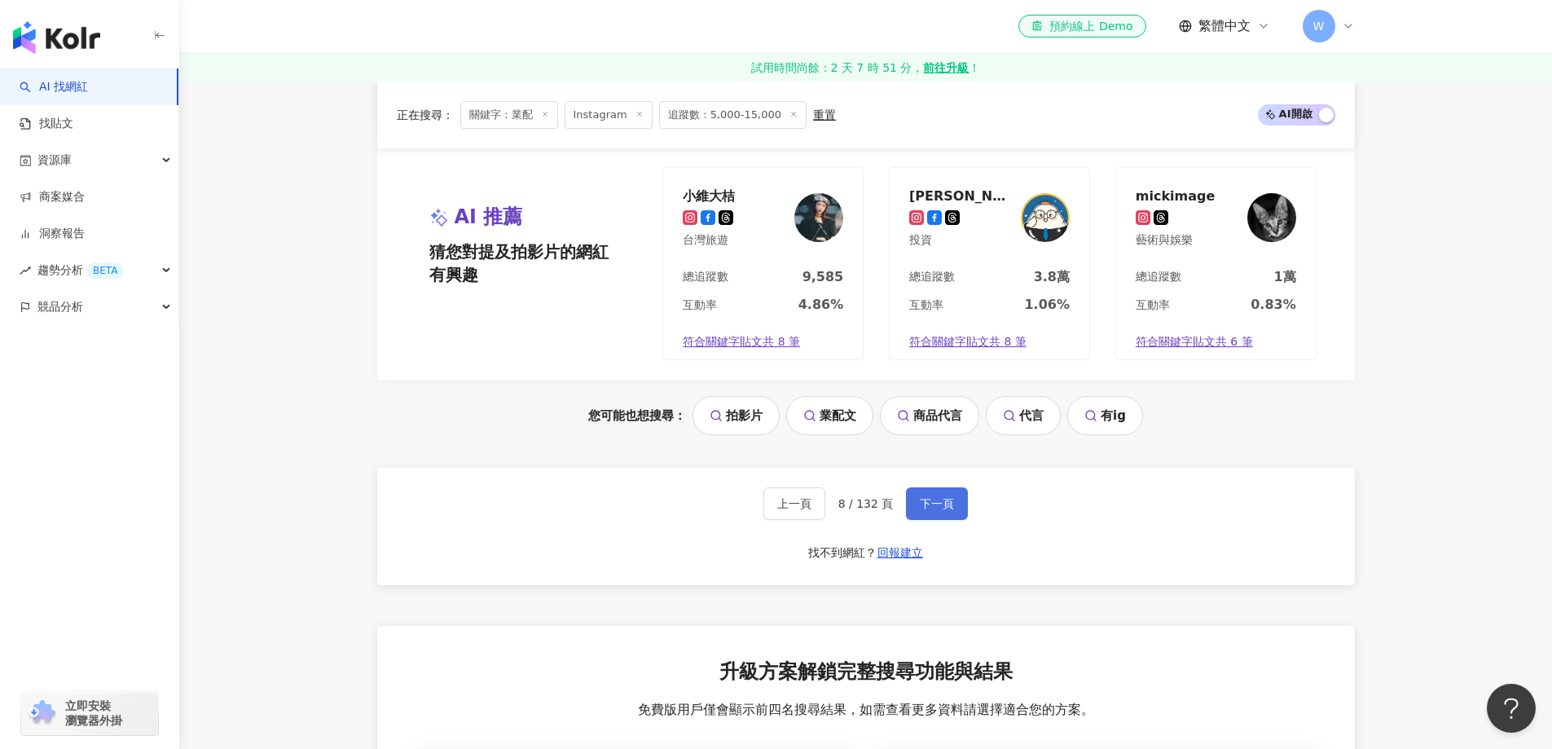
click at [920, 501] on span "下一頁" at bounding box center [937, 503] width 34 height 13
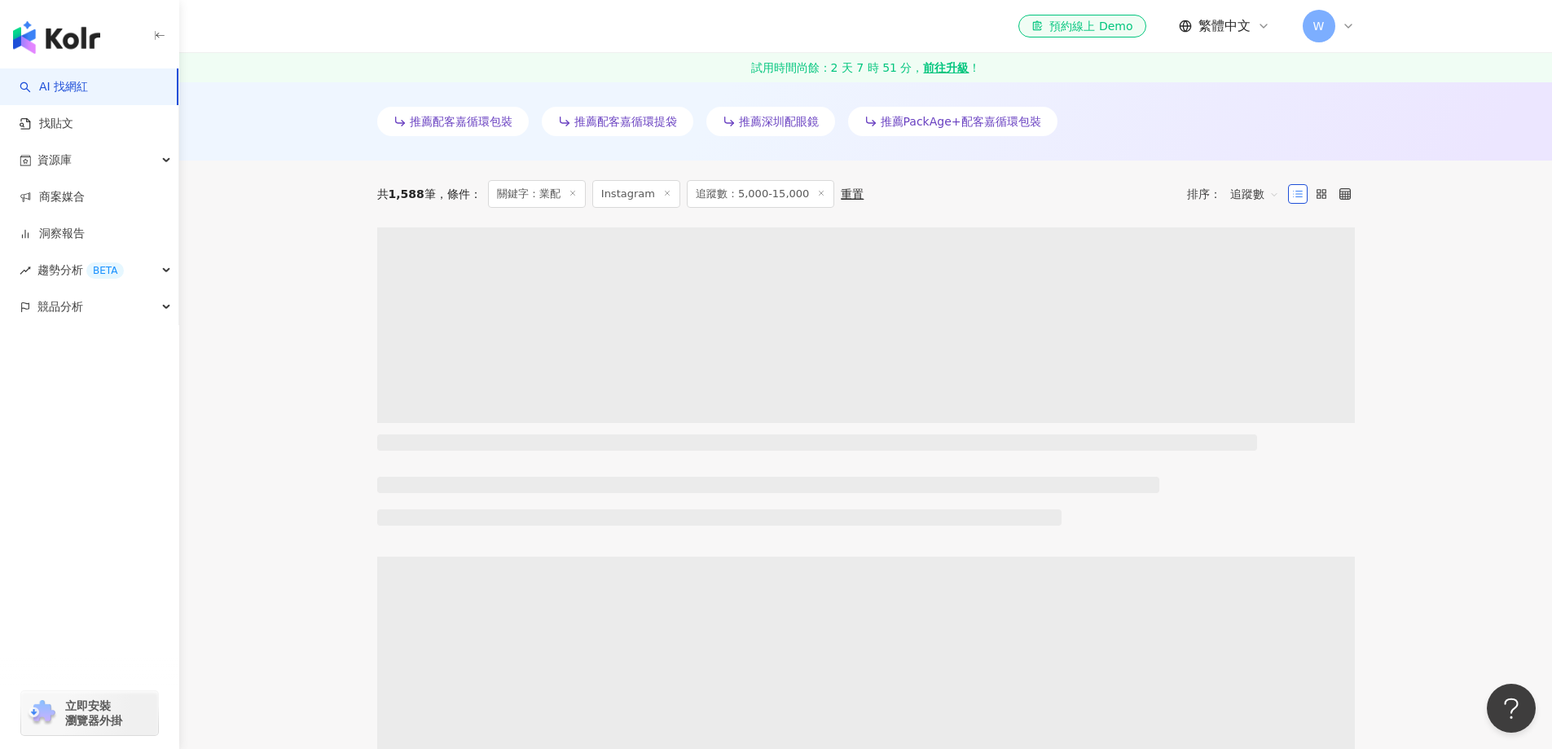
scroll to position [489, 0]
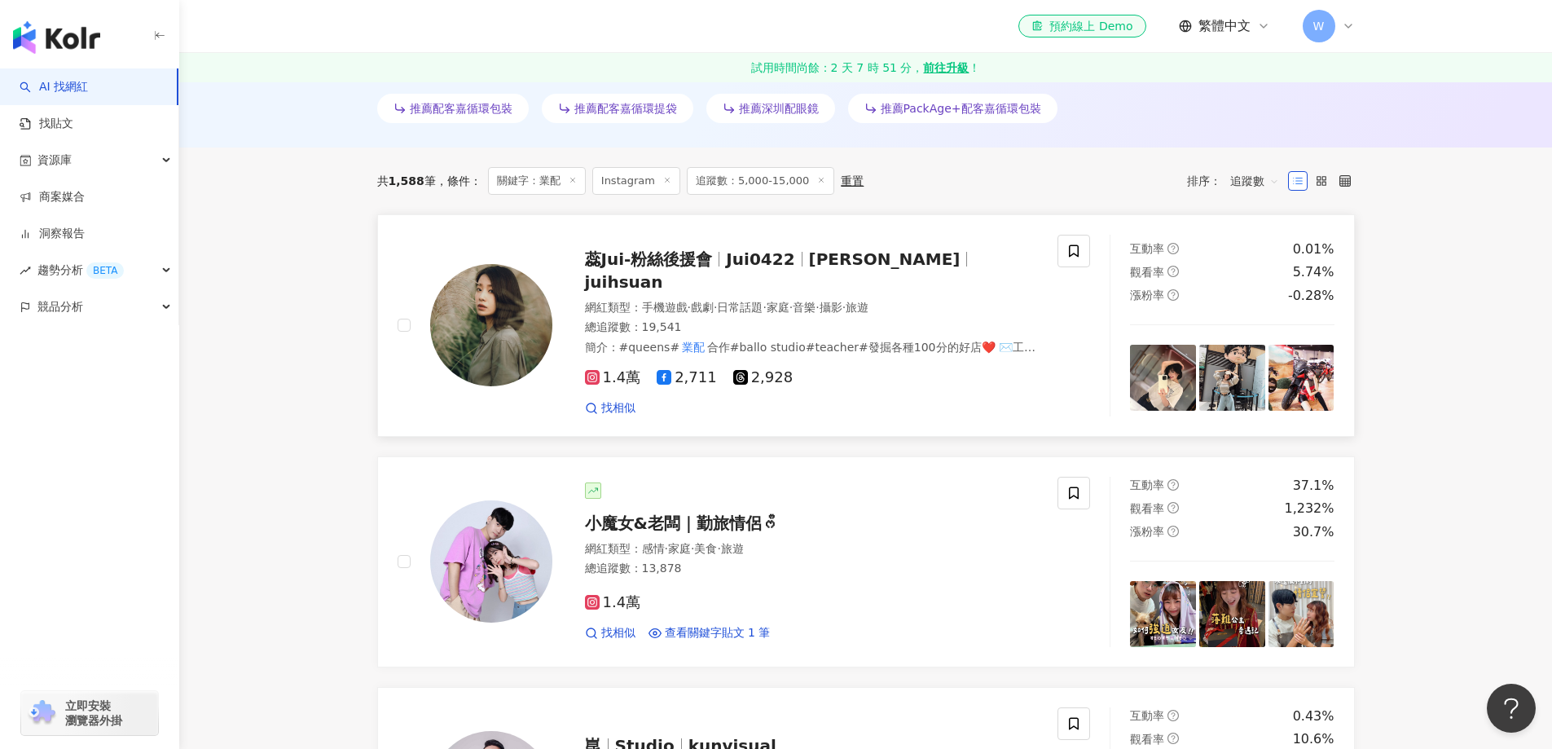
click at [728, 243] on div "蕊Jui-粉絲後援會 Jui0422 Jui Hsuan juihsuan 網紅類型 ： 手機遊戲 · 戲劇 · 日常話題 · 家庭 · 音樂 · 攝影 · …" at bounding box center [795, 326] width 486 height 182
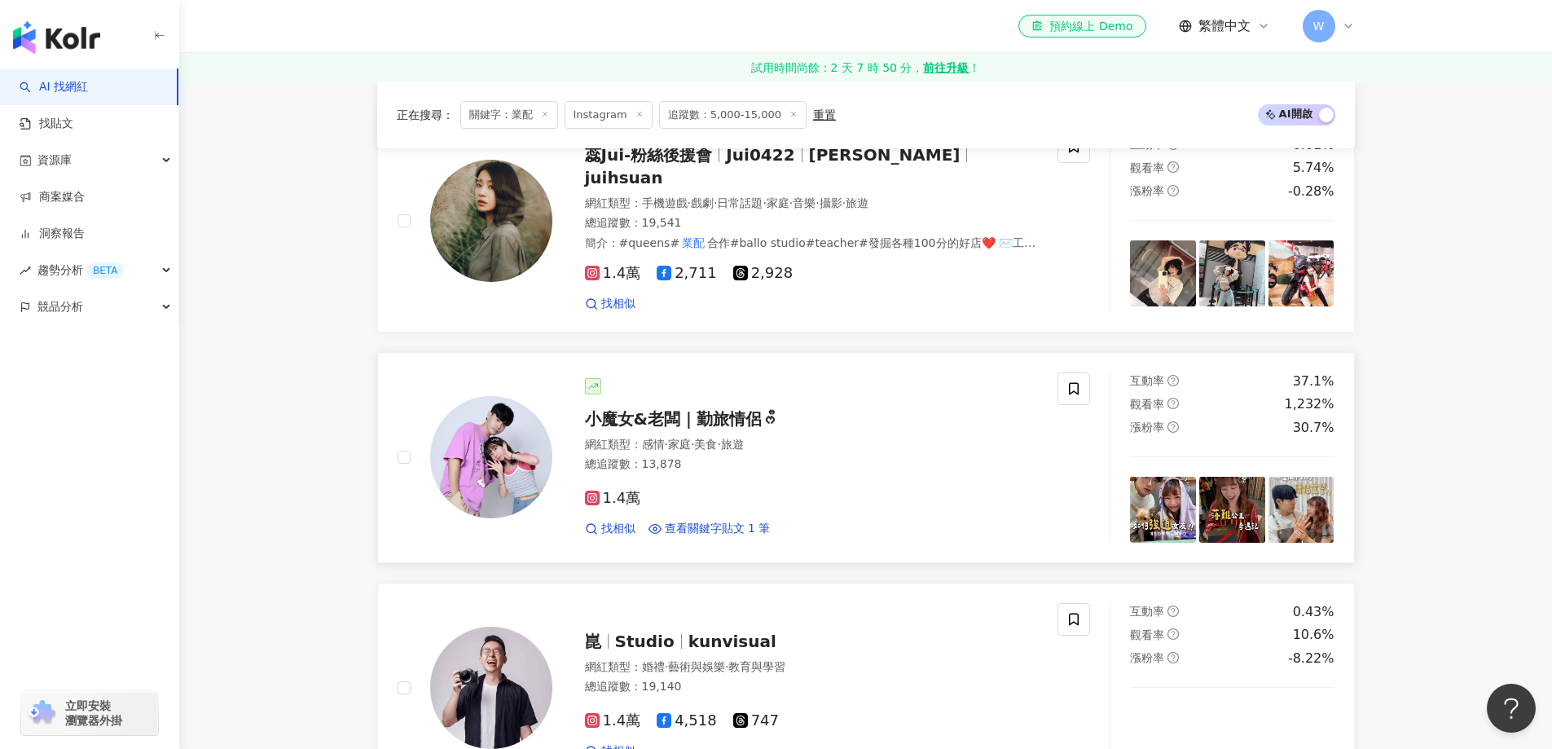
scroll to position [652, 0]
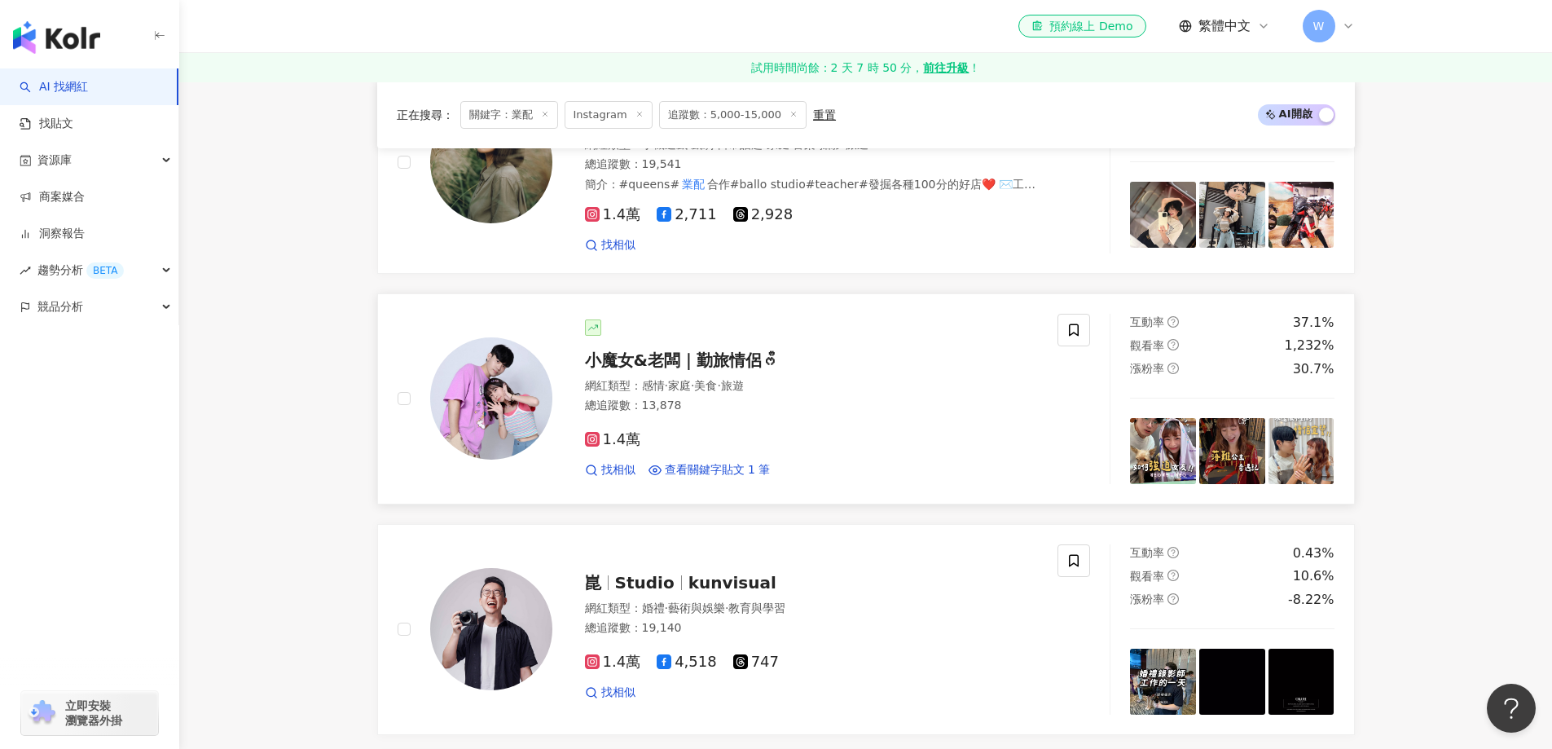
click at [744, 381] on span "旅遊" at bounding box center [732, 385] width 23 height 13
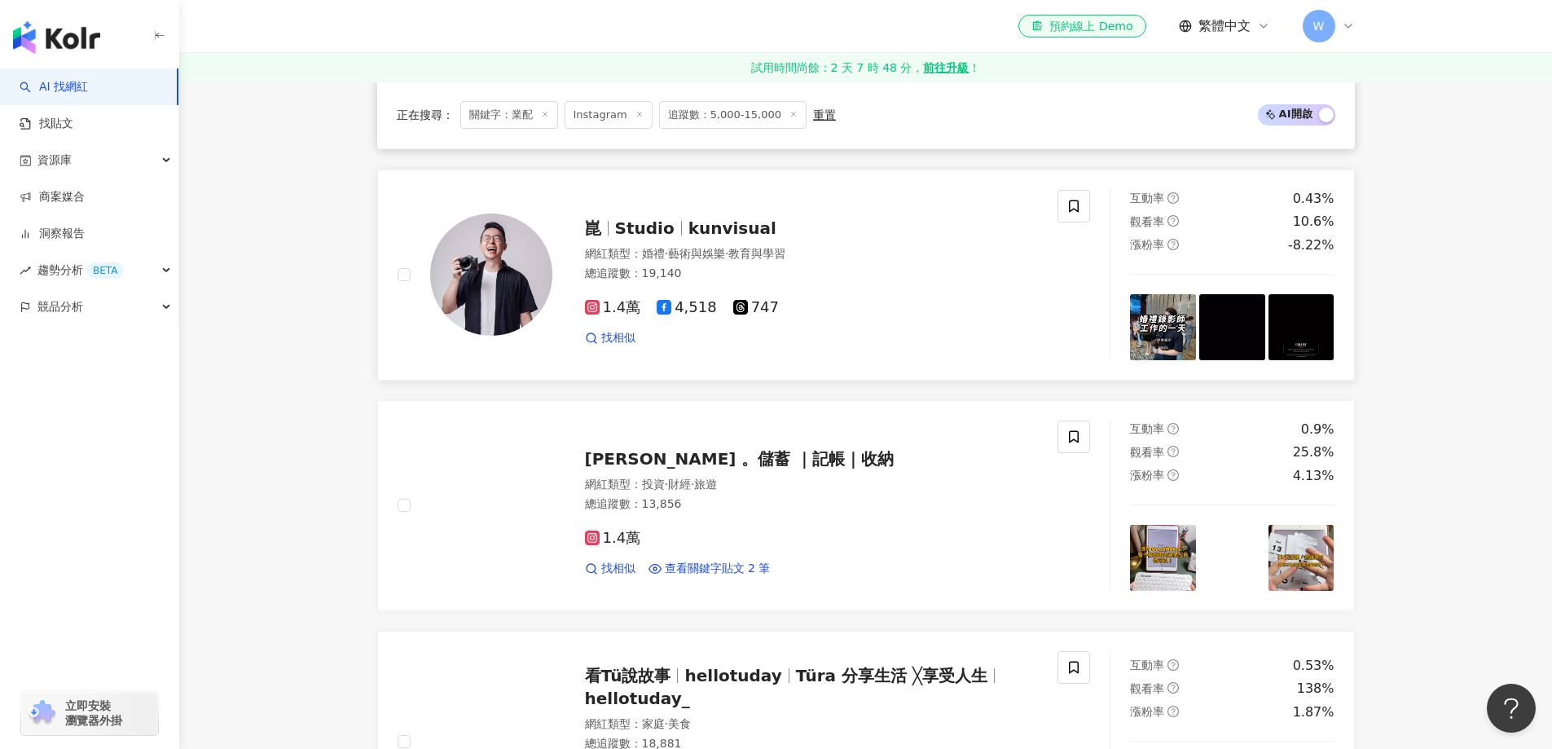
scroll to position [978, 0]
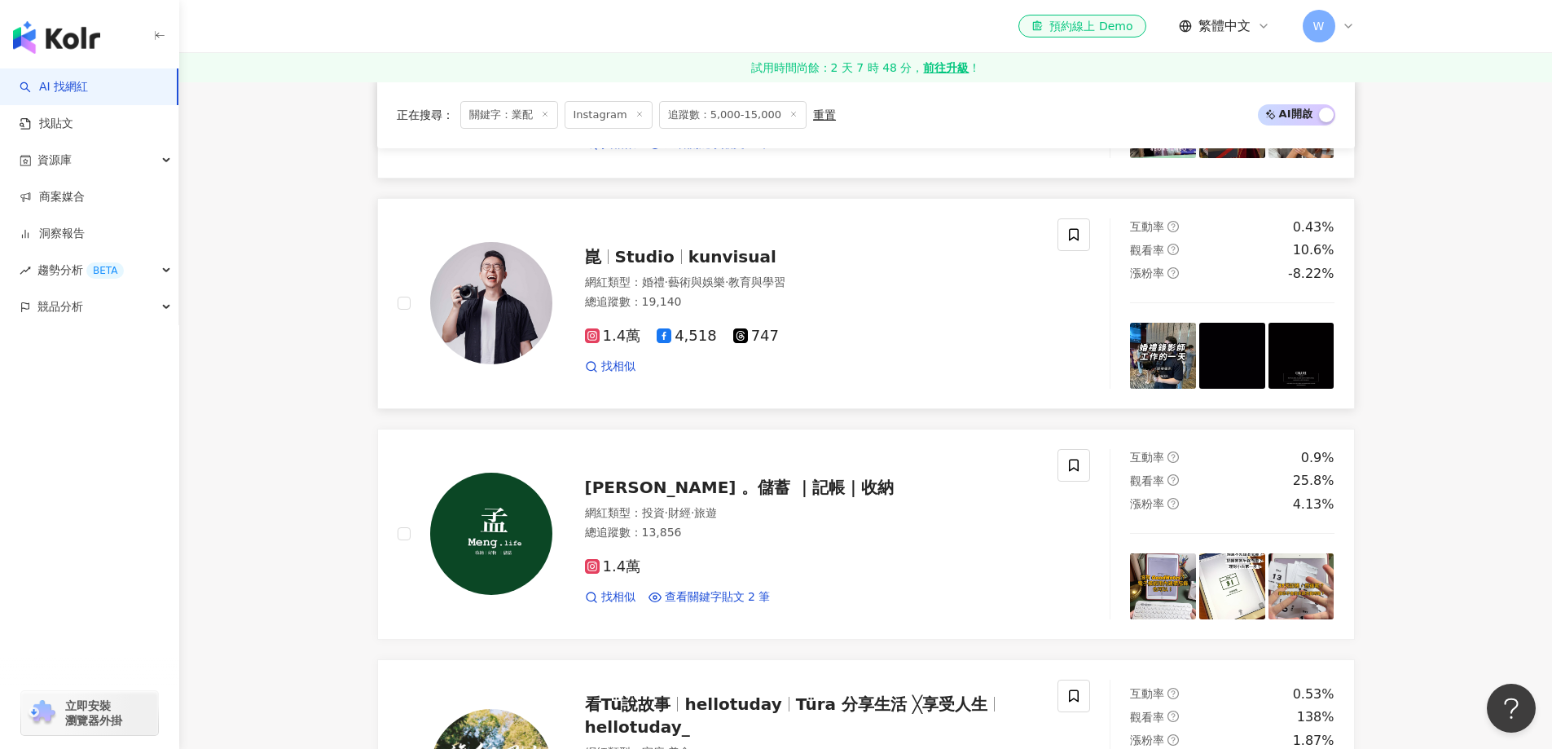
click at [819, 328] on div "1.4萬 4,518 747" at bounding box center [812, 337] width 454 height 18
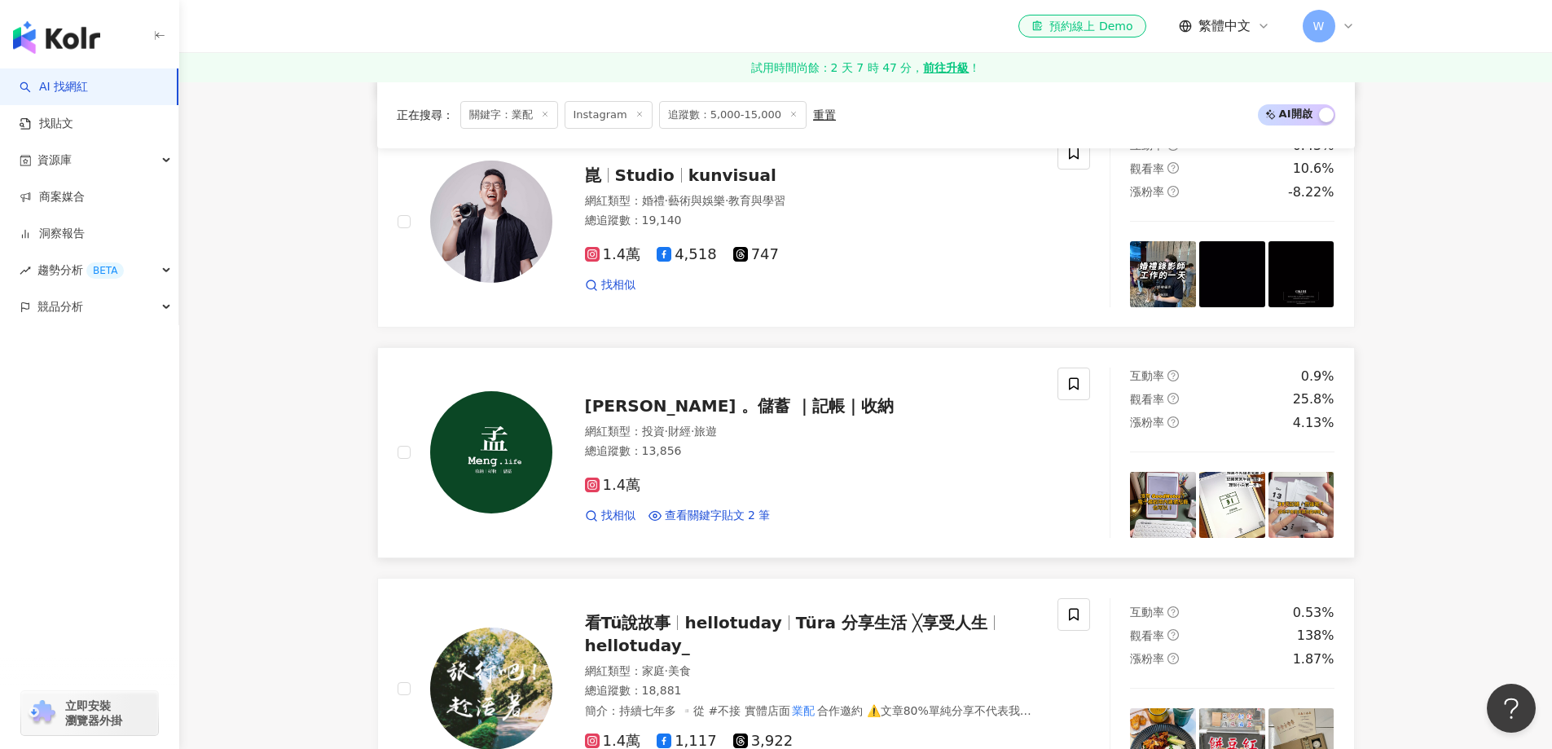
click at [788, 424] on div "網紅類型 ： 投資 · 財經 · 旅遊" at bounding box center [812, 432] width 454 height 16
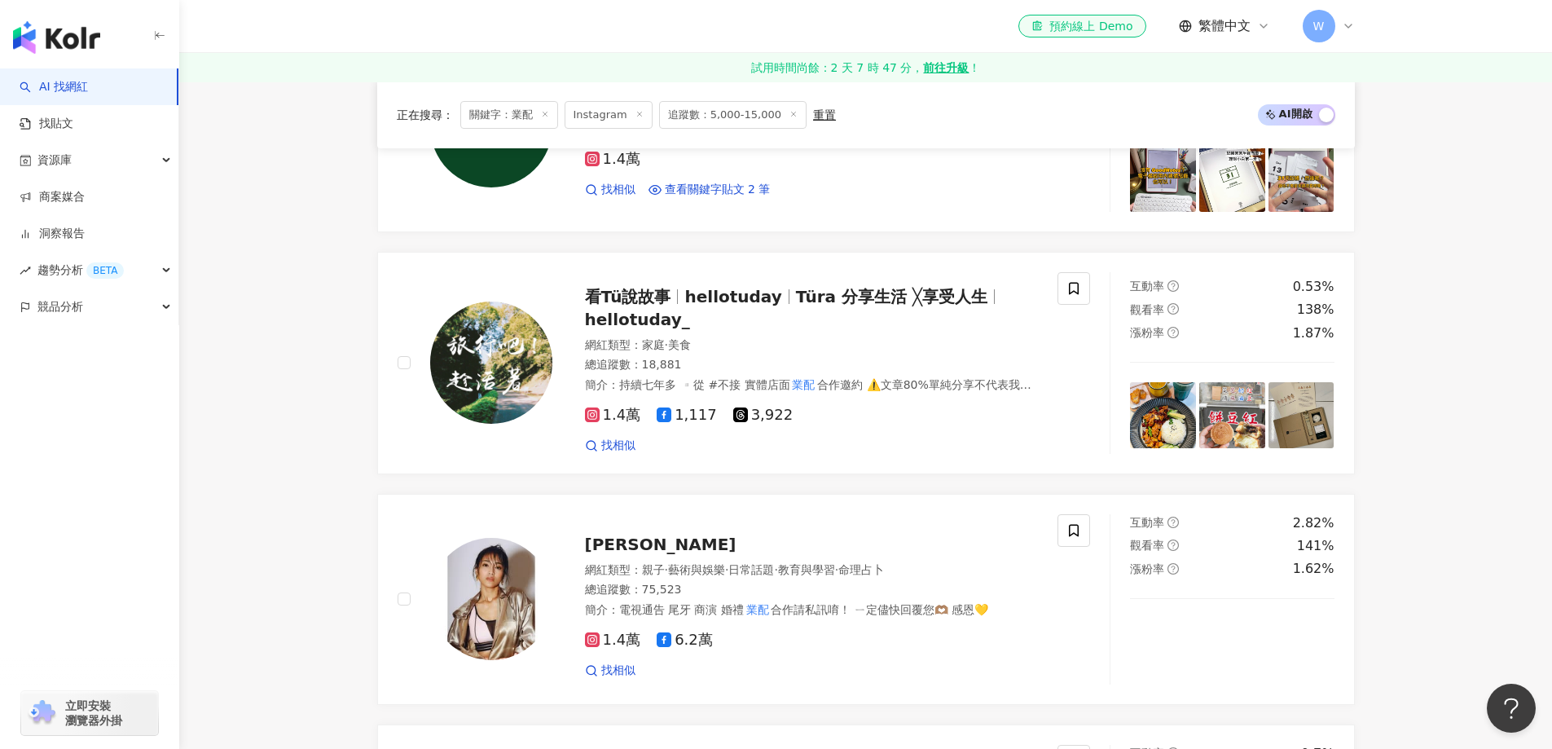
scroll to position [1466, 0]
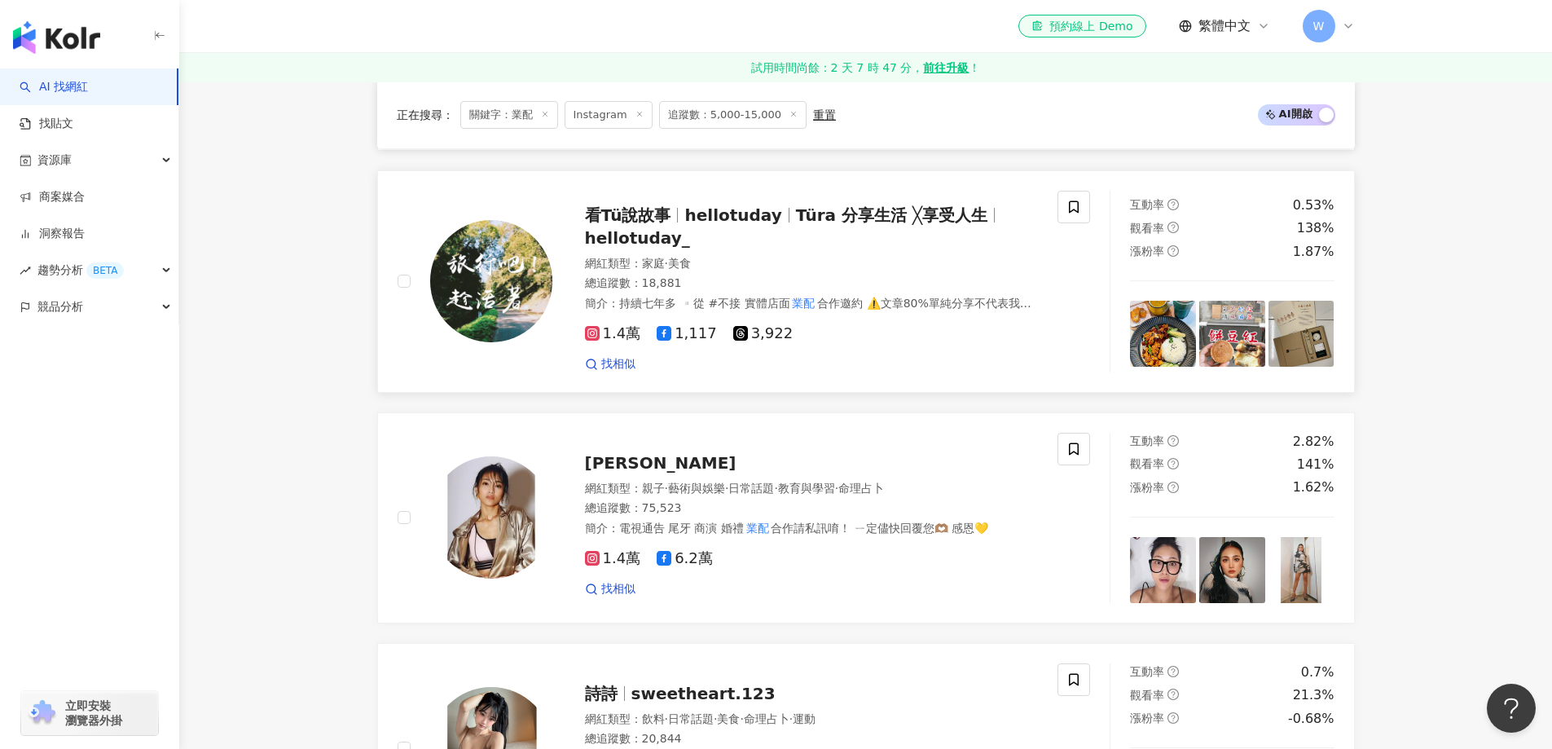
click at [556, 244] on div "看Tü說故事 hellotuday Türa 分享生活 ╳享受人生 hellotuday_ 網紅類型 ： 家庭 · 美食 總追蹤數 ： 18,881 簡介…" at bounding box center [795, 282] width 486 height 182
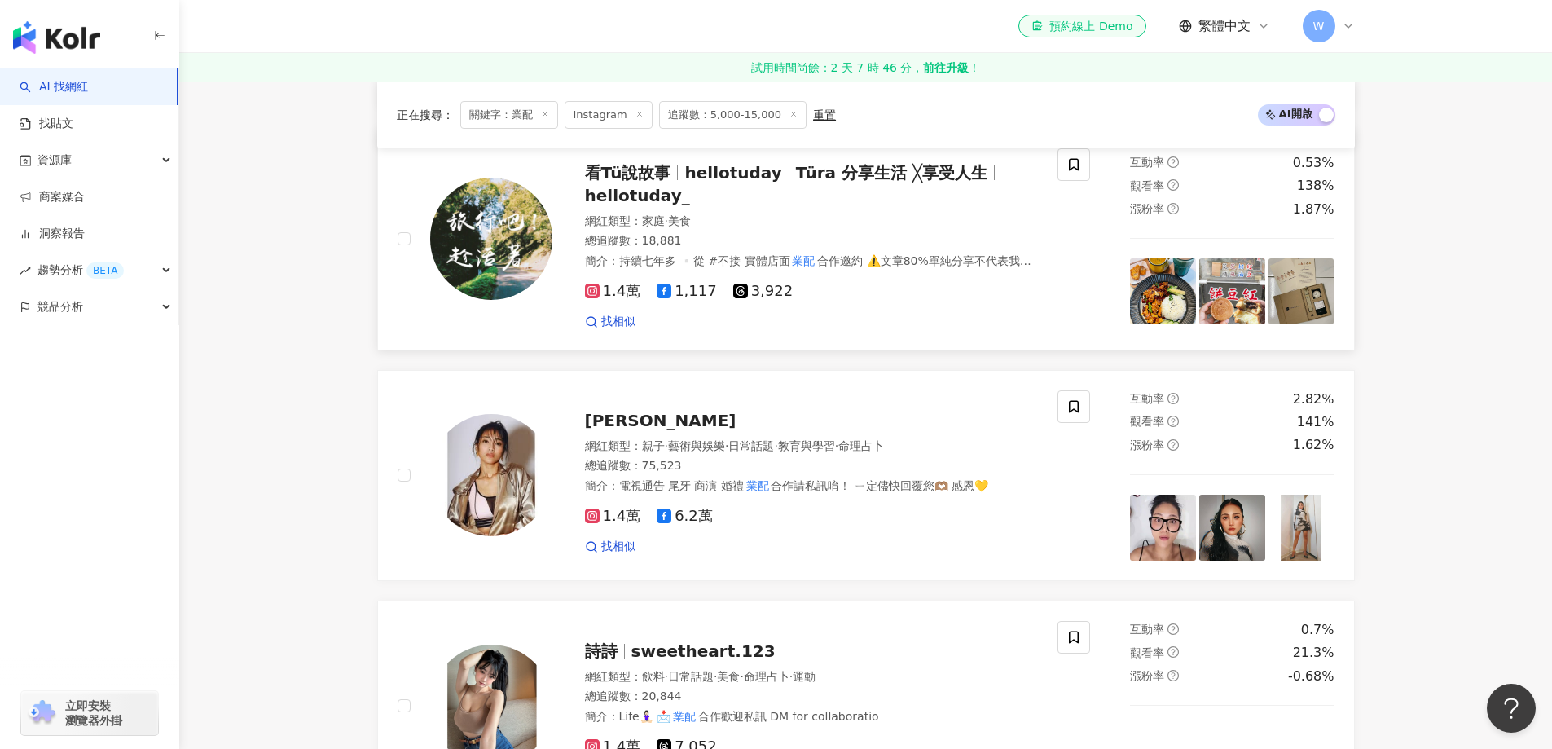
scroll to position [1548, 0]
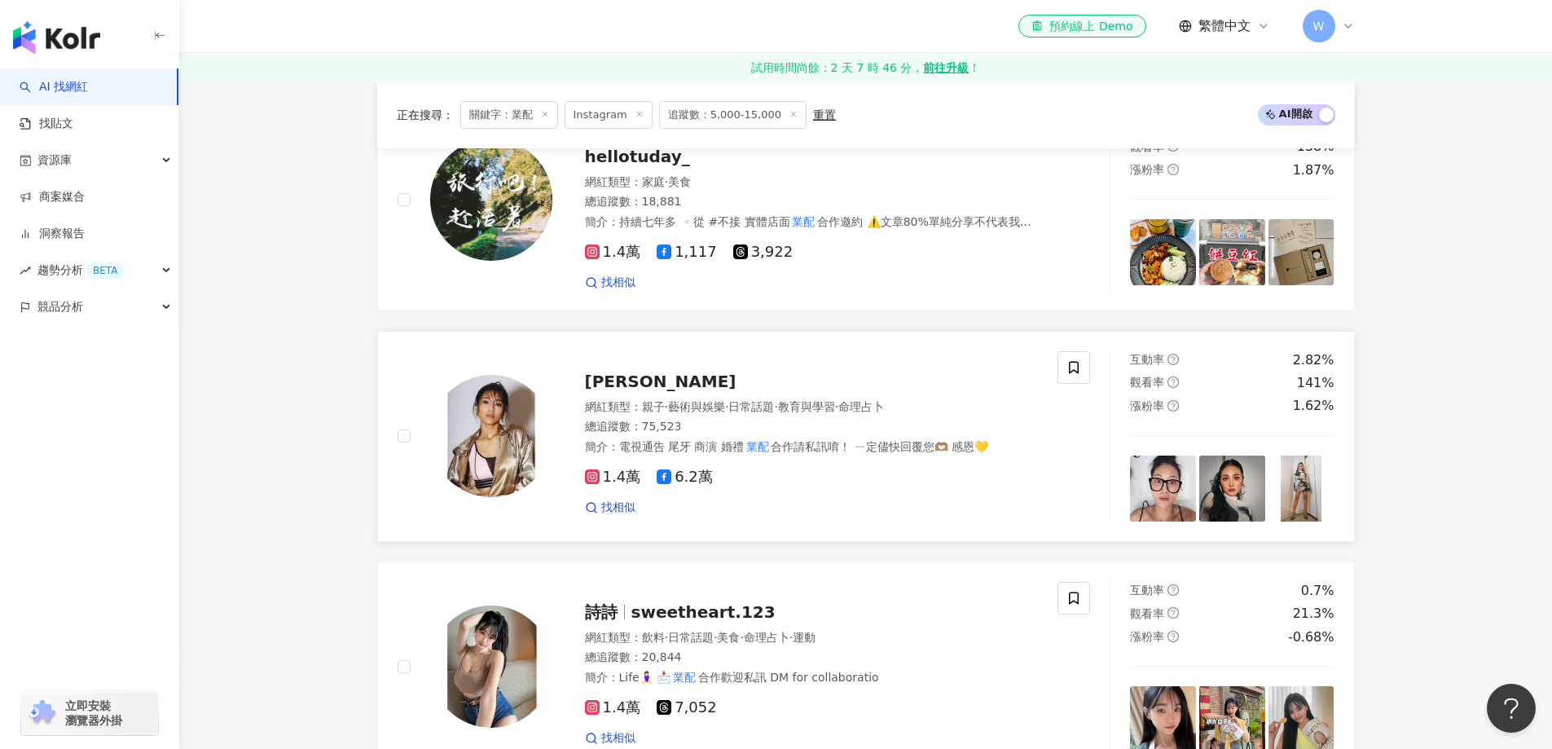
click at [718, 384] on div "葉瑋庭 Uni Yeh 網紅類型 ： 親子 · 藝術與娛樂 · 日常話題 · 教育與學習 · 命理占卜 總追蹤數 ： 75,523 簡介 ： 電視通告 尾牙 …" at bounding box center [795, 436] width 486 height 159
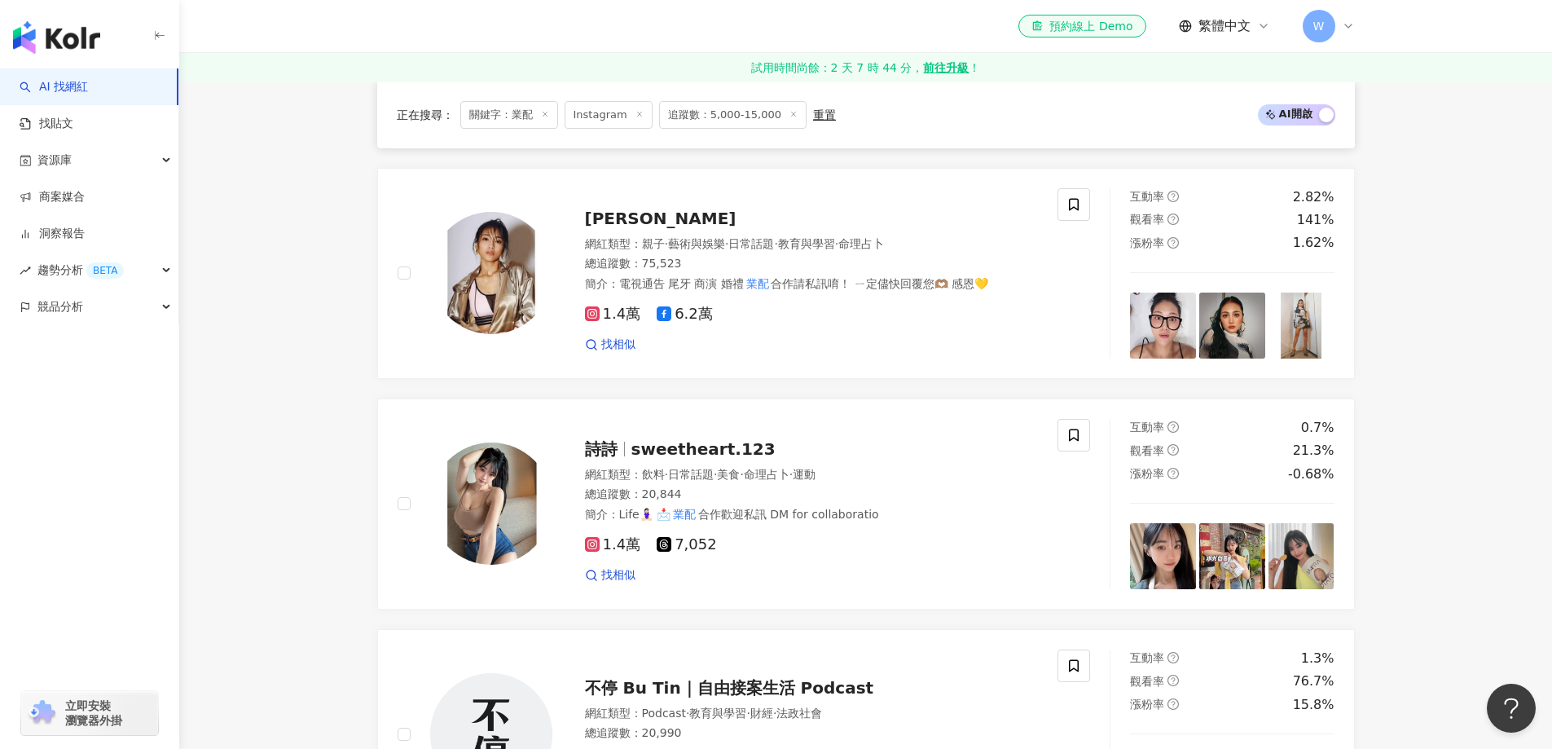
click at [326, 407] on main "Instagram ** 台灣 搜尋 e3150459-153a-411d-9368-19ec3dc41b20 🦋Kimberley Leung🦋 1,692…" at bounding box center [865, 530] width 1373 height 4319
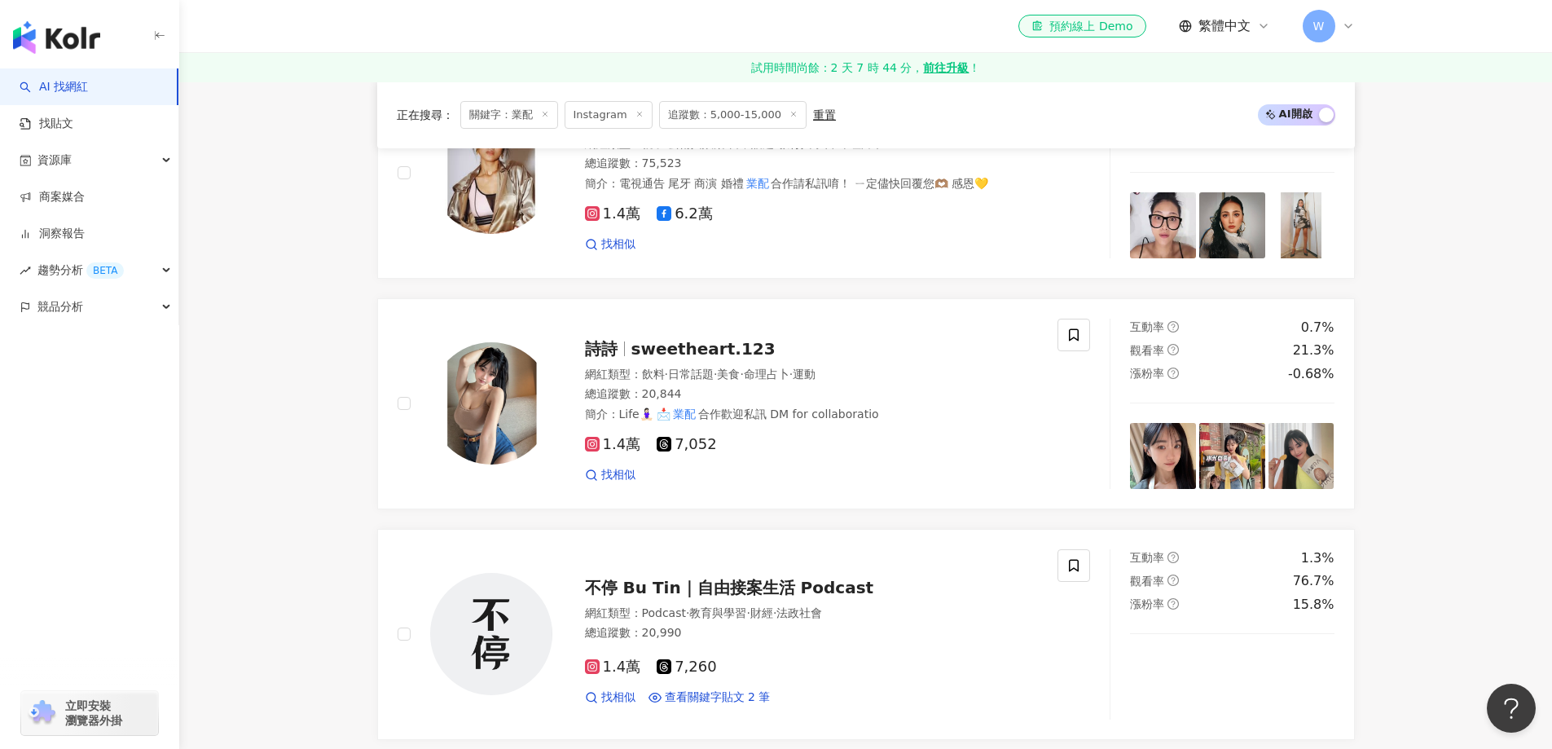
scroll to position [1874, 0]
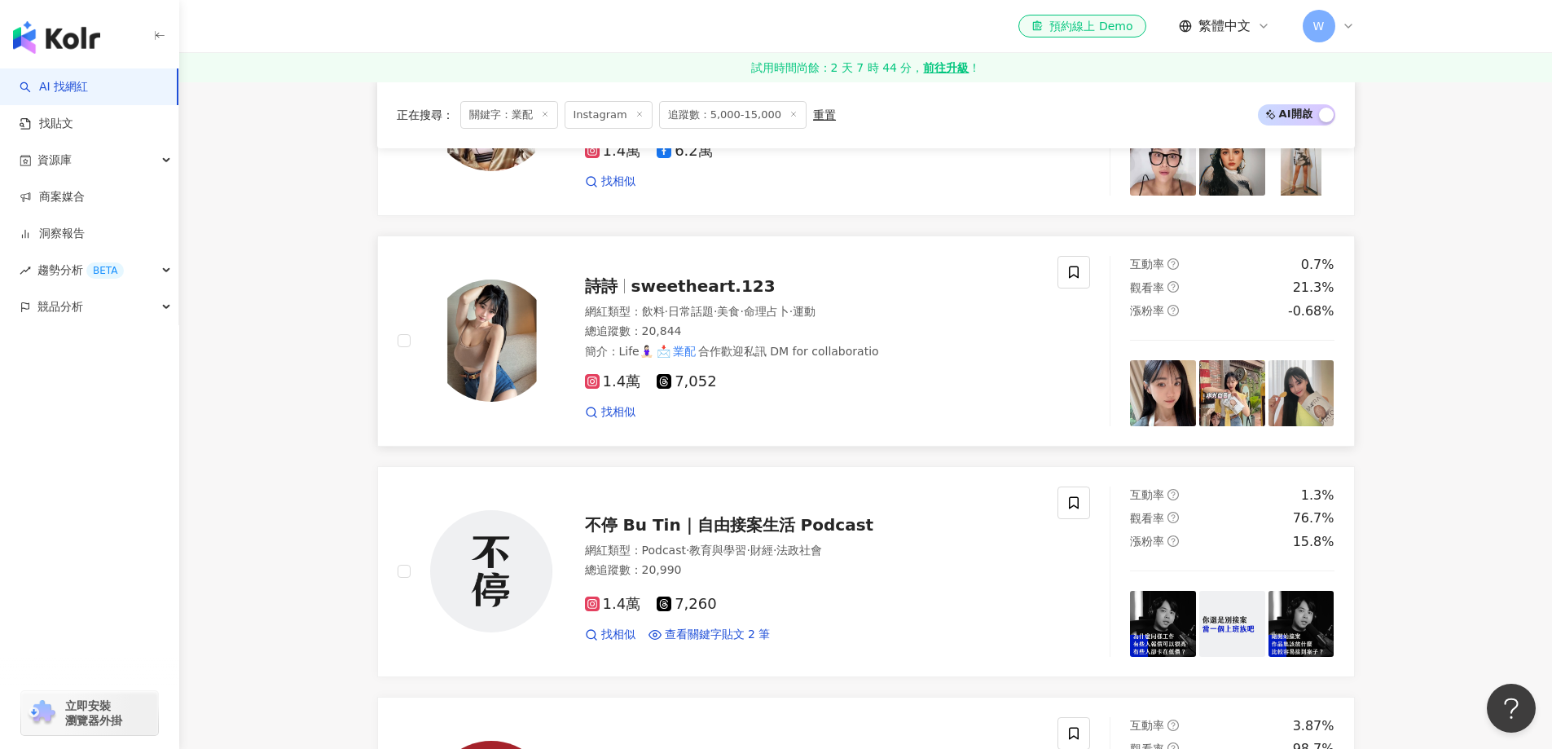
click at [668, 374] on icon at bounding box center [664, 381] width 15 height 15
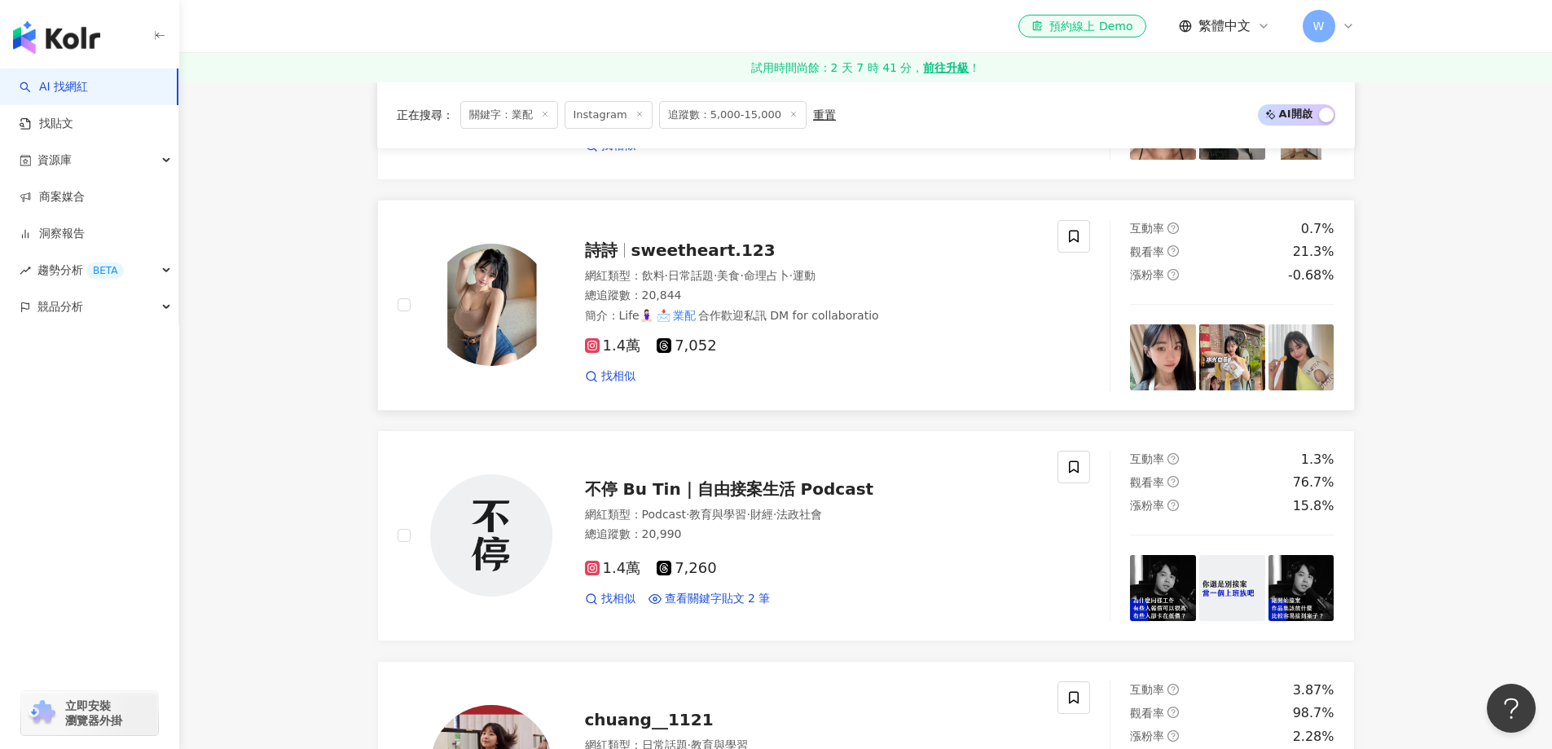
scroll to position [2037, 0]
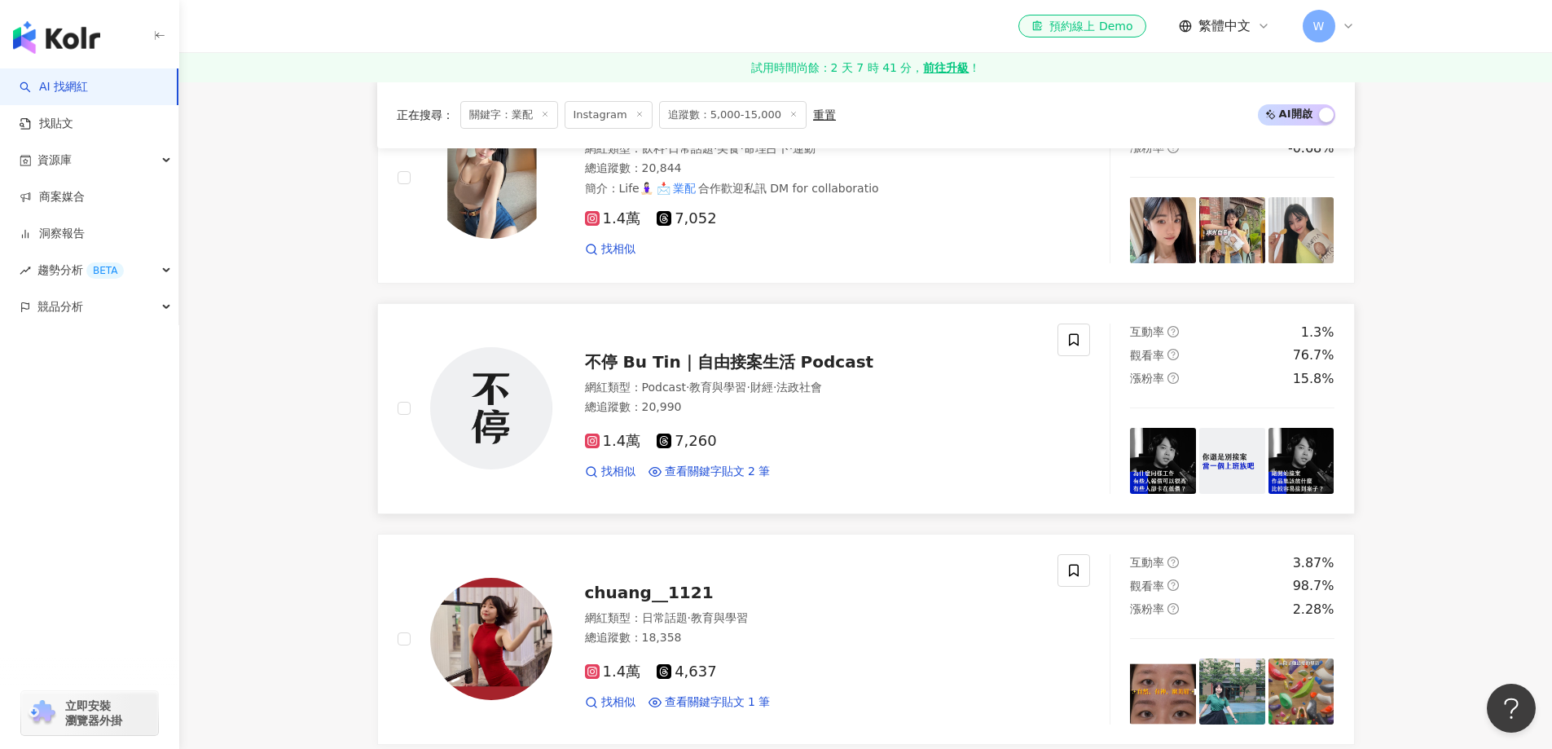
click at [830, 352] on span "不停 Bu Tin｜自由接案生活 Podcast" at bounding box center [729, 362] width 289 height 20
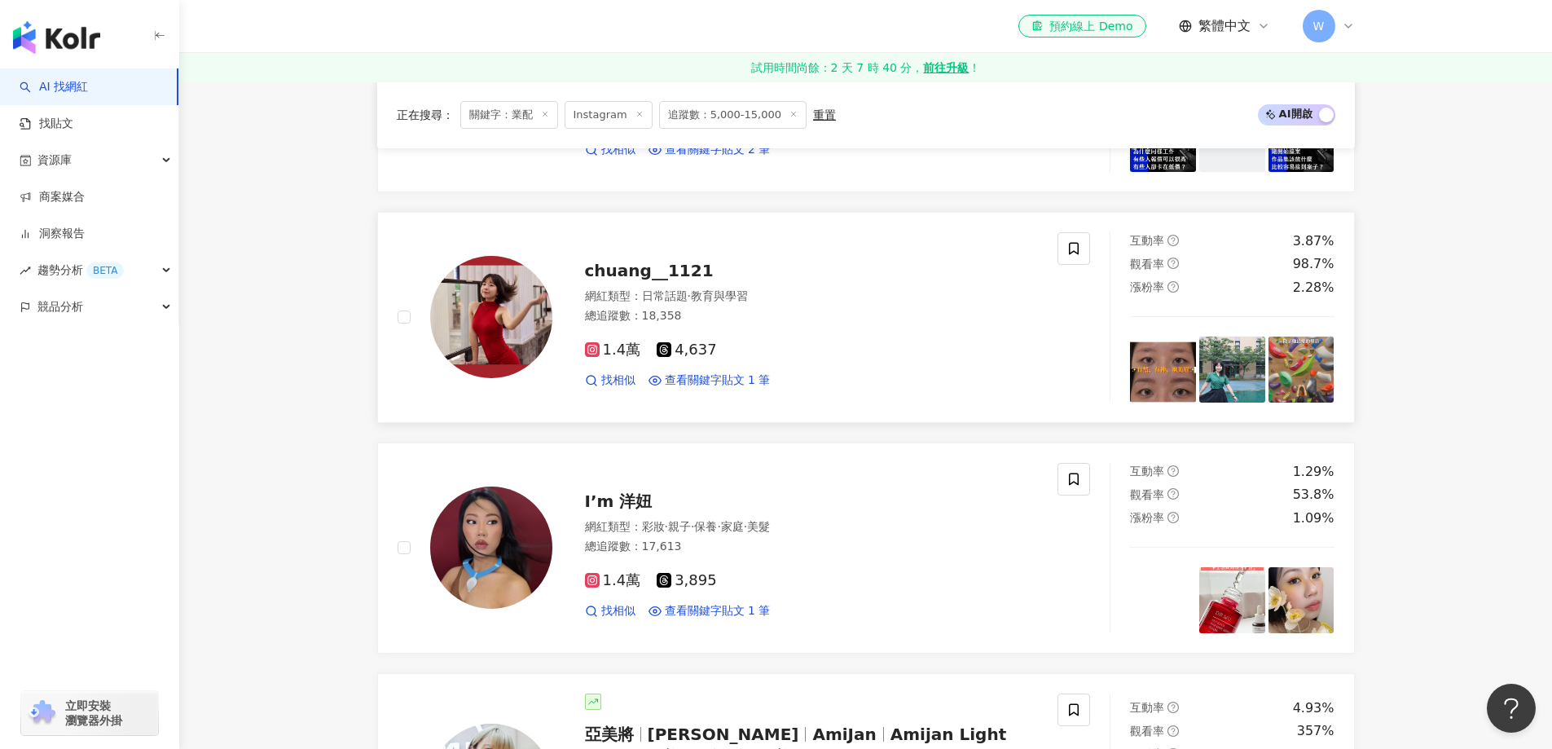
scroll to position [2363, 0]
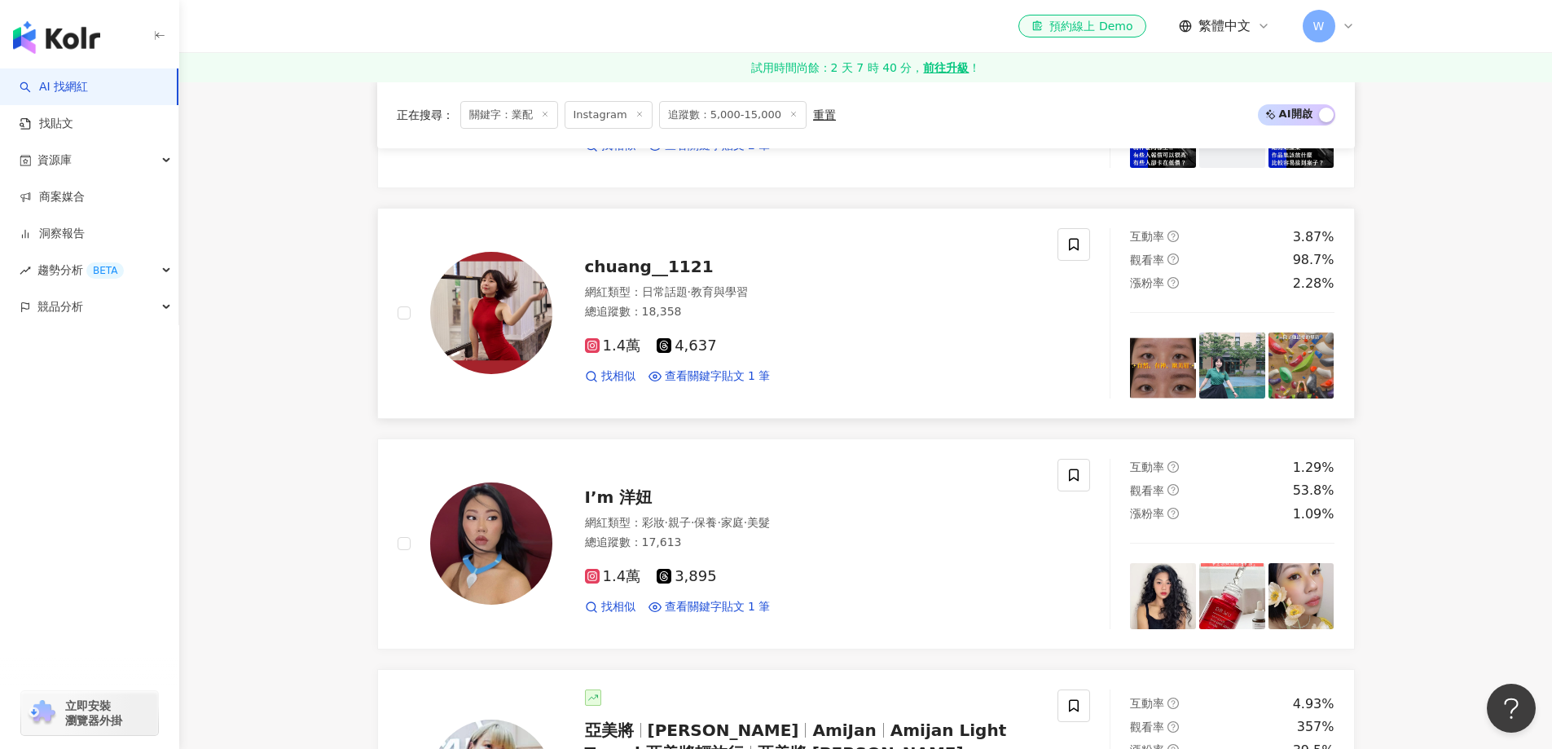
click at [794, 324] on div "1.4萬 4,637 找相似 查看關鍵字貼文 1 筆" at bounding box center [812, 354] width 454 height 60
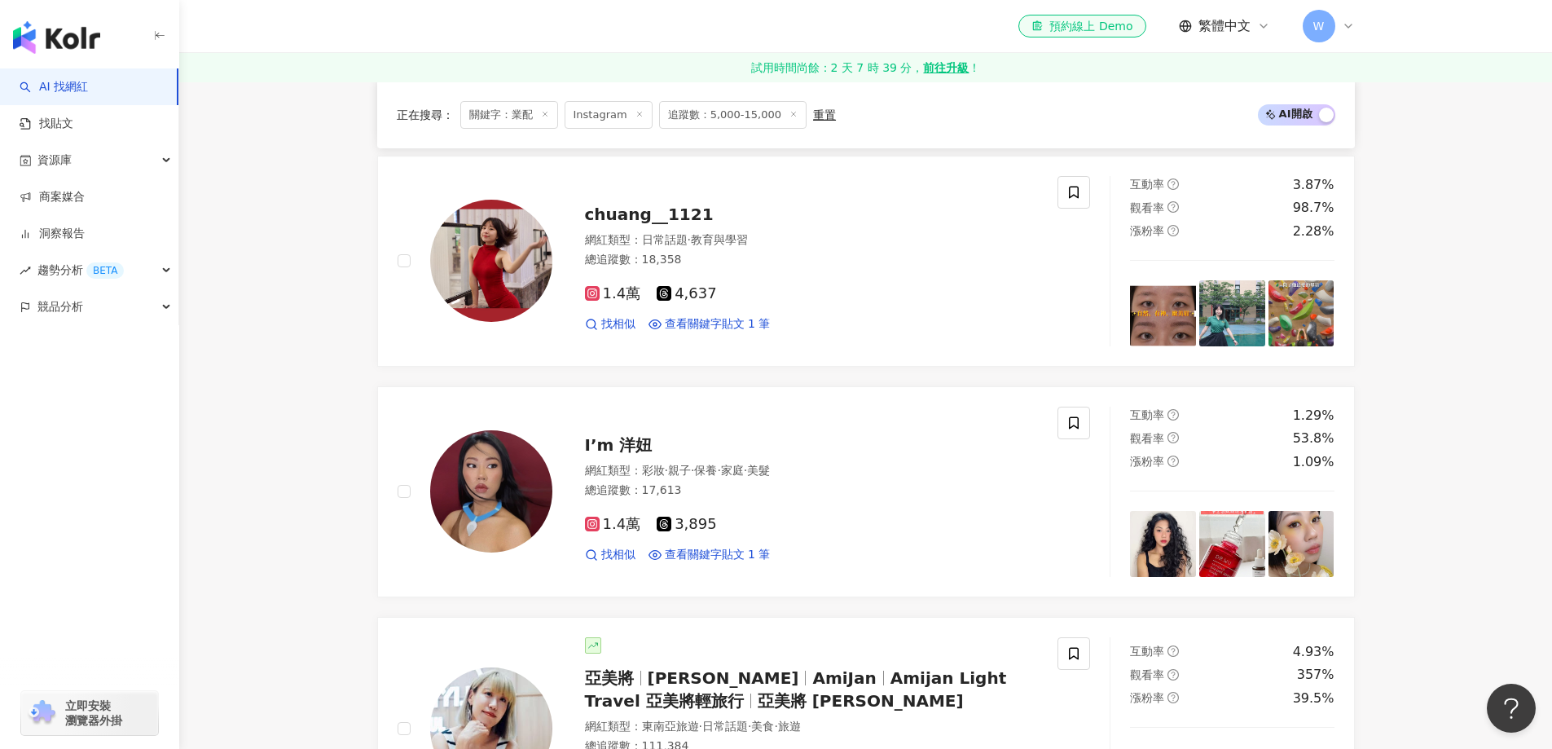
scroll to position [2444, 0]
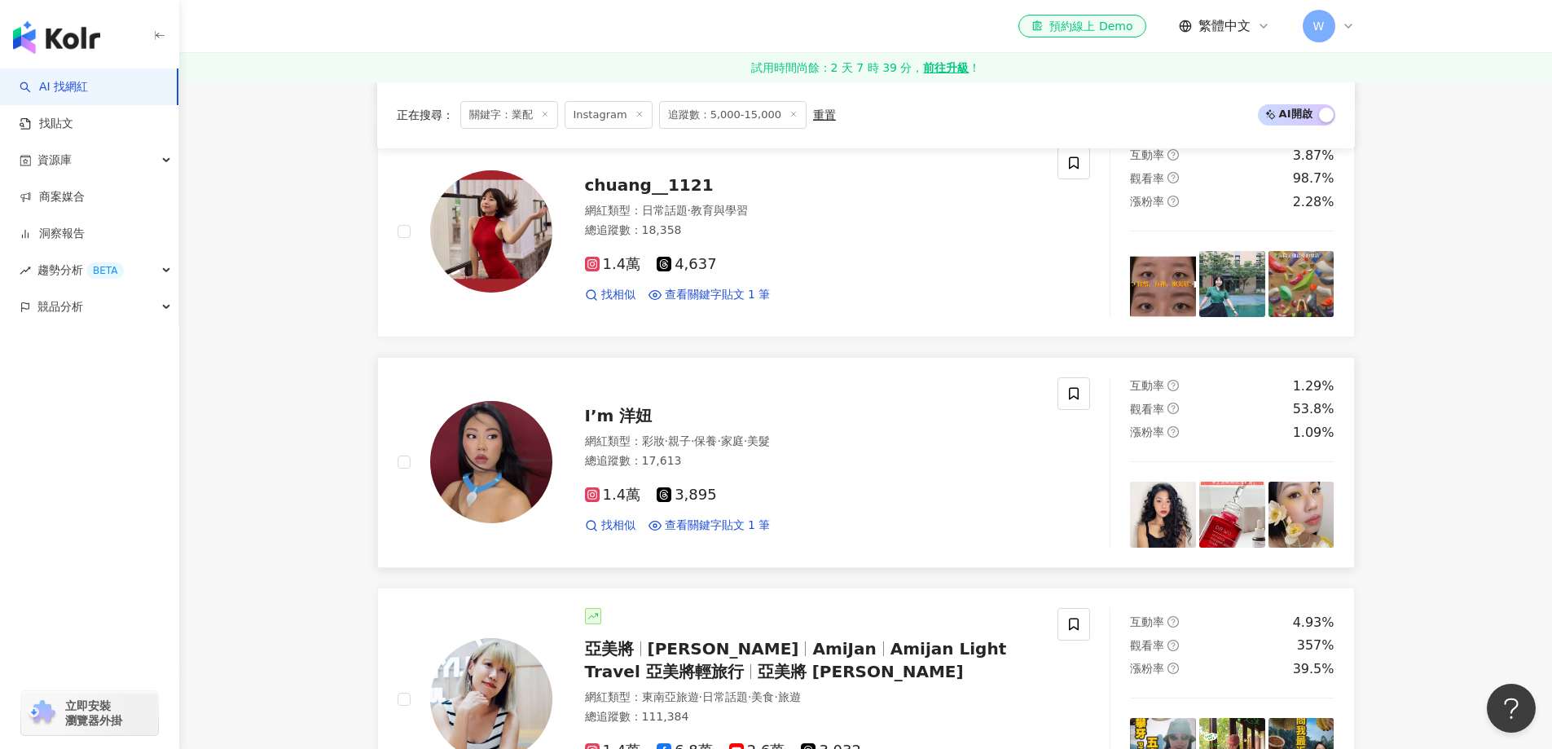
click at [748, 440] on div "網紅類型 ： 彩妝 · 親子 · 保養 · 家庭 · 美髮 總追蹤數 ： 17,613" at bounding box center [812, 453] width 454 height 40
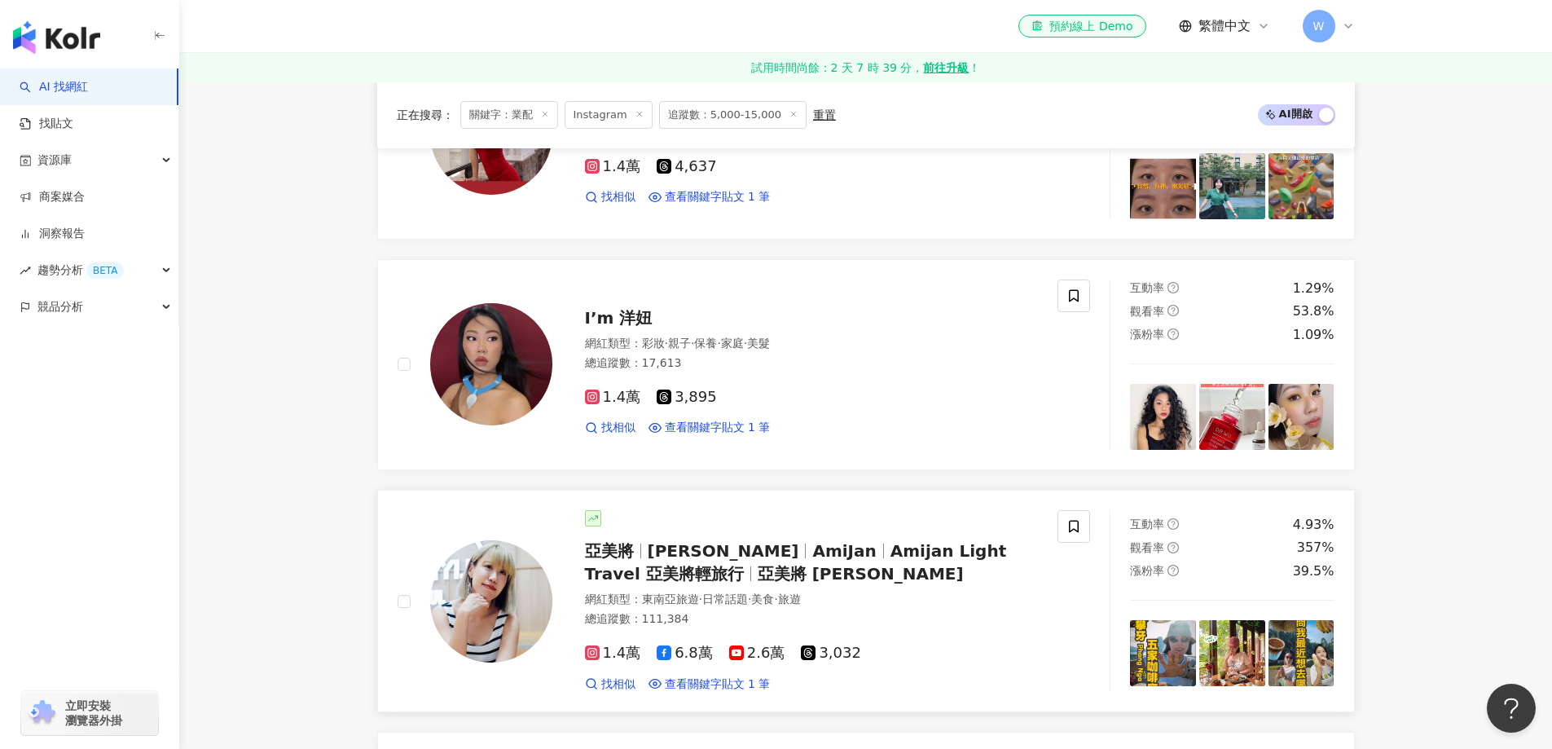
scroll to position [2689, 0]
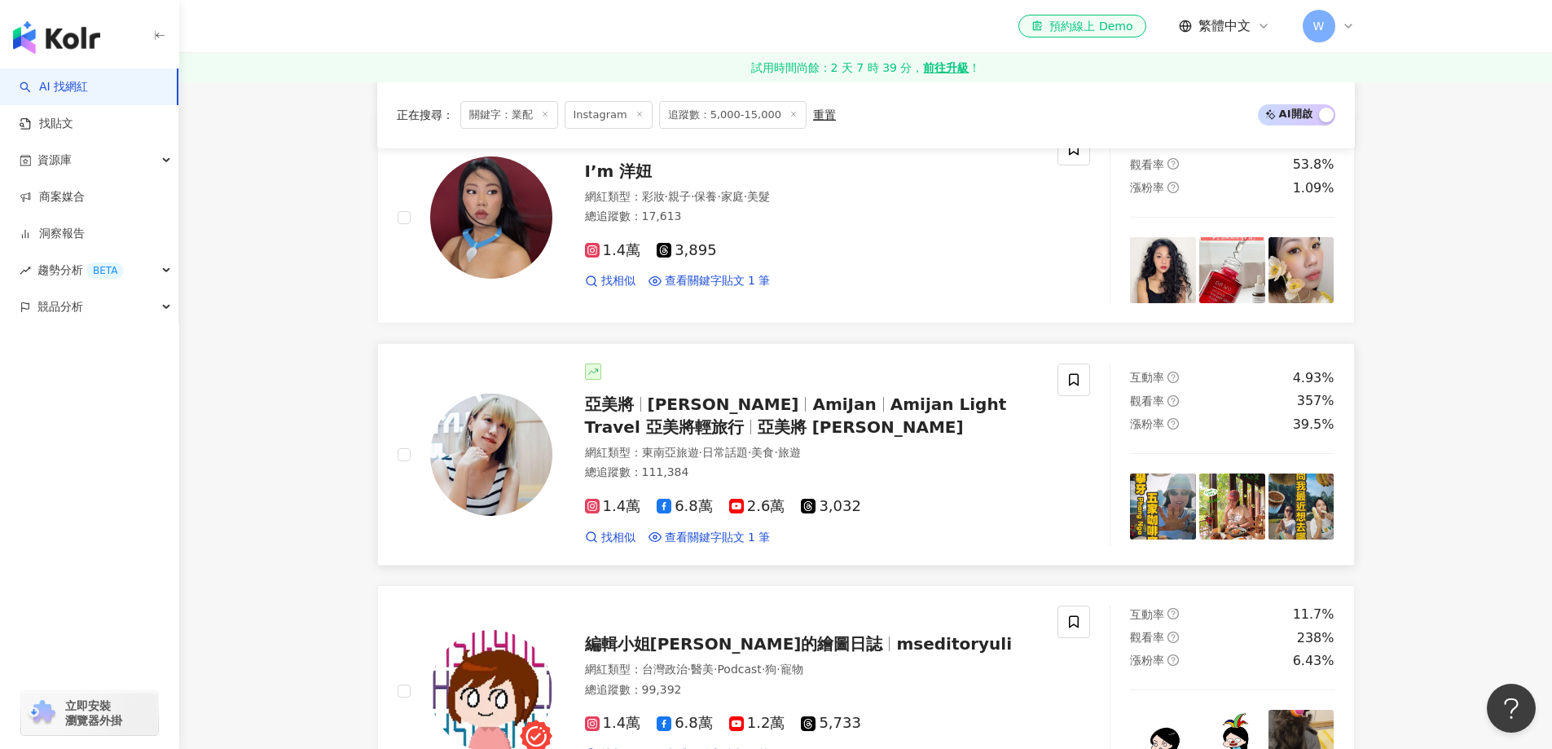
click at [847, 429] on div "亞美將 鄧莉穎 AmiJan Amijan Light Travel 亞美將輕旅行 亞美將 AmiJan - 鄧莉穎 網紅類型 ： 東南亞旅遊 · 日常話題 …" at bounding box center [795, 454] width 486 height 182
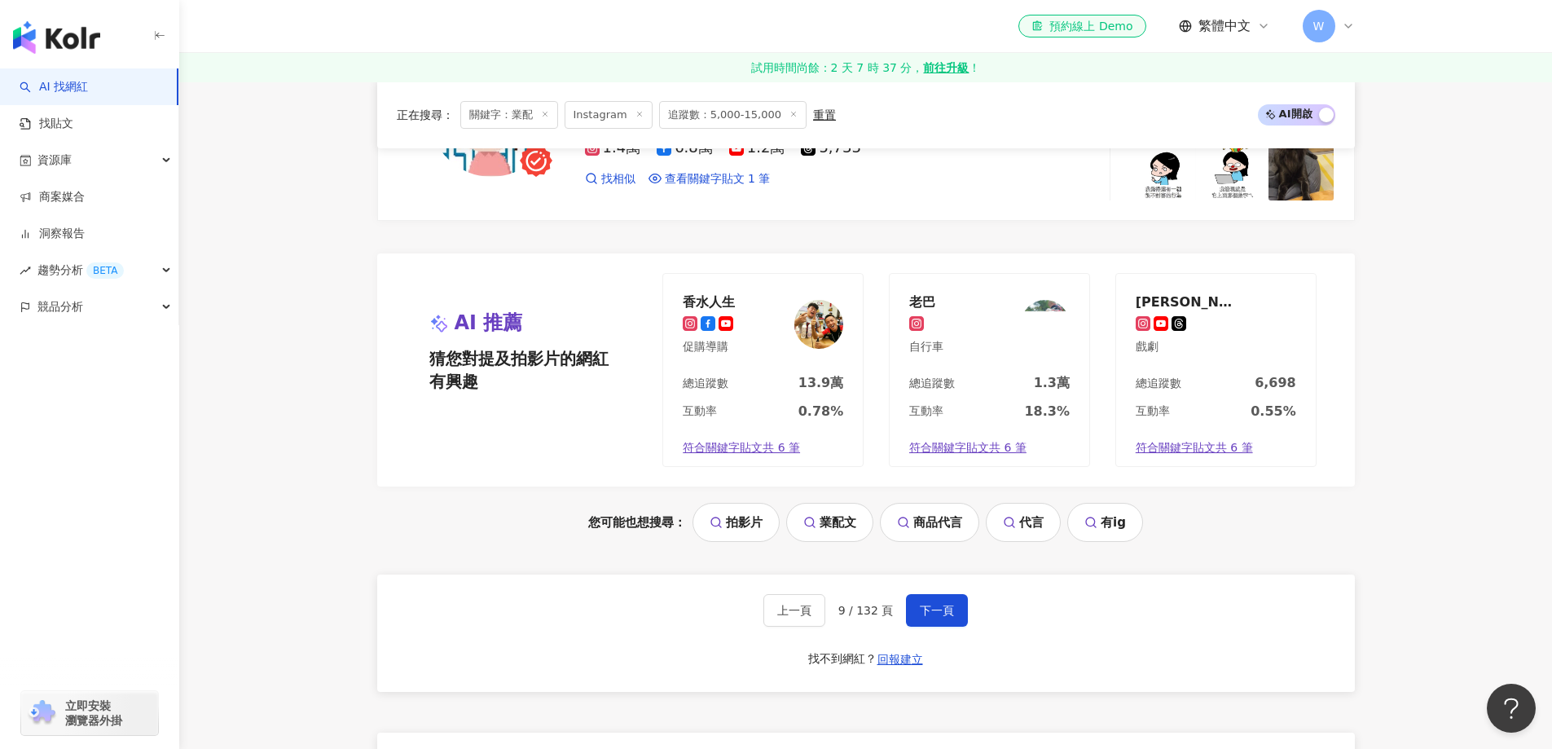
scroll to position [3340, 0]
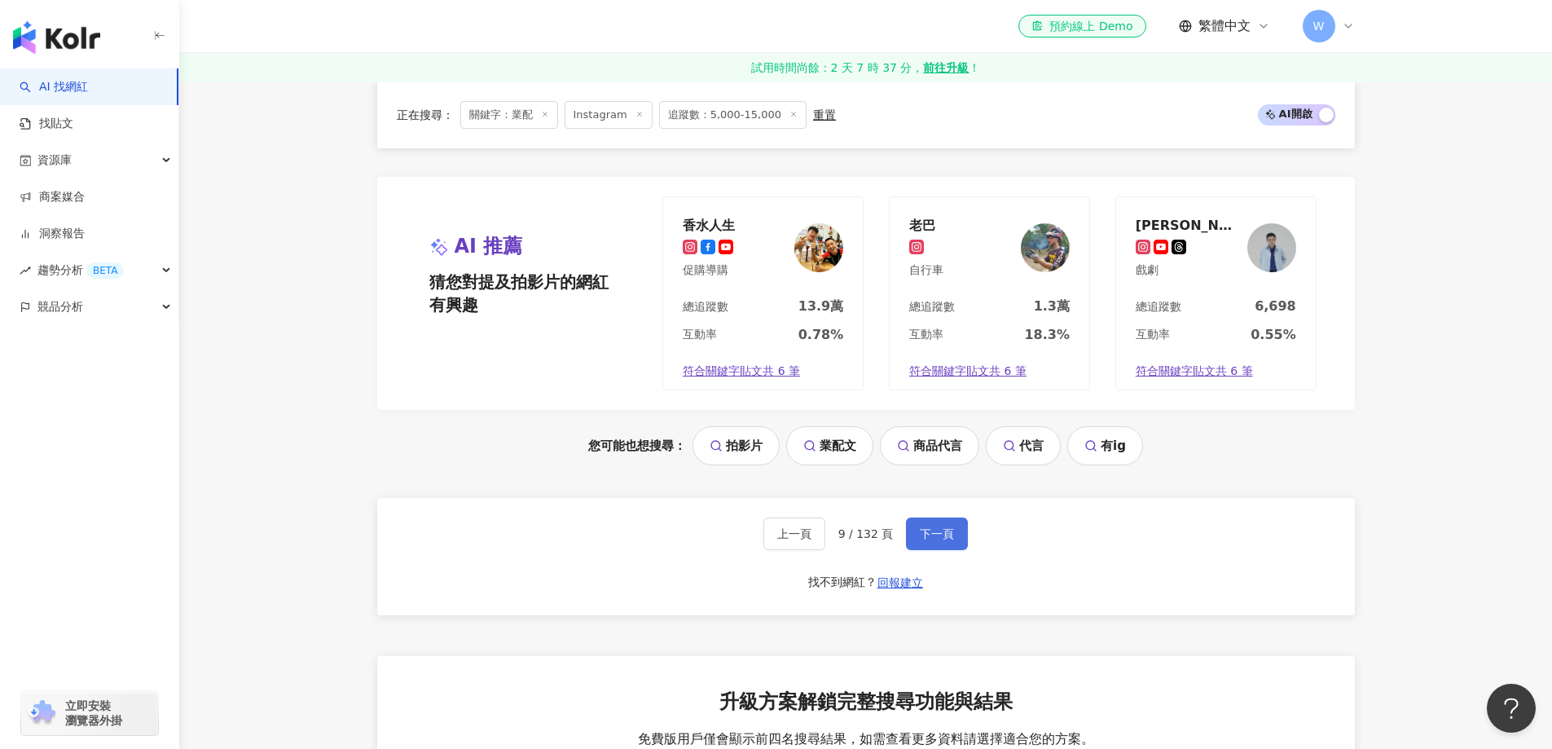
click at [938, 533] on button "下一頁" at bounding box center [937, 533] width 62 height 33
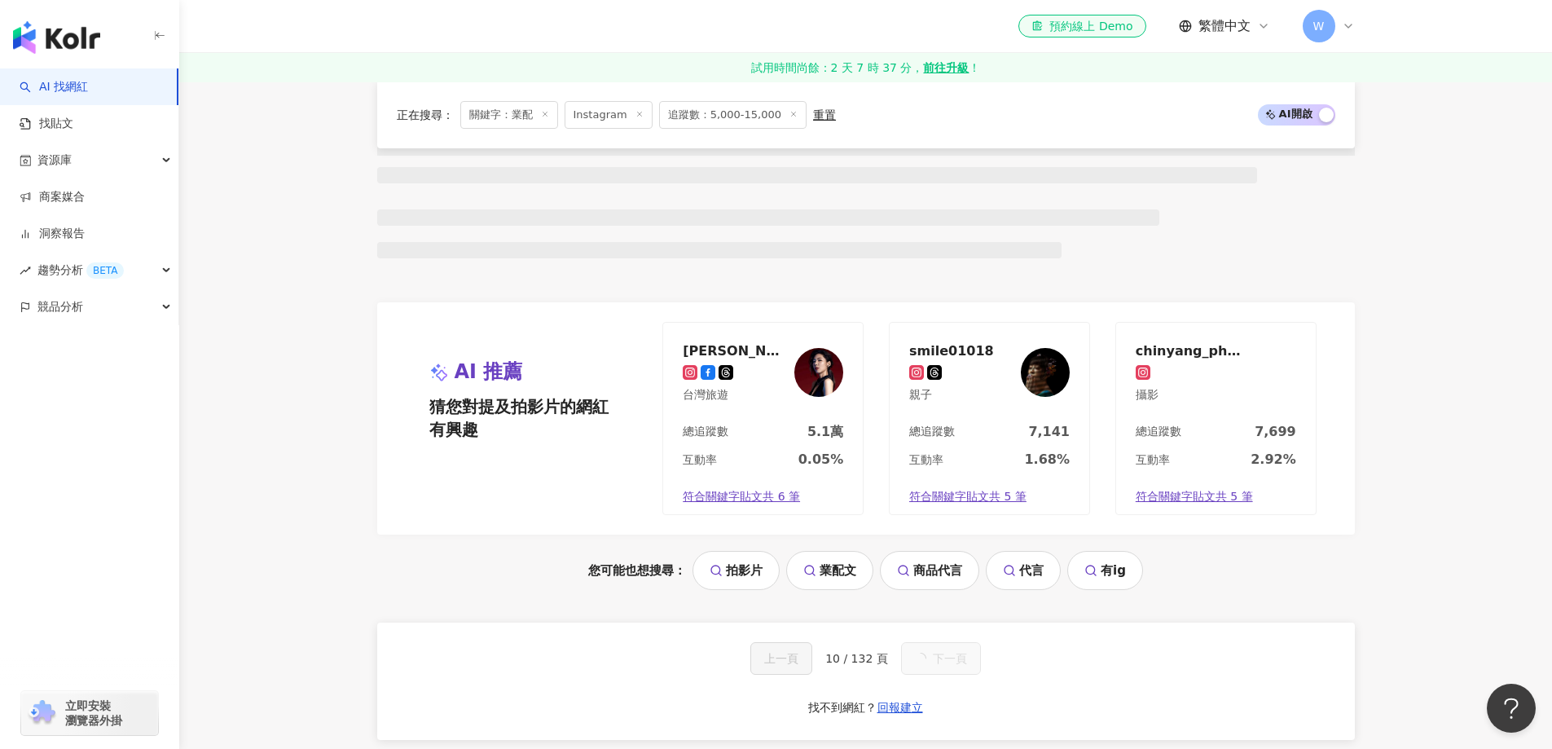
scroll to position [1195, 0]
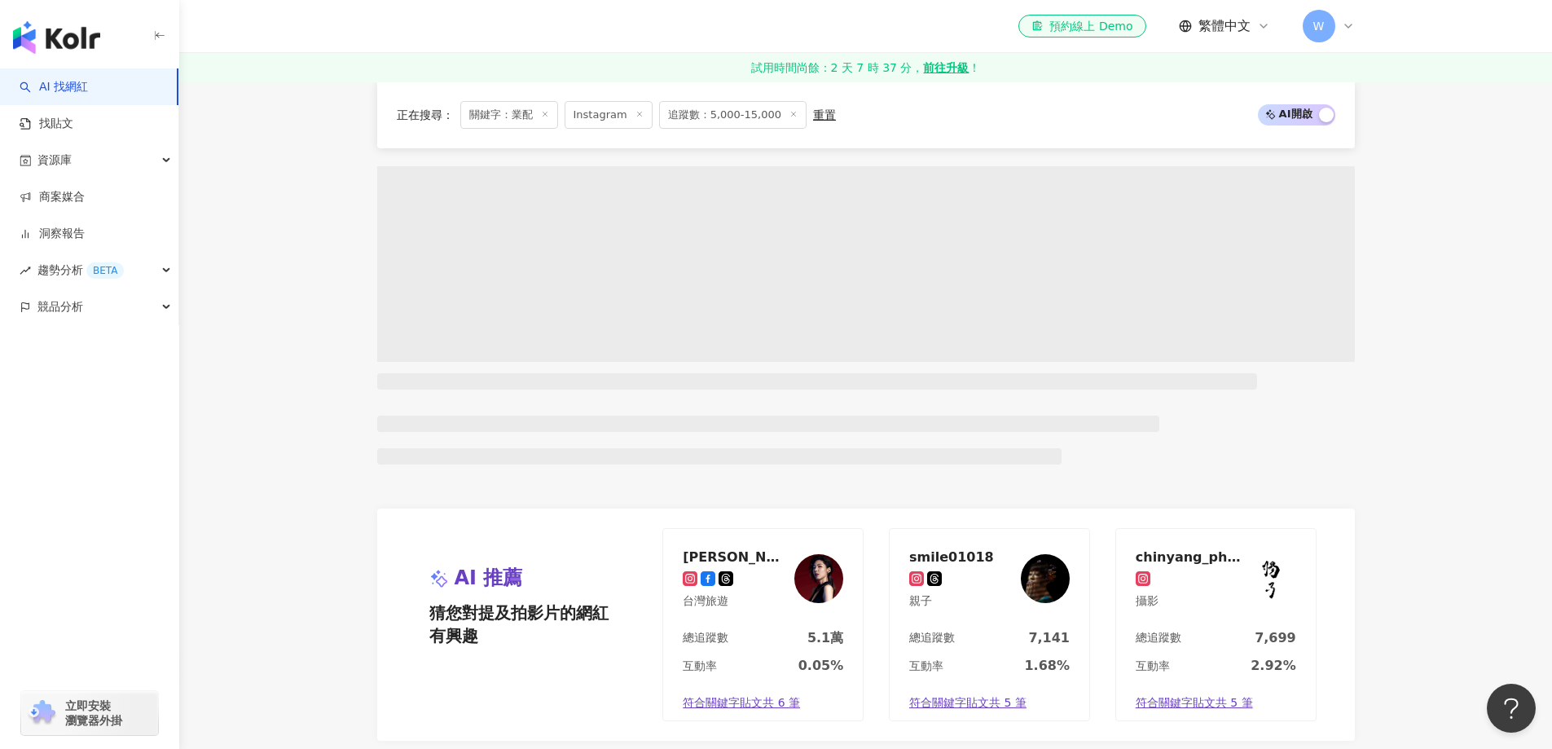
click at [1466, 394] on main "Instagram ** 台灣 搜尋 e3150459-153a-411d-9368-19ec3dc41b20 🦋Kimberley Leung🦋 1,692…" at bounding box center [865, 138] width 1373 height 2505
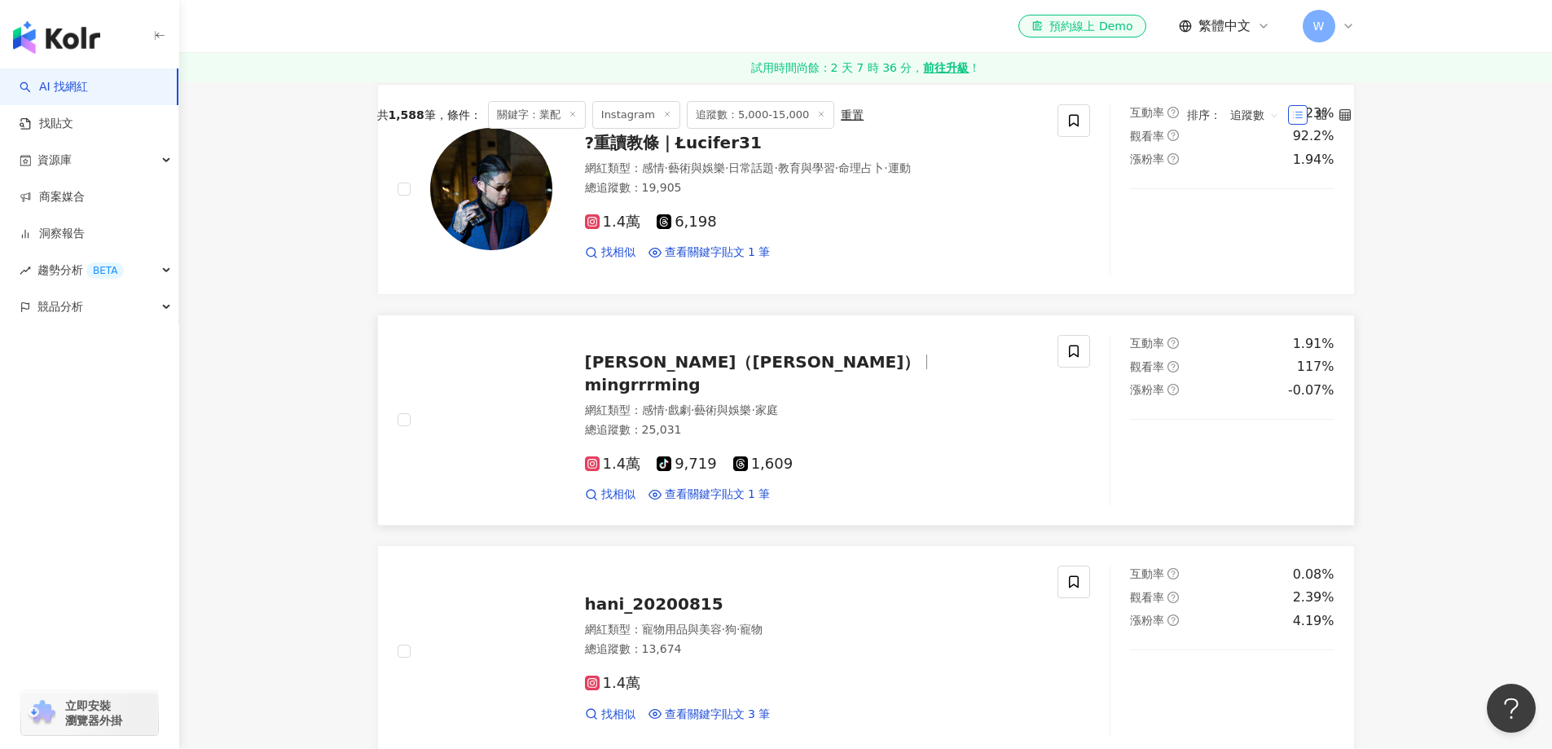
scroll to position [433, 0]
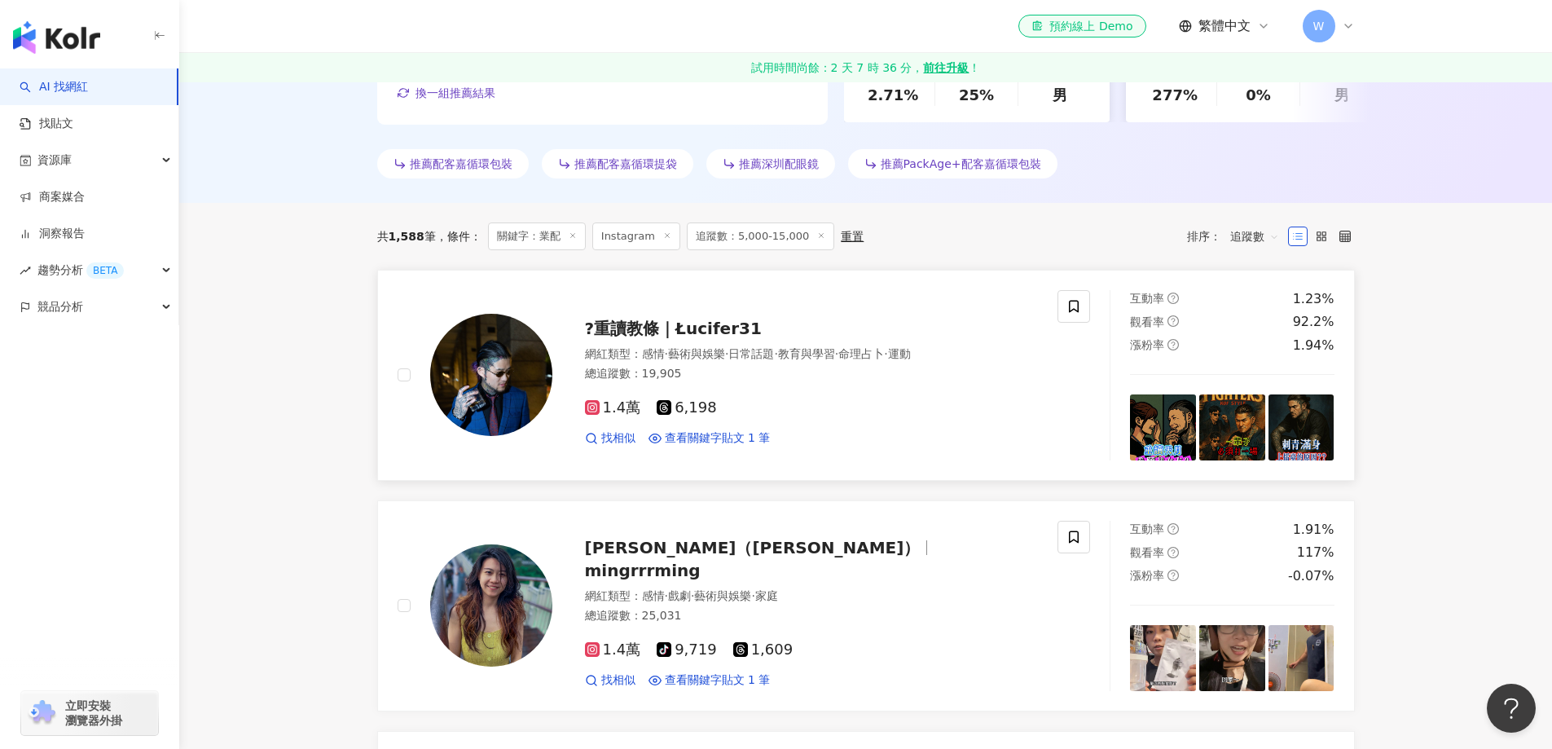
click at [727, 338] on span "?重讀教條｜Łucifer31" at bounding box center [673, 329] width 177 height 20
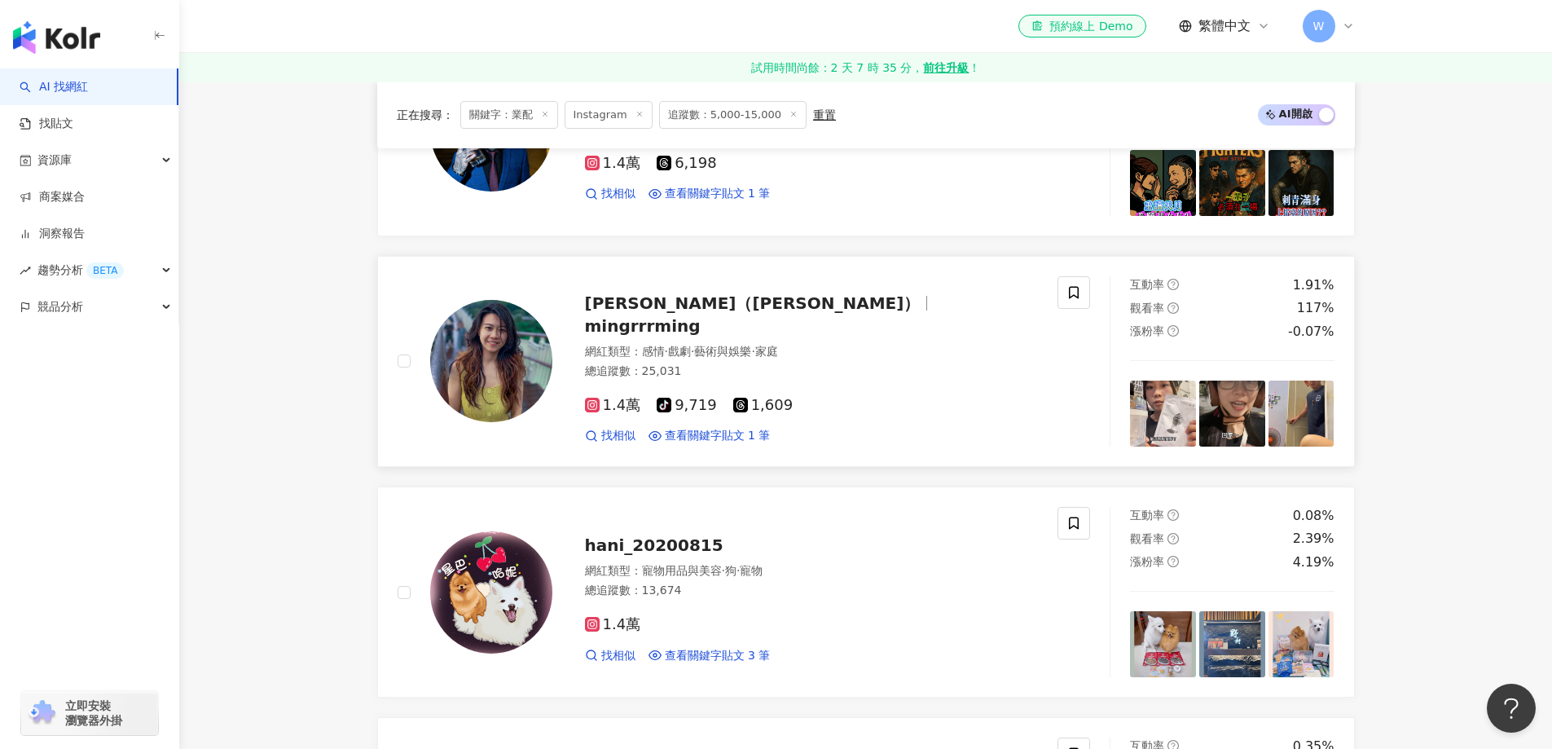
click at [701, 322] on span "mingrrrming" at bounding box center [643, 326] width 116 height 20
click at [718, 564] on span "寵物用品與美容" at bounding box center [682, 570] width 80 height 13
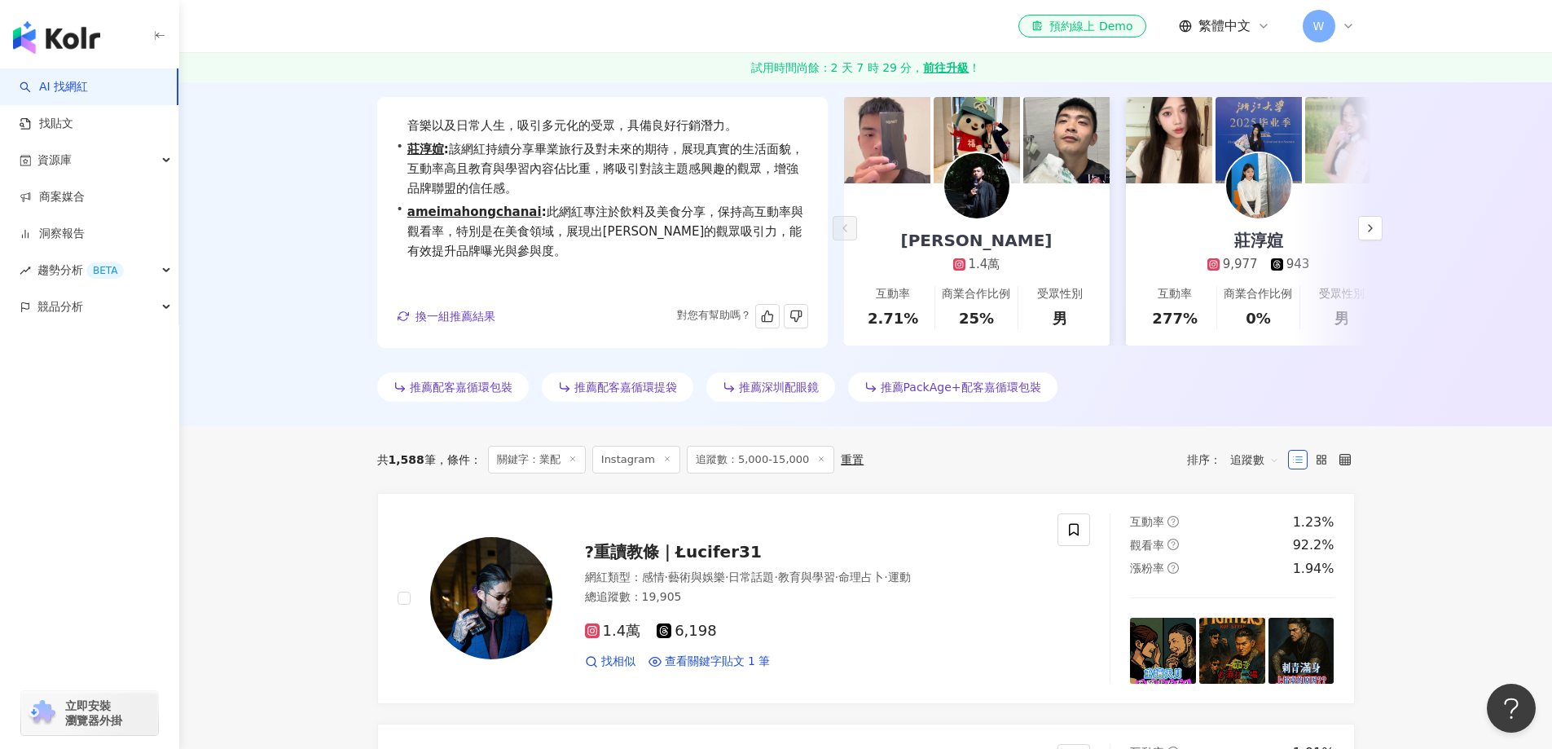
scroll to position [352, 0]
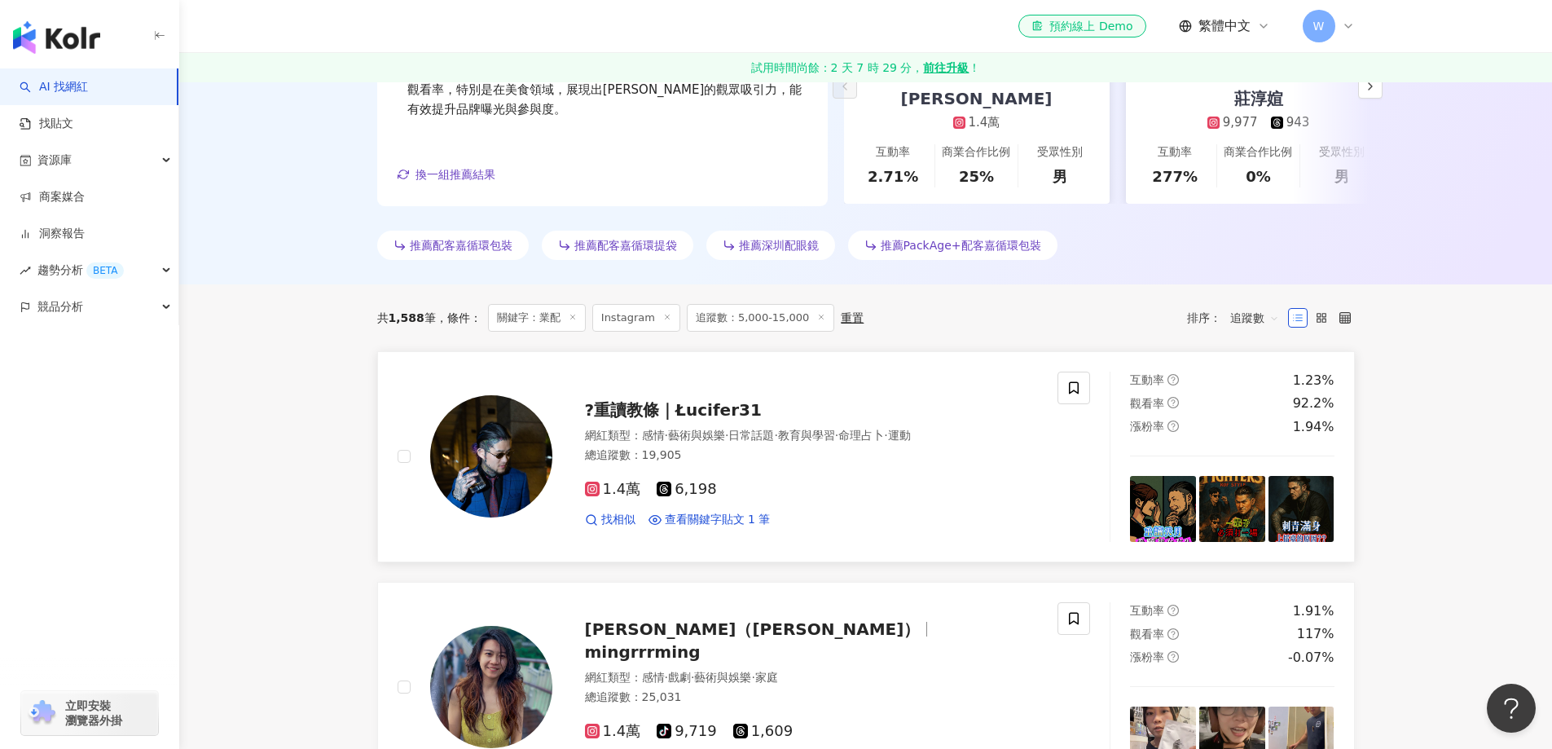
click at [736, 455] on div "總追蹤數 ： 19,905" at bounding box center [812, 455] width 454 height 16
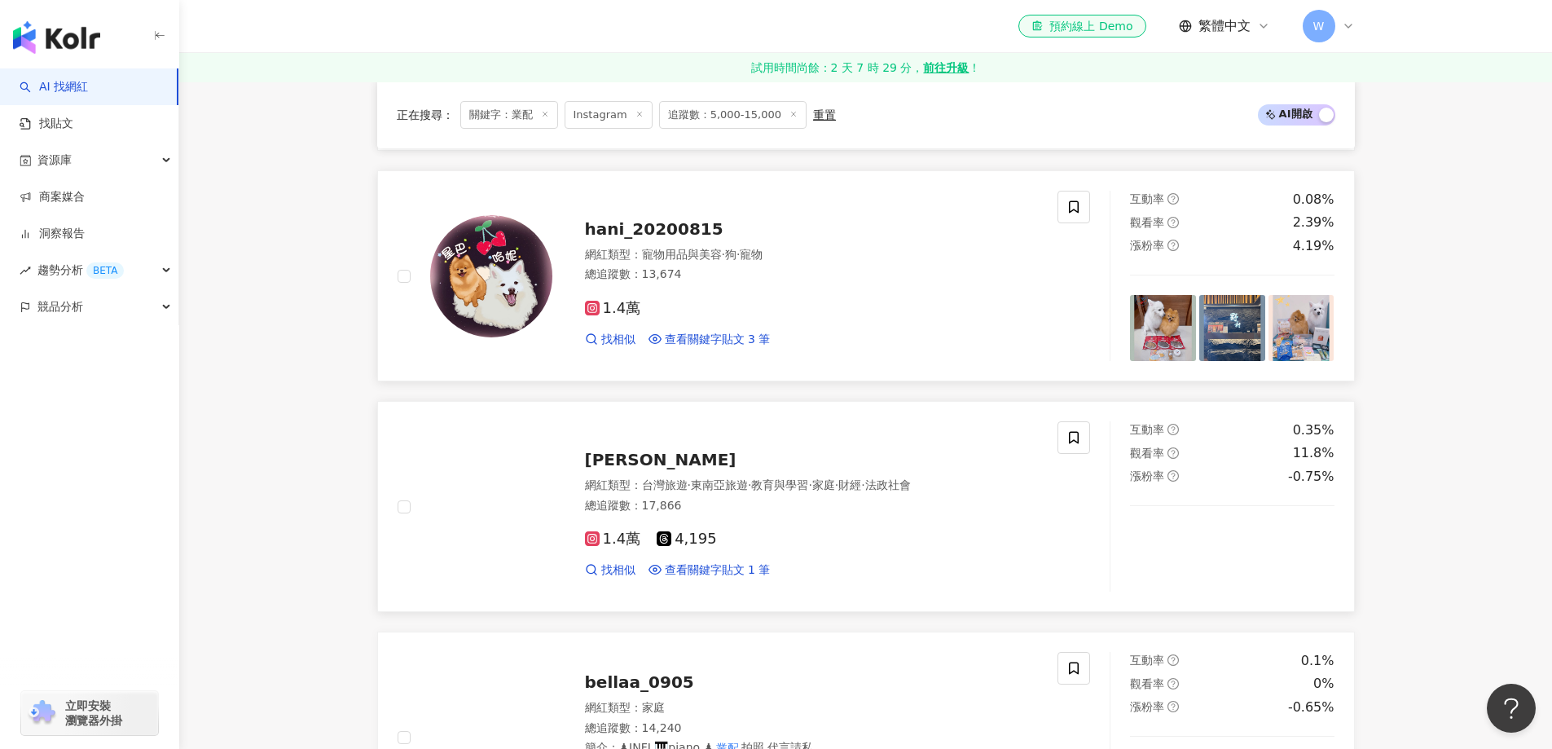
scroll to position [1004, 0]
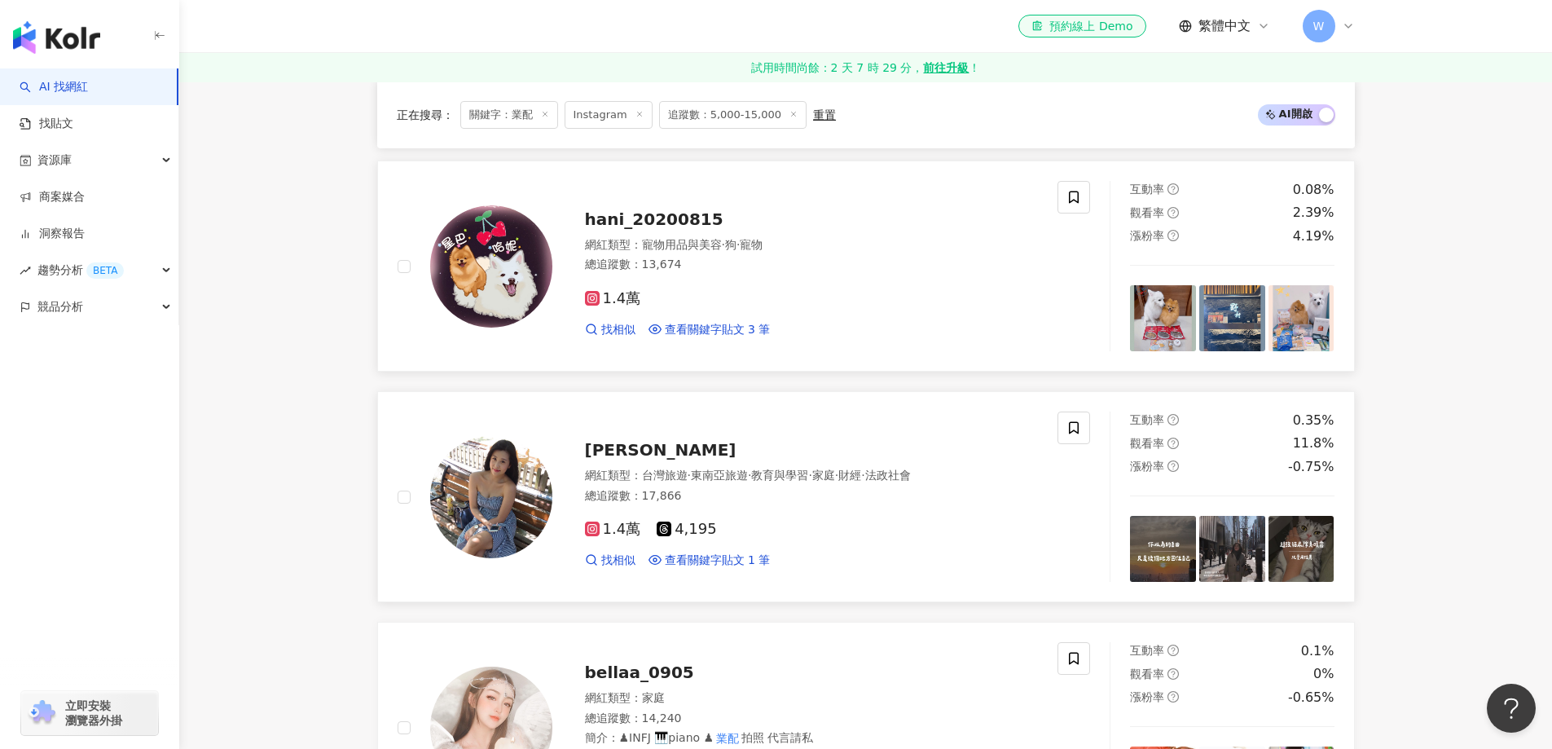
click at [748, 512] on div "1.4萬 4,195 找相似 查看關鍵字貼文 1 筆" at bounding box center [812, 538] width 454 height 60
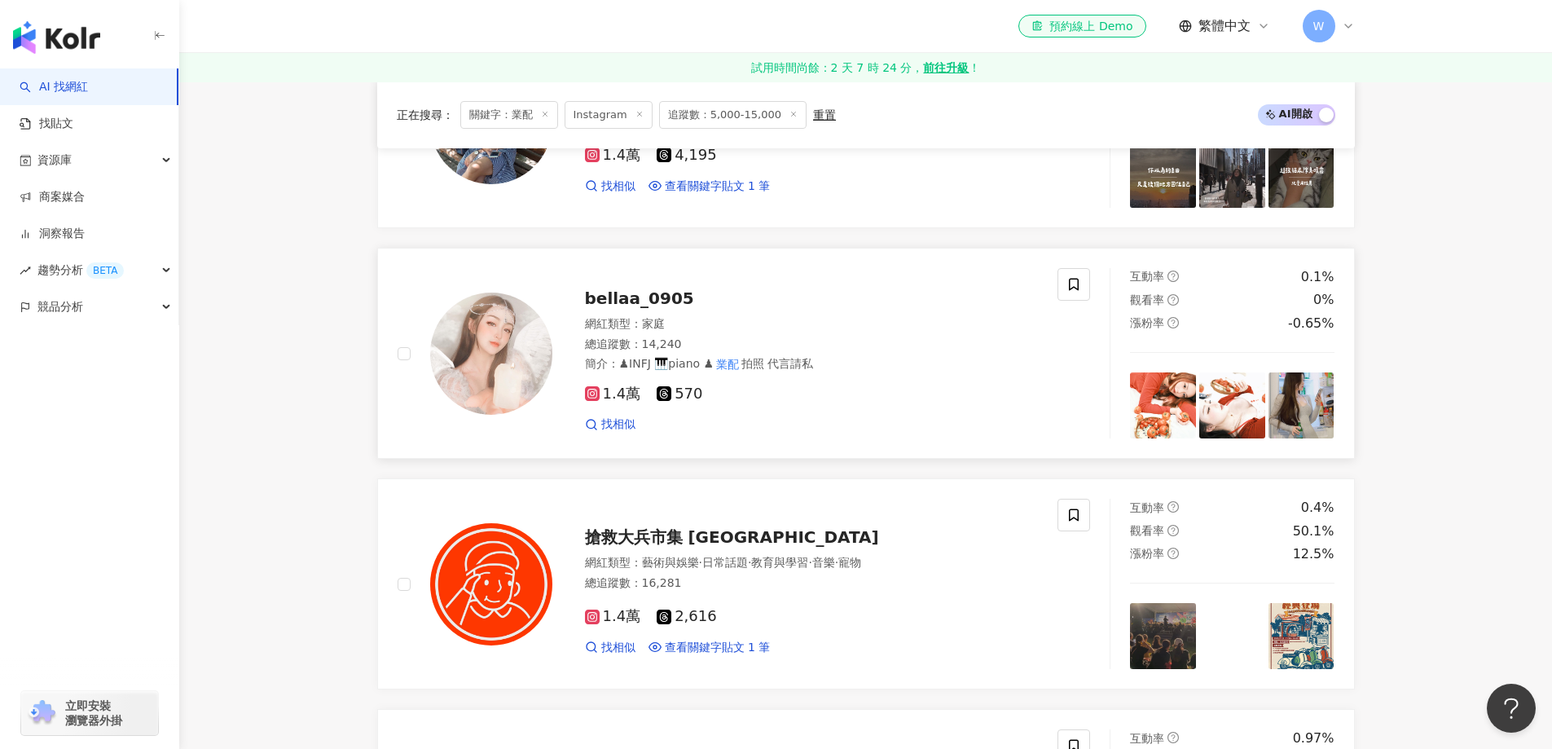
scroll to position [1411, 0]
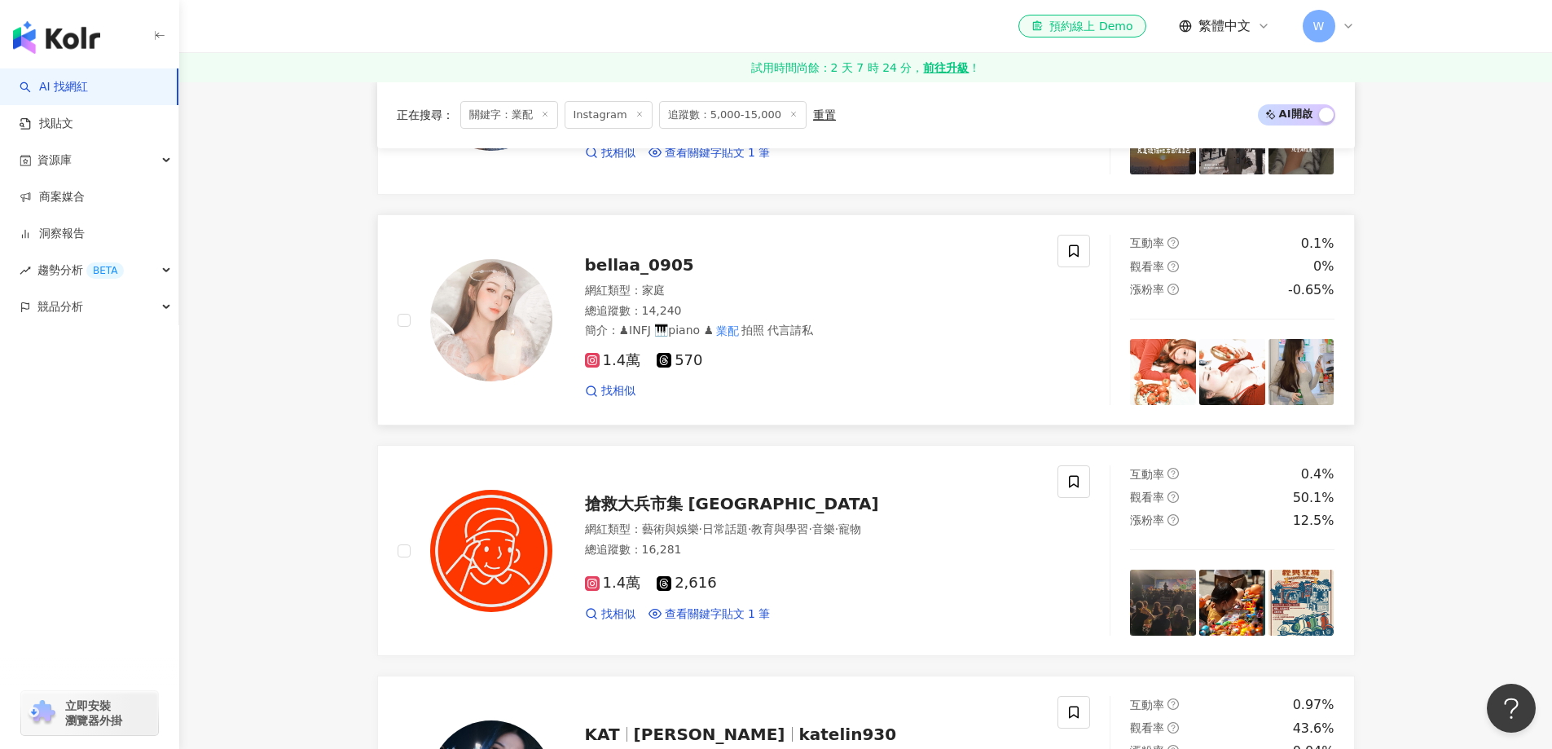
click at [742, 321] on div "網紅類型 ： 家庭 總追蹤數 ： 14,240 簡介 ： ♟INFJ 🎹piano ♟ 業配 拍照 代言請私" at bounding box center [812, 311] width 454 height 56
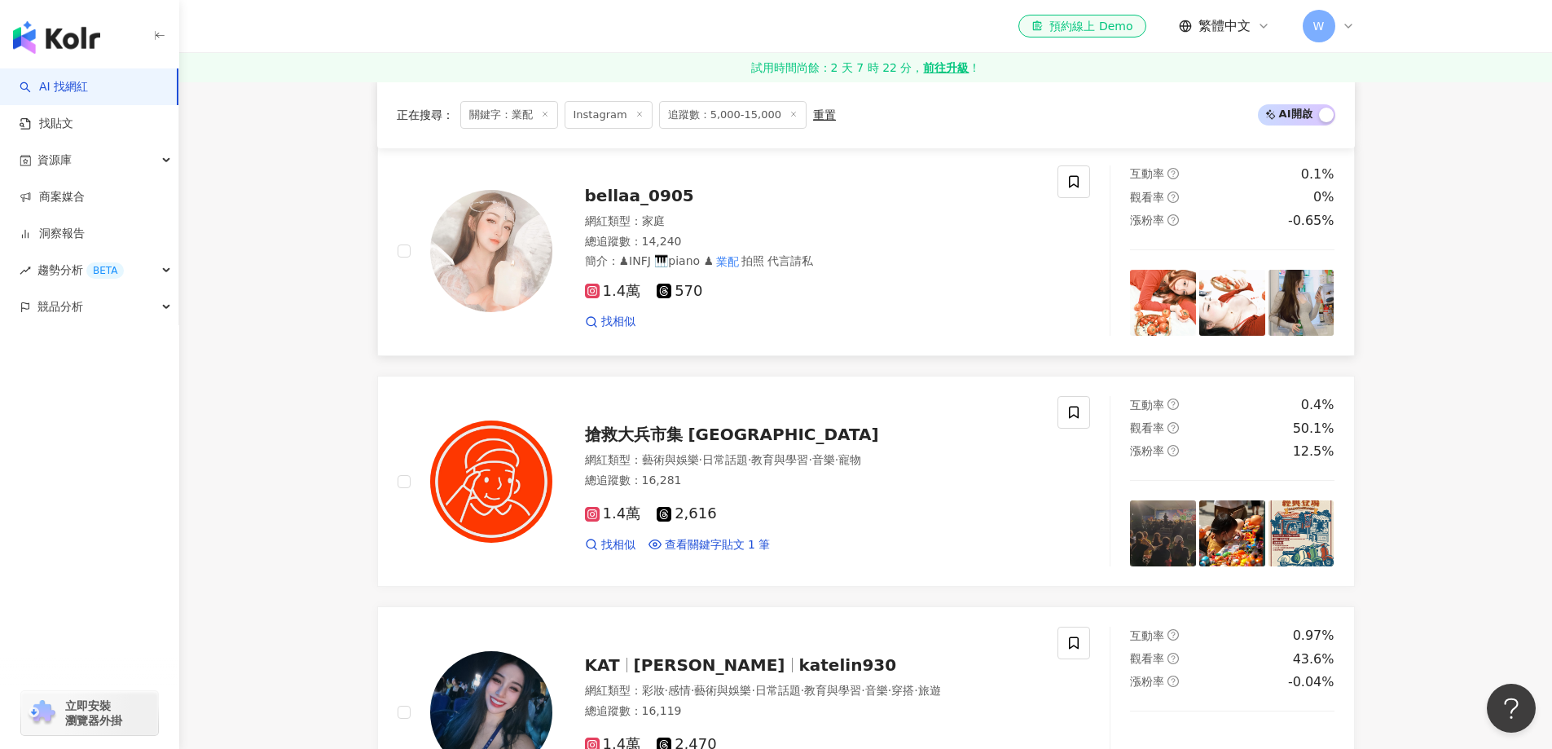
scroll to position [1574, 0]
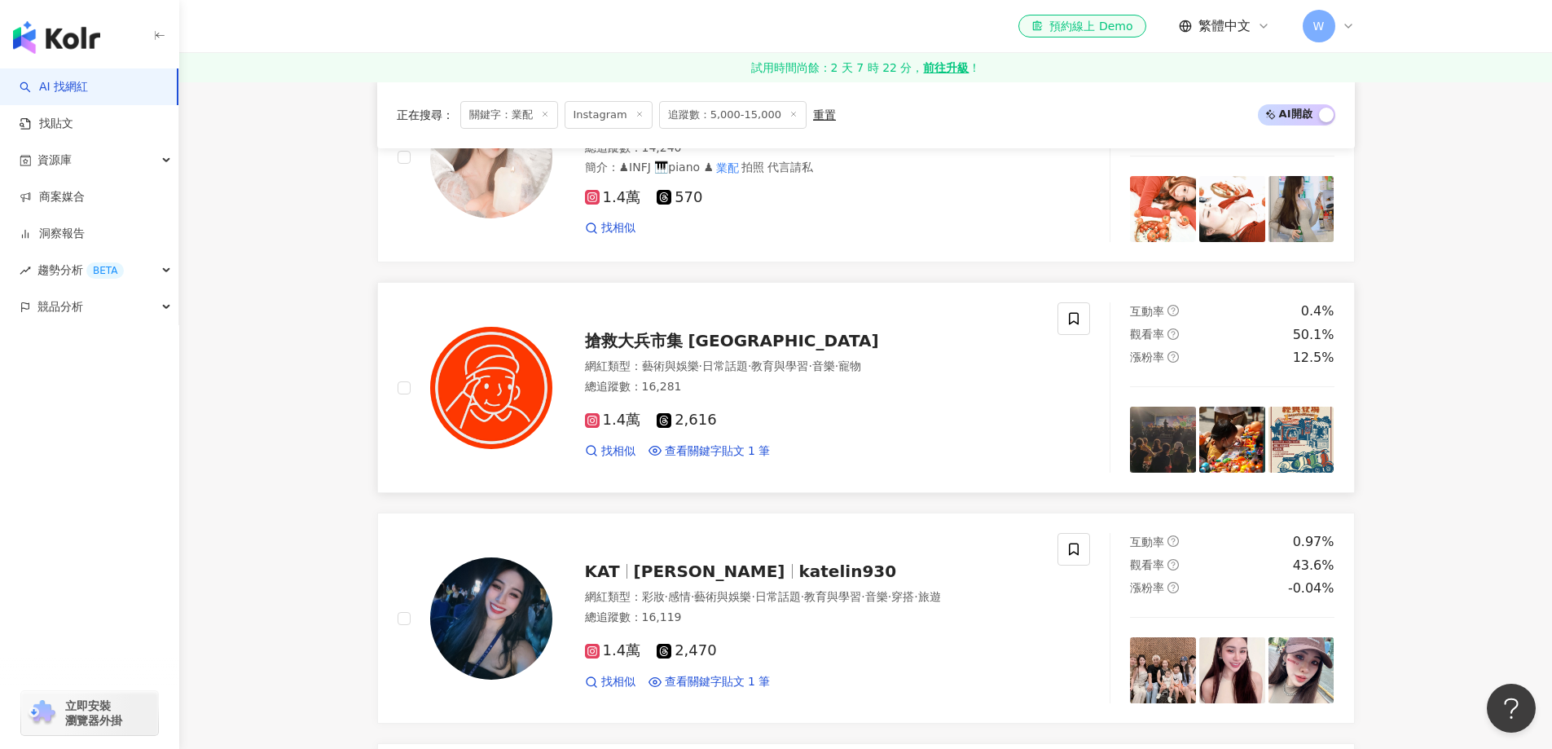
click at [751, 362] on span "·" at bounding box center [749, 365] width 3 height 13
click at [271, 403] on main "Instagram ** 台灣 搜尋 e3150459-153a-411d-9368-19ec3dc41b20 🦋Kimberley Leung🦋 1,692…" at bounding box center [865, 673] width 1373 height 4333
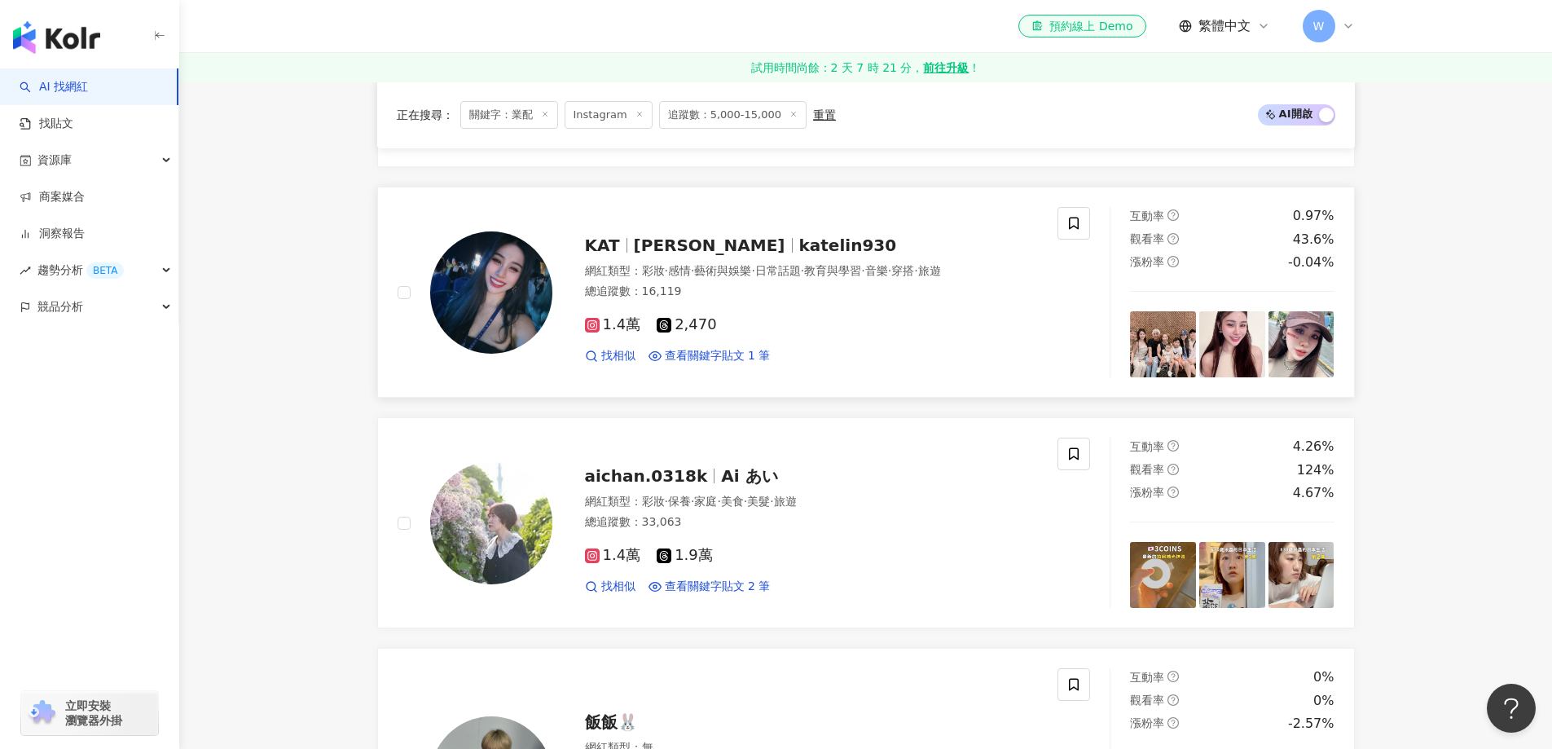
click at [751, 277] on span "藝術與娛樂" at bounding box center [722, 270] width 57 height 13
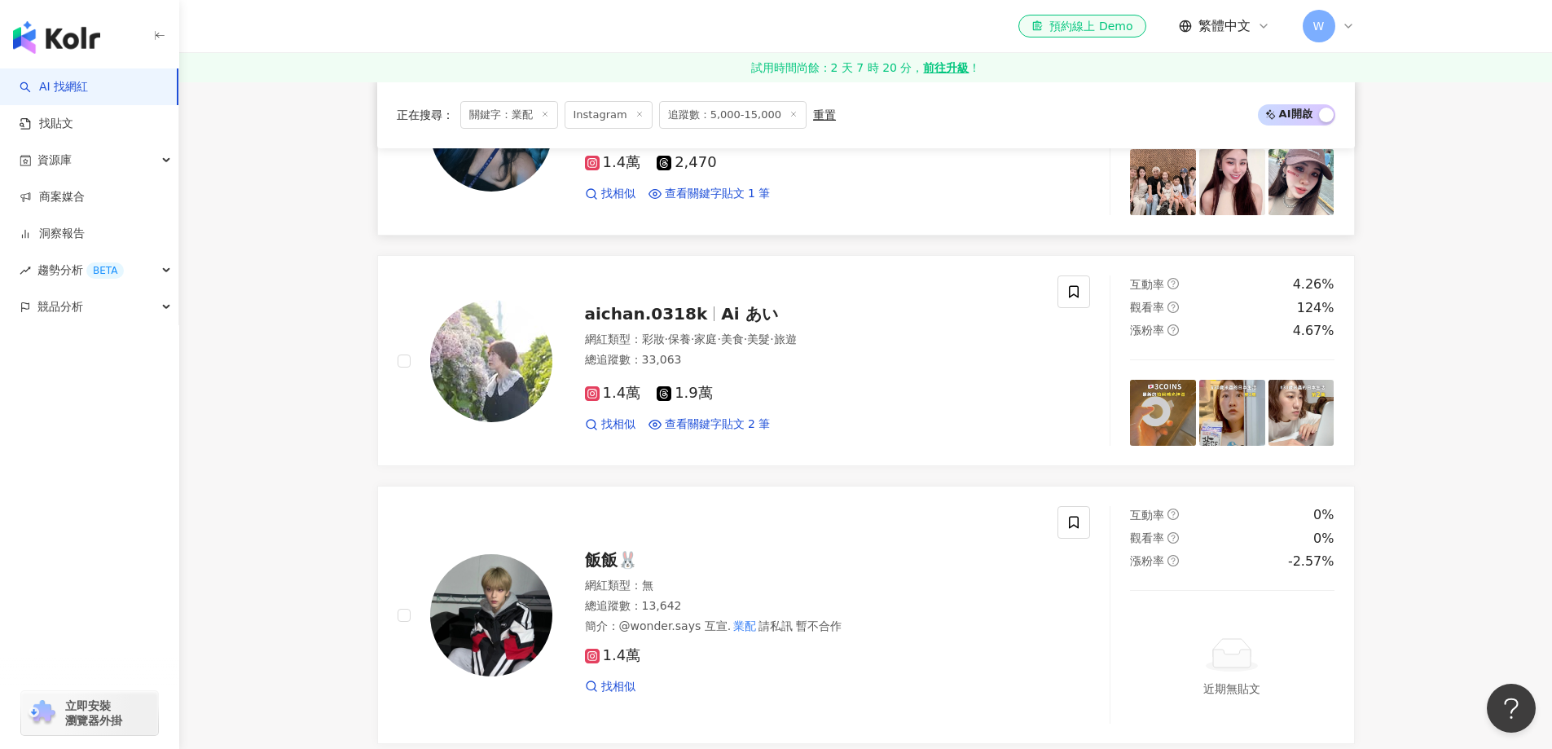
scroll to position [2063, 0]
click at [885, 353] on div "總追蹤數 ： 33,063" at bounding box center [812, 359] width 454 height 16
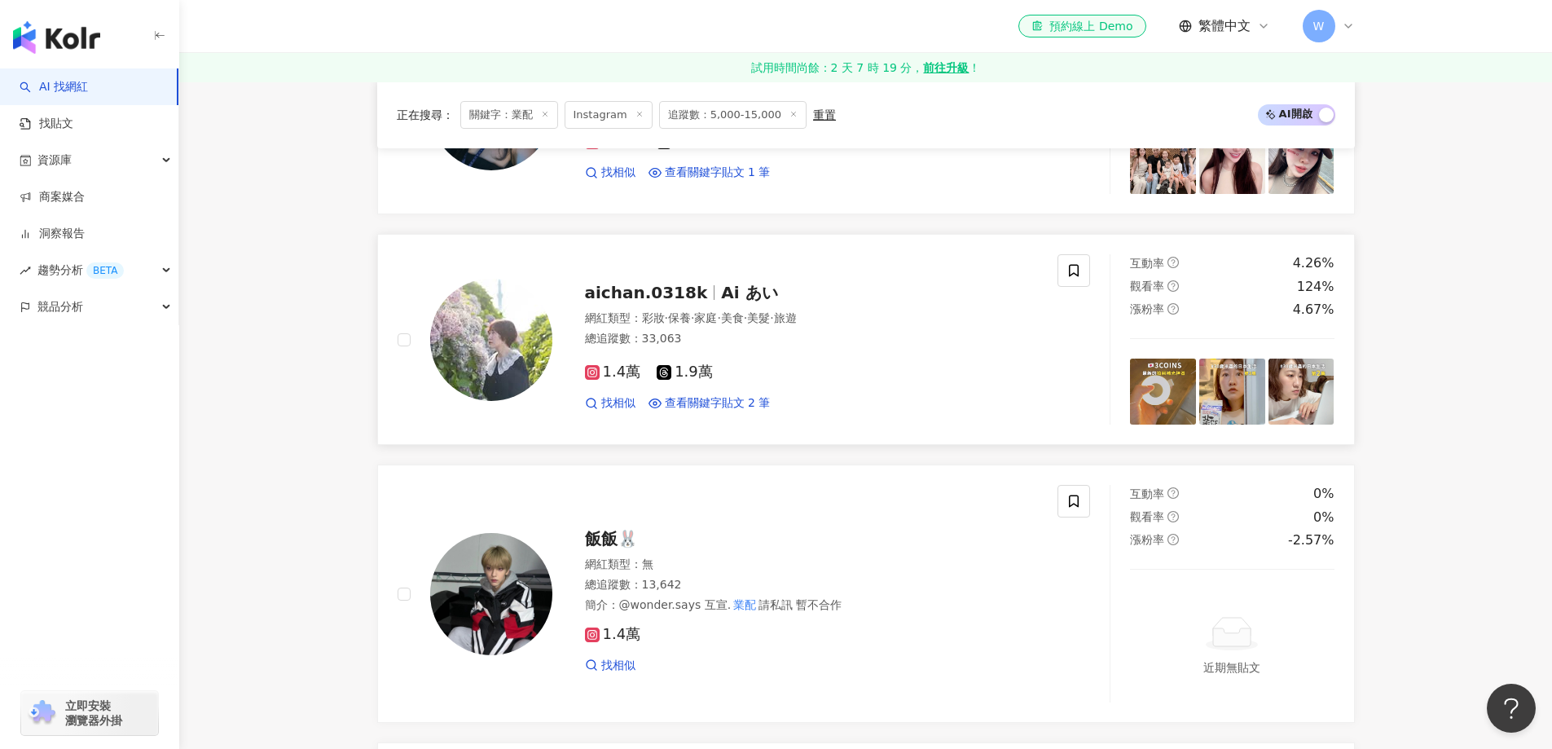
scroll to position [2144, 0]
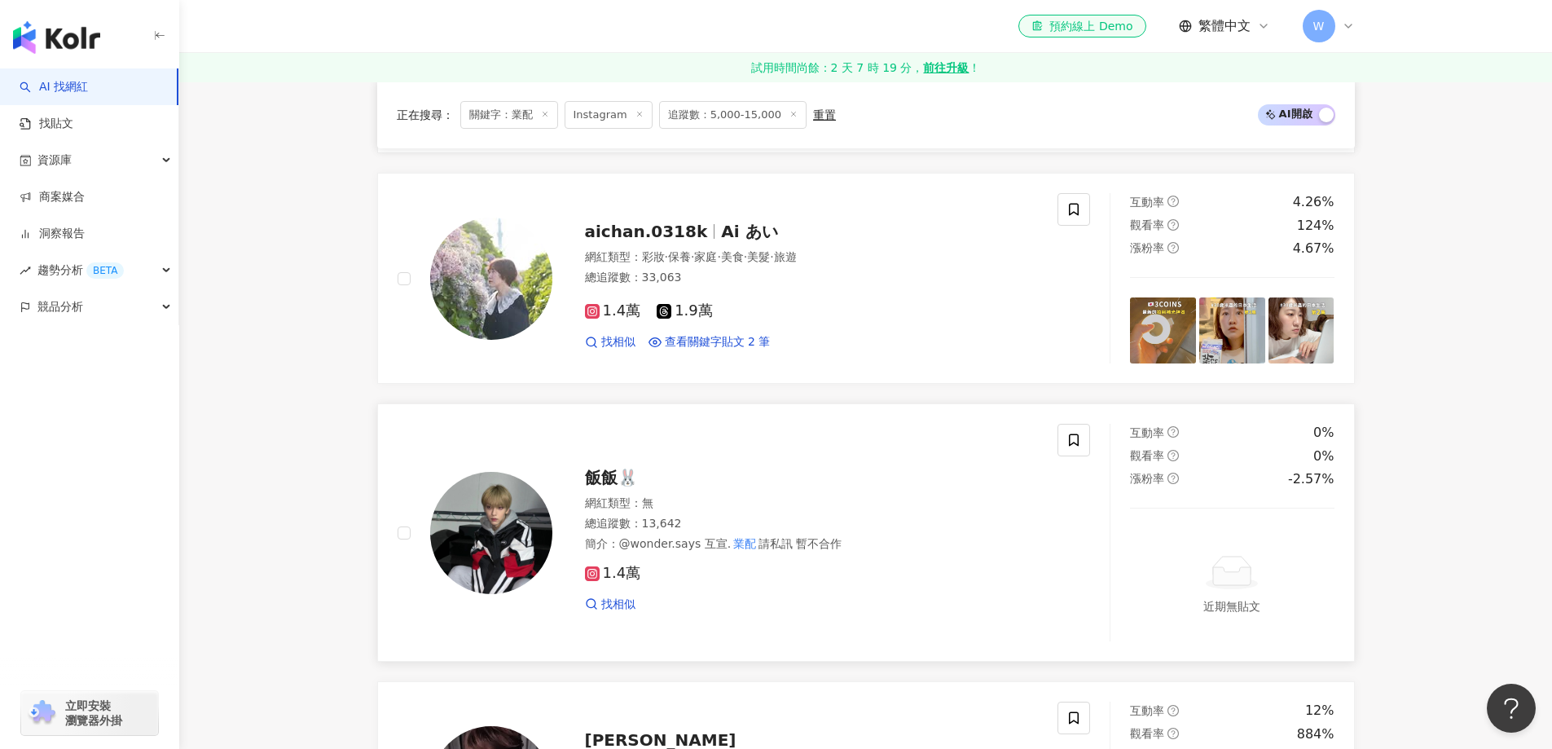
click at [754, 521] on div "總追蹤數 ： 13,642" at bounding box center [812, 524] width 454 height 16
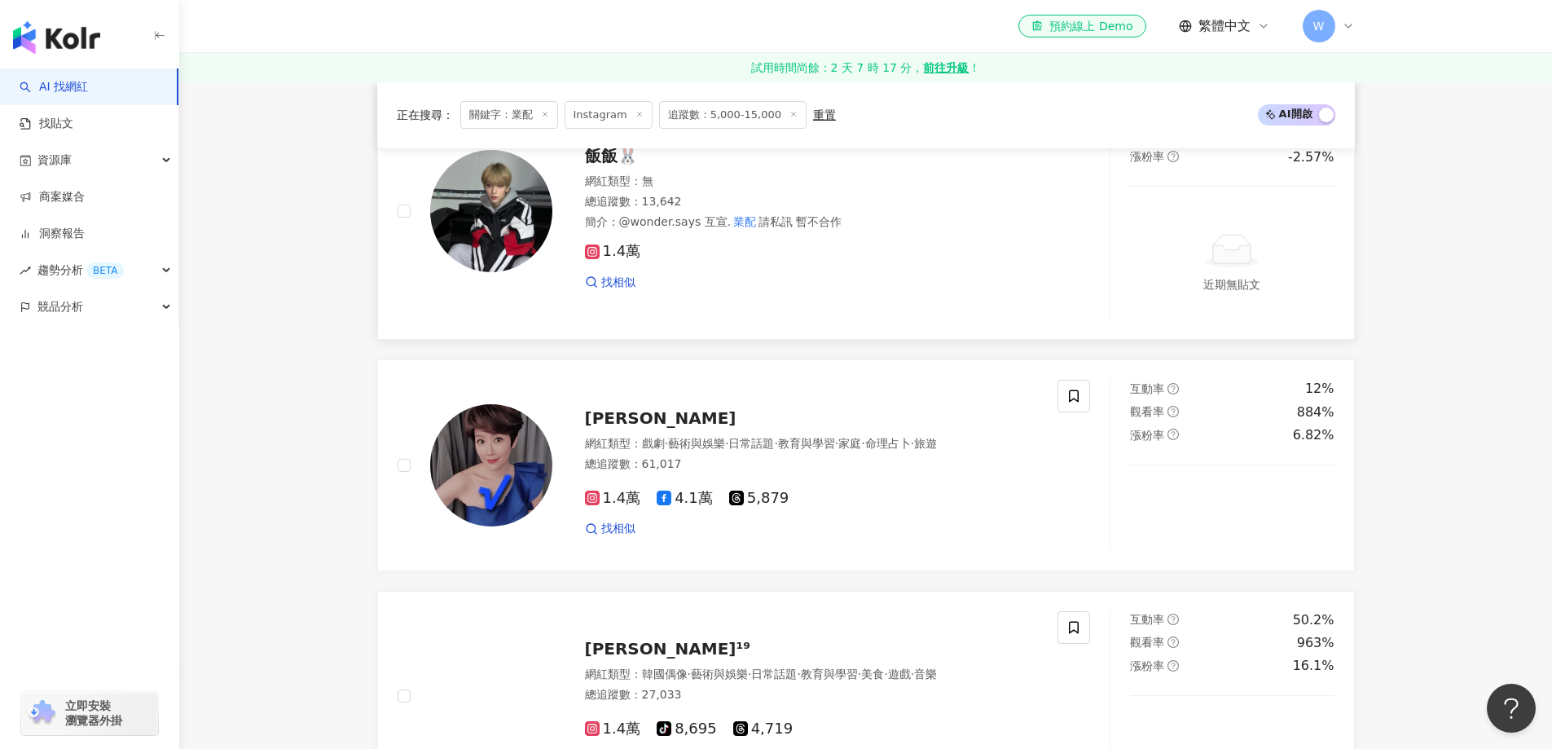
scroll to position [2470, 0]
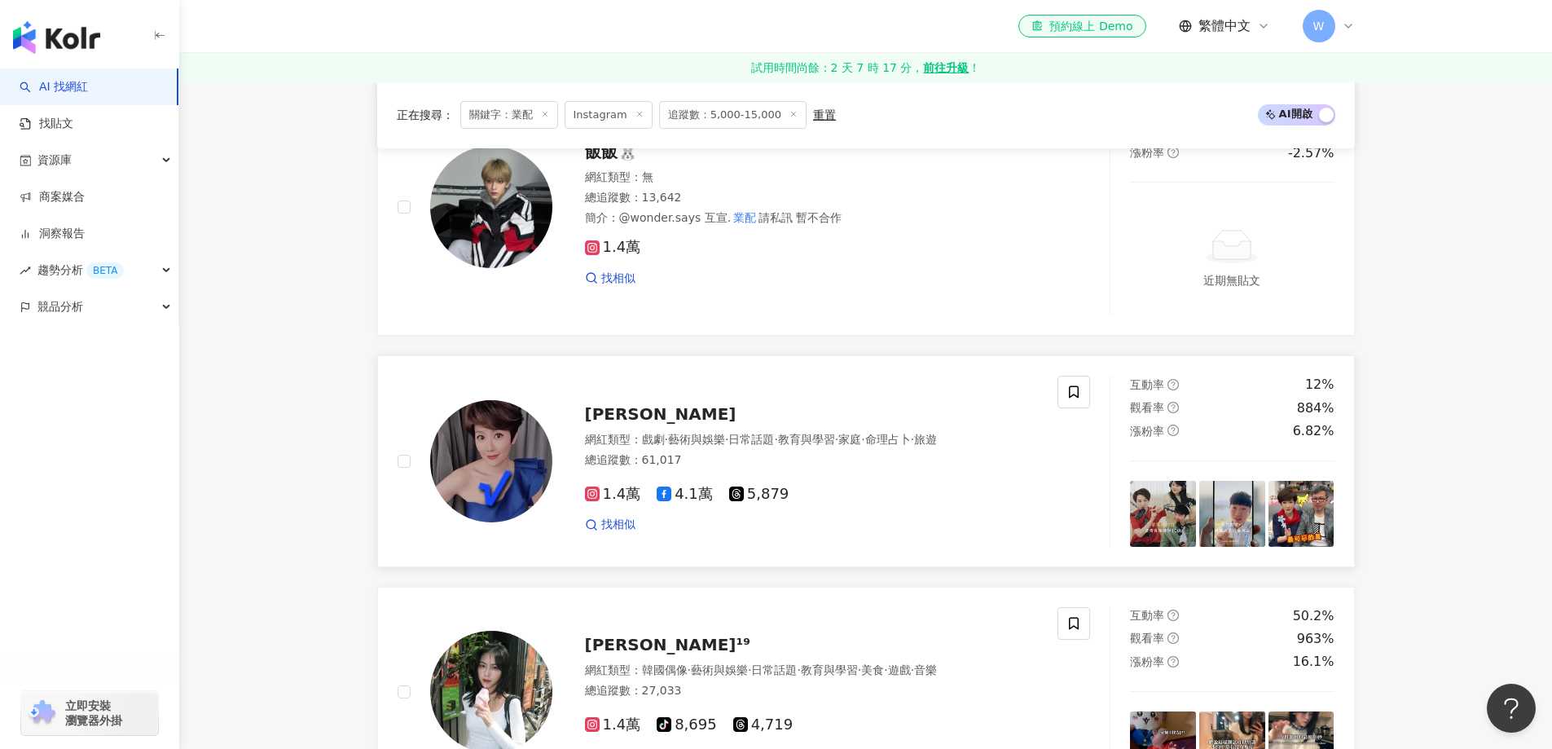
click at [797, 421] on div "寇乃馨" at bounding box center [812, 413] width 454 height 23
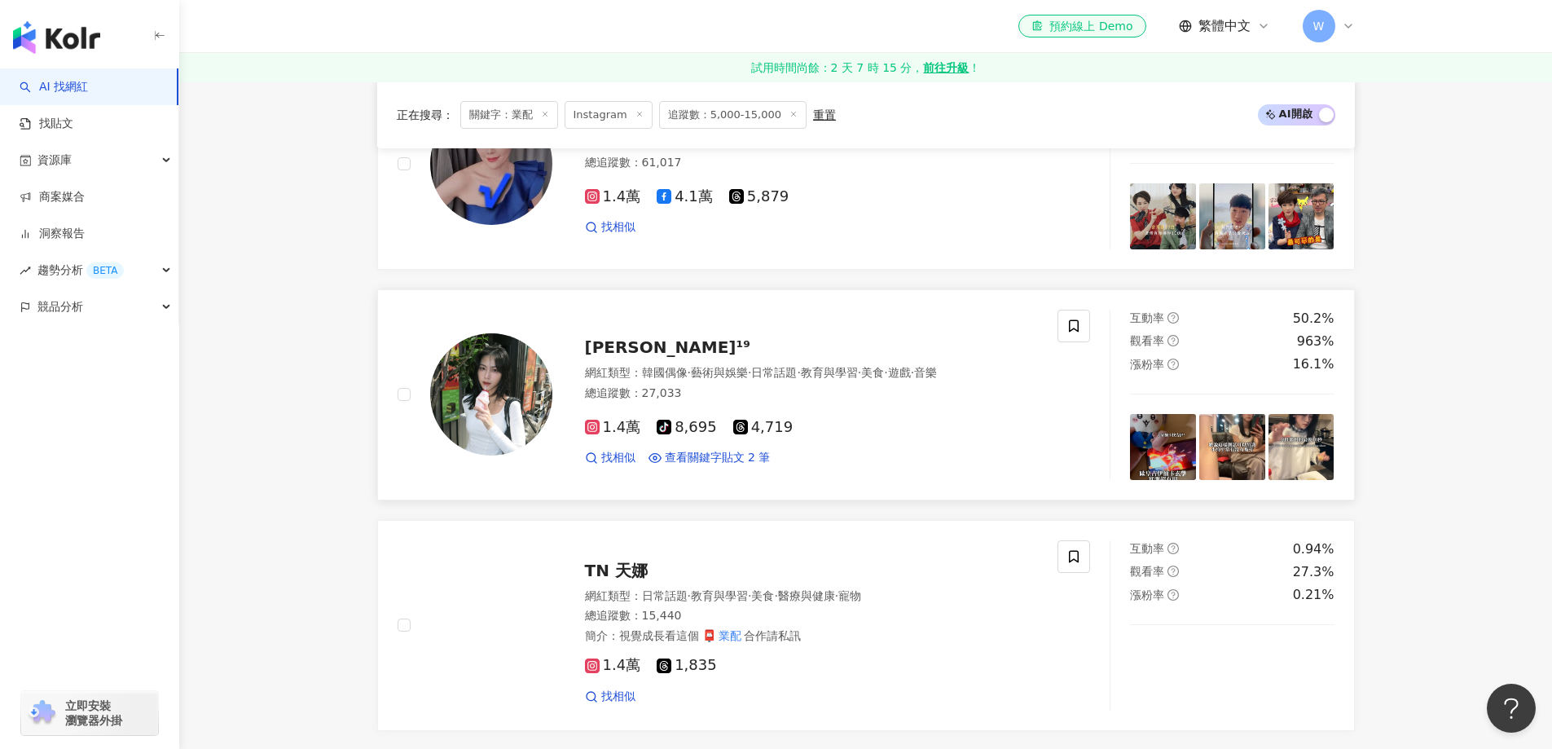
scroll to position [2796, 0]
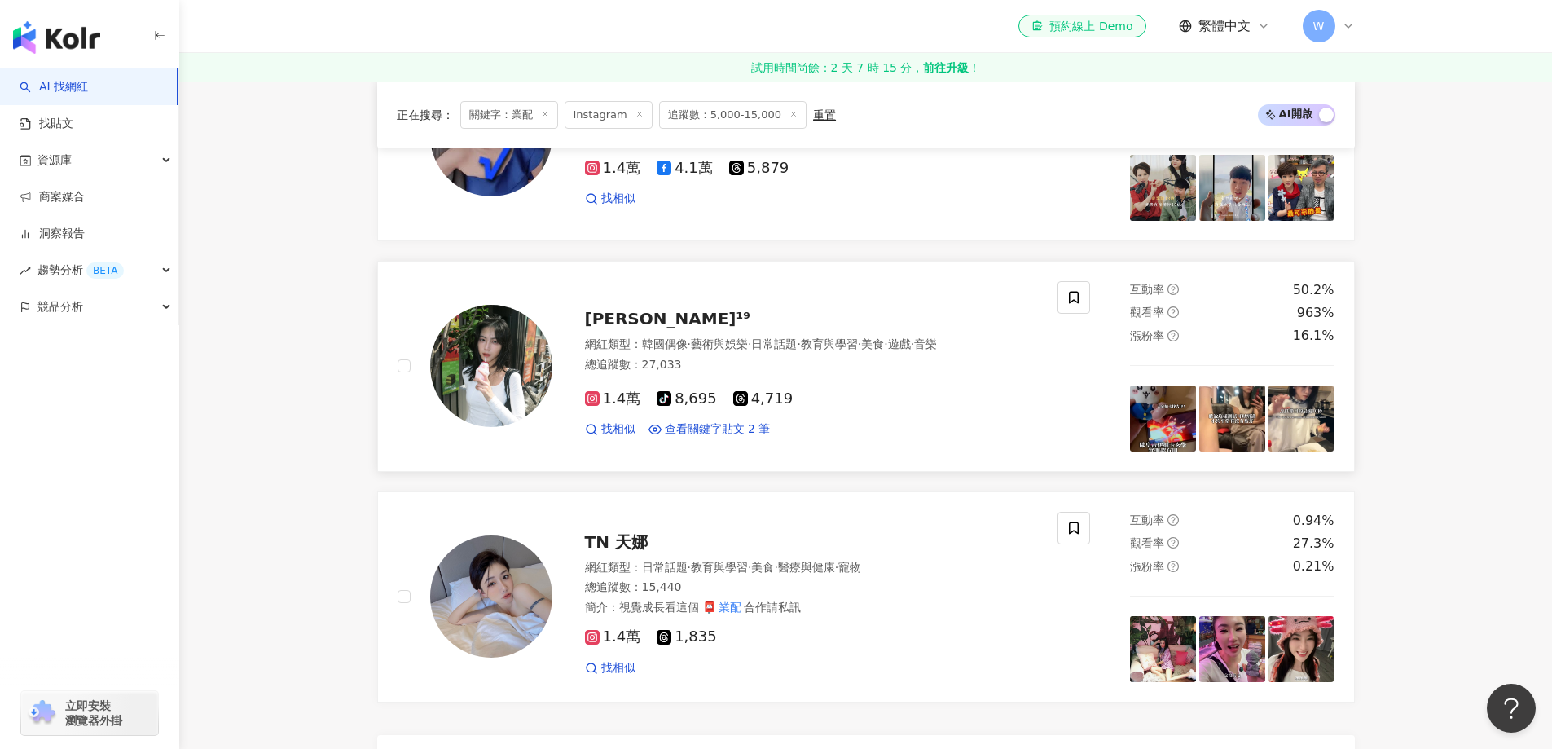
click at [846, 311] on div "田杬¹⁹" at bounding box center [812, 318] width 454 height 23
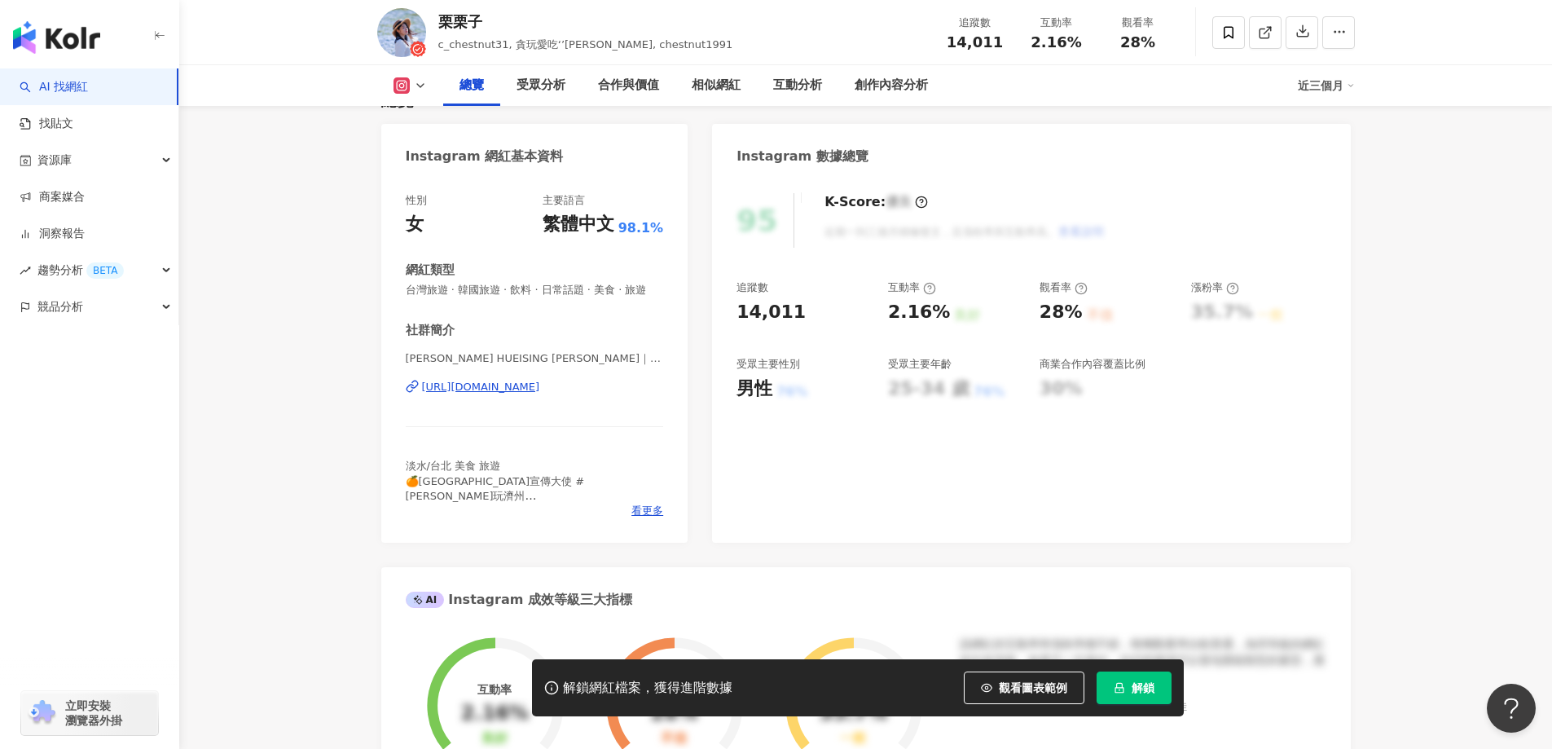
click at [540, 394] on div "https://www.instagram.com/c_chestnut31/" at bounding box center [481, 387] width 118 height 15
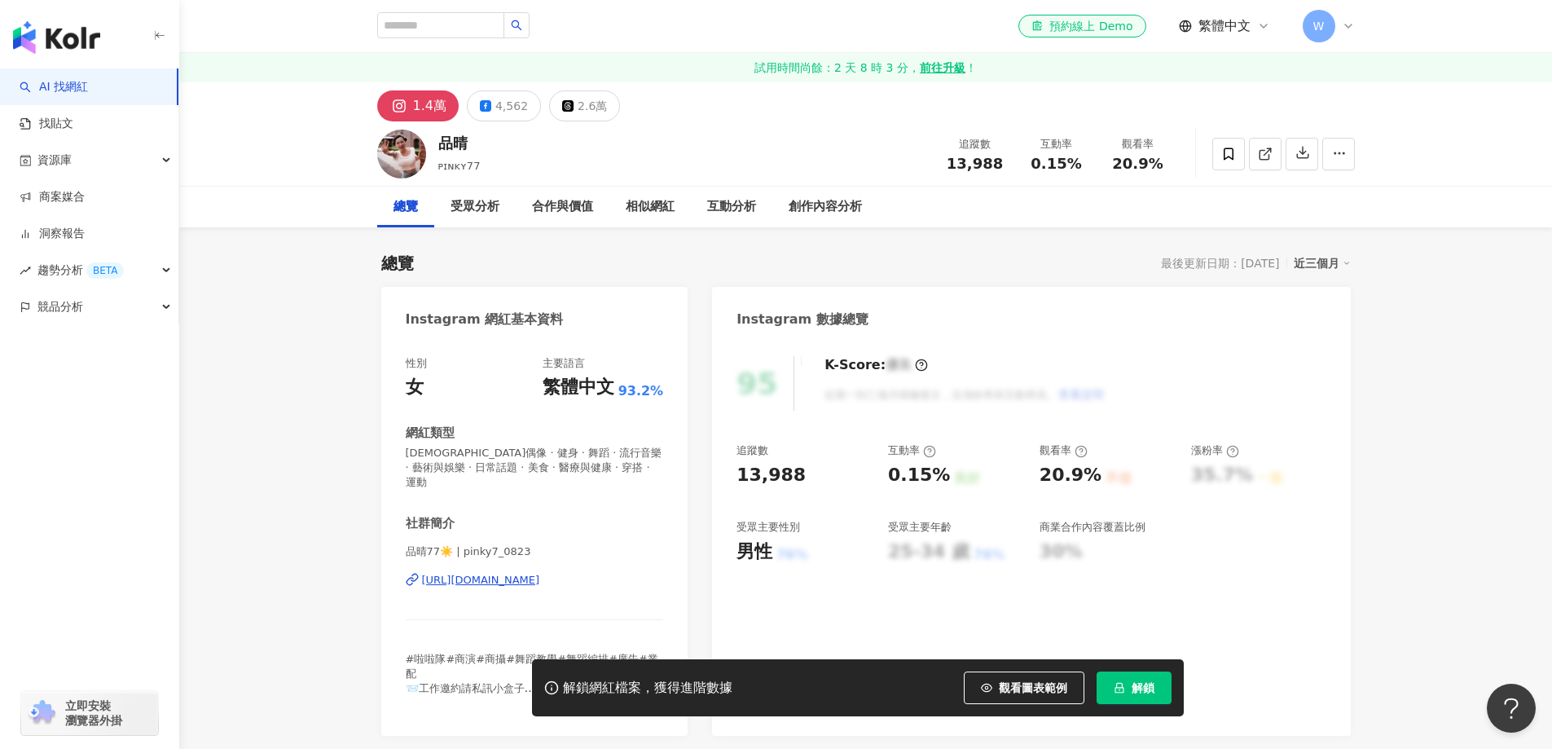
scroll to position [81, 0]
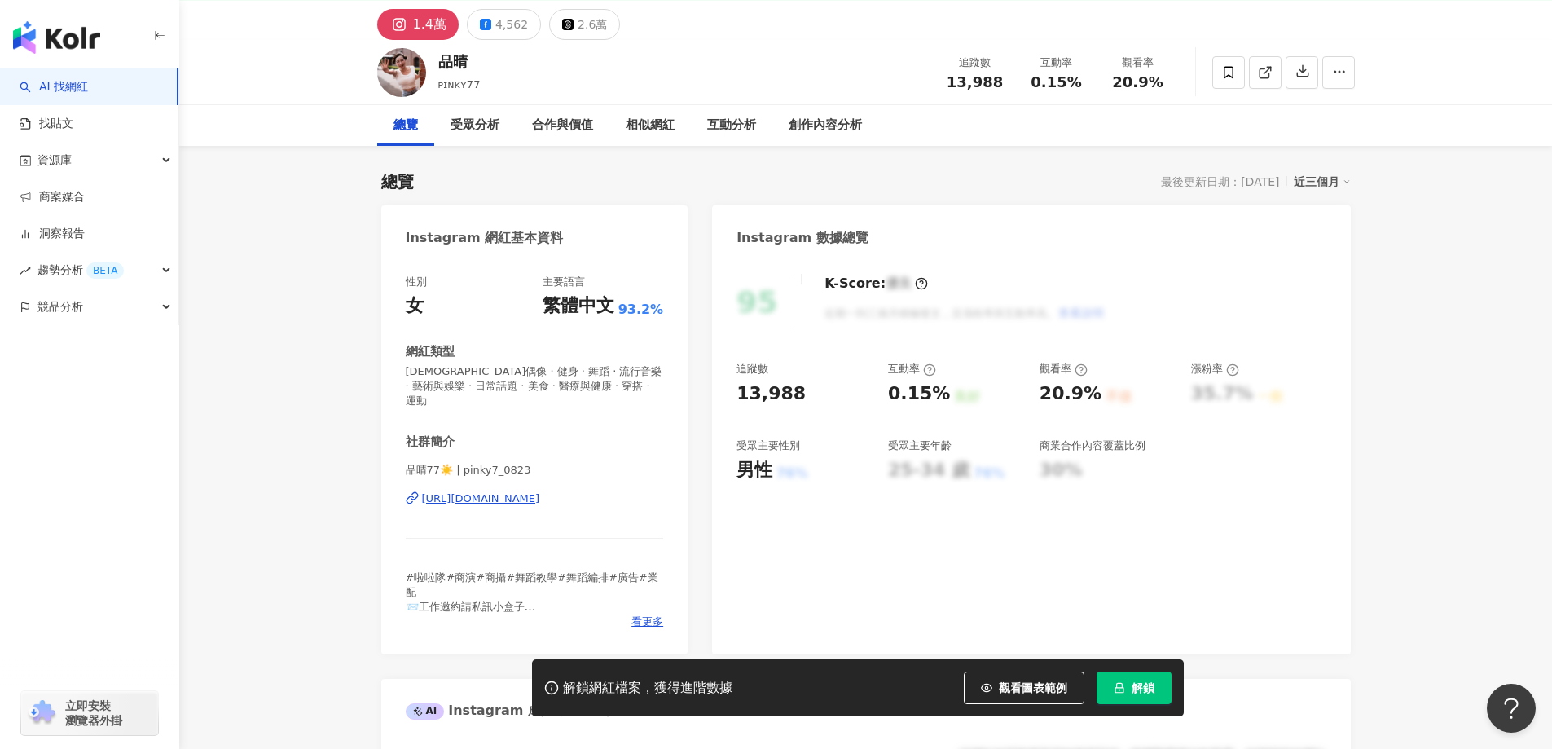
click at [540, 491] on div "https://www.instagram.com/pinky7_0823/" at bounding box center [481, 498] width 118 height 15
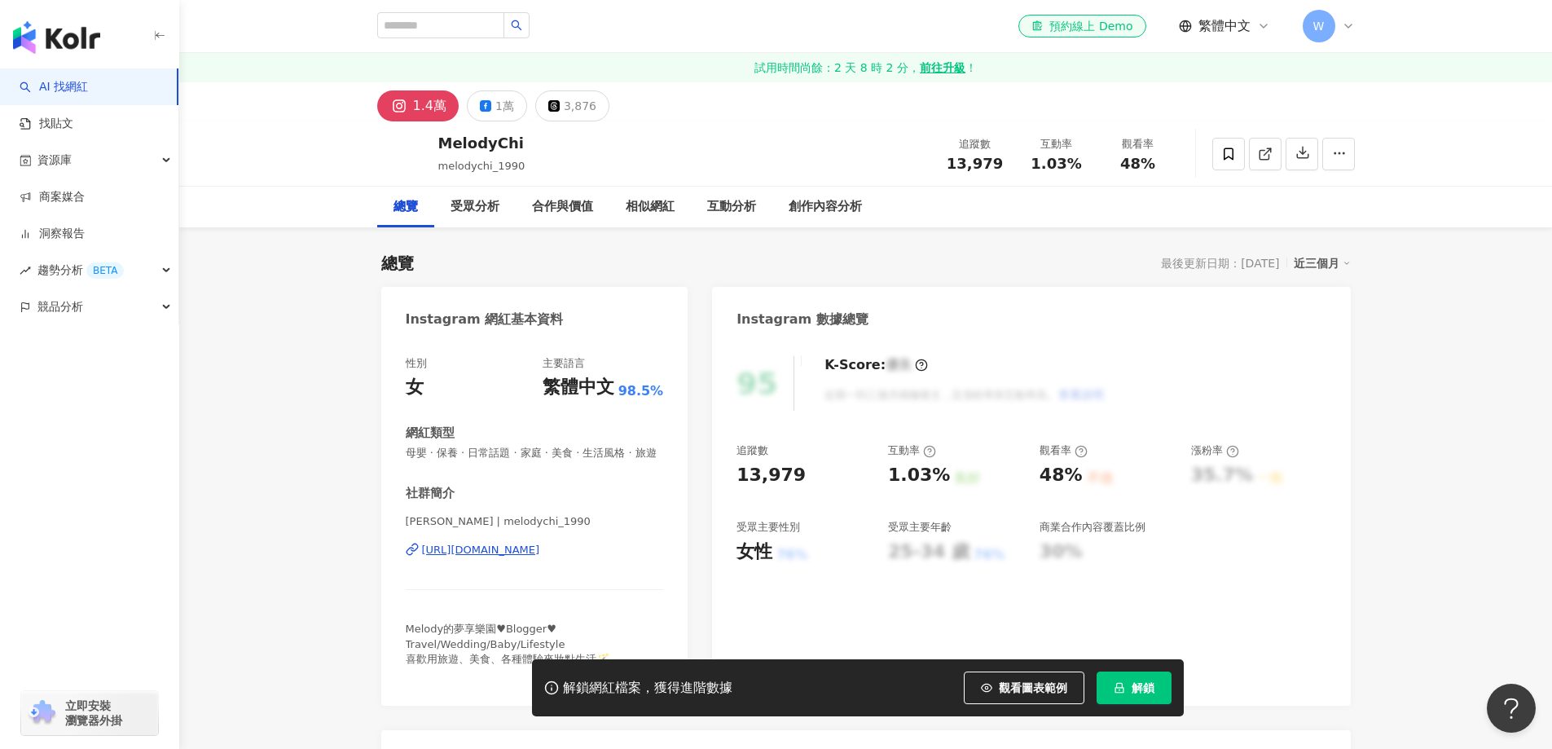
scroll to position [81, 0]
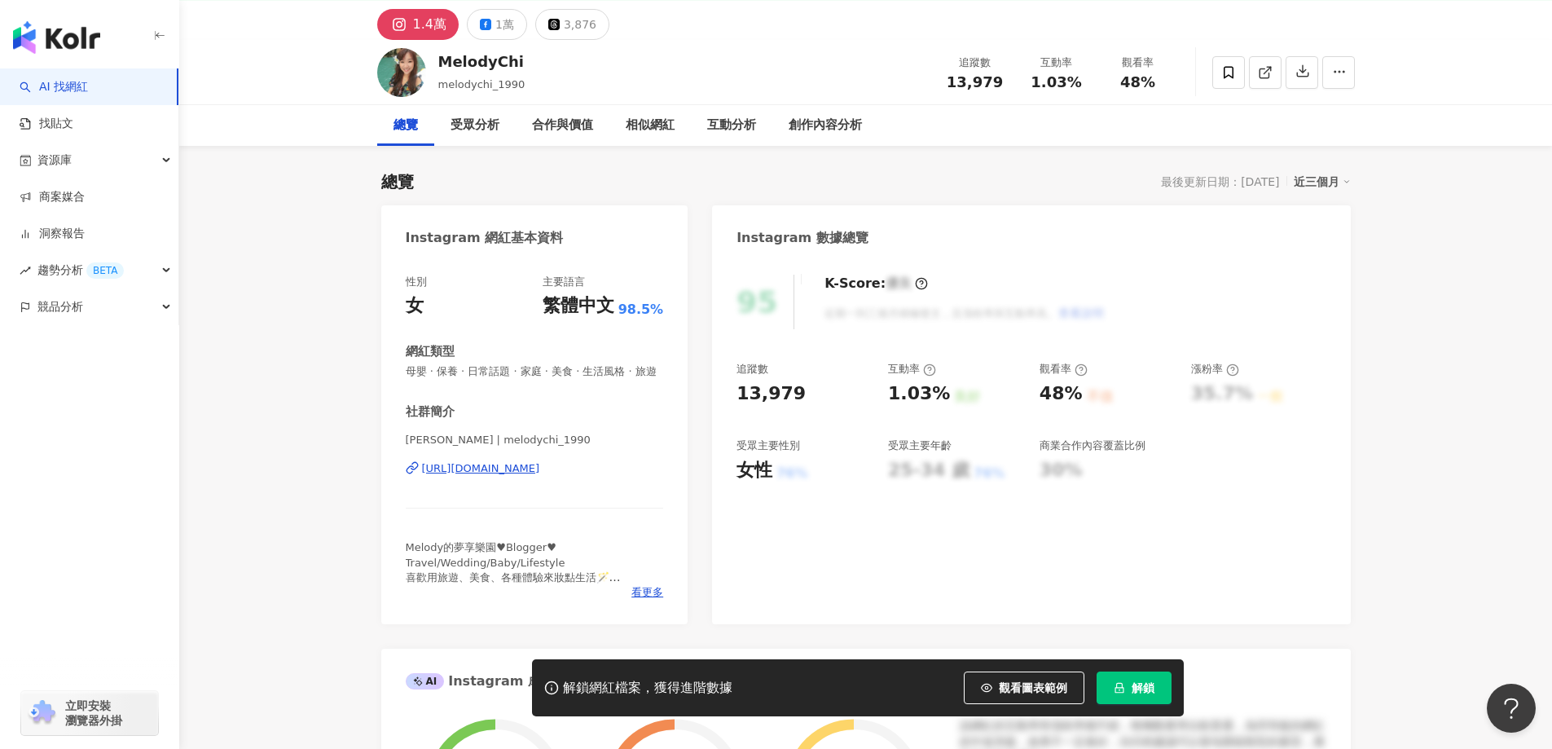
click at [540, 476] on div "[URL][DOMAIN_NAME]" at bounding box center [481, 468] width 118 height 15
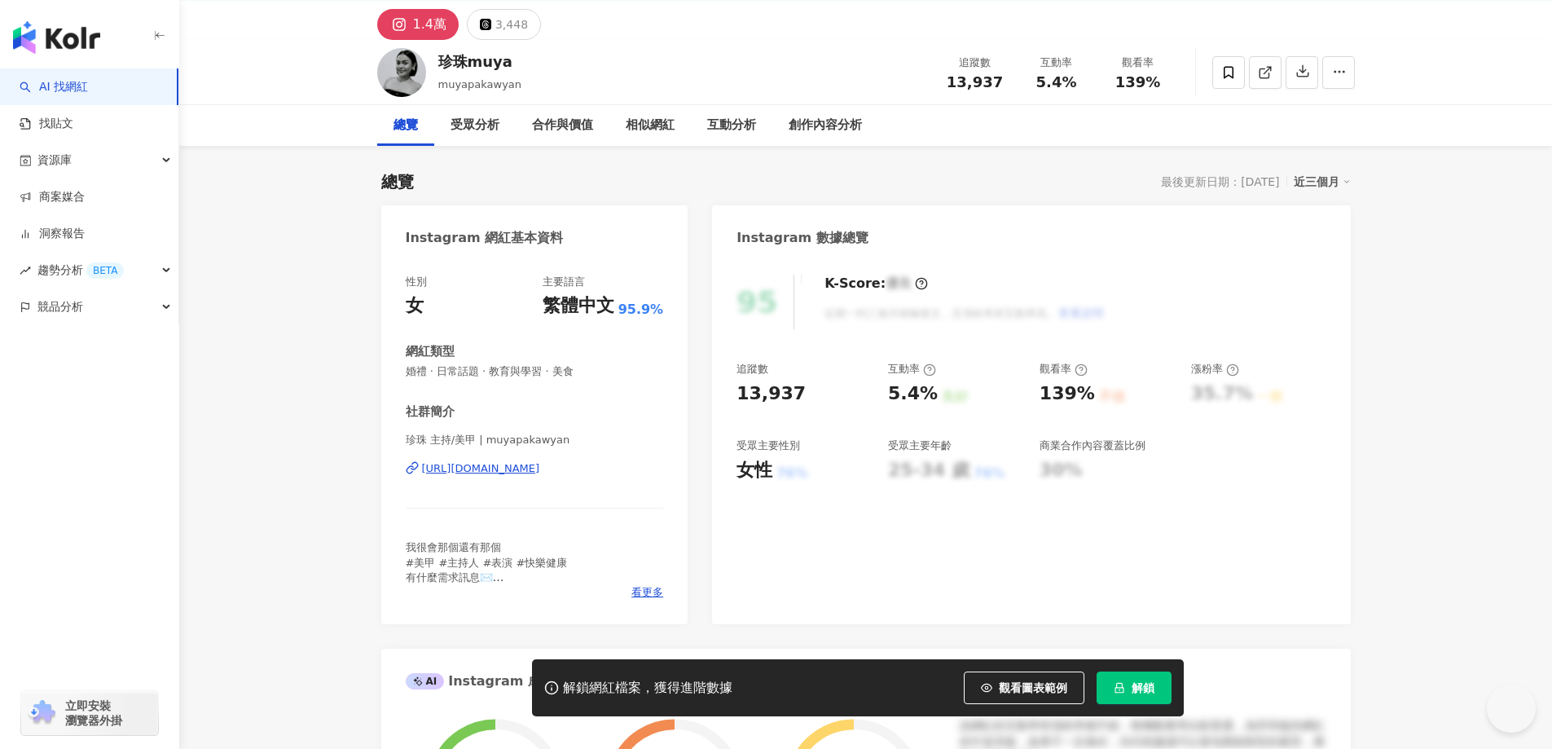
click at [540, 465] on div "[URL][DOMAIN_NAME]" at bounding box center [481, 468] width 118 height 15
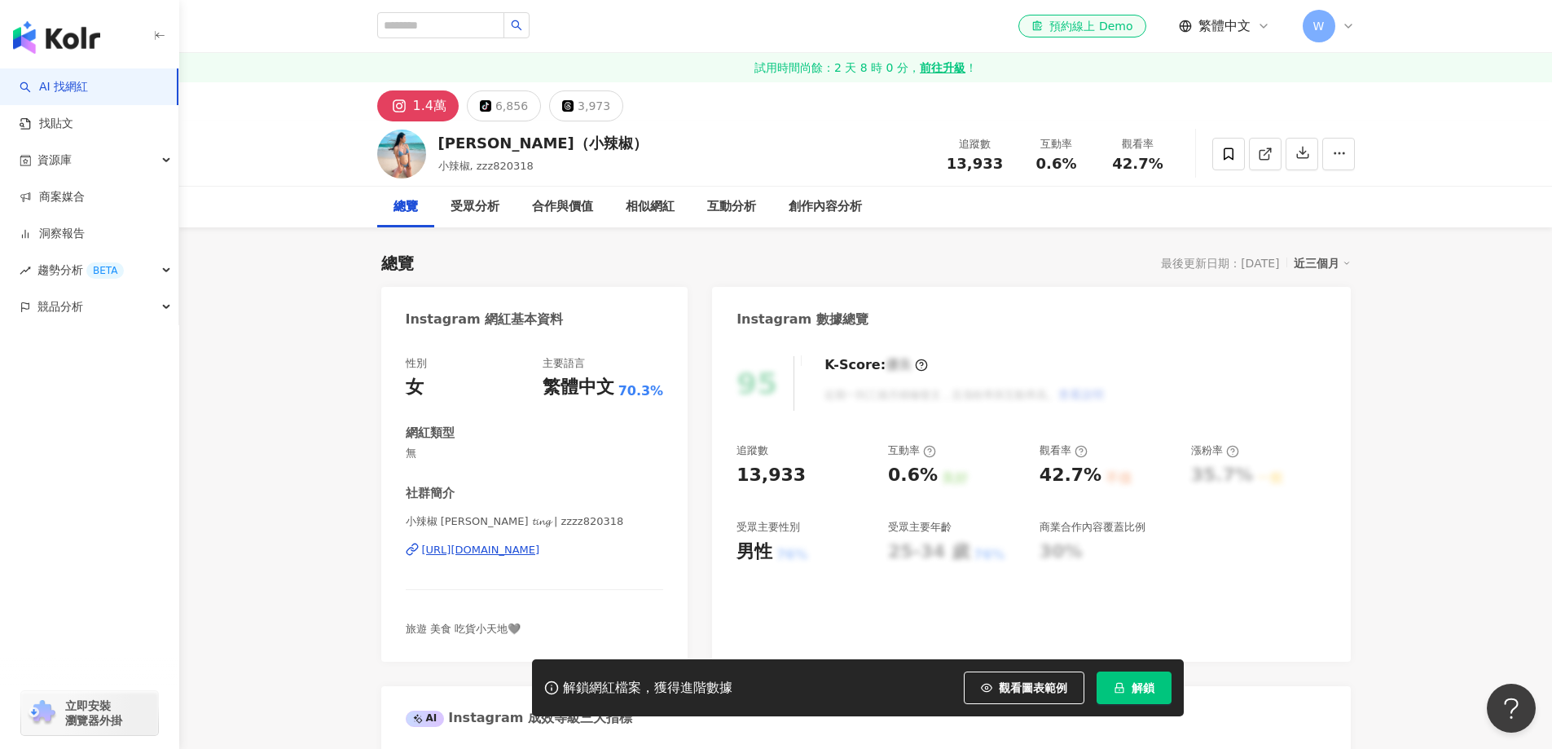
click at [540, 552] on div "https://www.instagram.com/zzzz820318/" at bounding box center [481, 550] width 118 height 15
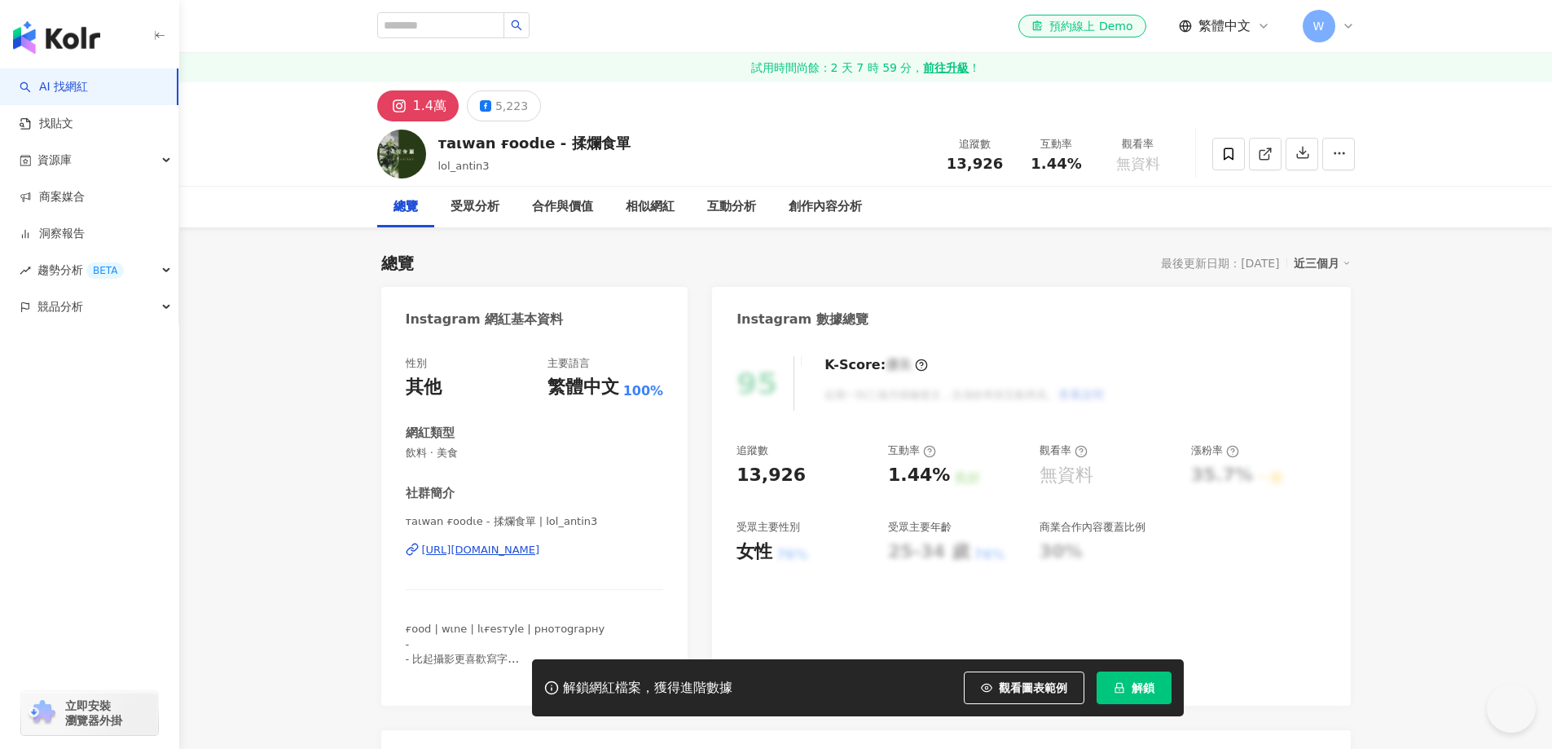
click at [540, 543] on div "https://www.instagram.com/lol_antin3/" at bounding box center [481, 550] width 118 height 15
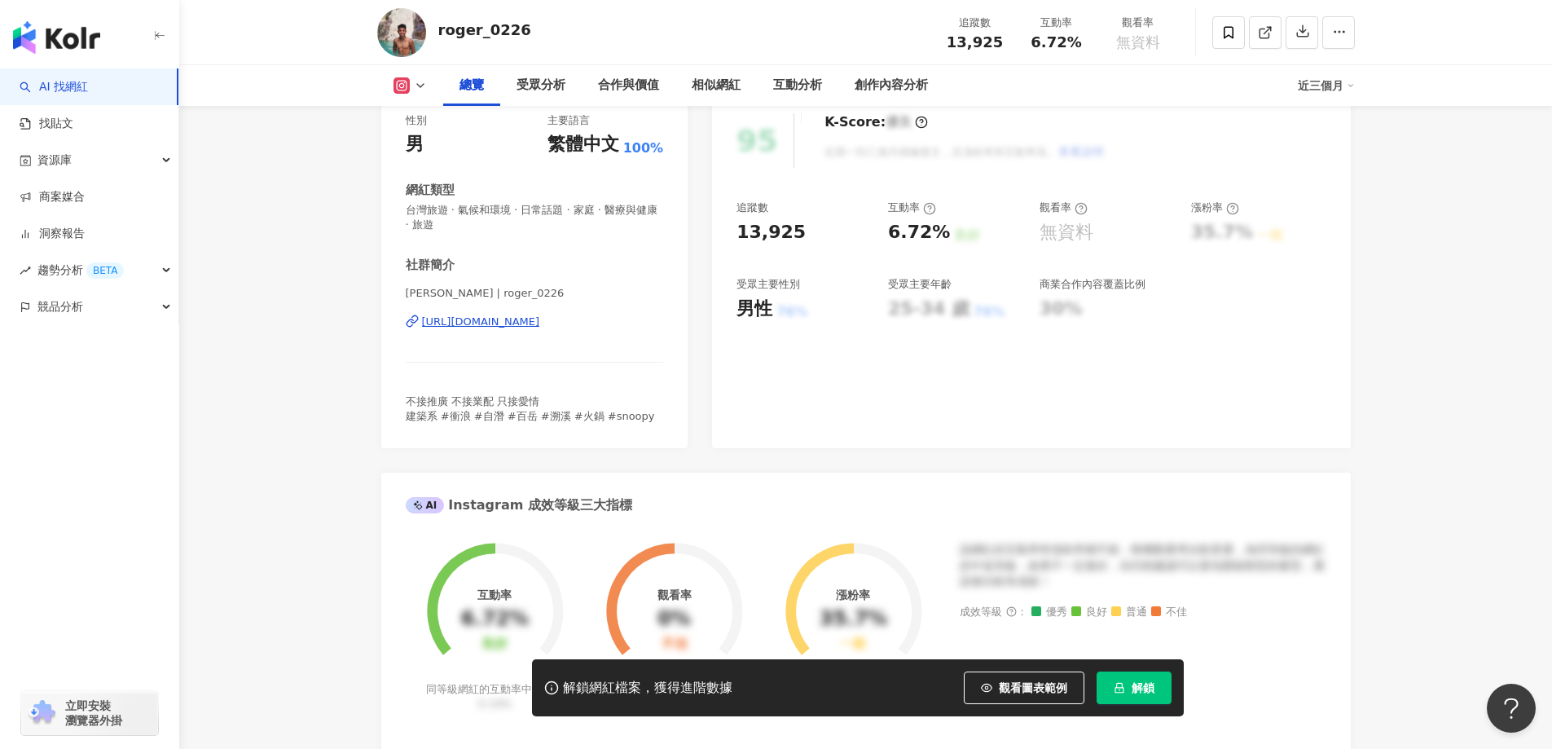
scroll to position [244, 0]
click at [540, 321] on div "https://www.instagram.com/roger_0226/" at bounding box center [481, 320] width 118 height 15
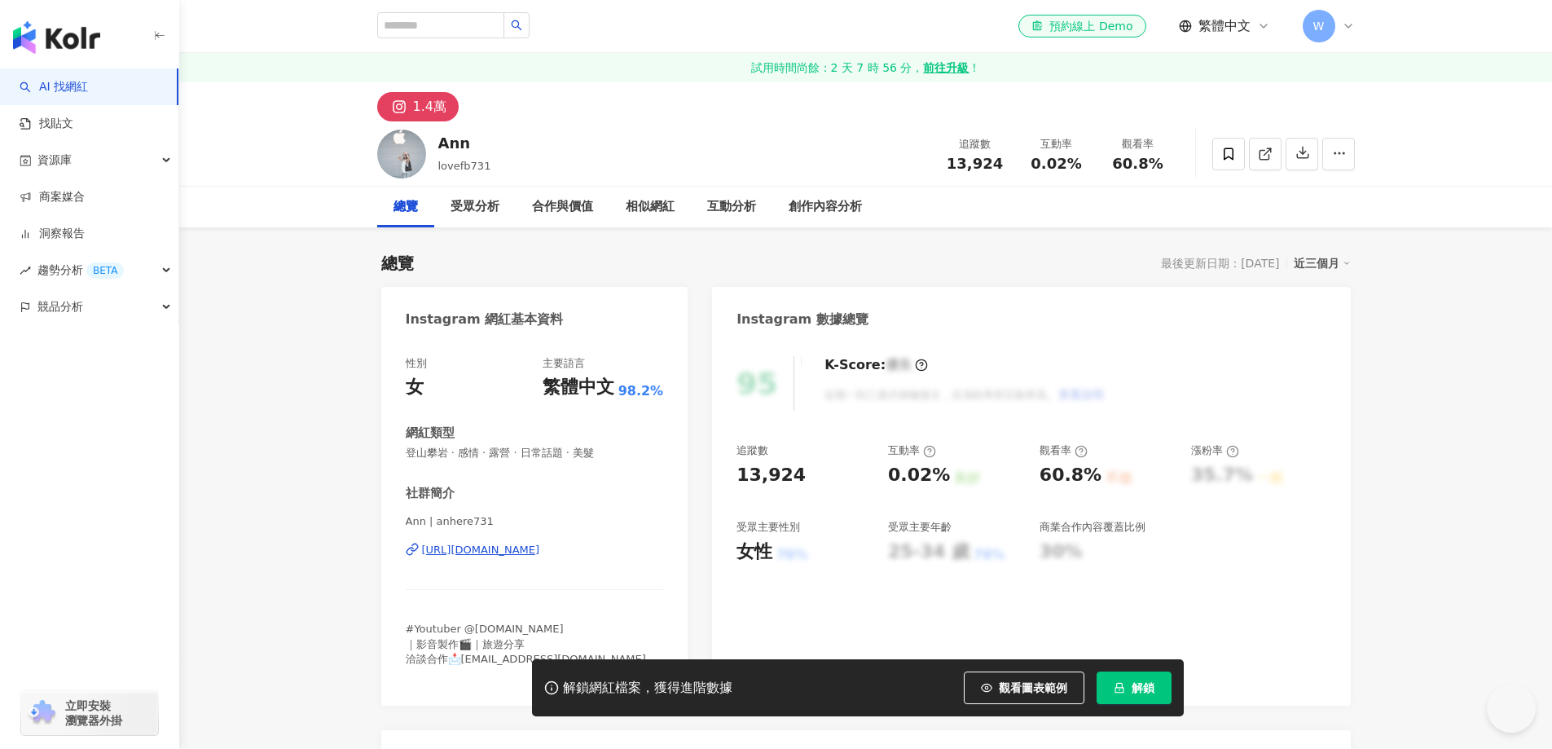
click at [540, 543] on div "[URL][DOMAIN_NAME]" at bounding box center [481, 550] width 118 height 15
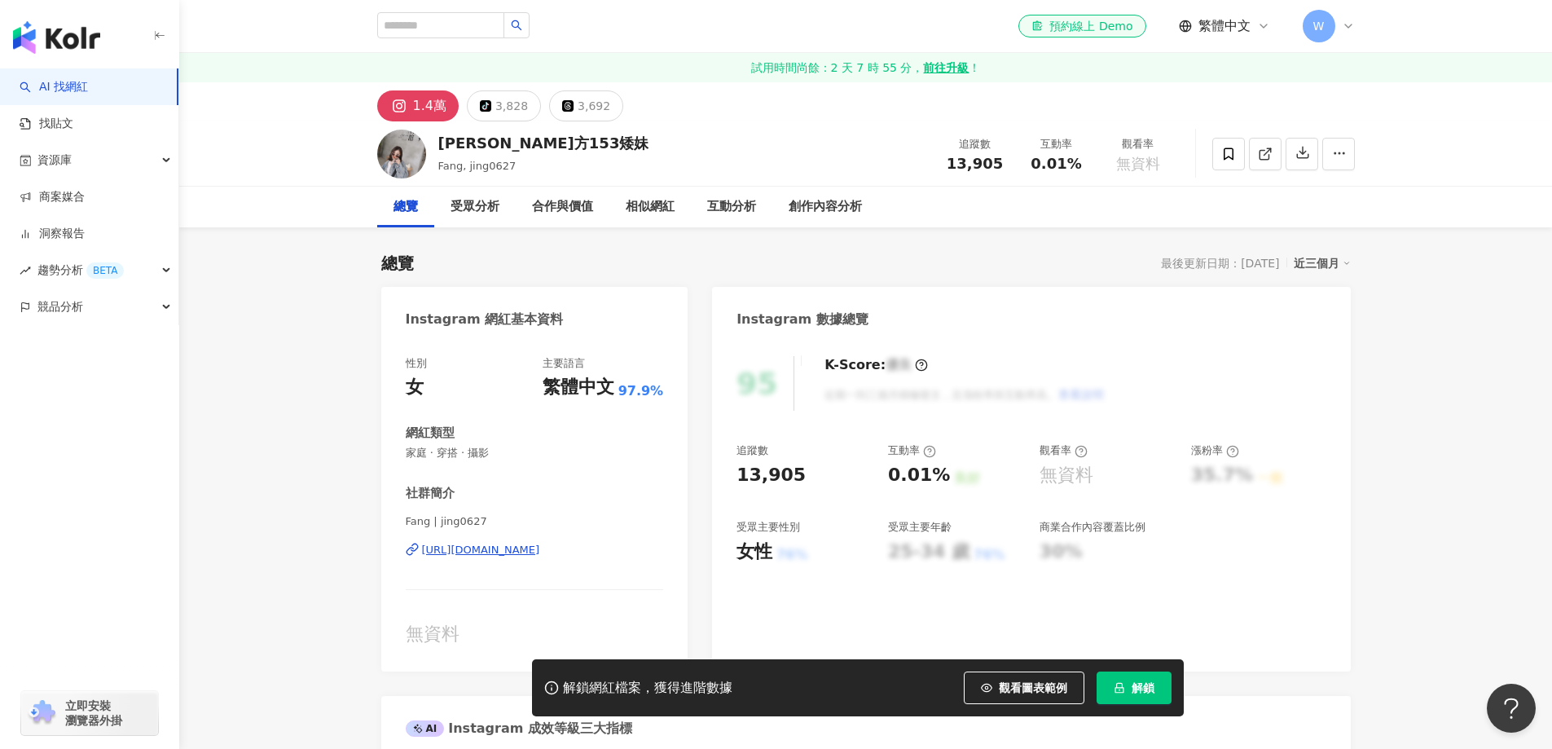
click at [540, 543] on div "[URL][DOMAIN_NAME]" at bounding box center [481, 550] width 118 height 15
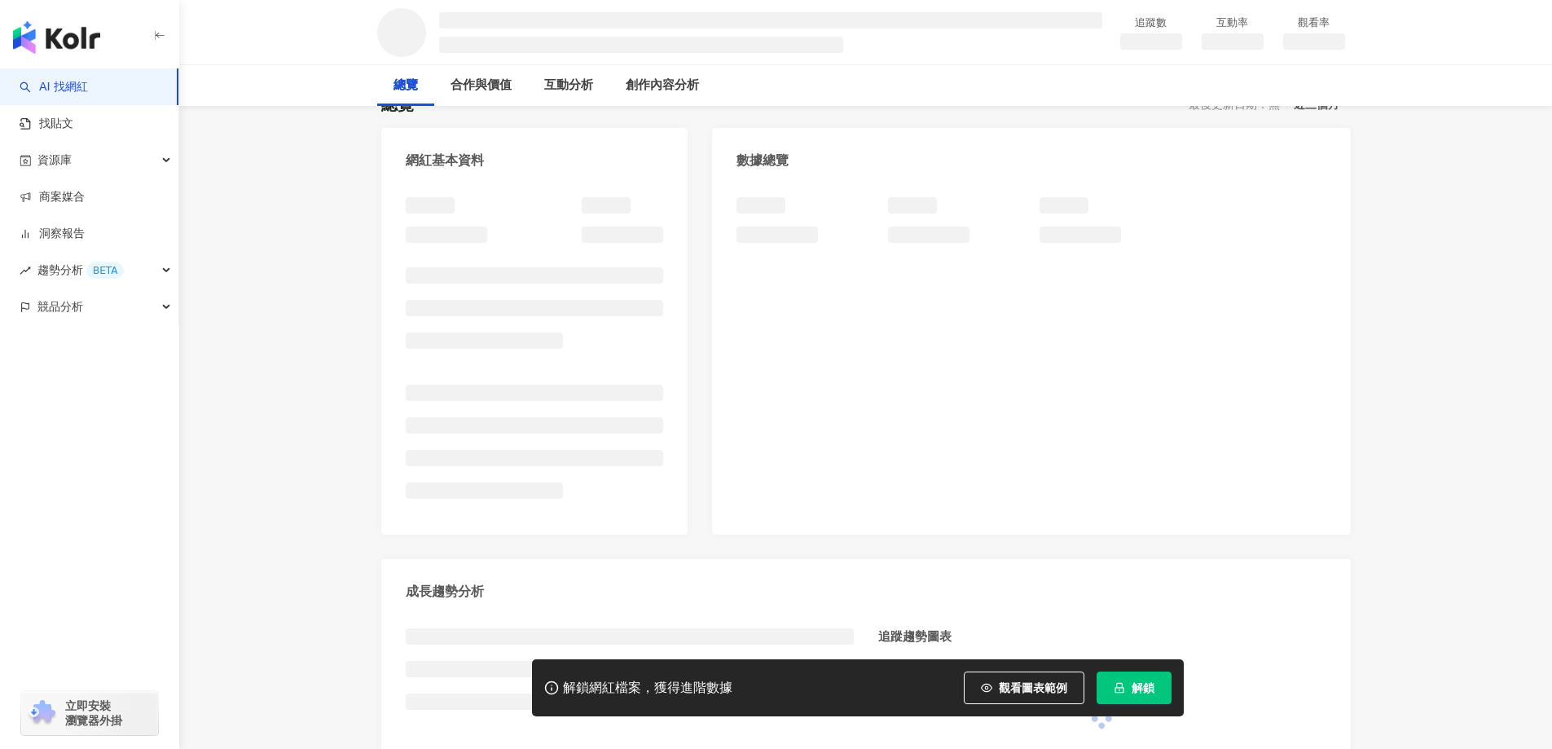
scroll to position [163, 0]
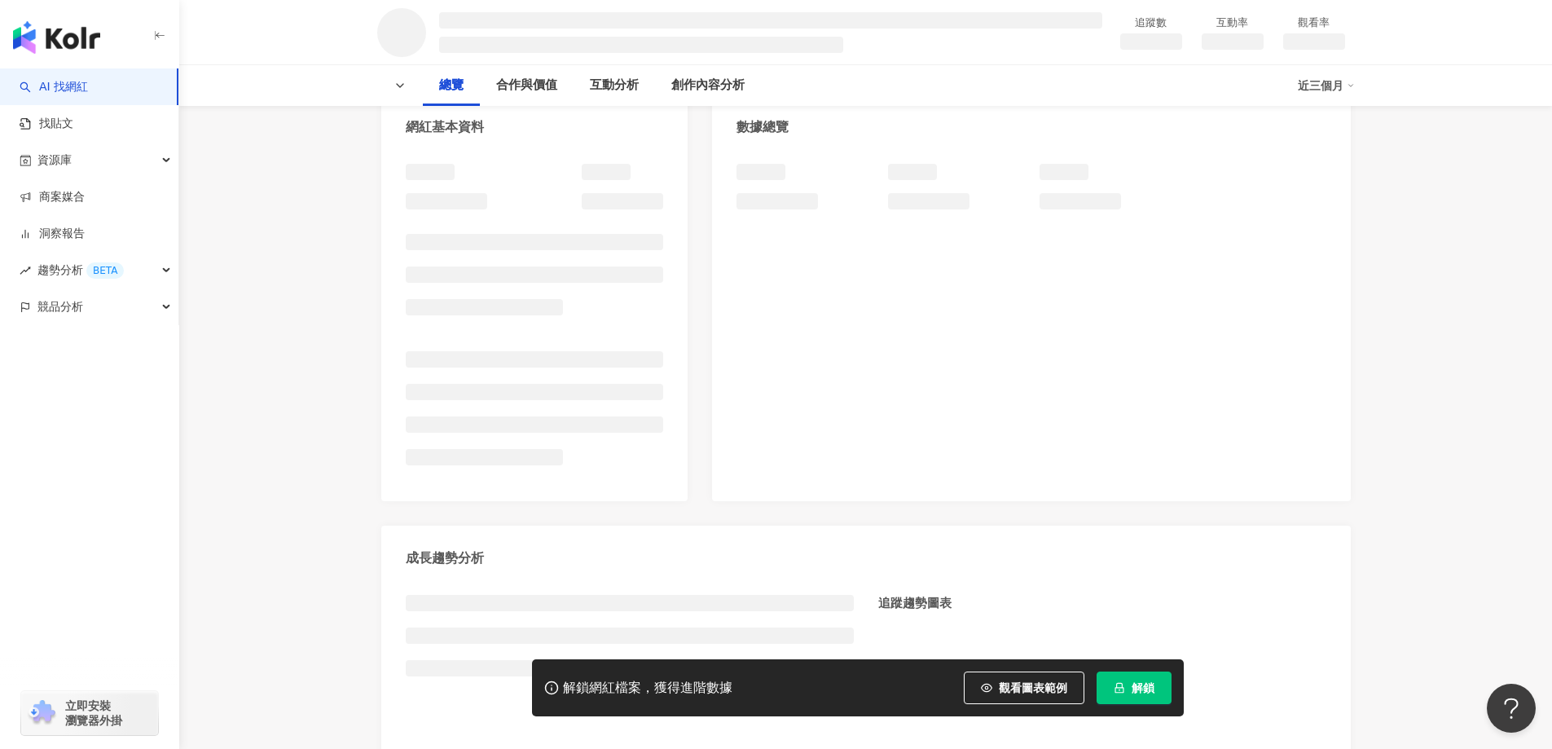
scroll to position [244, 0]
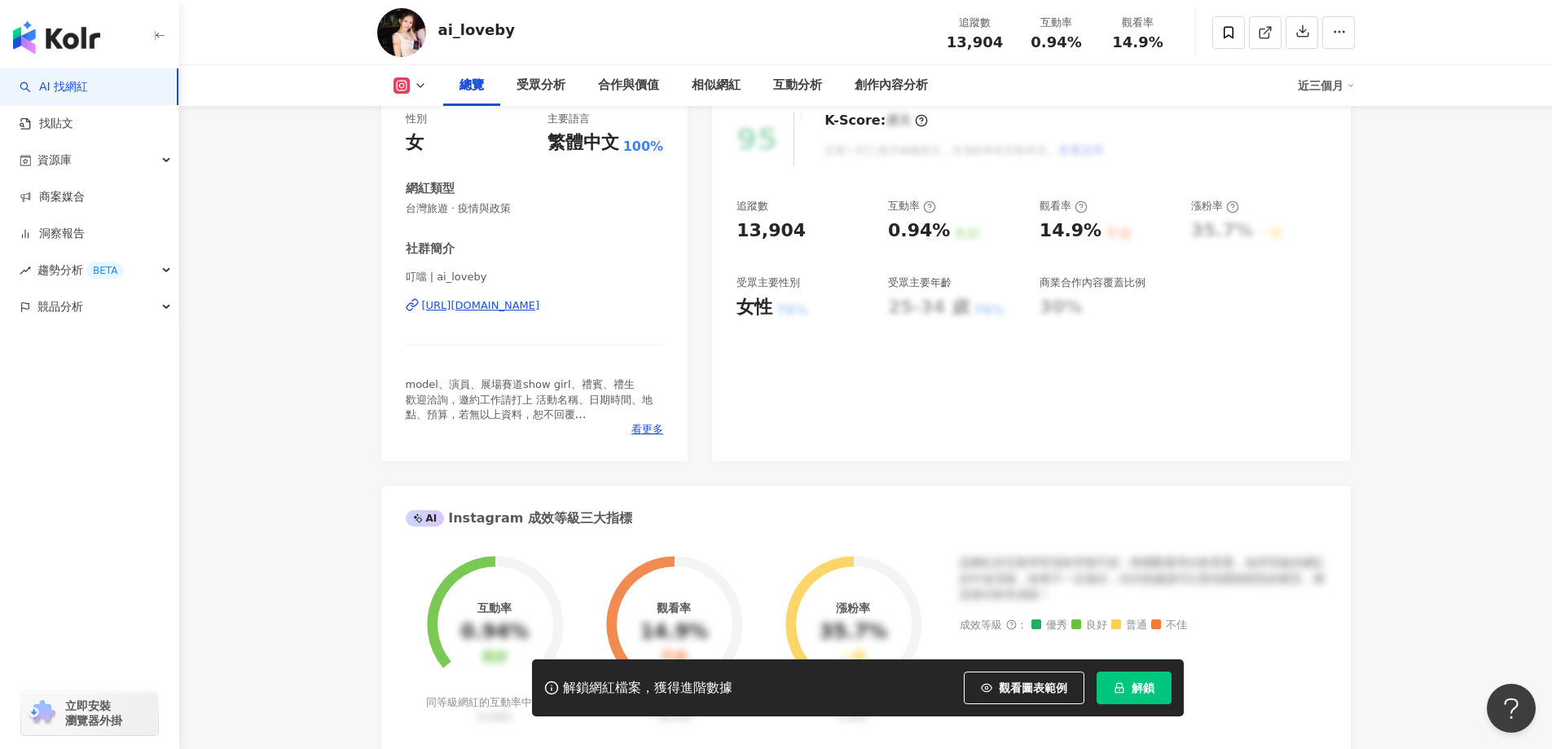
click at [540, 304] on div "https://www.instagram.com/ai_loveby/" at bounding box center [481, 305] width 118 height 15
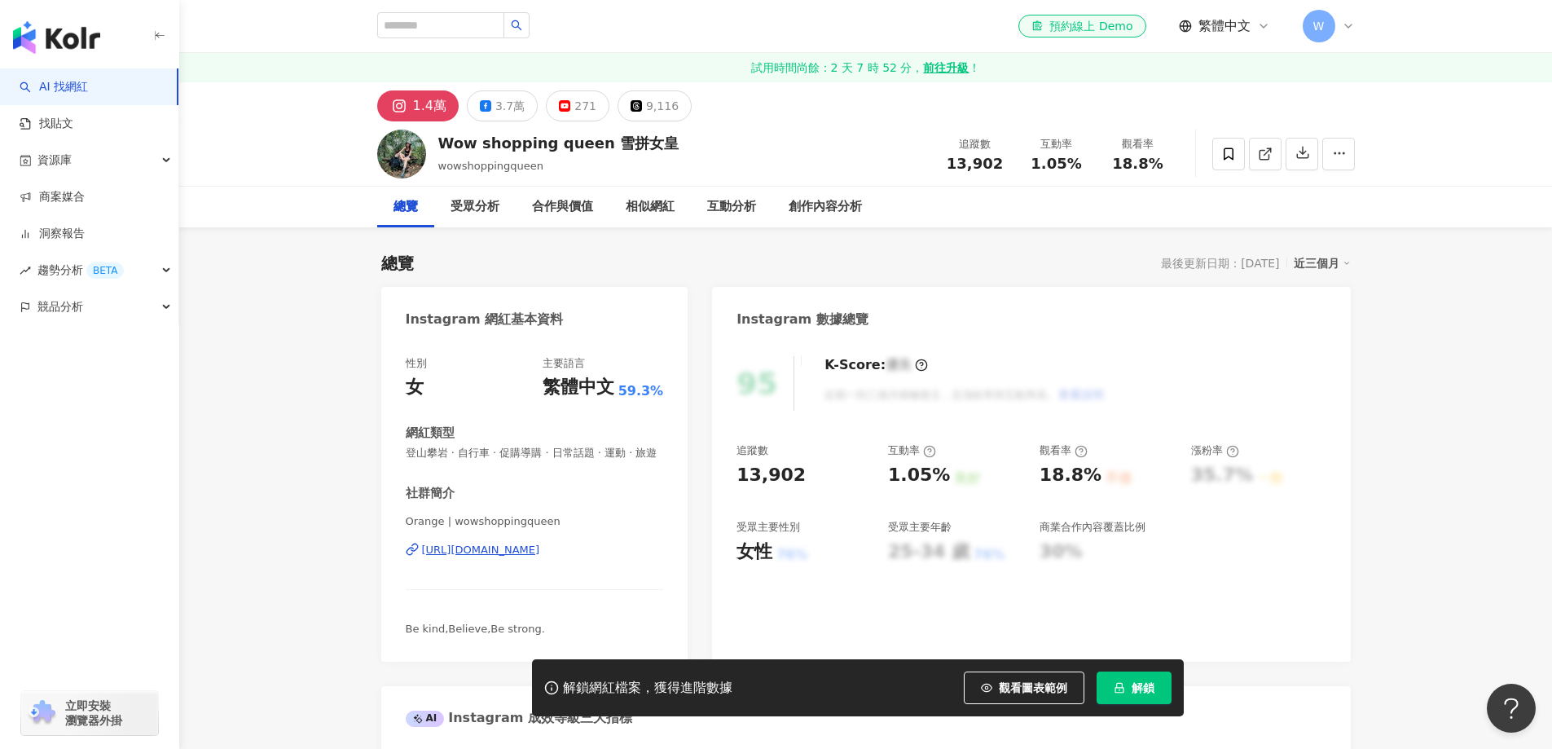
click at [528, 557] on div "[URL][DOMAIN_NAME]" at bounding box center [481, 550] width 118 height 15
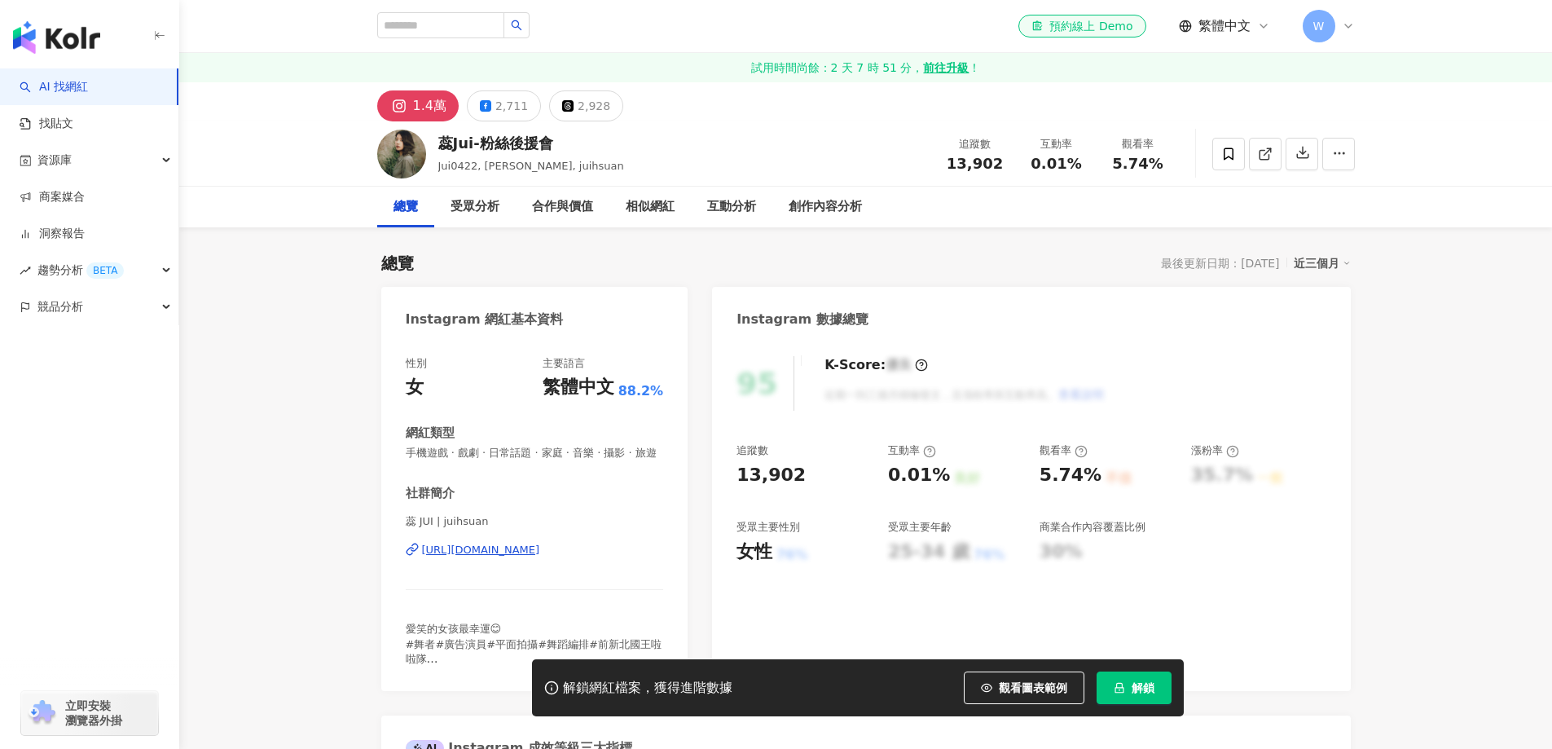
click at [540, 543] on div "[URL][DOMAIN_NAME]" at bounding box center [481, 550] width 118 height 15
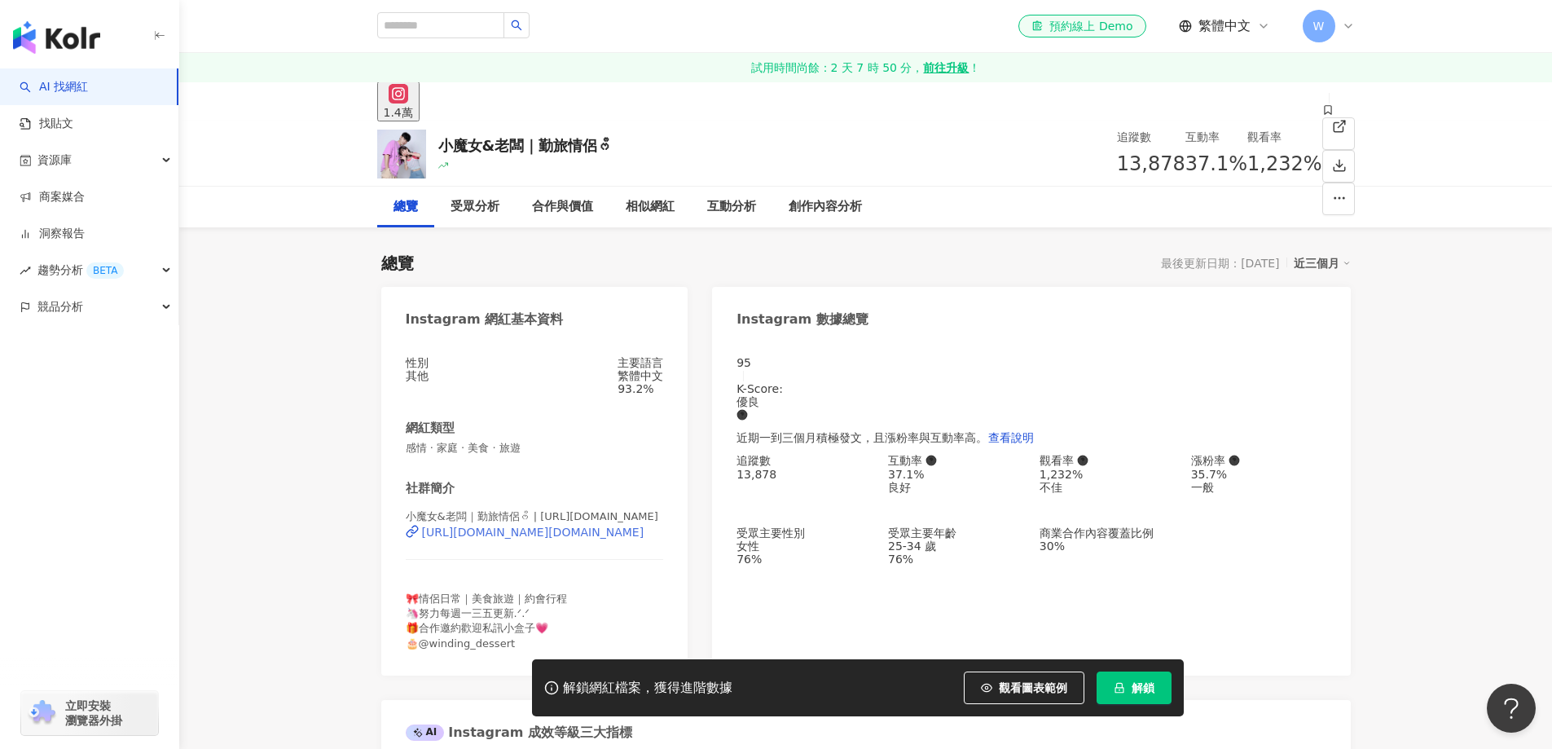
click at [547, 539] on div "https://www.instagram.com/wd_food.travel/" at bounding box center [533, 531] width 222 height 13
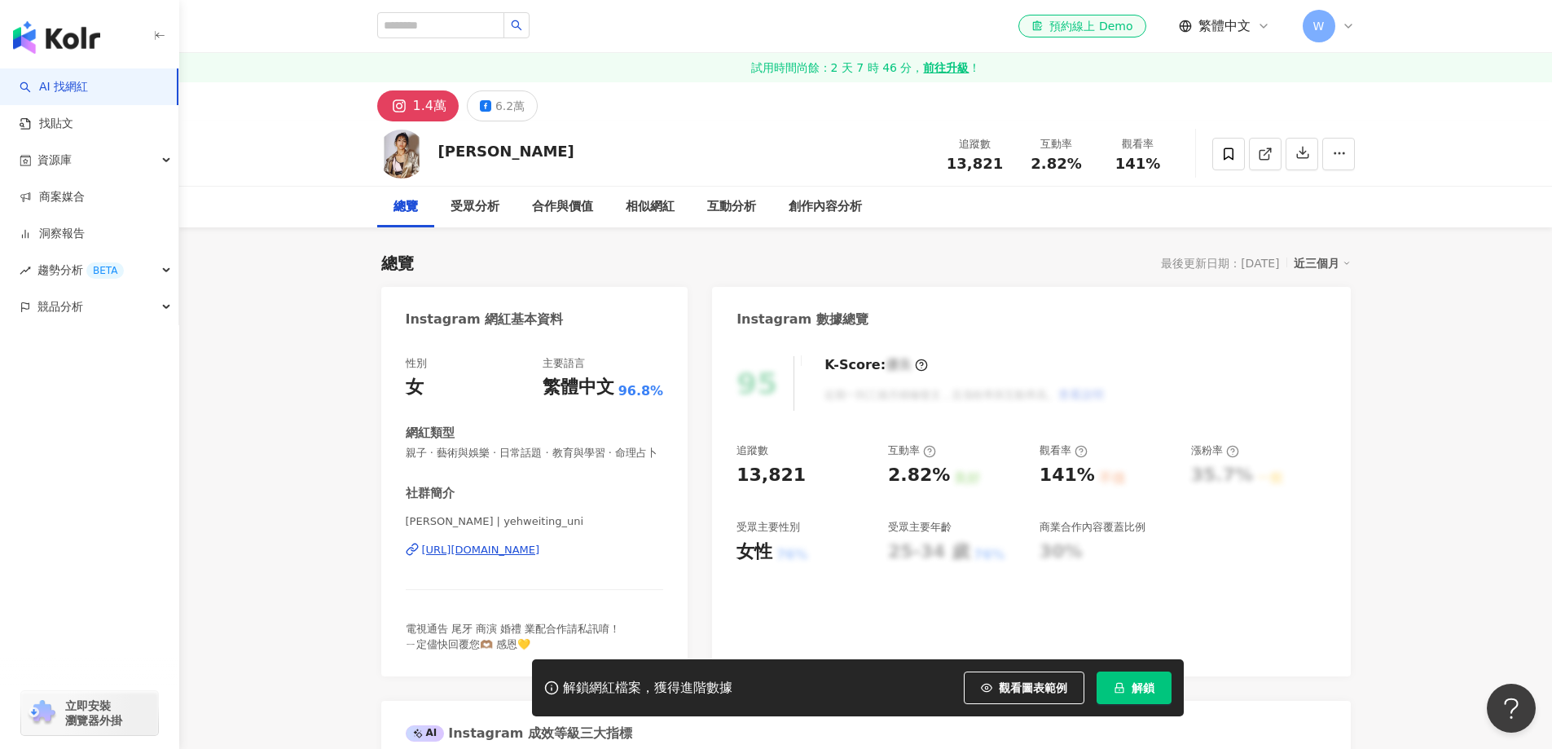
click at [540, 557] on div "https://www.instagram.com/yehweiting_uni/" at bounding box center [481, 550] width 118 height 15
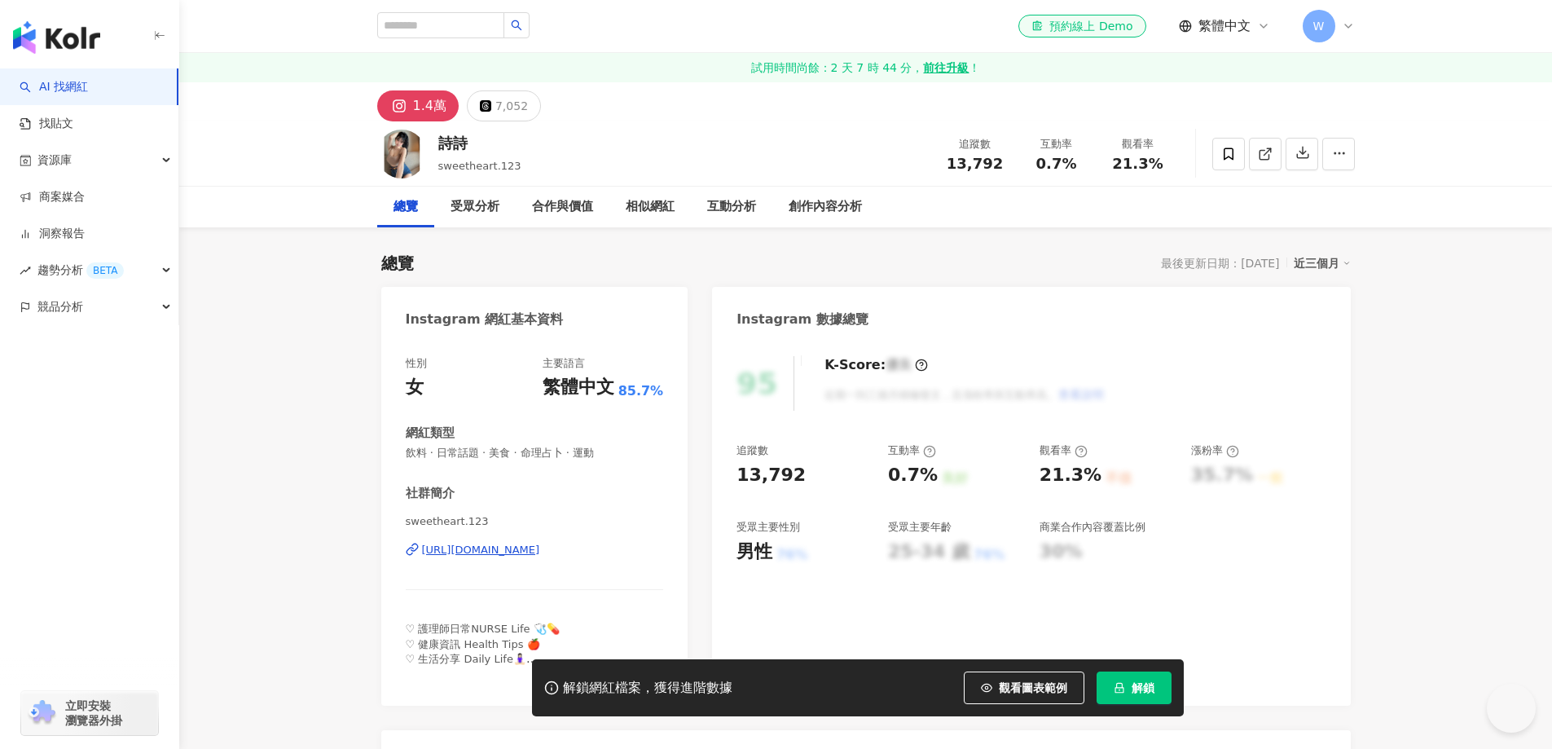
click at [540, 547] on div "https://www.instagram.com/sweetheart.123/" at bounding box center [481, 550] width 118 height 15
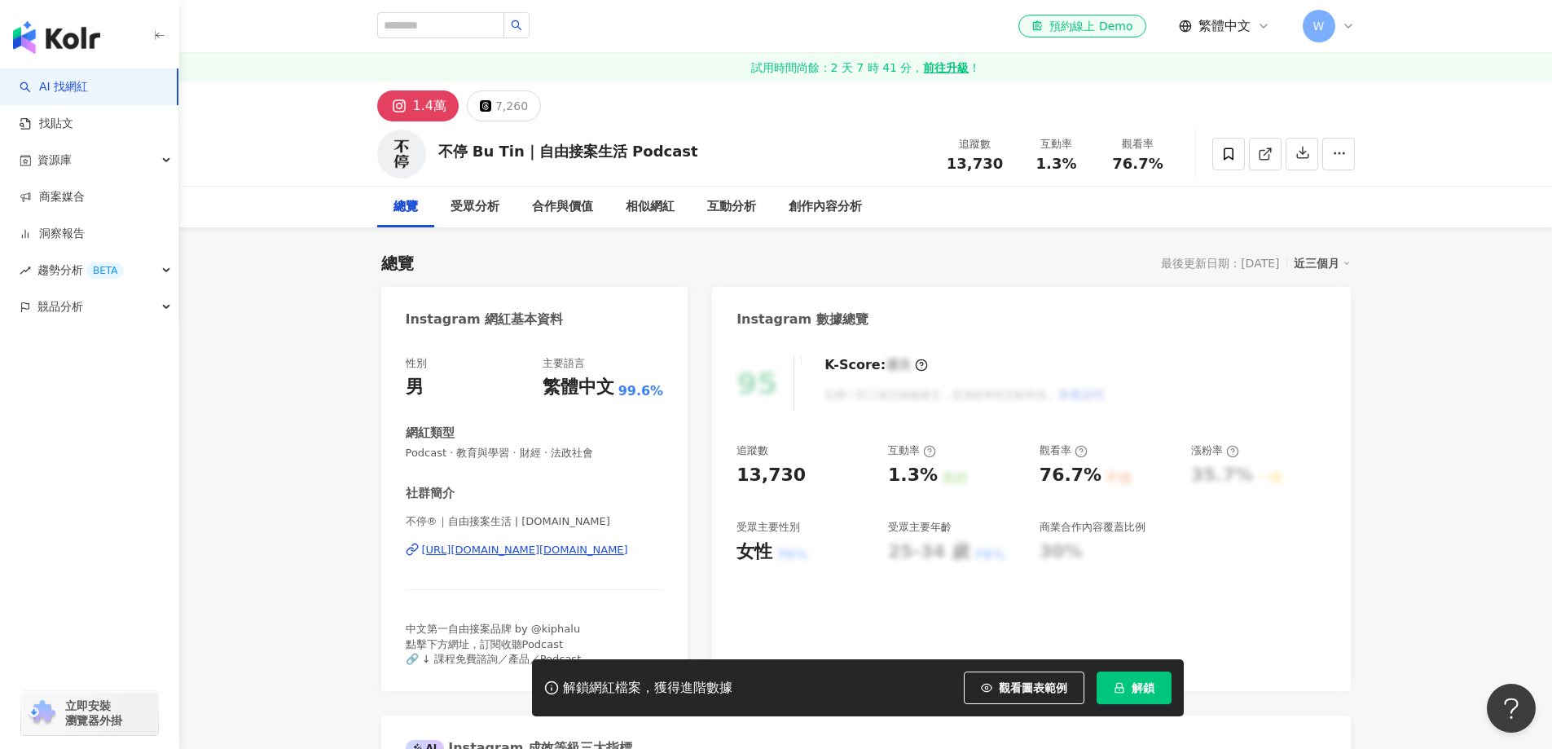
click at [571, 556] on div "https://www.instagram.com/butin.co/" at bounding box center [525, 550] width 206 height 15
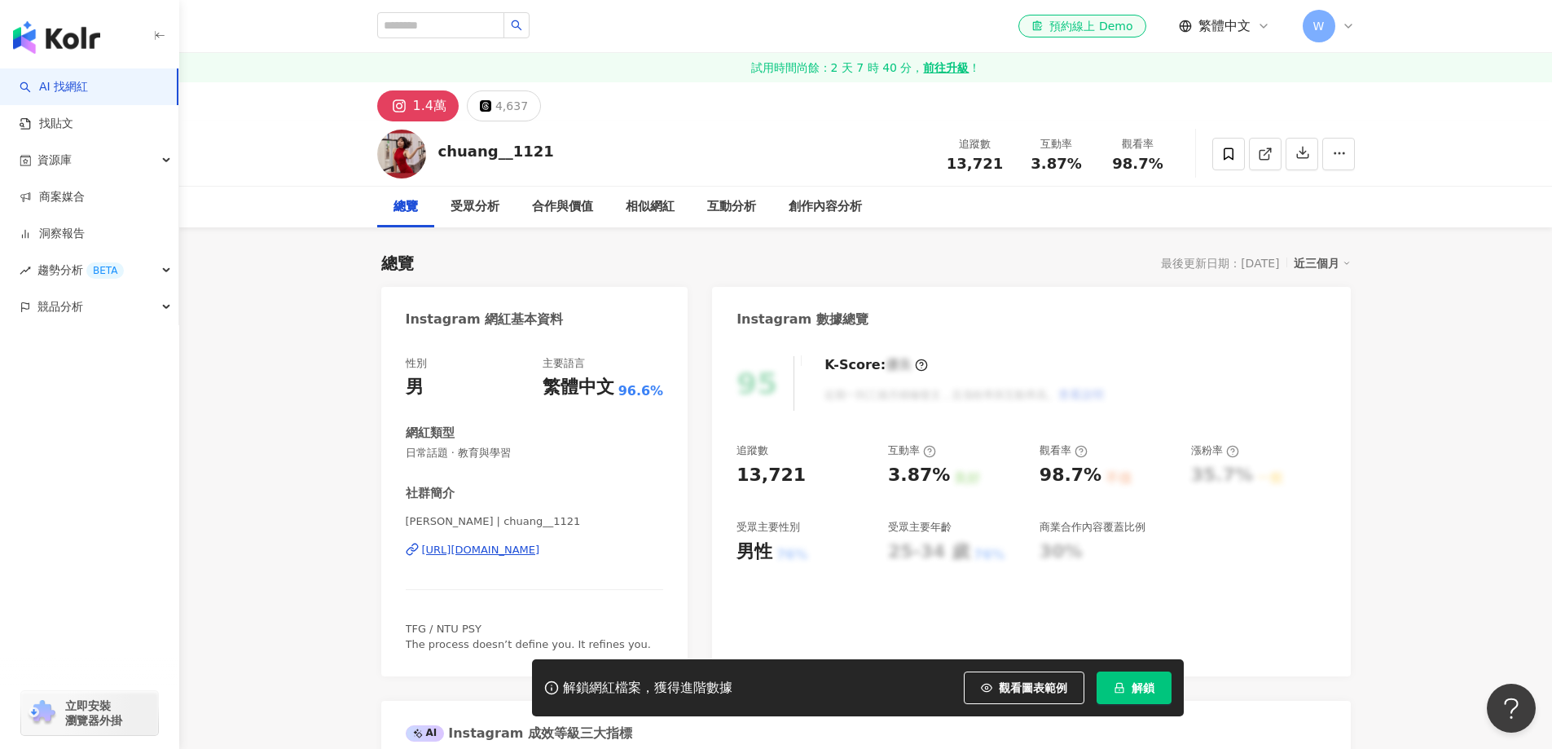
click at [483, 543] on div "https://www.instagram.com/chuang__1121/" at bounding box center [481, 550] width 118 height 15
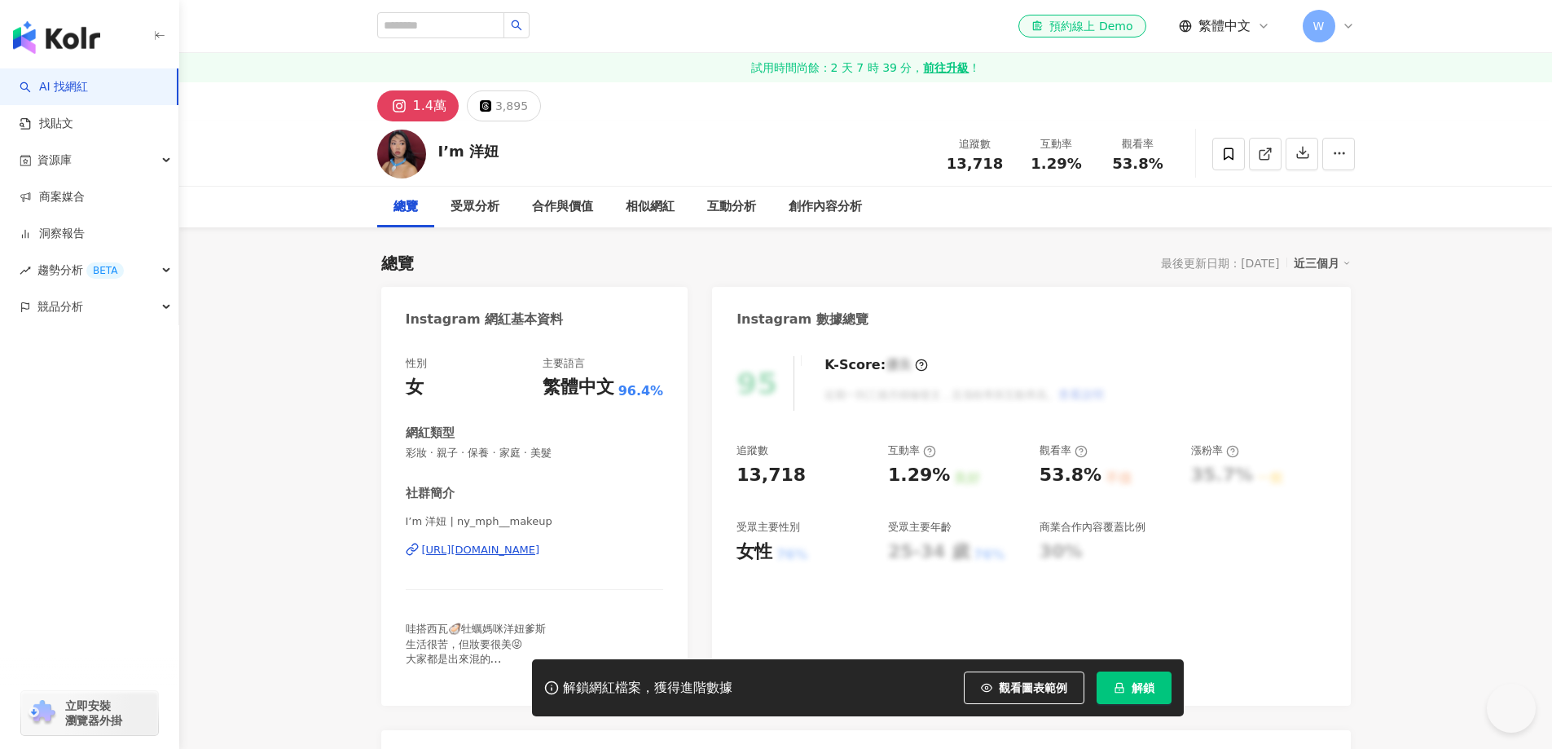
click at [540, 543] on div "https://www.instagram.com/ny_mph__makeup/" at bounding box center [481, 550] width 118 height 15
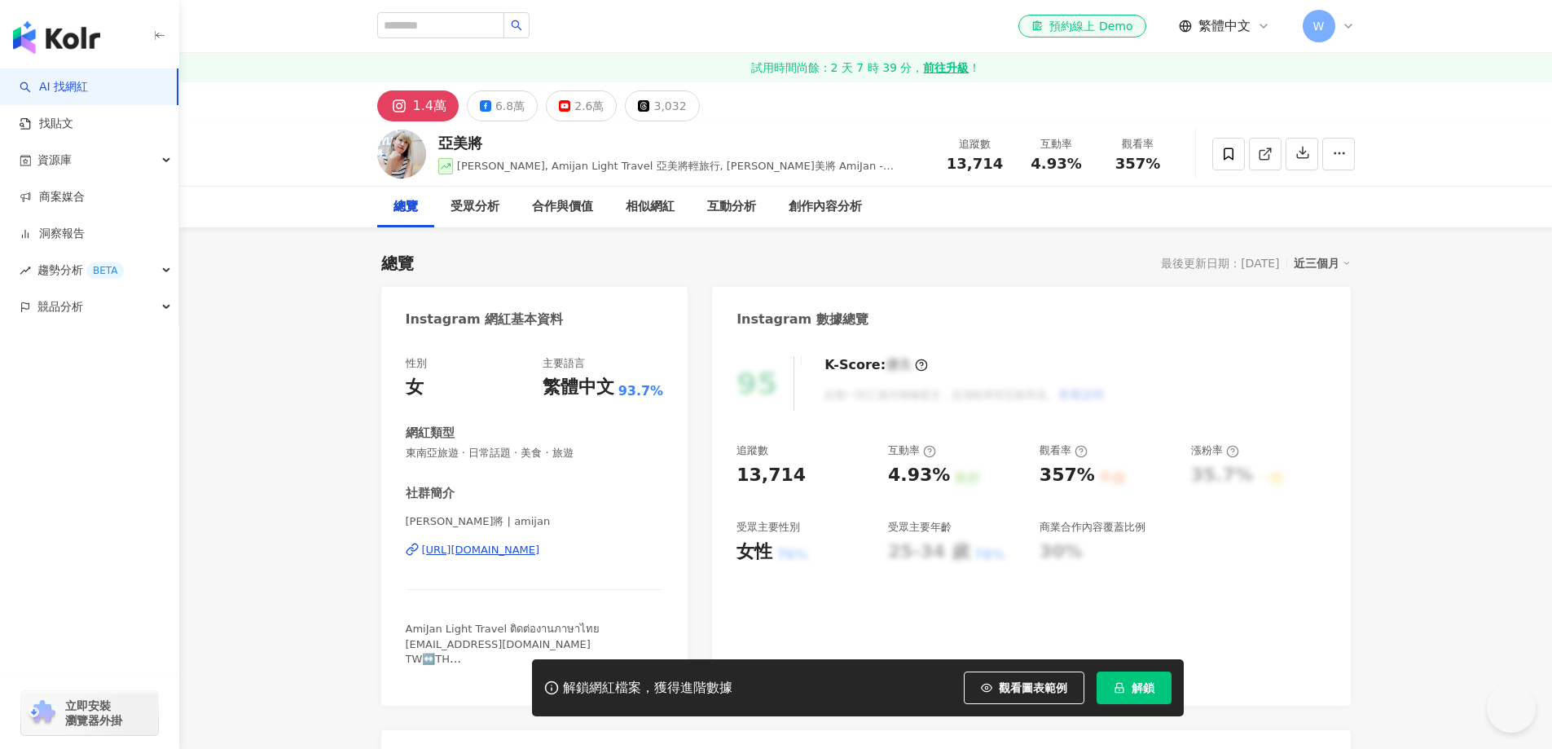
click at [540, 547] on div "[URL][DOMAIN_NAME]" at bounding box center [481, 550] width 118 height 15
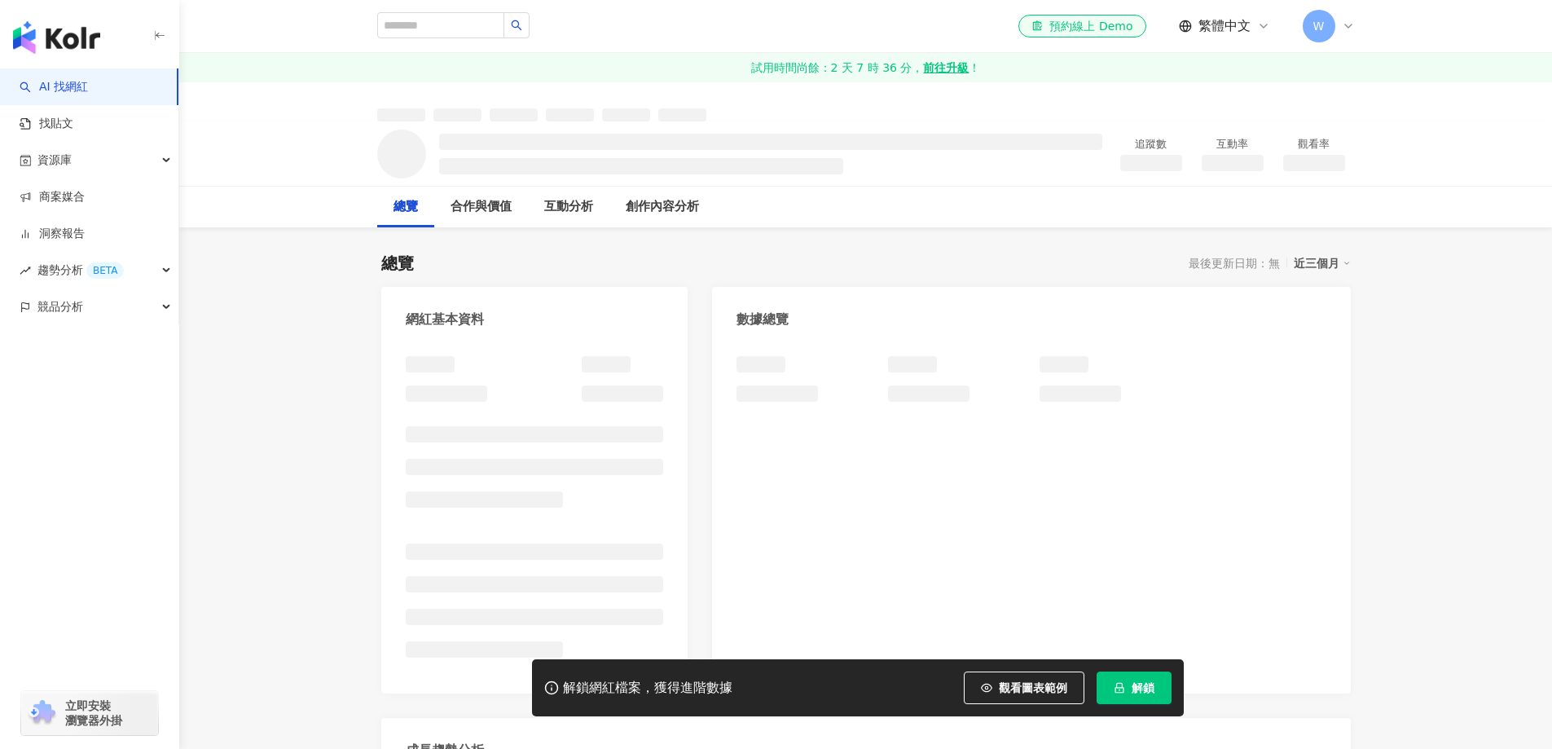
click at [701, 392] on div "網紅基本資料 數據總覽 成長趨勢分析 追蹤趨勢圖表" at bounding box center [866, 623] width 970 height 672
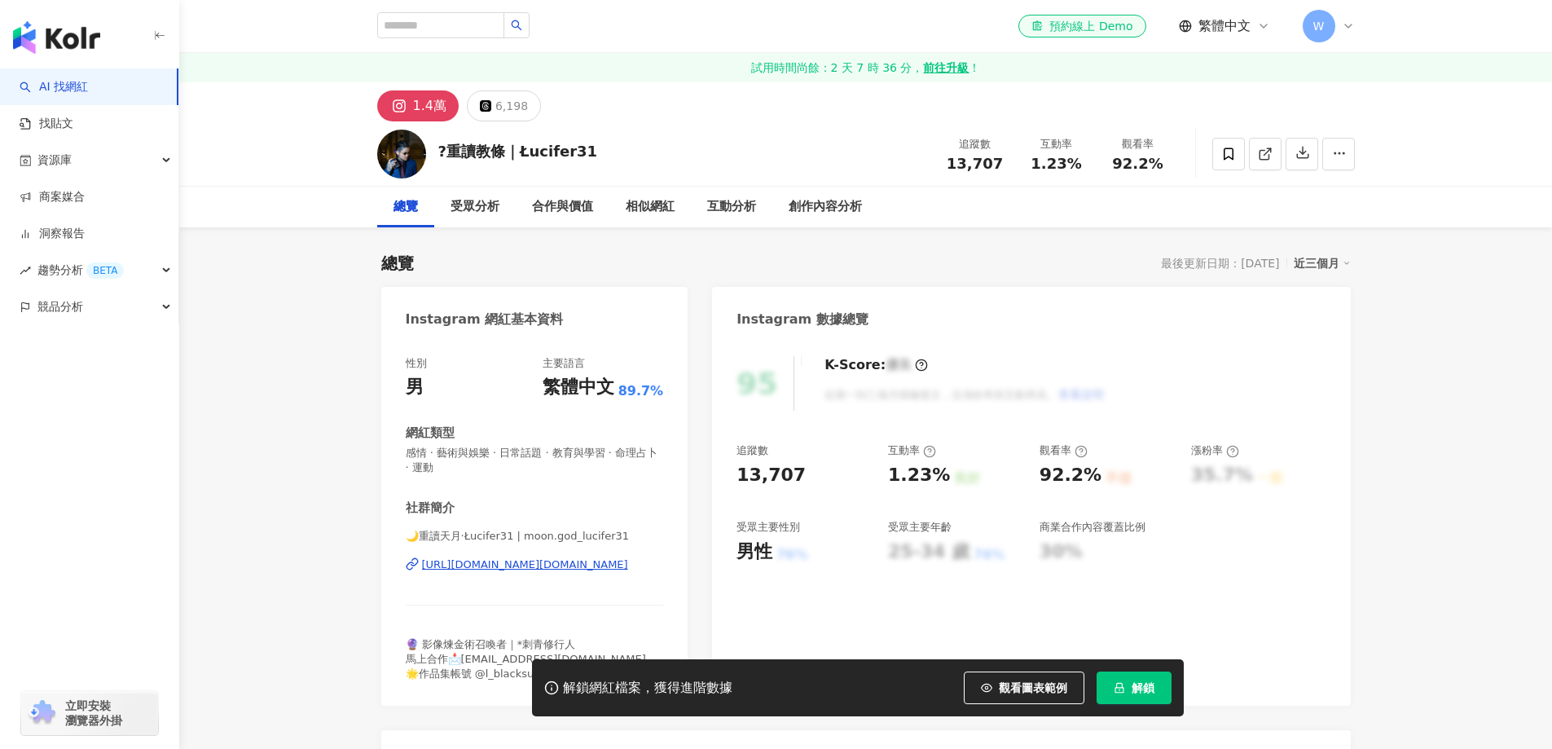
click at [518, 557] on div "https://www.instagram.com/moon.god_lucifer31/" at bounding box center [525, 564] width 206 height 15
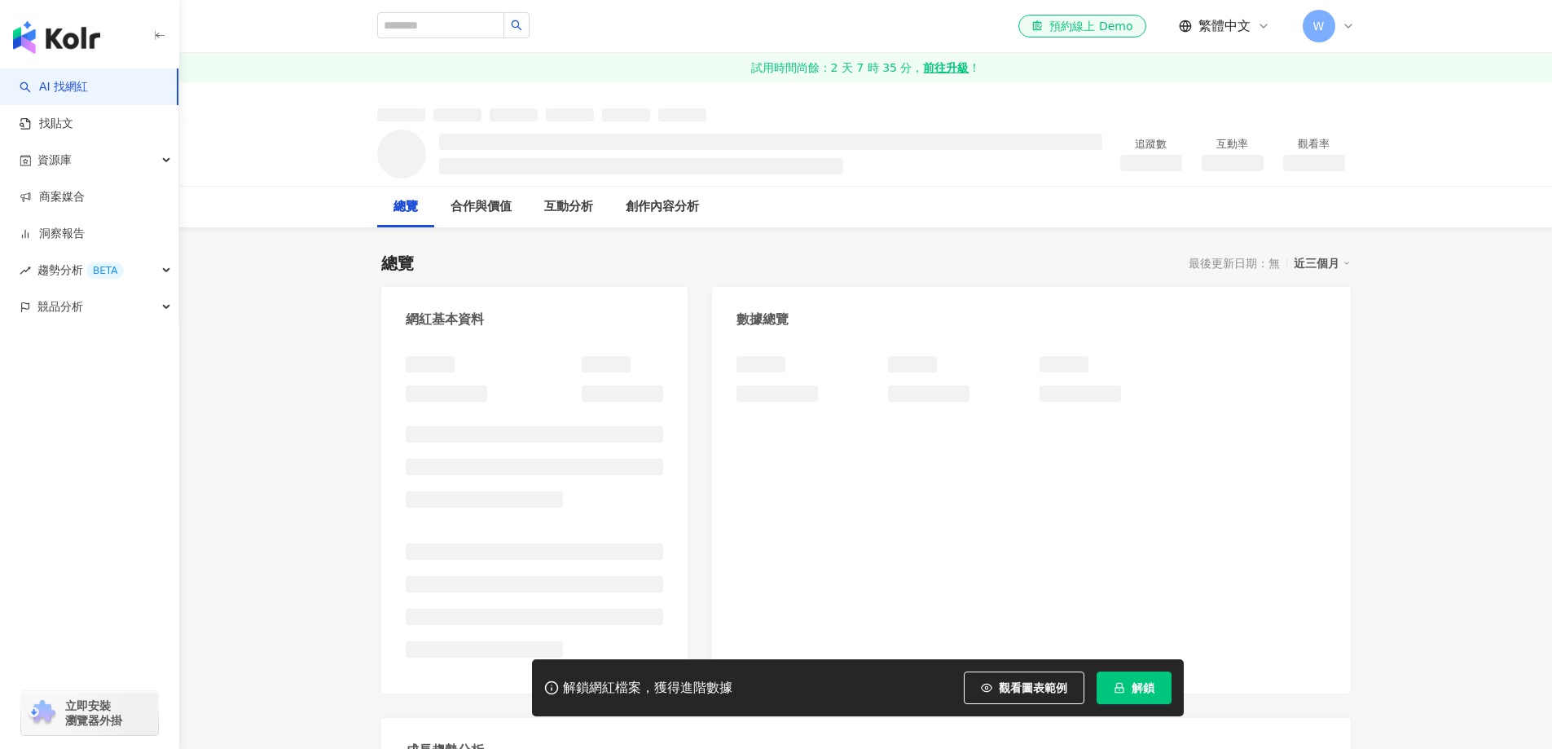
click at [701, 389] on div "網紅基本資料 數據總覽 成長趨勢分析 追蹤趨勢圖表" at bounding box center [866, 623] width 970 height 672
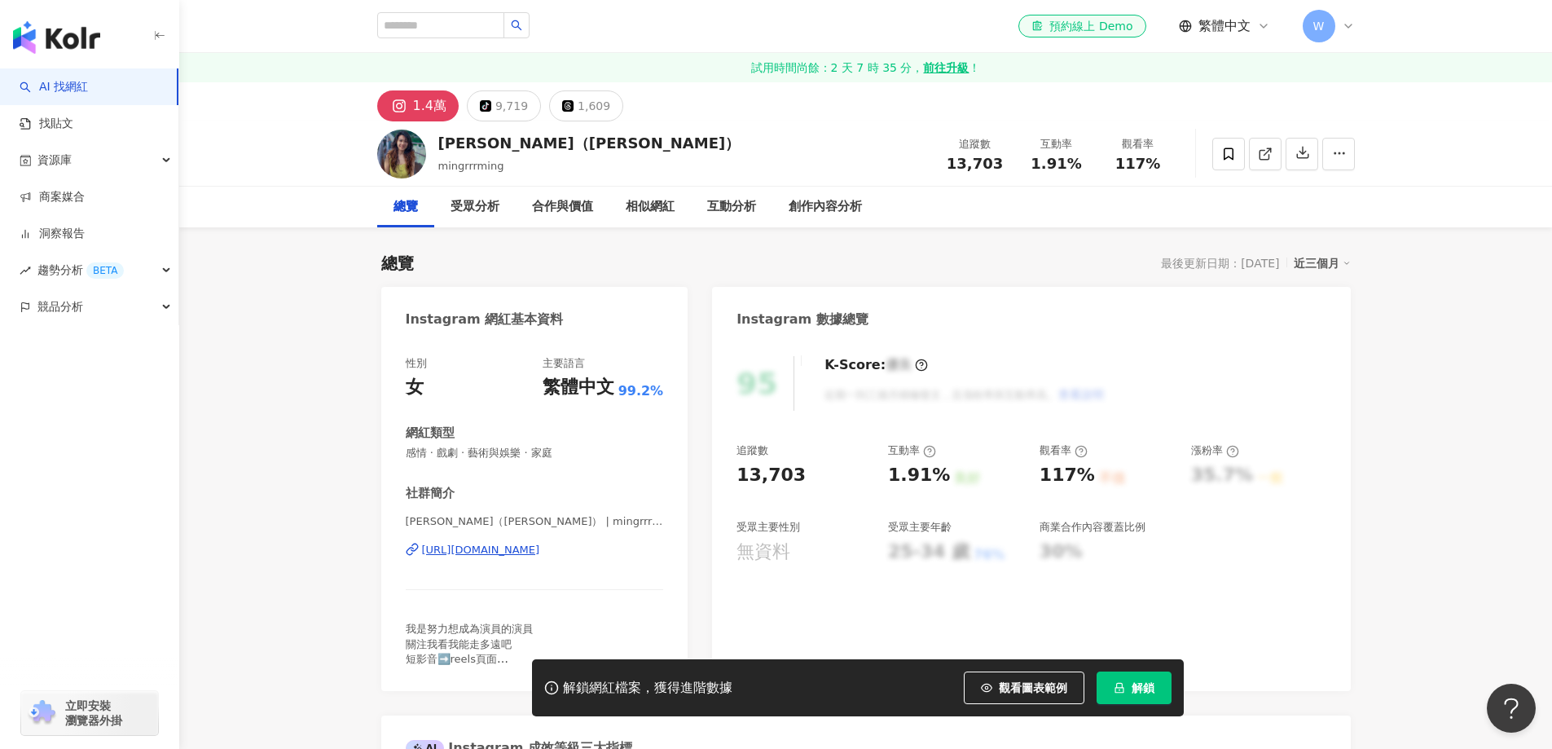
click at [525, 543] on div "https://www.instagram.com/mingrrrming/" at bounding box center [481, 550] width 118 height 15
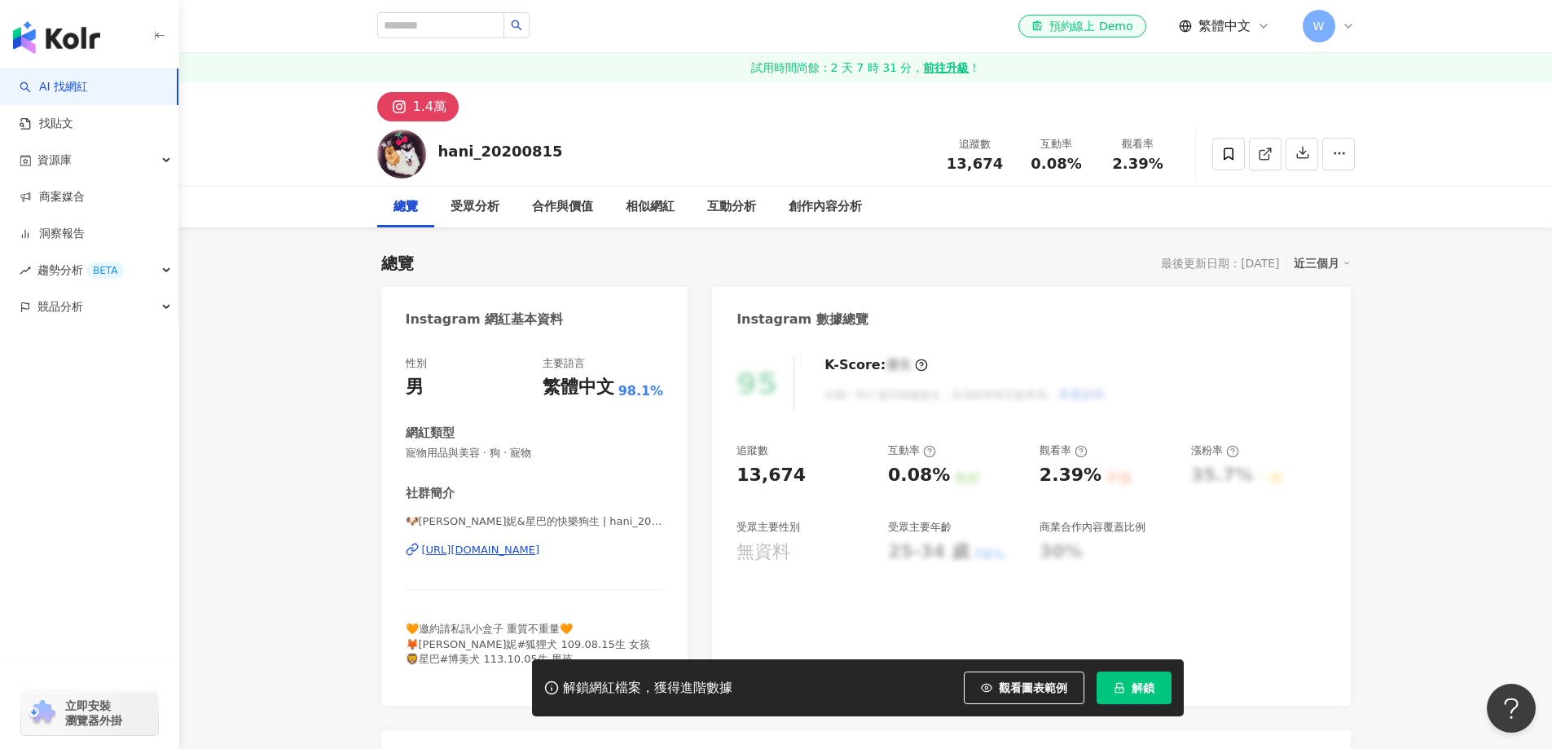
click at [540, 543] on div "https://www.instagram.com/hani_20200815/" at bounding box center [481, 550] width 118 height 15
click at [540, 548] on div "https://www.instagram.com/hani_20200815/" at bounding box center [481, 550] width 118 height 15
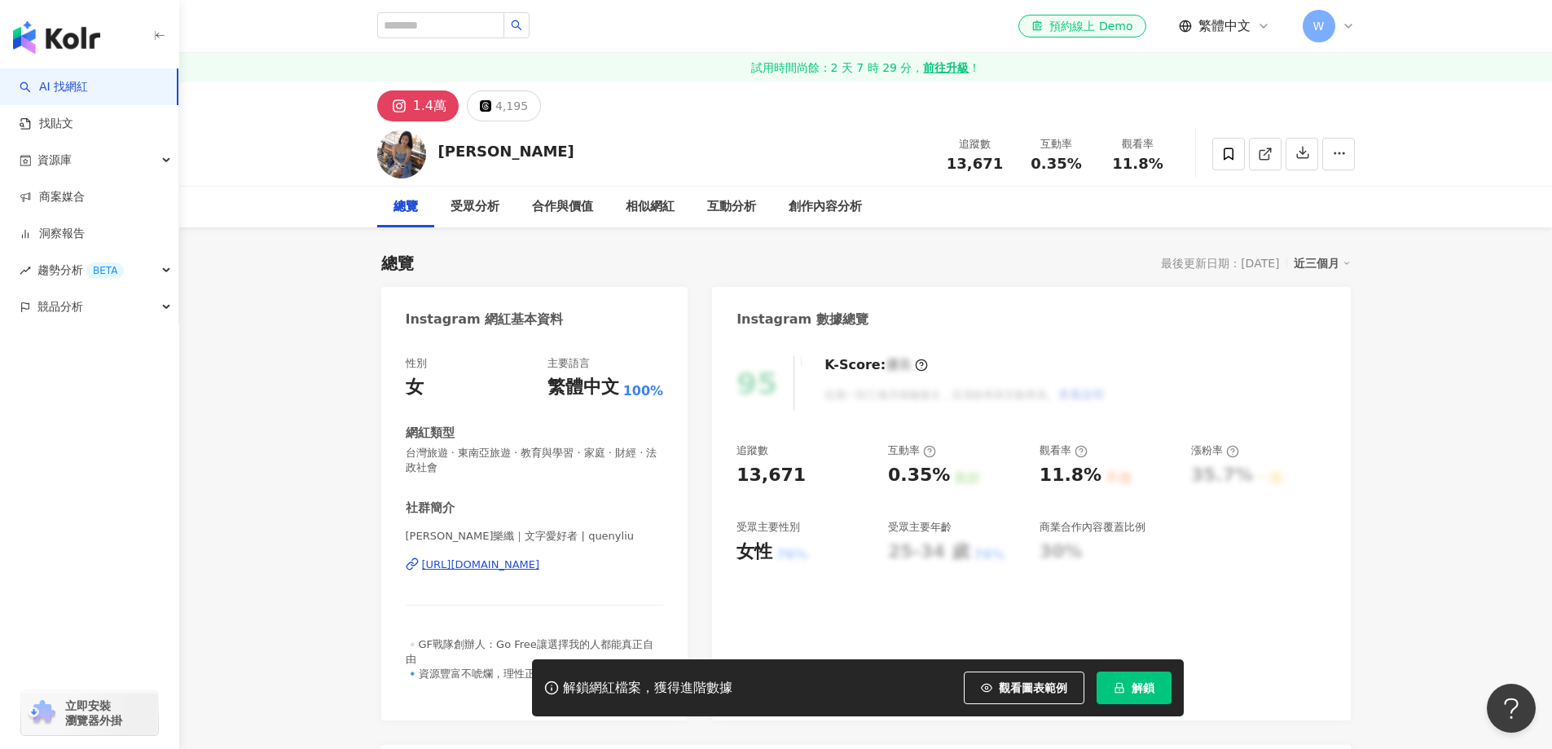
click at [540, 557] on div "https://www.instagram.com/quenyliu/" at bounding box center [481, 564] width 118 height 15
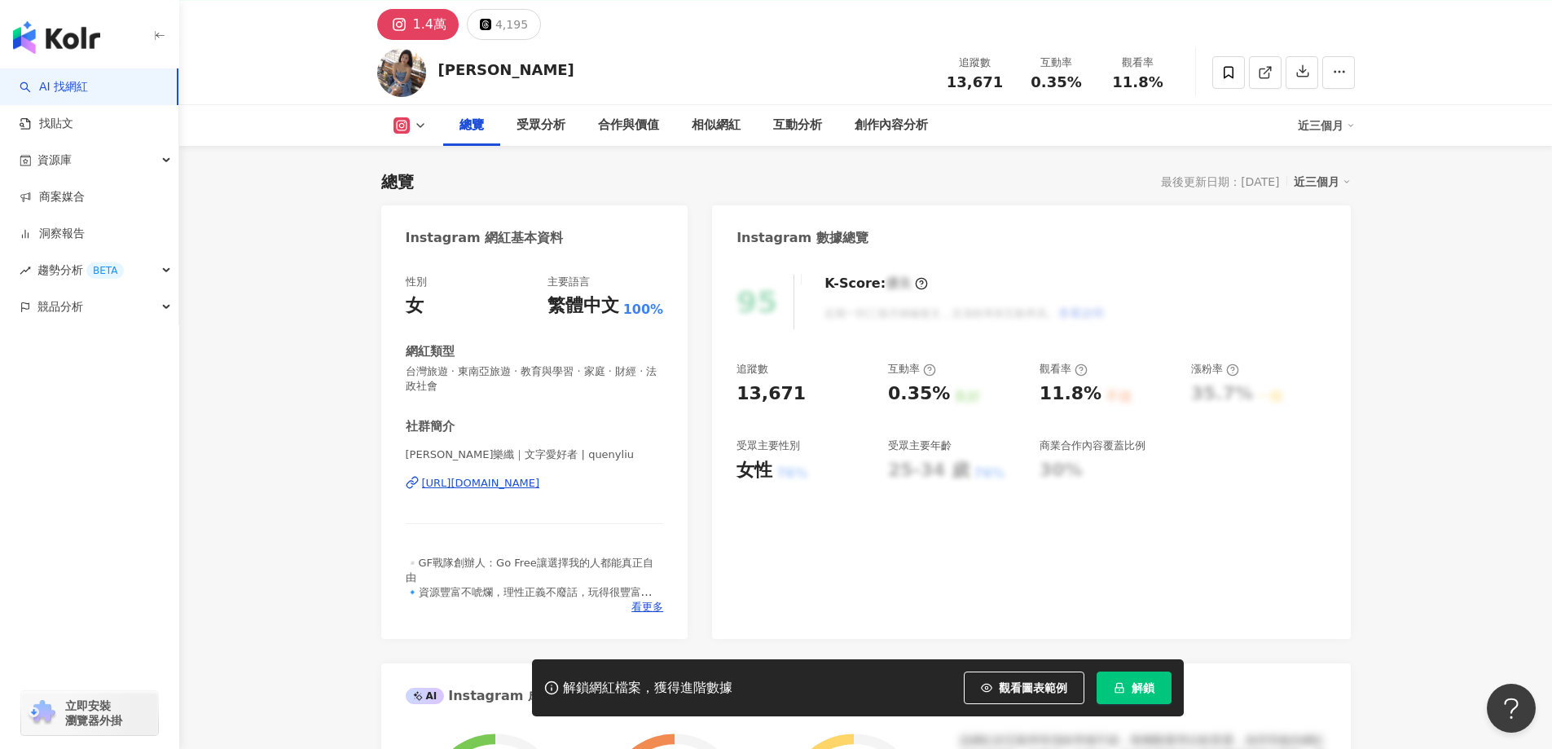
scroll to position [244, 0]
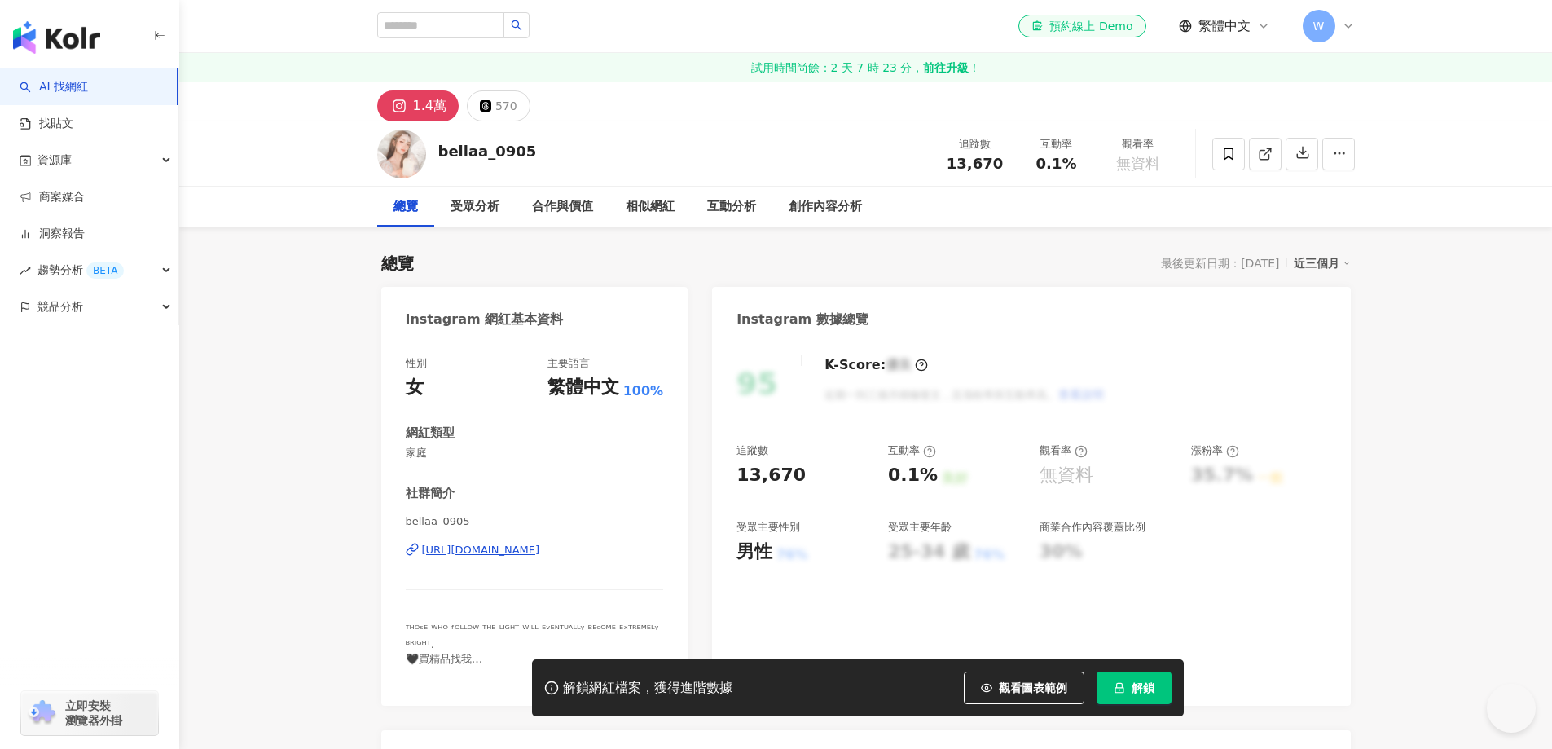
click at [540, 552] on div "https://www.instagram.com/bellaa_0905/" at bounding box center [481, 550] width 118 height 15
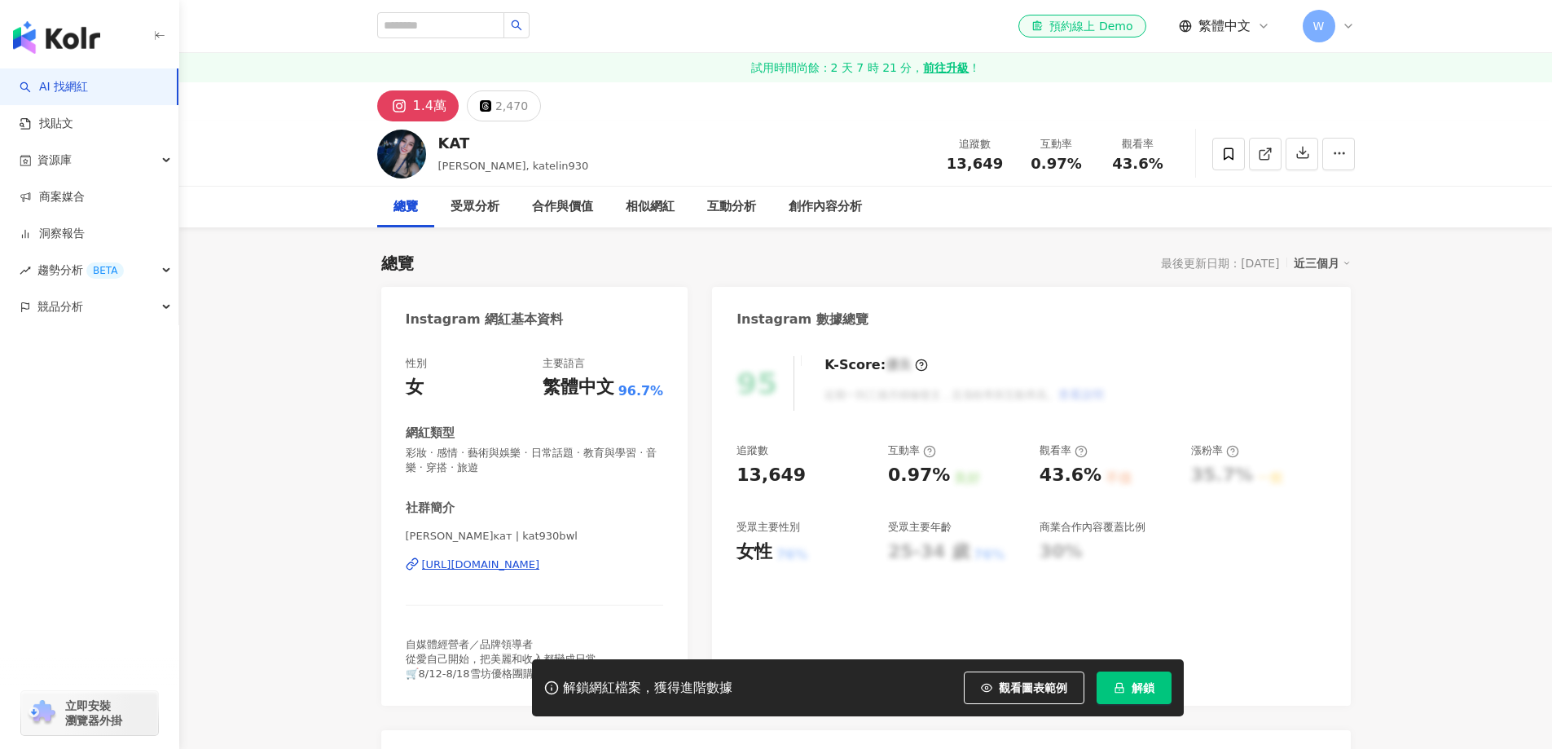
click at [540, 557] on div "https://www.instagram.com/kat930bwl/" at bounding box center [481, 564] width 118 height 15
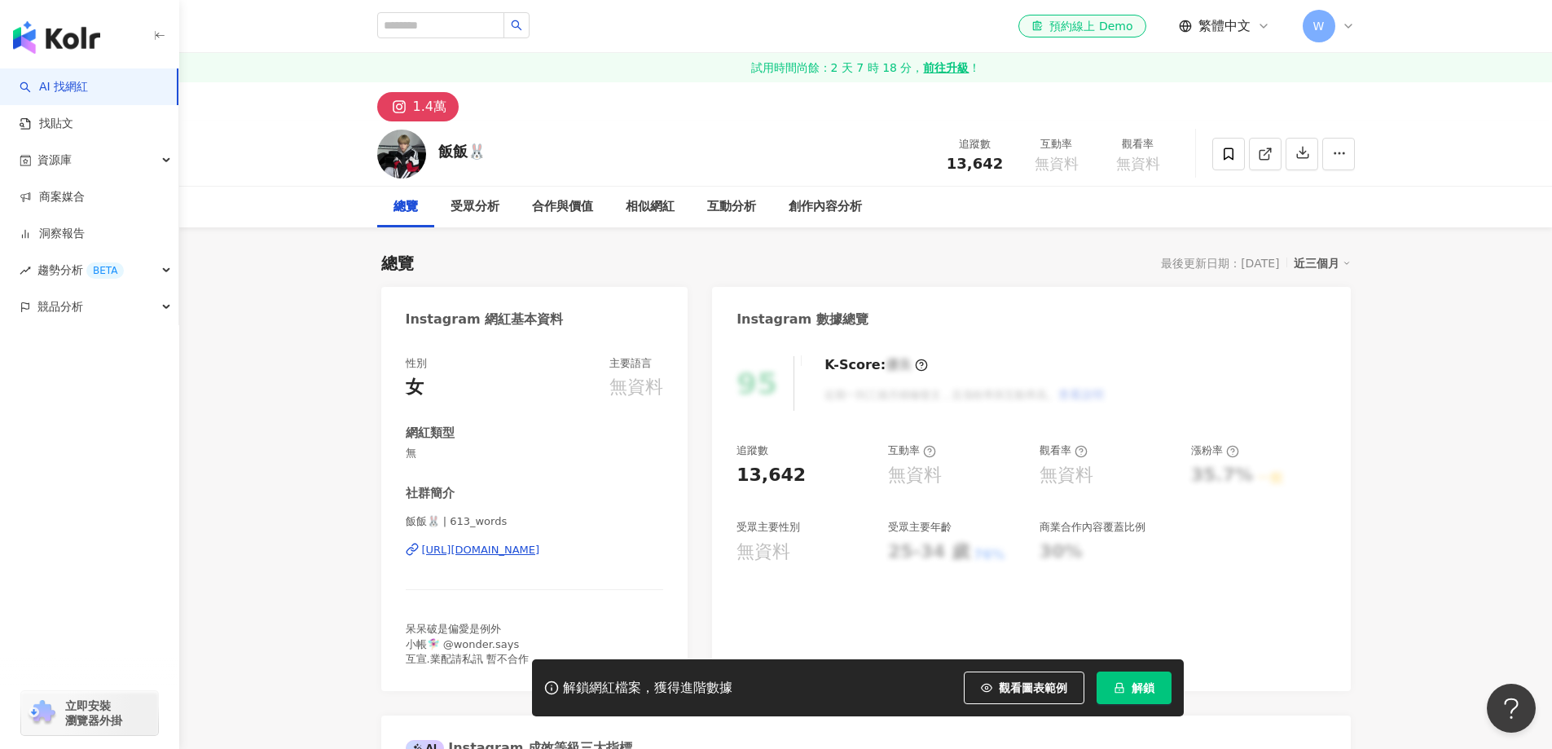
click at [540, 543] on div "https://www.instagram.com/613_words/" at bounding box center [481, 550] width 118 height 15
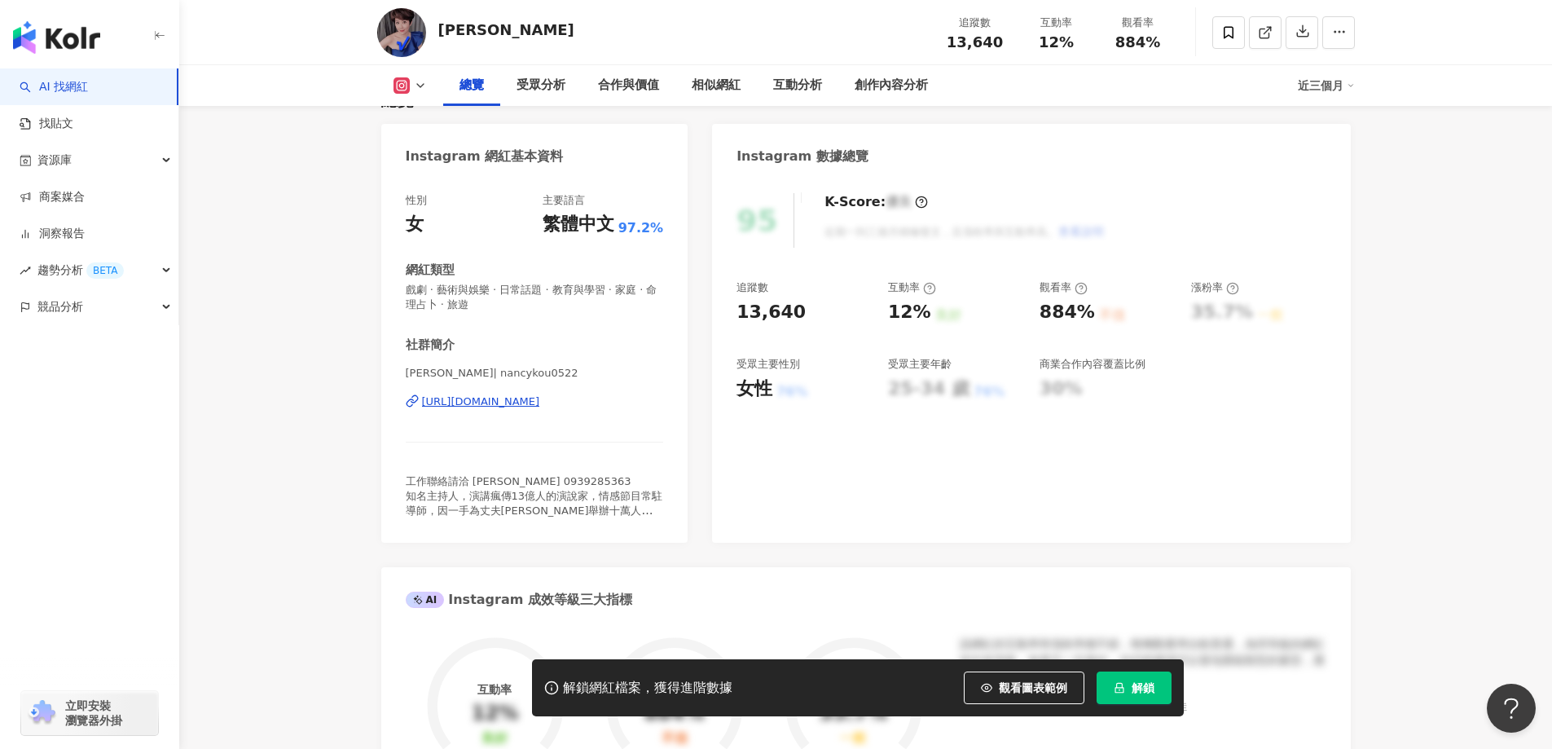
click at [540, 405] on div "https://www.instagram.com/nancykou0522/" at bounding box center [481, 401] width 118 height 15
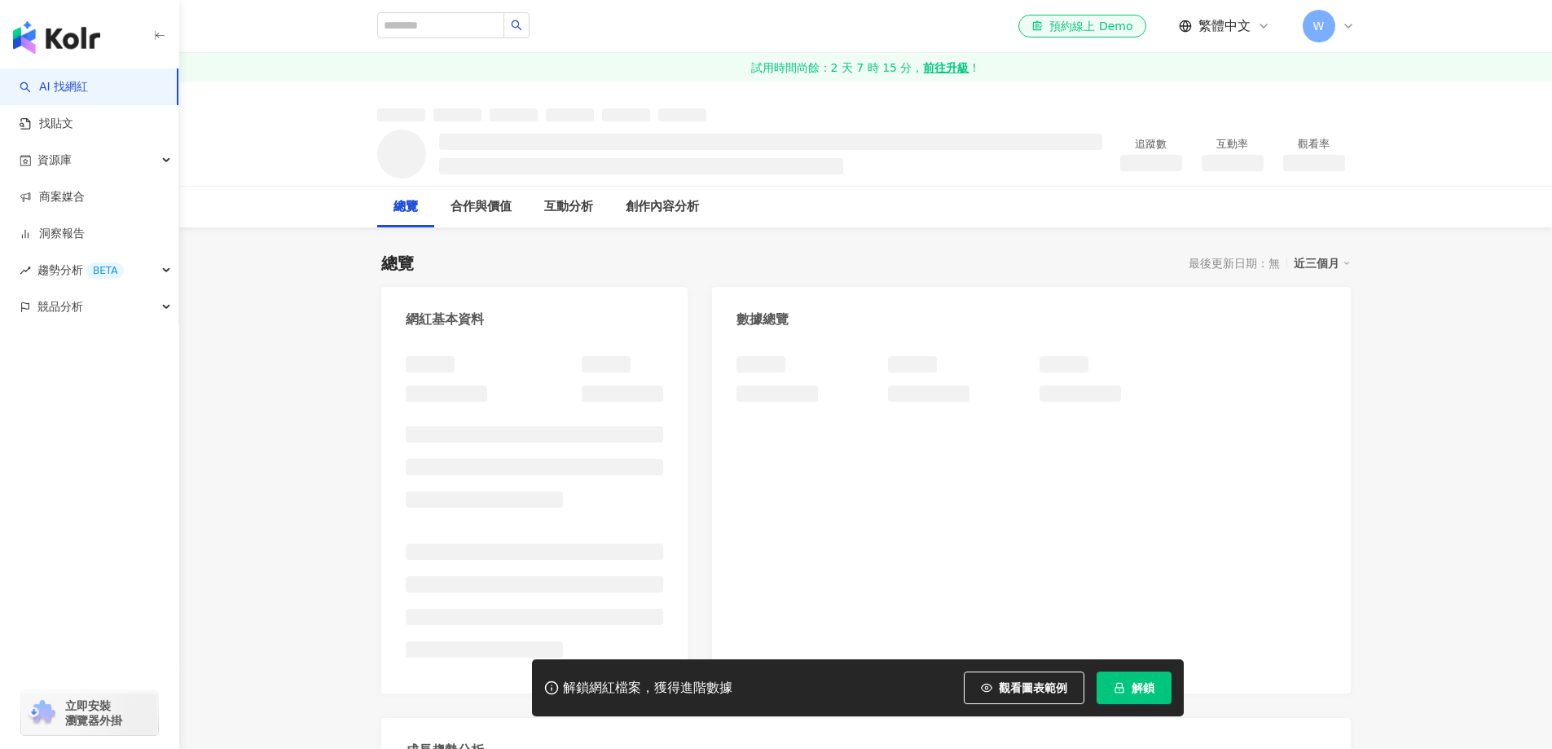
scroll to position [81, 0]
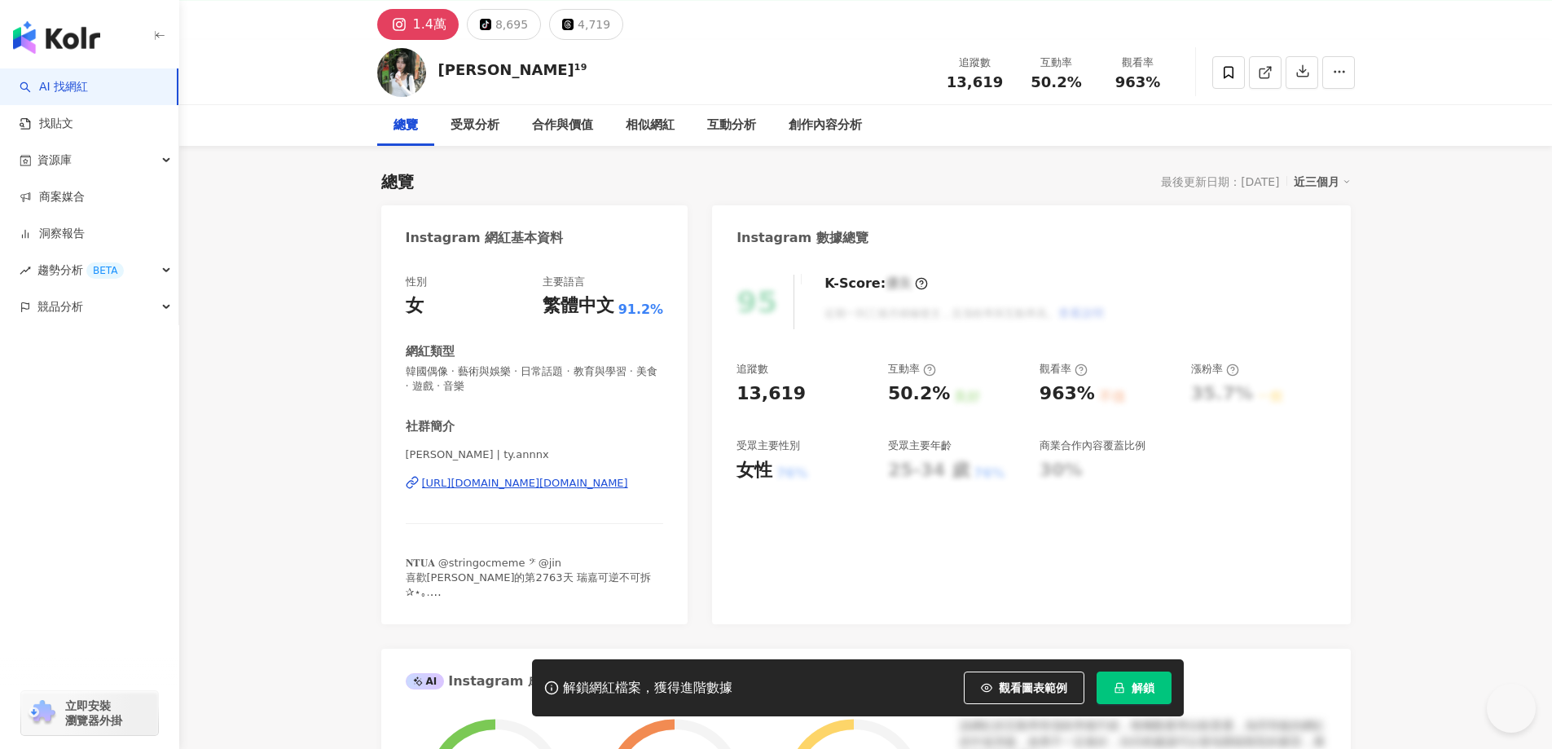
click at [573, 488] on div "https://www.instagram.com/ty.annnx/" at bounding box center [525, 483] width 206 height 15
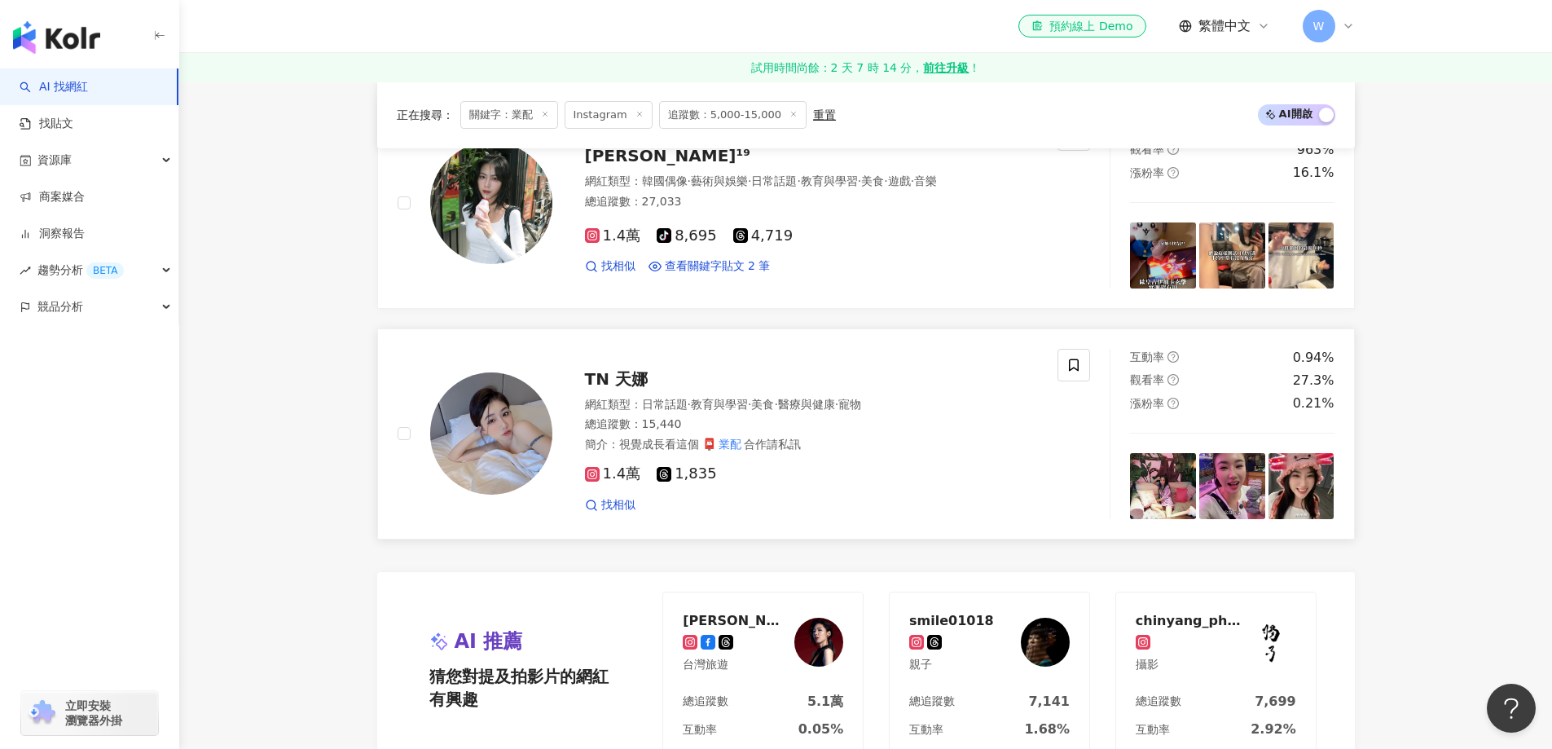
scroll to position [40, 0]
click at [590, 420] on div "總追蹤數 ： 15,440" at bounding box center [812, 424] width 454 height 16
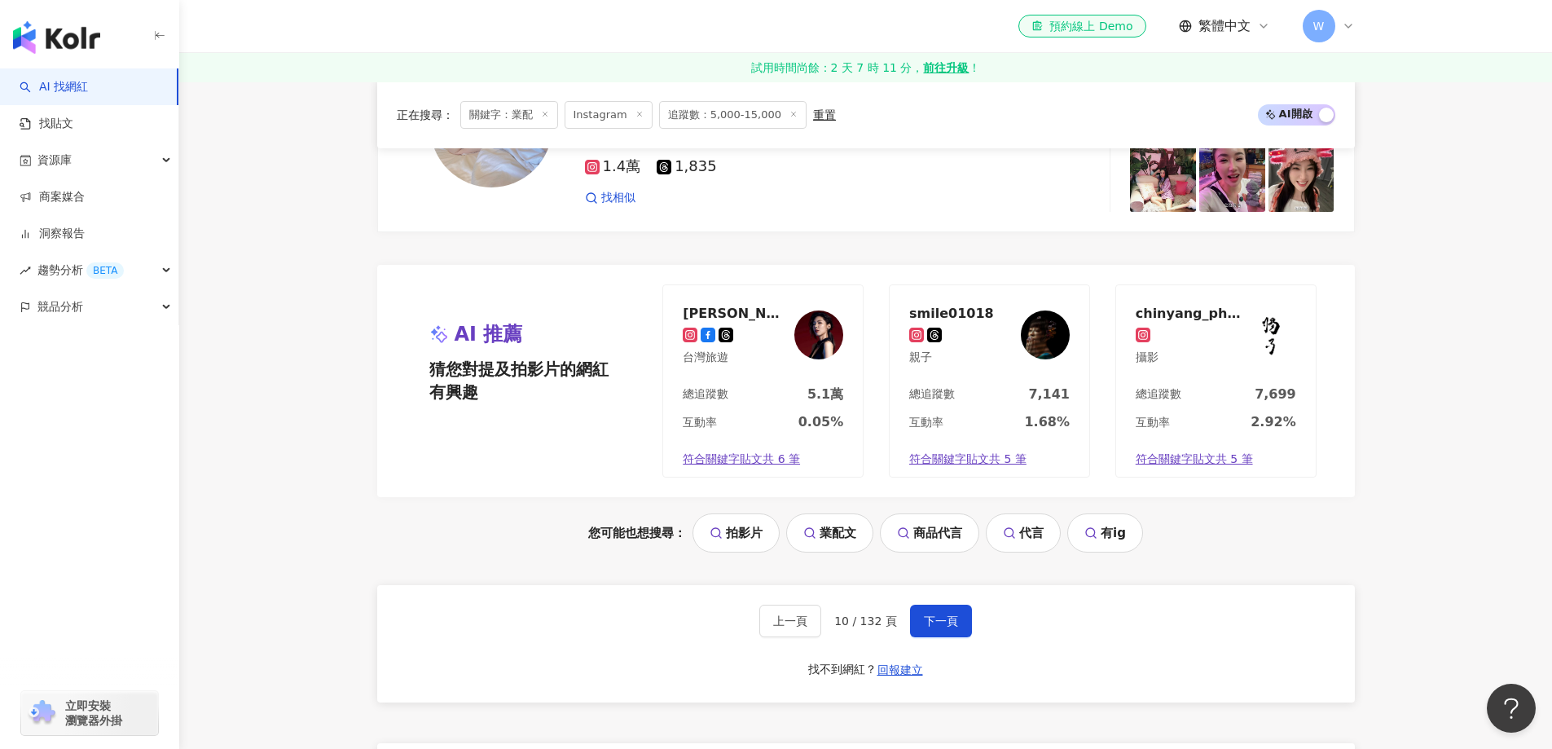
scroll to position [3285, 0]
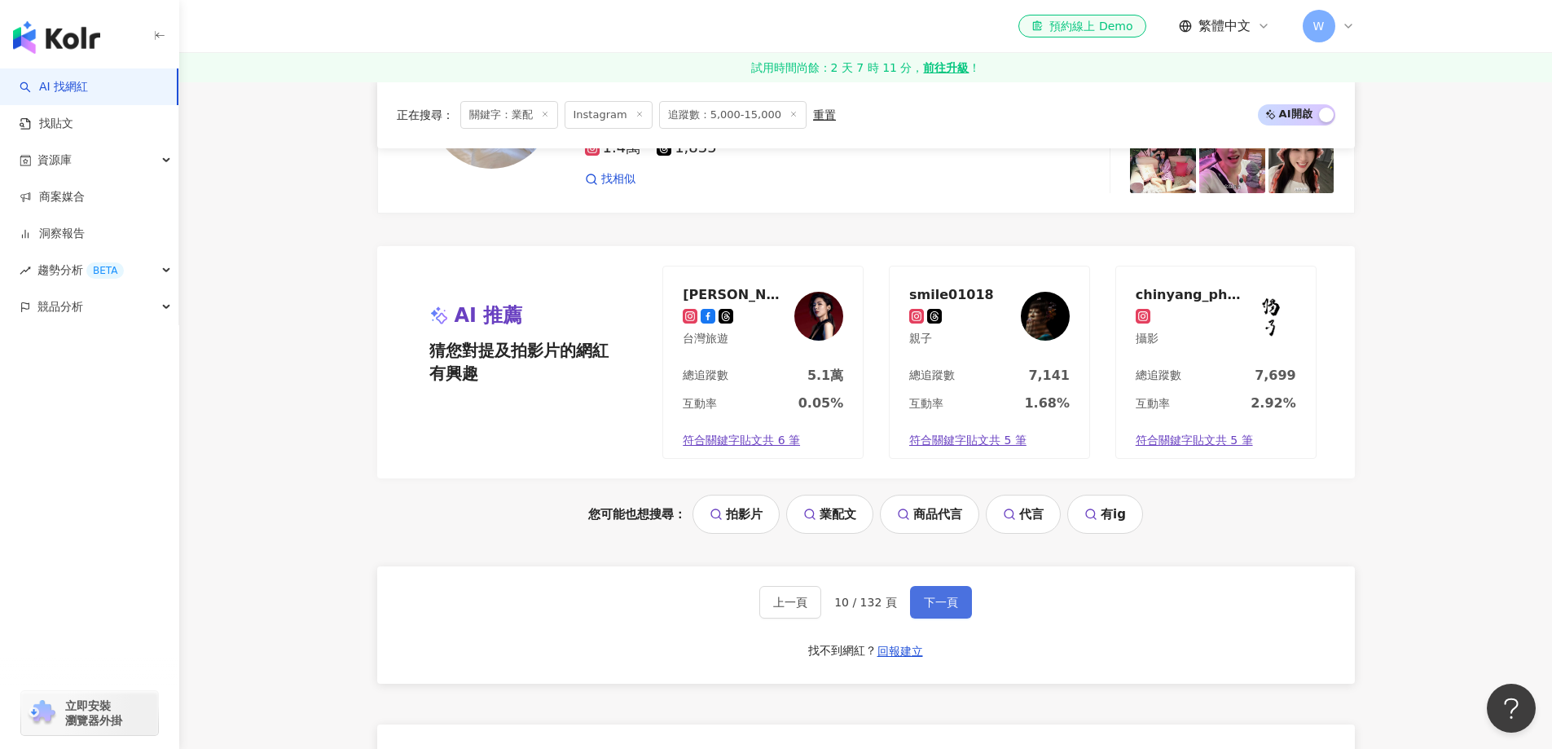
click at [943, 604] on span "下一頁" at bounding box center [941, 602] width 34 height 13
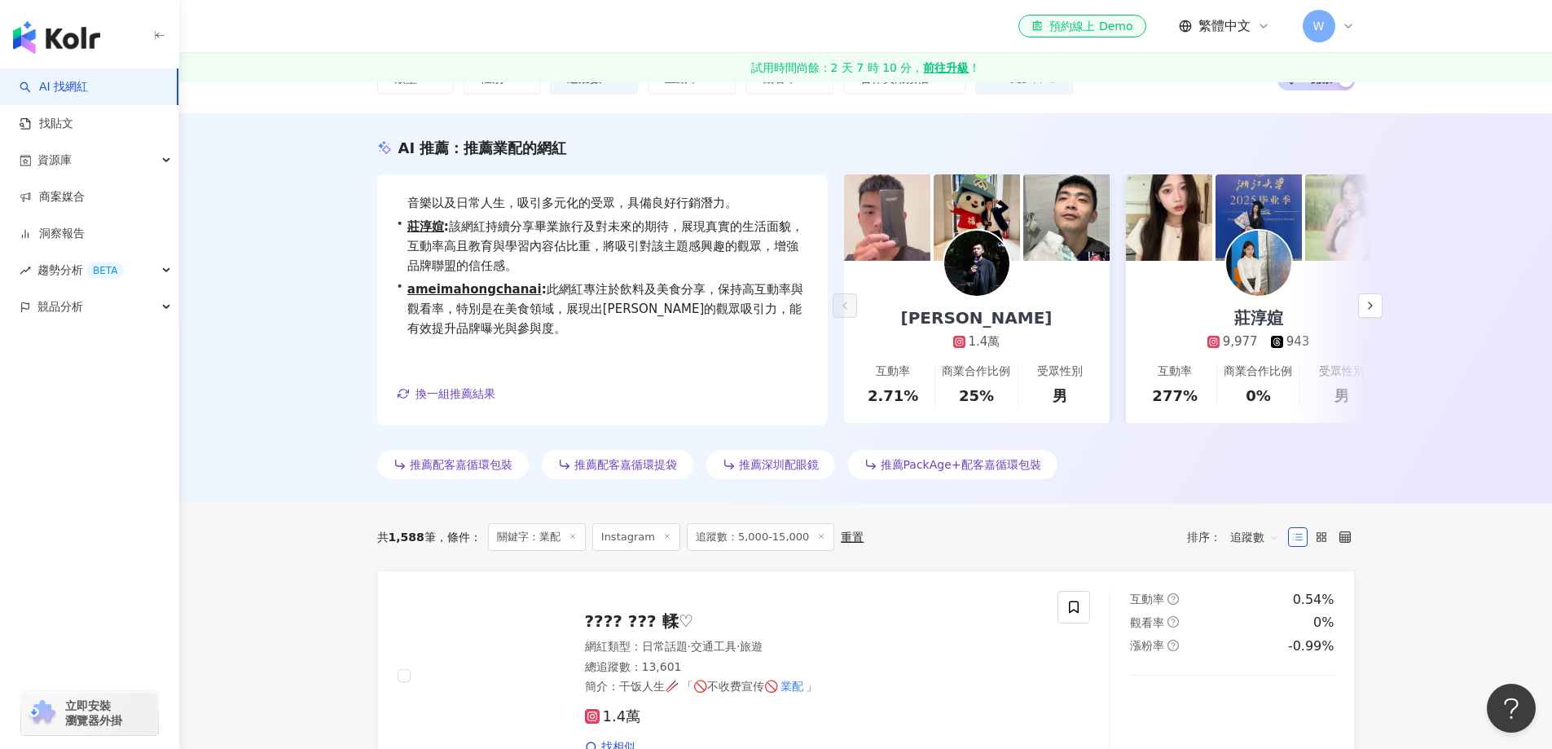
scroll to position [377, 0]
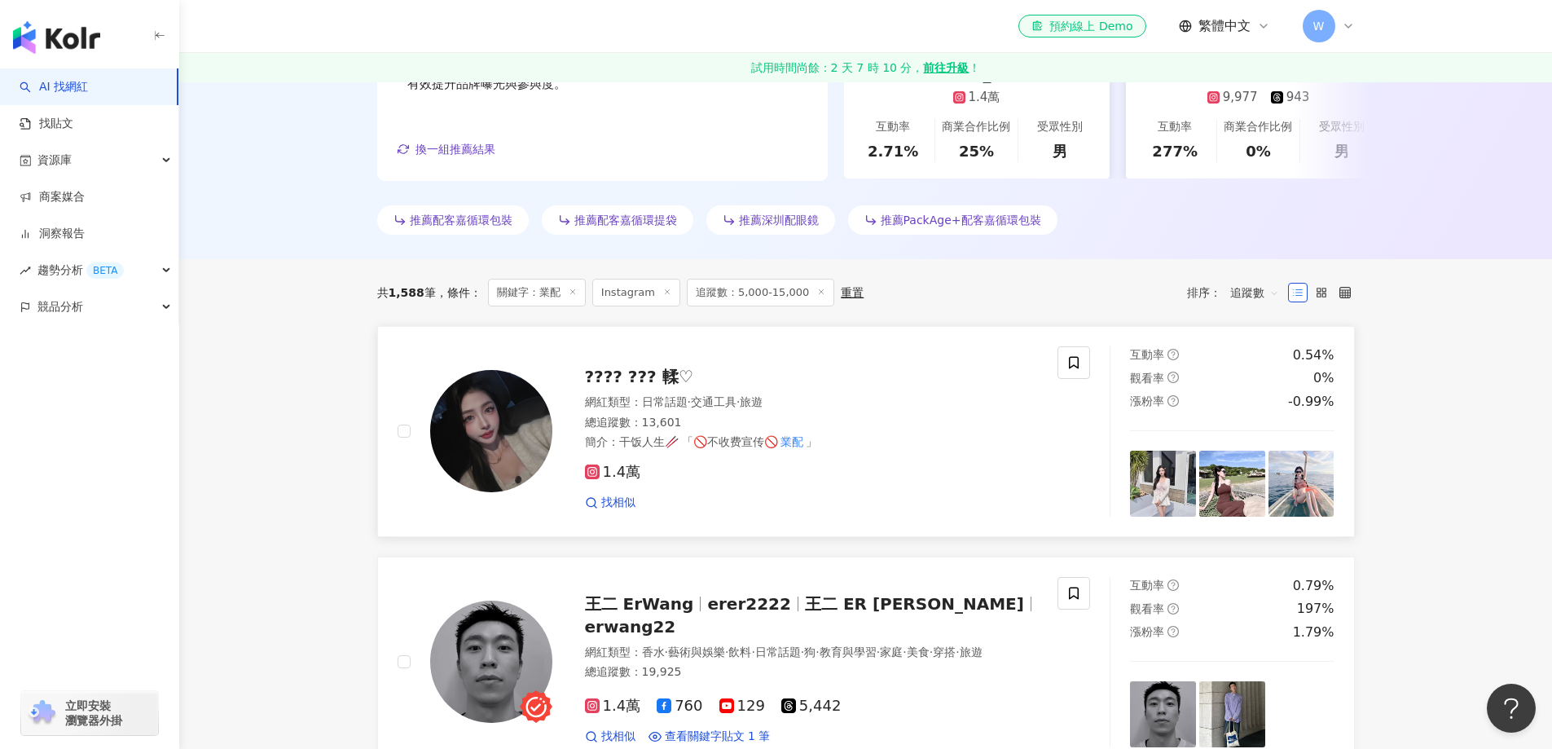
click at [592, 355] on div "???? ??? 輮♡ 網紅類型 ： 日常話題 · 交通工具 · 旅遊 總追蹤數 ： 13,601 簡介 ： 干饭人生🥢 「🚫不收费宣传🚫 業配 」 1.4萬…" at bounding box center [795, 431] width 486 height 159
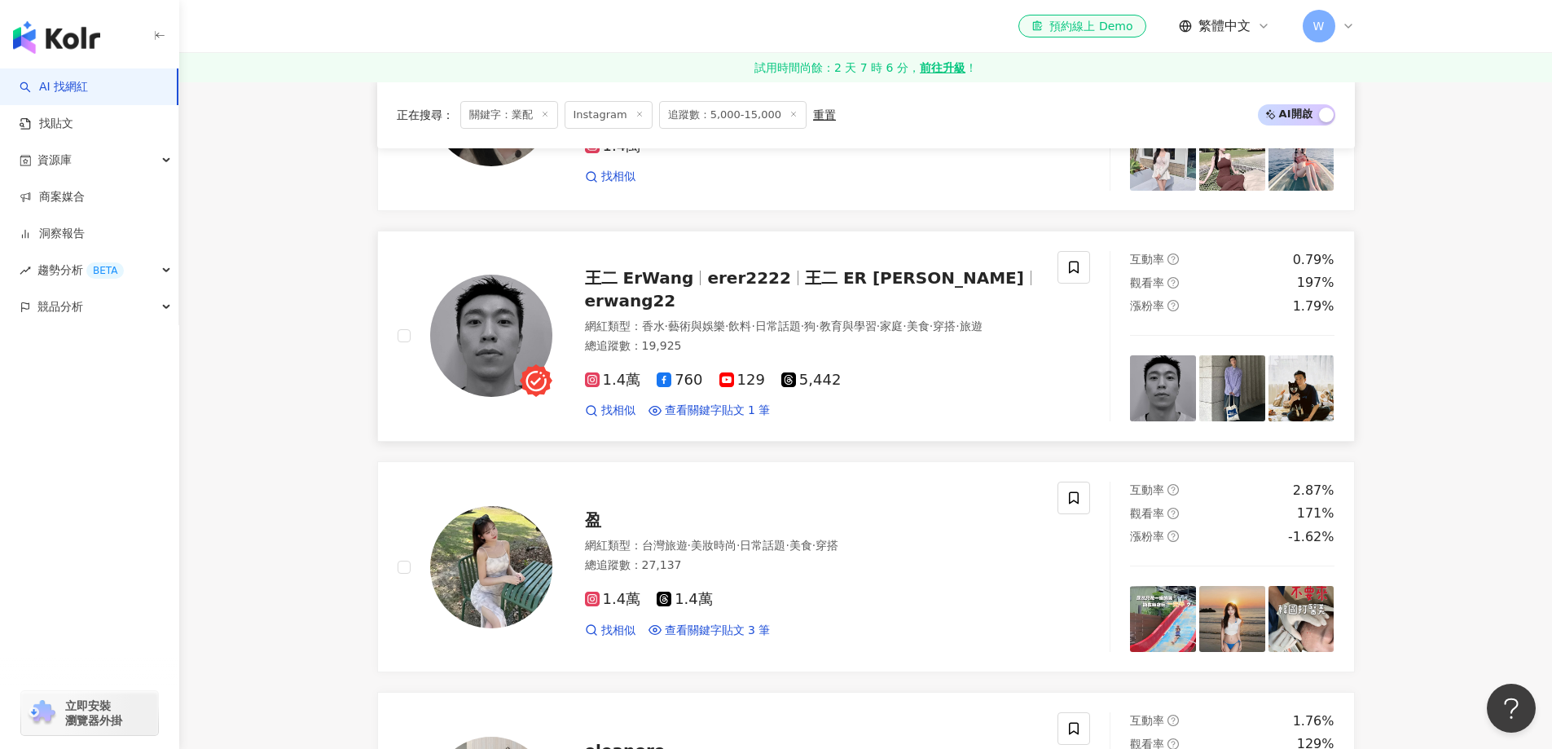
scroll to position [785, 0]
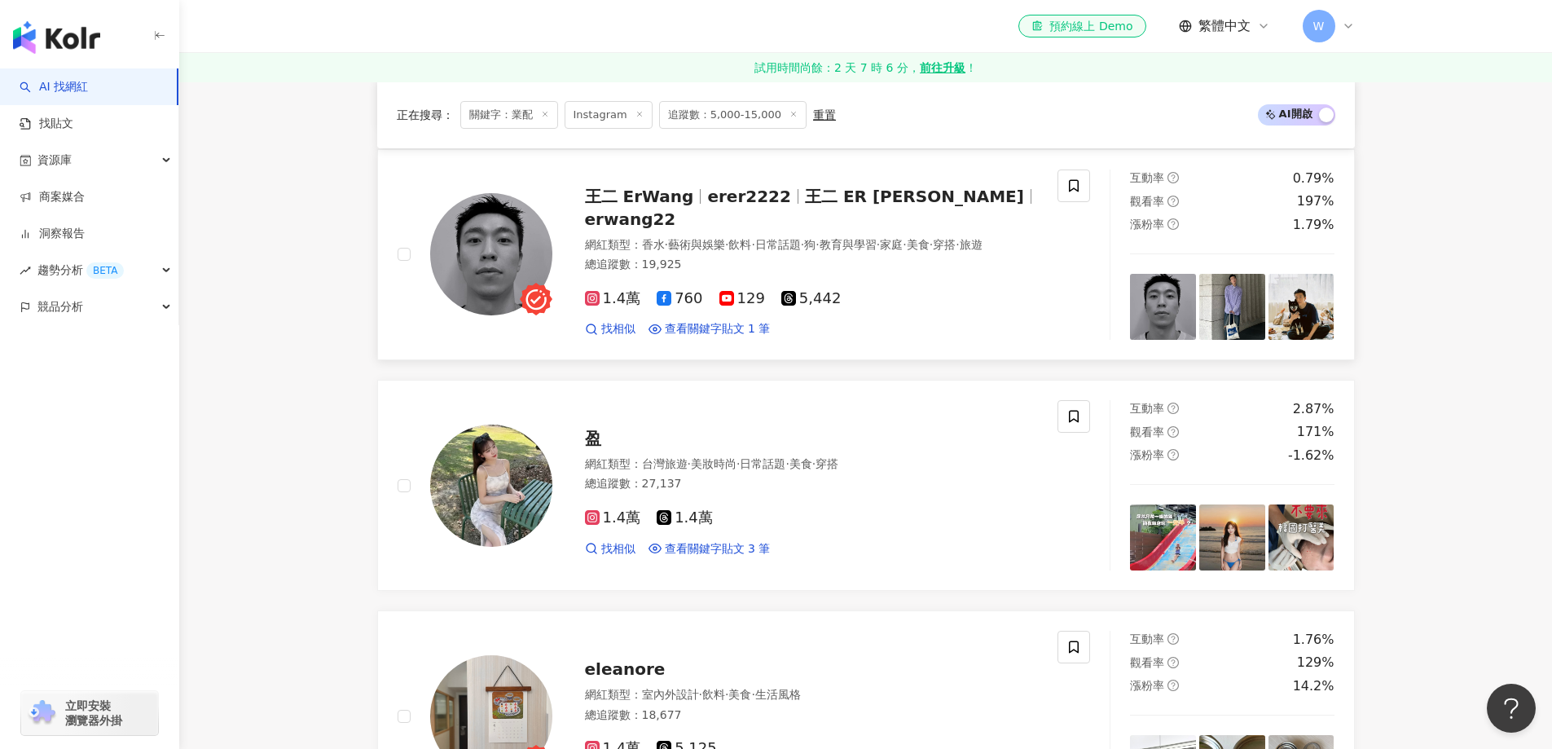
click at [701, 350] on link "王二 ErWang erer2222 王二 ER WANG erwang22 網紅類型 ： 香水 · 藝術與娛樂 · 飲料 · 日常話題 · 狗 · 教育與學…" at bounding box center [866, 254] width 978 height 211
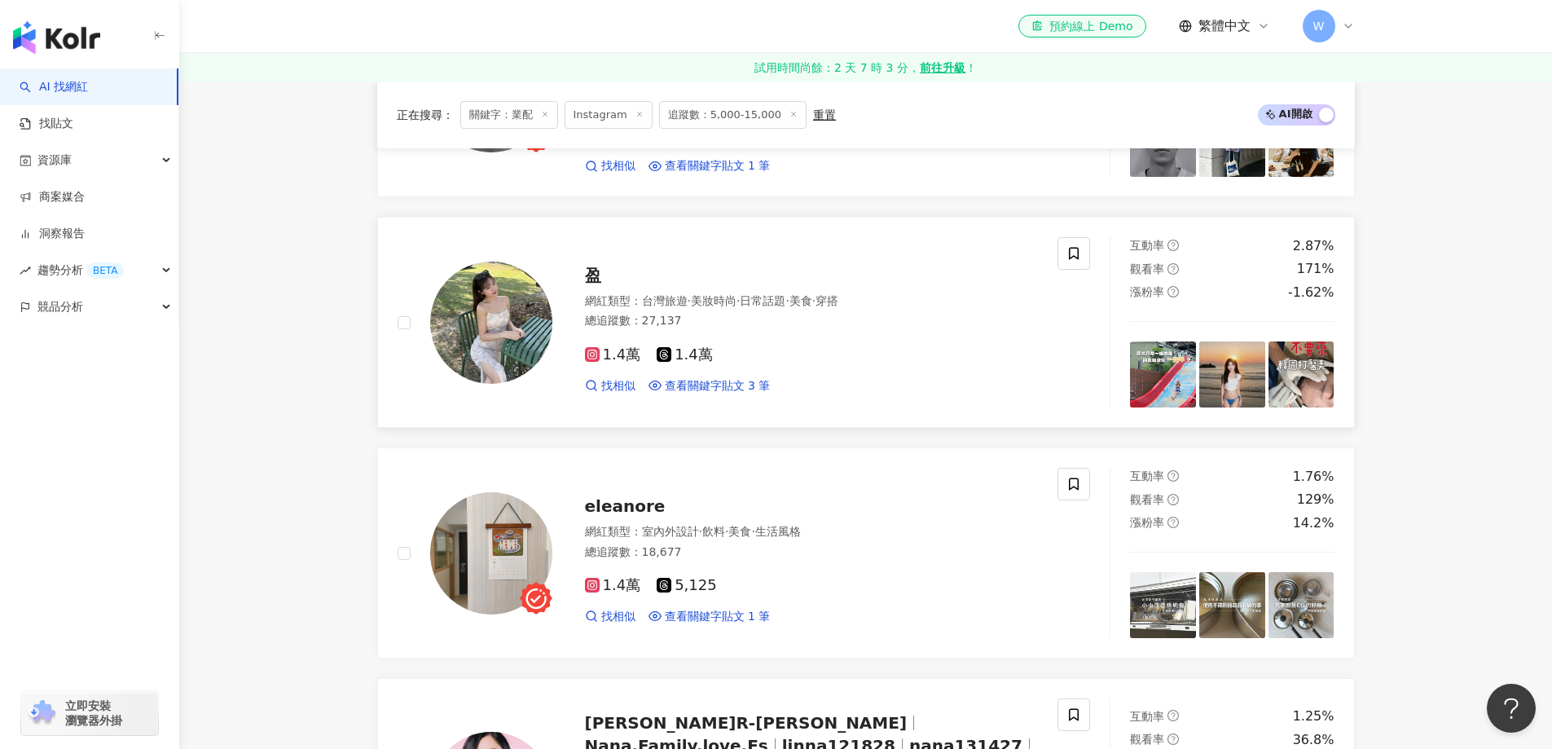
click at [772, 275] on div "盈" at bounding box center [812, 275] width 454 height 23
click at [782, 545] on div "總追蹤數 ： 18,677" at bounding box center [812, 552] width 454 height 16
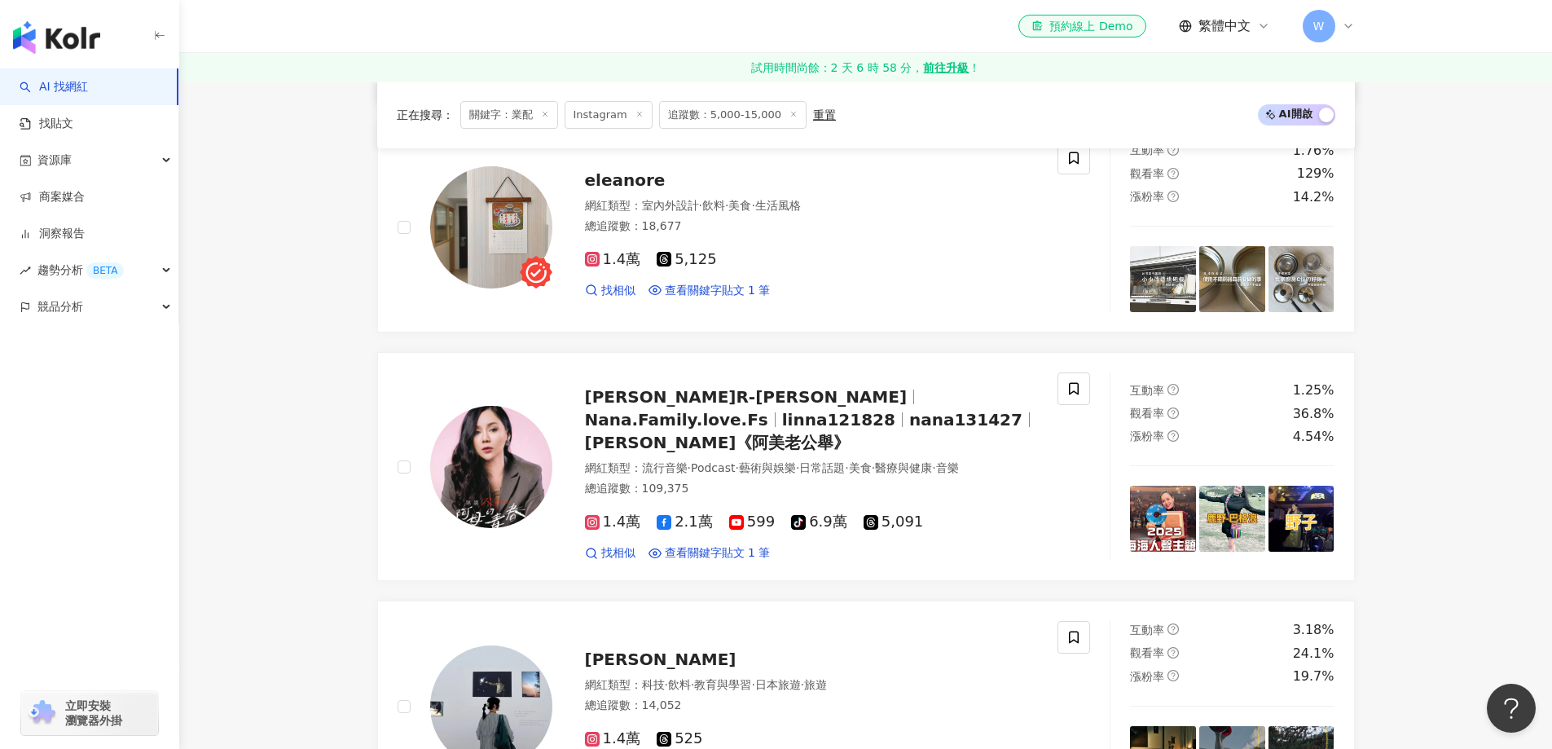
scroll to position [1436, 0]
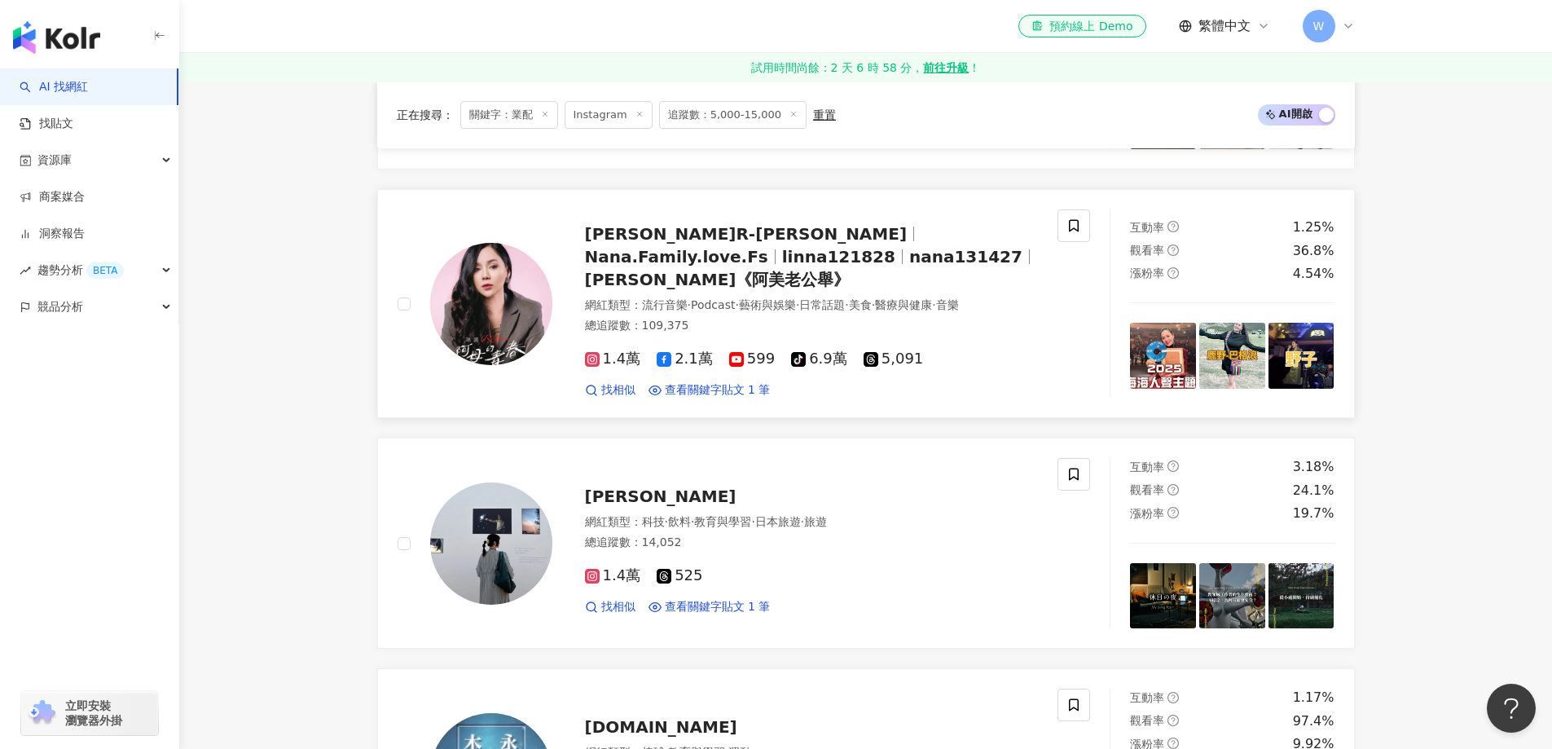
click at [864, 318] on div "總追蹤數 ： 109,375" at bounding box center [812, 326] width 454 height 16
click at [675, 535] on div "網紅類型 ： 科技 · 飲料 · 教育與學習 · 日本旅遊 · 旅遊 總追蹤數 ： 14,052" at bounding box center [812, 534] width 454 height 40
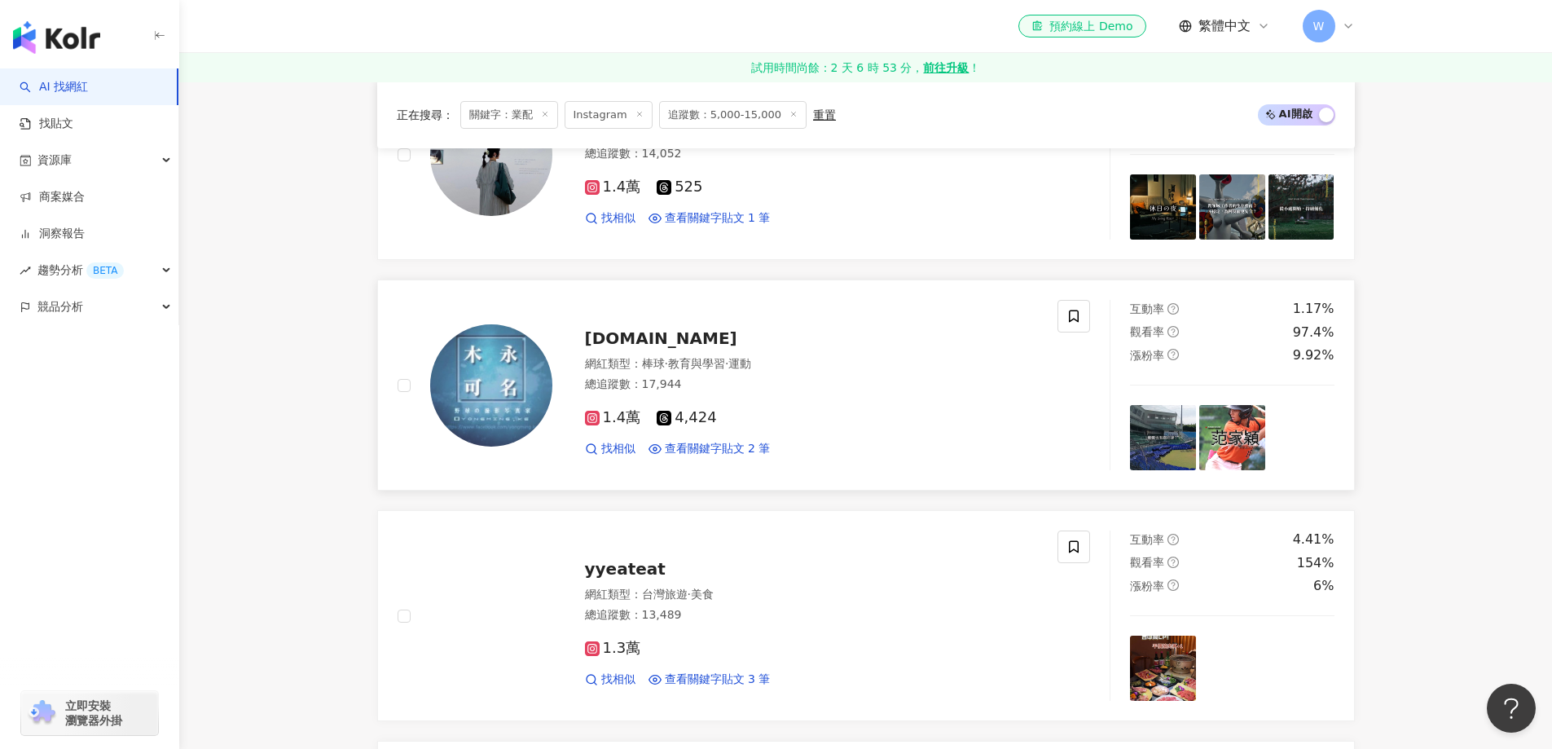
scroll to position [1844, 0]
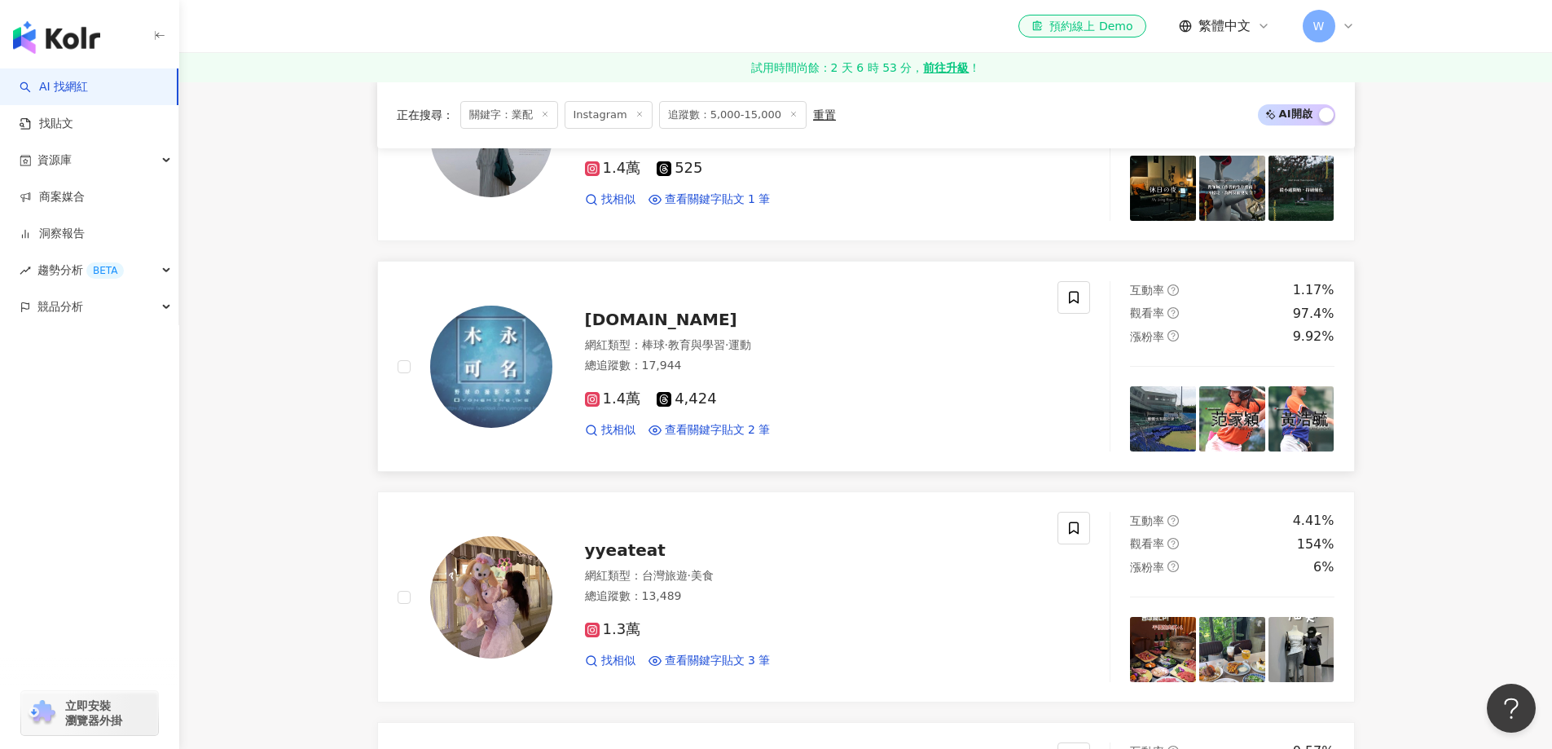
click at [746, 337] on div "網紅類型 ： 棒球 · 教育與學習 · 運動 總追蹤數 ： 17,944" at bounding box center [812, 357] width 454 height 40
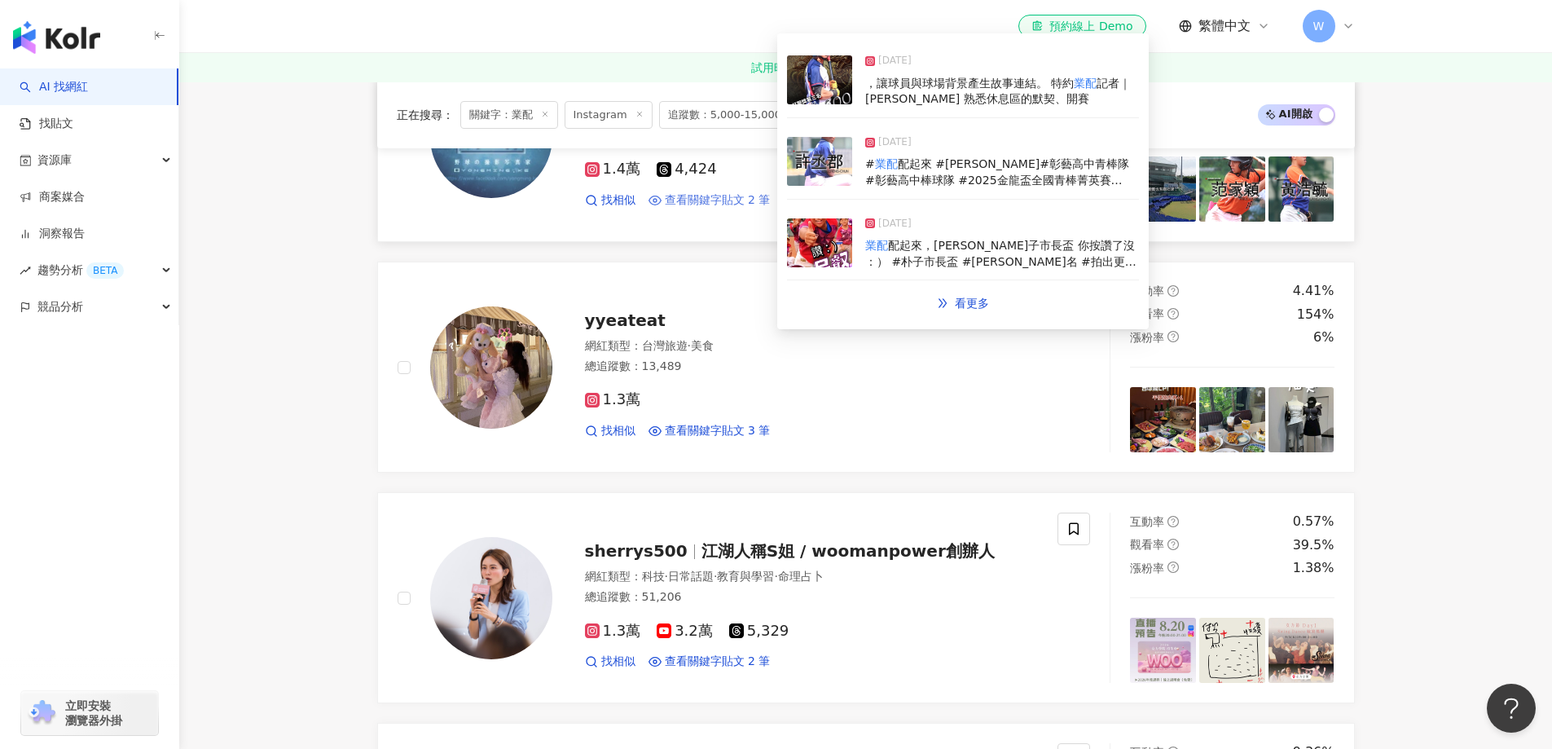
scroll to position [2088, 0]
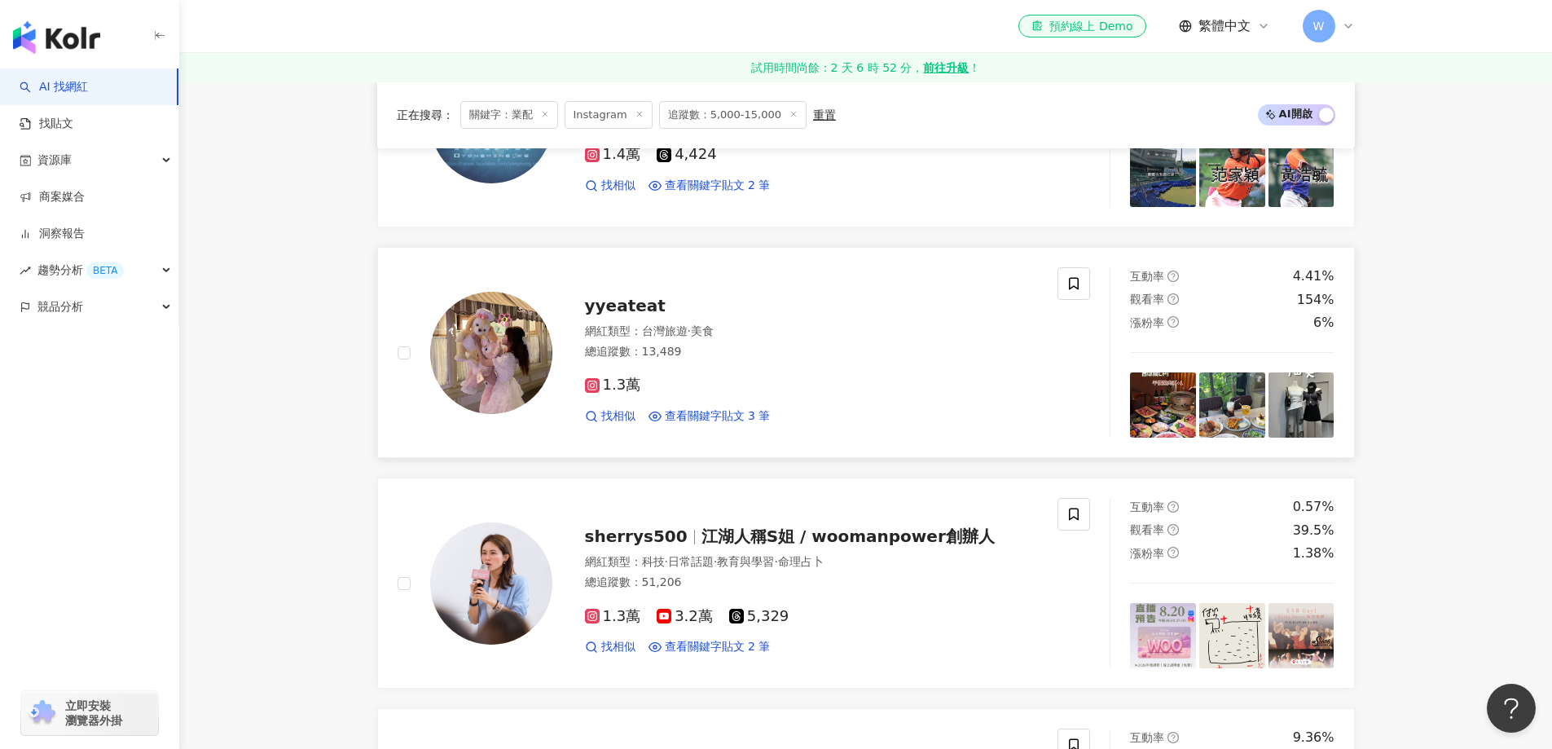
click at [708, 324] on span "美食" at bounding box center [702, 330] width 23 height 13
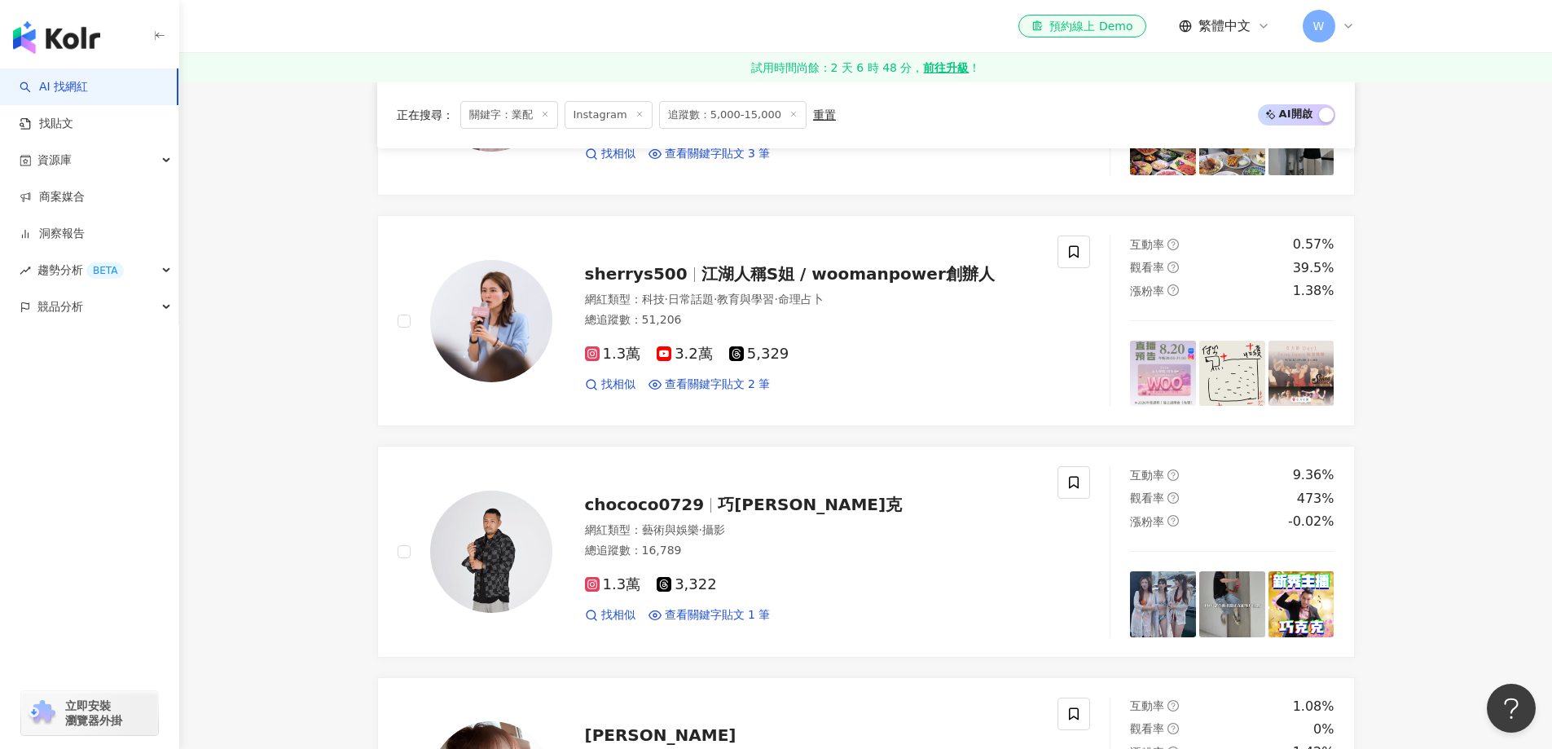
scroll to position [2414, 0]
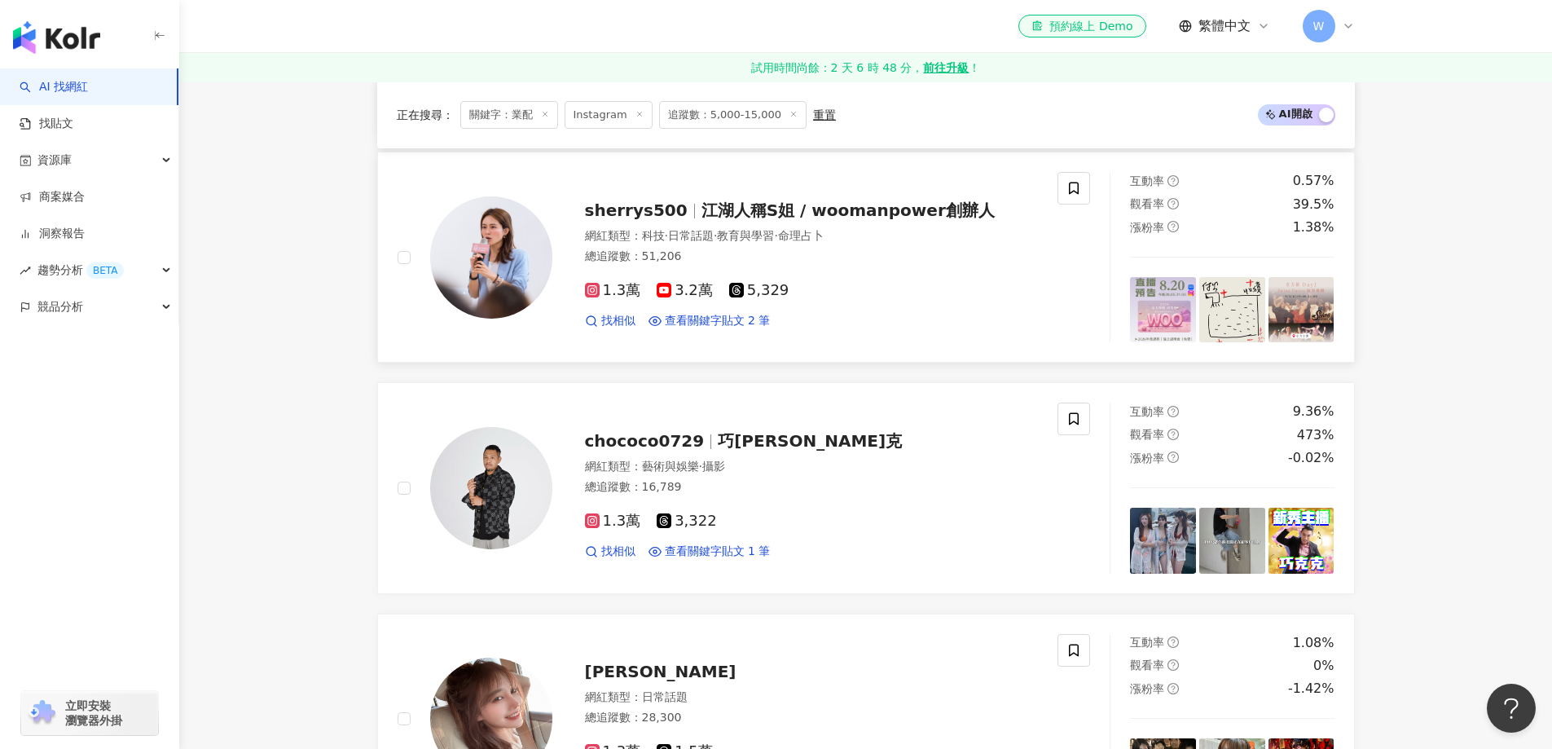
click at [802, 269] on div "1.3萬 3.2萬 5,329 找相似 查看關鍵字貼文 2 筆" at bounding box center [812, 299] width 454 height 60
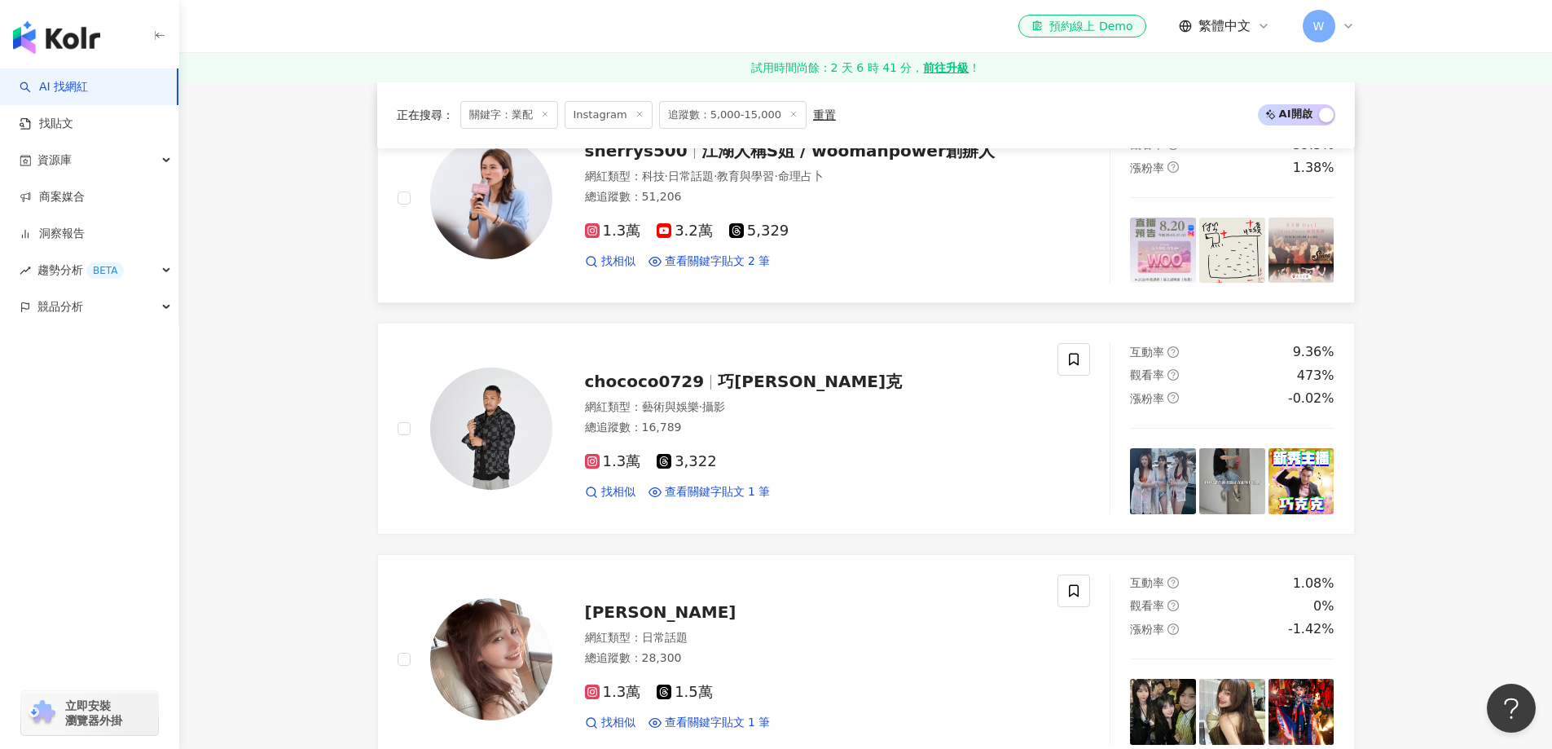
scroll to position [2577, 0]
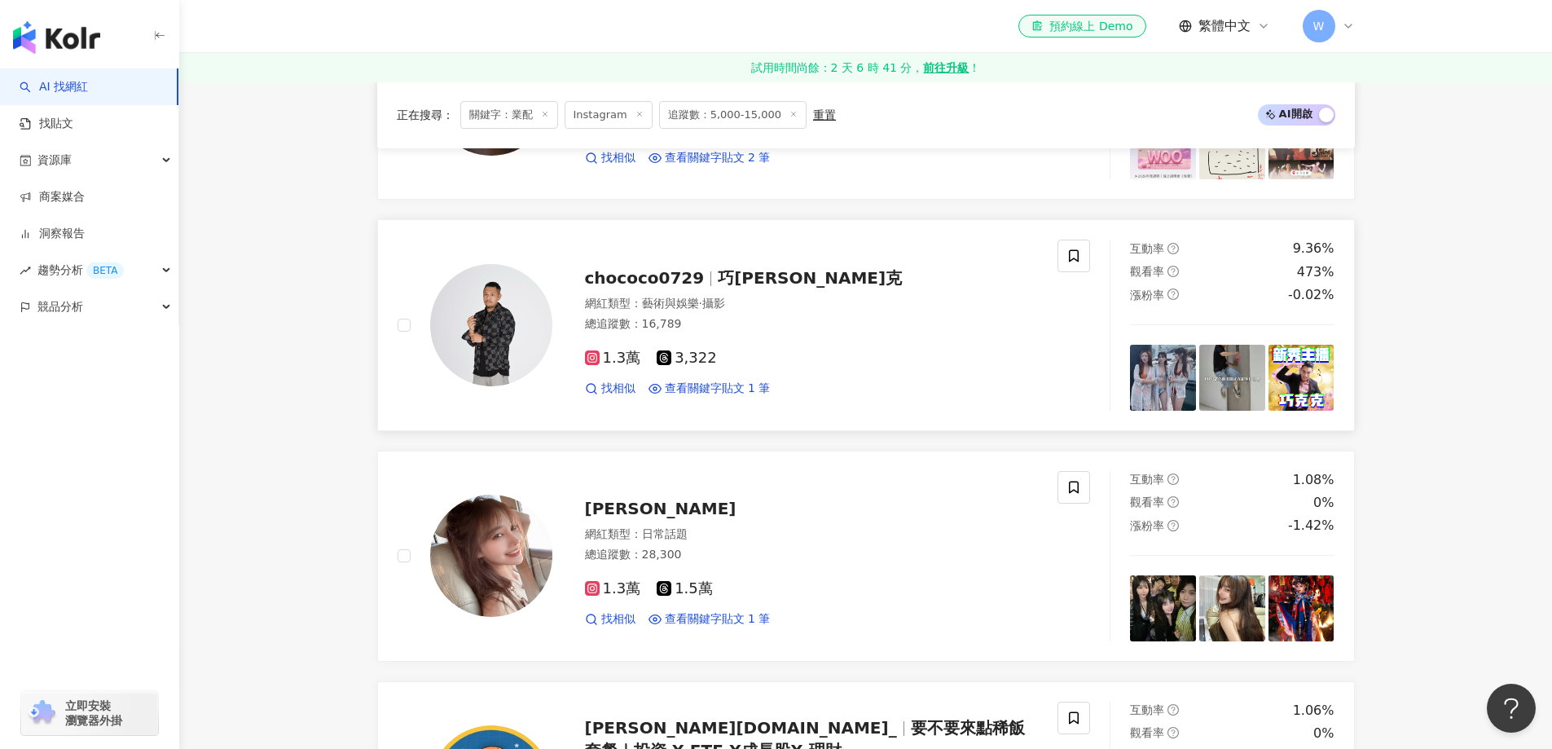
click at [718, 268] on span "巧克克" at bounding box center [810, 278] width 184 height 20
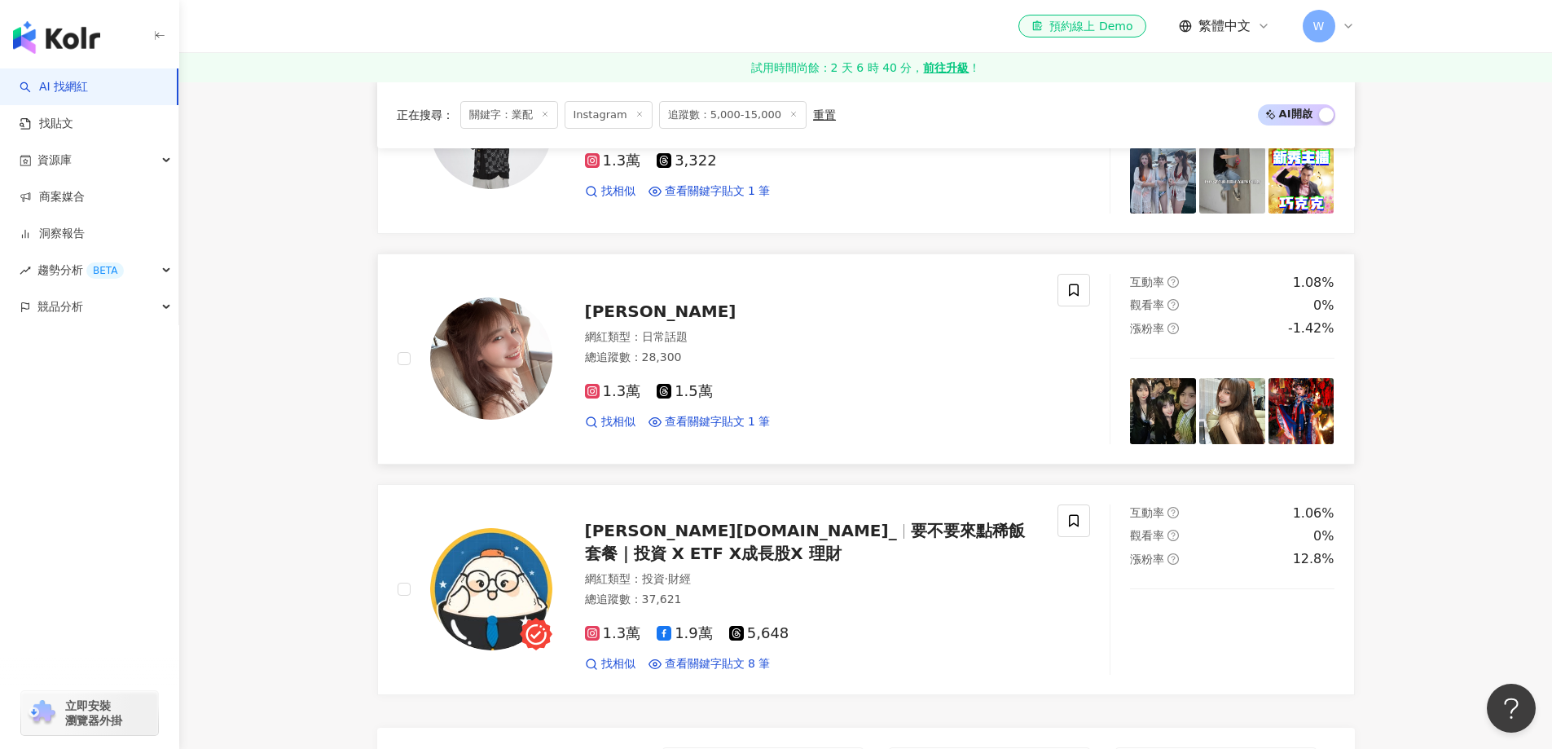
scroll to position [2821, 0]
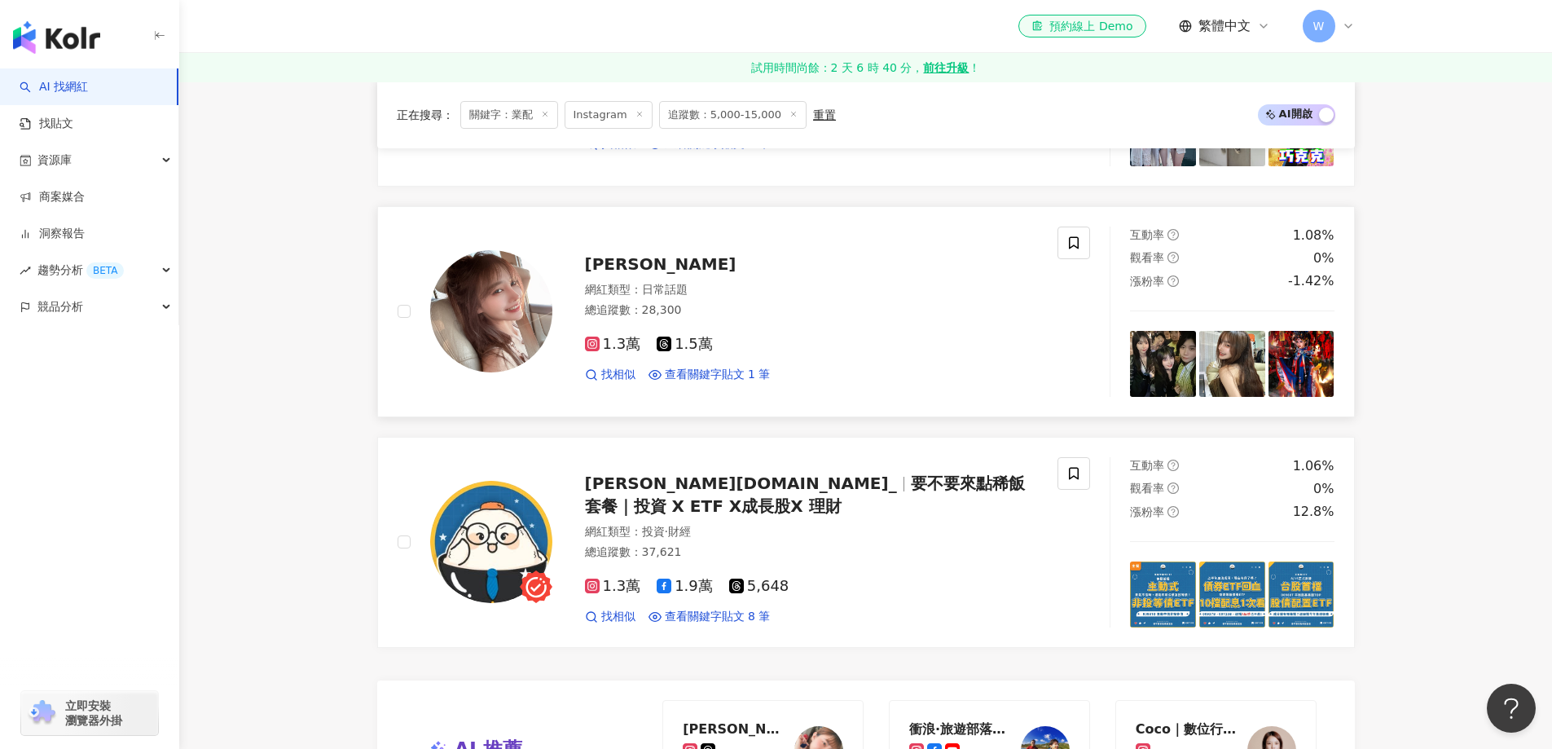
click at [750, 282] on div "網紅類型 ： 日常話題" at bounding box center [812, 290] width 454 height 16
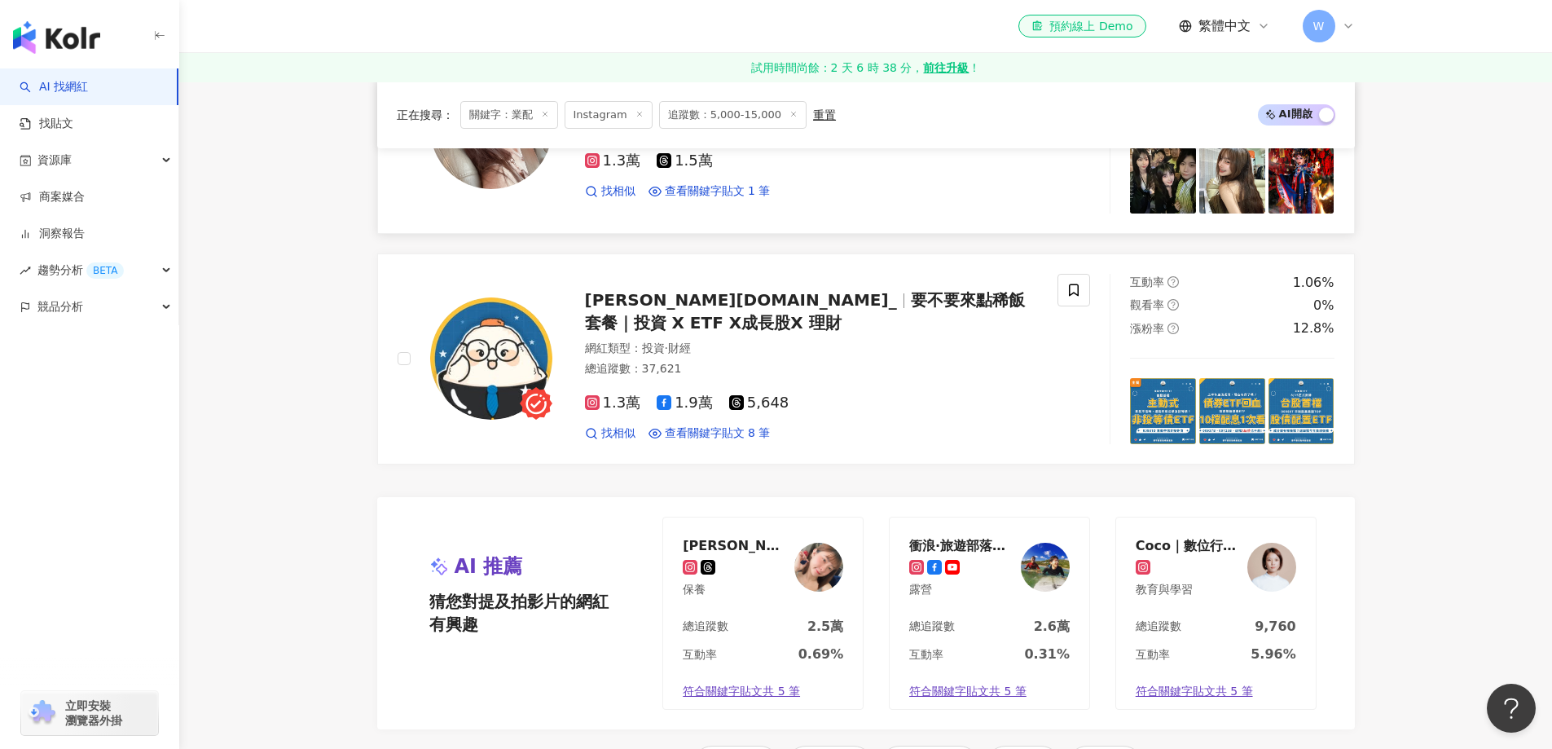
scroll to position [3066, 0]
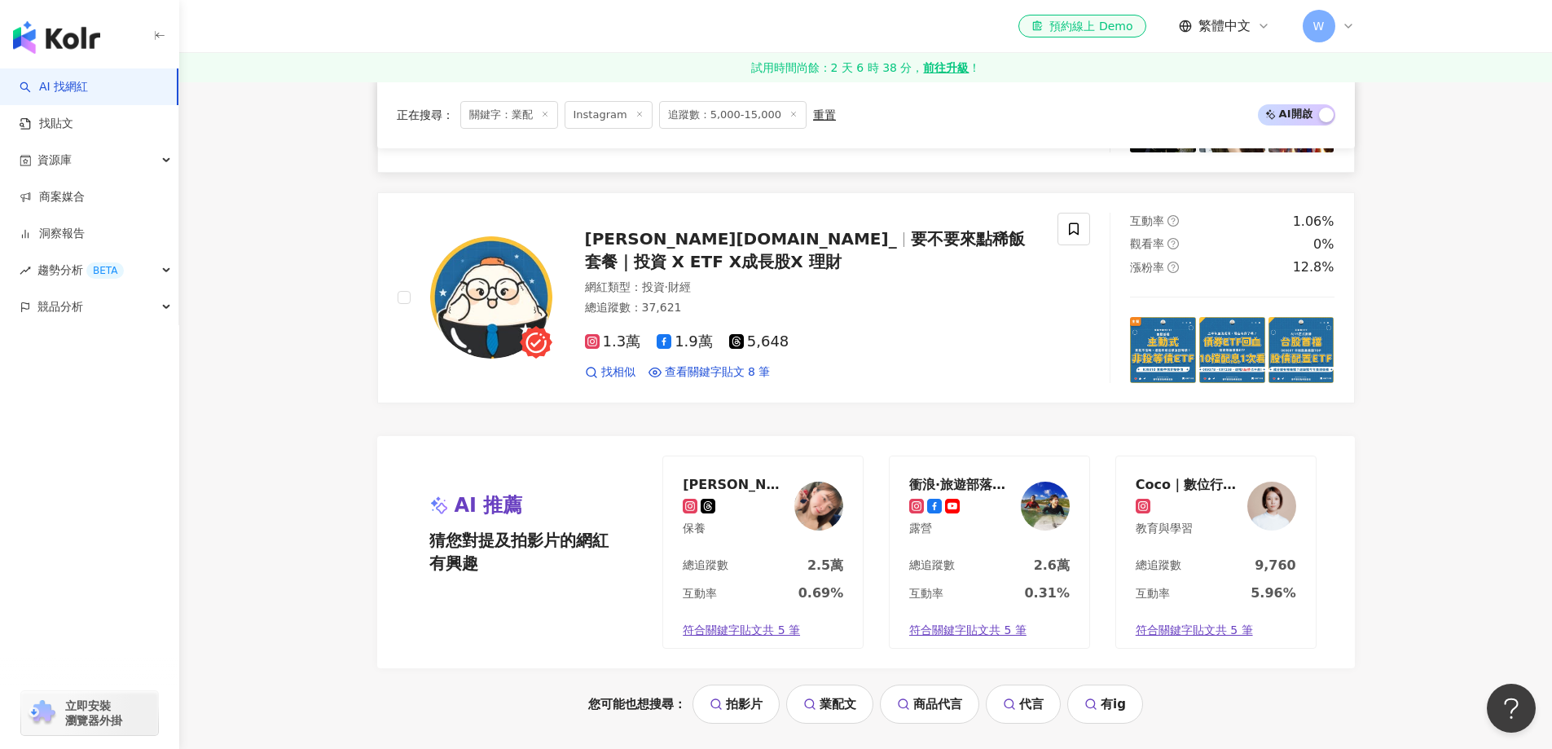
click at [802, 252] on div "steven.is.me_ 要不要來點稀飯套餐｜投資 X ETF X成長股X 理財" at bounding box center [812, 250] width 454 height 46
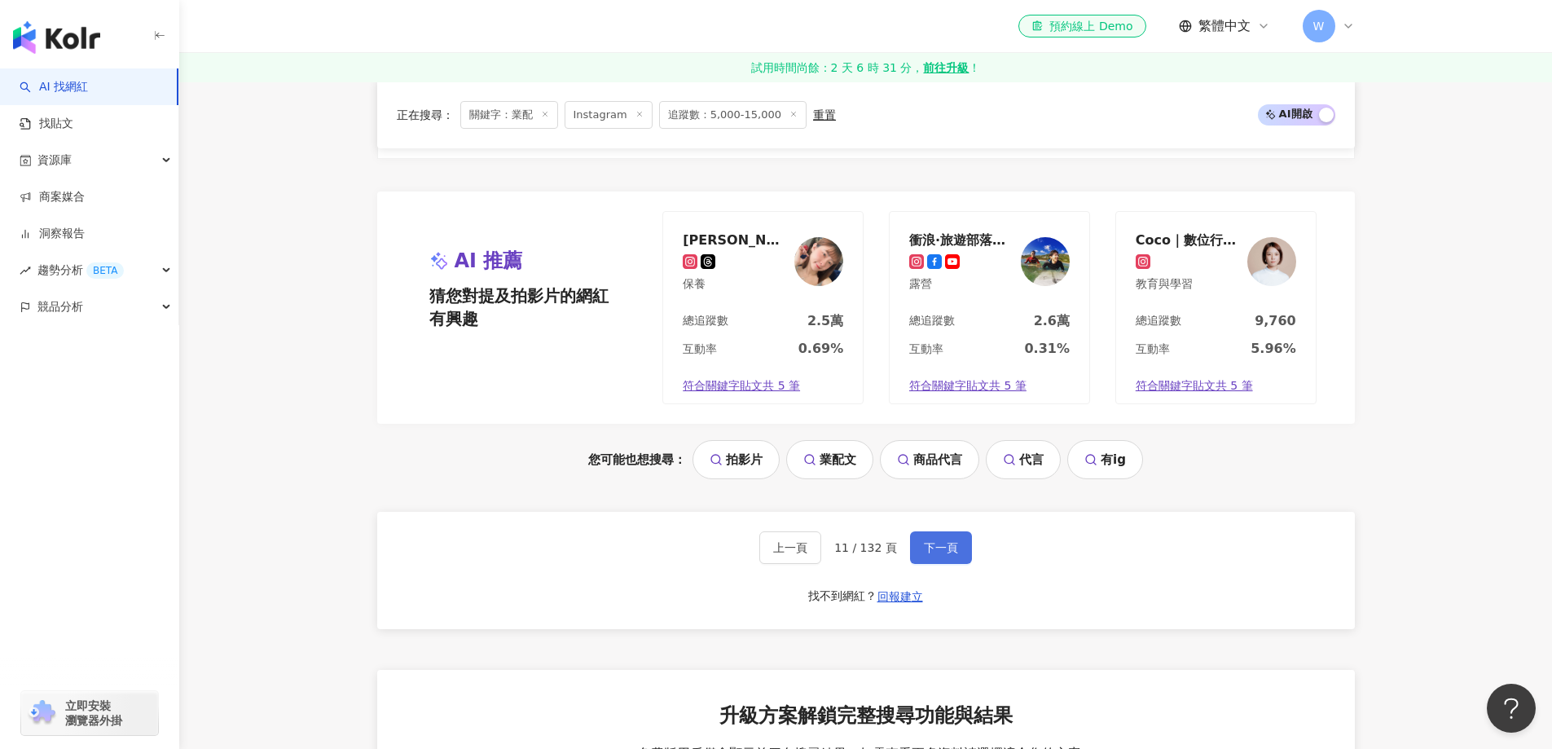
click at [931, 541] on span "下一頁" at bounding box center [941, 547] width 34 height 13
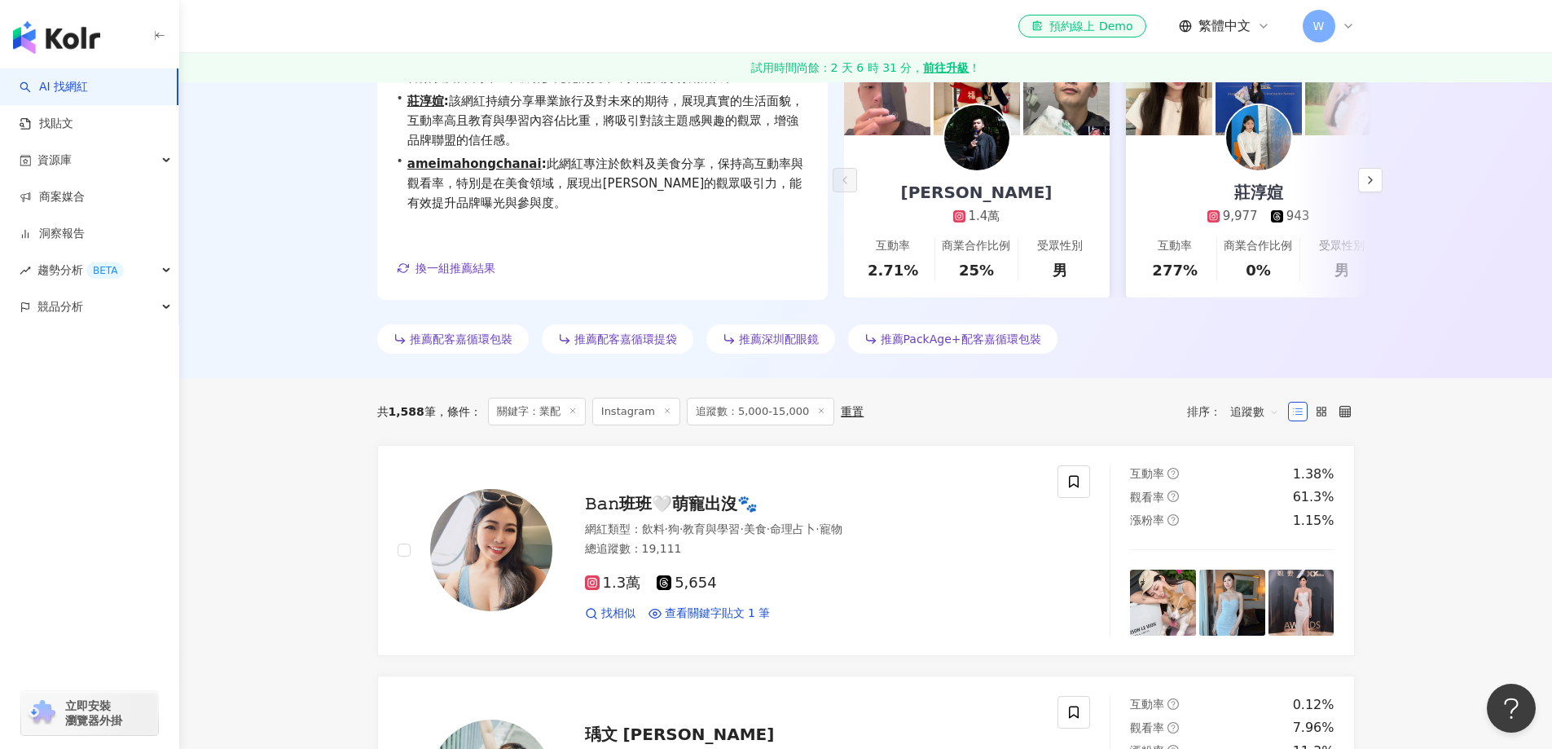
scroll to position [296, 0]
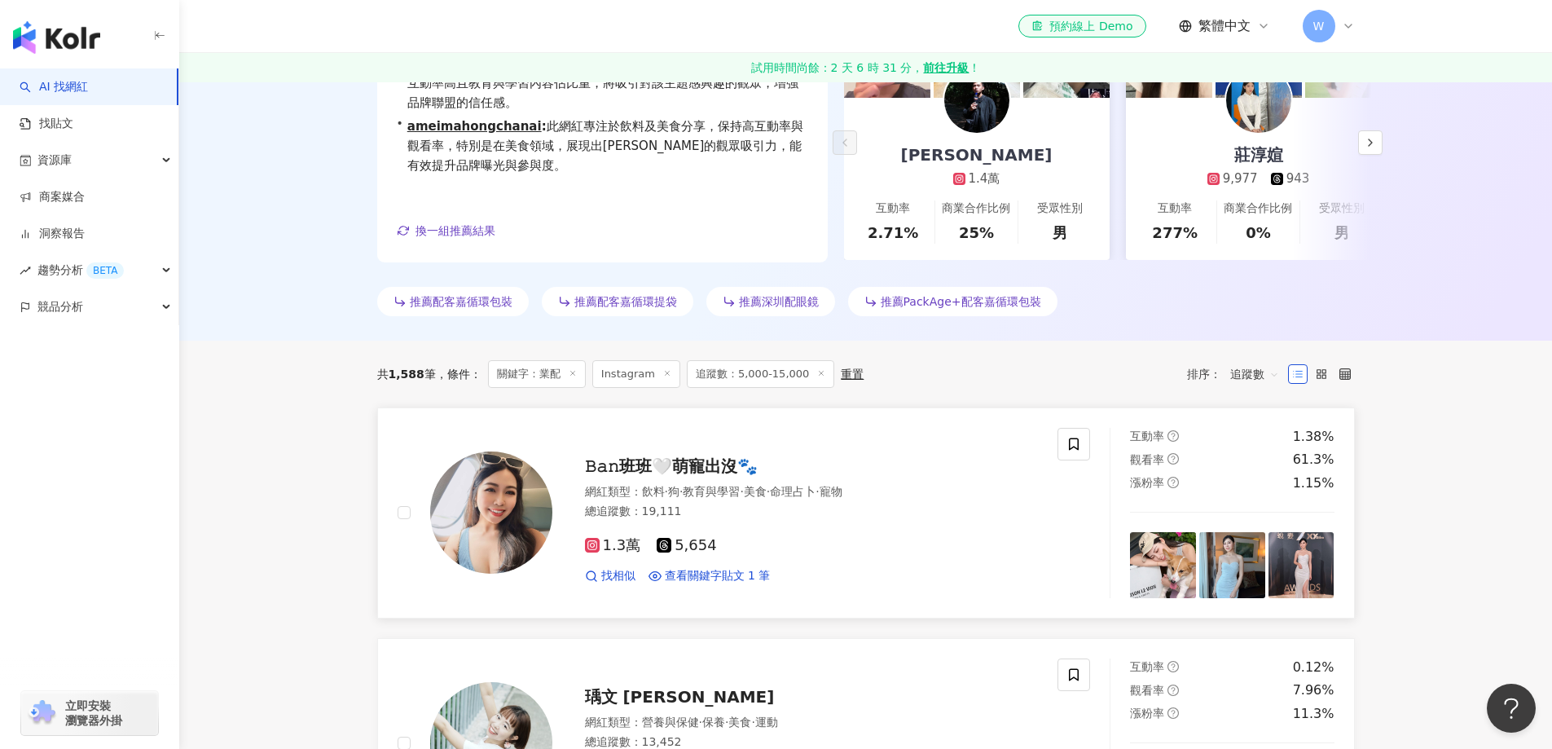
click at [884, 479] on div "𝙱𝚊𝚗班班🤍萌寵出沒🐾 網紅類型 ： 飲料 · 狗 · 教育與學習 · 美食 · 命理占卜 · 寵物 總追蹤數 ： 19,111 1.3萬 5,654 找相似…" at bounding box center [795, 513] width 486 height 143
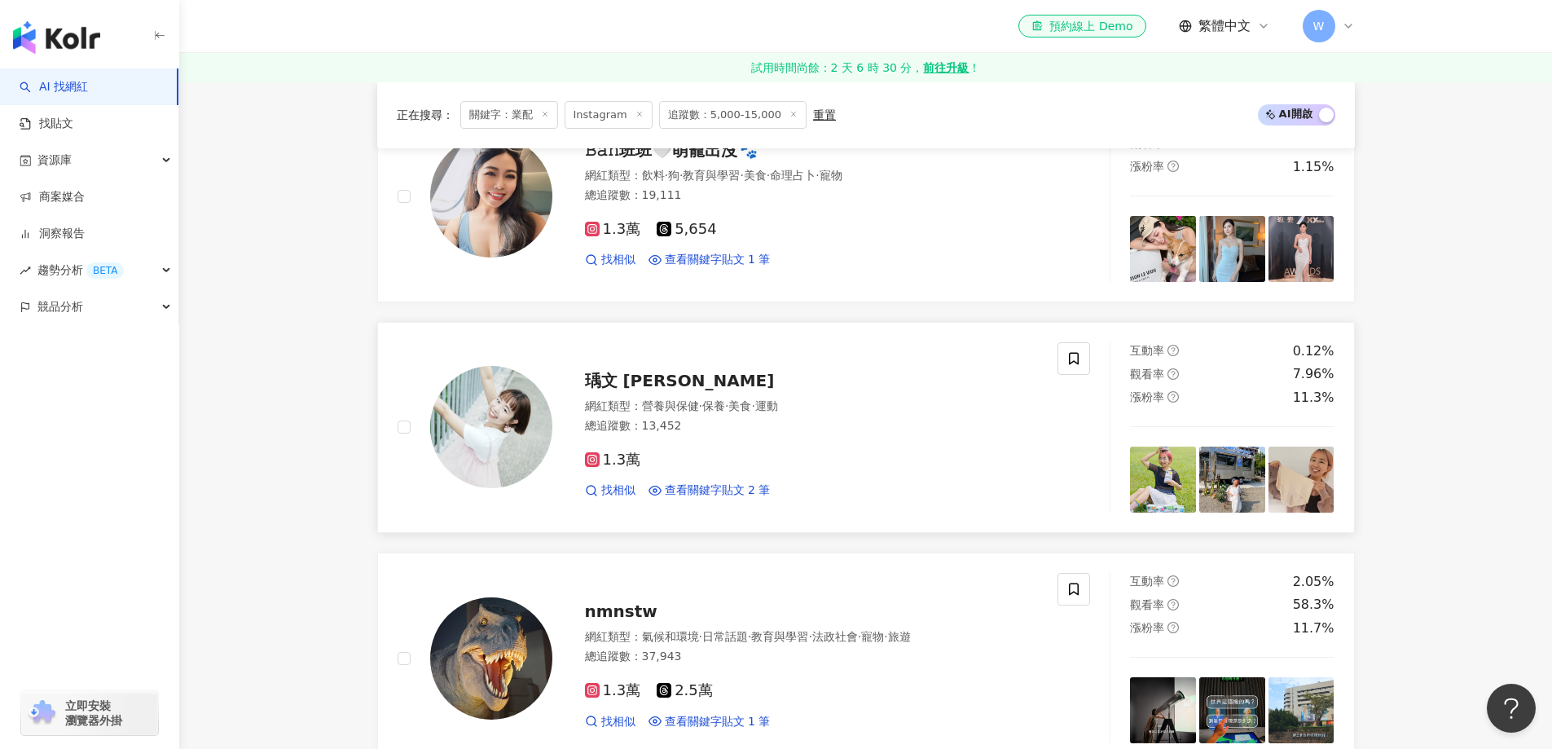
scroll to position [622, 0]
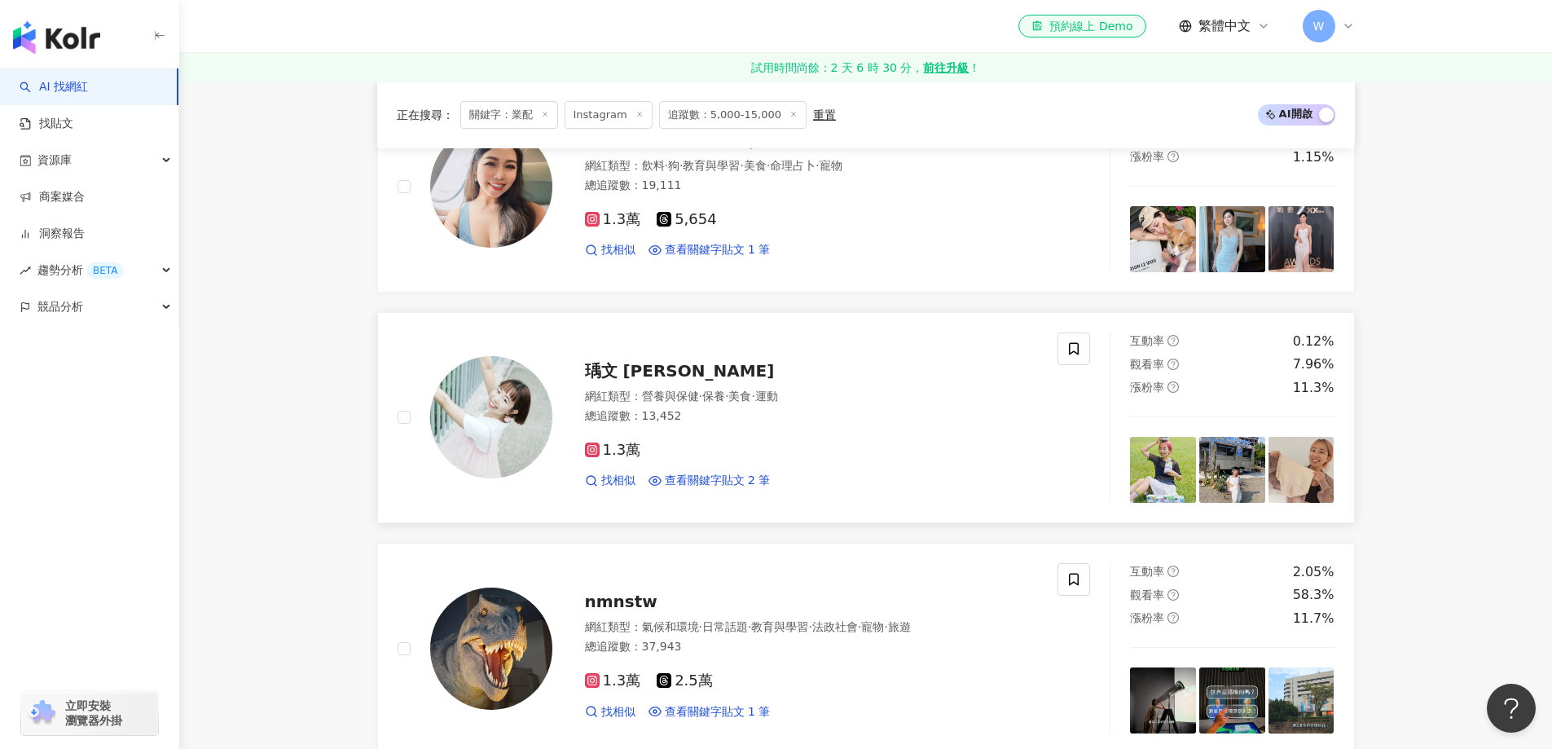
click at [796, 366] on div "瑀文 Lisa" at bounding box center [812, 370] width 454 height 23
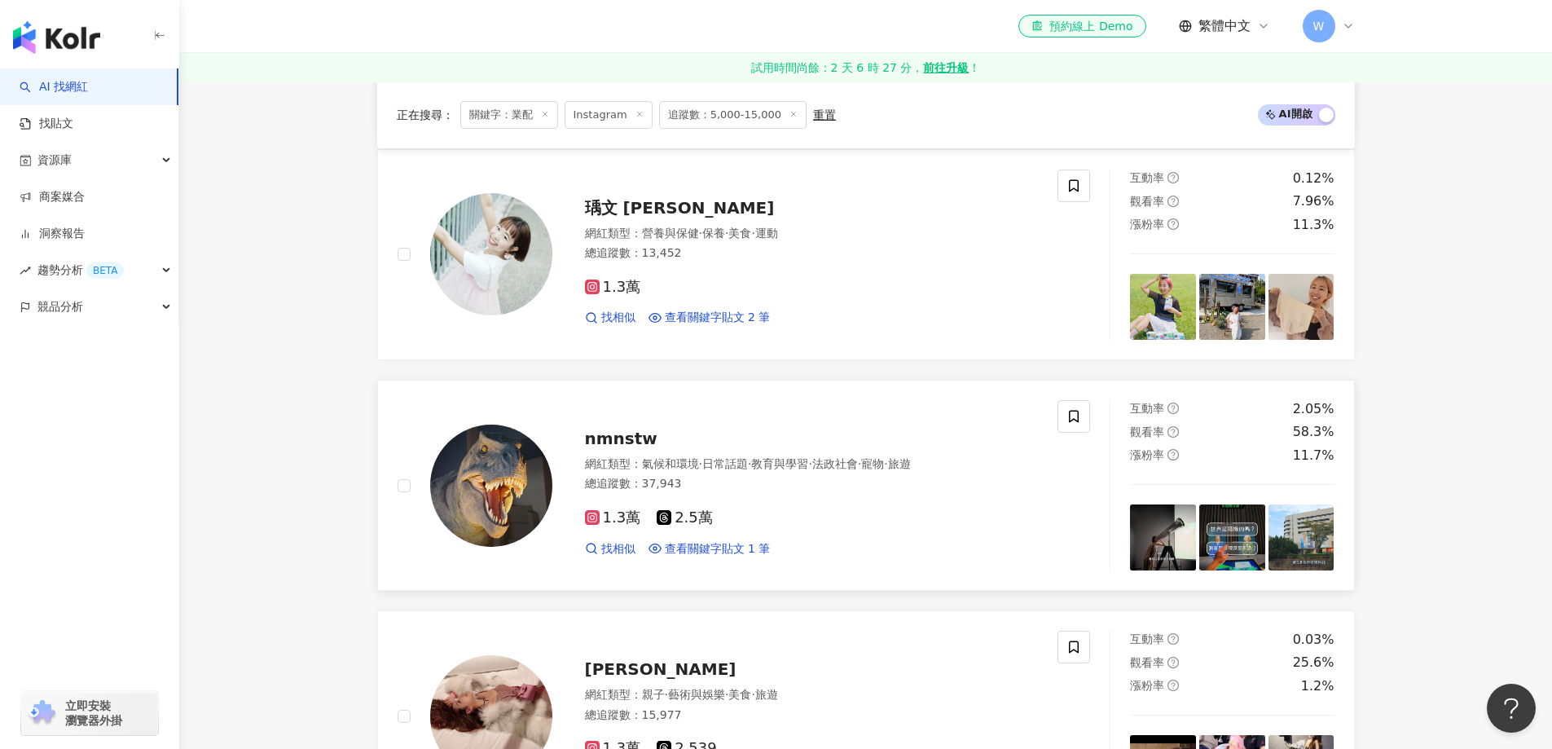
click at [785, 453] on div "nmnstw 網紅類型 ： 氣候和環境 · 日常話題 · 教育與學習 · 法政社會 · 寵物 · 旅遊 總追蹤數 ： 37,943 1.3萬 2.5萬 找相似…" at bounding box center [795, 485] width 486 height 143
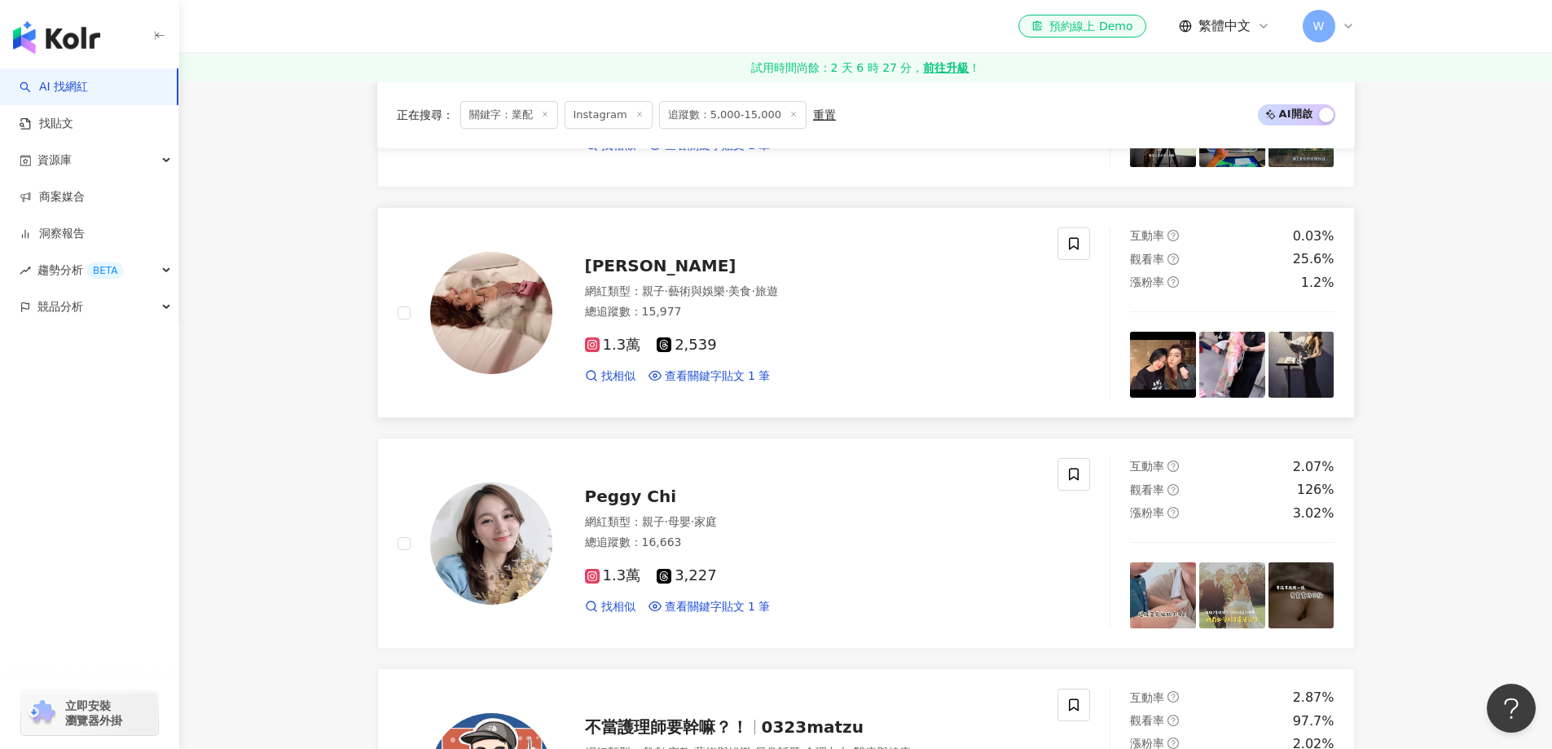
scroll to position [1192, 0]
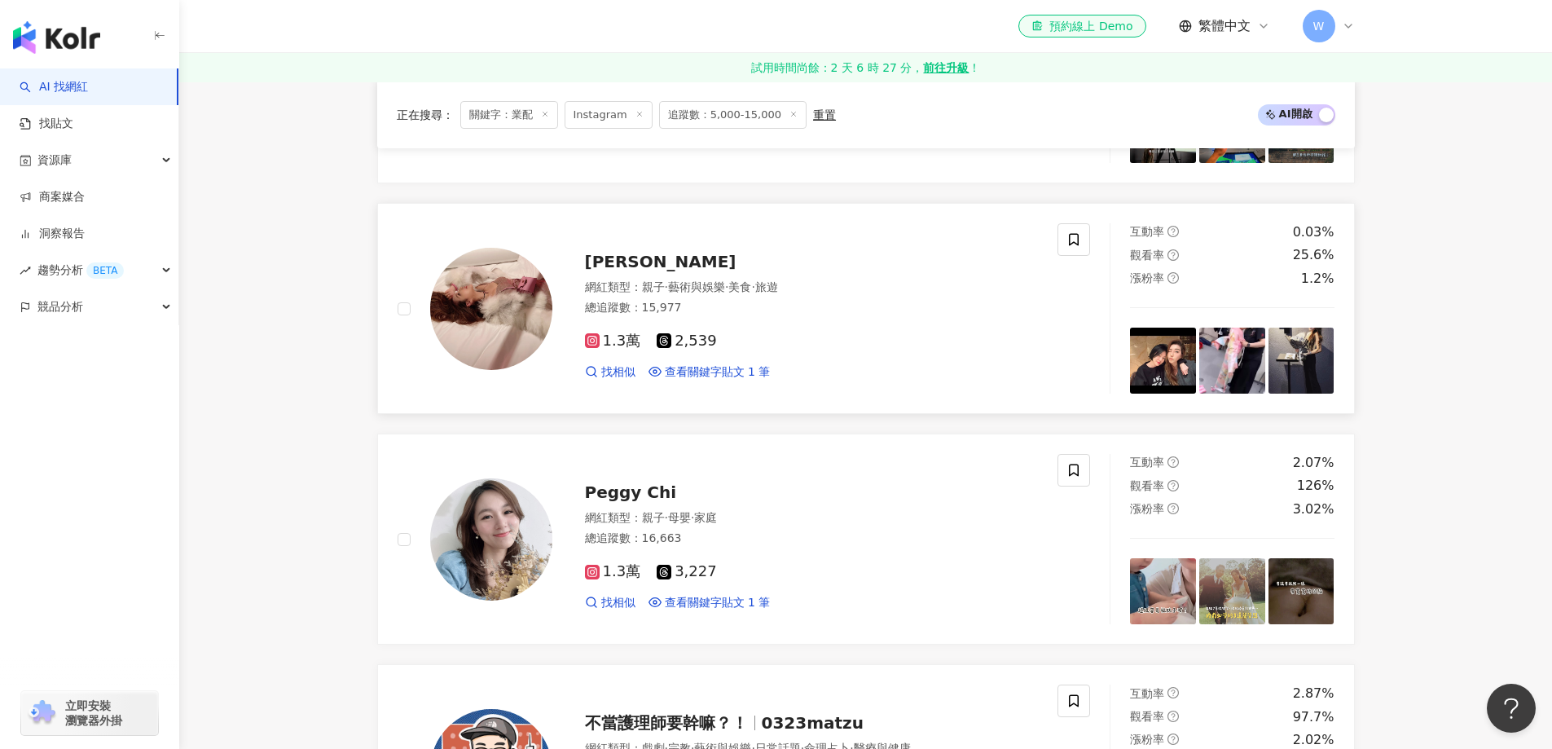
click at [702, 302] on div "總追蹤數 ： 15,977" at bounding box center [812, 308] width 454 height 16
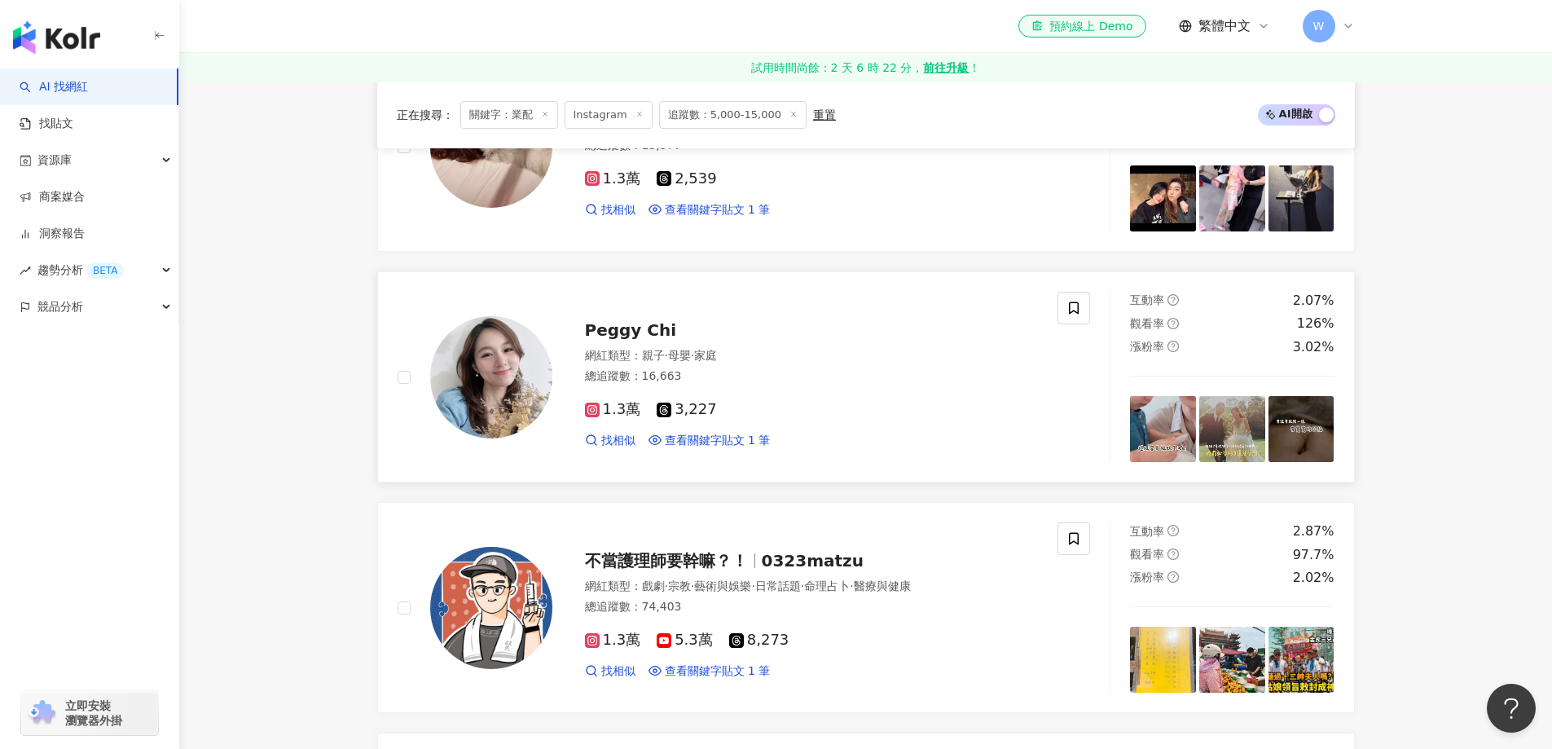
scroll to position [1355, 0]
click at [699, 334] on div "𝗣𝗲𝗴𝗴𝘆 𝗖𝗵𝗶" at bounding box center [812, 329] width 454 height 23
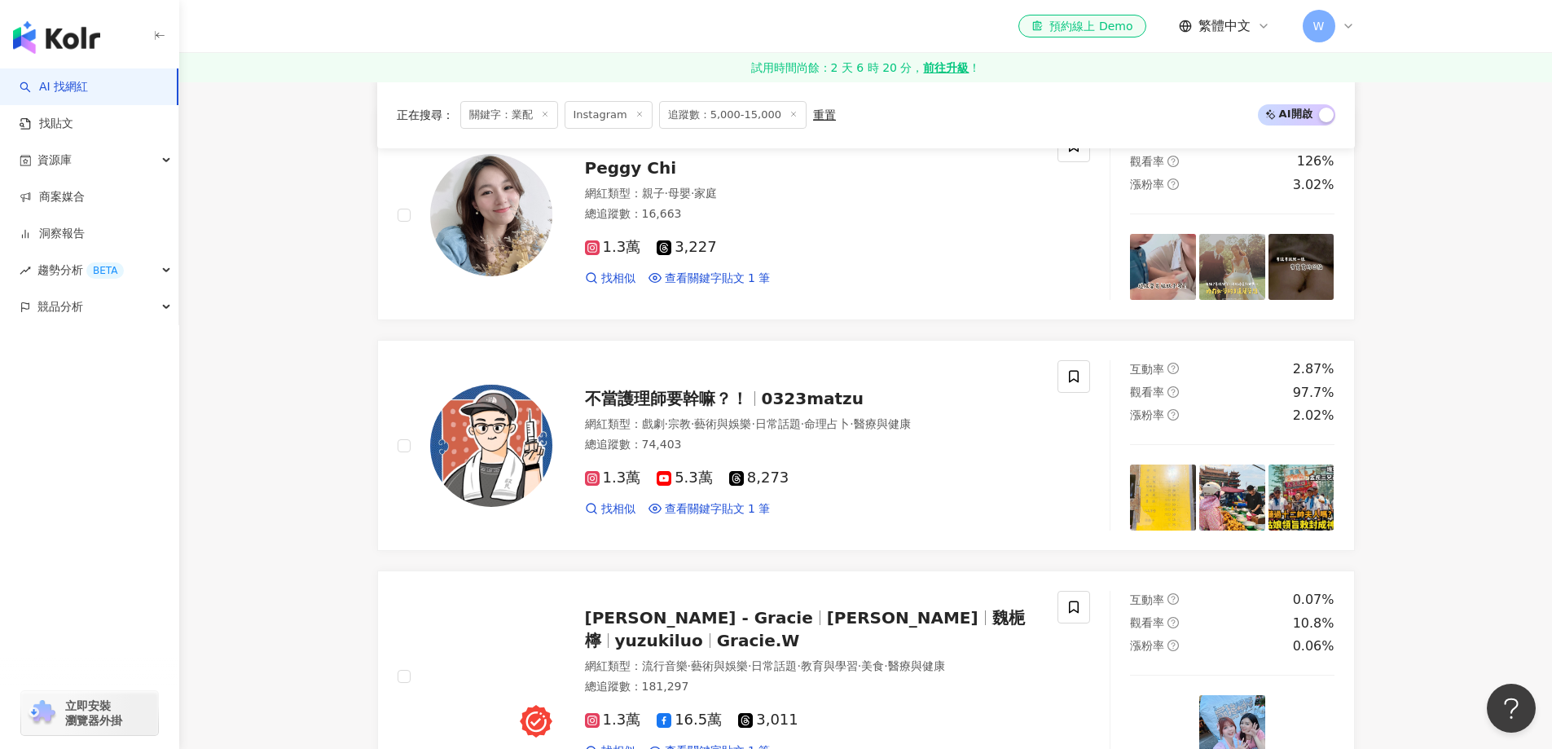
scroll to position [1518, 0]
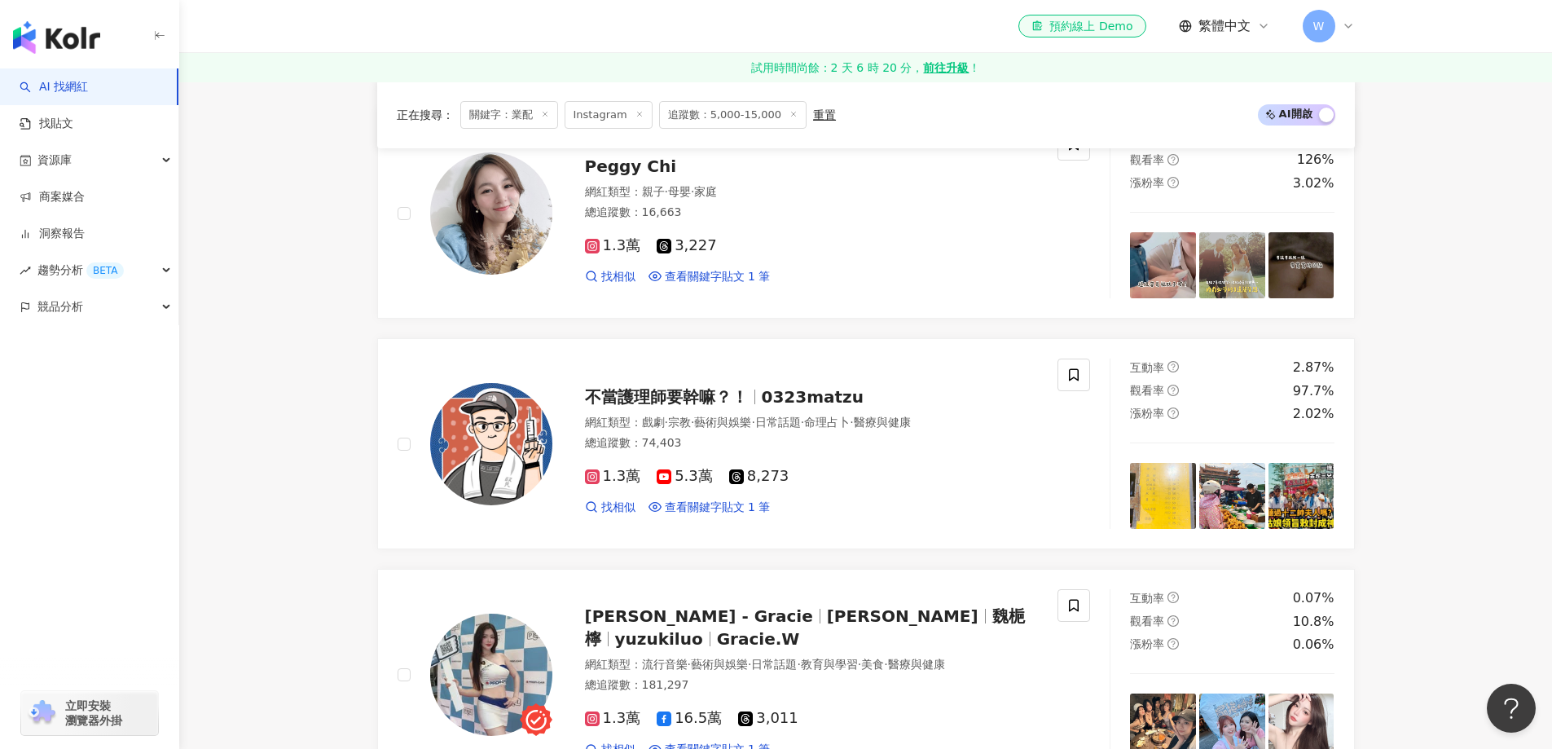
click at [1435, 512] on main "Instagram ** 台灣 搜尋 e3150459-153a-411d-9368-19ec3dc41b20 🦋Kimberley Leung🦋 1,692…" at bounding box center [865, 715] width 1373 height 4303
click at [478, 746] on div at bounding box center [475, 674] width 155 height 170
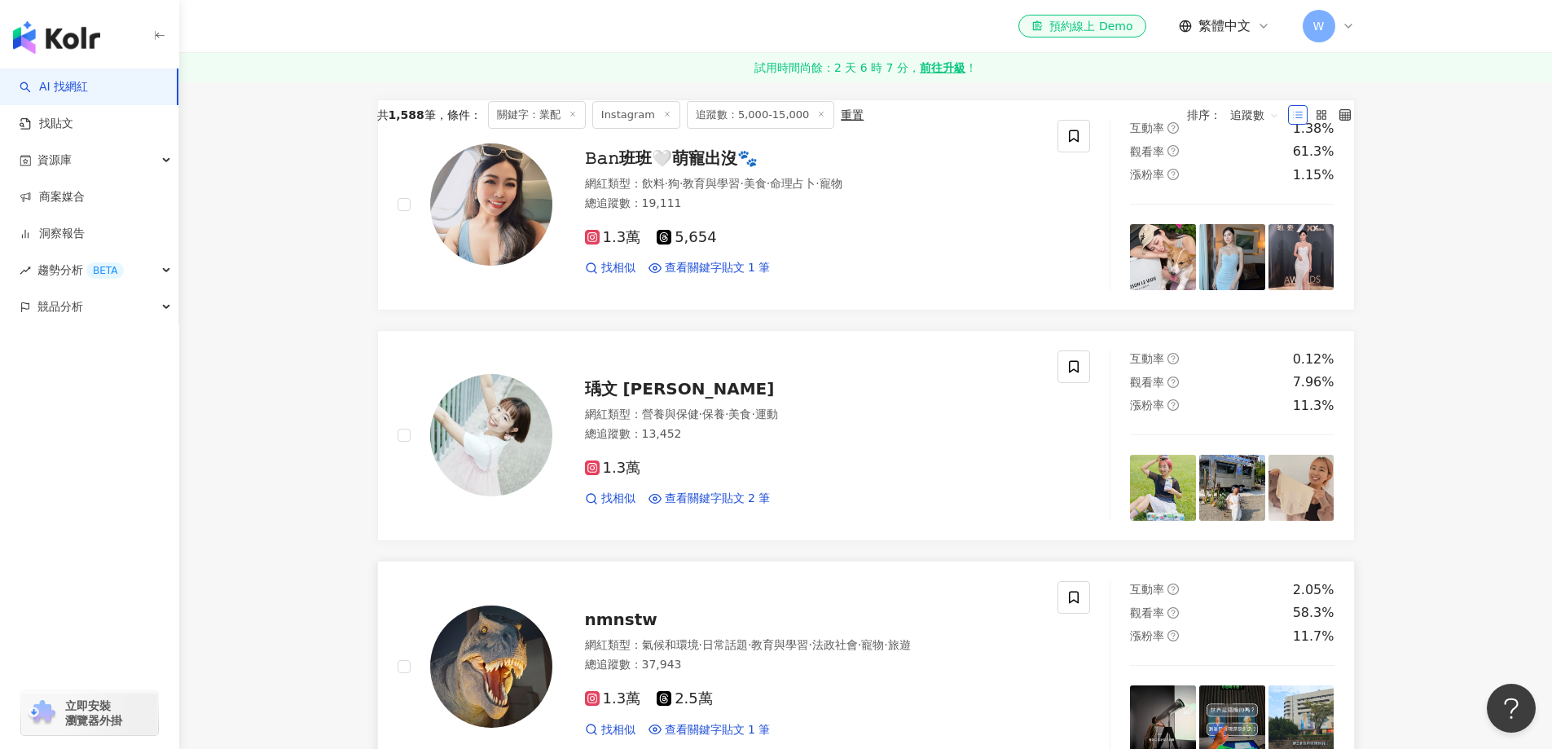
scroll to position [407, 0]
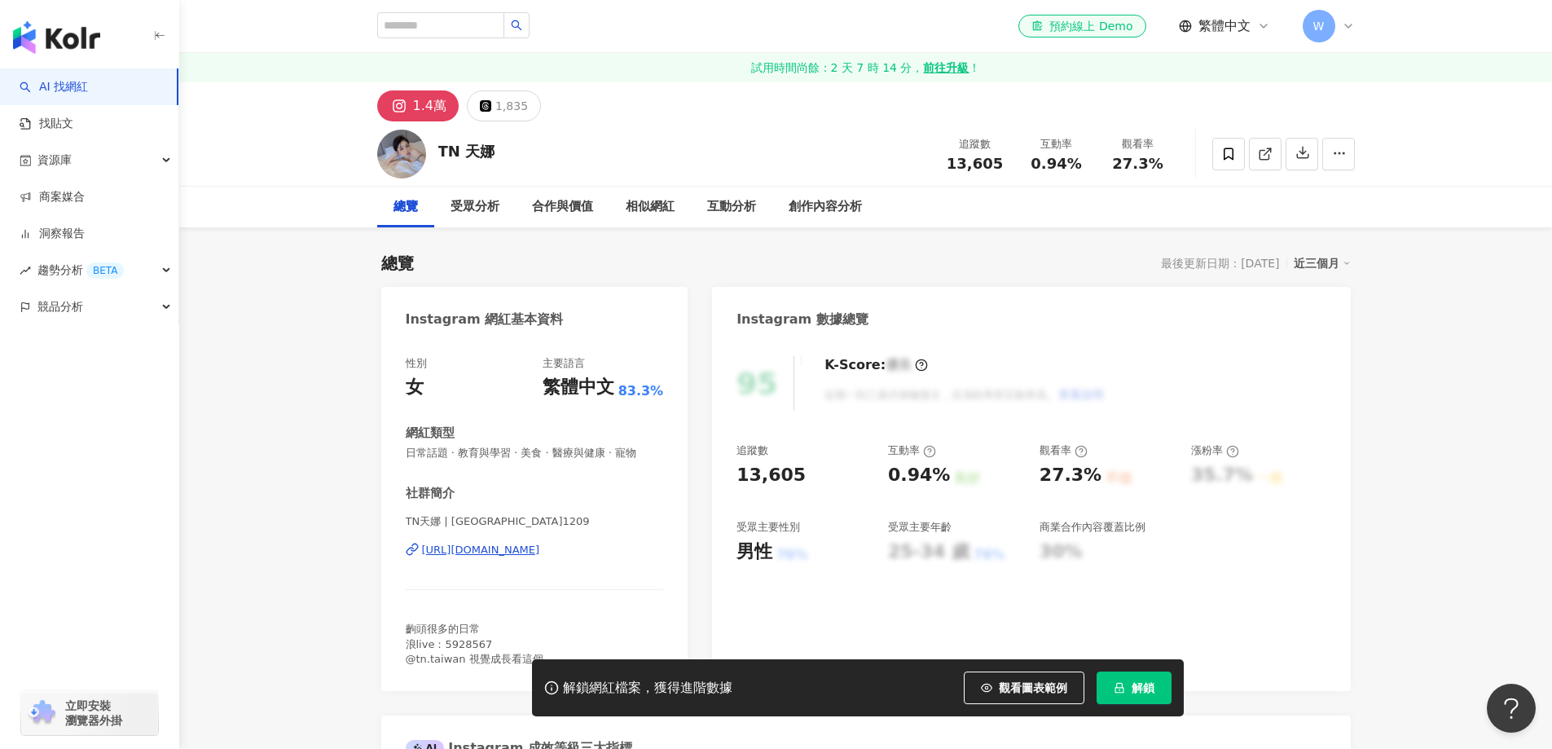
click at [538, 551] on div "https://www.instagram.com/tn.1209/" at bounding box center [481, 550] width 118 height 15
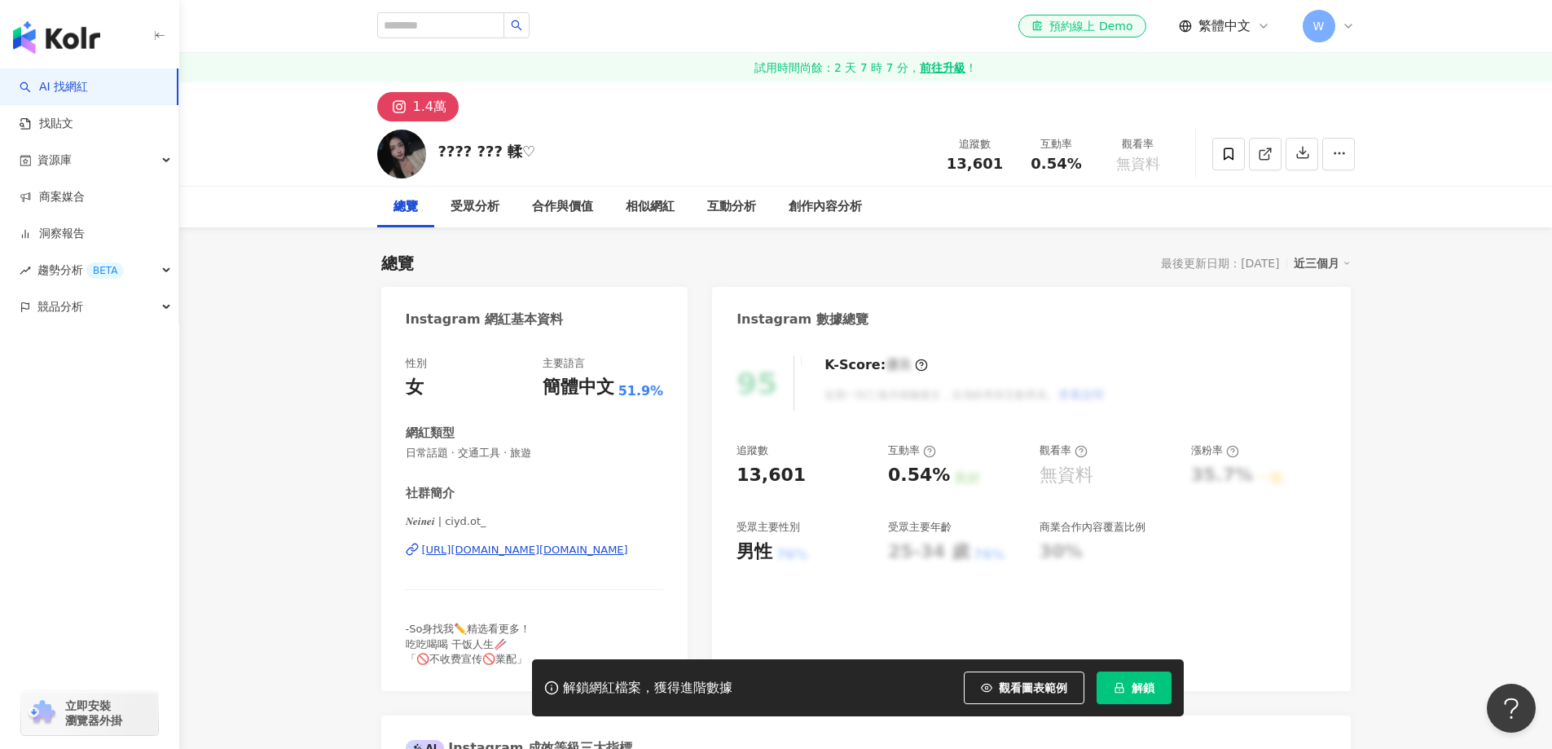
click at [532, 547] on div "https://www.instagram.com/ciyd.ot_/" at bounding box center [525, 550] width 206 height 15
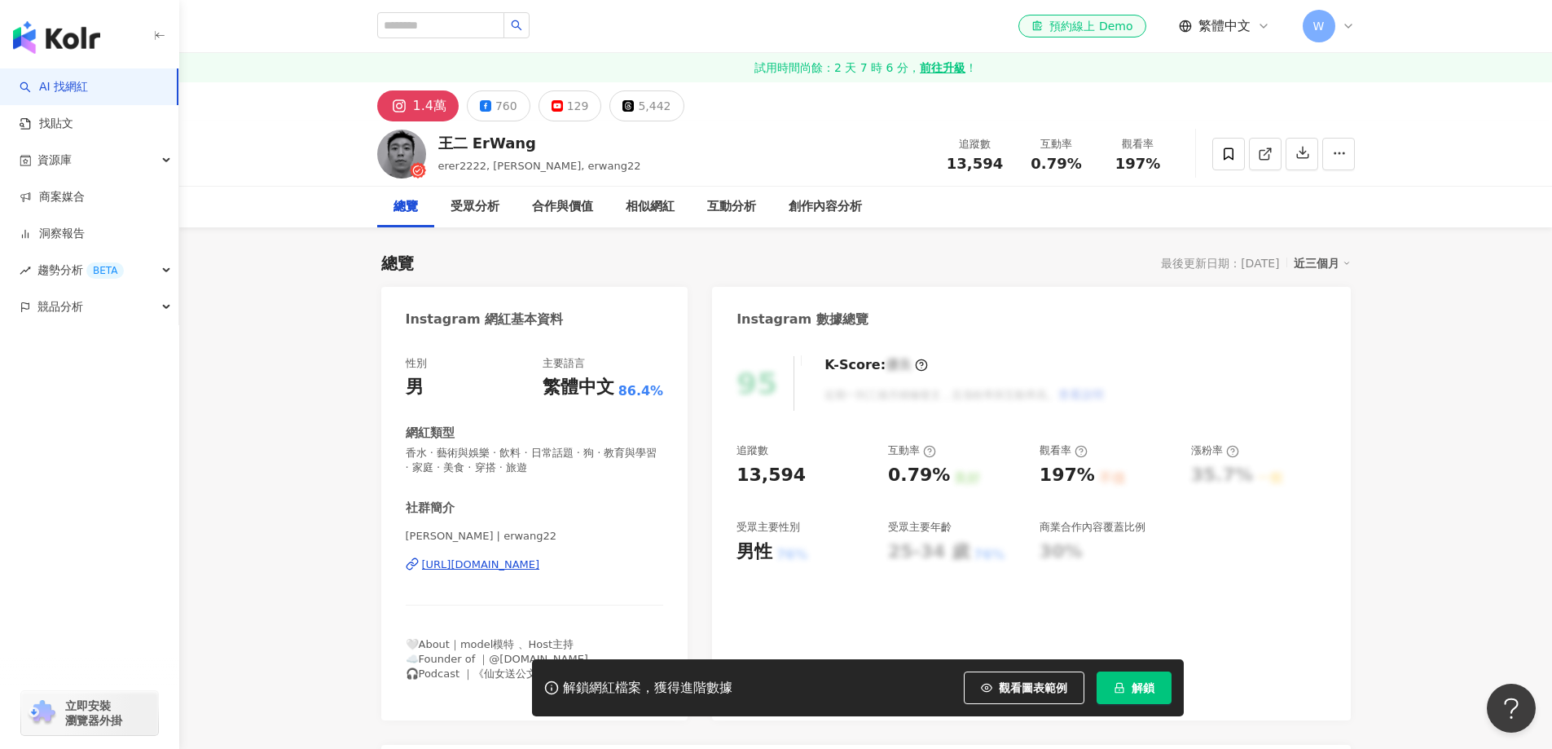
scroll to position [244, 0]
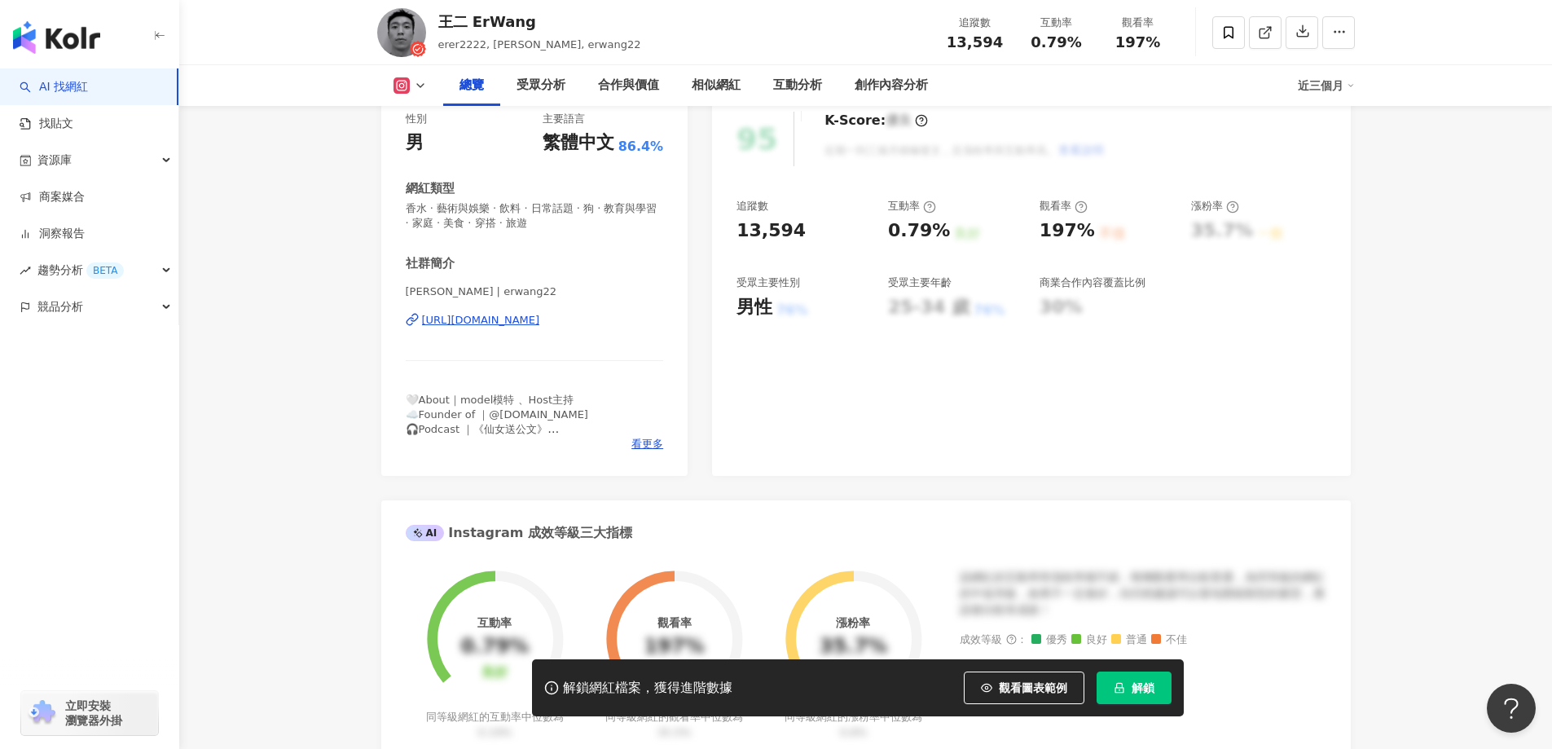
click at [540, 320] on div "https://www.instagram.com/erwang22/" at bounding box center [481, 320] width 118 height 15
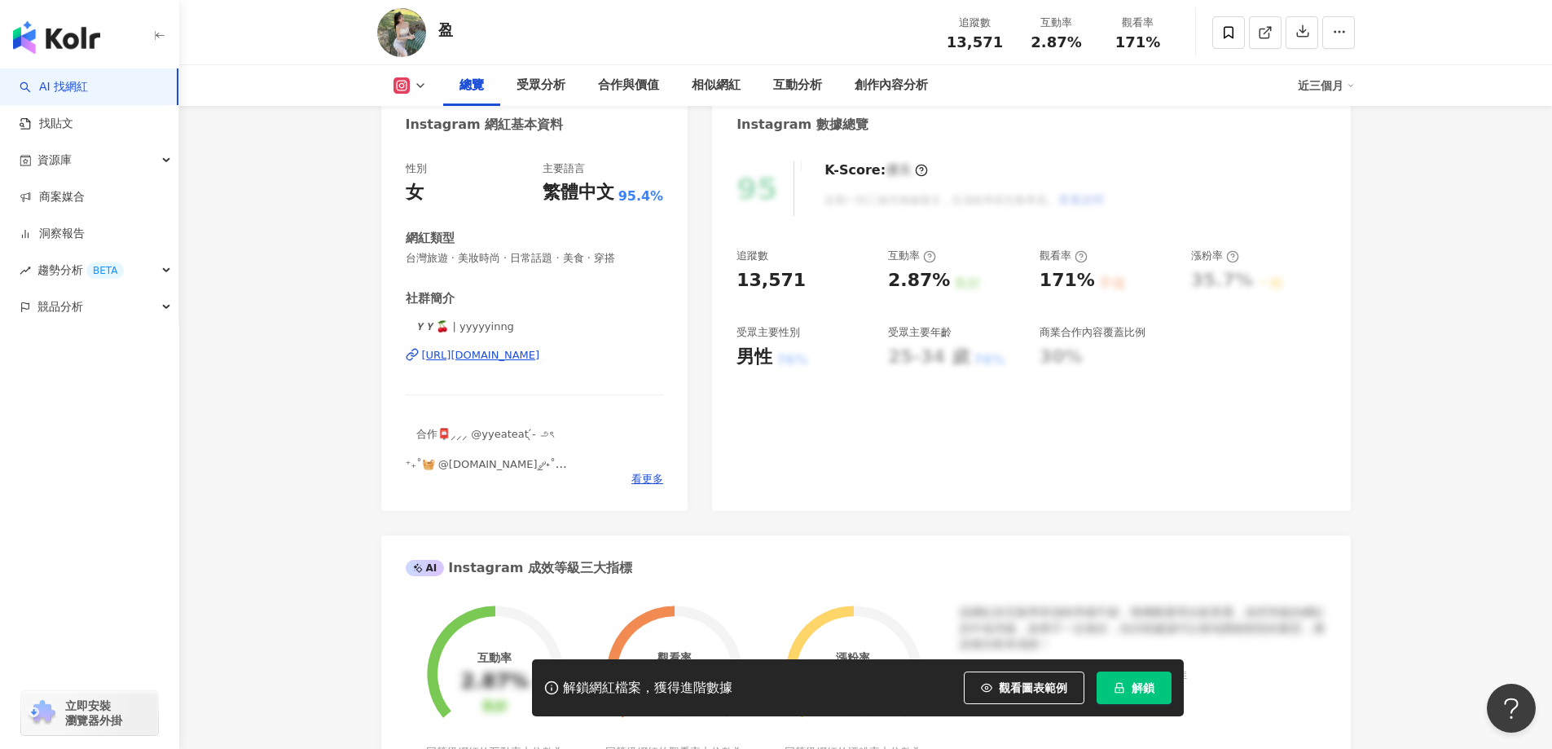
scroll to position [163, 0]
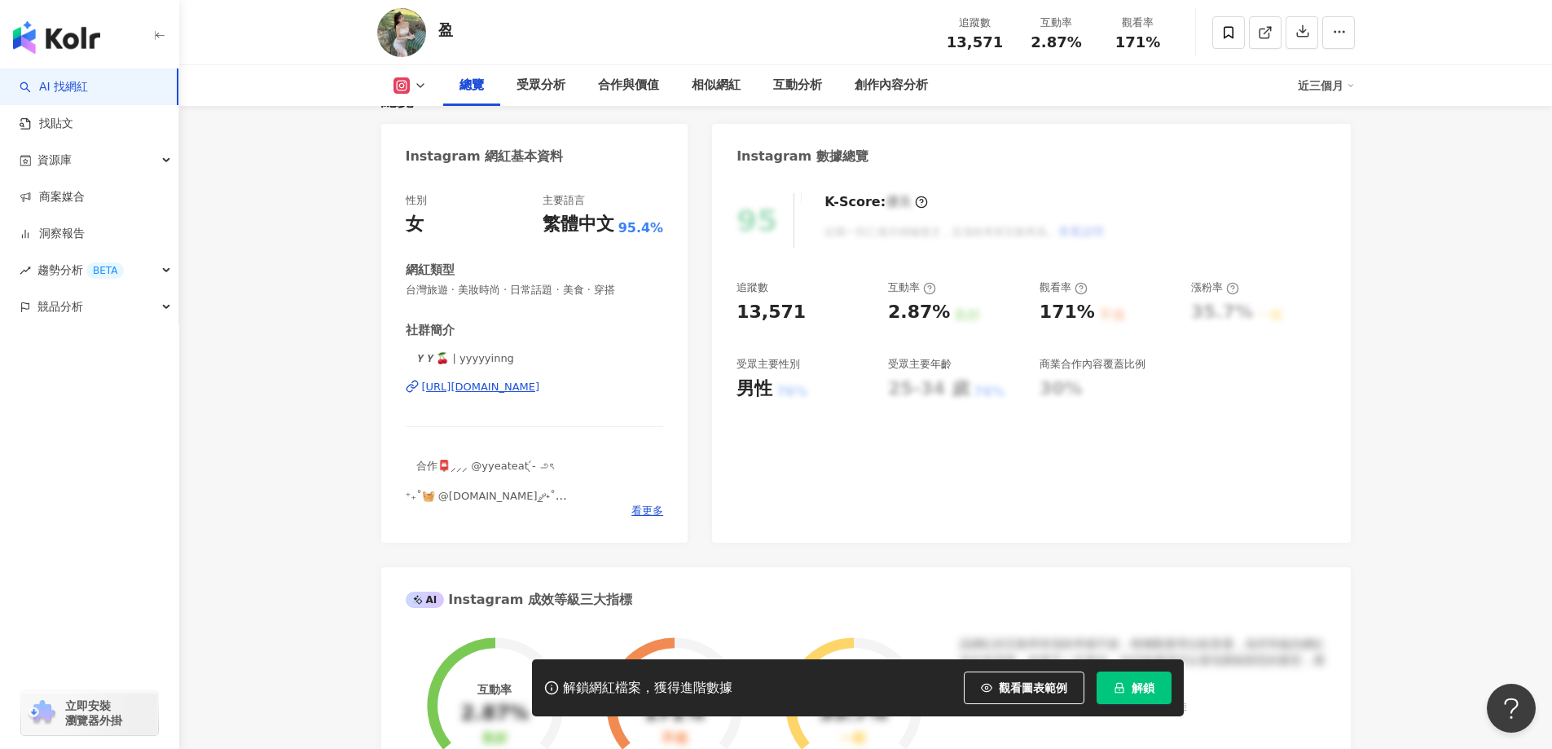
click at [540, 389] on div "[URL][DOMAIN_NAME]" at bounding box center [481, 387] width 118 height 15
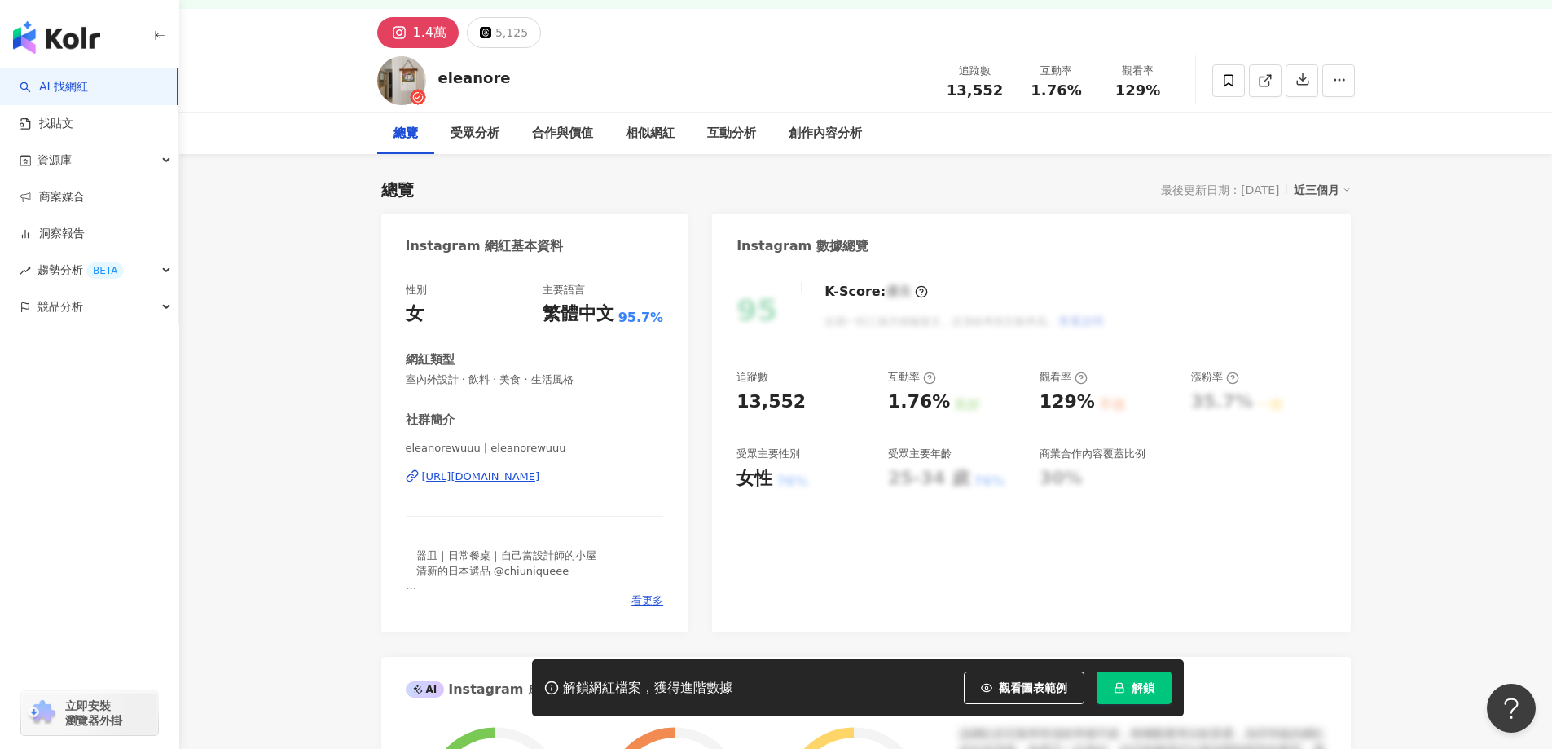
scroll to position [163, 0]
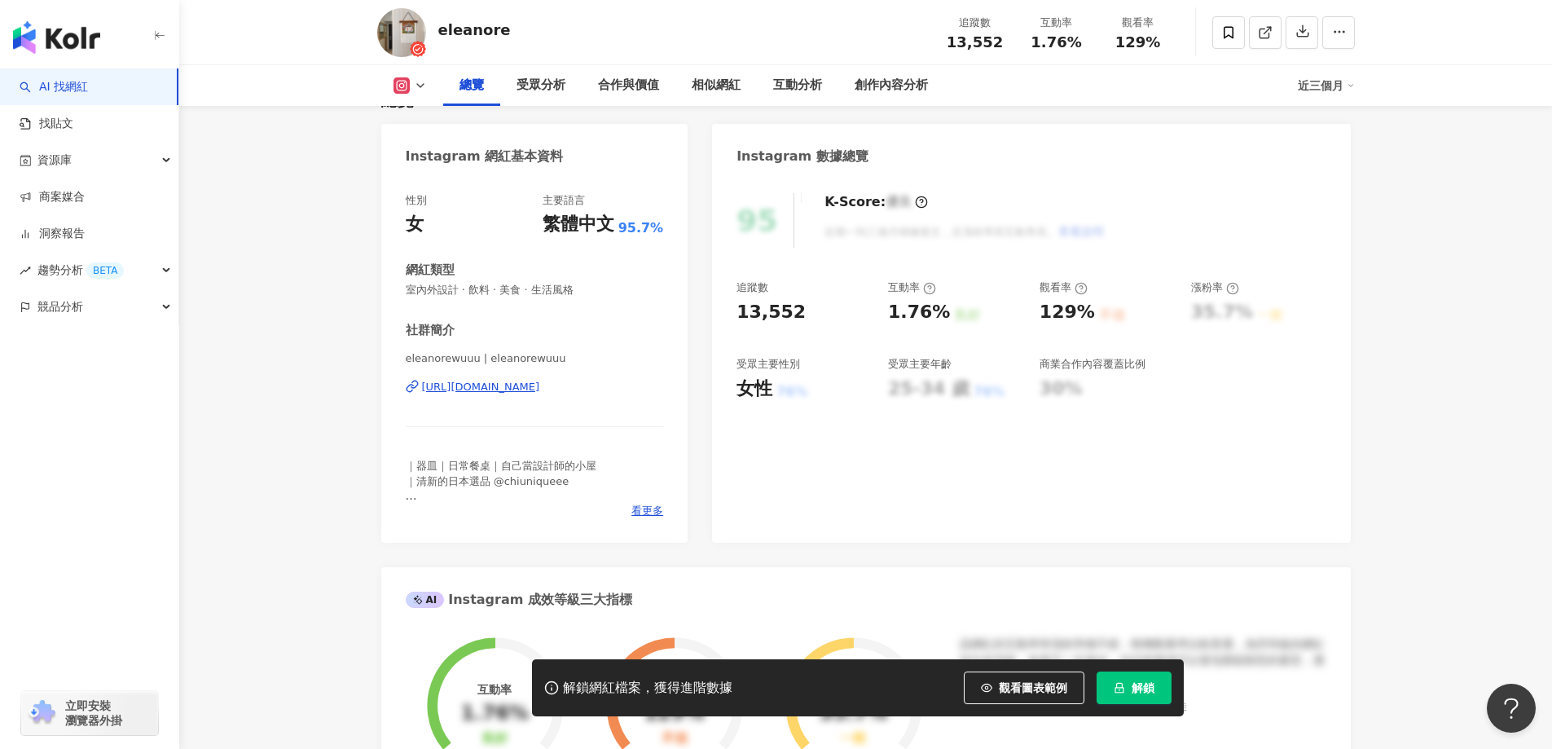
click at [540, 381] on div "https://www.instagram.com/eleanorewuuu/" at bounding box center [481, 387] width 118 height 15
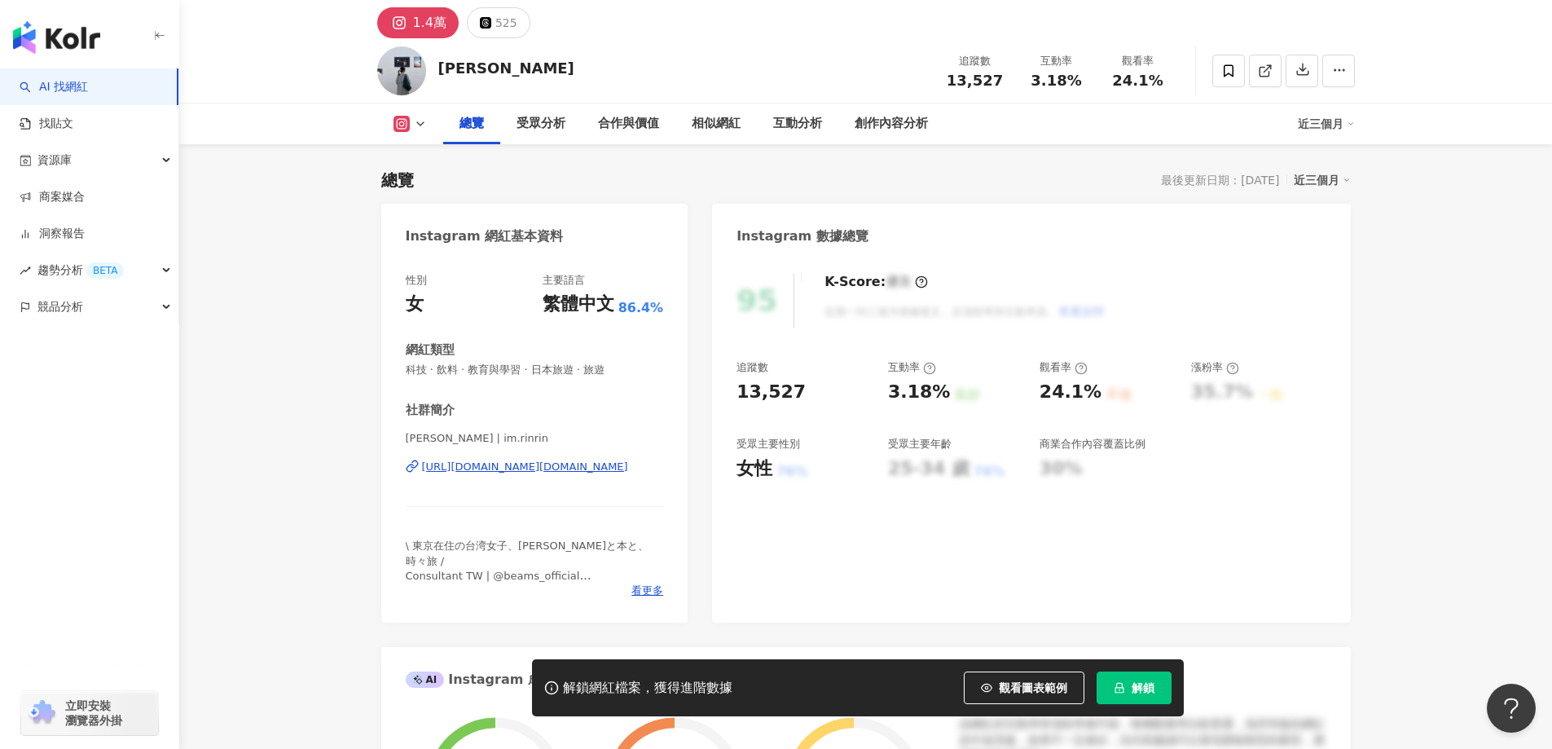
scroll to position [163, 0]
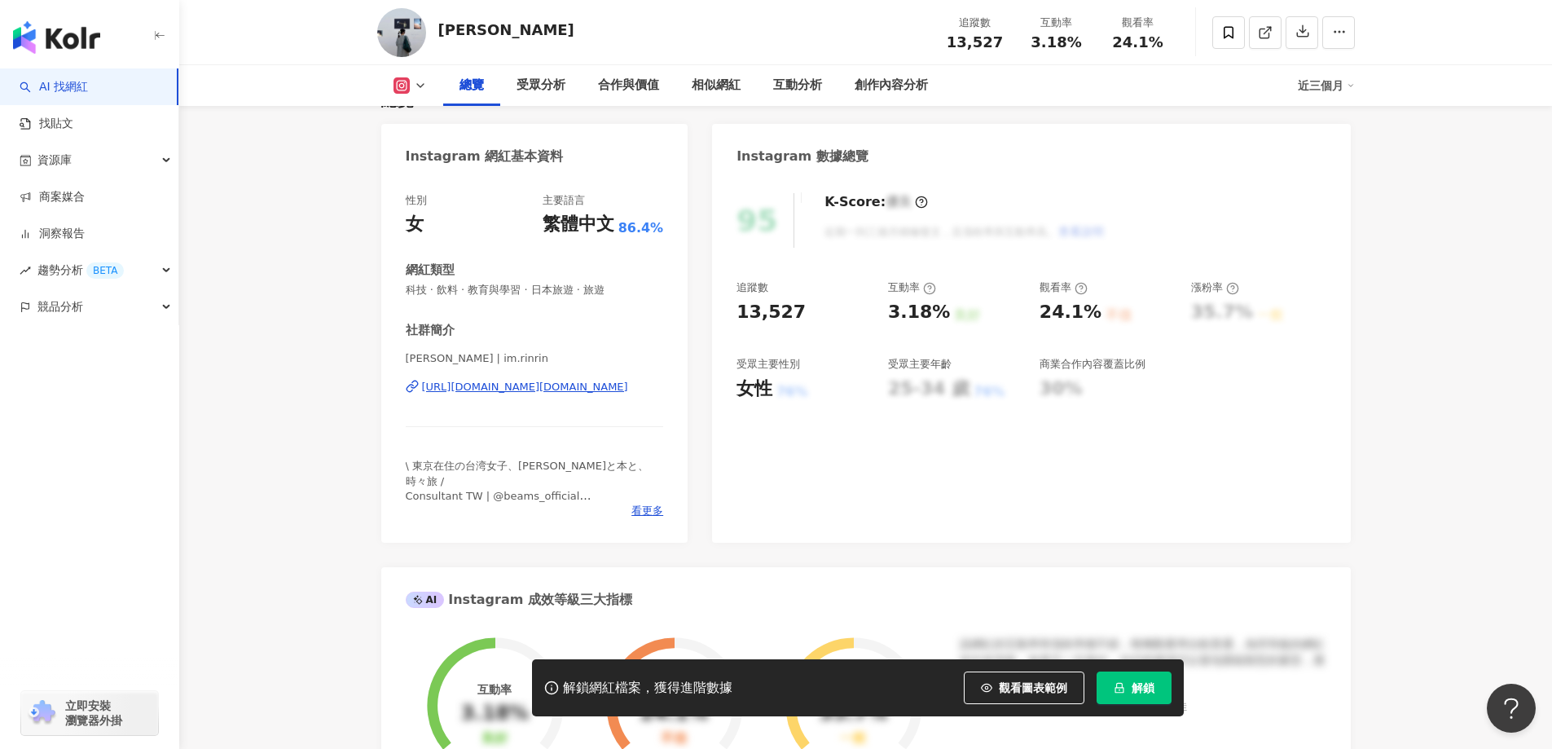
click at [533, 385] on div "https://www.instagram.com/im.rinrin/" at bounding box center [525, 387] width 206 height 15
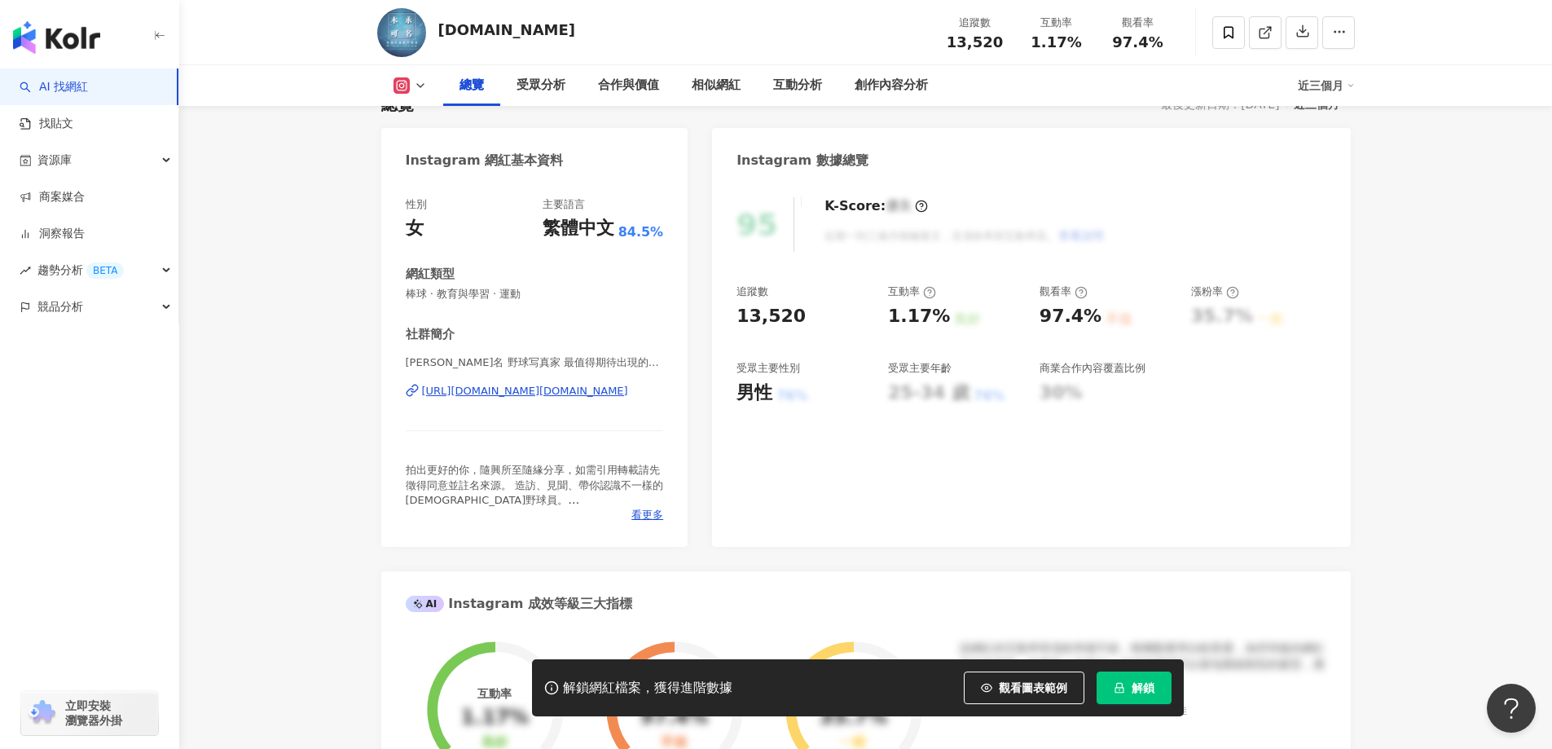
scroll to position [163, 0]
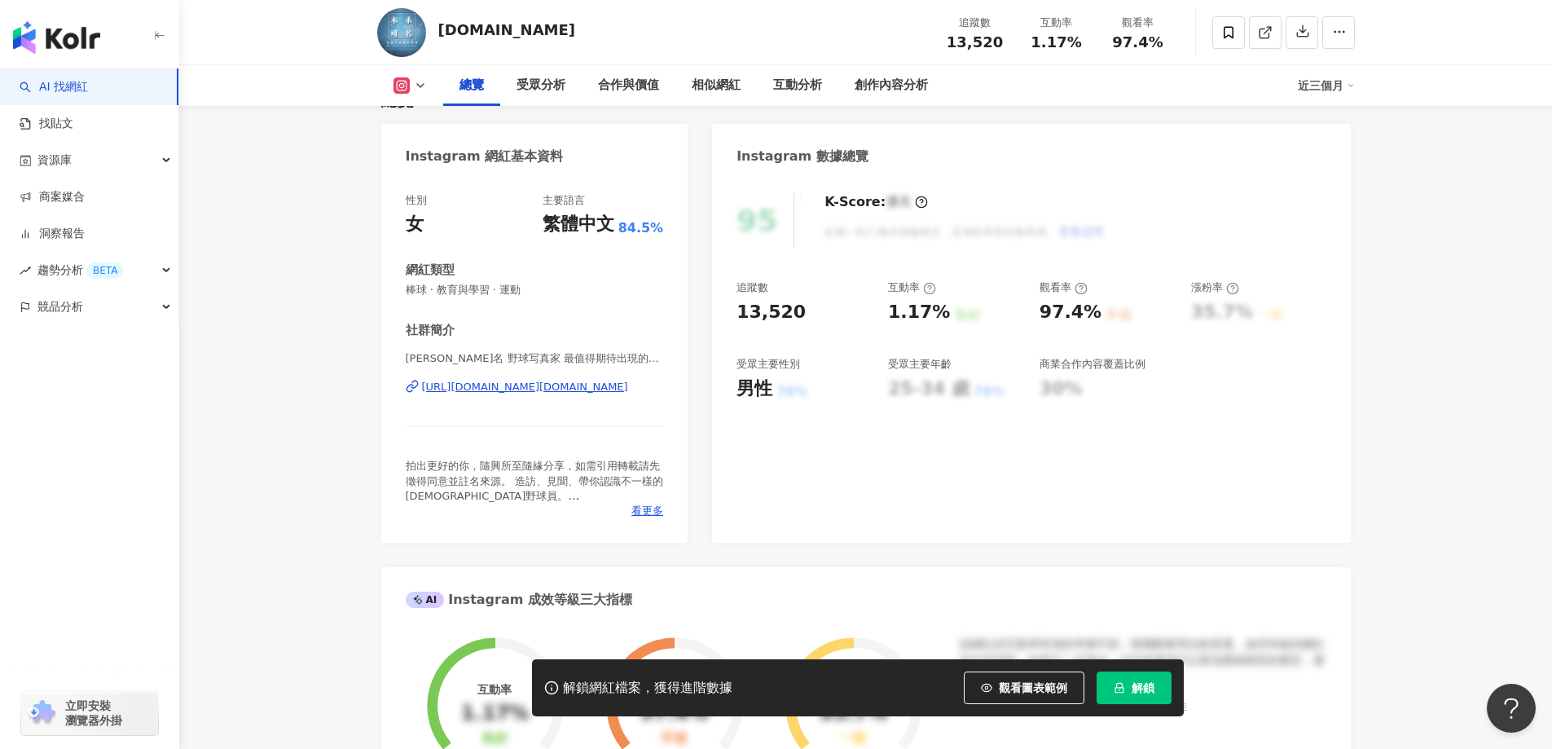
click at [544, 397] on div "木永可名 野球写真家 最值得期待出現的運動攝影師 | yongming.ke https://www.instagram.com/yongming.ke/" at bounding box center [535, 398] width 258 height 95
click at [560, 388] on div "https://www.instagram.com/yongming.ke/" at bounding box center [525, 387] width 206 height 15
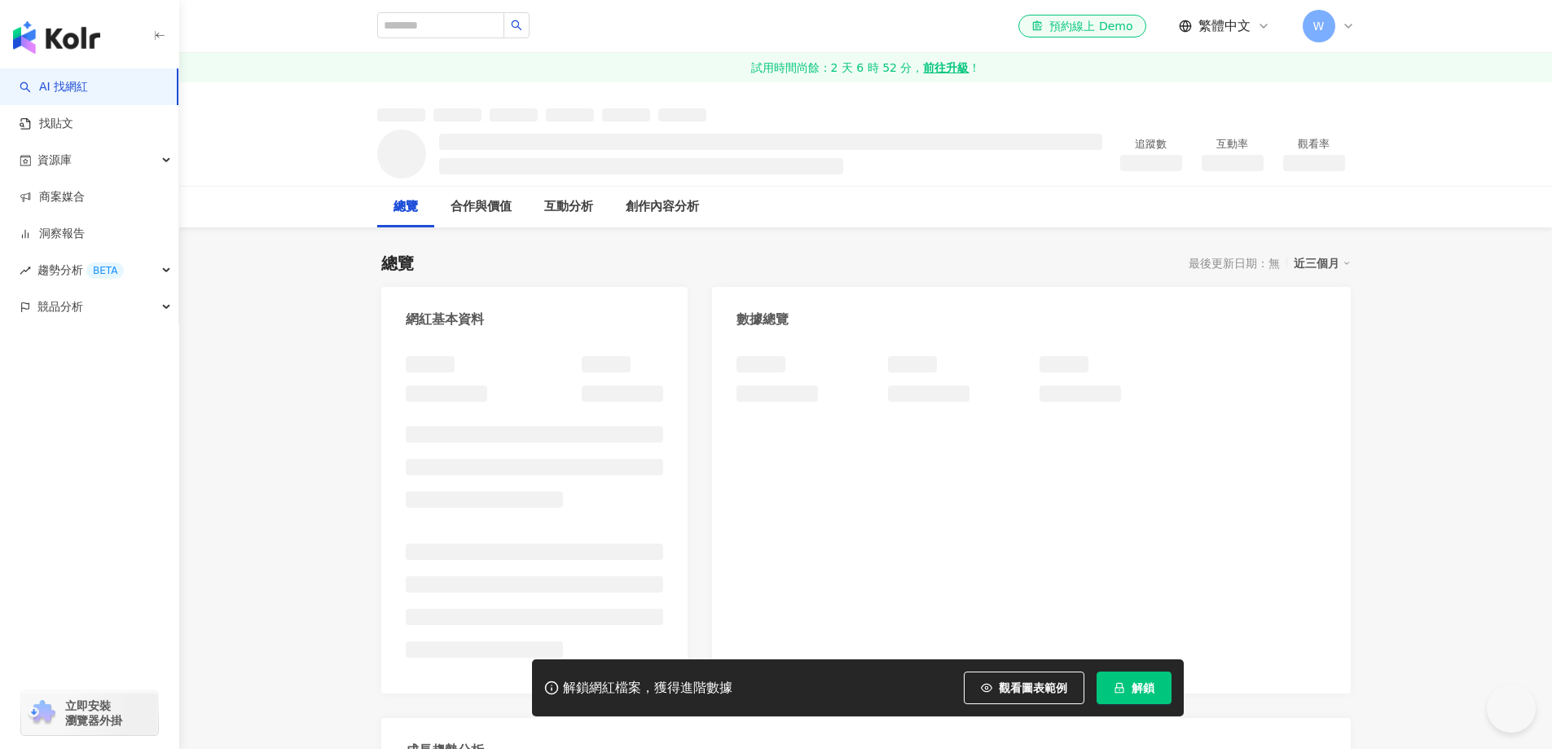
click at [542, 470] on div at bounding box center [535, 512] width 258 height 313
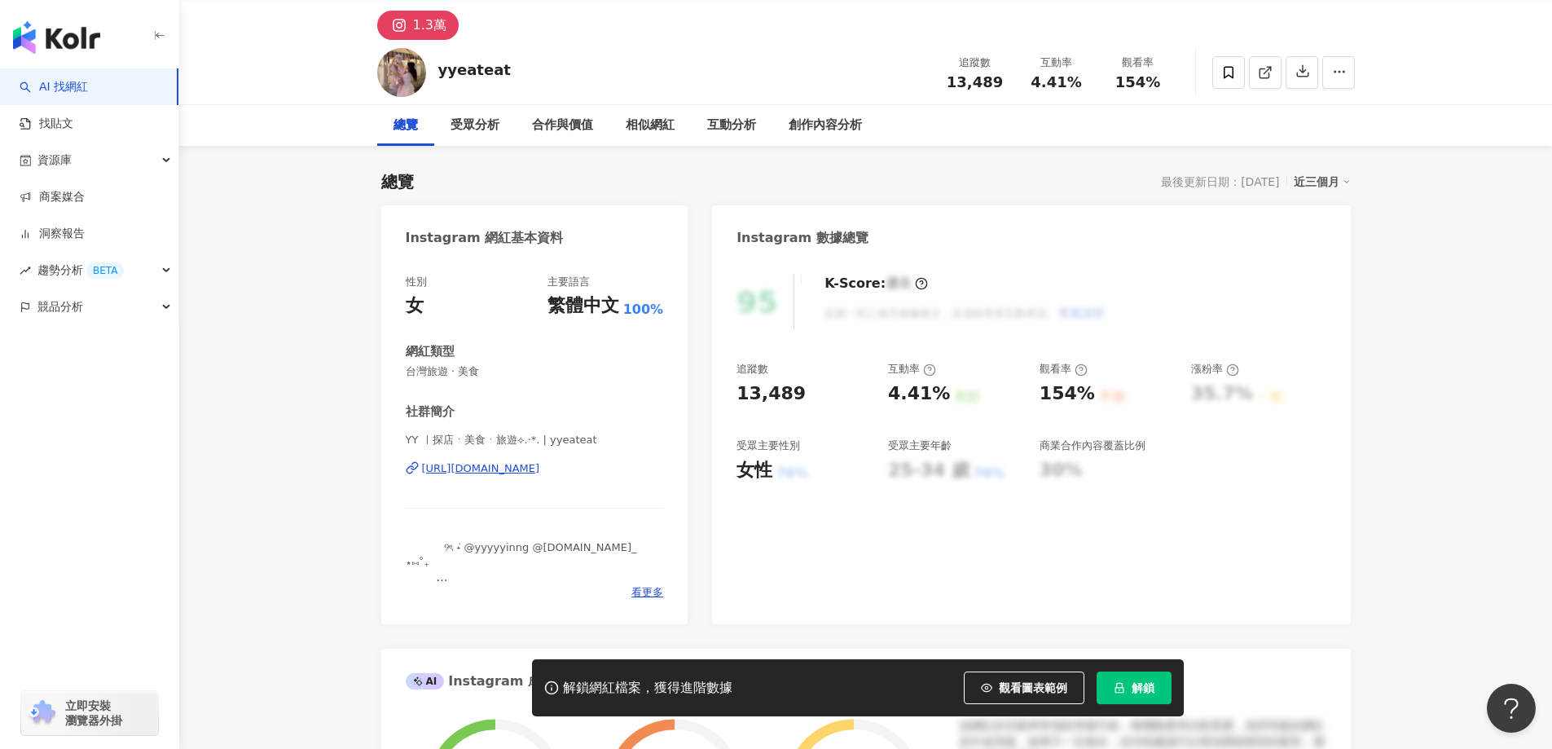
click at [533, 474] on div "https://www.instagram.com/yyeateat/" at bounding box center [481, 468] width 118 height 15
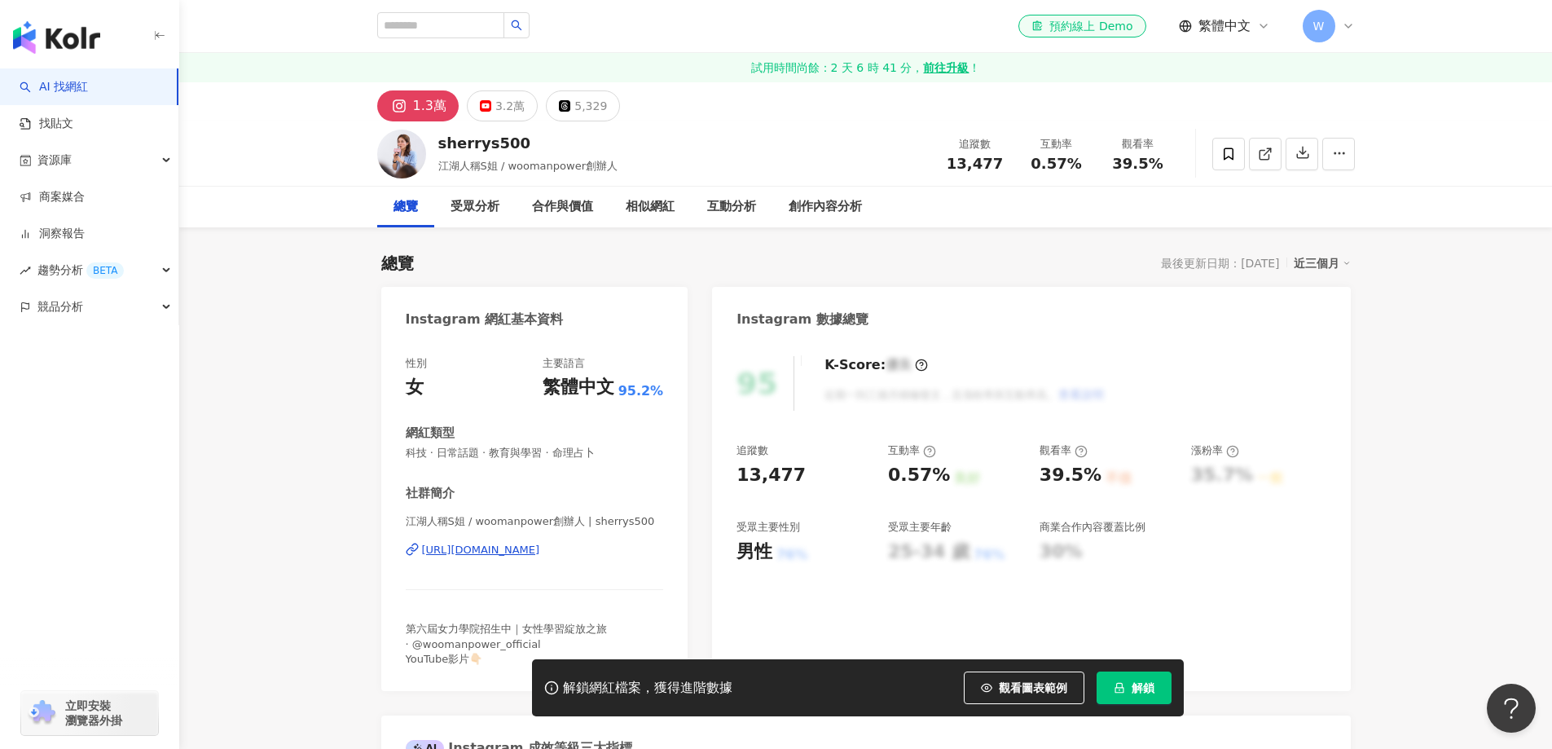
click at [504, 539] on div "江湖人稱S姐 / woomanpower創辦人 | sherrys500 [URL][DOMAIN_NAME]" at bounding box center [535, 561] width 258 height 95
click at [521, 549] on div "https://www.instagram.com/sherrys500/" at bounding box center [481, 550] width 118 height 15
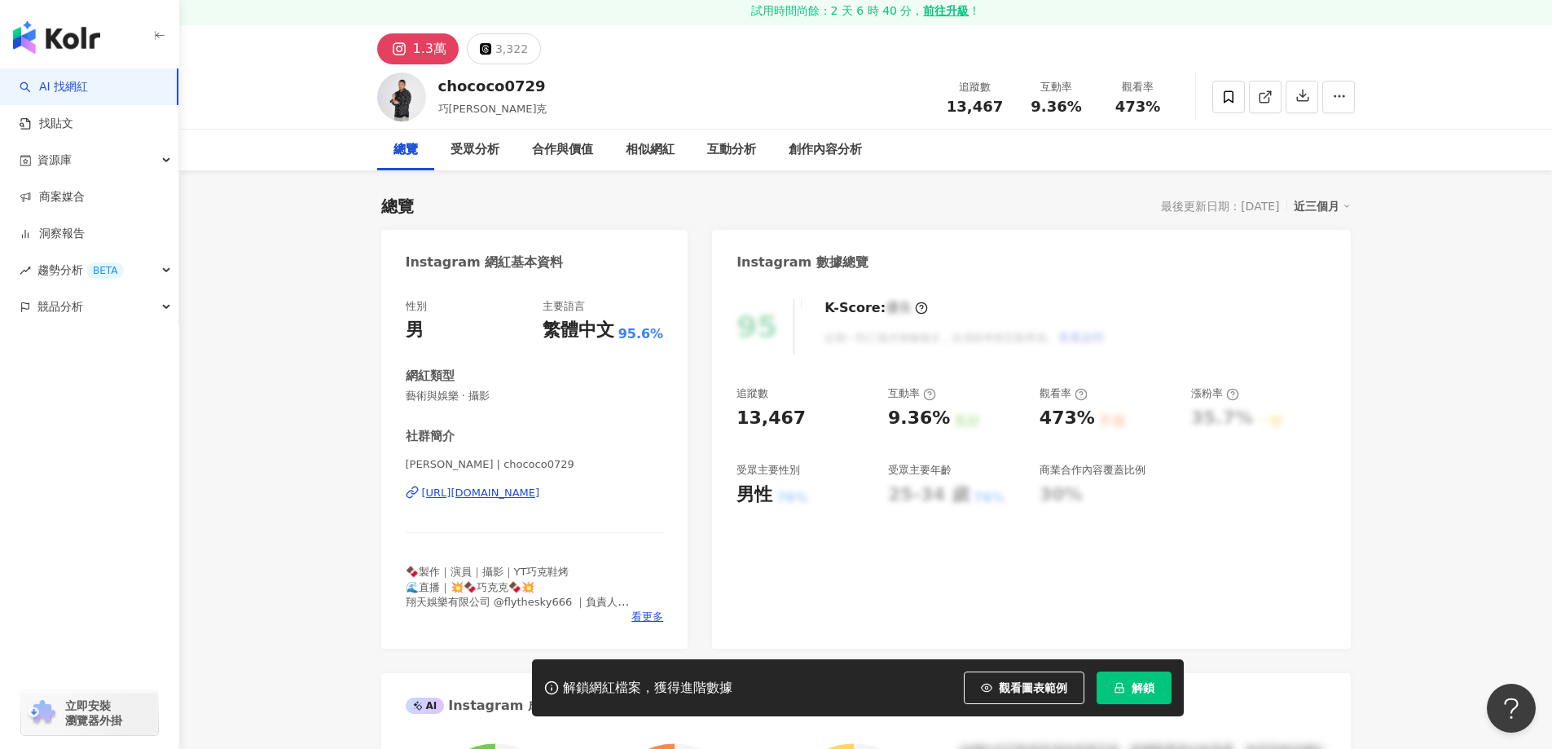
scroll to position [81, 0]
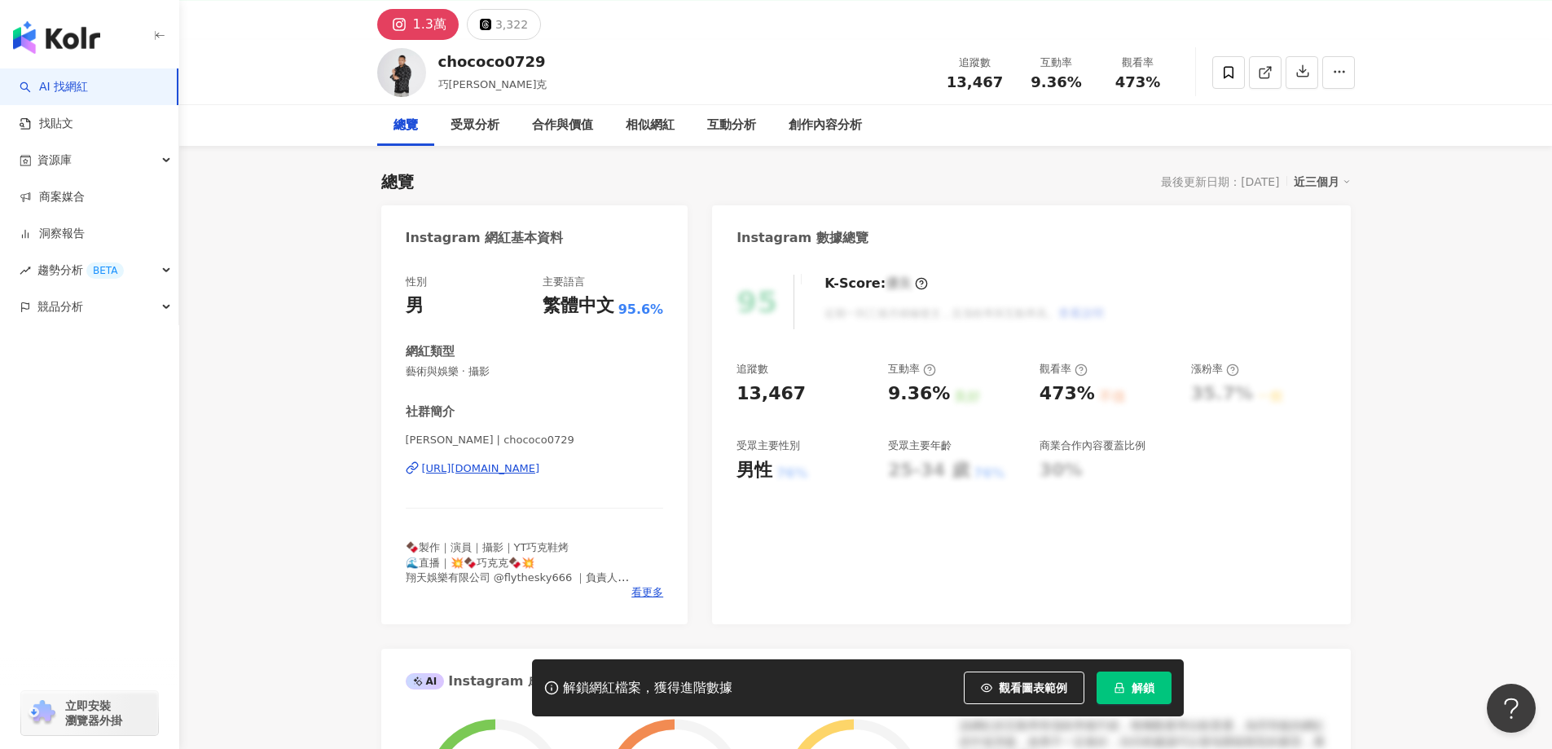
click at [540, 466] on div "https://www.instagram.com/chococo0729/" at bounding box center [481, 468] width 118 height 15
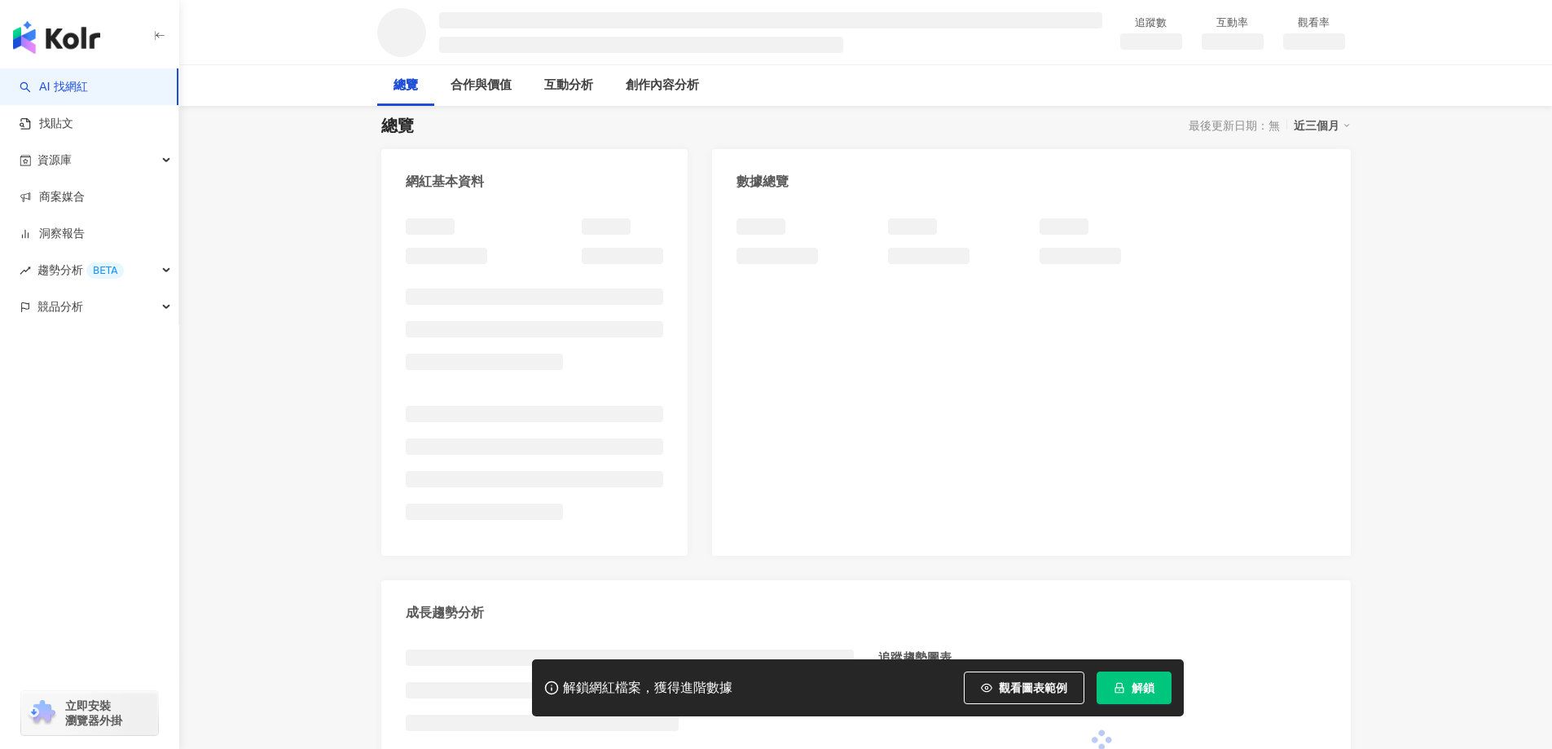
scroll to position [163, 0]
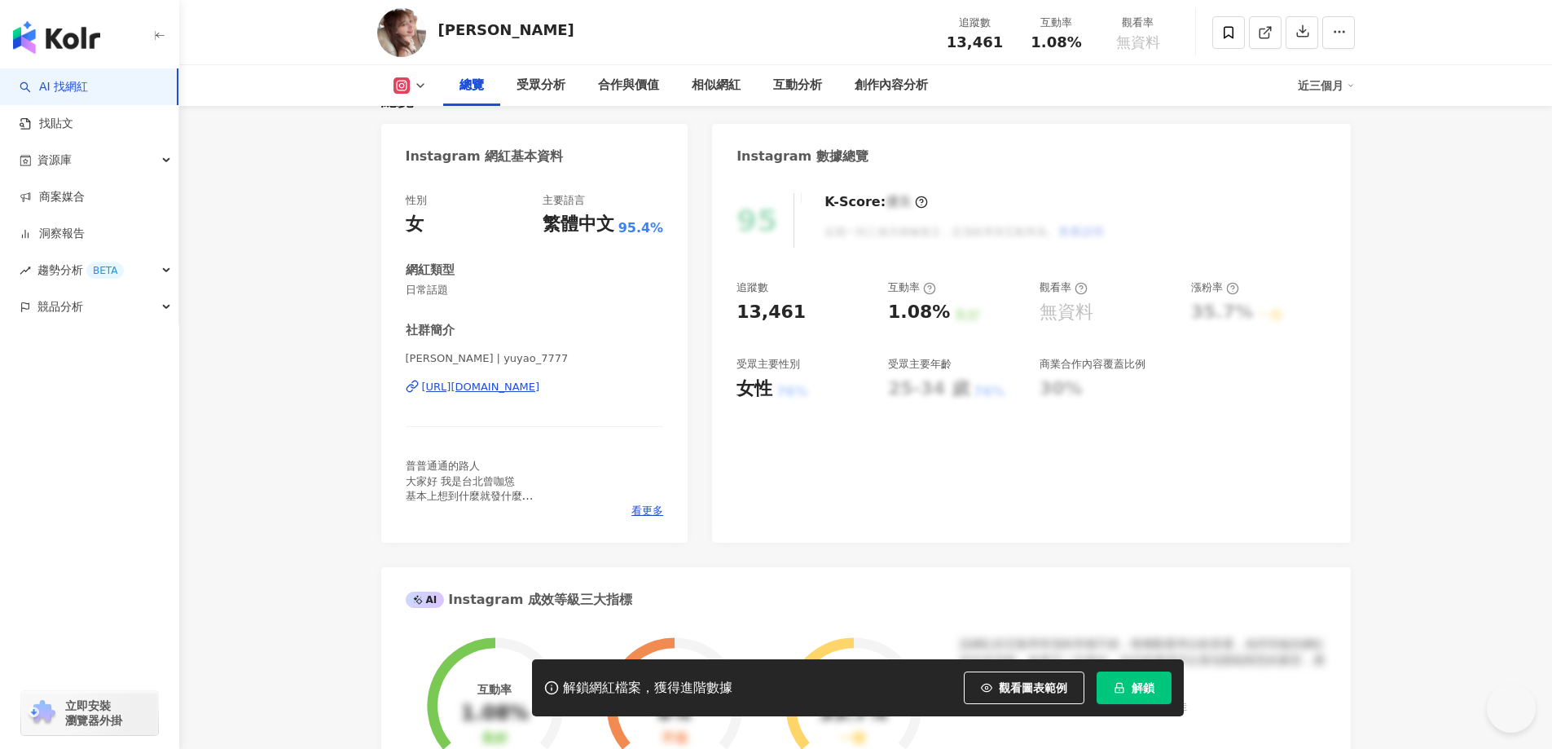
click at [540, 390] on div "https://www.instagram.com/yuyao_7777/" at bounding box center [481, 387] width 118 height 15
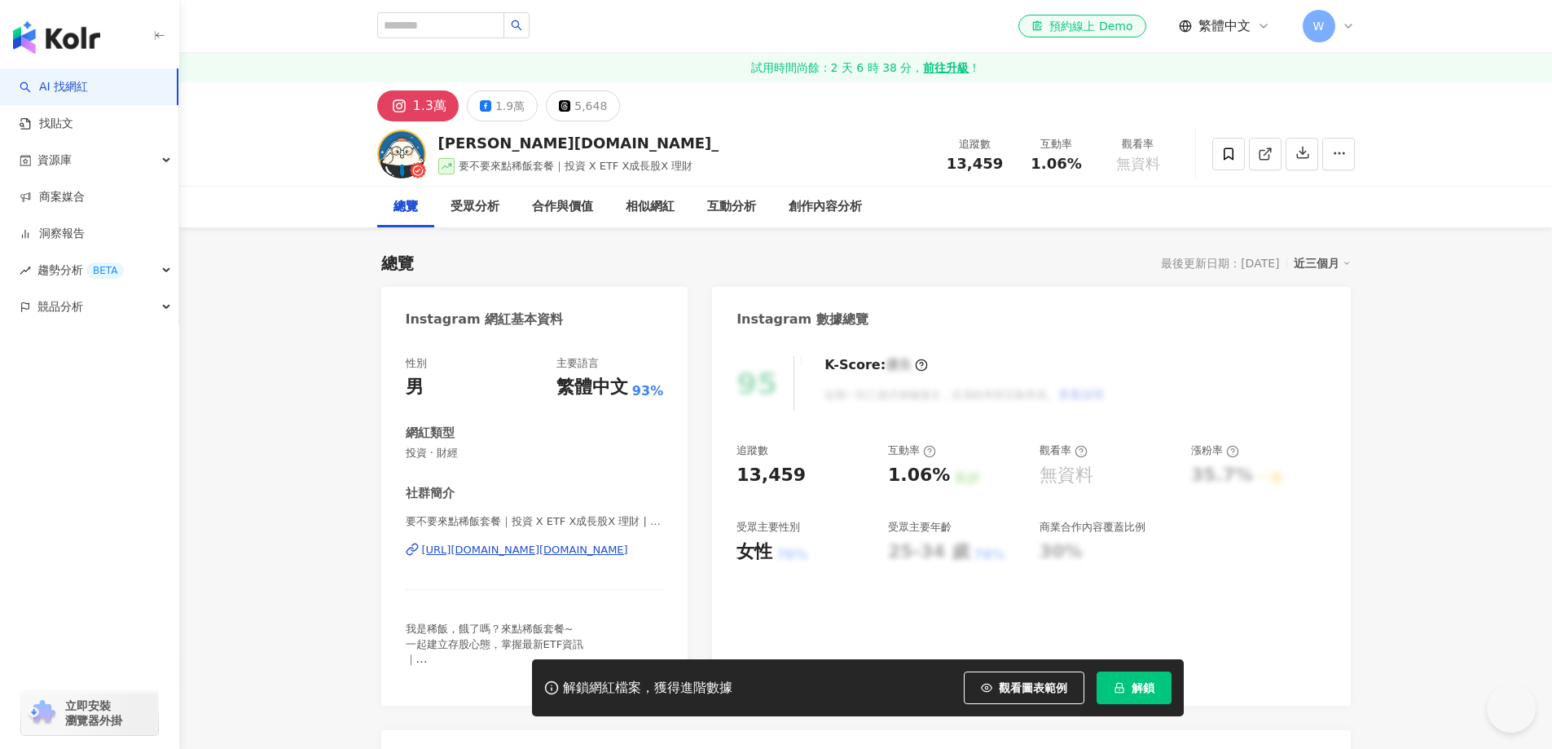
click at [578, 549] on div "https://www.instagram.com/steven.is.me_/" at bounding box center [525, 550] width 206 height 15
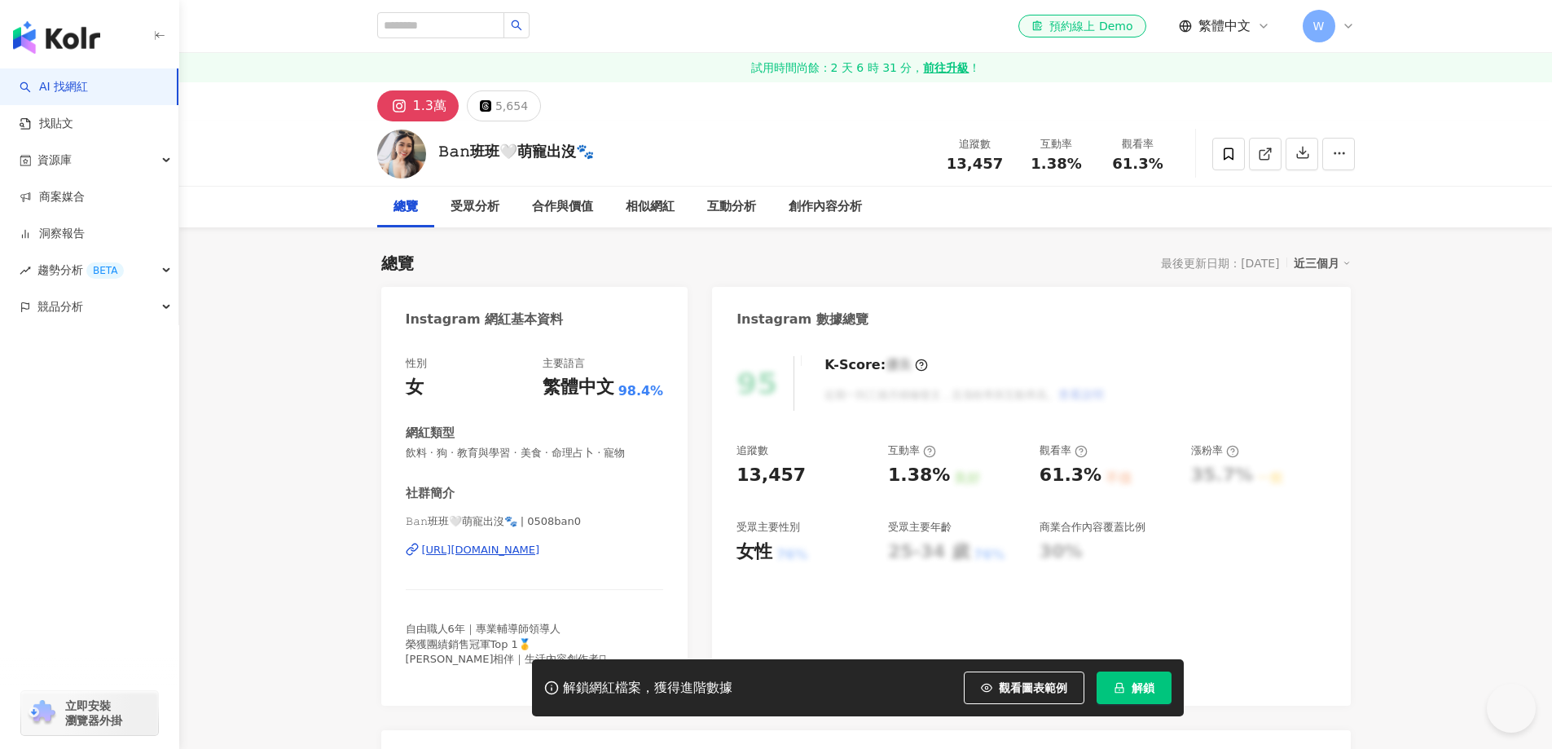
click at [506, 543] on div "https://www.instagram.com/0508ban0/" at bounding box center [481, 550] width 118 height 15
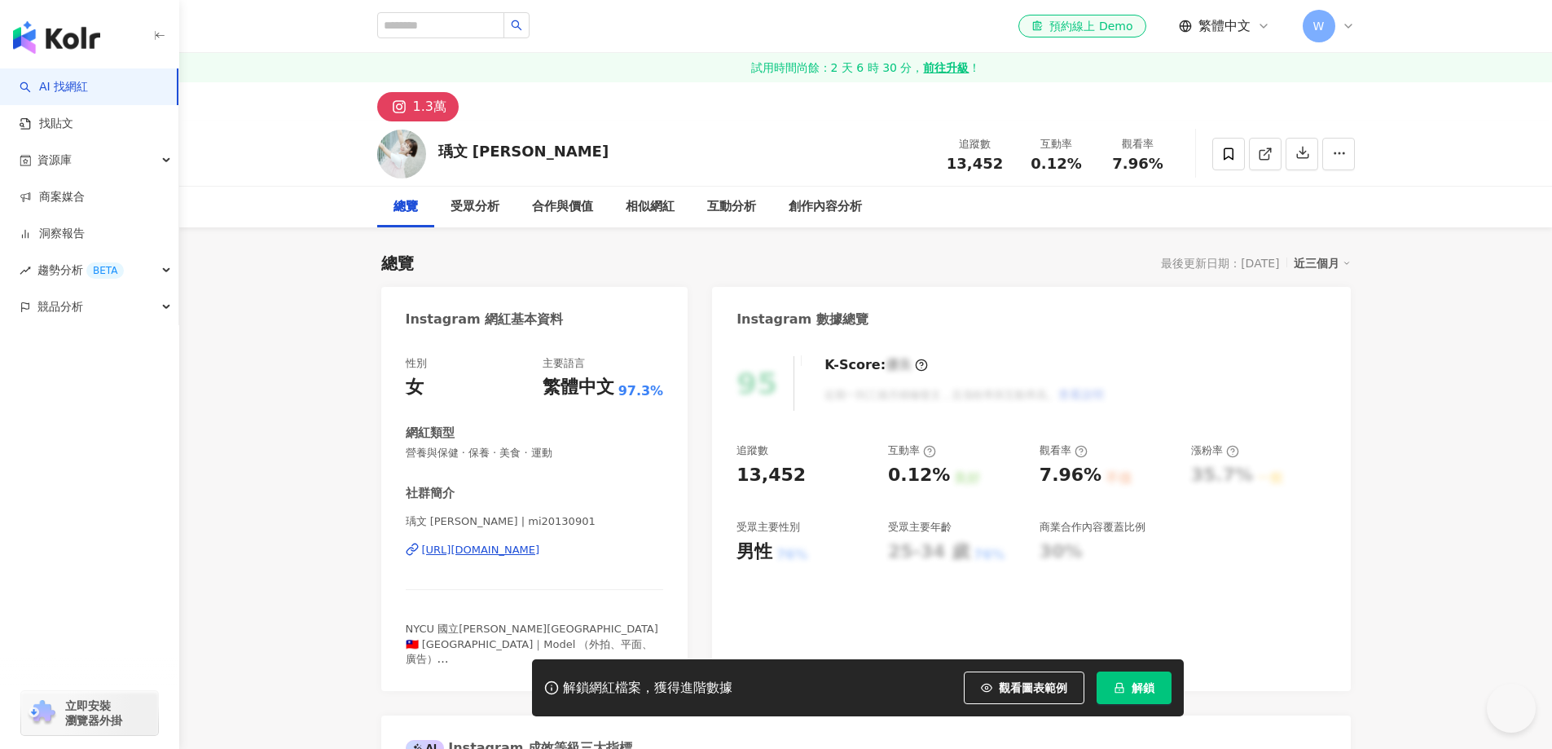
click at [540, 543] on div "https://www.instagram.com/mi20130901/" at bounding box center [481, 550] width 118 height 15
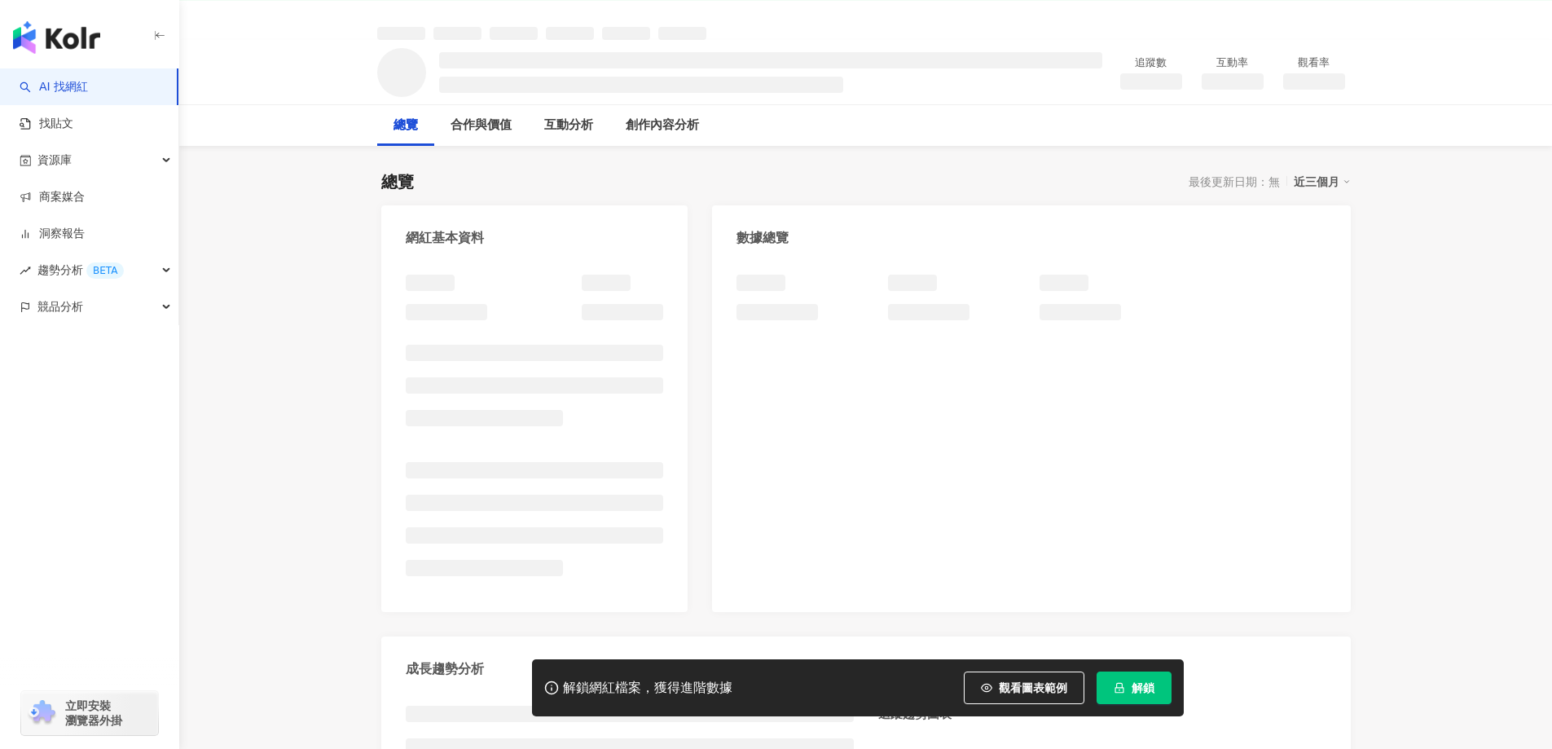
click at [691, 404] on div "網紅基本資料 數據總覽 成長趨勢分析 追蹤趨勢圖表" at bounding box center [866, 541] width 970 height 672
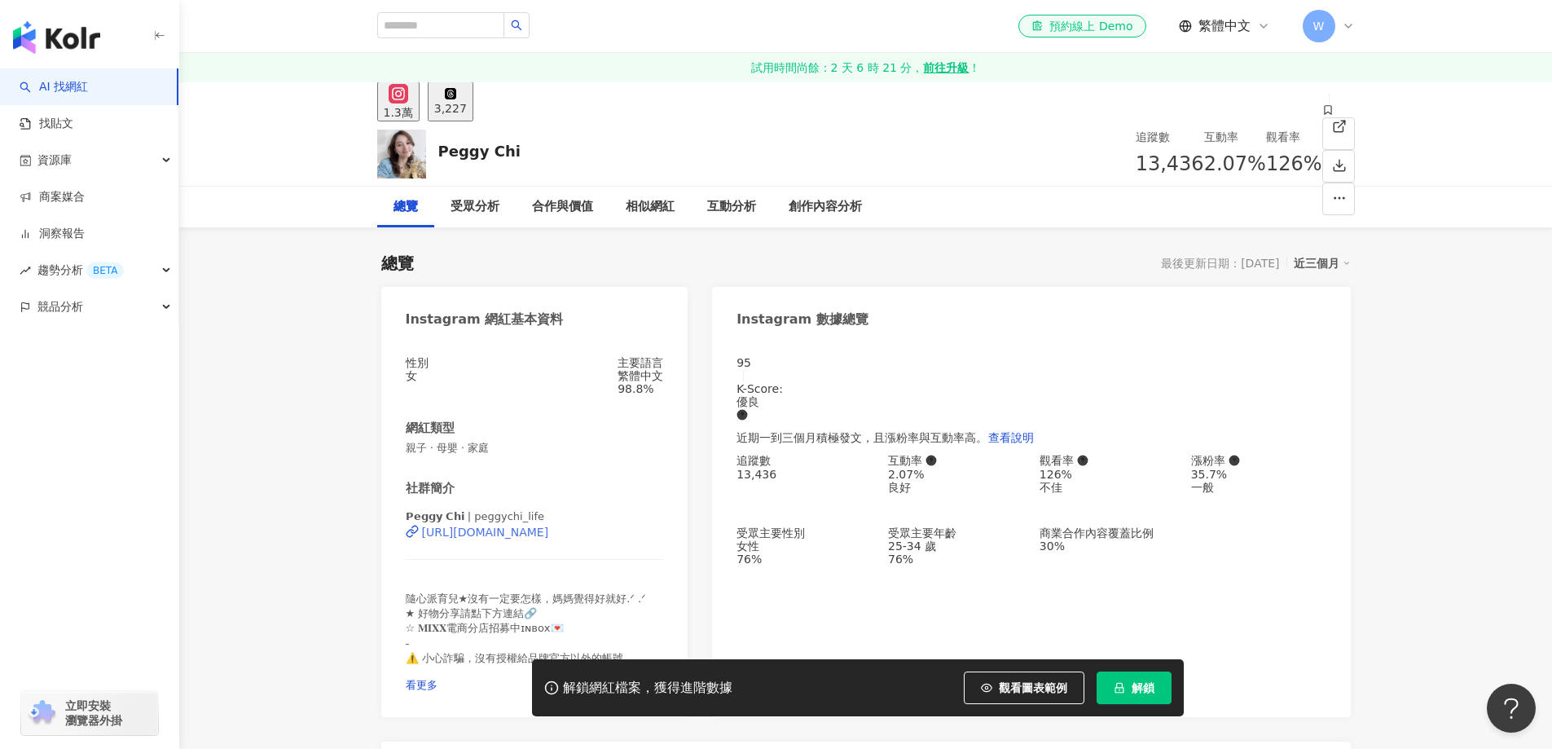
click at [549, 539] on div "[URL][DOMAIN_NAME]" at bounding box center [485, 531] width 127 height 13
